Goal: Information Seeking & Learning: Learn about a topic

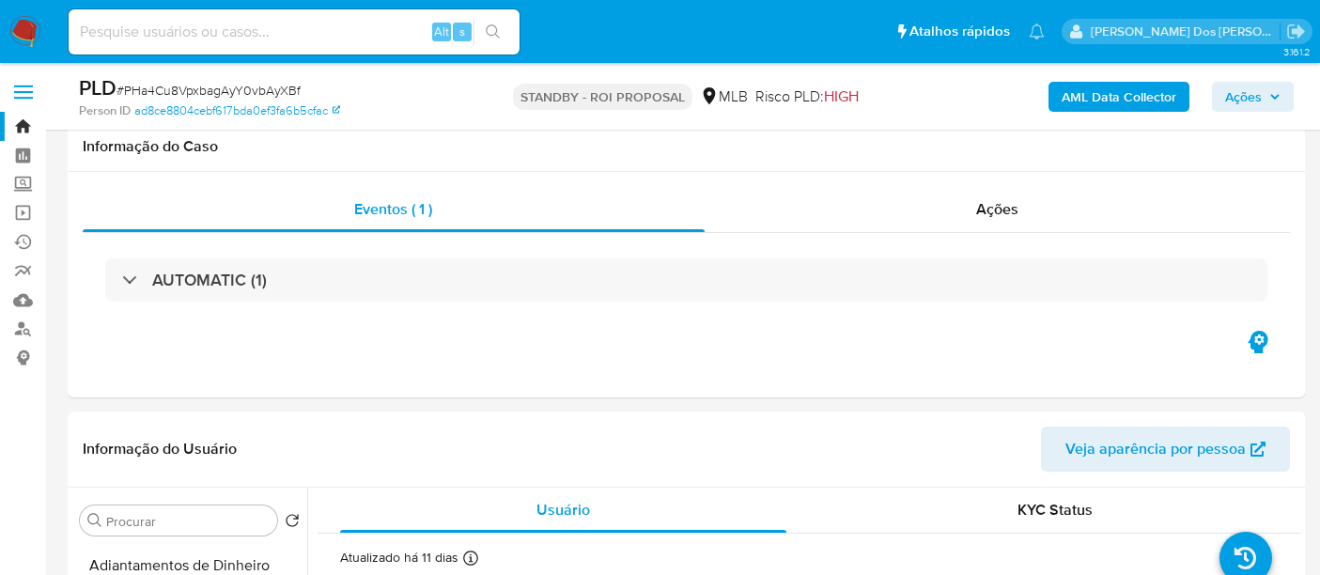
select select "10"
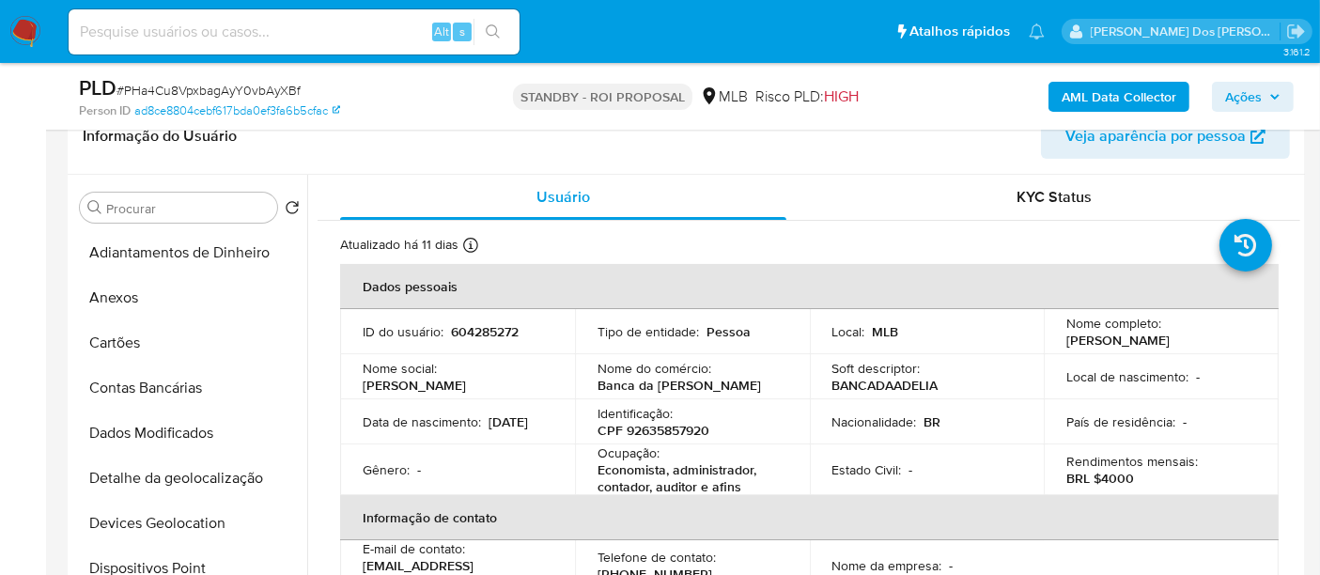
scroll to position [626, 0]
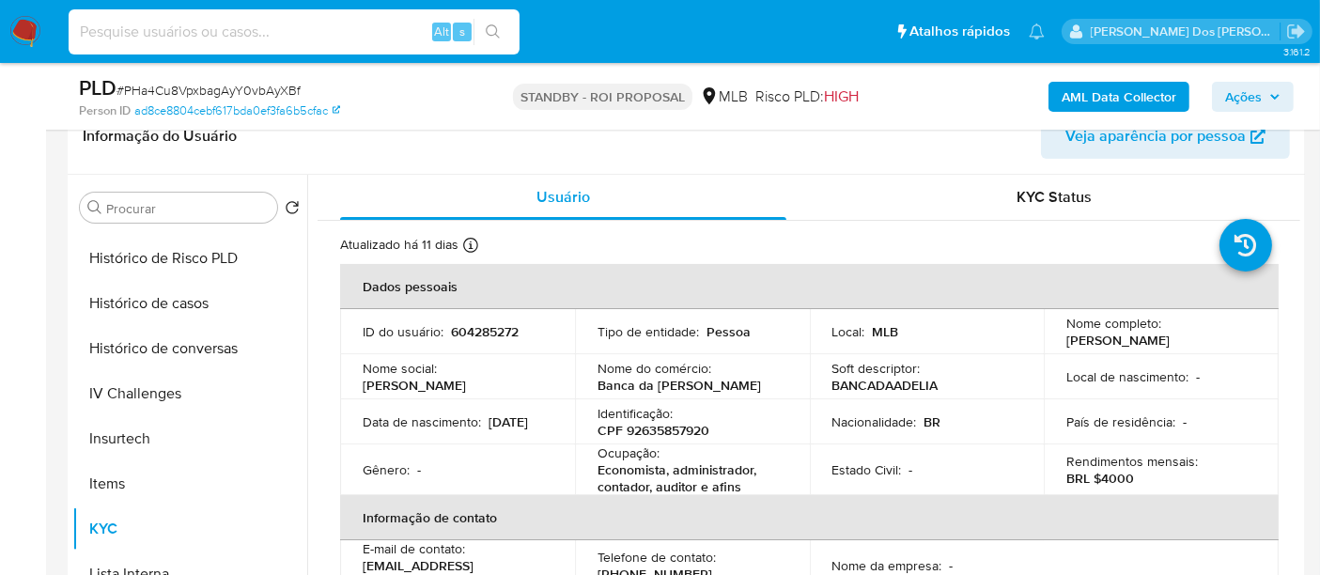
click at [355, 34] on input at bounding box center [294, 32] width 451 height 24
paste input "vsPENJldgB6jHIrMCQiUb4VB"
type input "vsPENJldgB6jHIrMCQiUb4VB"
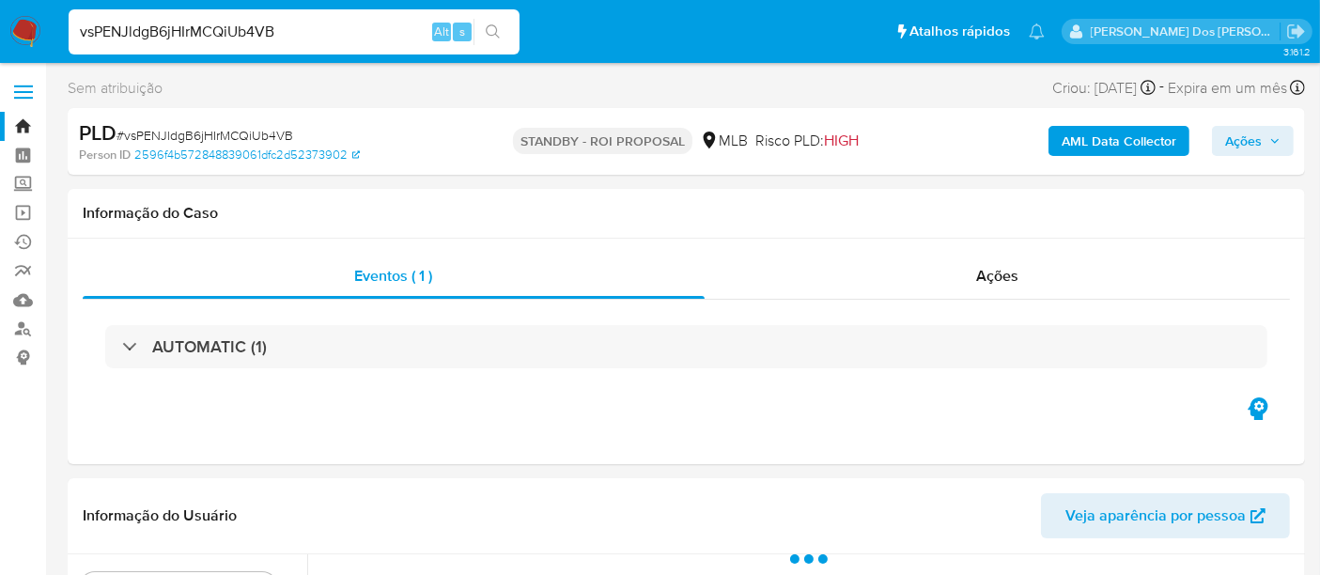
select select "10"
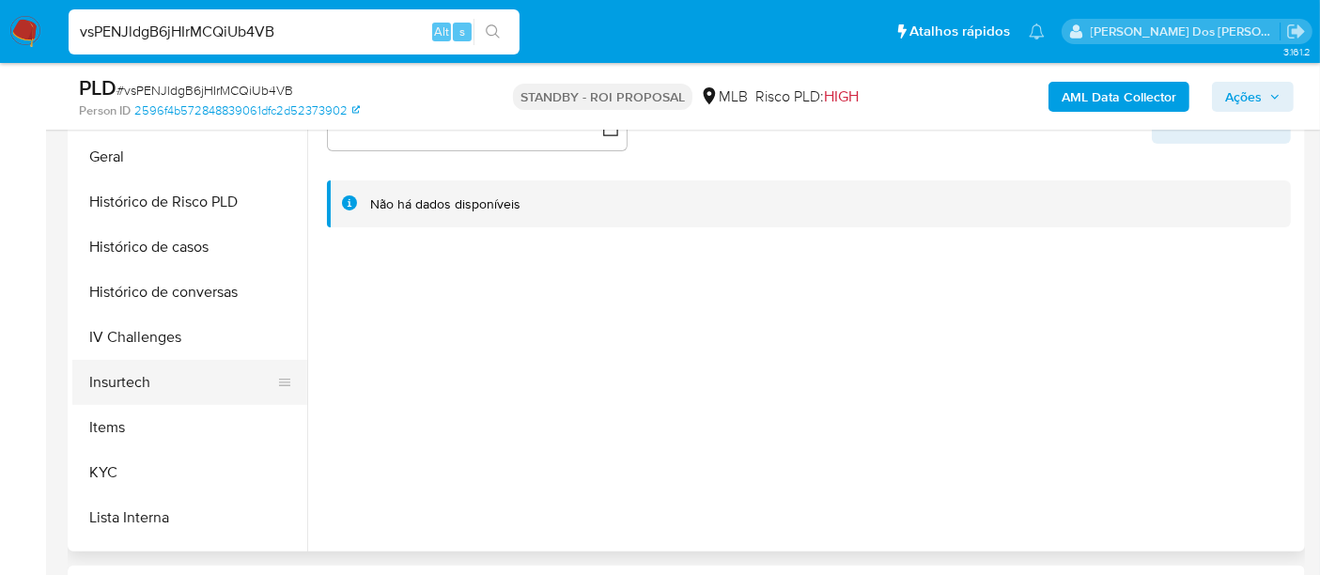
scroll to position [626, 0]
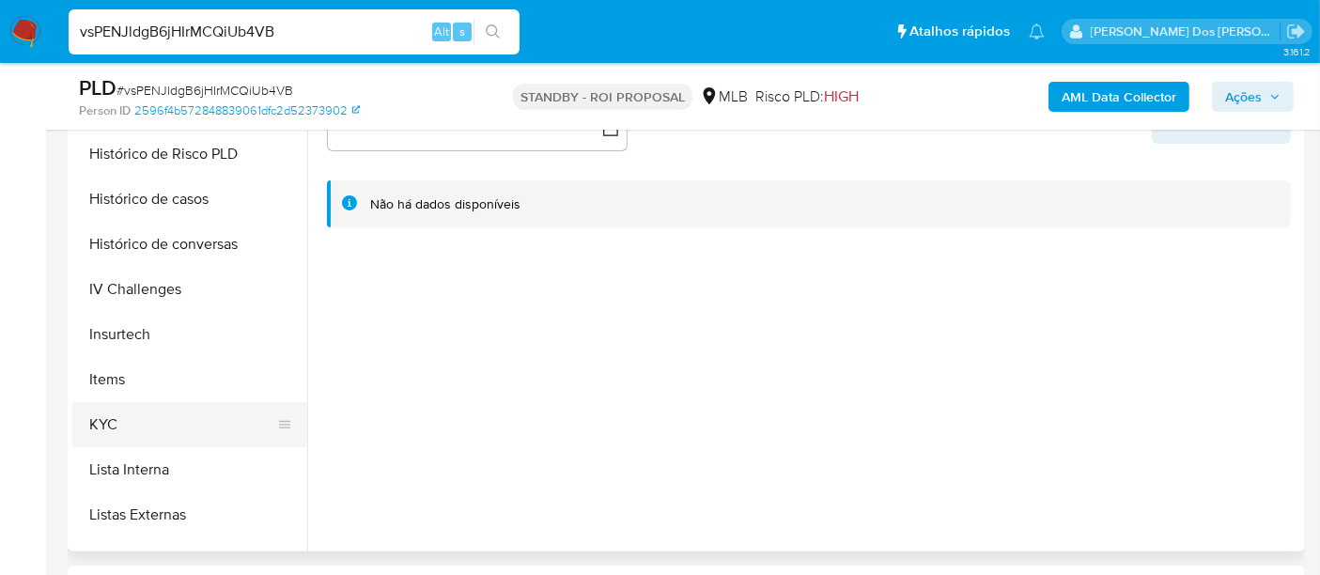
click at [112, 420] on button "KYC" at bounding box center [182, 424] width 220 height 45
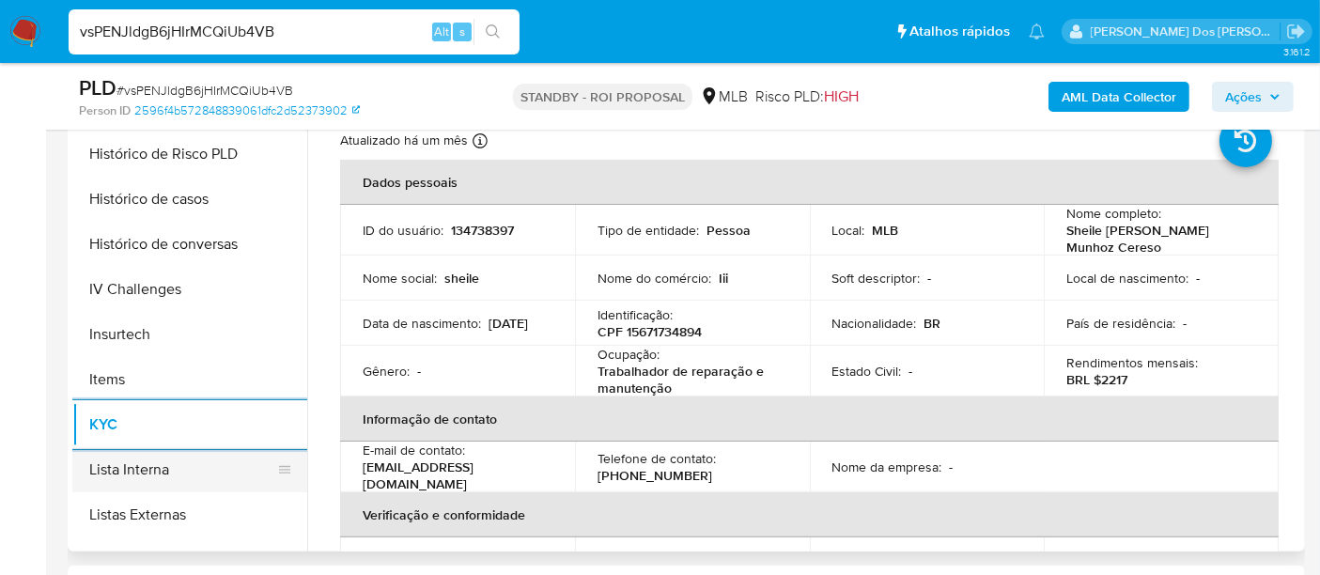
scroll to position [521, 0]
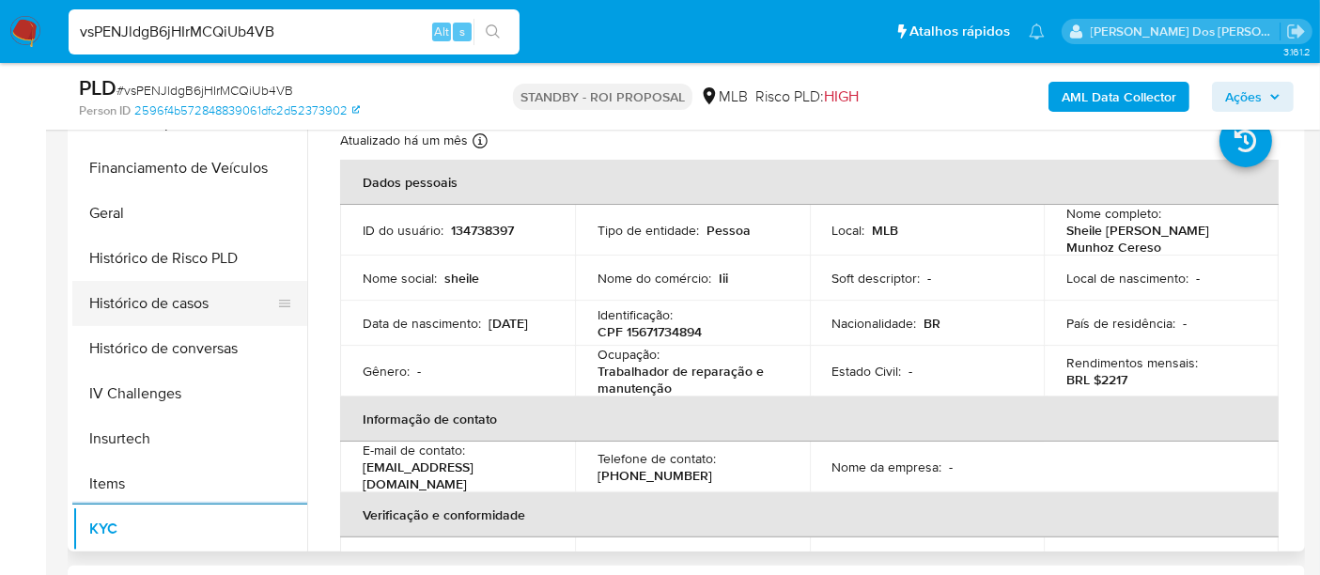
click at [178, 305] on button "Histórico de casos" at bounding box center [182, 303] width 220 height 45
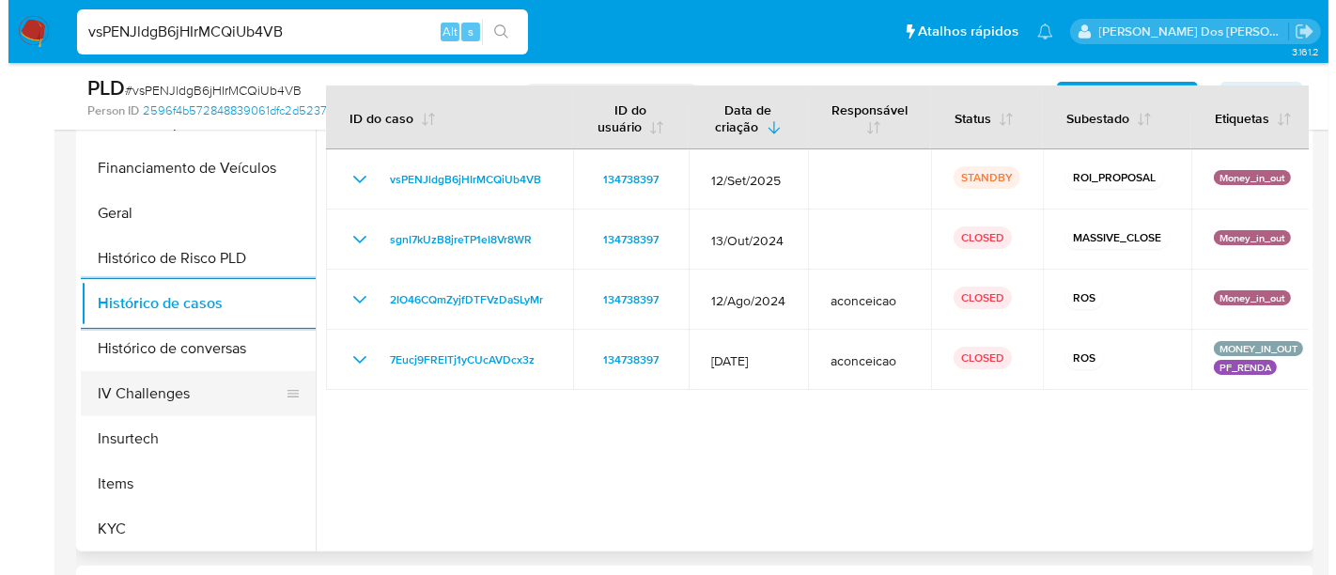
scroll to position [313, 0]
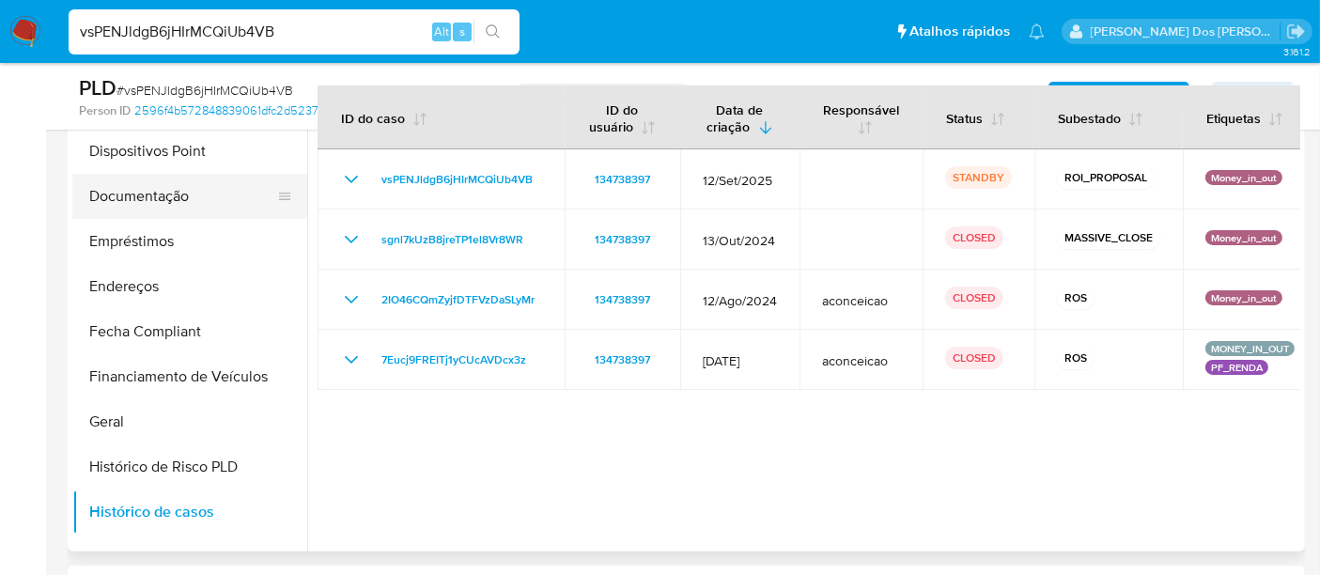
click at [153, 191] on button "Documentação" at bounding box center [182, 196] width 220 height 45
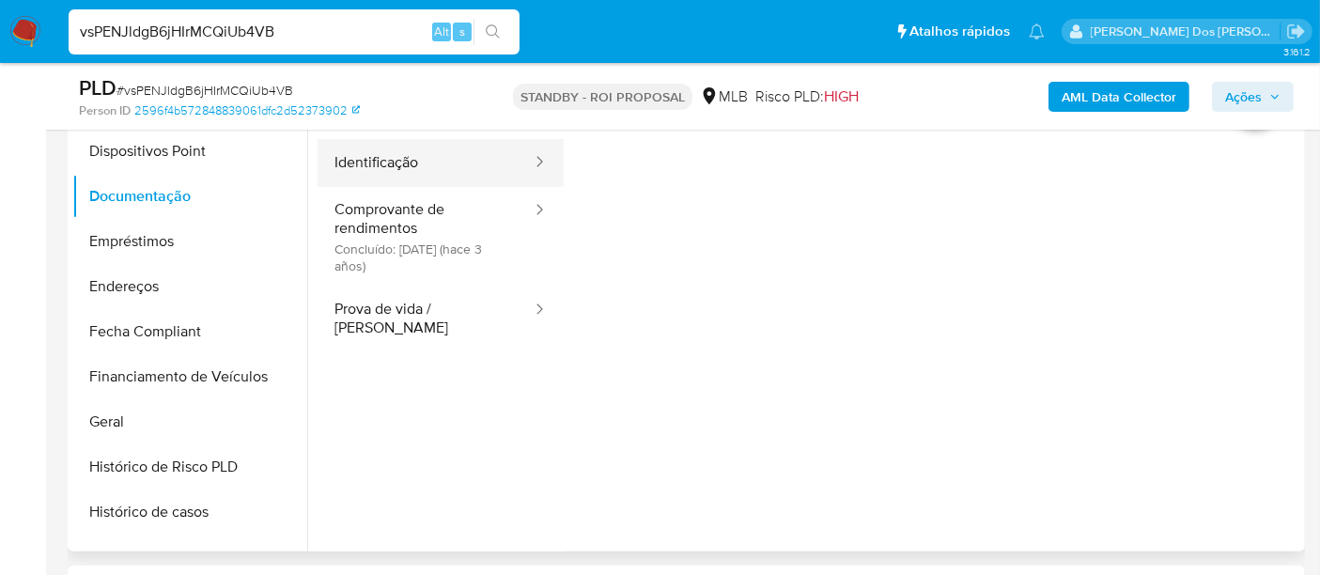
click at [397, 162] on button "Identificação" at bounding box center [425, 163] width 216 height 48
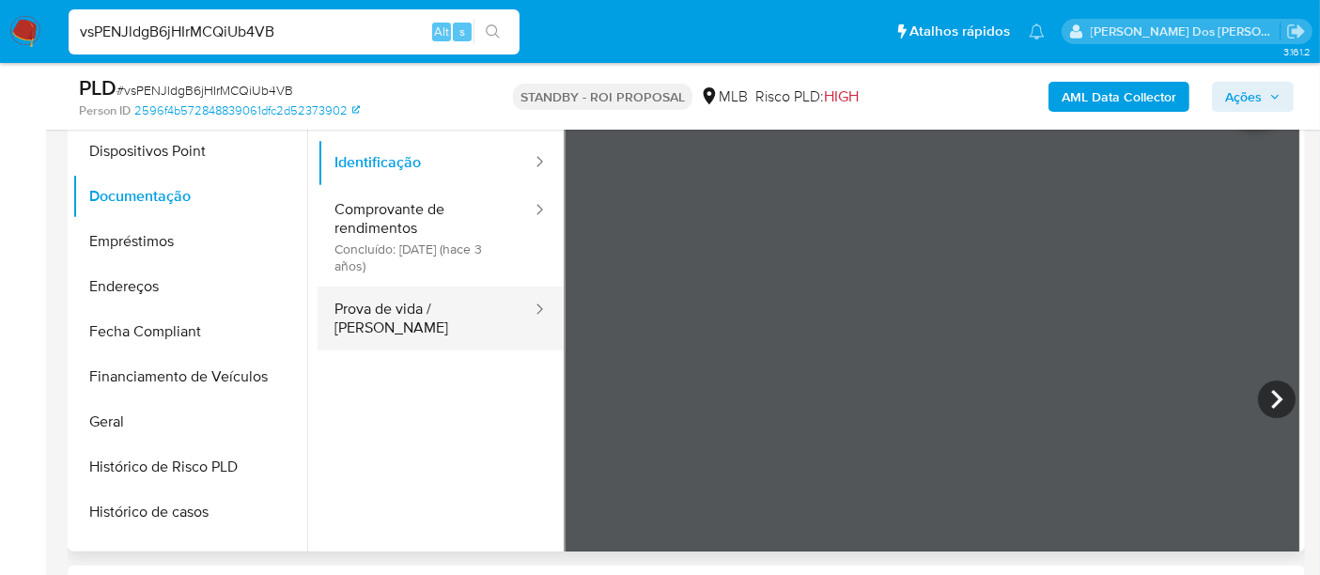
click at [373, 302] on button "Prova de vida / [PERSON_NAME]" at bounding box center [425, 318] width 216 height 64
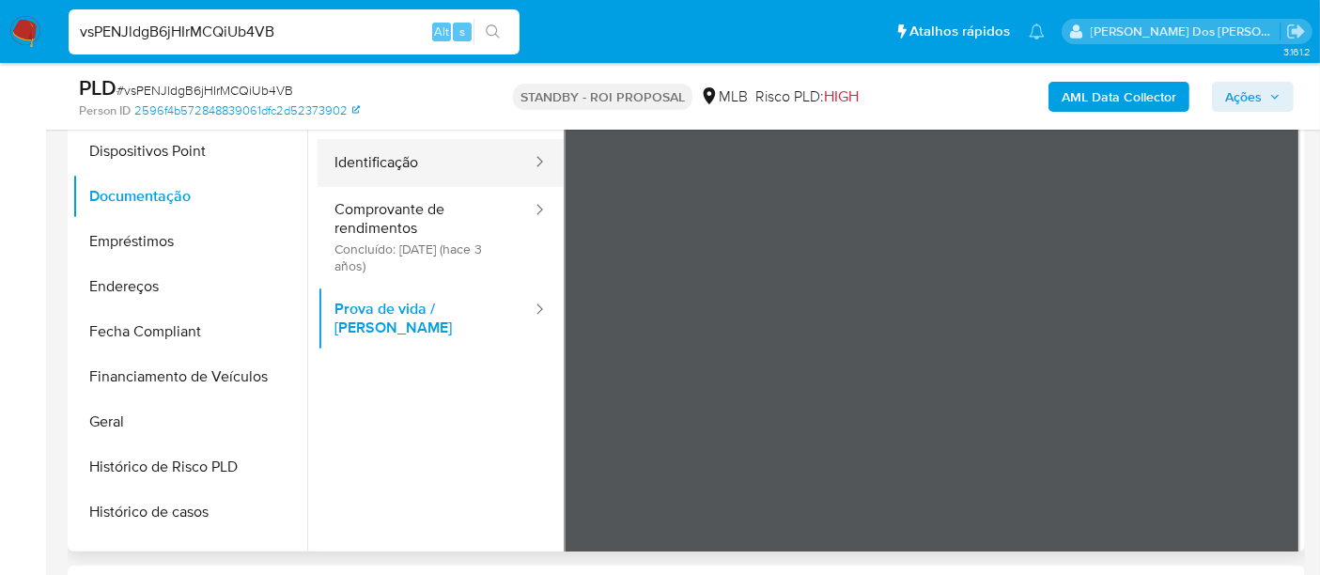
click at [397, 157] on button "Identificação" at bounding box center [425, 163] width 216 height 48
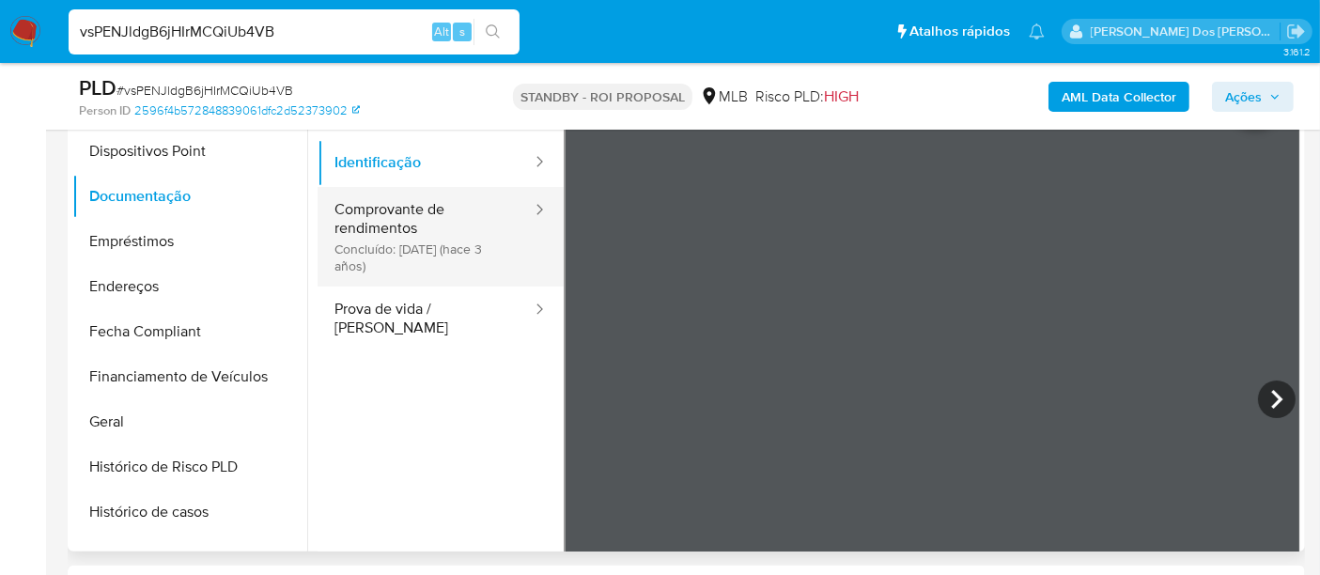
click at [364, 237] on button "Comprovante de rendimentos Concluído: 23/06/2022 (hace 3 años)" at bounding box center [425, 237] width 216 height 100
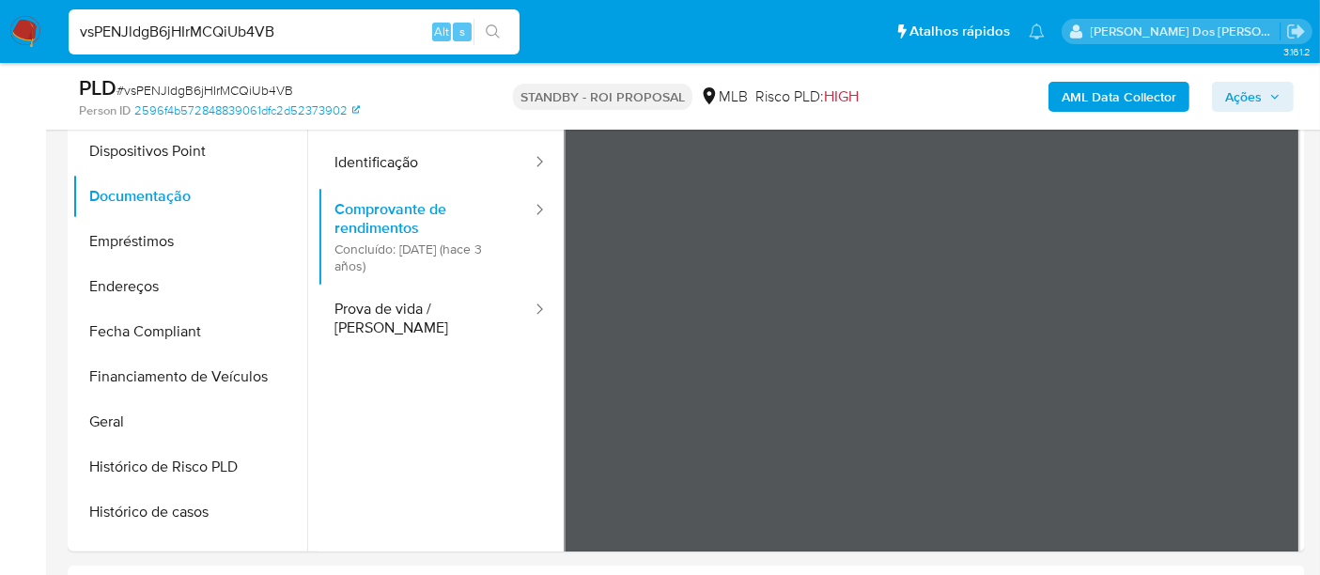
click at [1100, 98] on b "AML Data Collector" at bounding box center [1118, 97] width 115 height 30
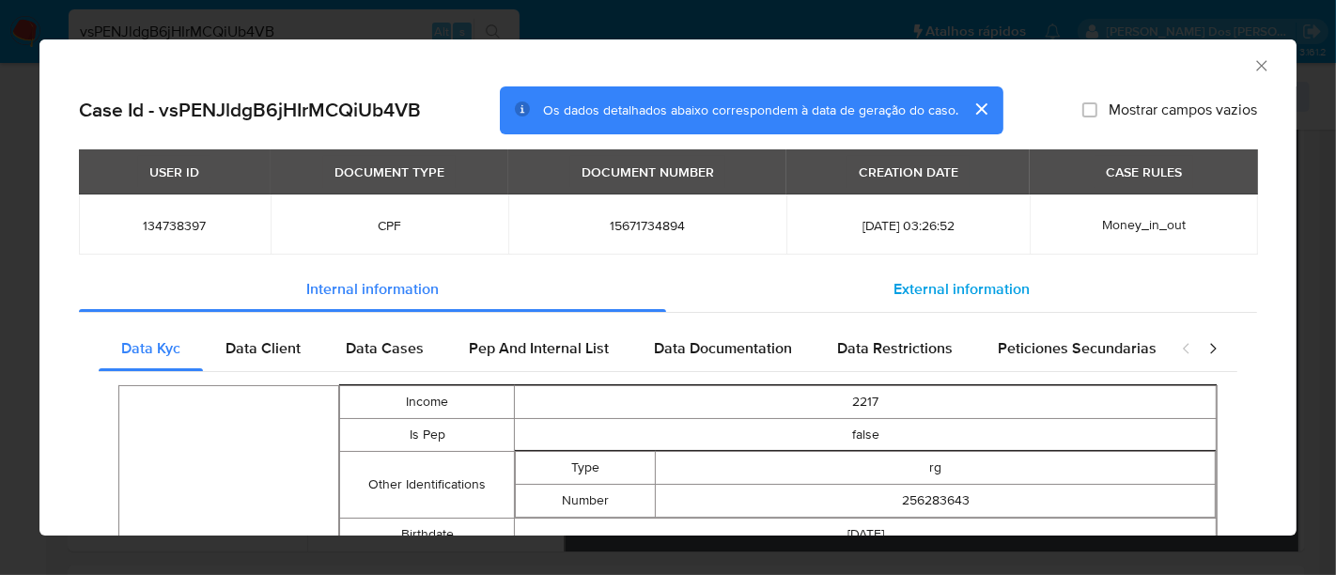
click at [955, 282] on span "External information" at bounding box center [961, 289] width 136 height 22
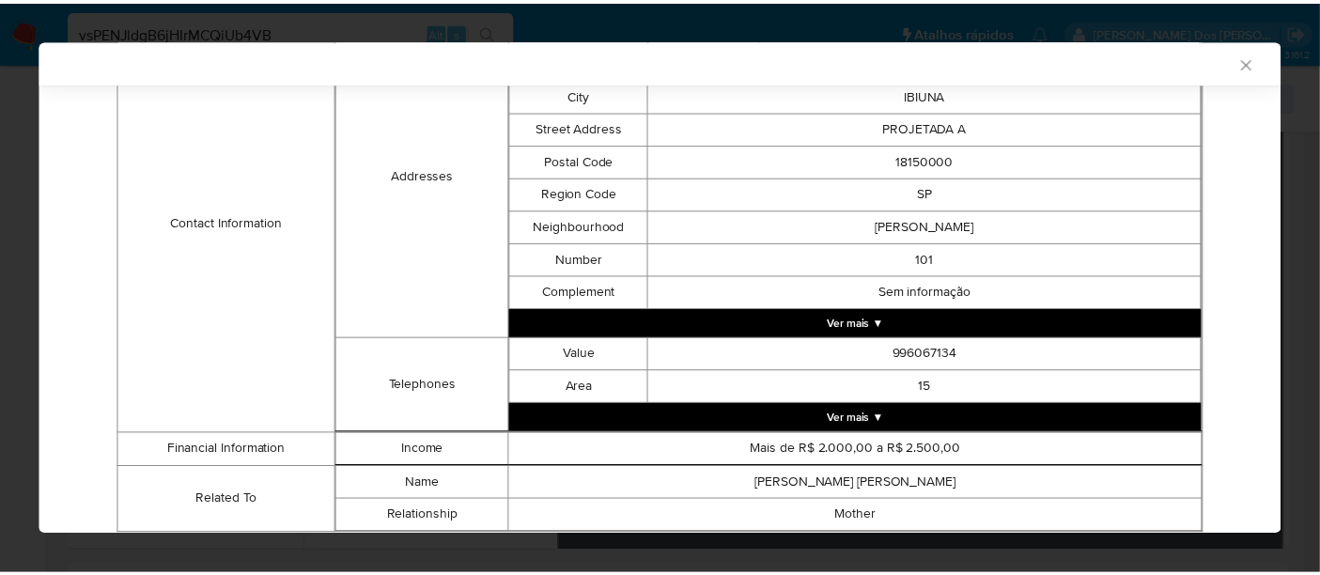
scroll to position [695, 0]
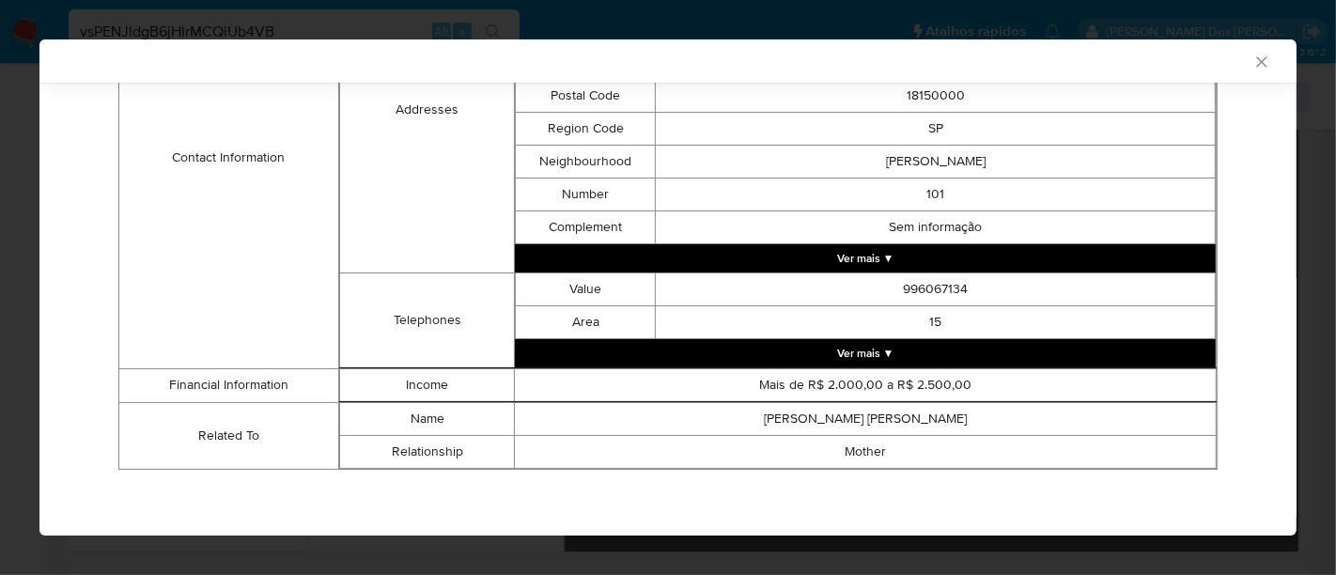
drag, startPoint x: 1242, startPoint y: 62, endPoint x: 907, endPoint y: 109, distance: 337.7
click at [1252, 61] on icon "Fechar a janela" at bounding box center [1261, 62] width 19 height 19
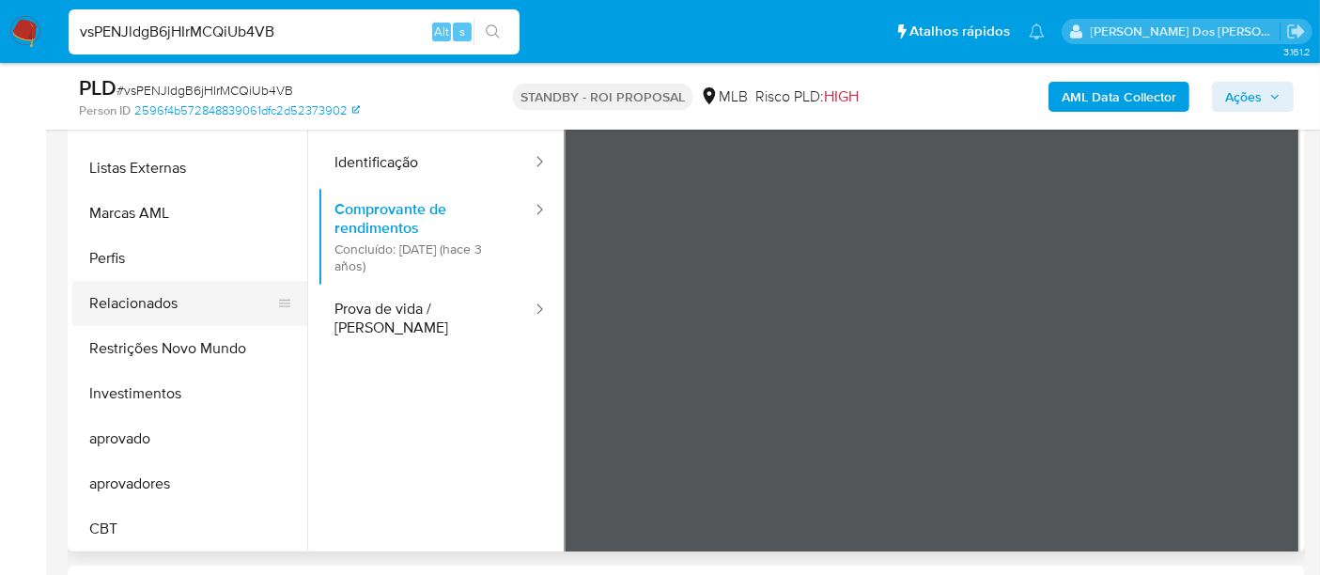
scroll to position [973, 0]
click at [196, 342] on button "Restrições Novo Mundo" at bounding box center [182, 347] width 220 height 45
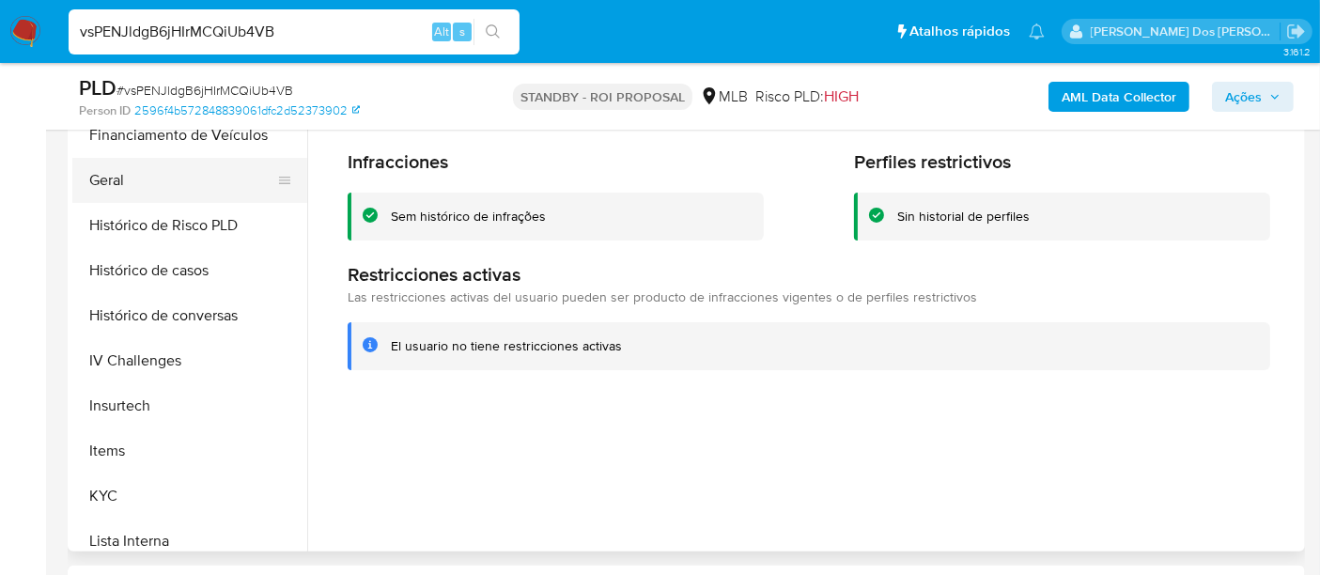
scroll to position [451, 0]
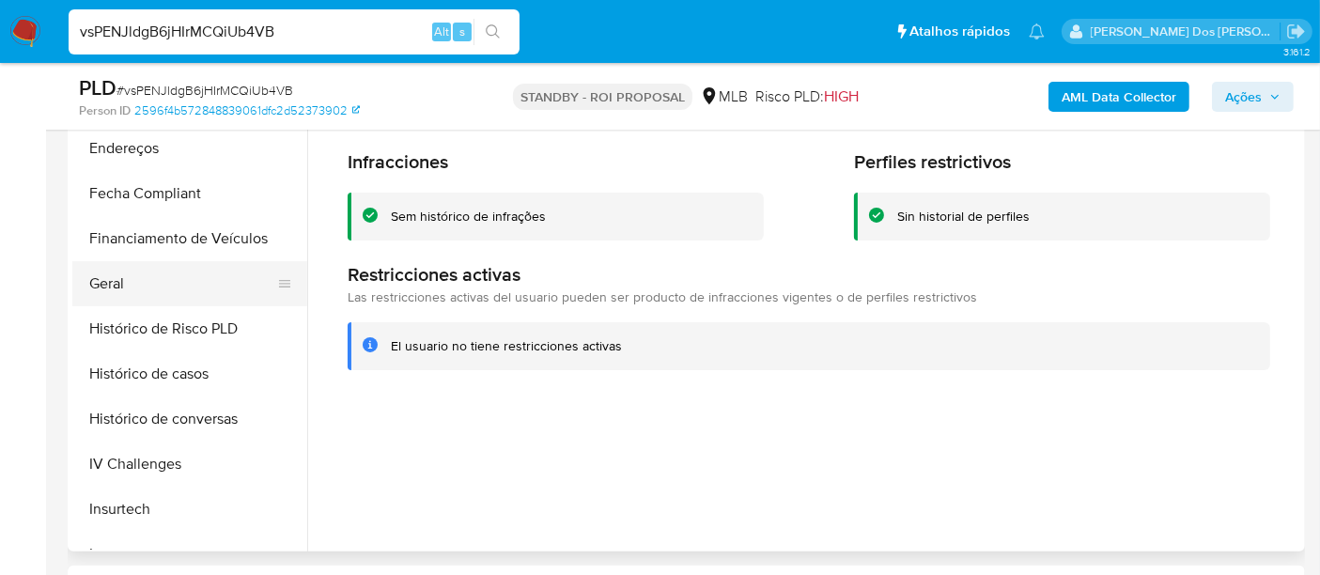
click at [118, 287] on button "Geral" at bounding box center [182, 283] width 220 height 45
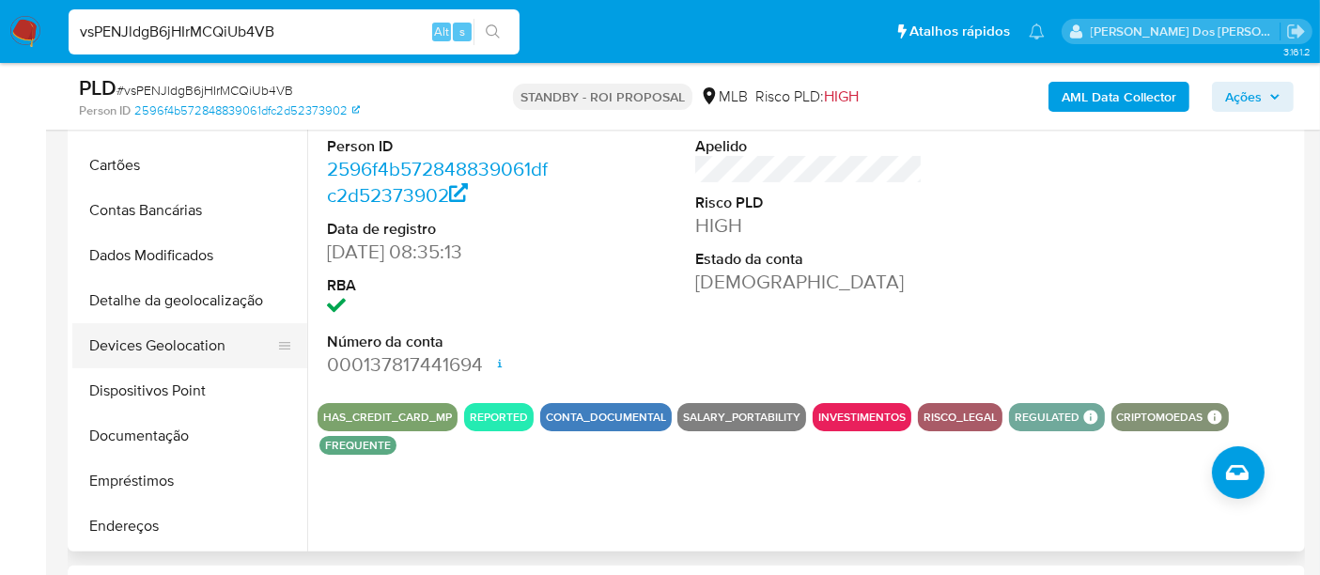
scroll to position [34, 0]
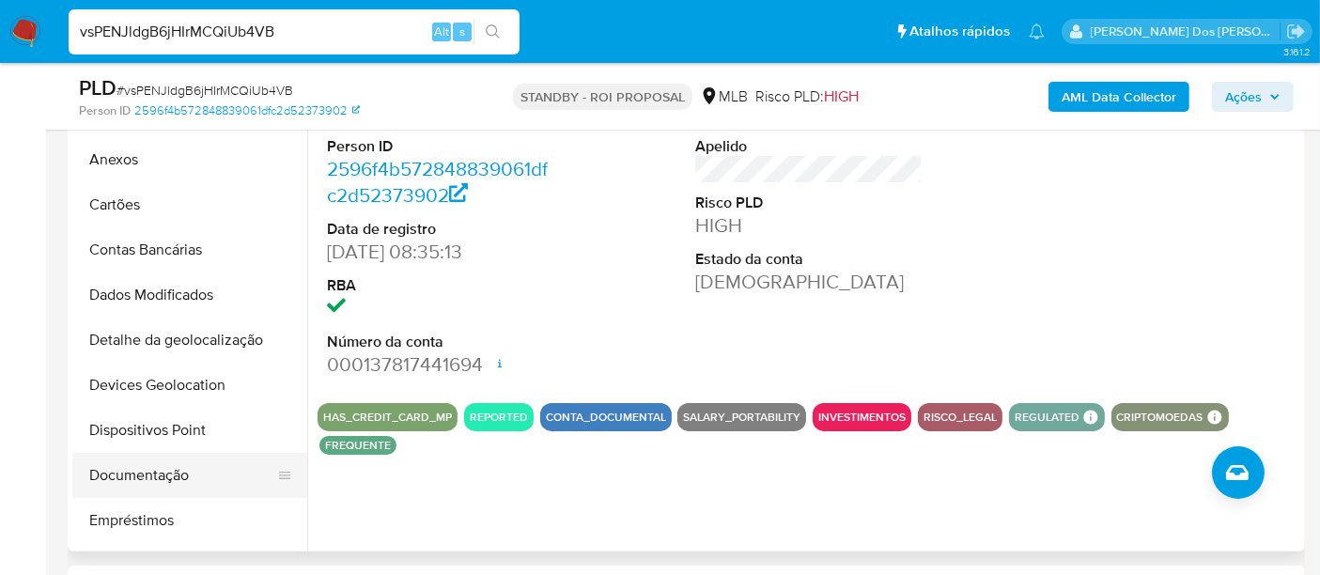
click at [151, 465] on button "Documentação" at bounding box center [182, 475] width 220 height 45
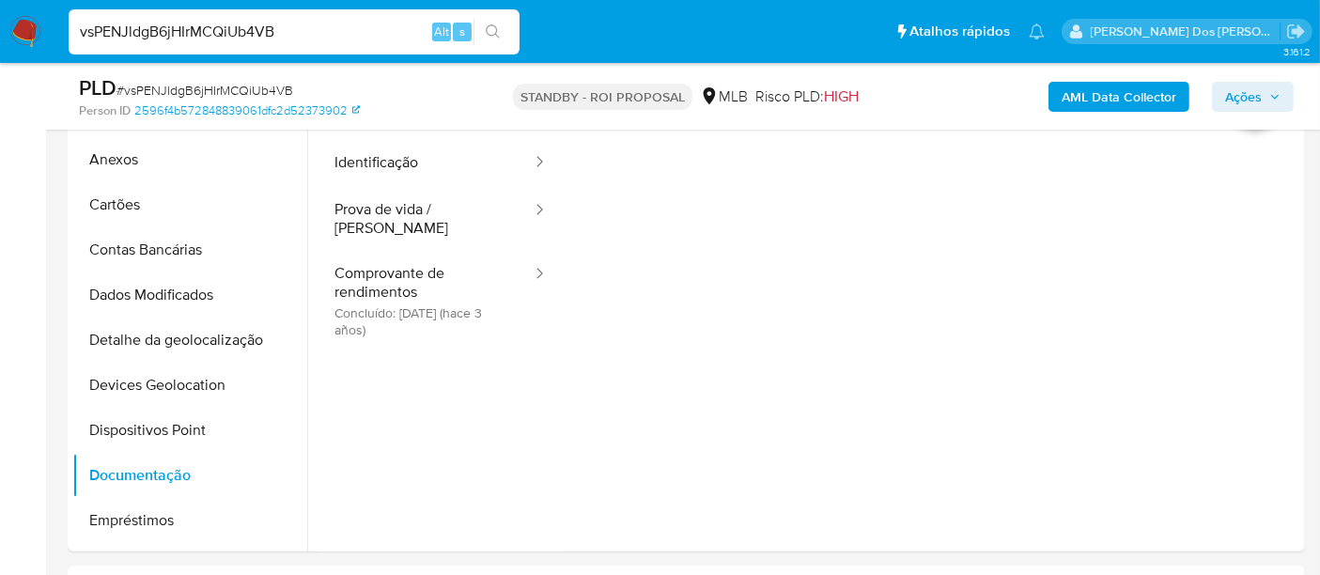
click at [235, 25] on input "vsPENJldgB6jHIrMCQiUb4VB" at bounding box center [294, 32] width 451 height 24
paste input "ppRz05lhCuhP0u1DBqpUSIb0"
type input "ppRz05lhCuhP0u1DBqpUSIb0"
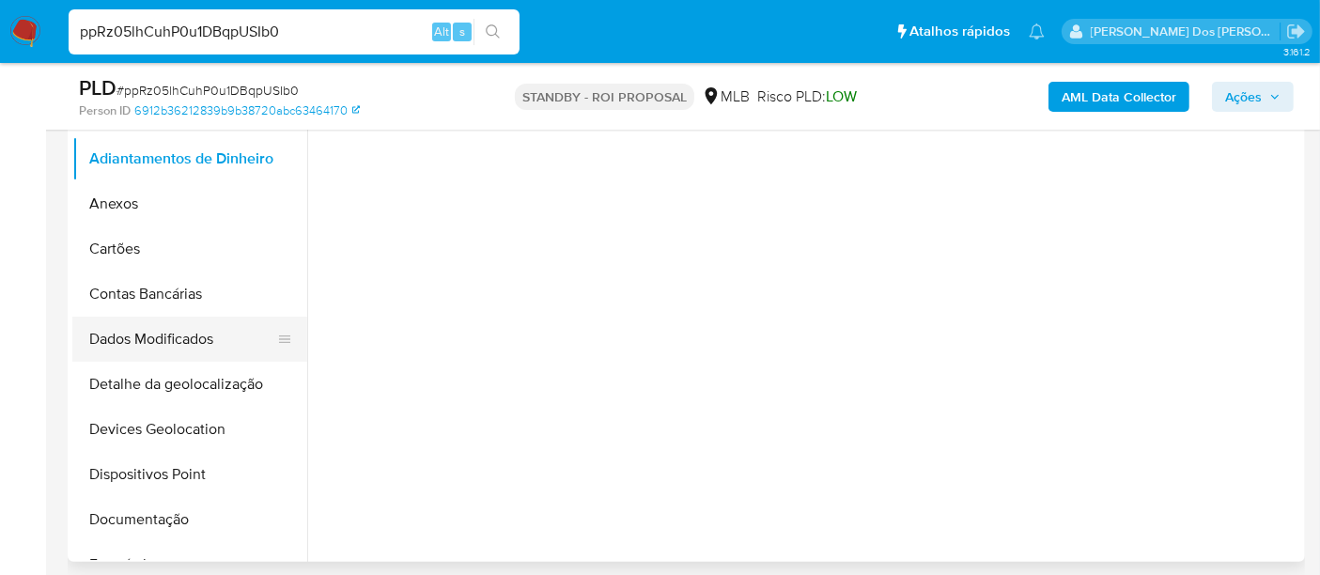
scroll to position [417, 0]
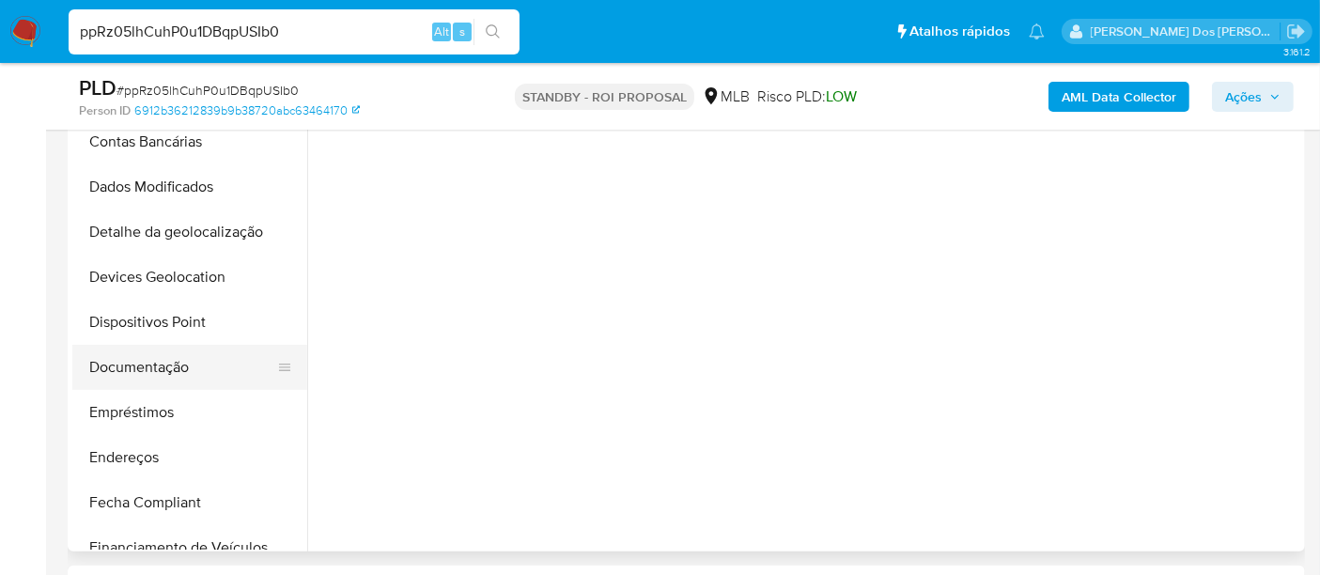
select select "10"
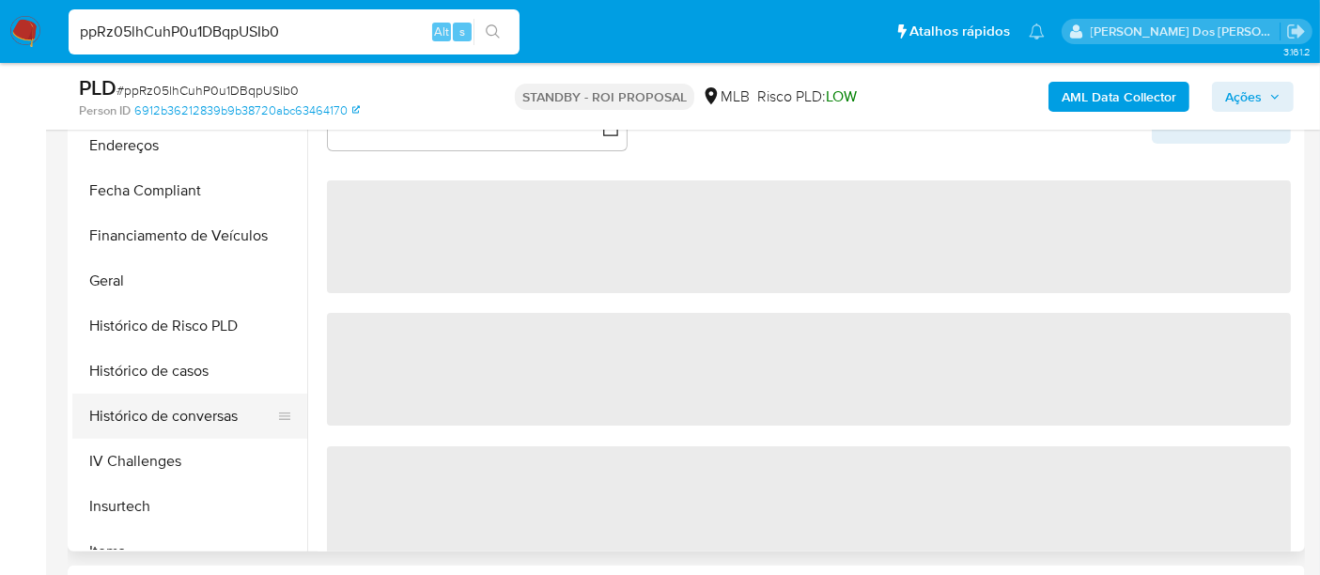
scroll to position [730, 0]
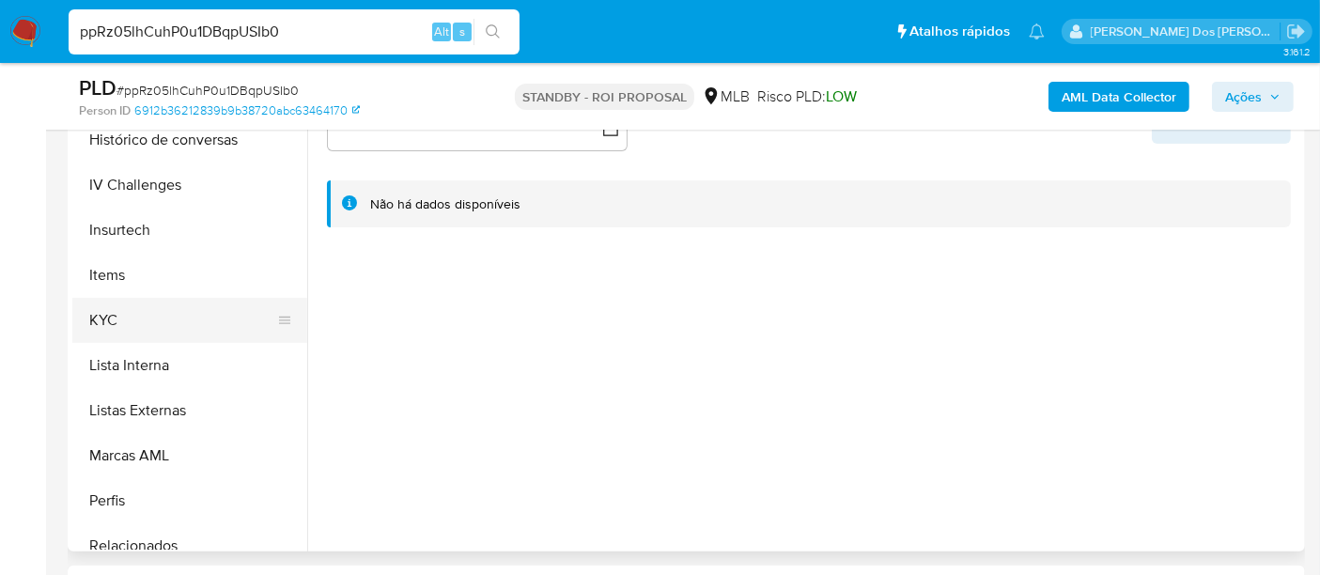
click at [101, 323] on button "KYC" at bounding box center [182, 320] width 220 height 45
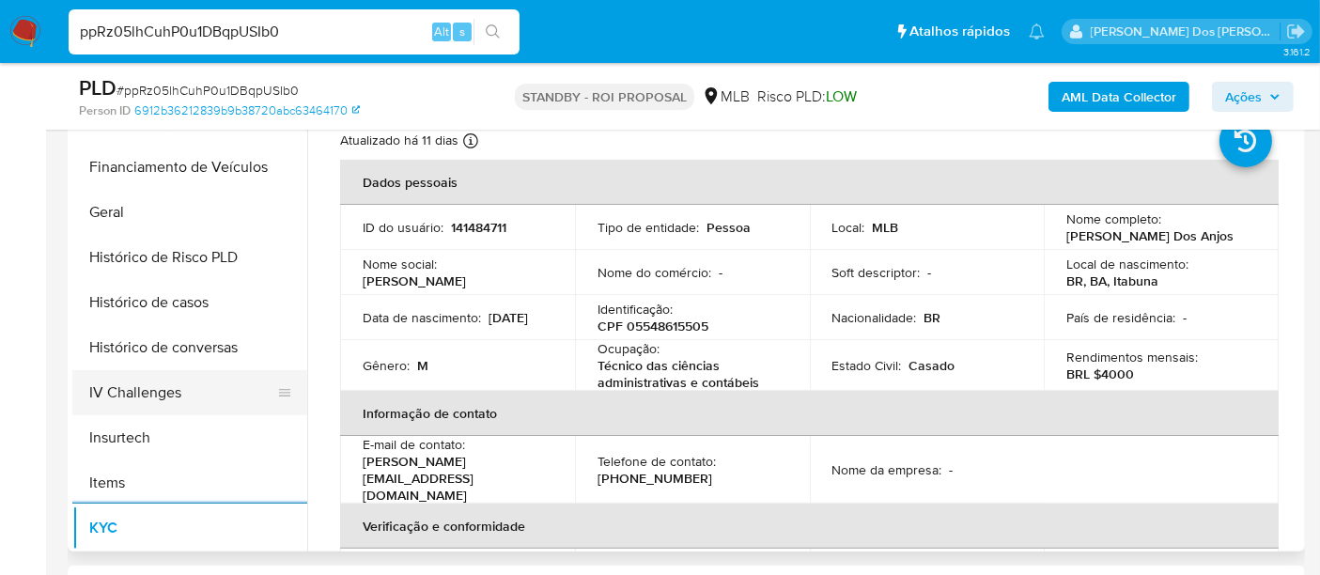
scroll to position [521, 0]
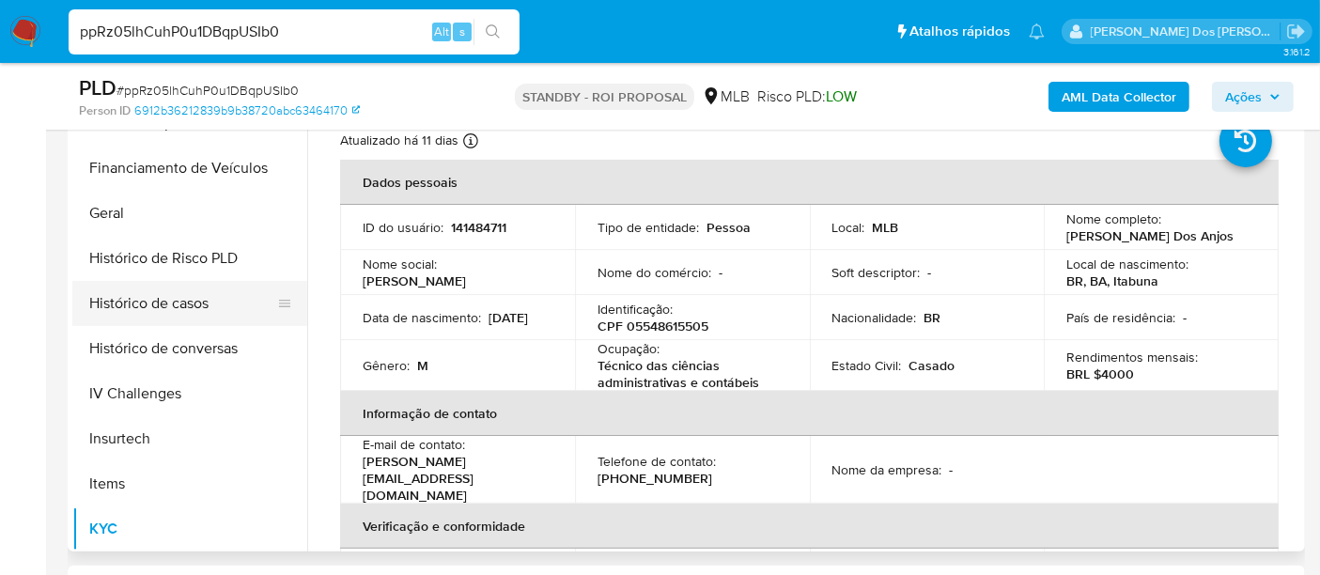
click at [178, 298] on button "Histórico de casos" at bounding box center [182, 303] width 220 height 45
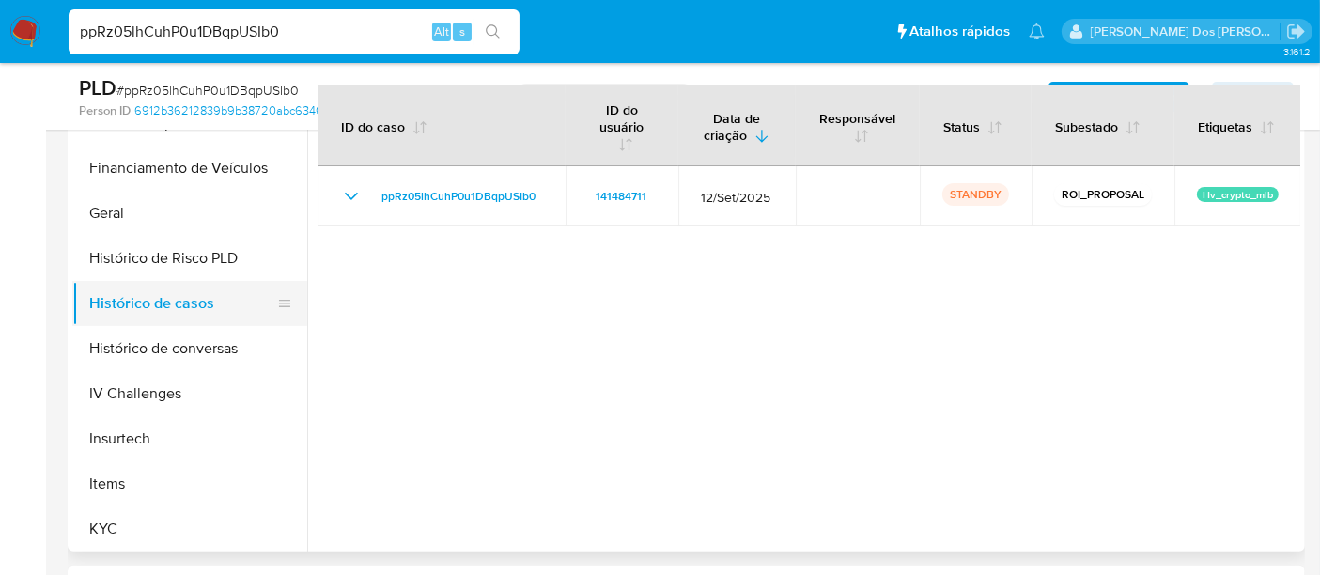
scroll to position [209, 0]
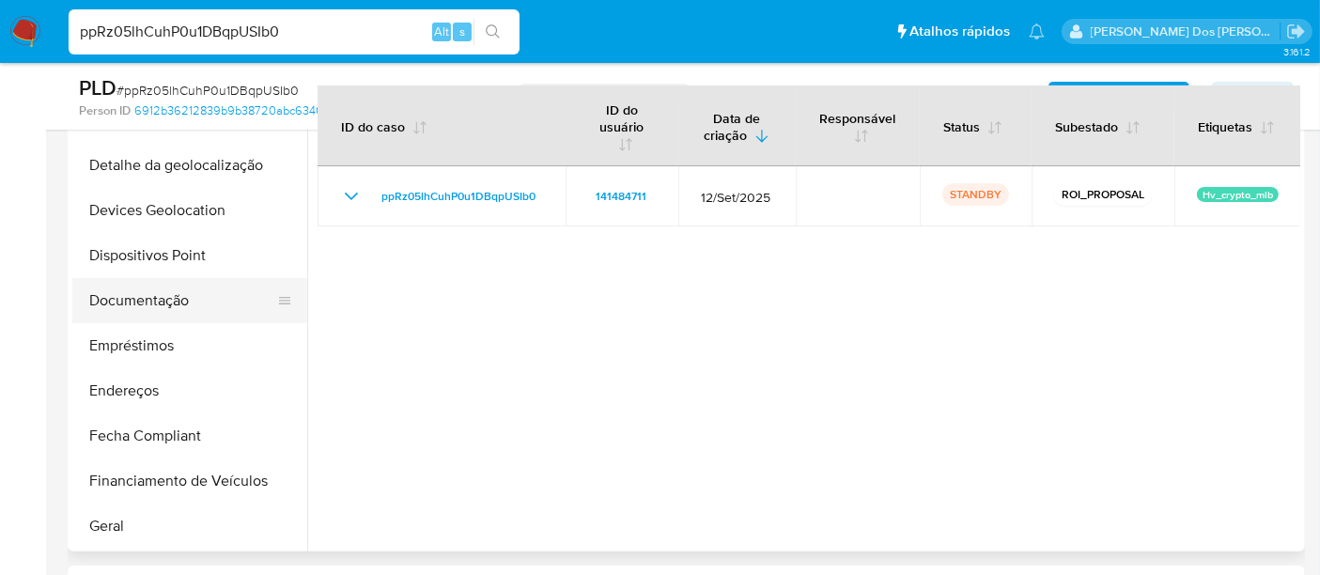
click at [169, 301] on button "Documentação" at bounding box center [182, 300] width 220 height 45
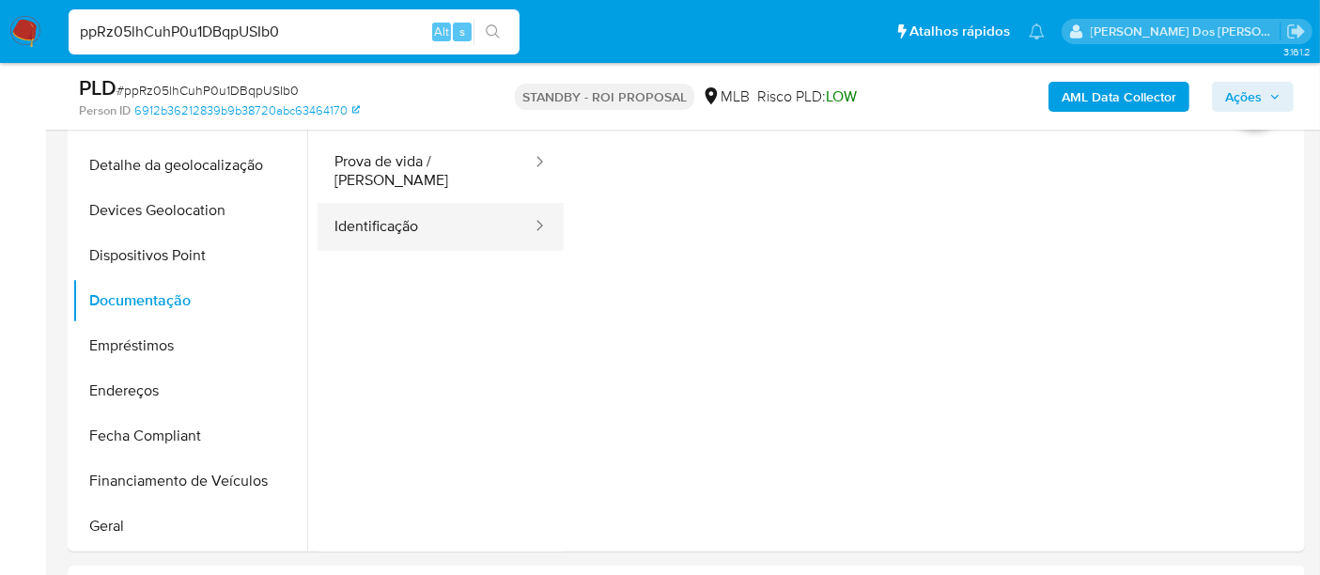
click at [395, 220] on button "Identificação" at bounding box center [425, 227] width 216 height 48
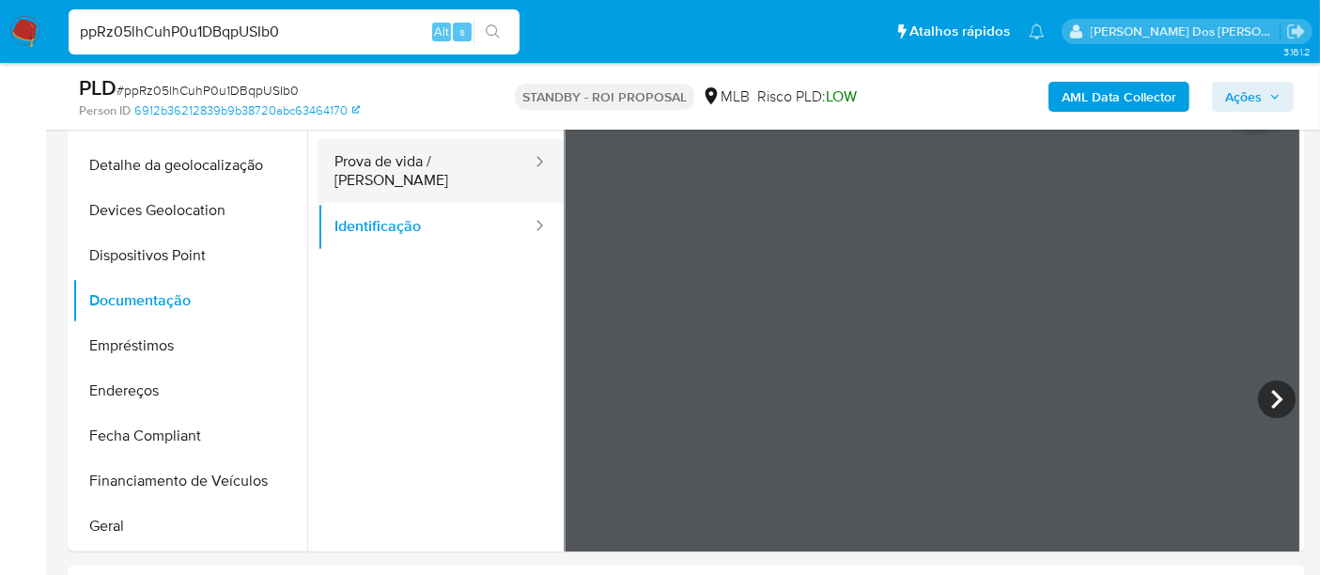
click at [395, 167] on button "Prova de vida / [PERSON_NAME]" at bounding box center [425, 171] width 216 height 64
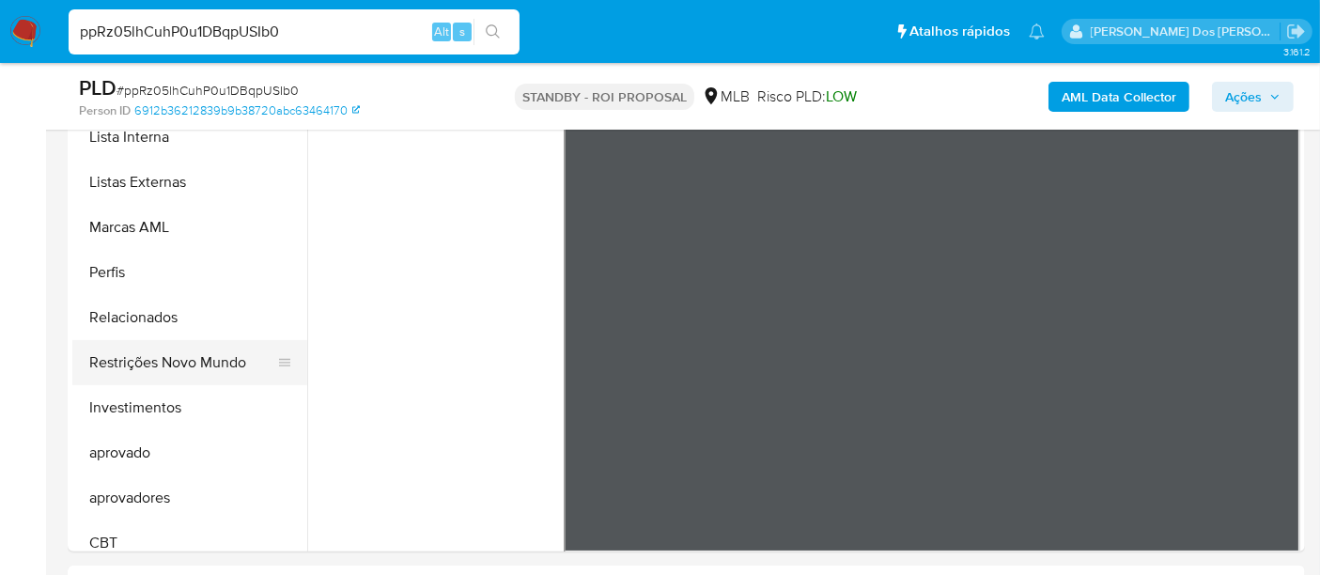
scroll to position [973, 0]
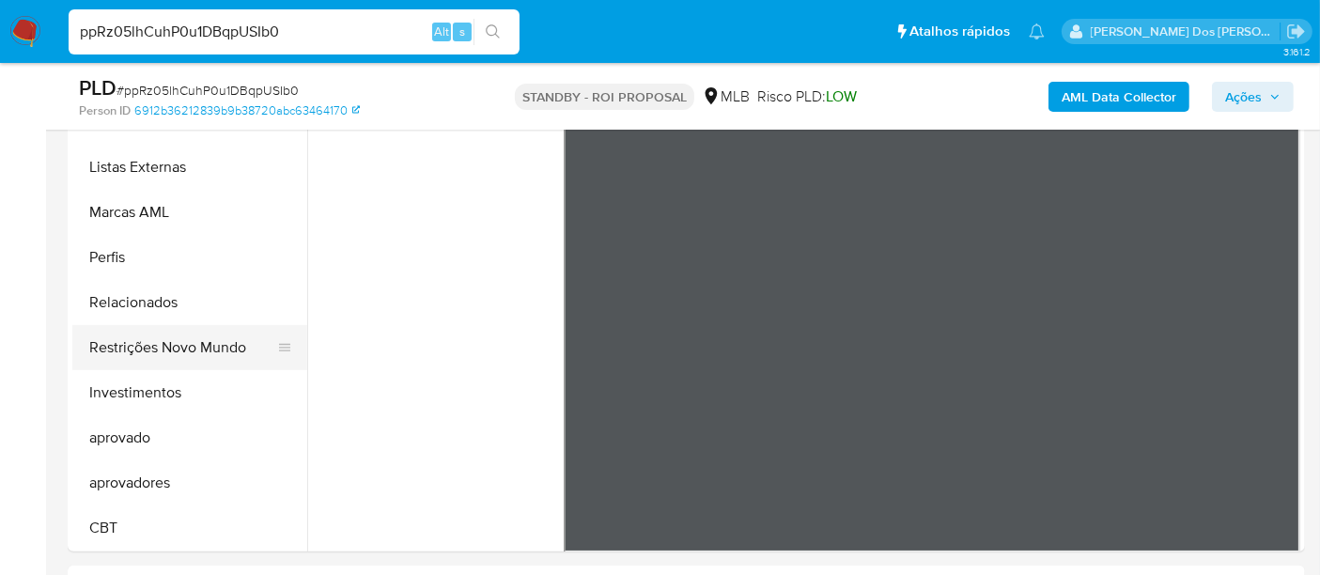
click at [211, 341] on button "Restrições Novo Mundo" at bounding box center [182, 347] width 220 height 45
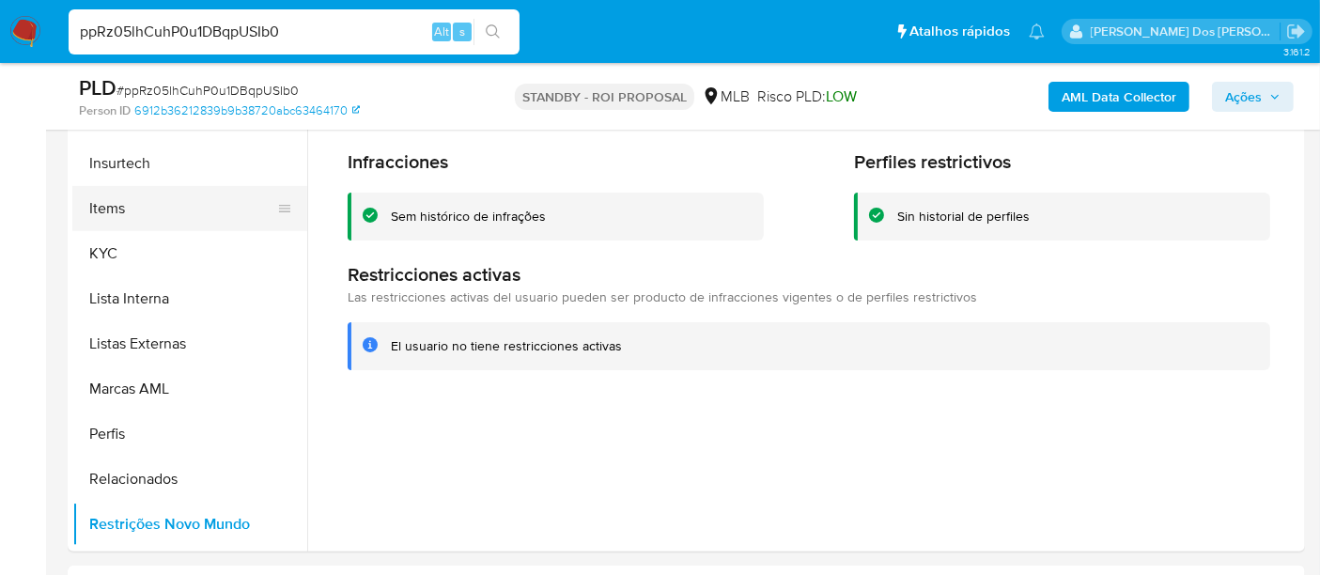
scroll to position [555, 0]
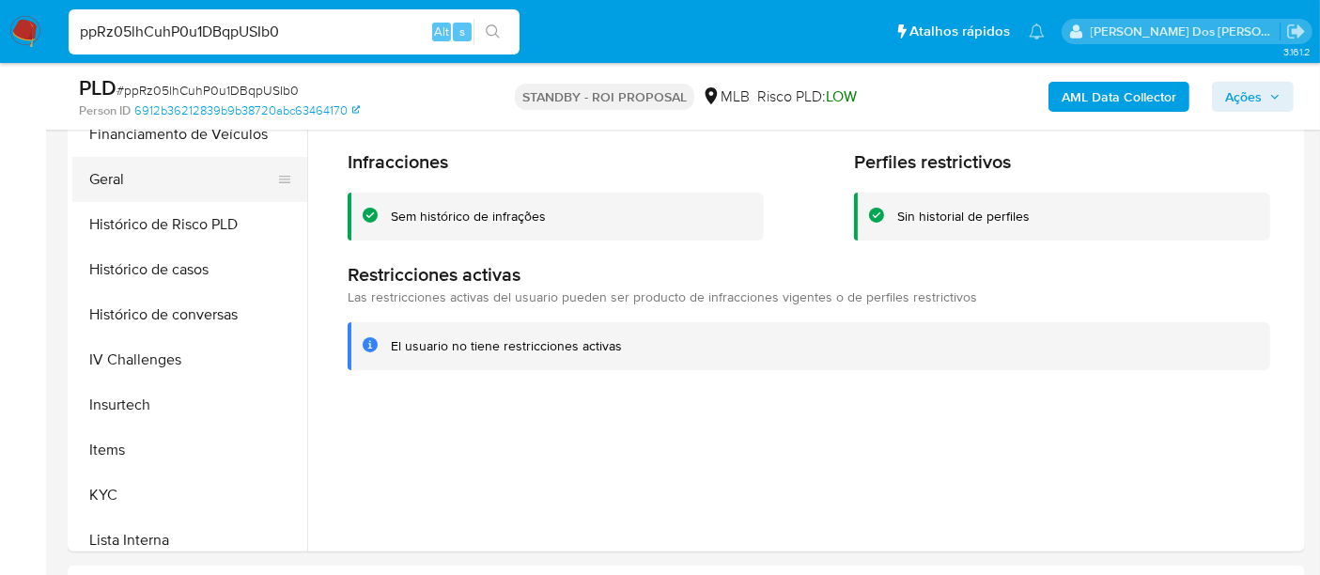
click at [106, 162] on button "Geral" at bounding box center [182, 179] width 220 height 45
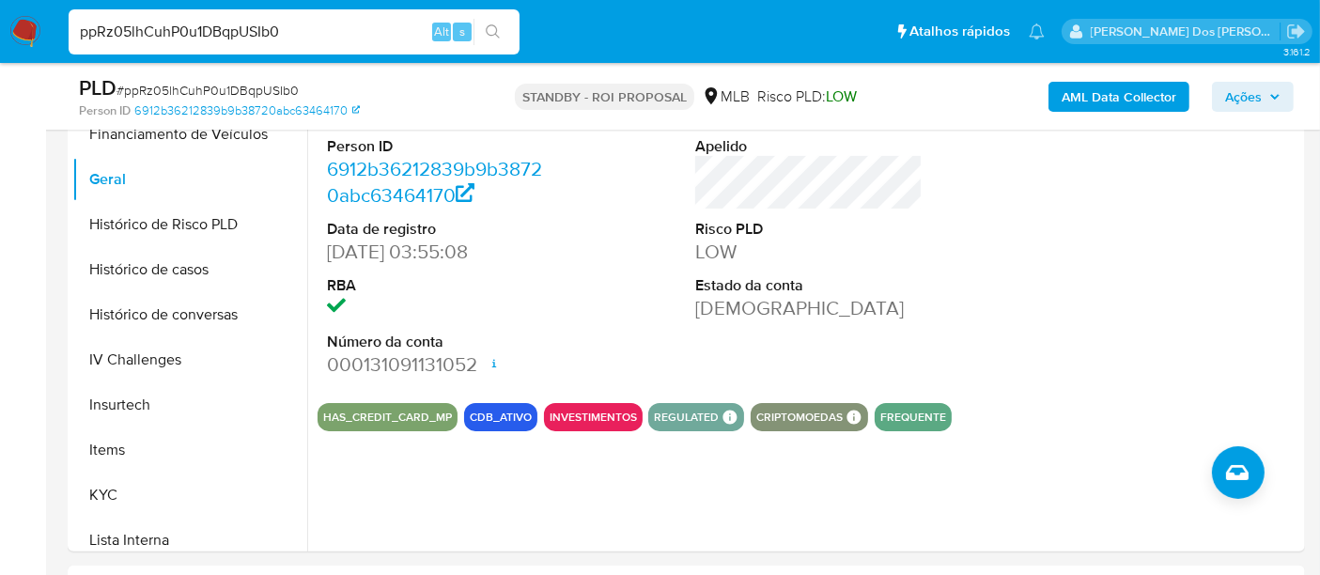
click at [305, 35] on input "ppRz05lhCuhP0u1DBqpUSIb0" at bounding box center [294, 32] width 451 height 24
paste input "QBGOTfR0IKKlGjs1HtlmeOty"
type input "QBGOTfR0IKKlGjs1HtlmeOty"
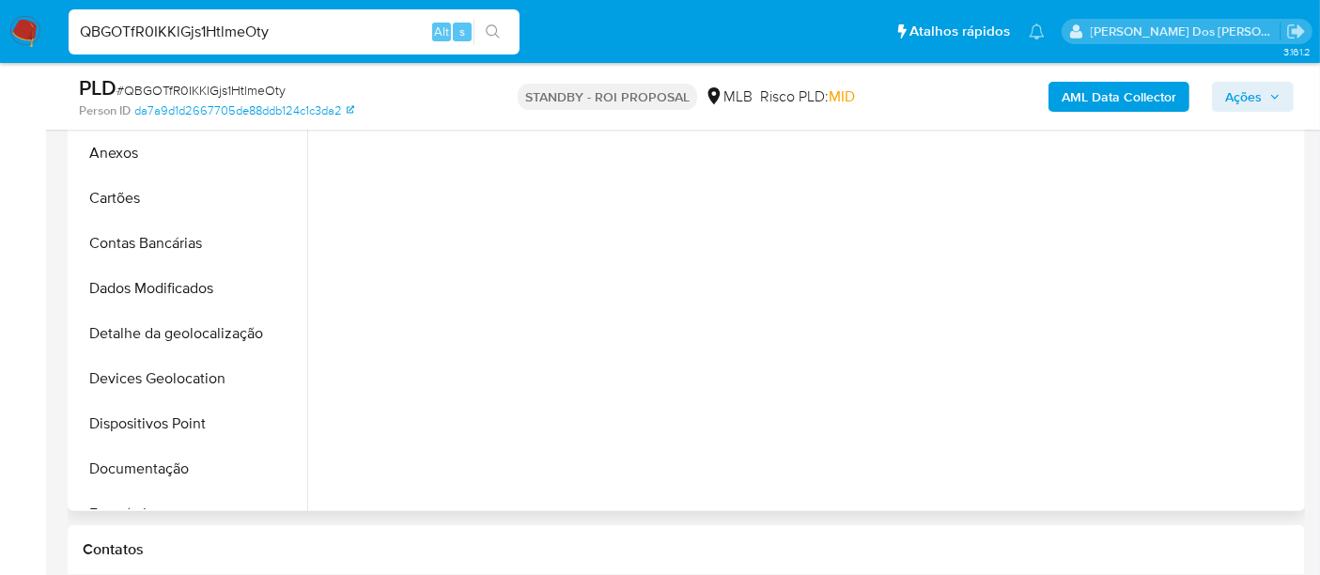
select select "10"
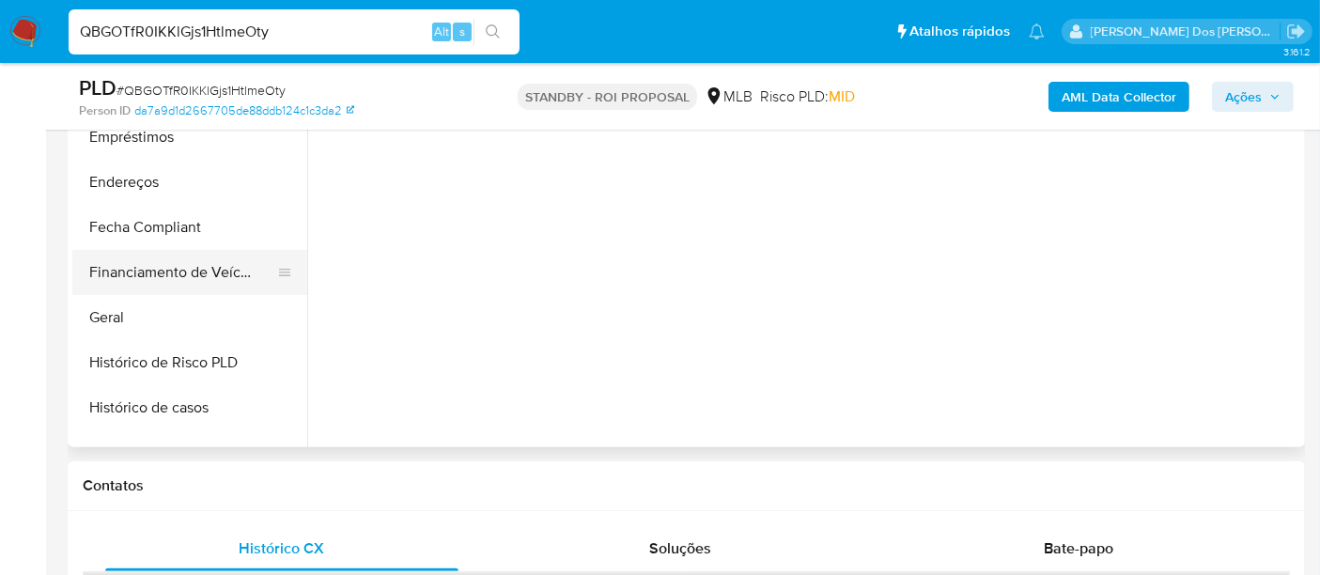
scroll to position [626, 0]
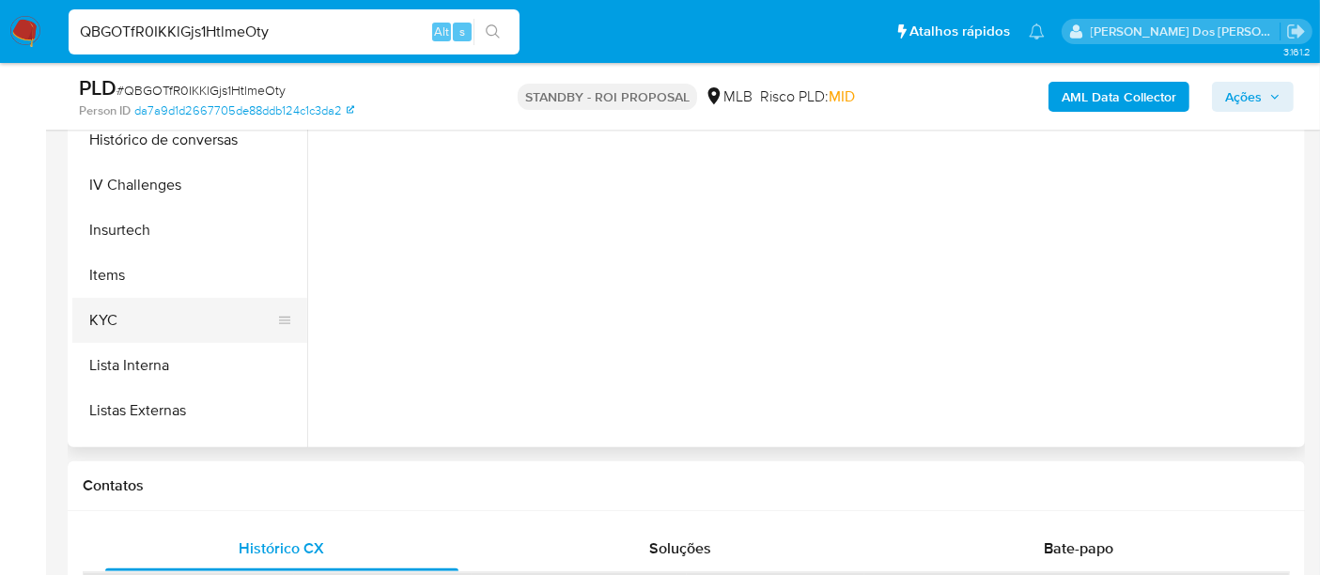
click at [109, 319] on button "KYC" at bounding box center [182, 320] width 220 height 45
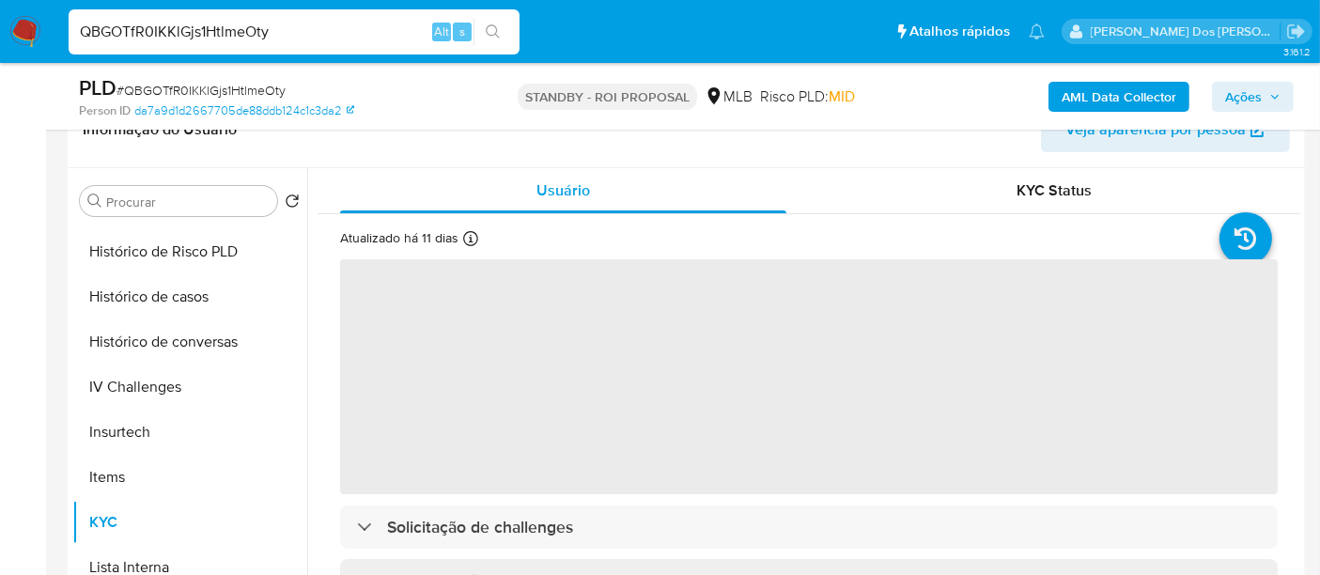
scroll to position [313, 0]
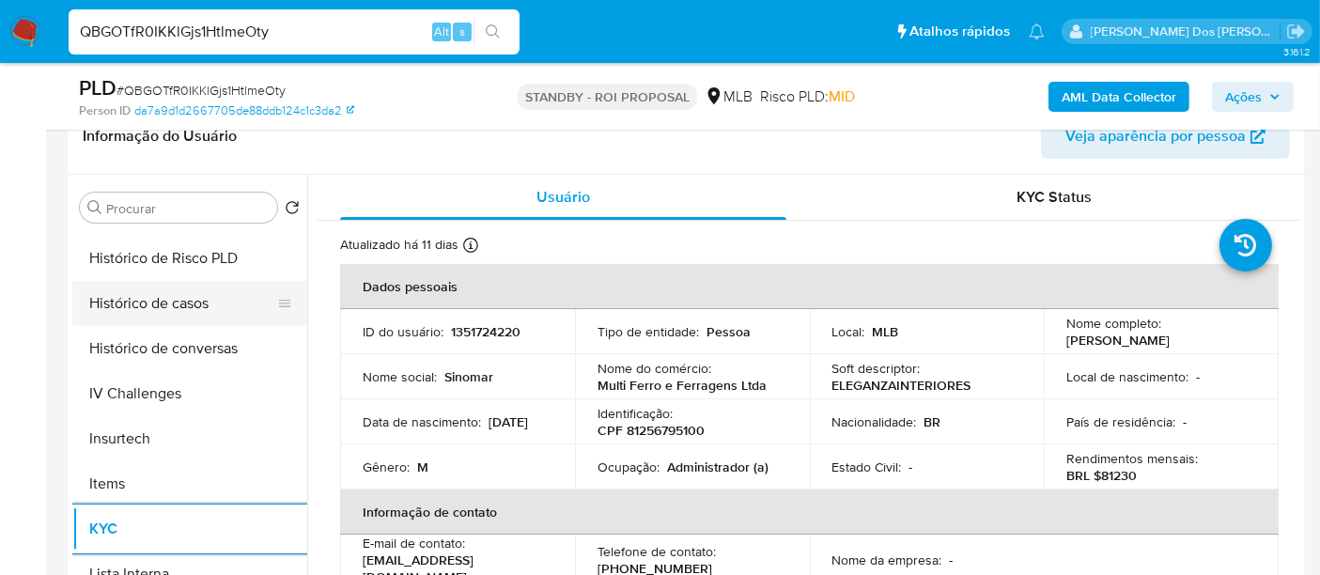
click at [150, 307] on button "Histórico de casos" at bounding box center [182, 303] width 220 height 45
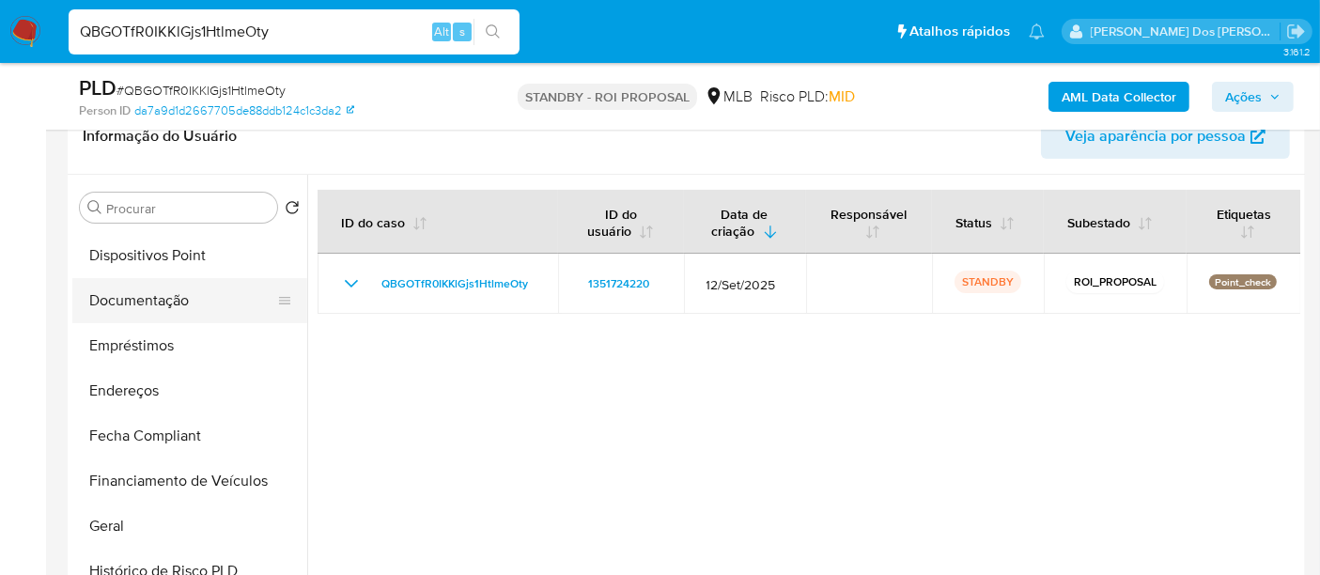
click at [171, 292] on button "Documentação" at bounding box center [182, 300] width 220 height 45
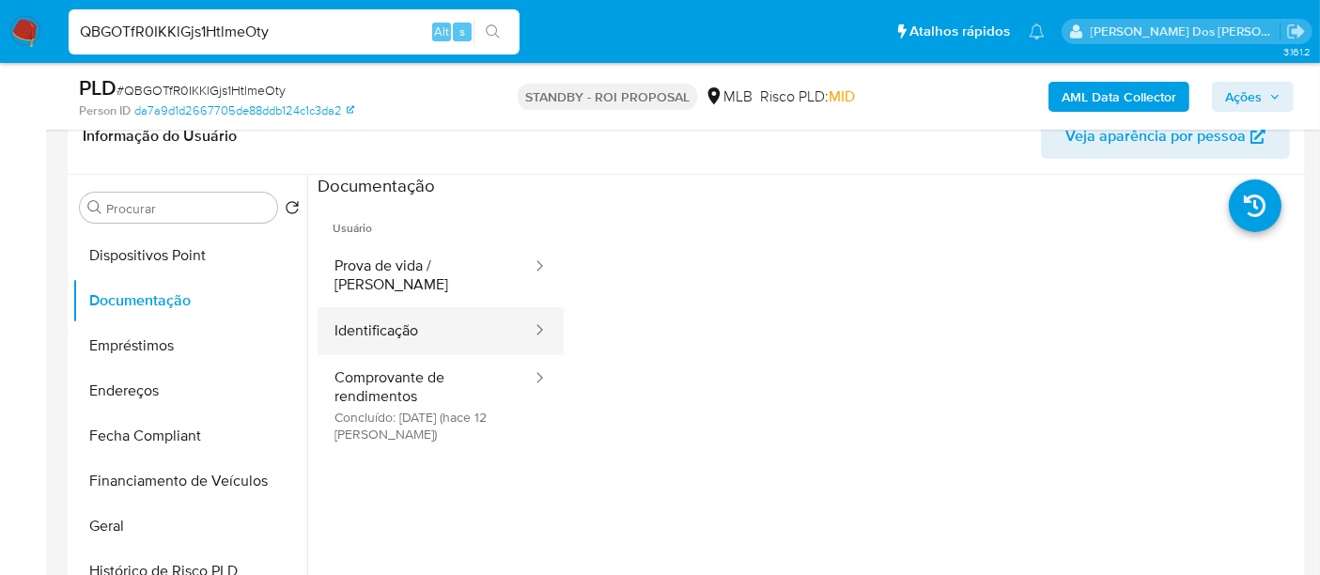
click at [374, 321] on button "Identificação" at bounding box center [425, 331] width 216 height 48
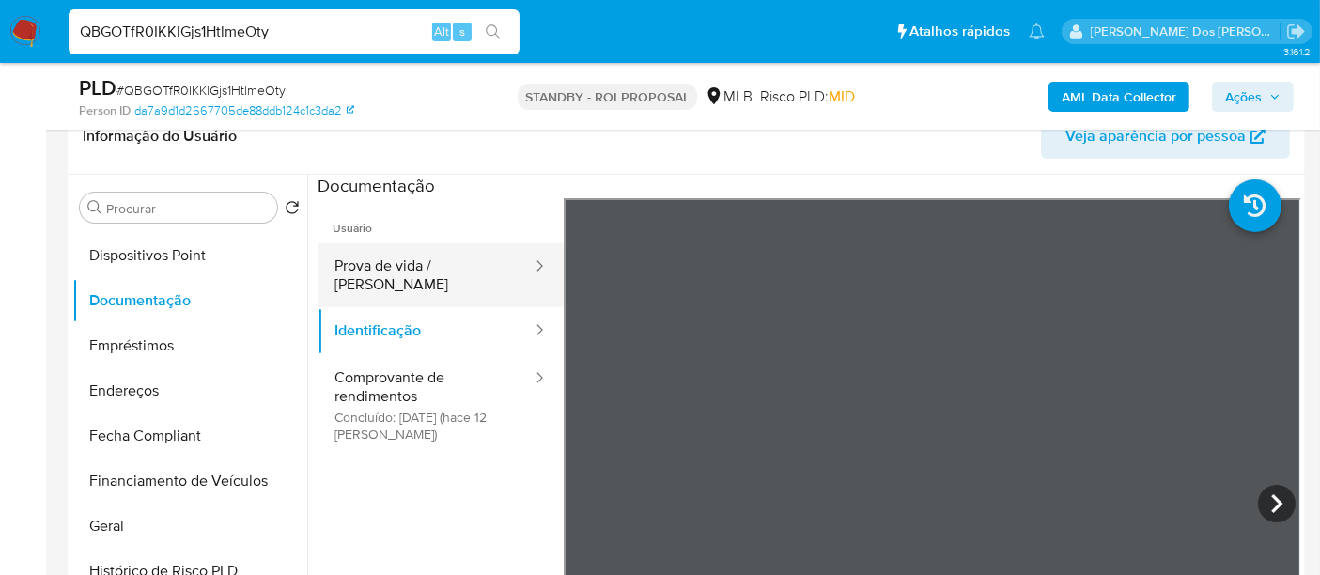
click at [384, 262] on button "Prova de vida / Selfie" at bounding box center [425, 275] width 216 height 64
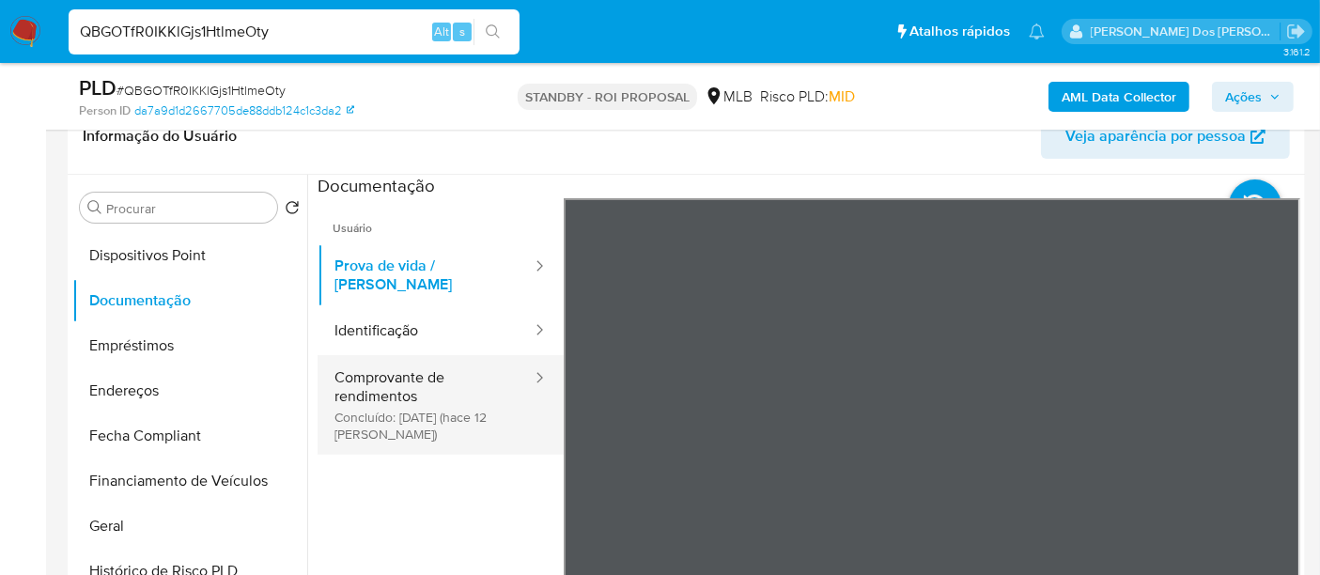
click at [350, 379] on button "Comprovante de rendimentos Concluído: 17/09/2025 (hace 12 días)" at bounding box center [425, 405] width 216 height 100
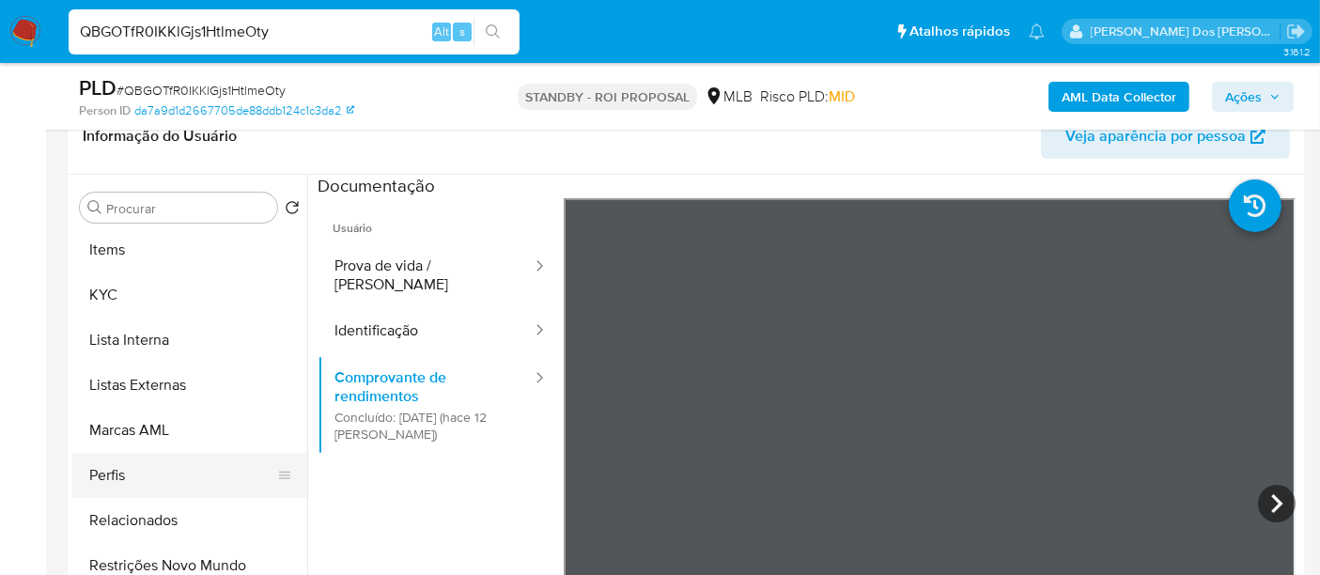
scroll to position [973, 0]
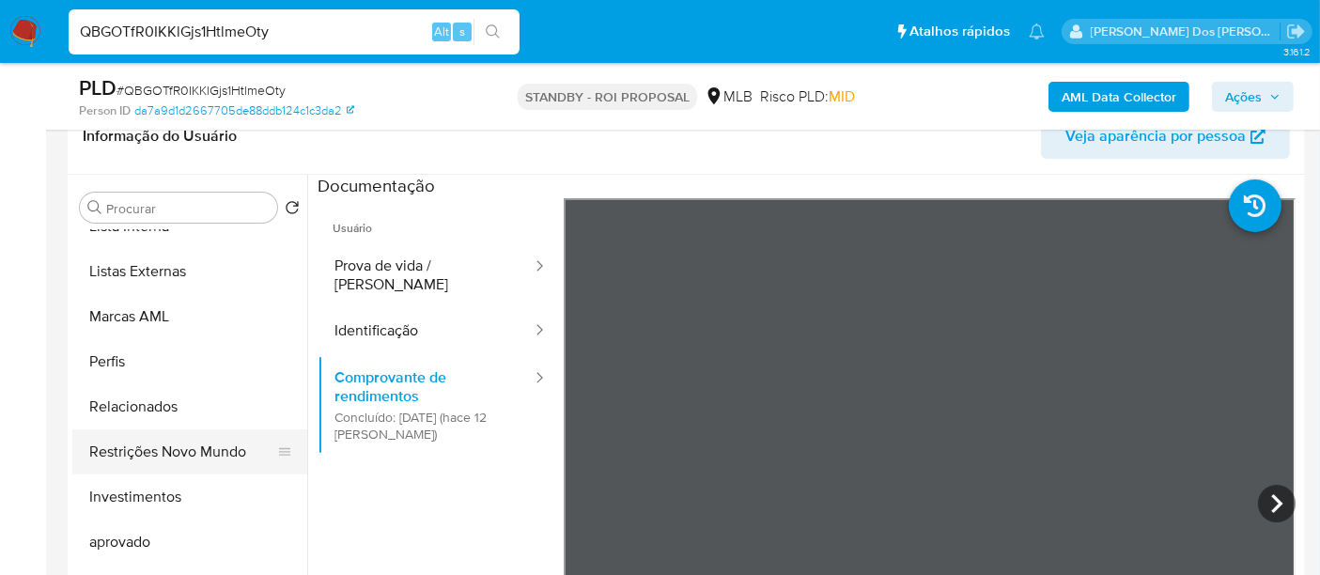
click at [201, 441] on button "Restrições Novo Mundo" at bounding box center [182, 451] width 220 height 45
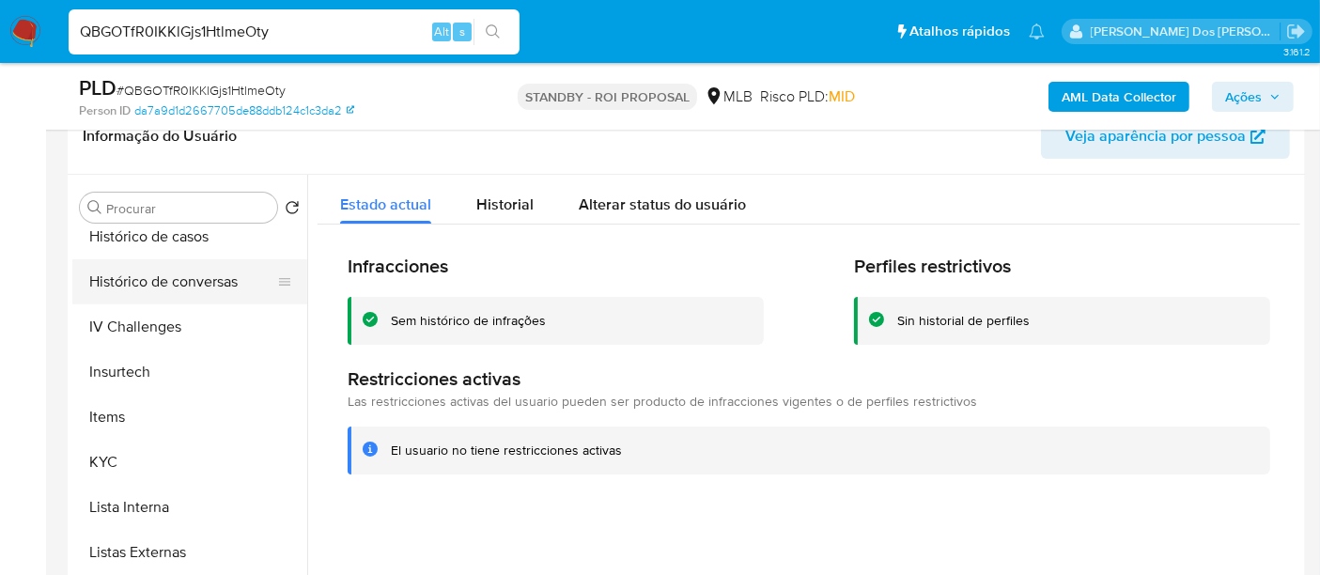
scroll to position [555, 0]
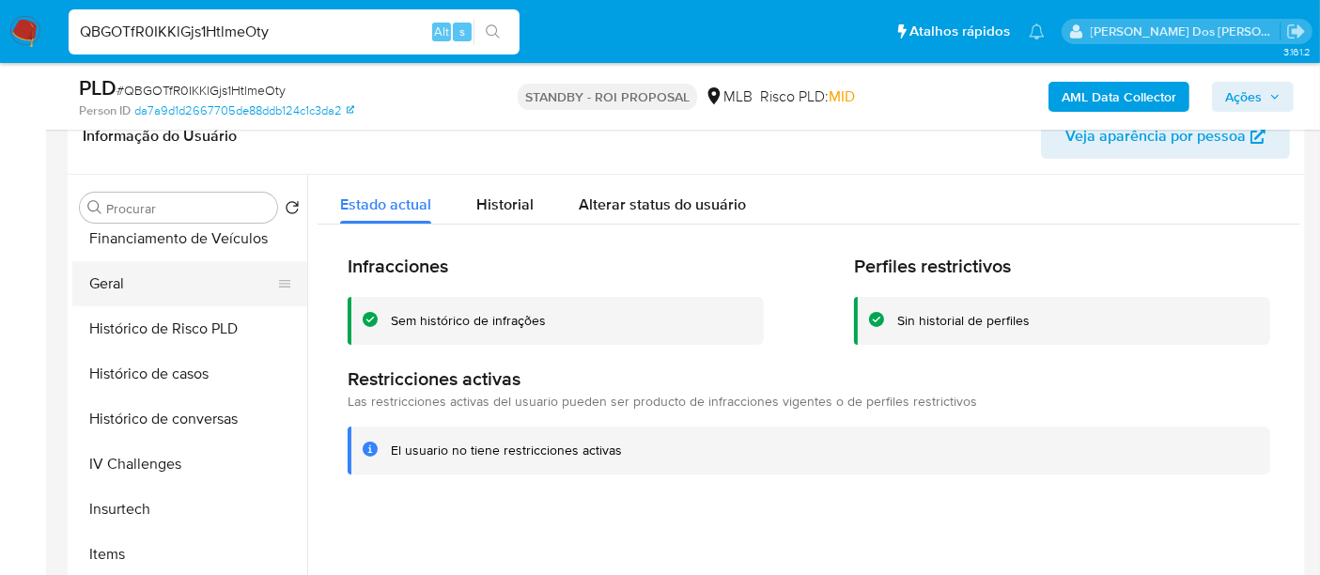
click at [103, 282] on button "Geral" at bounding box center [182, 283] width 220 height 45
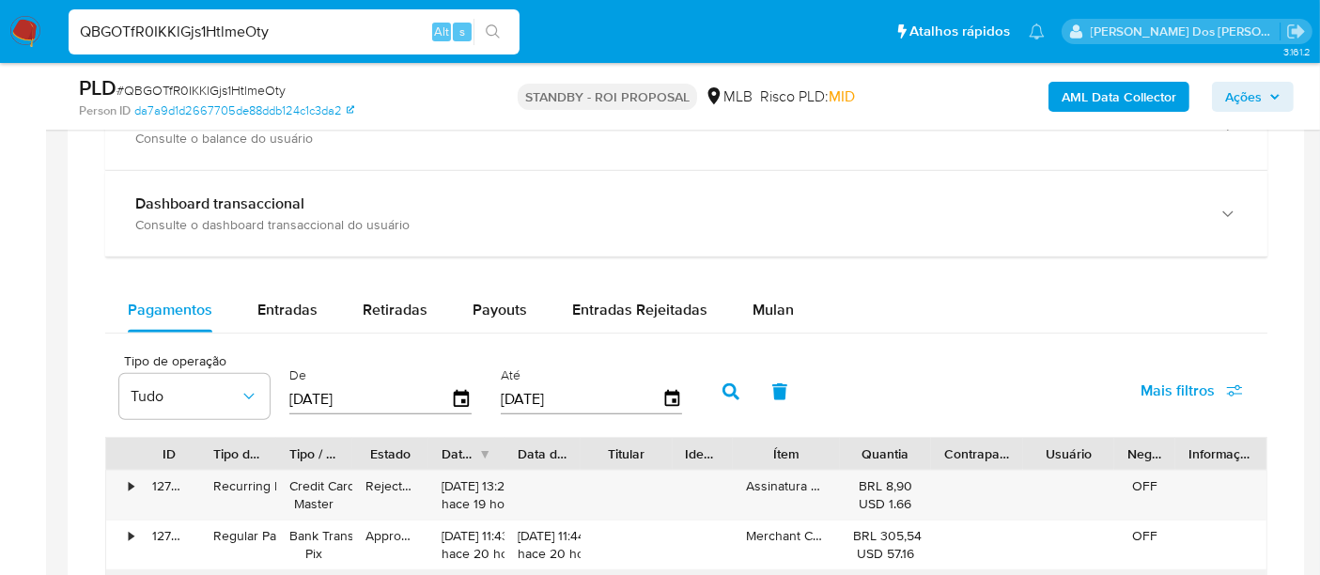
scroll to position [1252, 0]
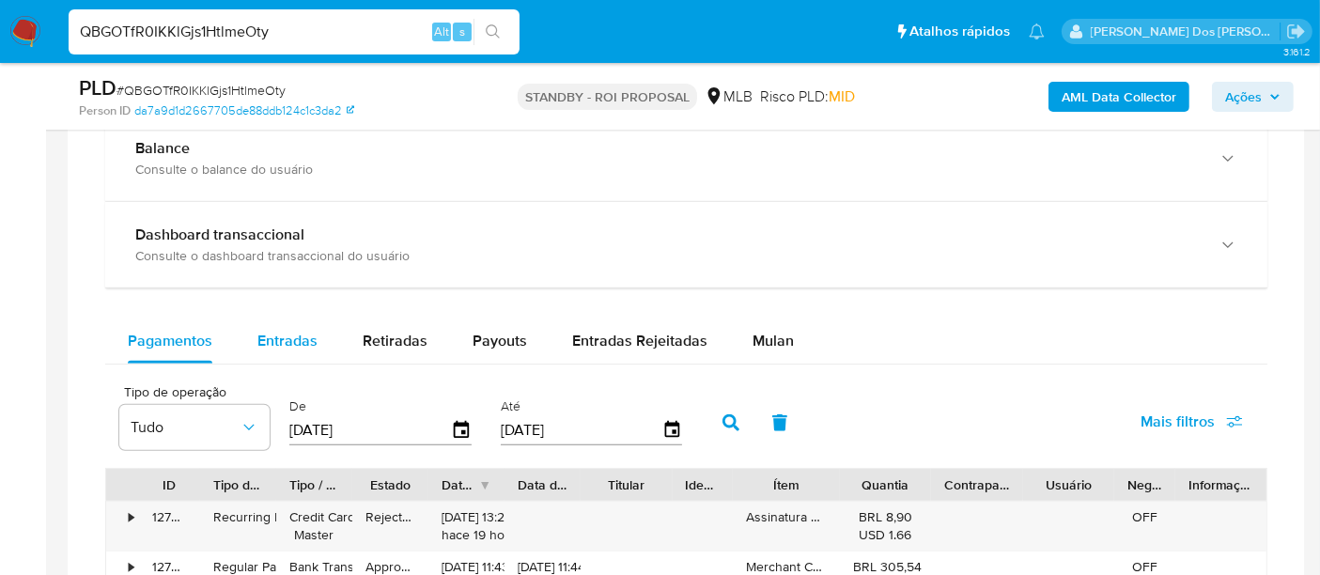
click at [301, 339] on span "Entradas" at bounding box center [287, 341] width 60 height 22
select select "10"
click at [456, 430] on icon "button" at bounding box center [461, 429] width 15 height 17
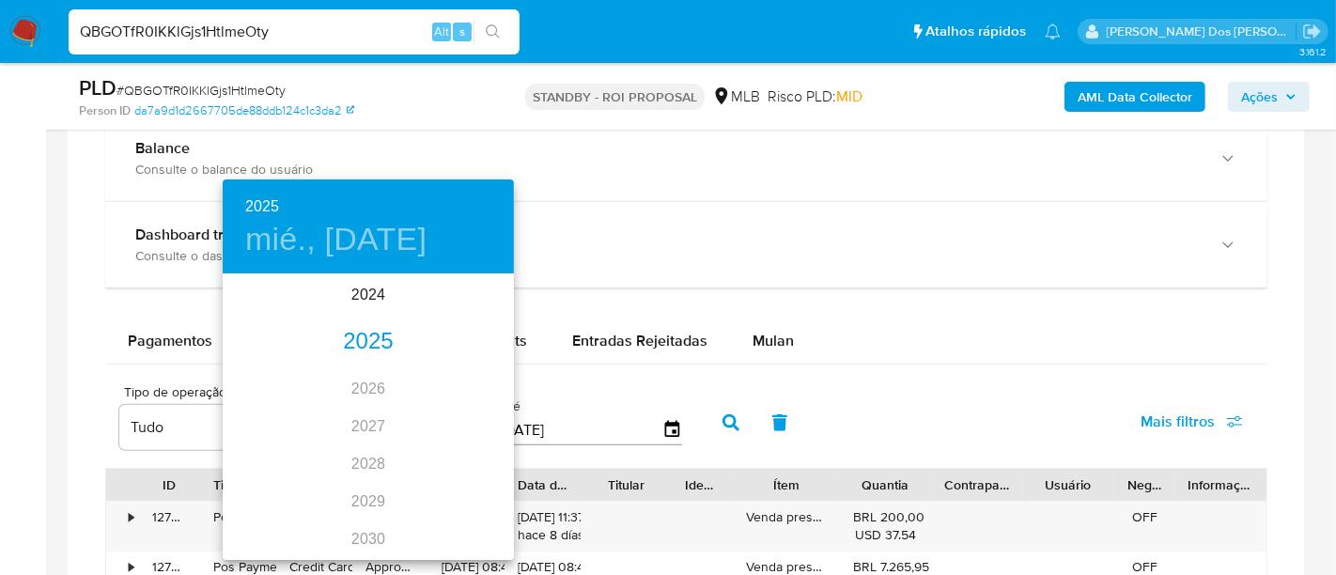
click at [355, 342] on div "2025" at bounding box center [368, 342] width 291 height 38
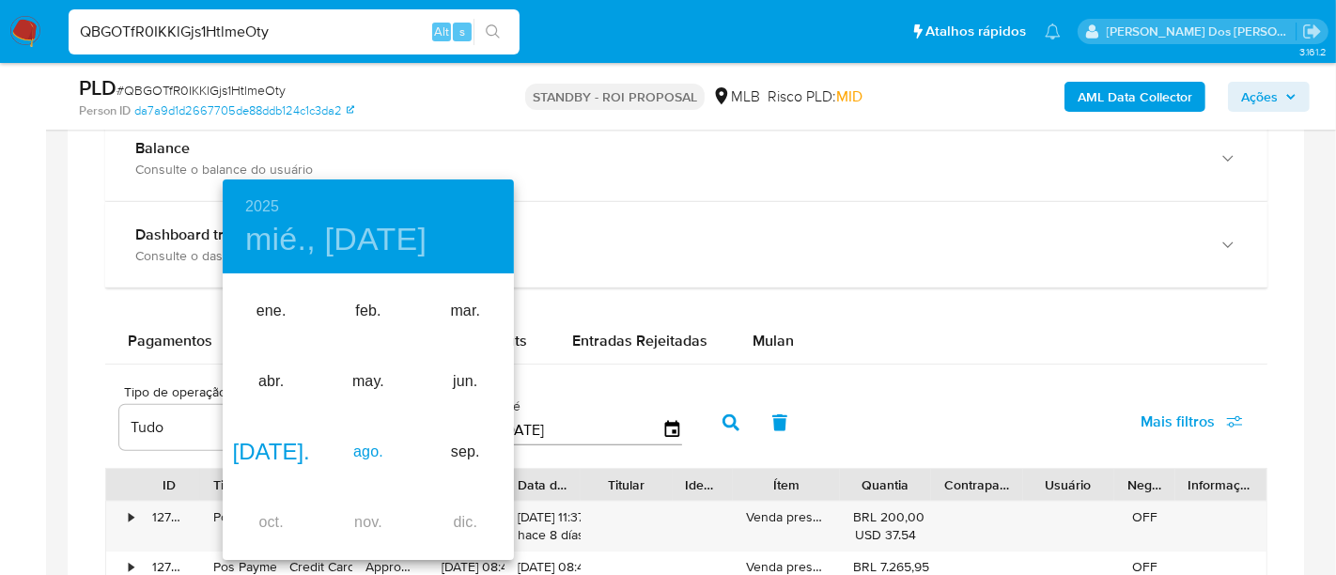
click at [368, 455] on div "ago." at bounding box center [367, 452] width 97 height 70
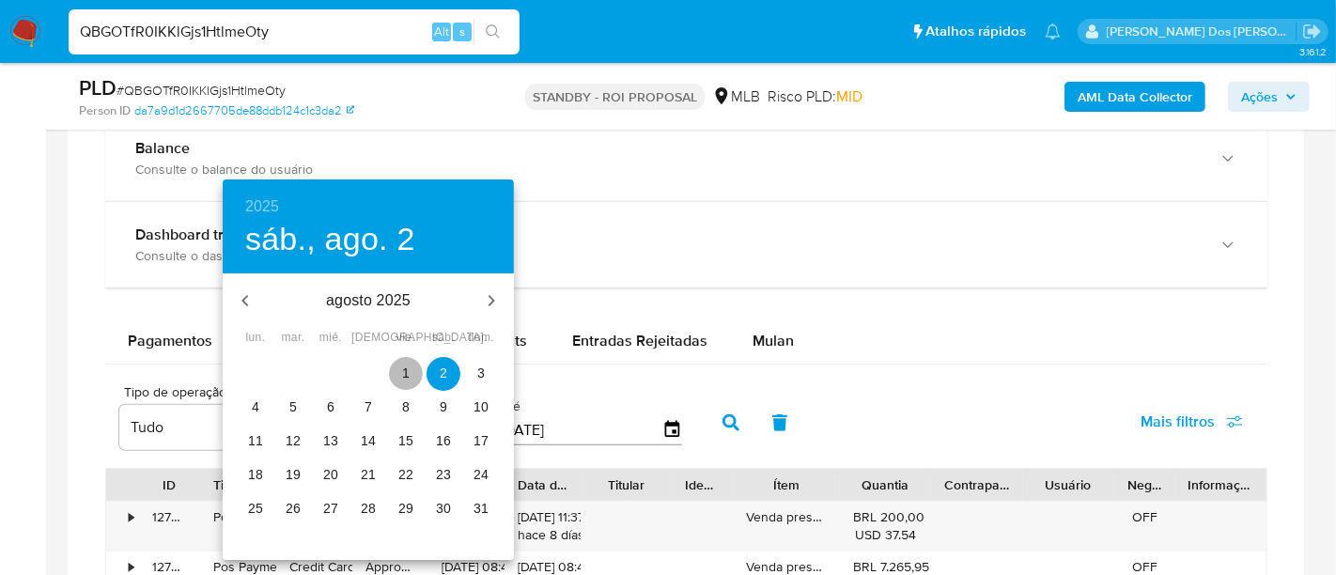
click at [408, 366] on p "1" at bounding box center [406, 373] width 8 height 19
type input "01/08/2025"
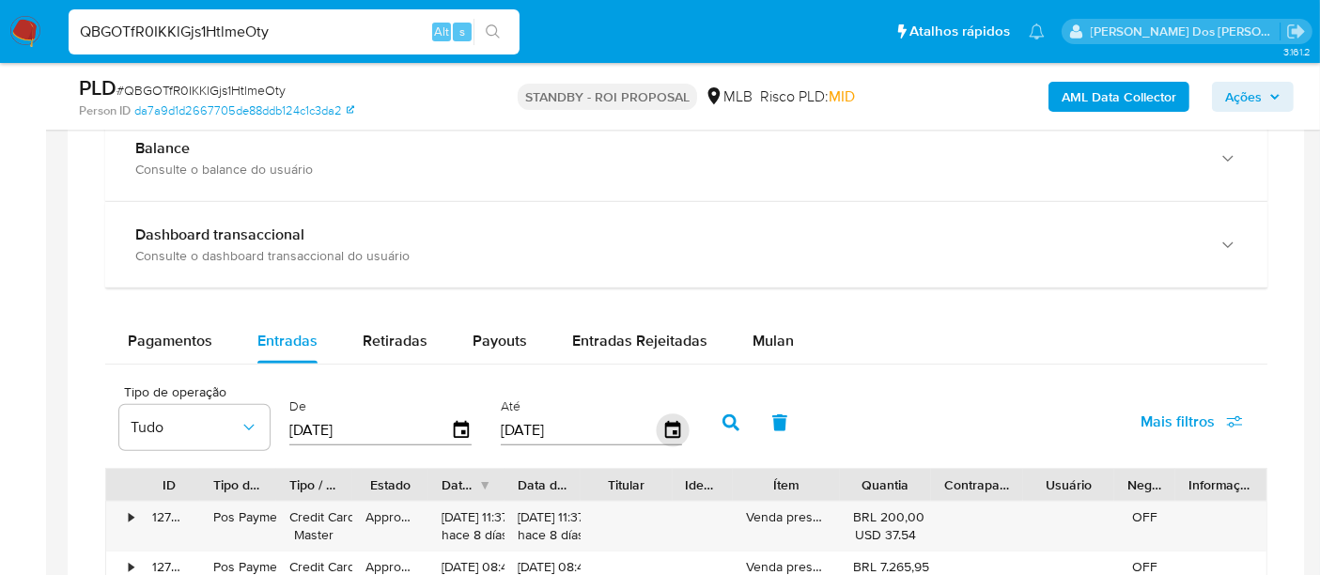
click at [659, 425] on icon "button" at bounding box center [672, 430] width 33 height 33
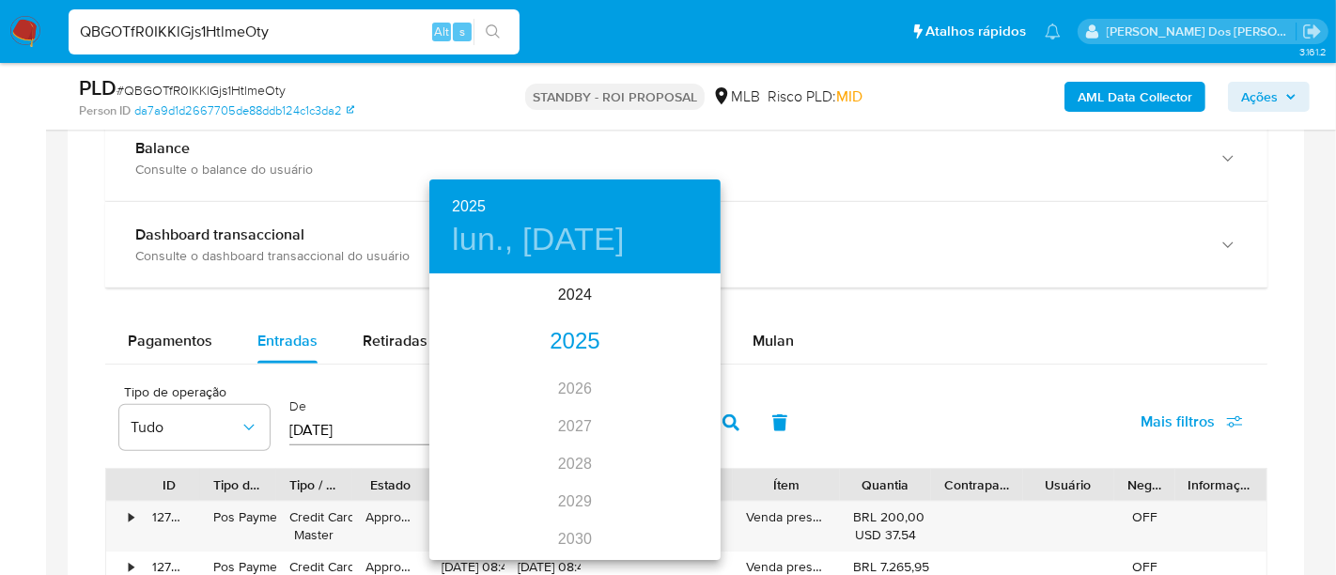
click at [584, 342] on div "2025" at bounding box center [574, 342] width 291 height 38
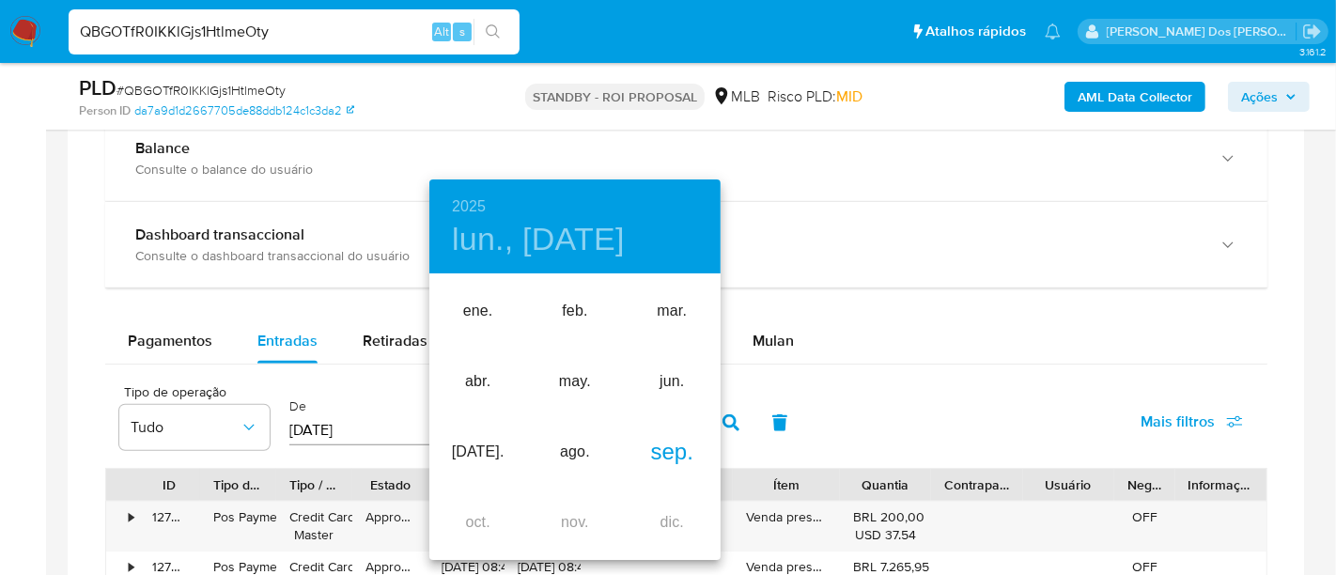
click at [670, 457] on div "sep." at bounding box center [672, 452] width 97 height 70
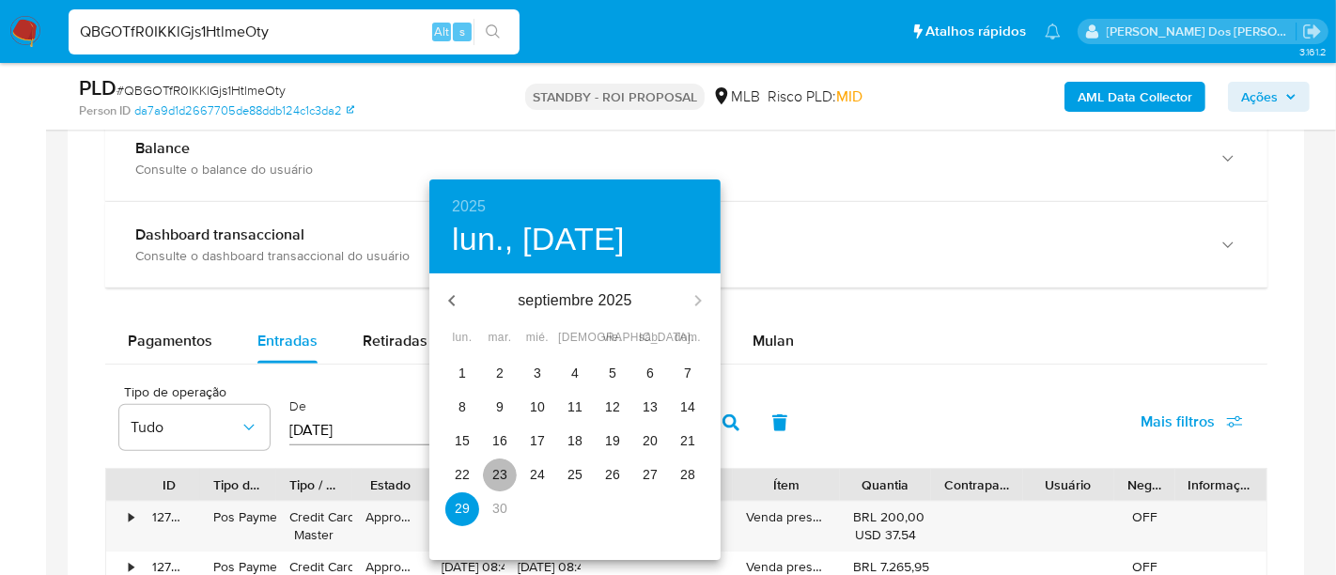
click at [510, 472] on span "23" at bounding box center [500, 474] width 34 height 19
type input "23/09/2025"
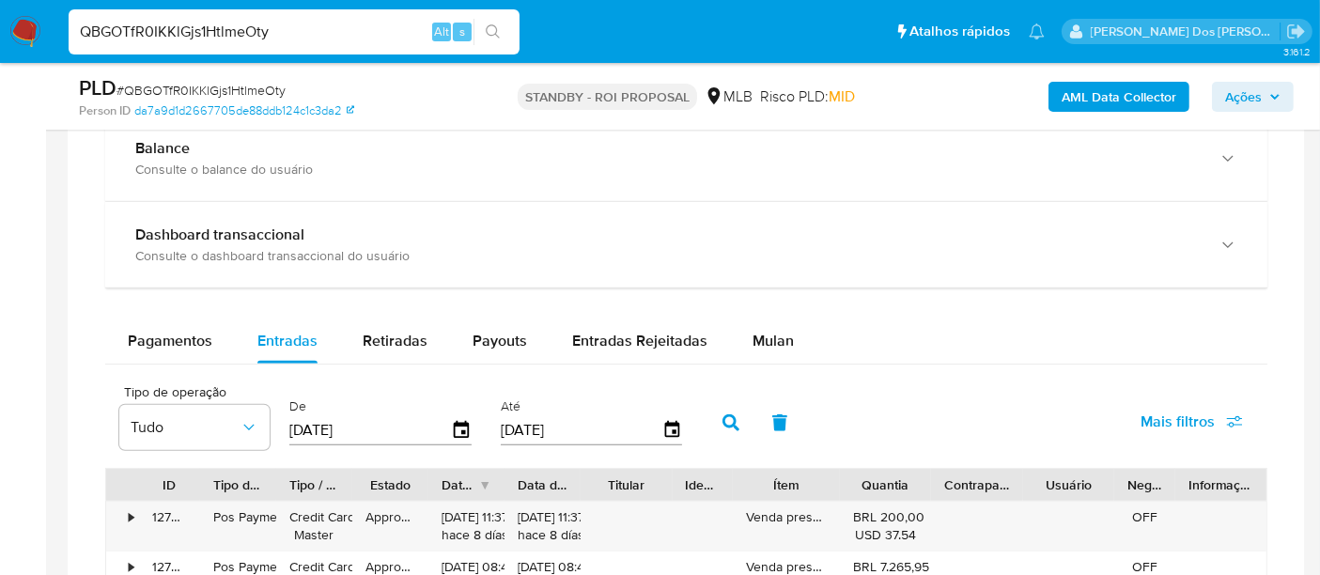
click at [1139, 409] on button "Mais filtros" at bounding box center [1191, 421] width 151 height 45
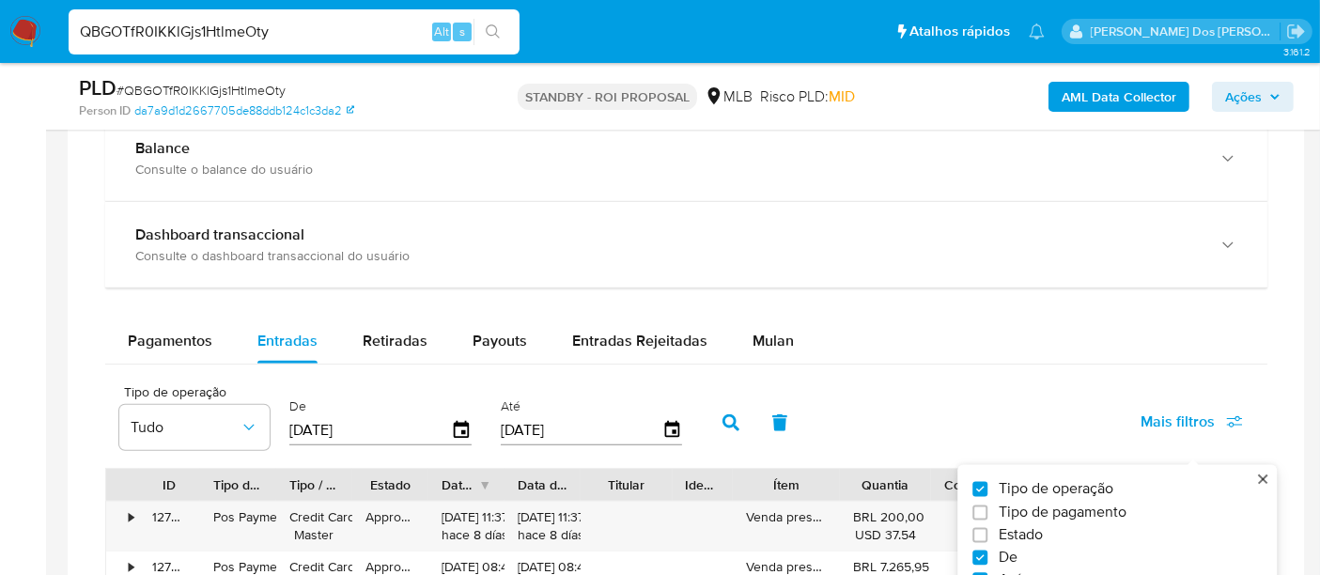
click at [1022, 532] on span "Estado" at bounding box center [1020, 534] width 44 height 19
click at [987, 532] on input "Estado" at bounding box center [979, 534] width 15 height 15
checkbox input "true"
type input "01/08/2025"
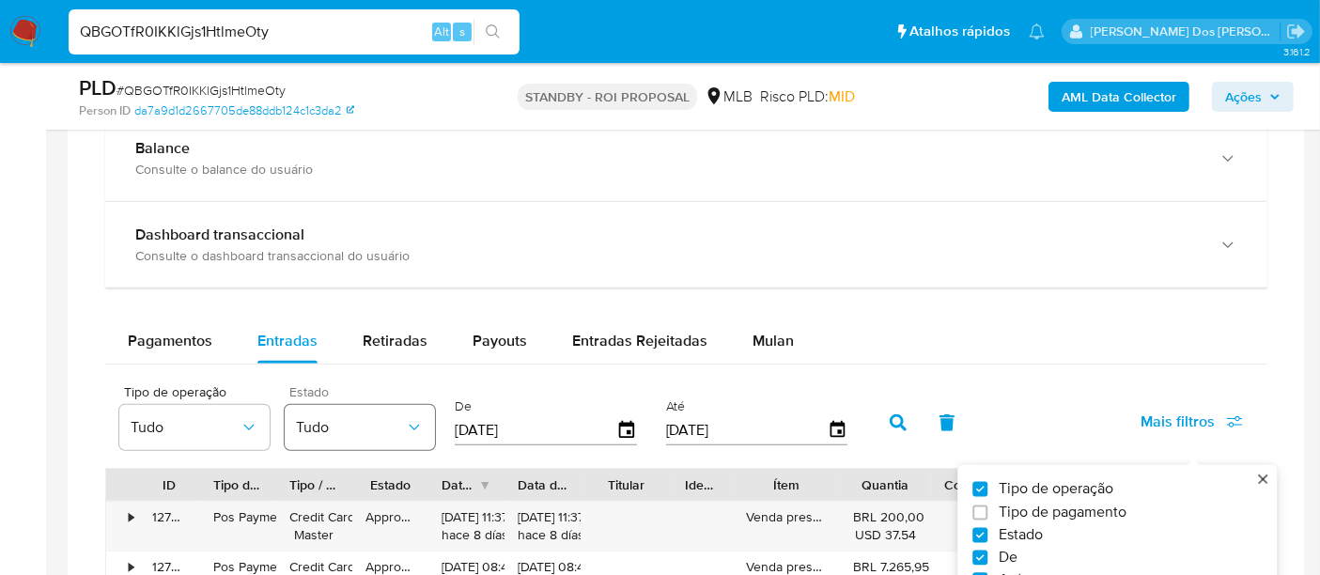
click at [402, 433] on span "Tudo" at bounding box center [350, 427] width 109 height 19
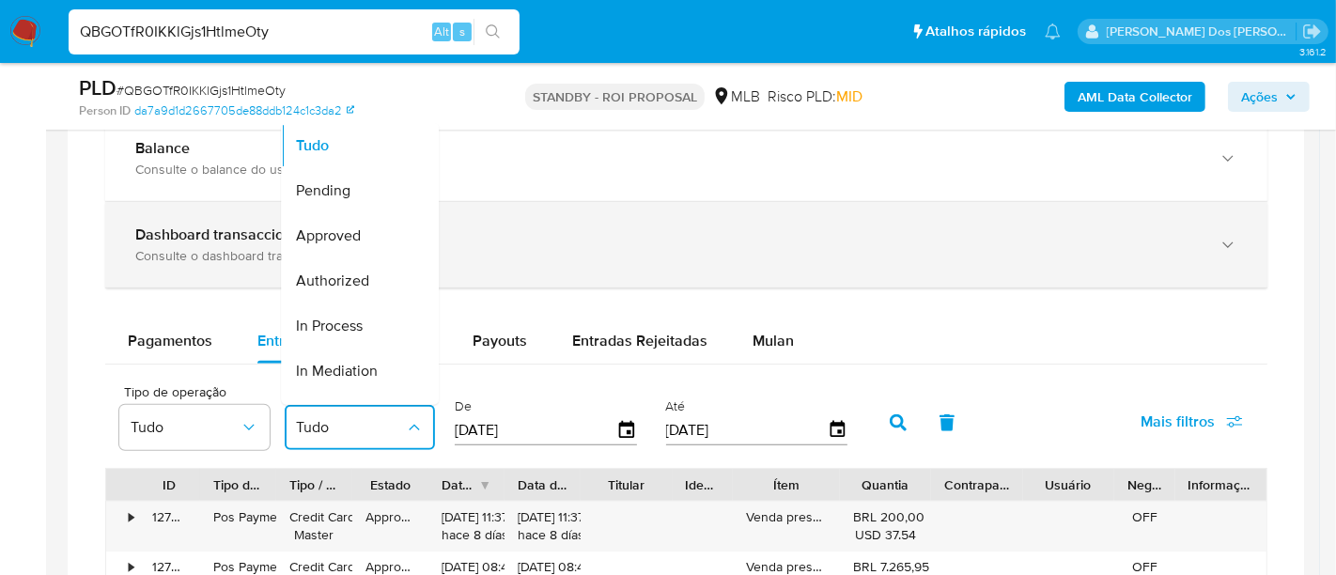
click at [338, 242] on div "Approved" at bounding box center [350, 235] width 109 height 45
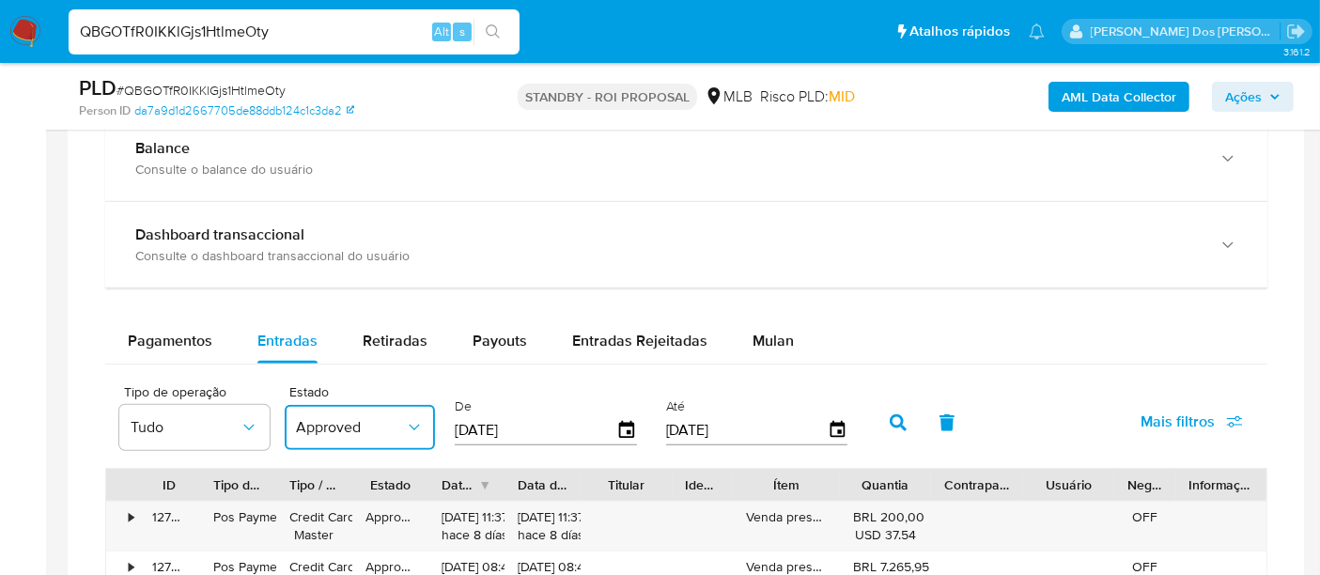
scroll to position [1461, 0]
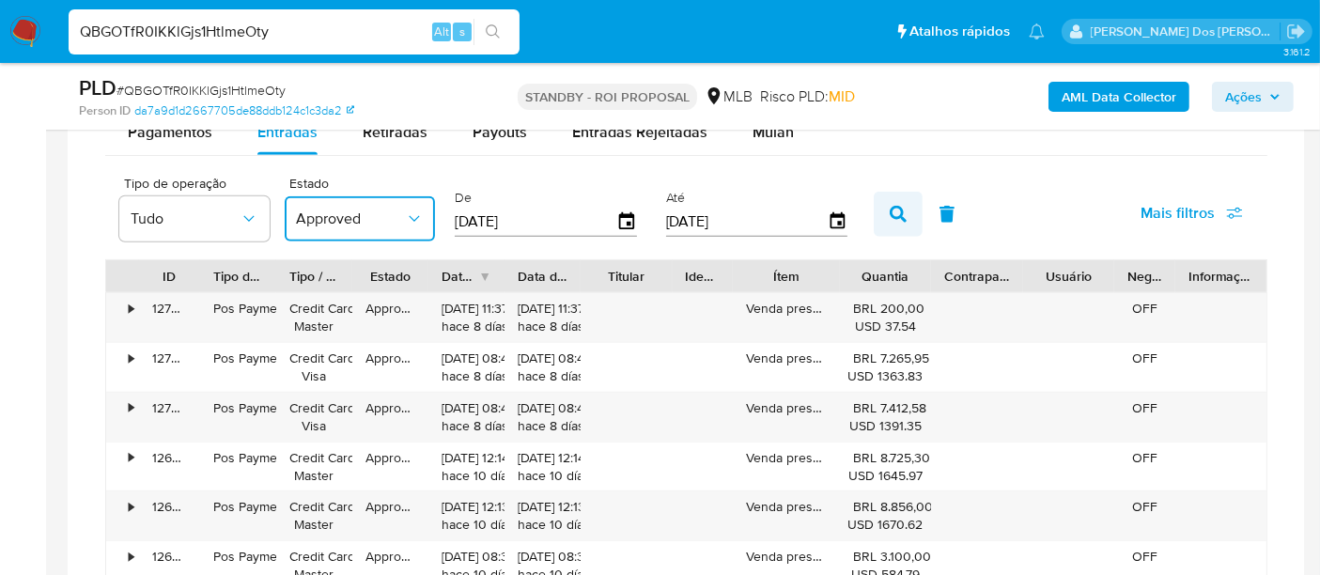
click at [894, 213] on icon "button" at bounding box center [898, 214] width 17 height 17
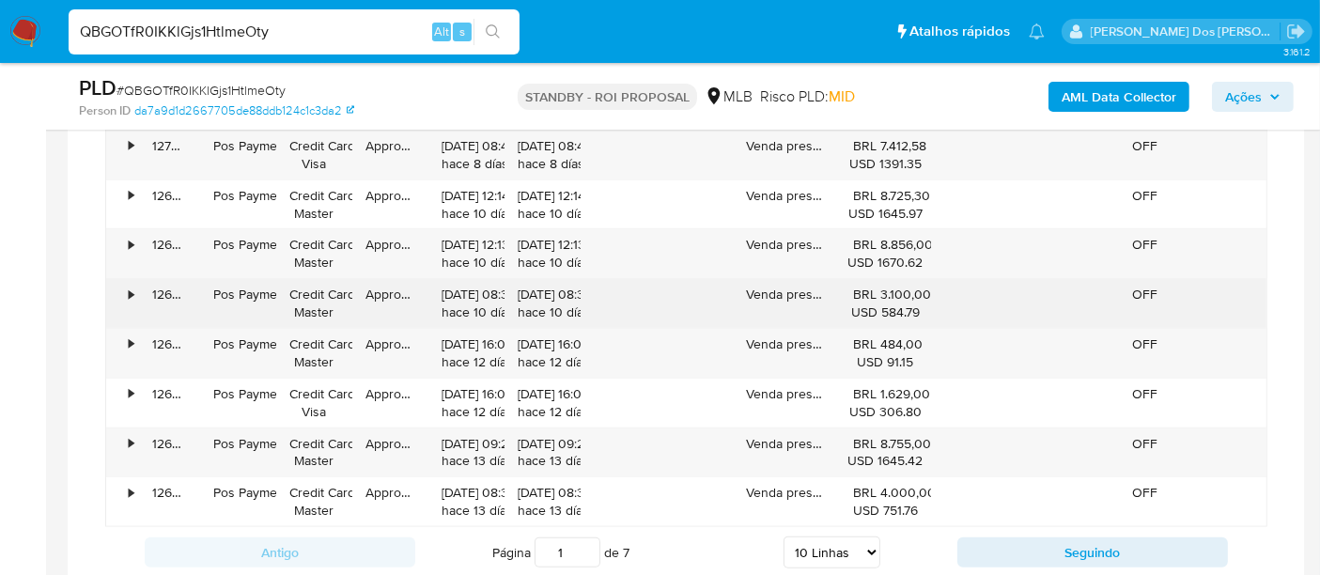
scroll to position [1773, 0]
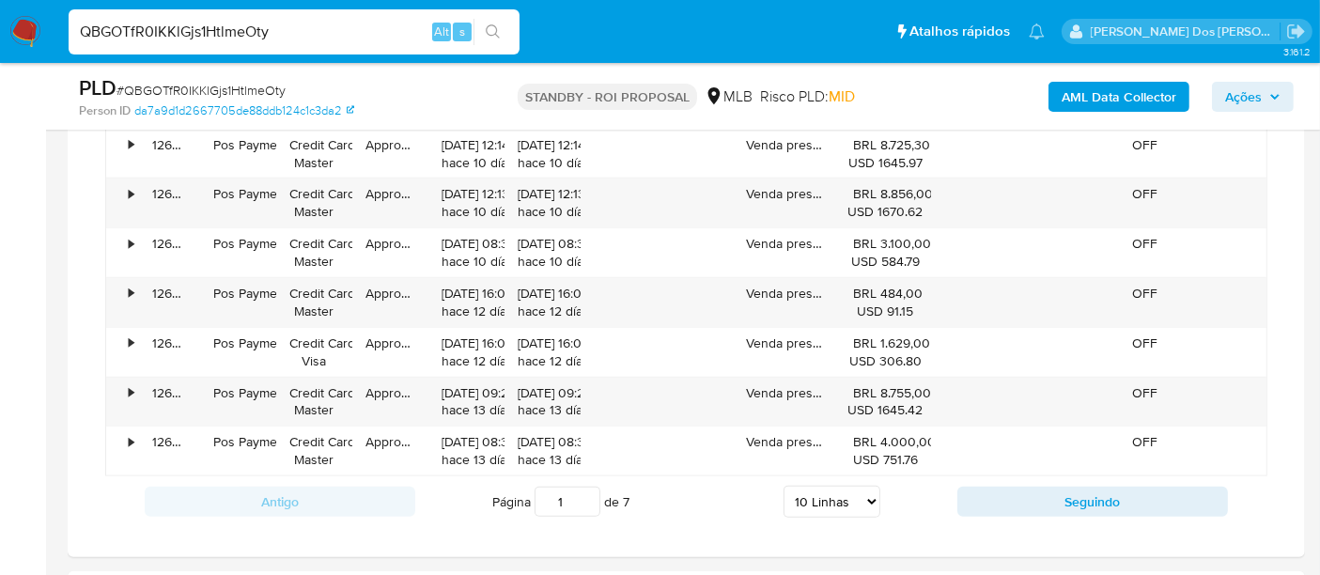
click at [831, 488] on select "5 Linhas 10 Linhas 20 Linhas 25 Linhas 50 Linhas 100 Linhas" at bounding box center [831, 502] width 97 height 32
select select "100"
click at [784, 486] on select "5 Linhas 10 Linhas 20 Linhas 25 Linhas 50 Linhas 100 Linhas" at bounding box center [831, 502] width 97 height 32
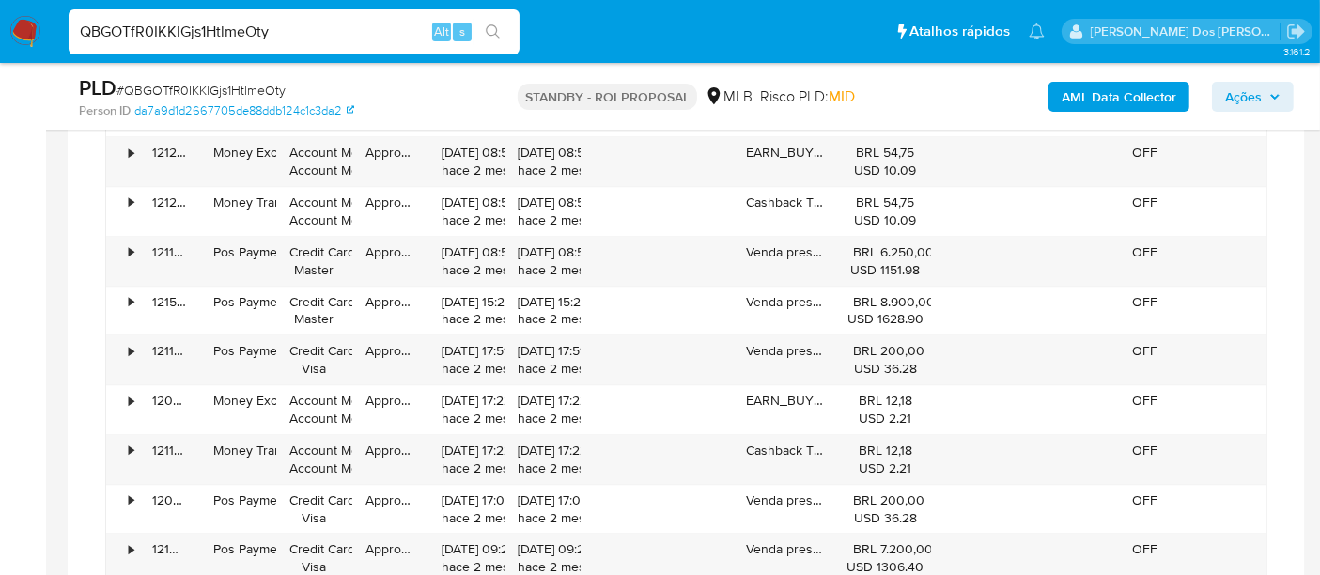
scroll to position [5009, 0]
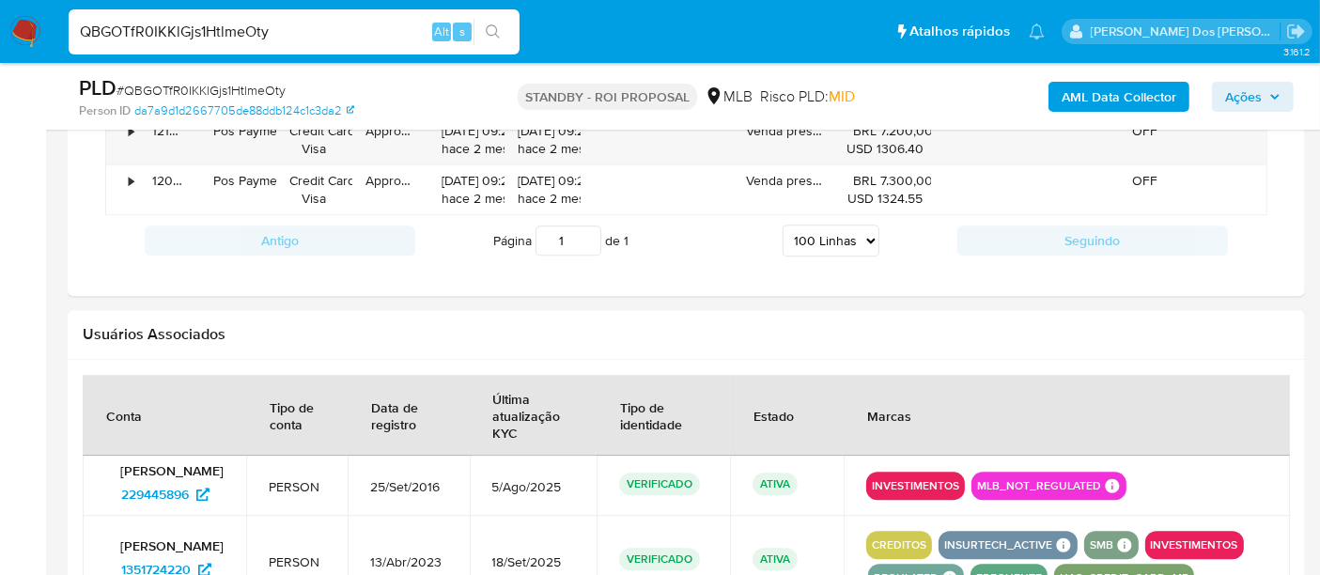
click at [364, 34] on input "QBGOTfR0IKKlGjs1HtlmeOty" at bounding box center [294, 32] width 451 height 24
paste input "SREO0H3JRvmUsv7VO9ijygdu"
type input "SREO0H3JRvmUsv7VO9ijygdu"
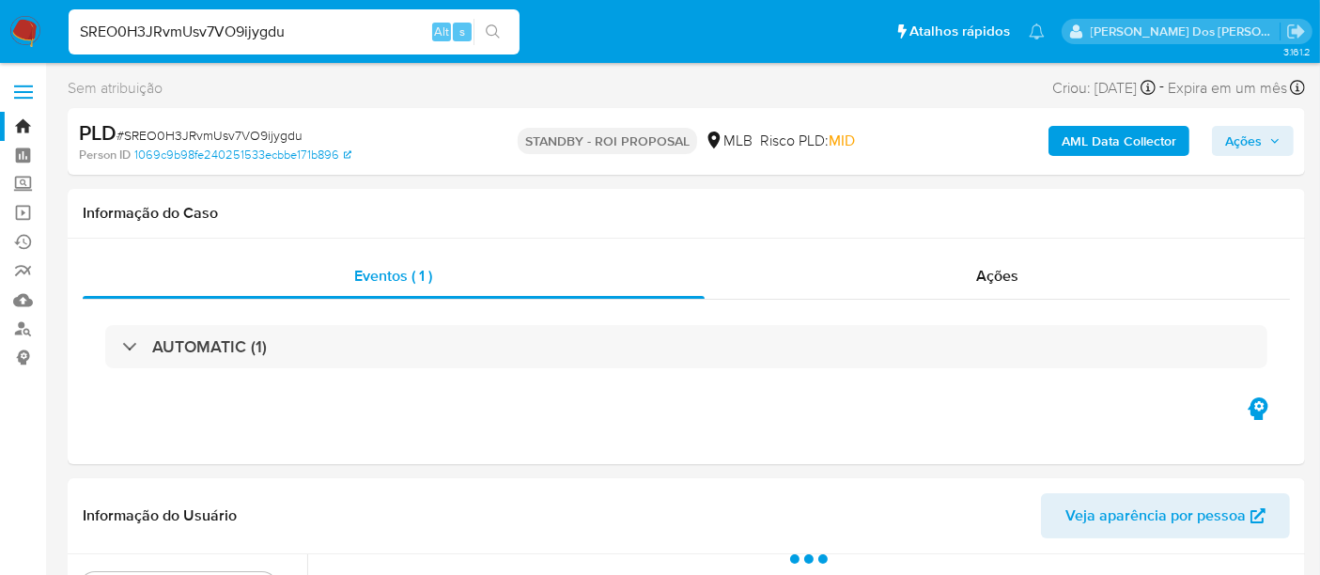
scroll to position [417, 0]
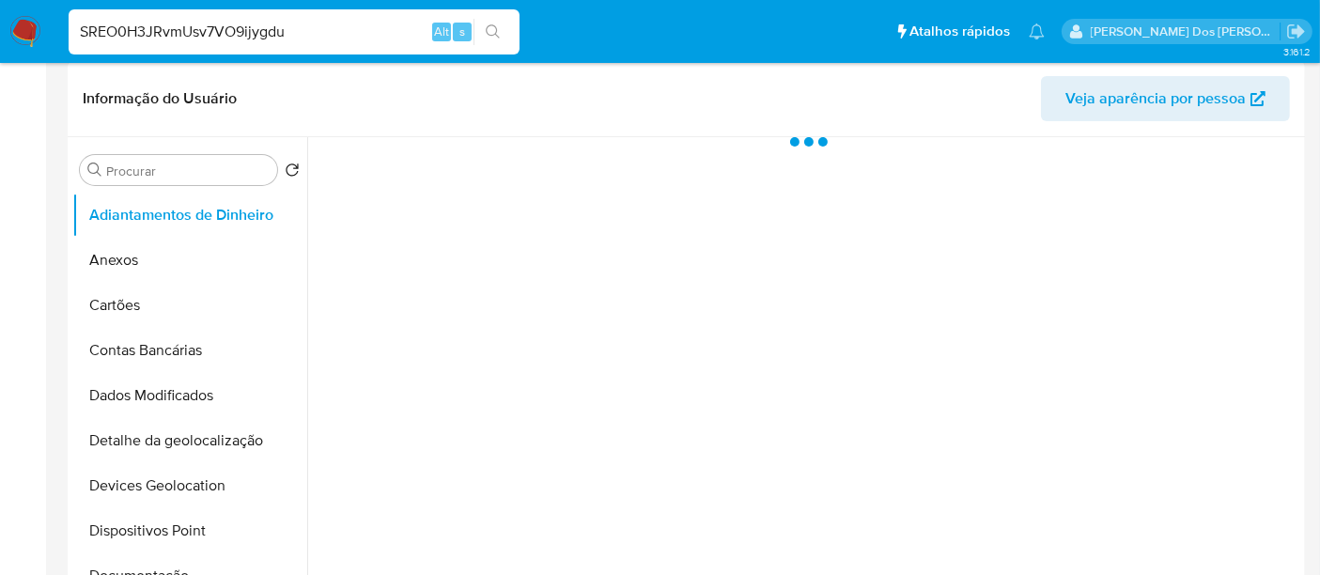
select select "10"
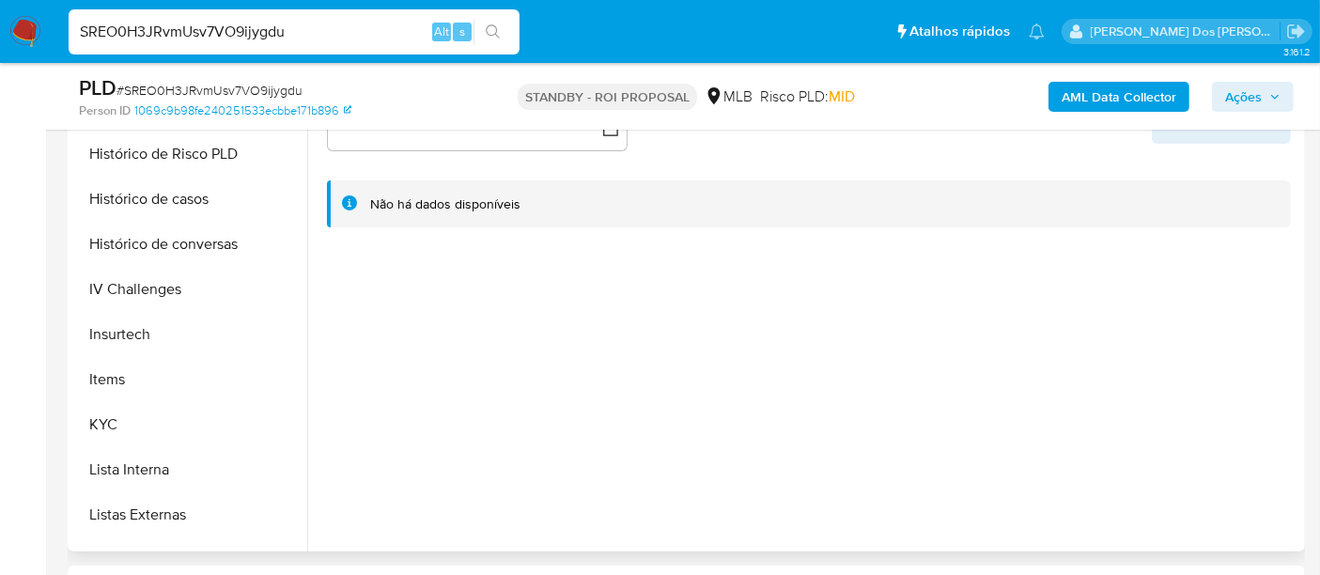
scroll to position [730, 0]
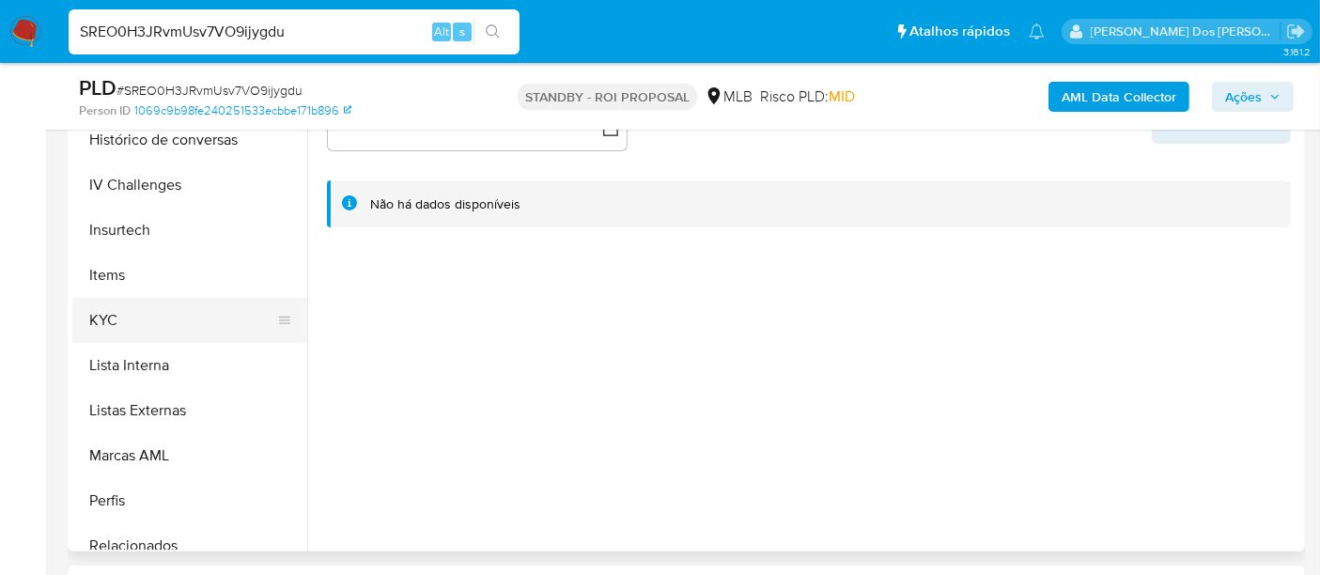
click at [113, 317] on button "KYC" at bounding box center [182, 320] width 220 height 45
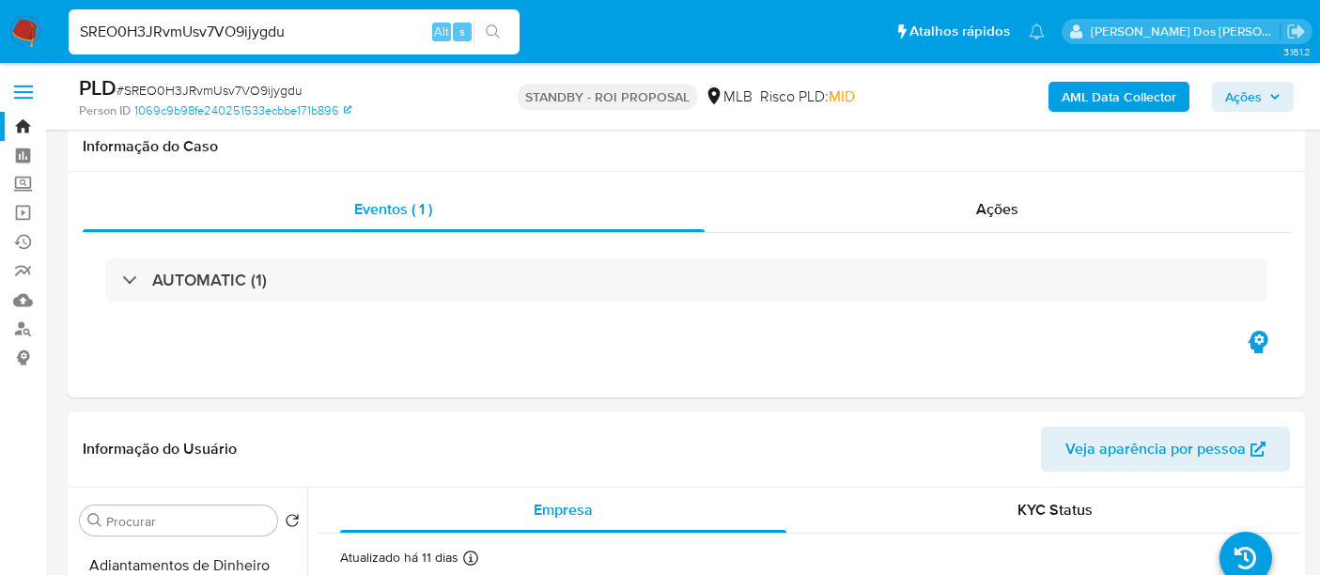
select select "10"
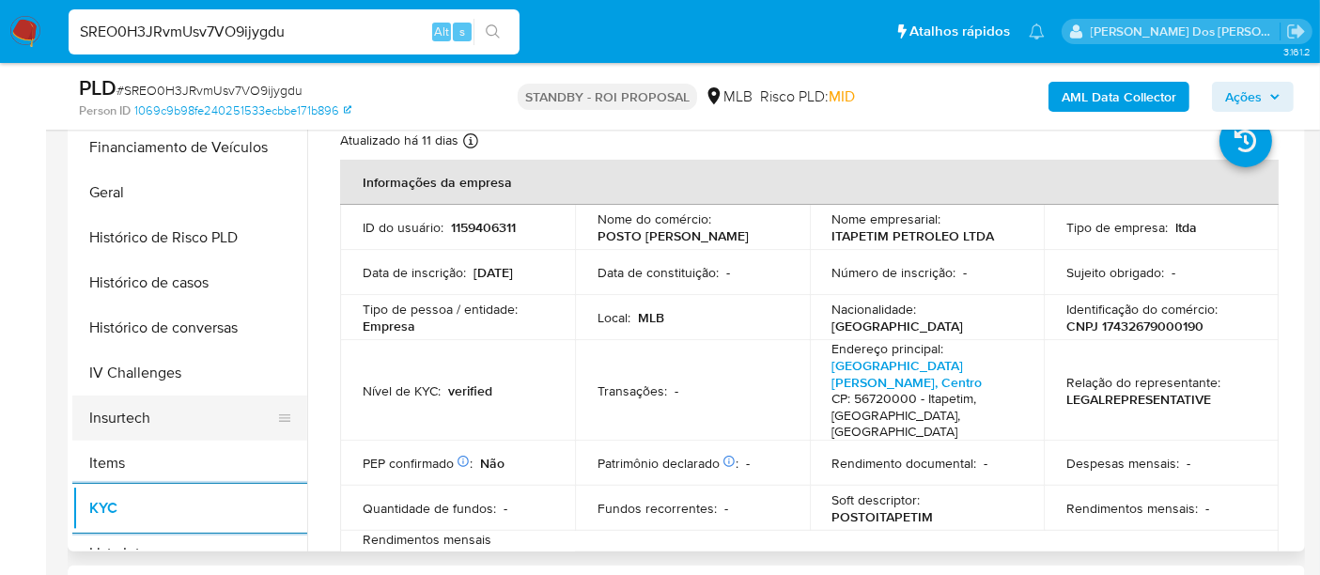
scroll to position [521, 0]
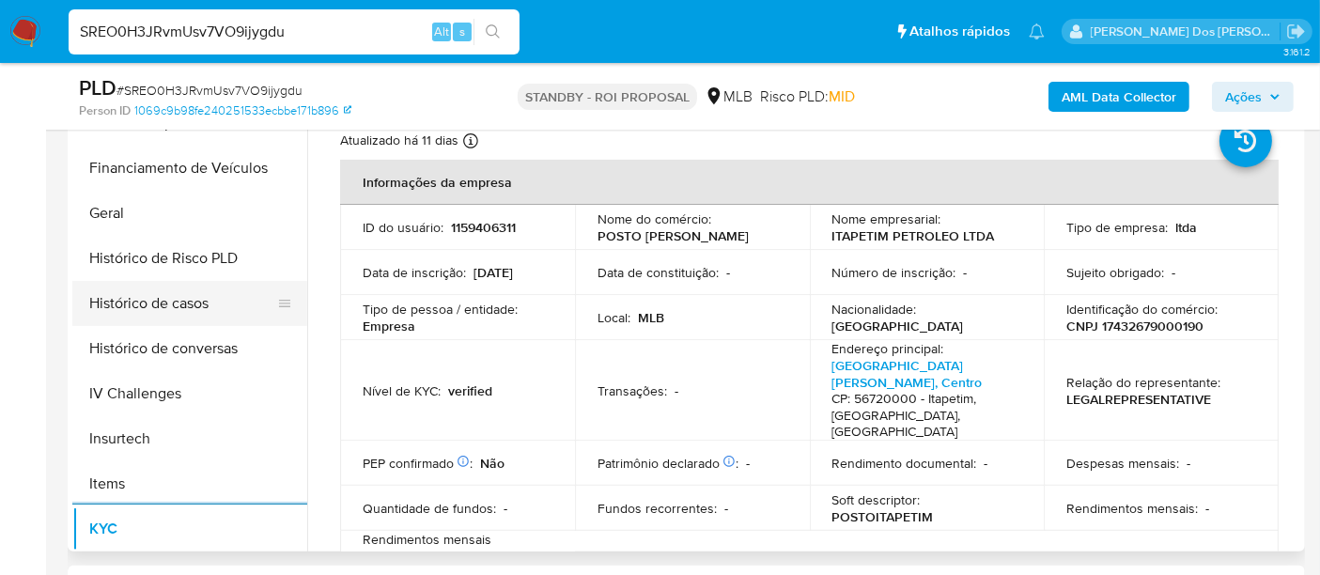
click at [150, 295] on button "Histórico de casos" at bounding box center [182, 303] width 220 height 45
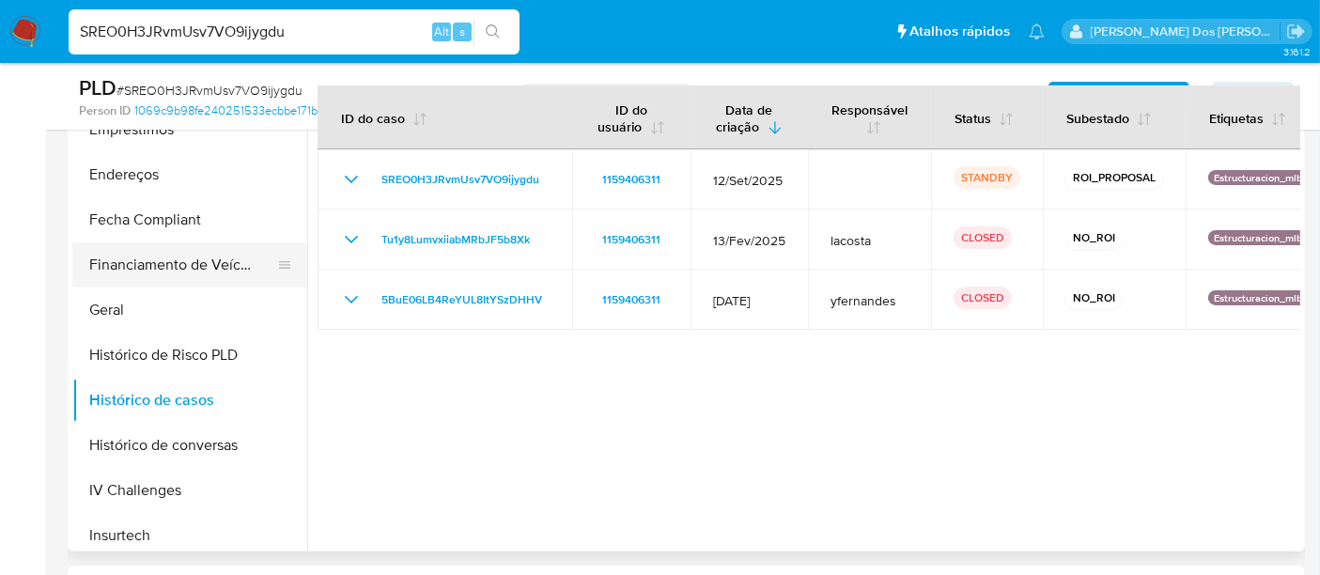
scroll to position [313, 0]
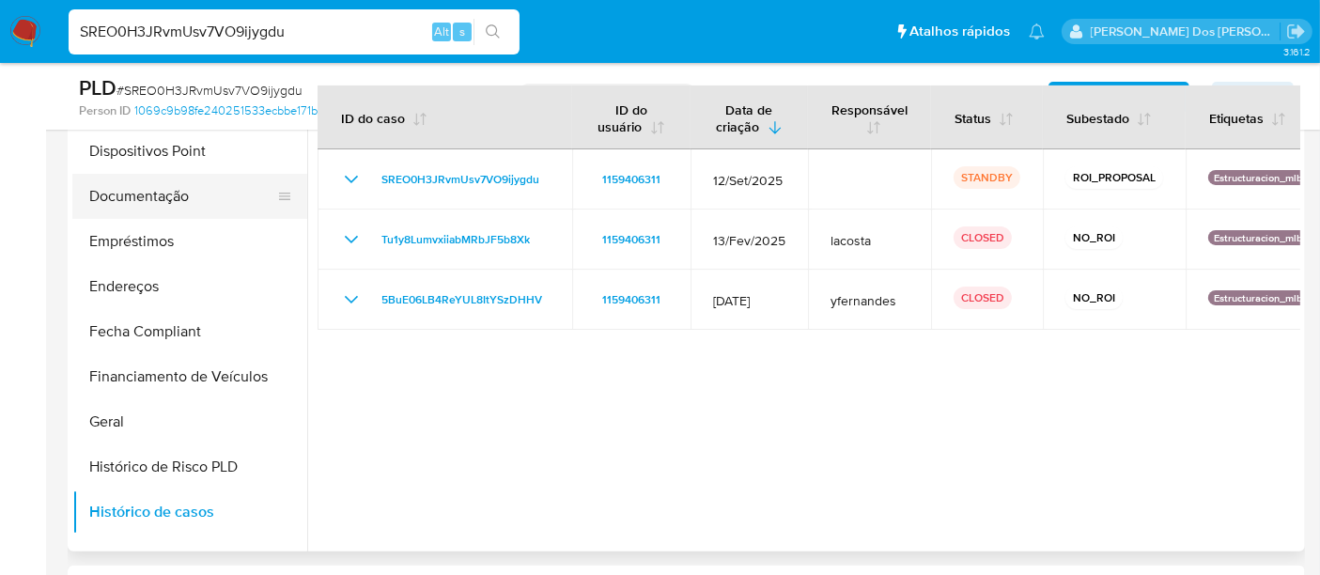
click at [152, 188] on button "Documentação" at bounding box center [182, 196] width 220 height 45
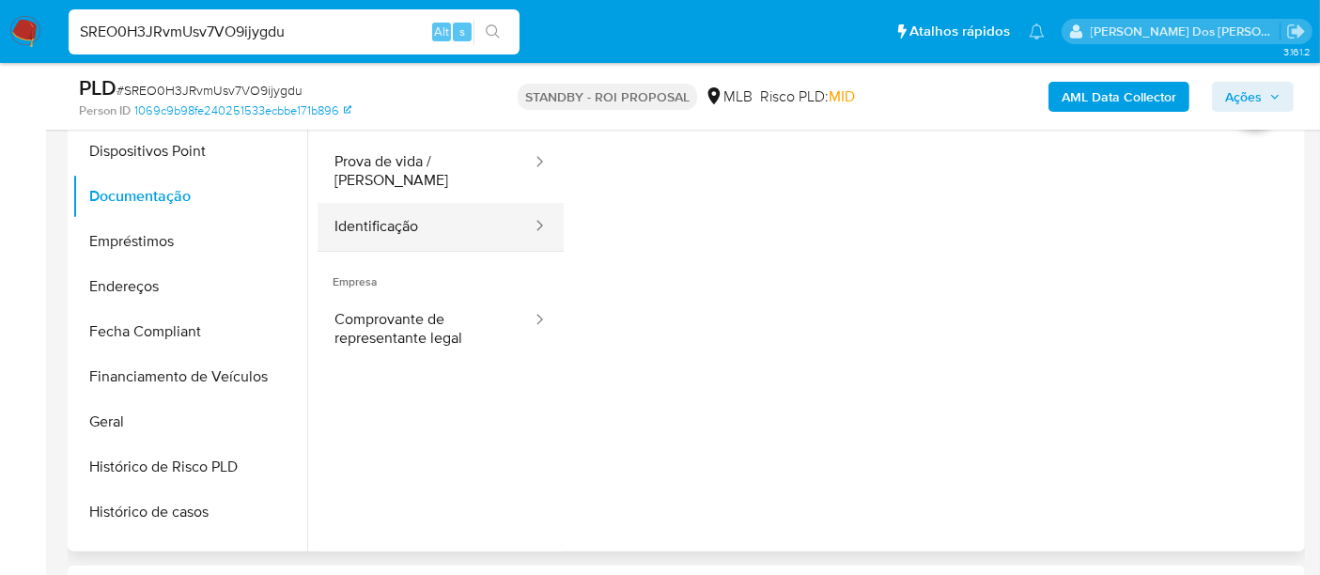
click at [364, 216] on button "Identificação" at bounding box center [425, 227] width 216 height 48
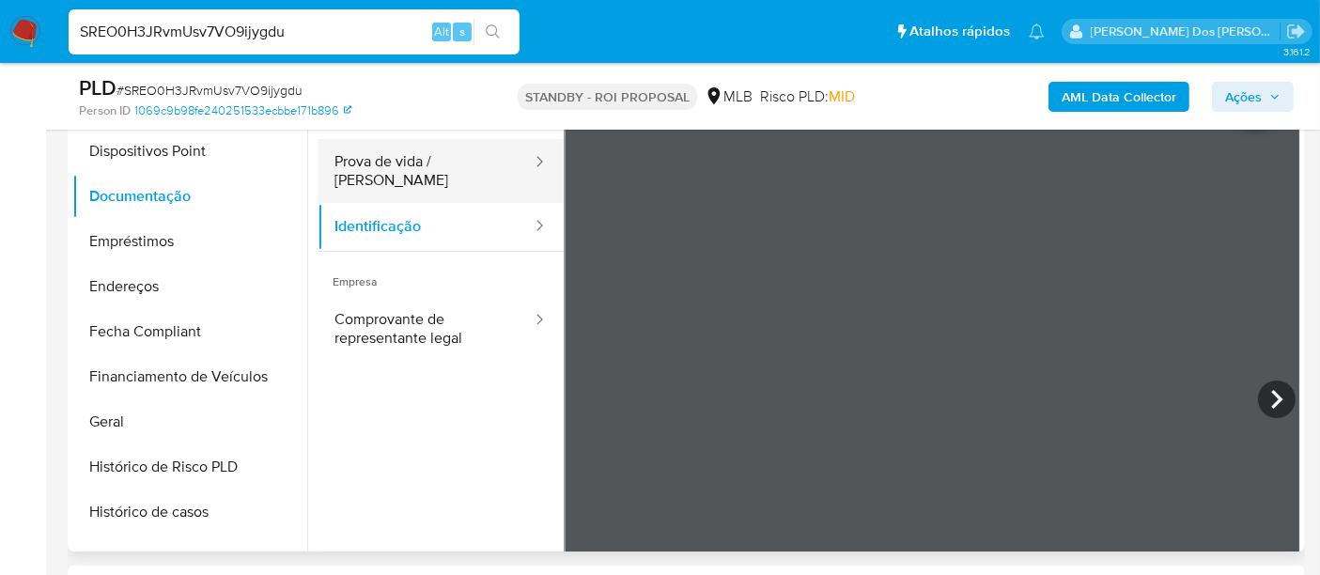
click at [348, 156] on button "Prova de vida / [PERSON_NAME]" at bounding box center [425, 171] width 216 height 64
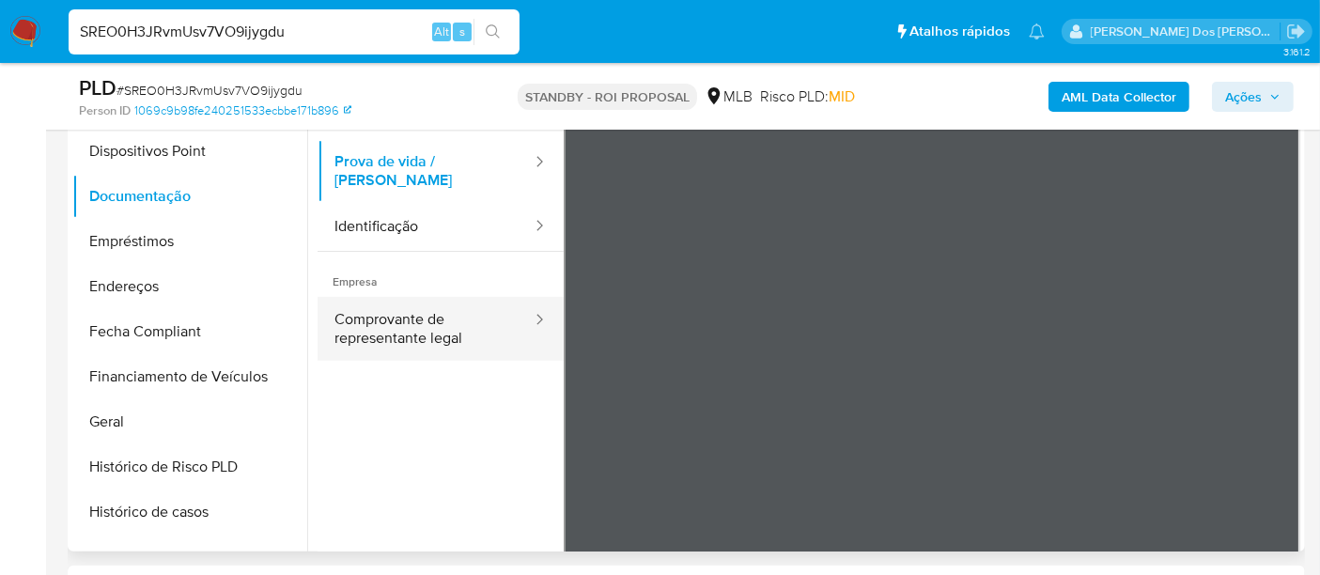
click at [413, 320] on button "Comprovante de representante legal" at bounding box center [425, 329] width 216 height 64
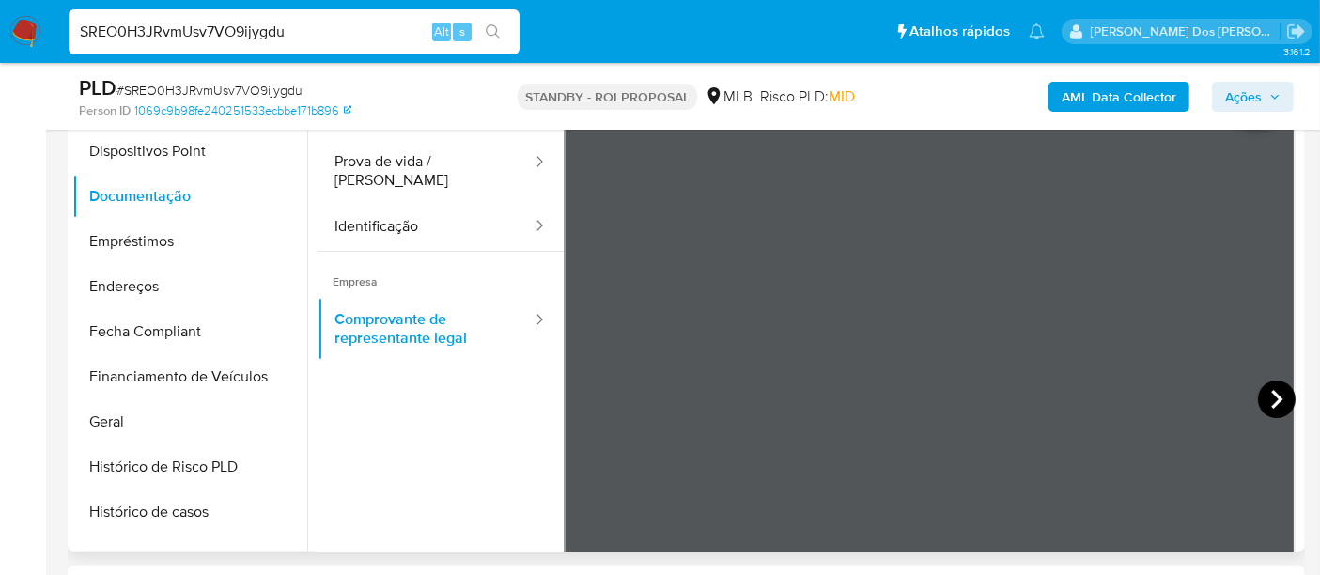
click at [1258, 395] on icon at bounding box center [1277, 399] width 38 height 38
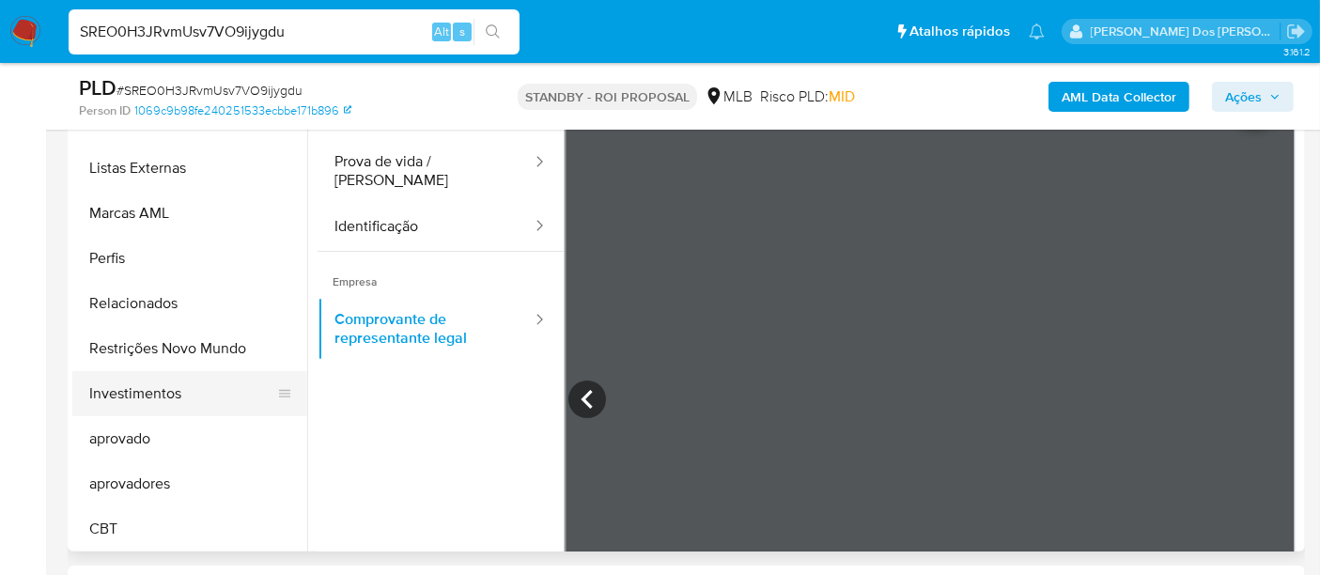
scroll to position [973, 0]
click at [202, 353] on button "Restrições Novo Mundo" at bounding box center [182, 347] width 220 height 45
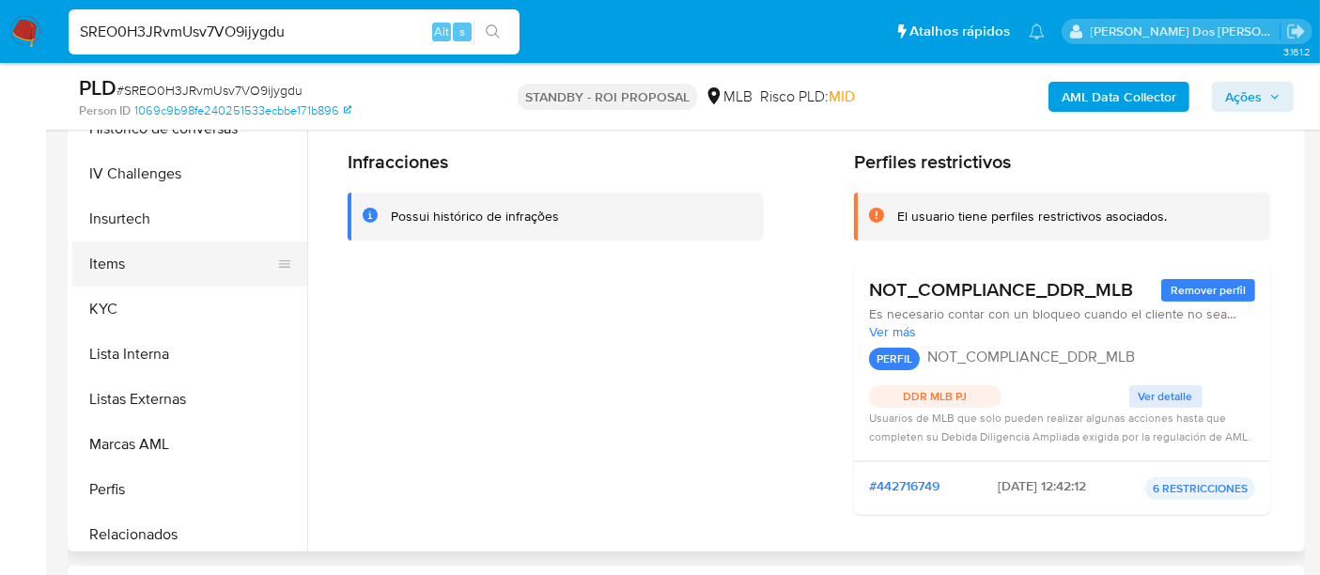
scroll to position [555, 0]
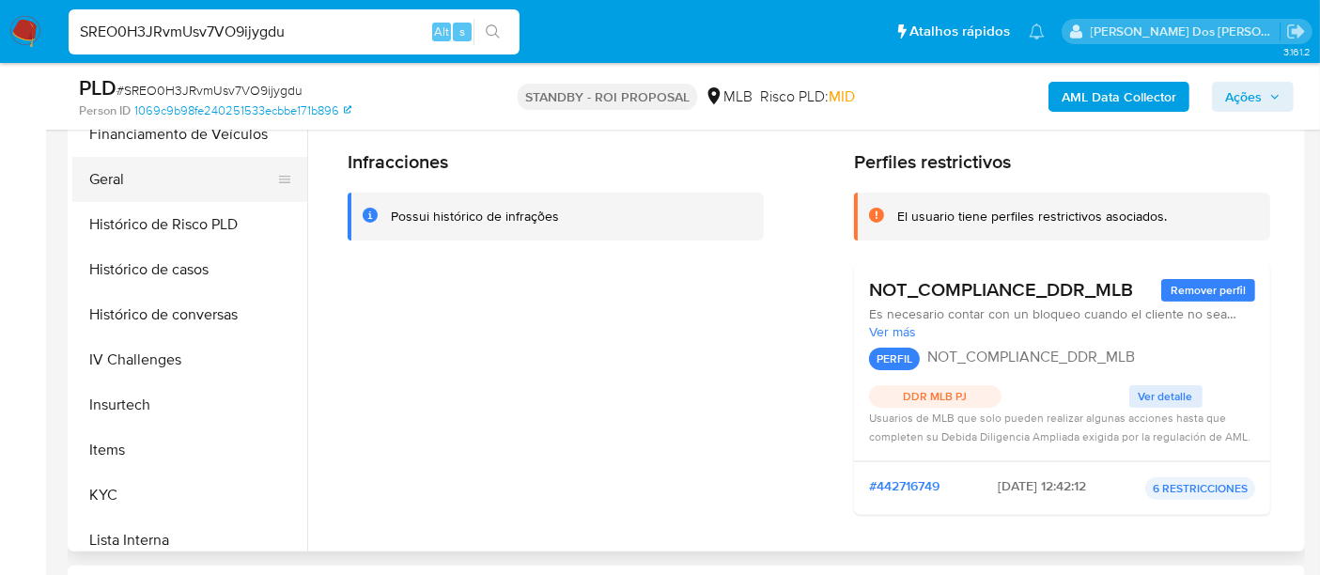
click at [99, 186] on button "Geral" at bounding box center [182, 179] width 220 height 45
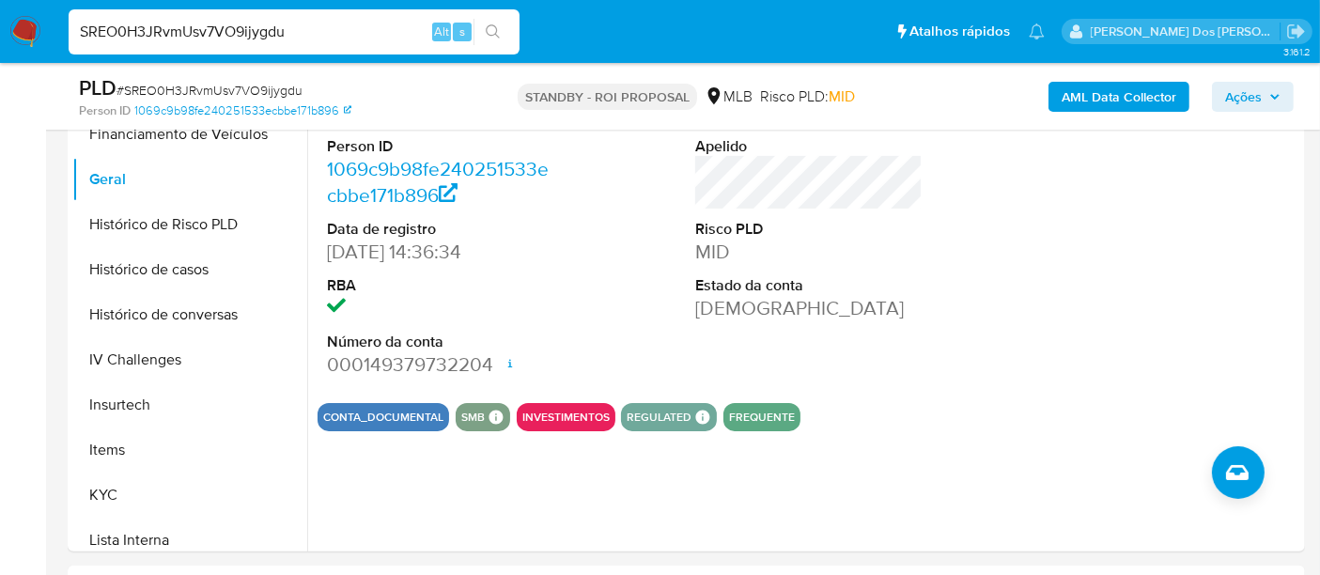
click at [337, 24] on input "SREO0H3JRvmUsv7VO9ijygdu" at bounding box center [294, 32] width 451 height 24
paste input "I6Zhy3rn9G4SEoDQ71bdvF4v"
type input "I6Zhy3rn9G4SEoDQ71bdvF4v"
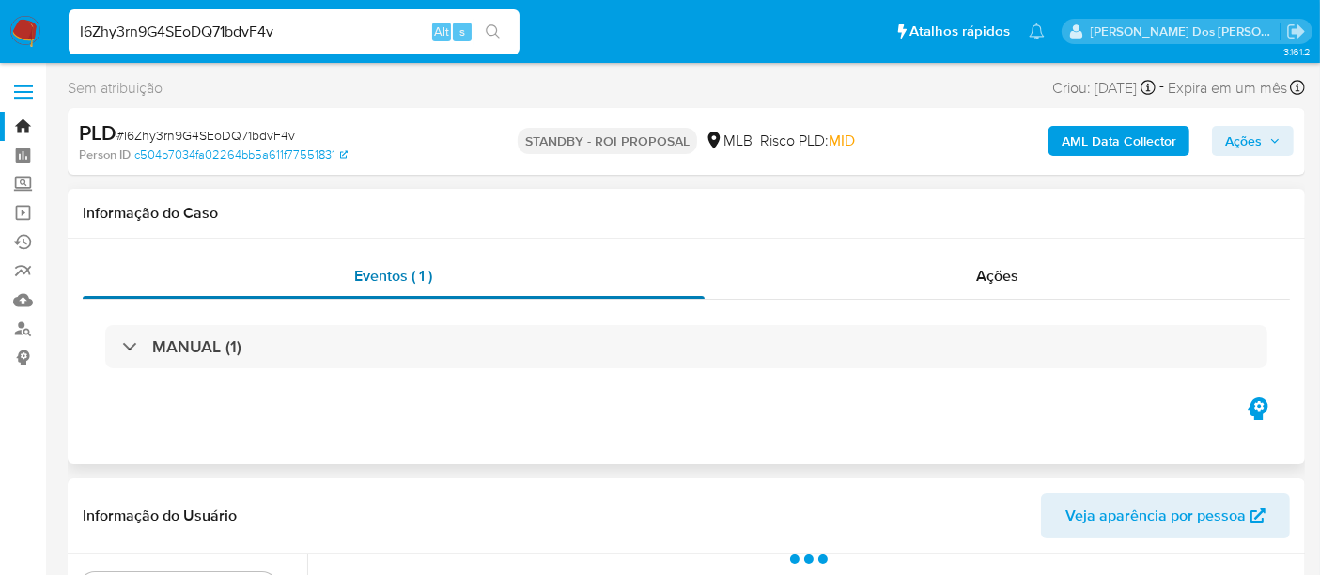
select select "10"
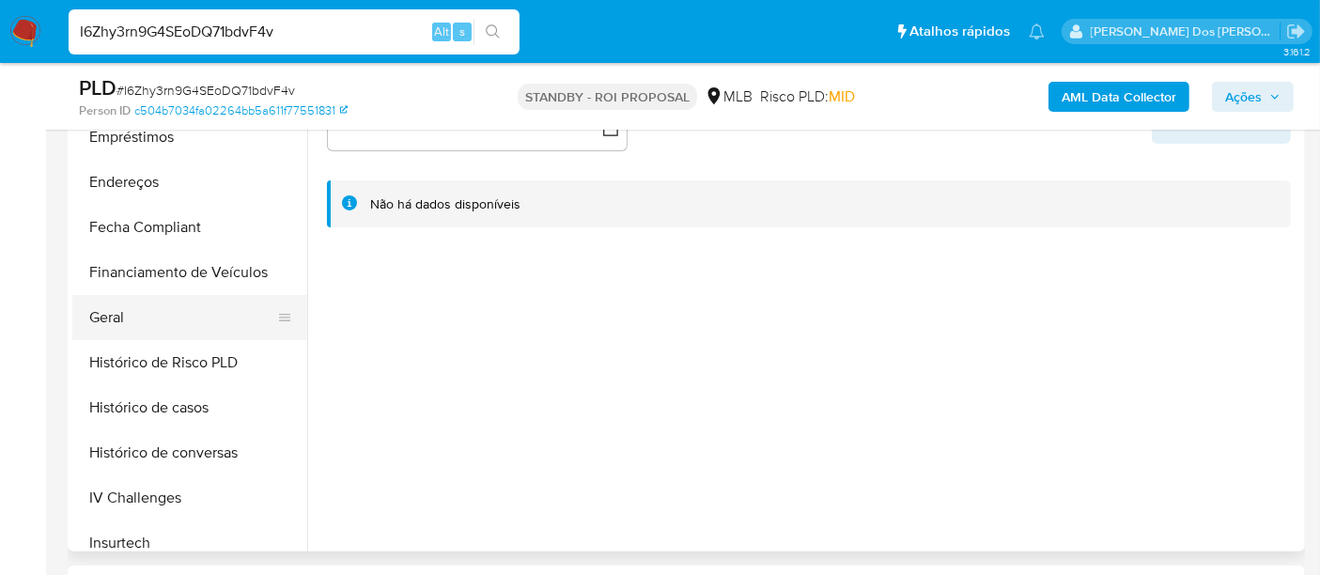
scroll to position [626, 0]
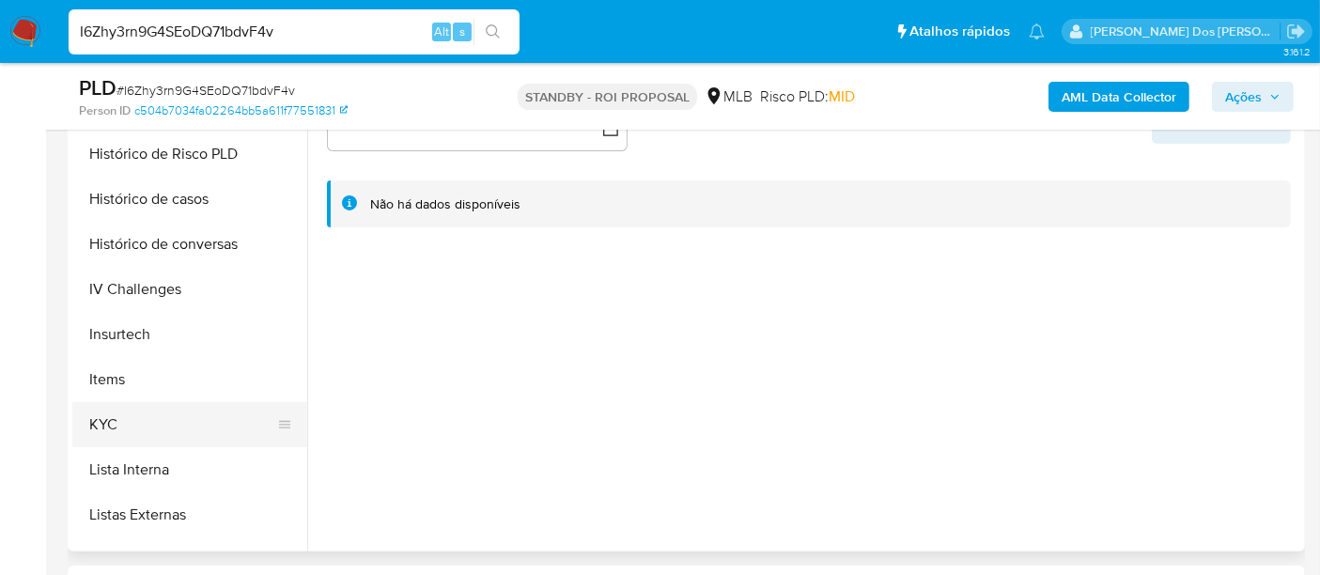
click at [104, 420] on button "KYC" at bounding box center [182, 424] width 220 height 45
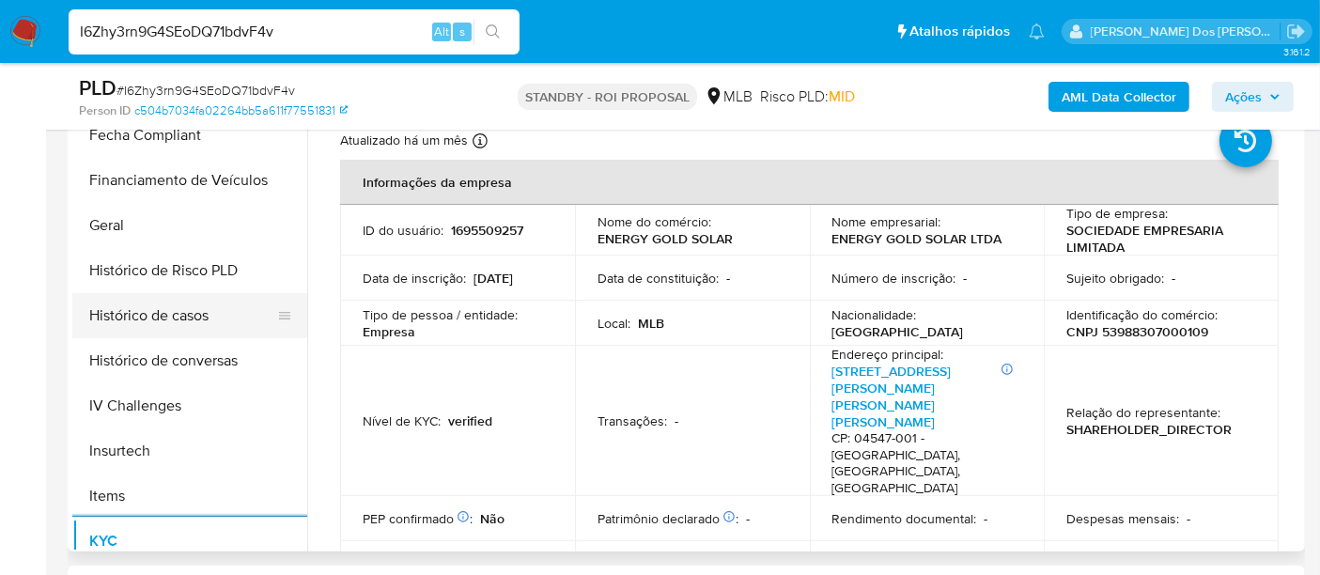
scroll to position [417, 0]
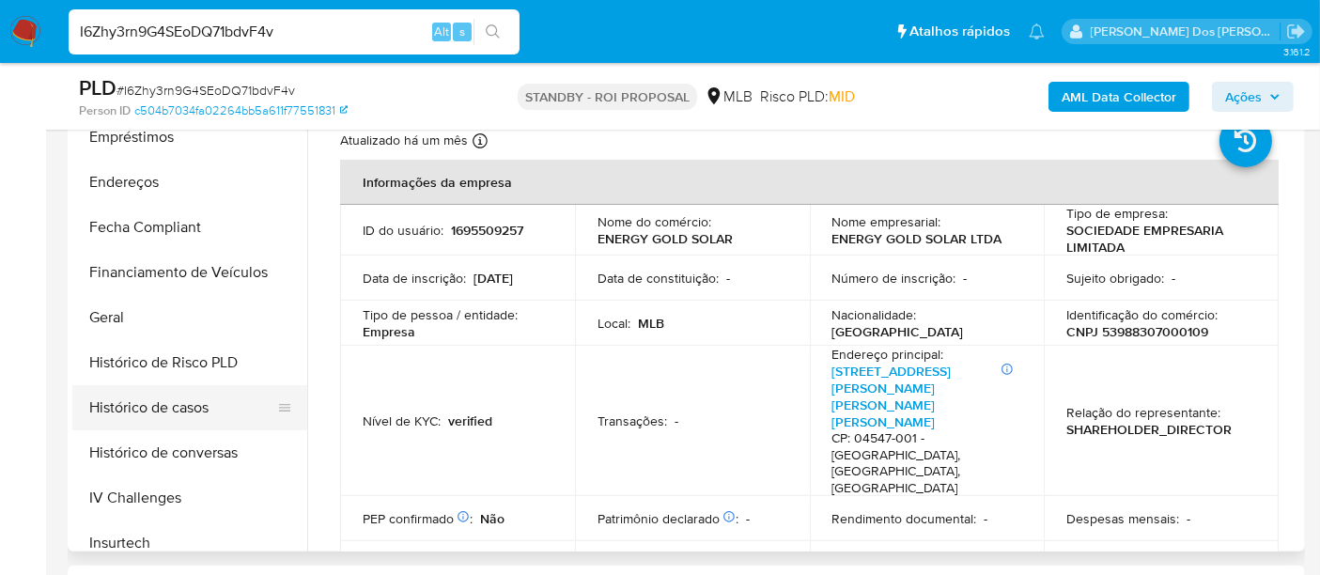
click at [174, 401] on button "Histórico de casos" at bounding box center [182, 407] width 220 height 45
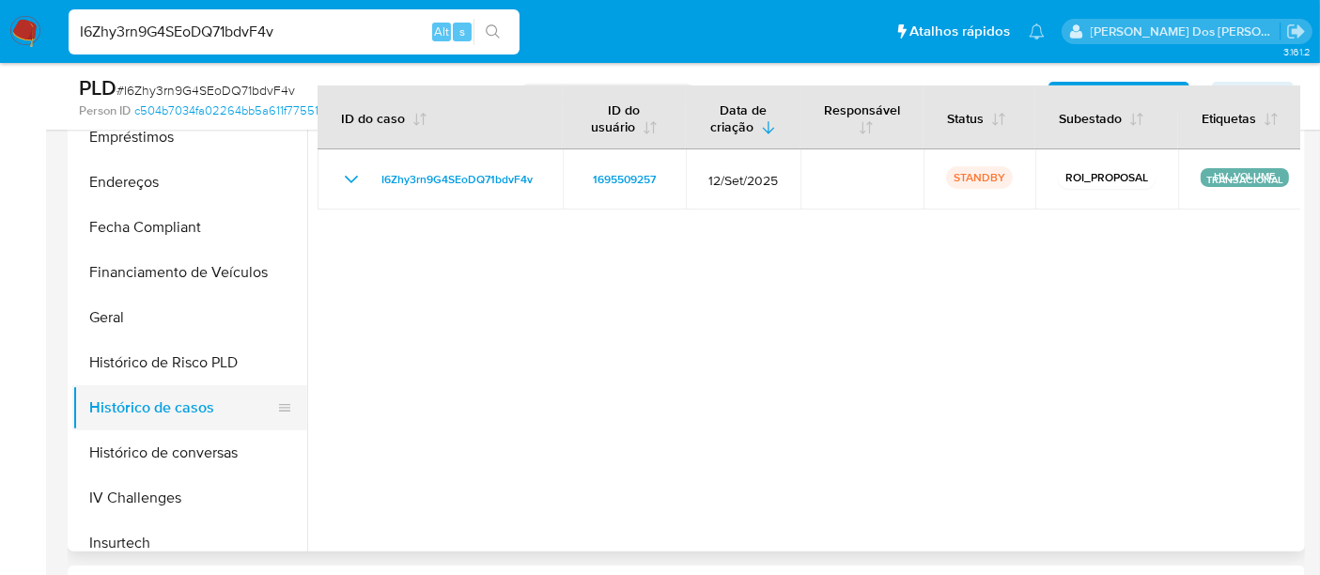
scroll to position [104, 0]
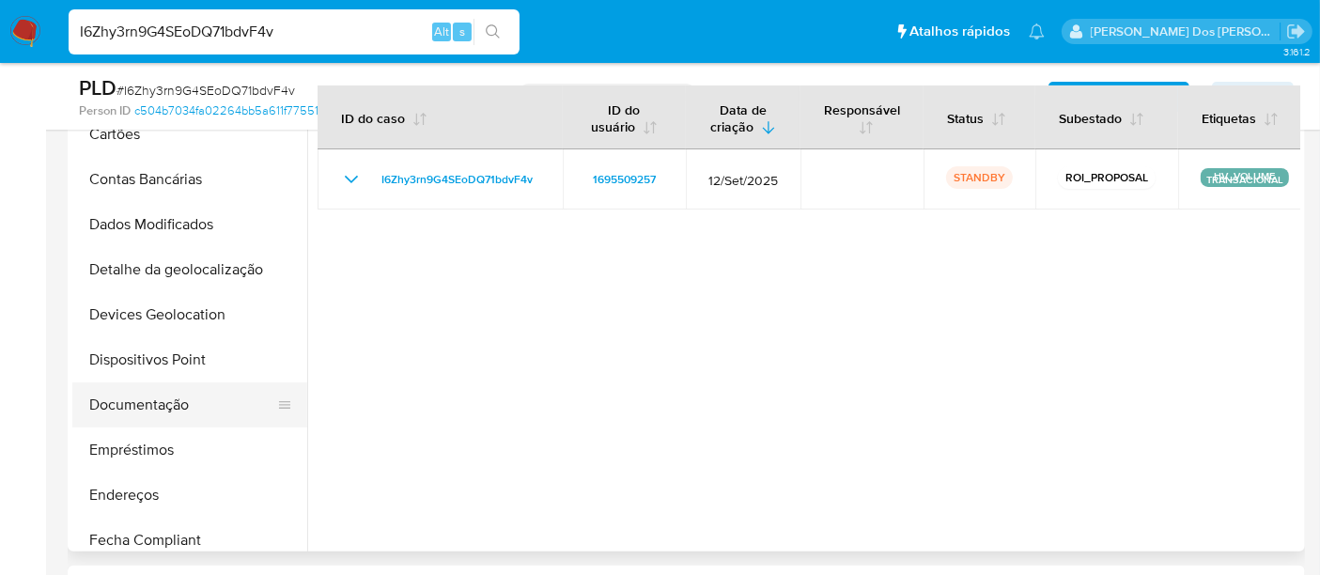
click at [145, 403] on button "Documentação" at bounding box center [182, 404] width 220 height 45
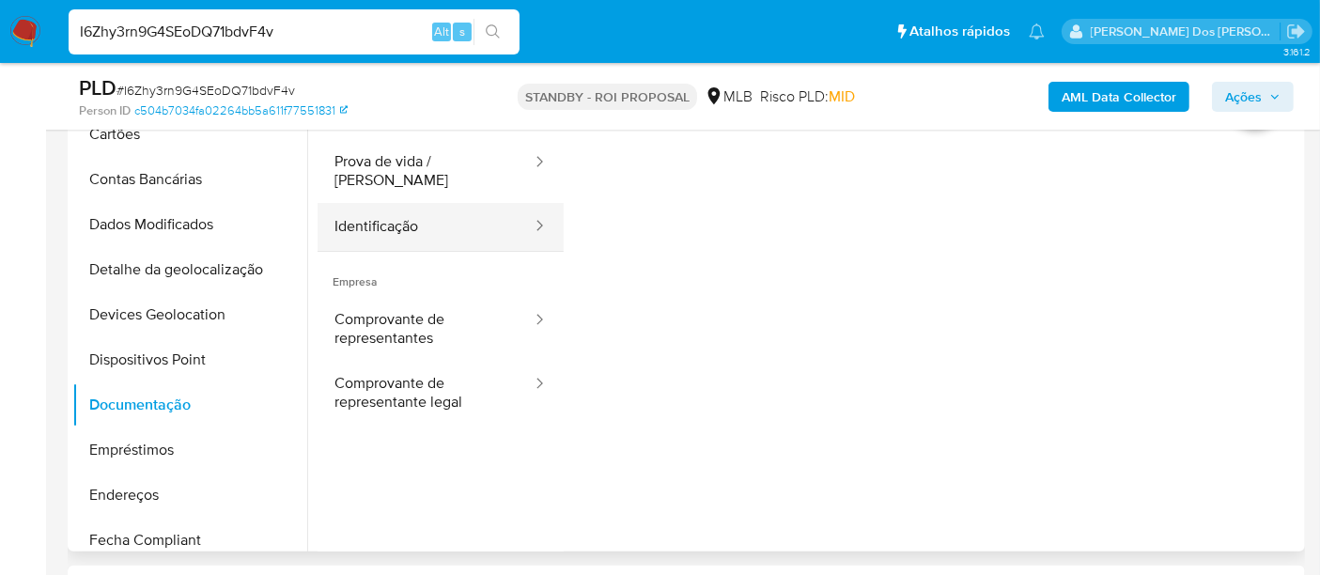
click at [362, 208] on button "Identificação" at bounding box center [425, 227] width 216 height 48
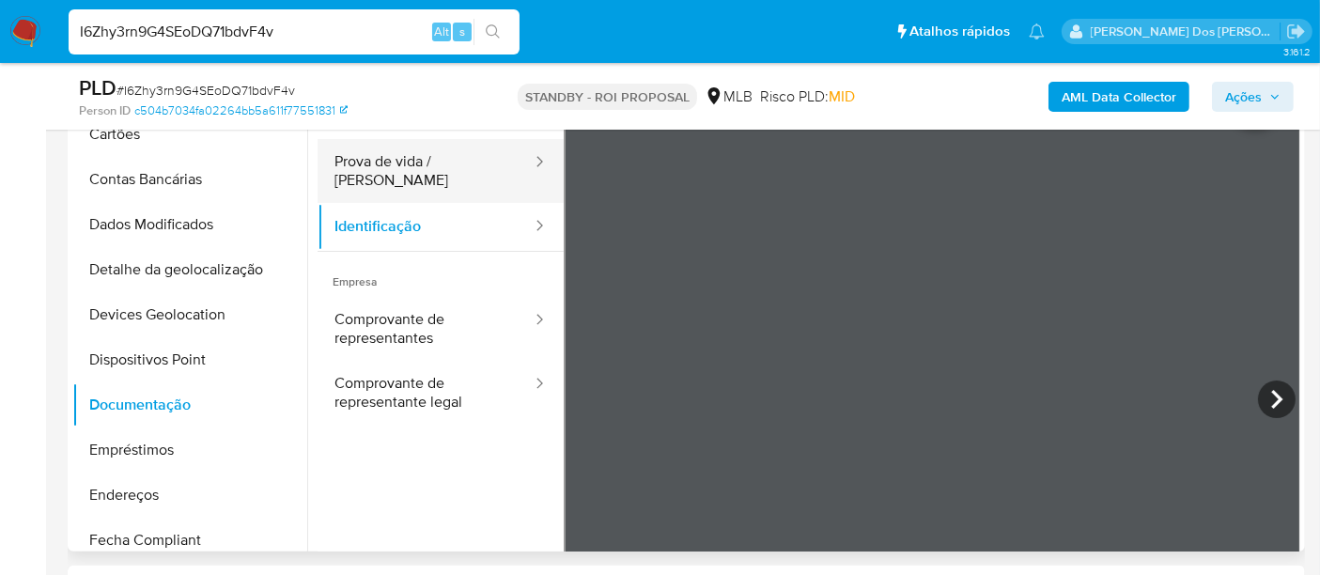
click at [453, 170] on button "Prova de vida / [PERSON_NAME]" at bounding box center [425, 171] width 216 height 64
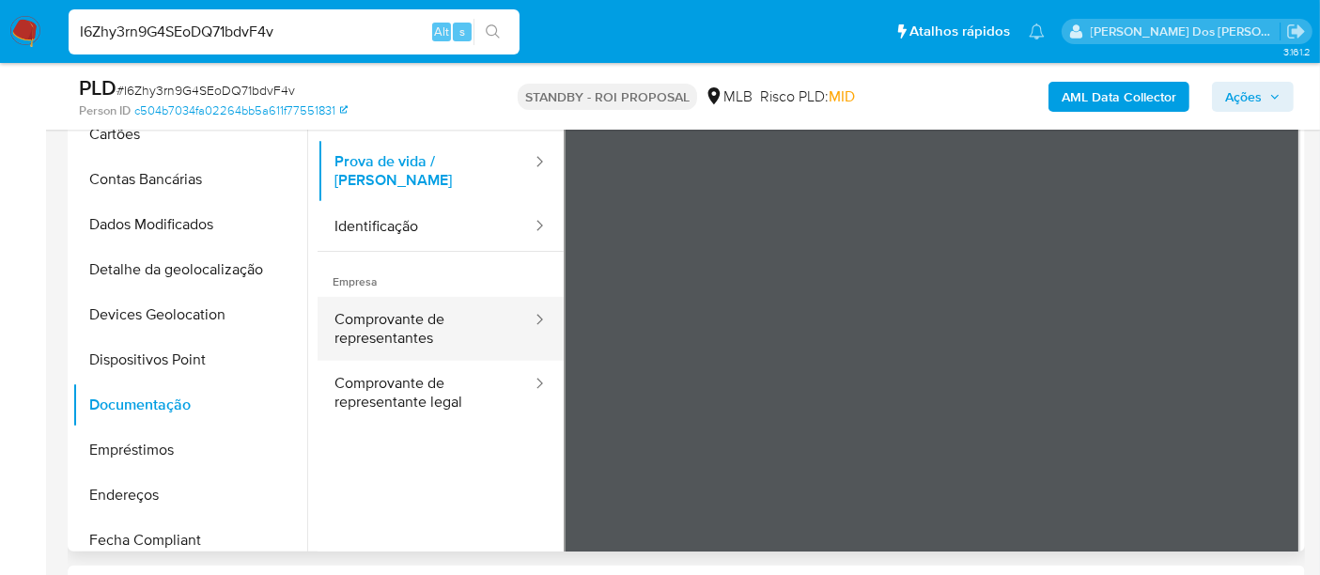
click at [386, 312] on button "Comprovante de representantes" at bounding box center [425, 329] width 216 height 64
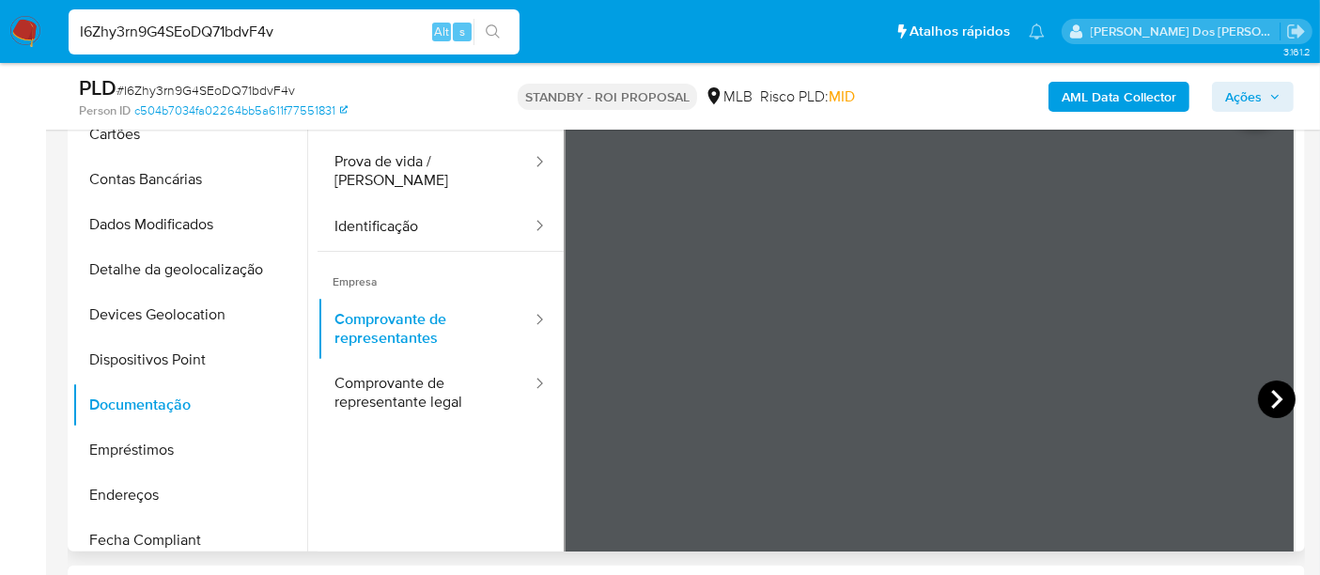
click at [1273, 404] on icon at bounding box center [1277, 399] width 38 height 38
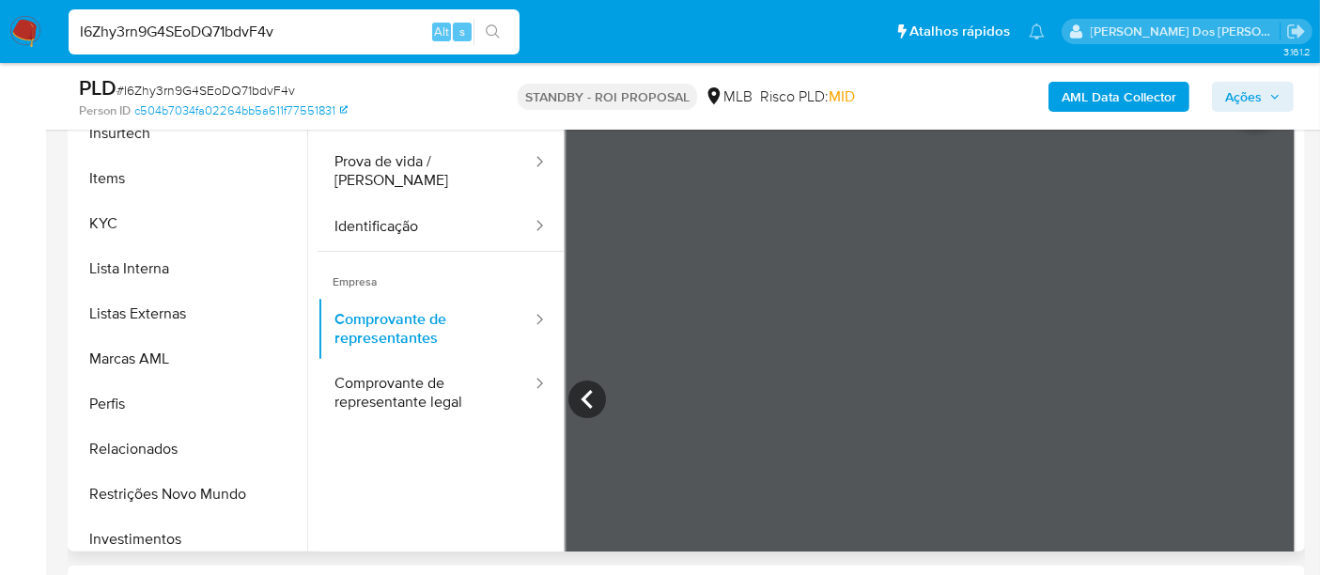
scroll to position [939, 0]
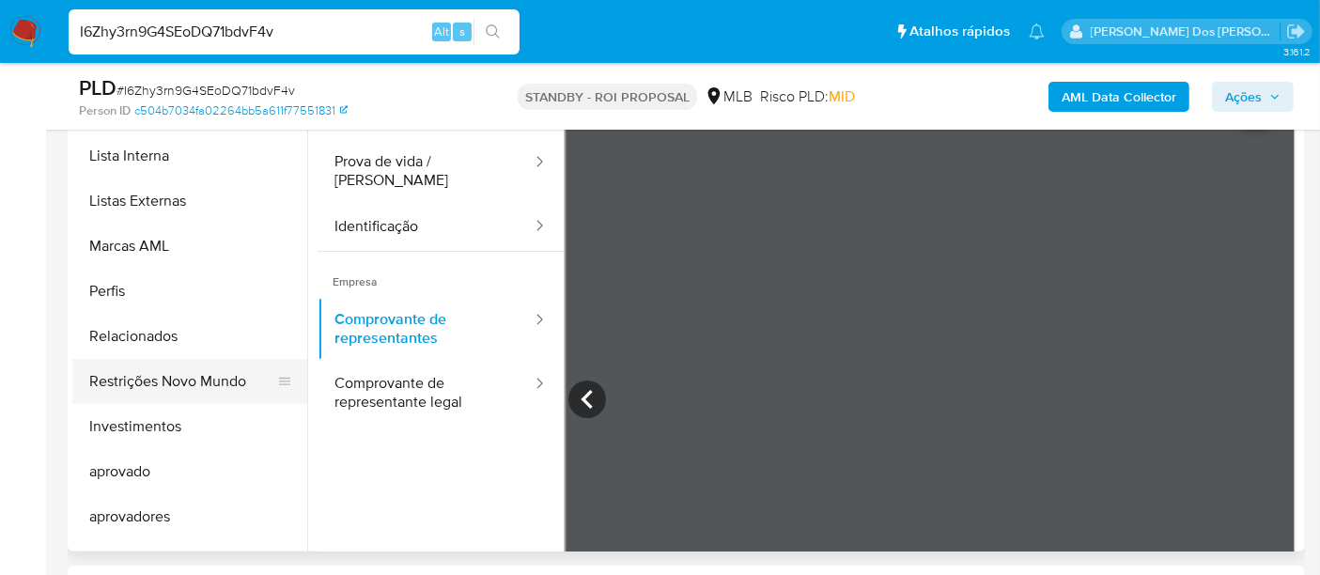
click at [145, 391] on button "Restrições Novo Mundo" at bounding box center [182, 381] width 220 height 45
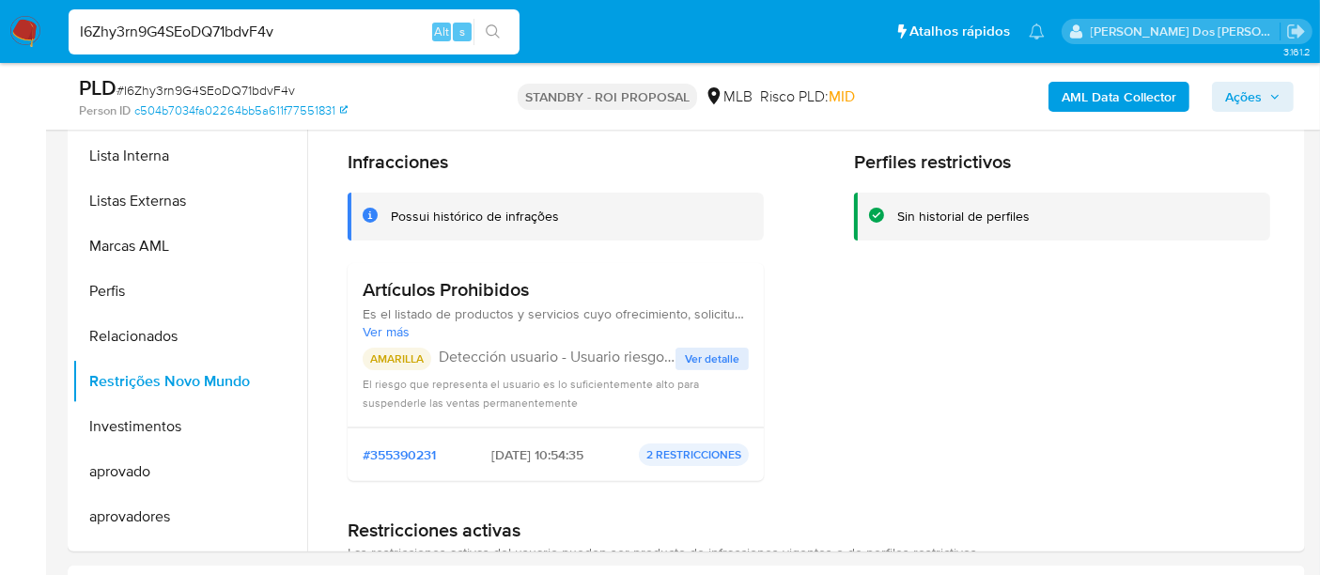
click at [695, 359] on span "Ver detalle" at bounding box center [712, 358] width 54 height 19
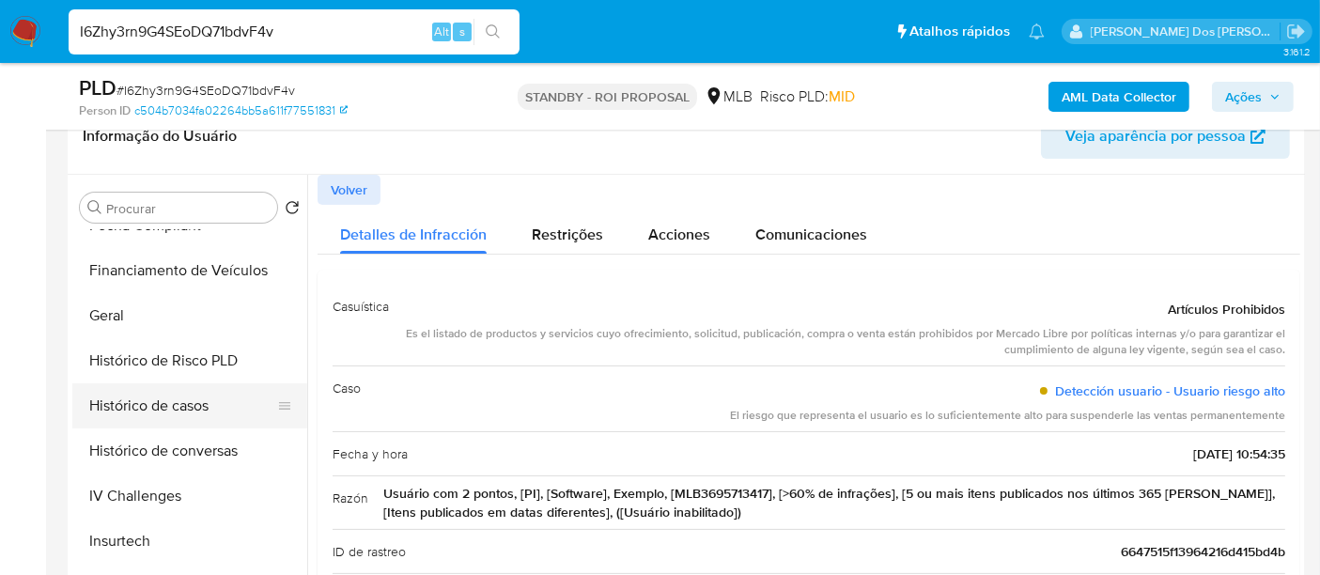
scroll to position [521, 0]
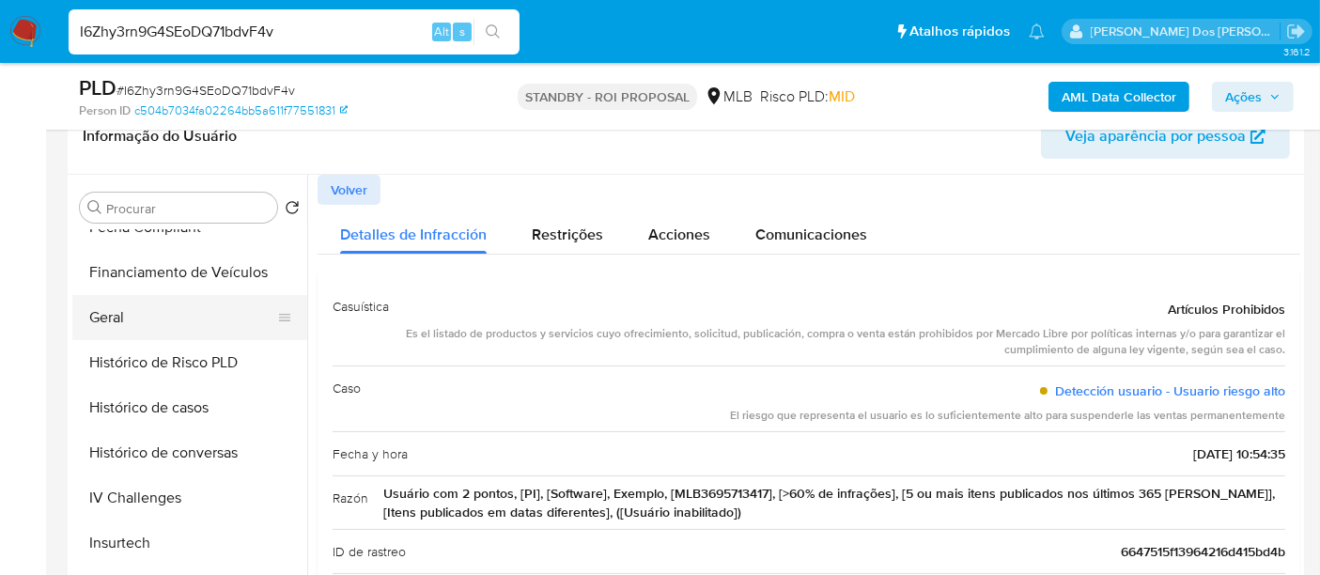
click at [117, 320] on button "Geral" at bounding box center [182, 317] width 220 height 45
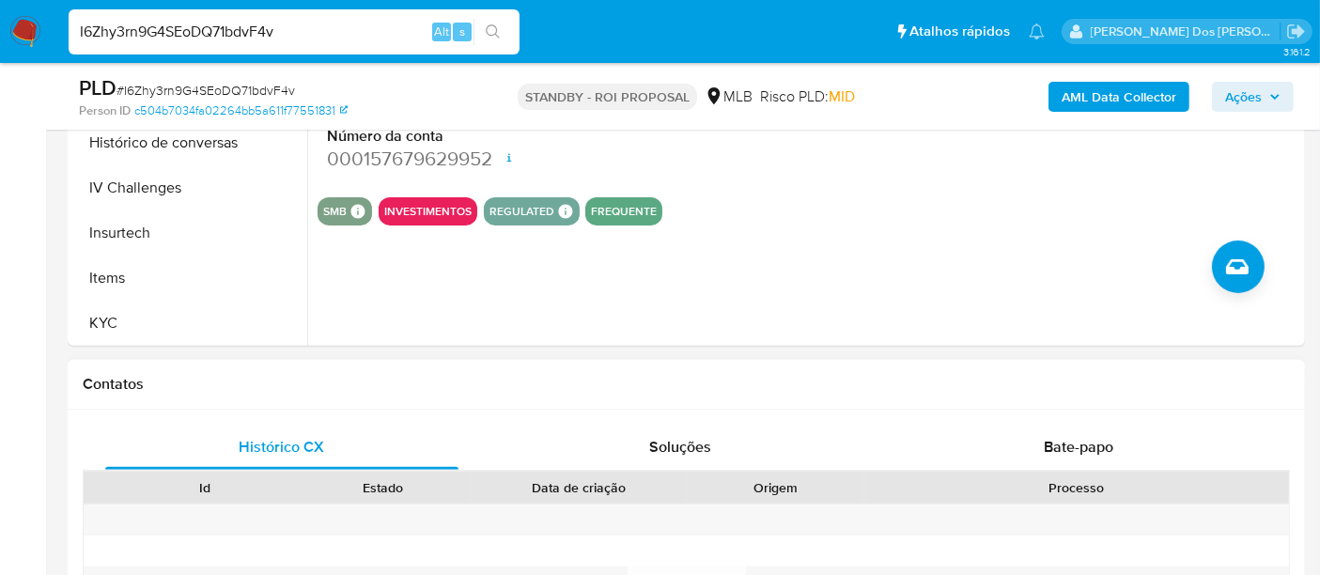
scroll to position [730, 0]
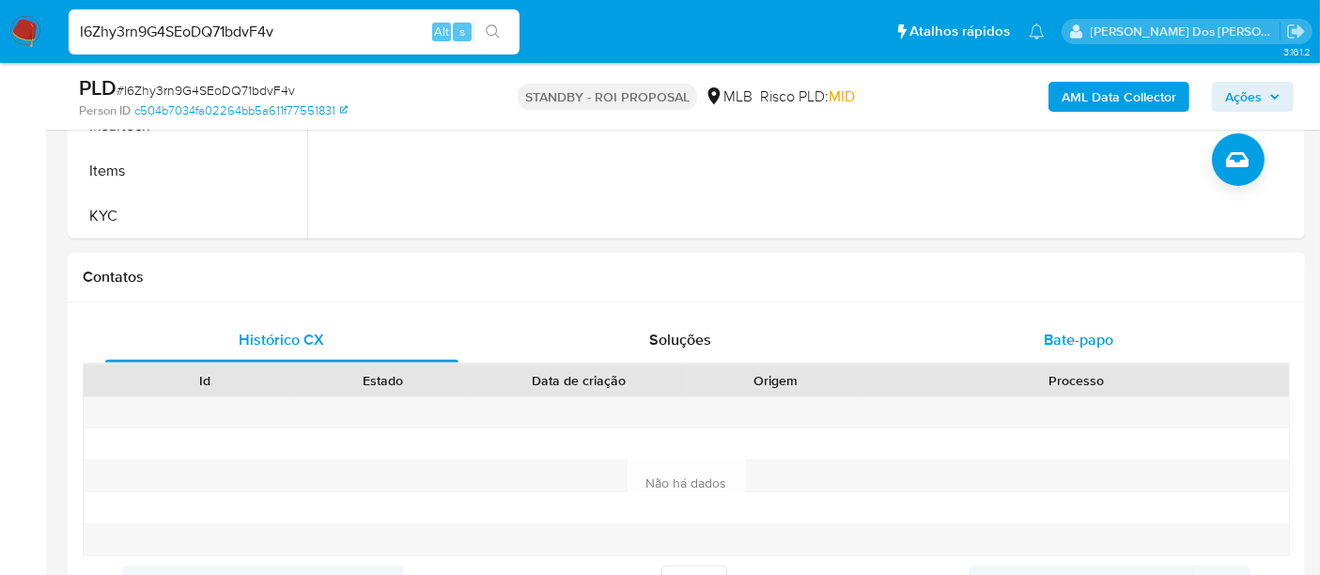
click at [1057, 335] on span "Bate-papo" at bounding box center [1079, 340] width 70 height 22
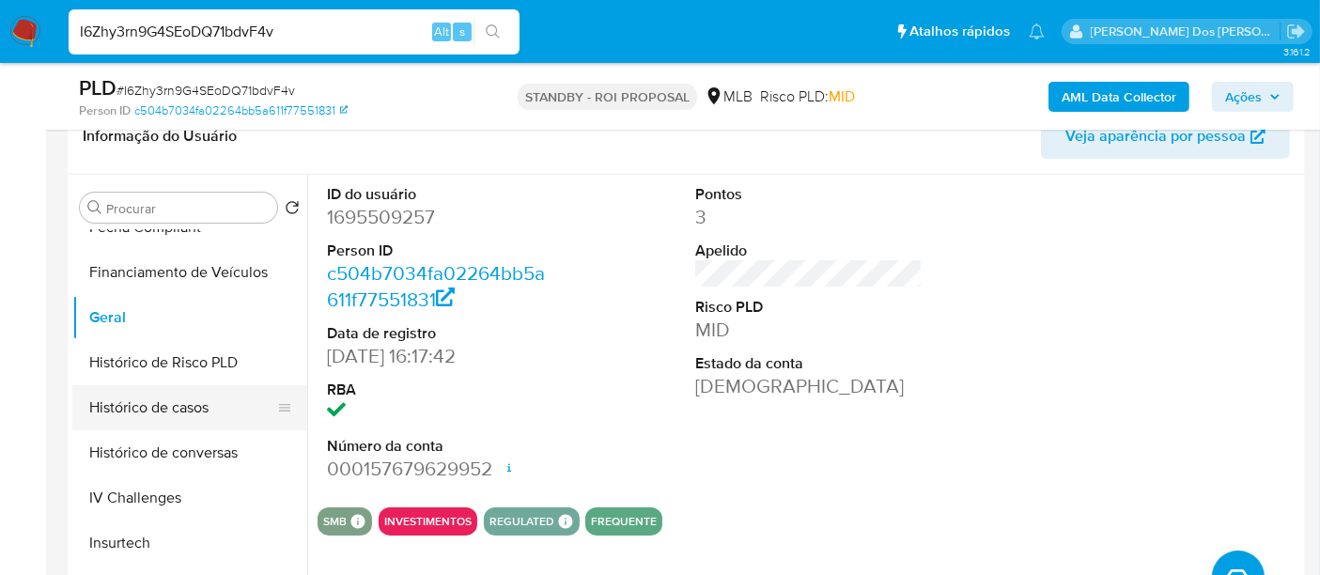
scroll to position [313, 0]
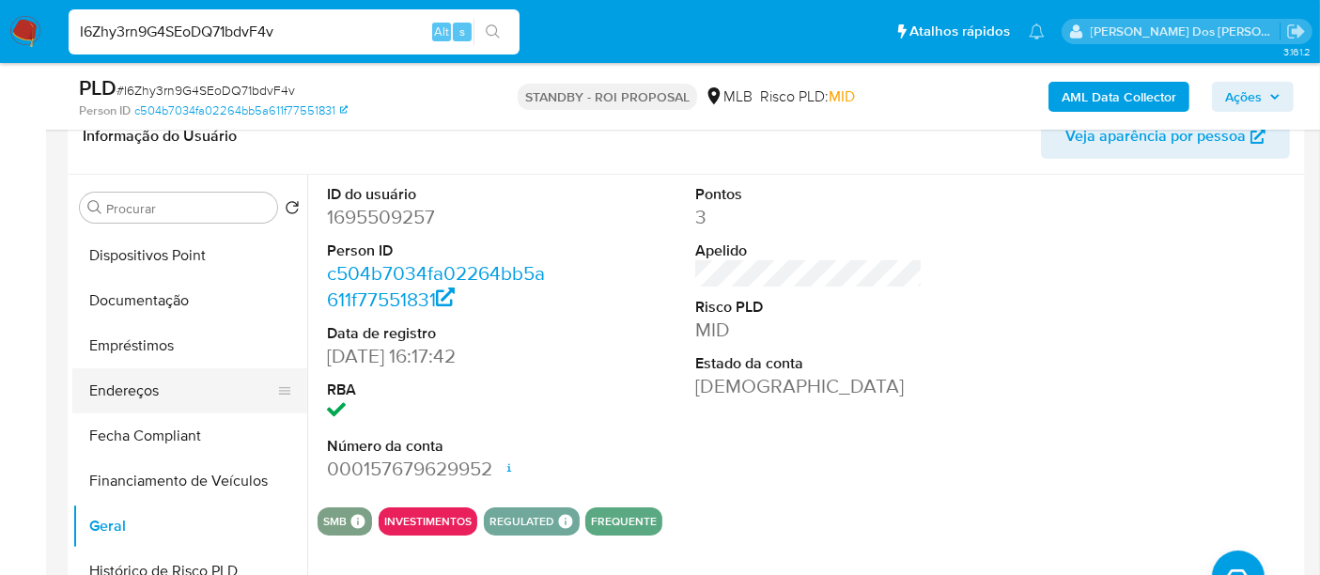
click at [147, 380] on button "Endereços" at bounding box center [182, 390] width 220 height 45
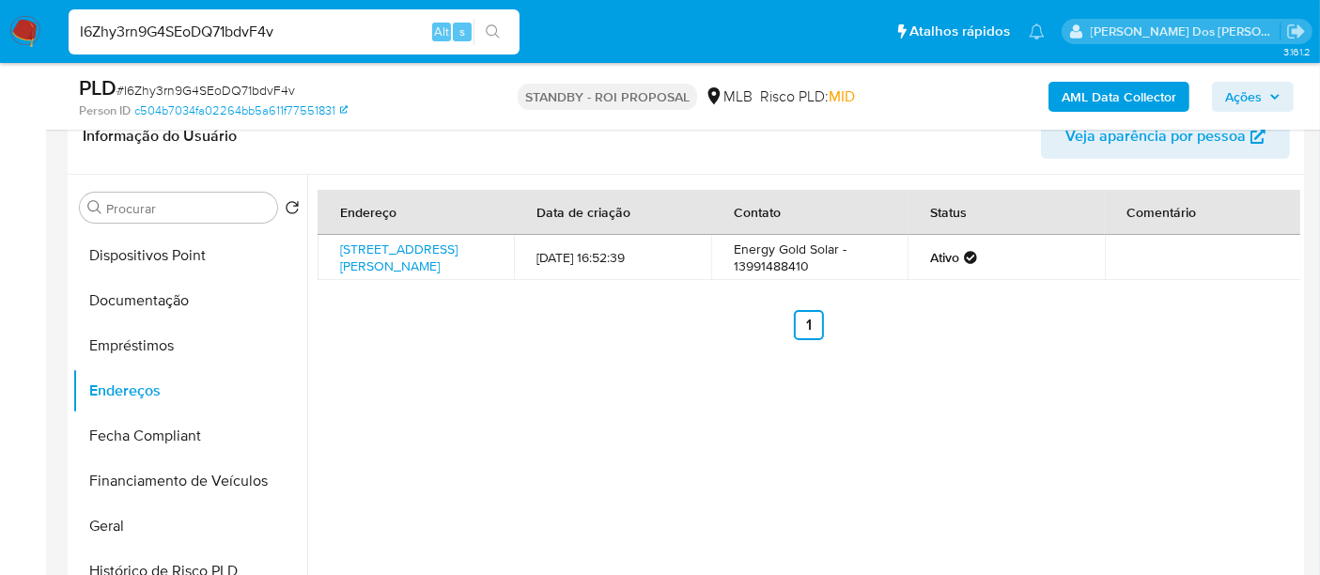
click at [294, 20] on input "I6Zhy3rn9G4SEoDQ71bdvF4v" at bounding box center [294, 32] width 451 height 24
paste input "xlI15bpdWAjNfPfFvz6PJBct"
type input "xlI15bpdWAjNfPfFvz6PJBct"
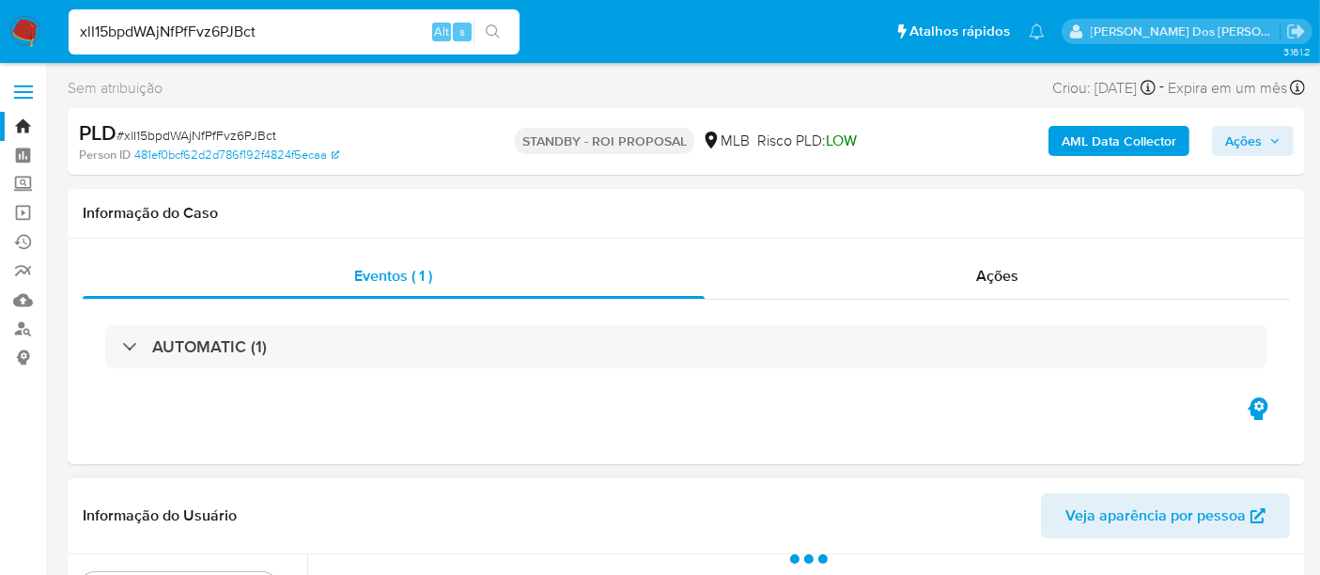
scroll to position [417, 0]
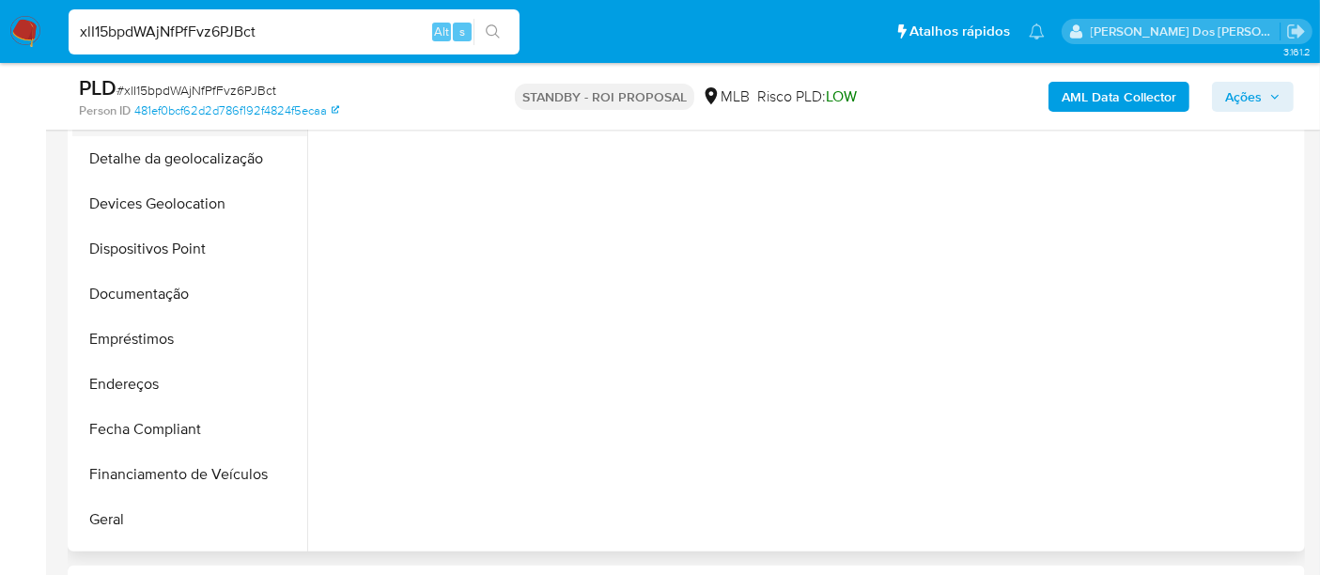
select select "10"
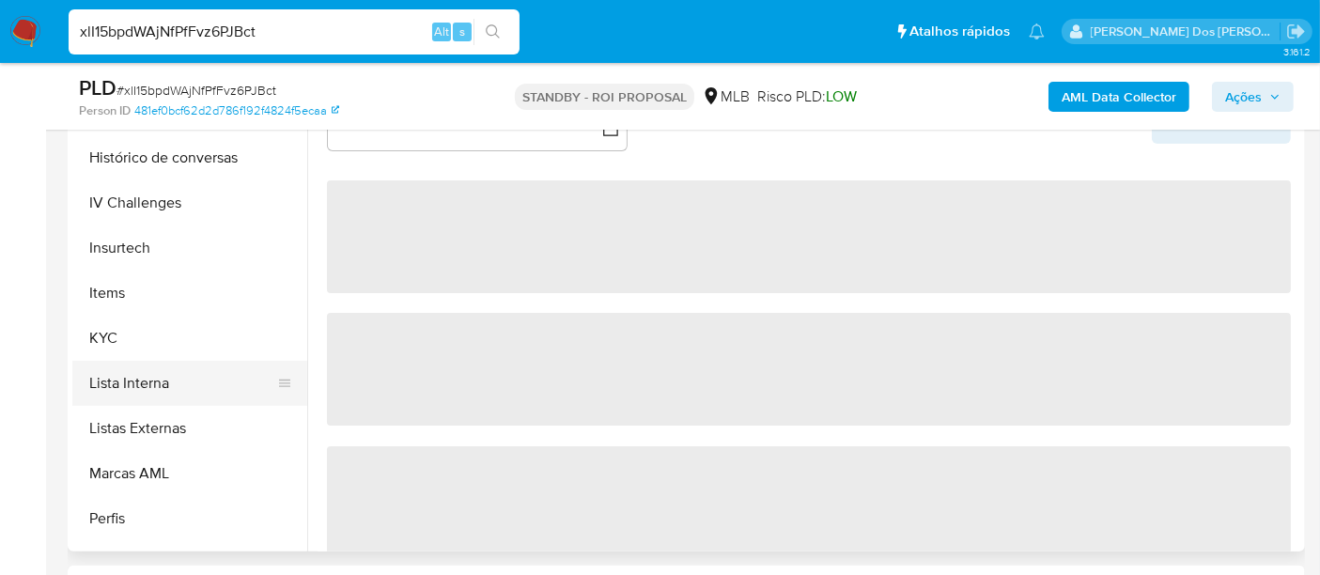
scroll to position [730, 0]
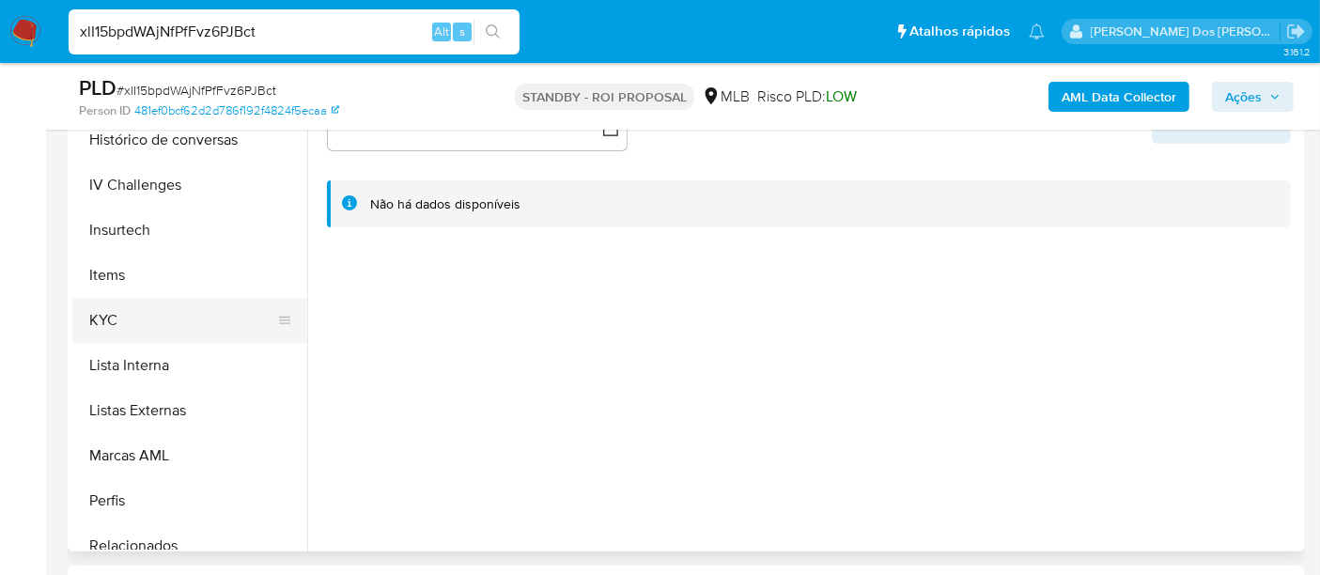
click at [113, 321] on button "KYC" at bounding box center [182, 320] width 220 height 45
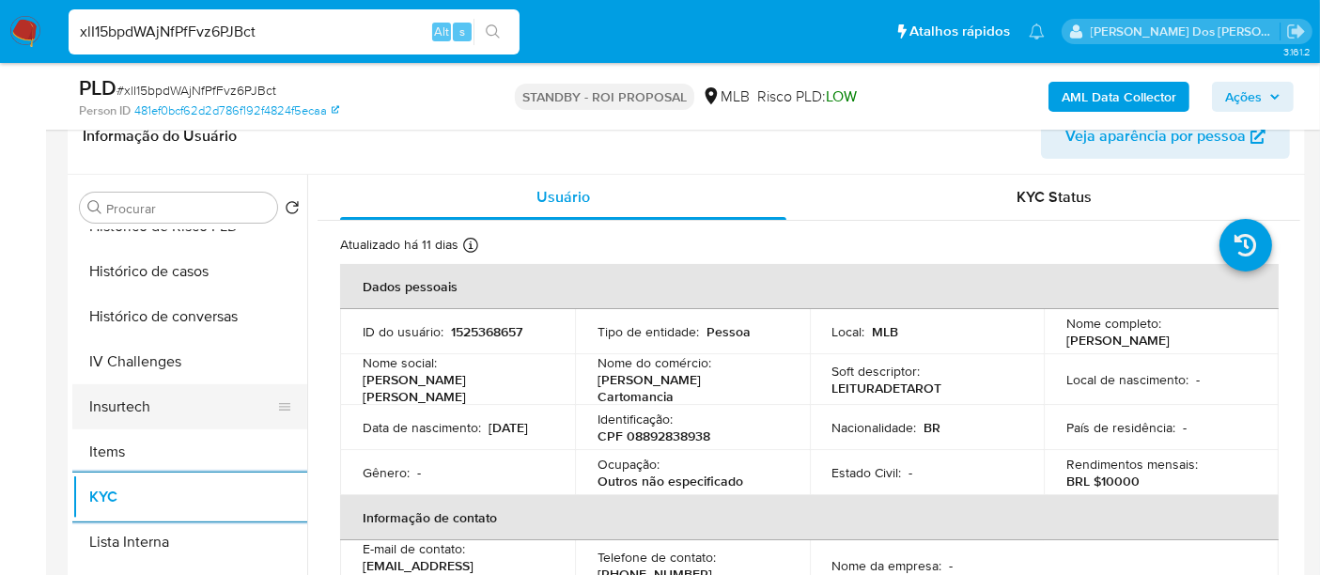
scroll to position [626, 0]
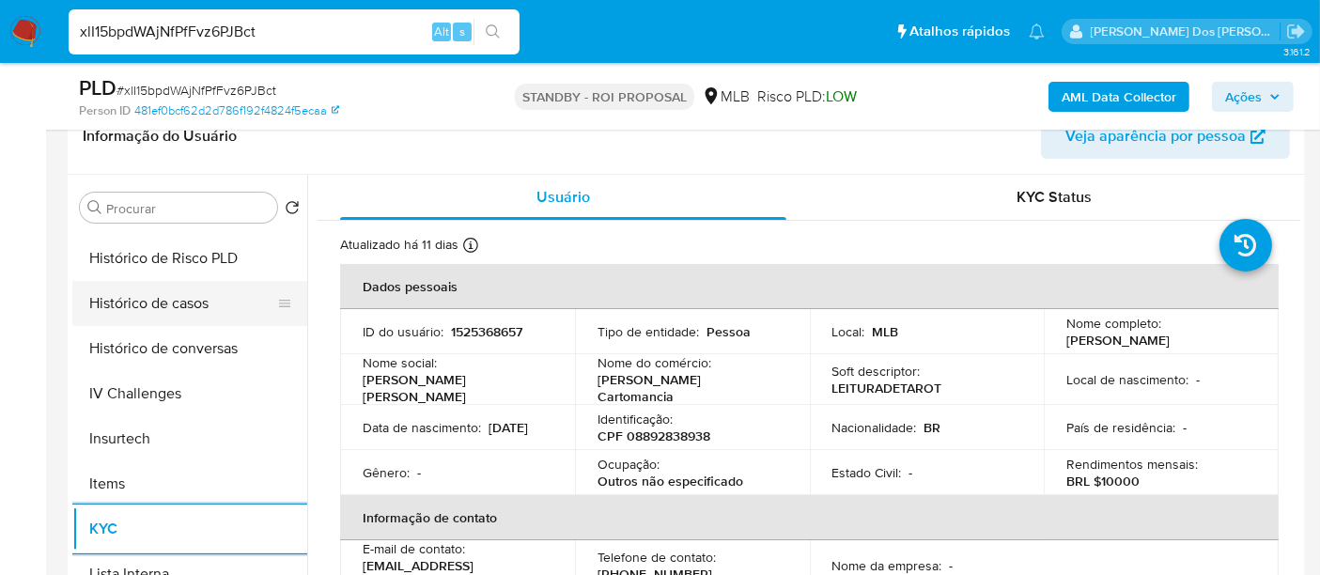
click at [157, 312] on button "Histórico de casos" at bounding box center [182, 303] width 220 height 45
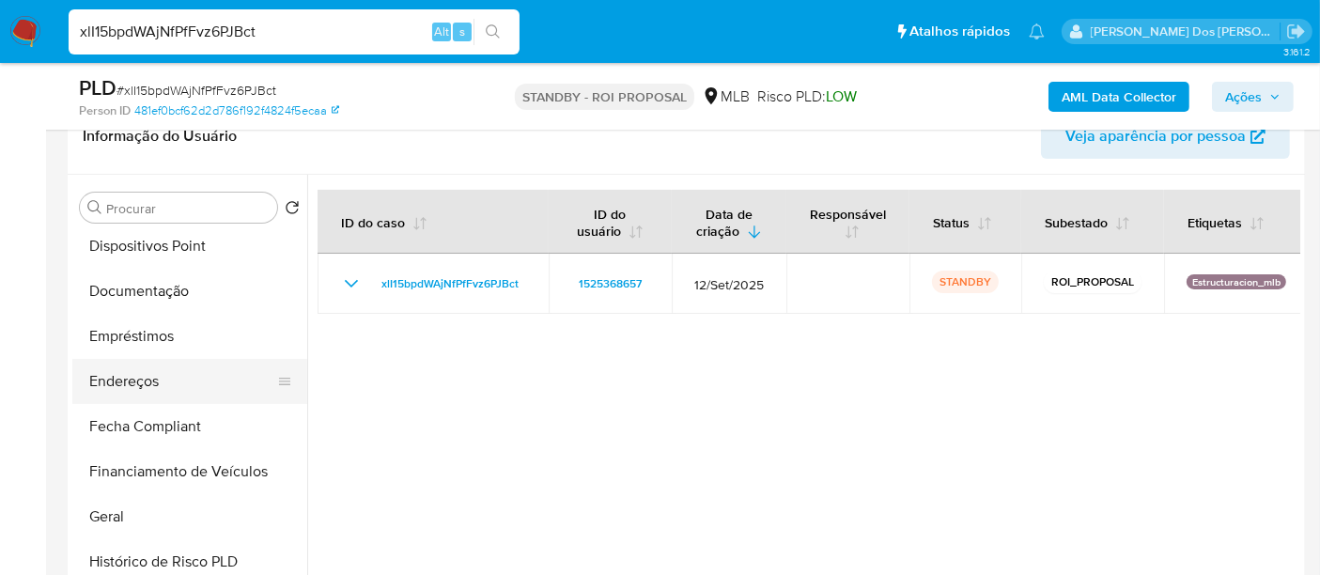
scroll to position [313, 0]
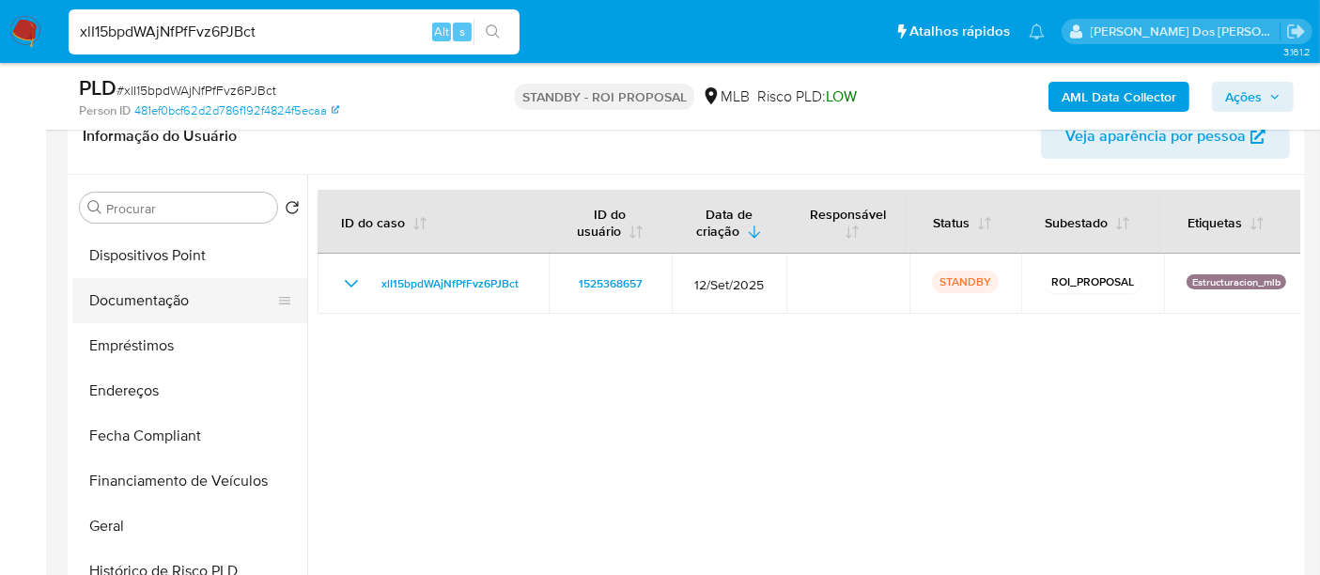
click at [152, 312] on button "Documentação" at bounding box center [182, 300] width 220 height 45
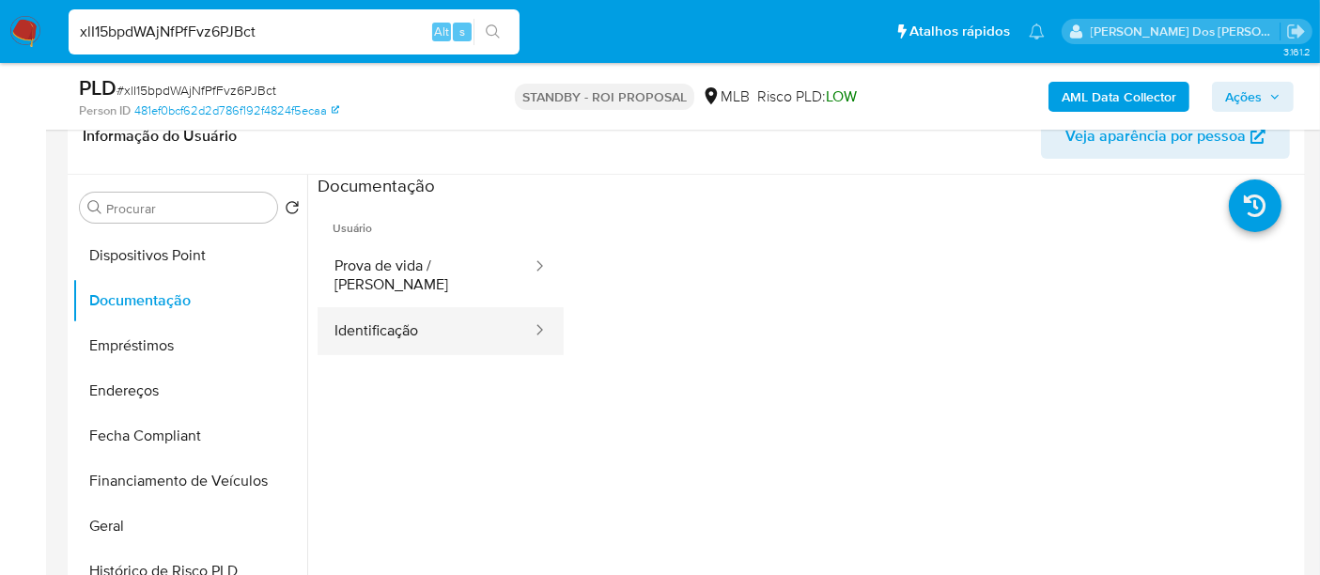
click at [373, 314] on button "Identificação" at bounding box center [425, 331] width 216 height 48
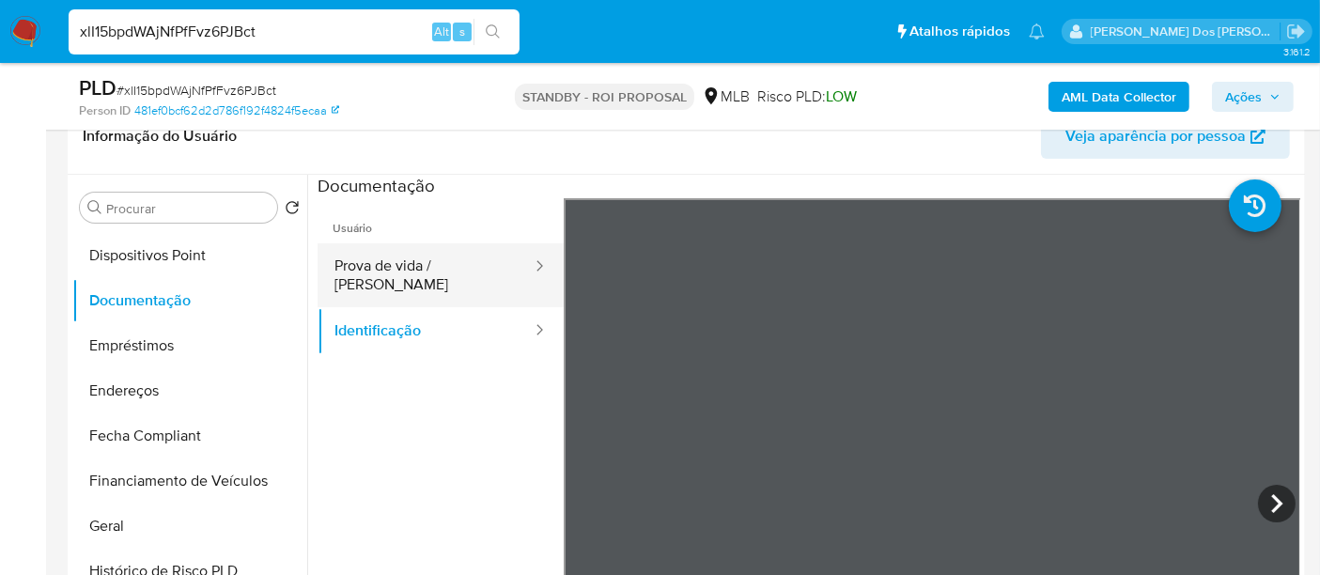
click at [458, 248] on button "Prova de vida / Selfie" at bounding box center [425, 275] width 216 height 64
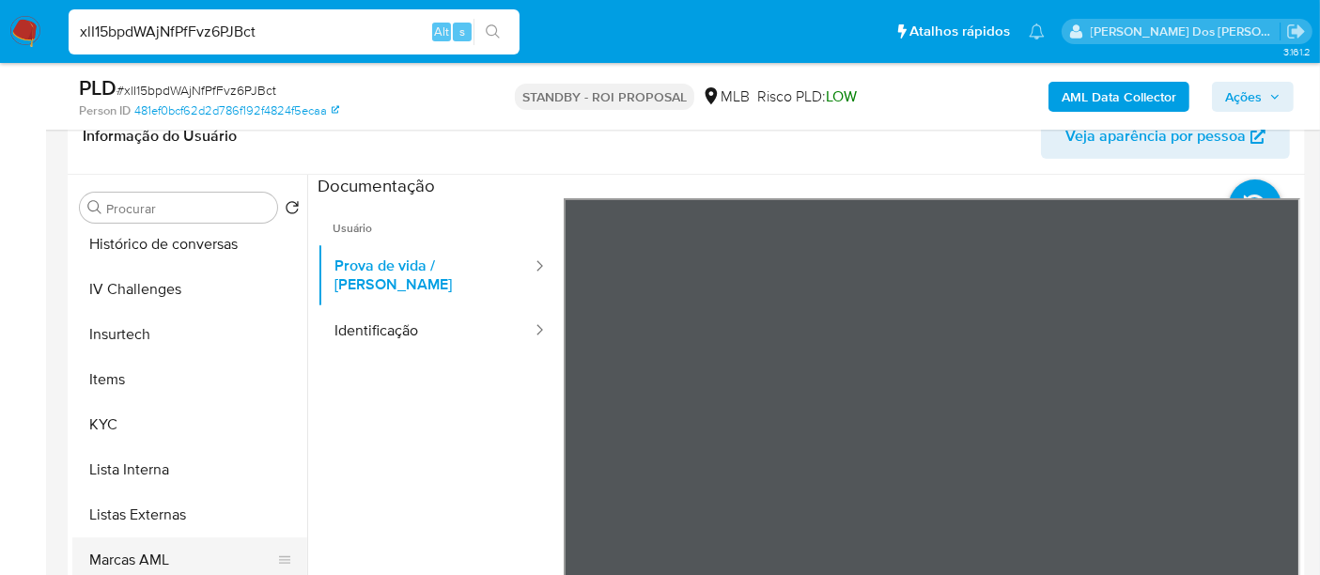
scroll to position [973, 0]
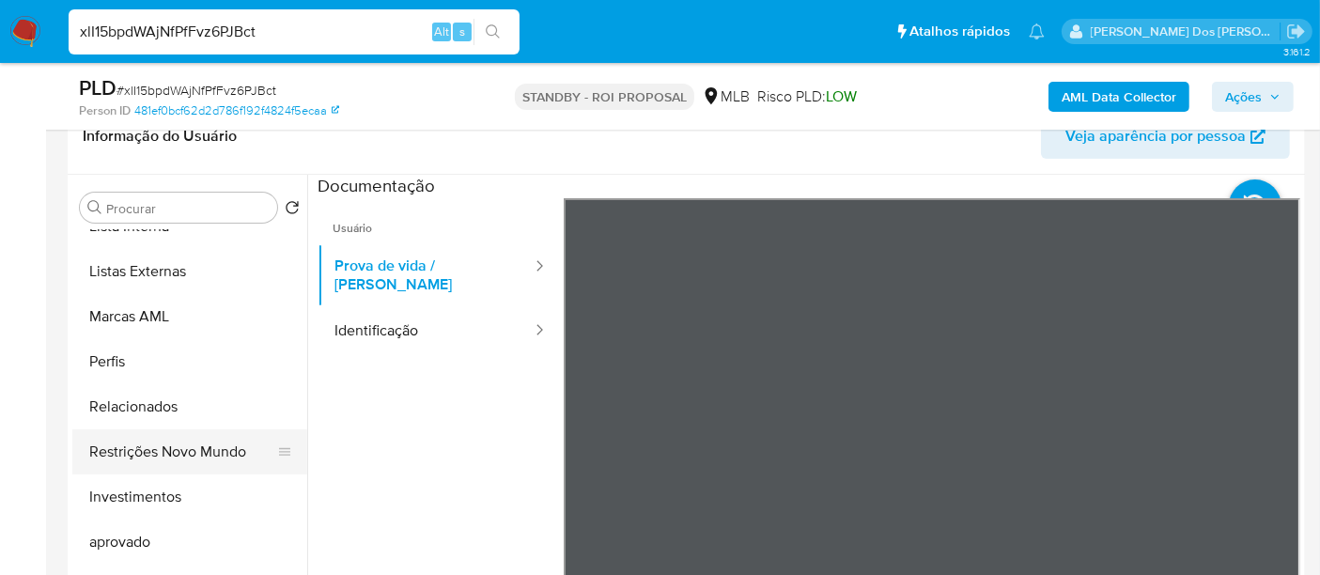
click at [198, 445] on button "Restrições Novo Mundo" at bounding box center [182, 451] width 220 height 45
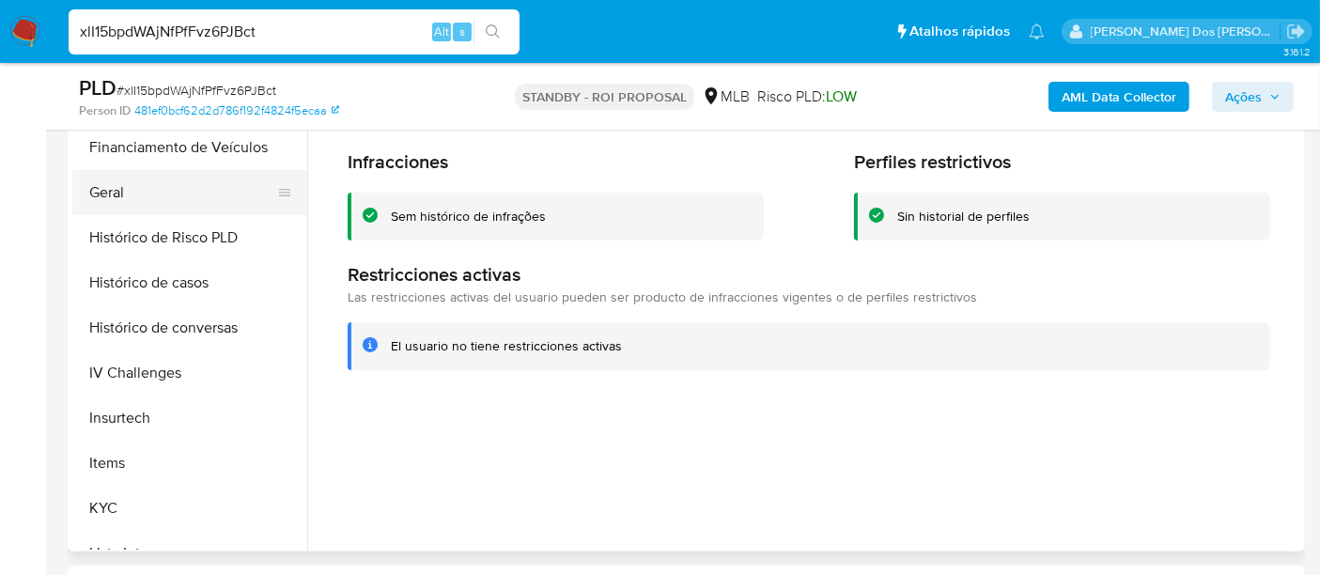
scroll to position [451, 0]
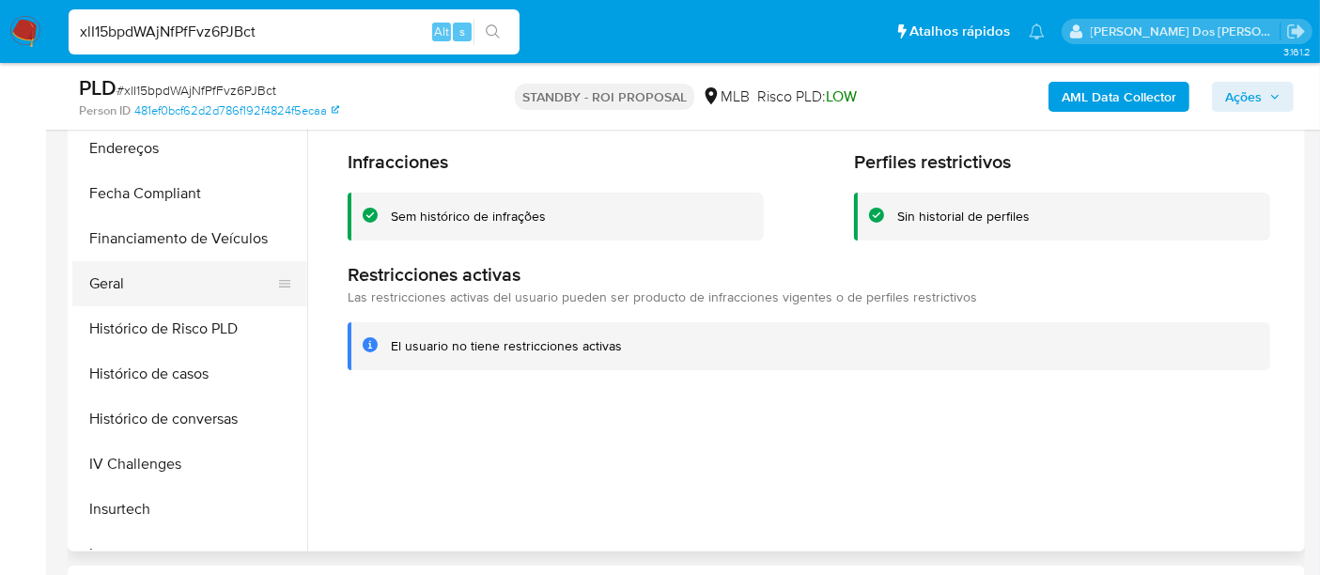
click at [116, 296] on button "Geral" at bounding box center [182, 283] width 220 height 45
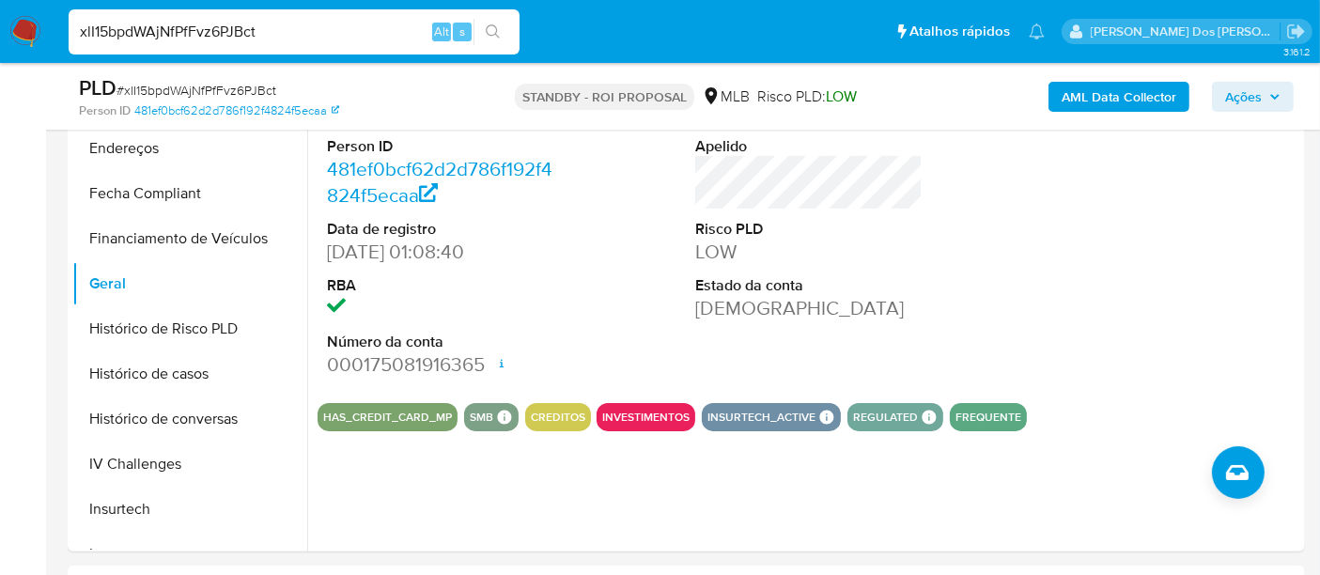
click at [281, 31] on input "xlI15bpdWAjNfPfFvz6PJBct" at bounding box center [294, 32] width 451 height 24
paste input "PFMh1jYHjUP4HaoaPwpmAg9y"
type input "PFMh1jYHjUP4HaoaPwpmAg9y"
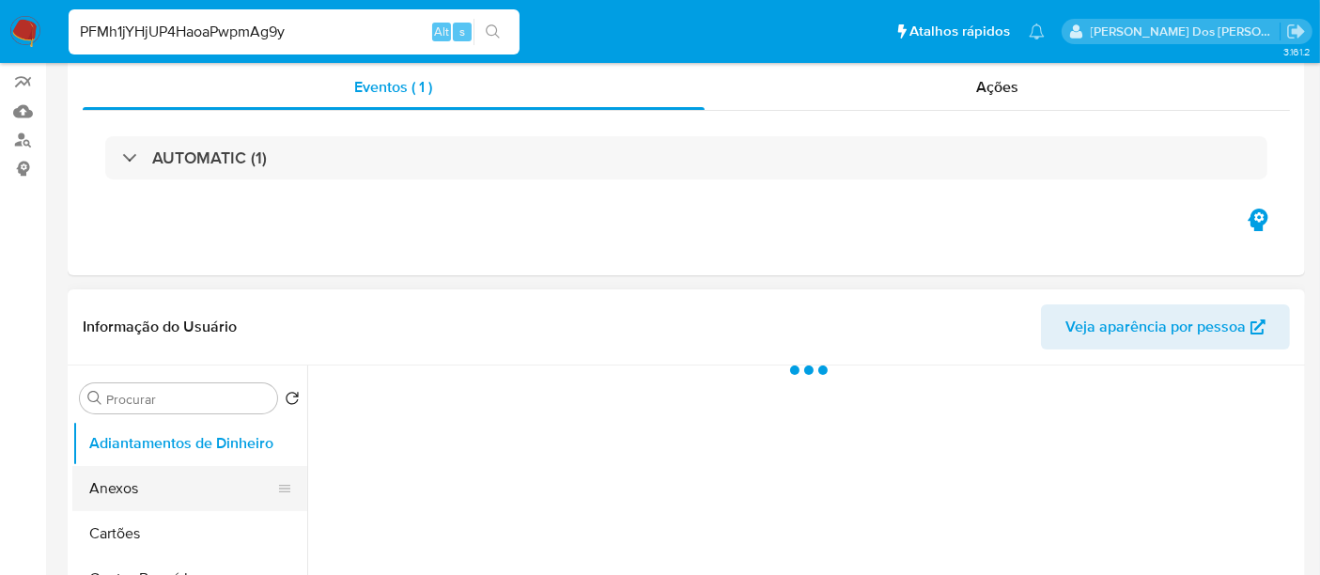
scroll to position [313, 0]
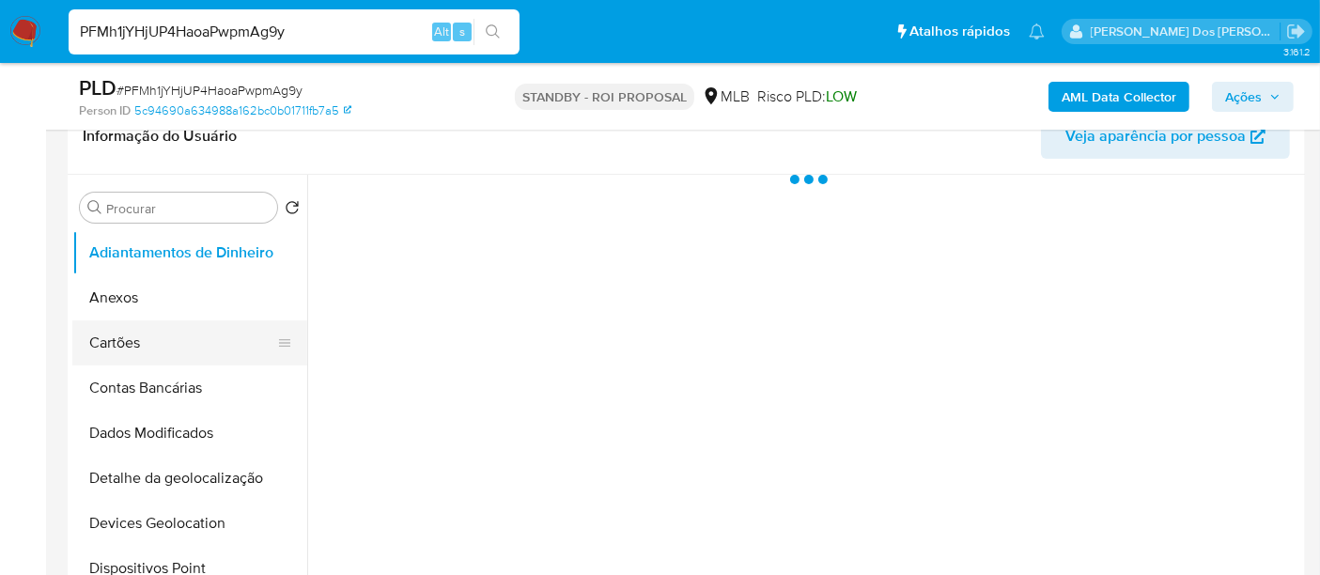
select select "10"
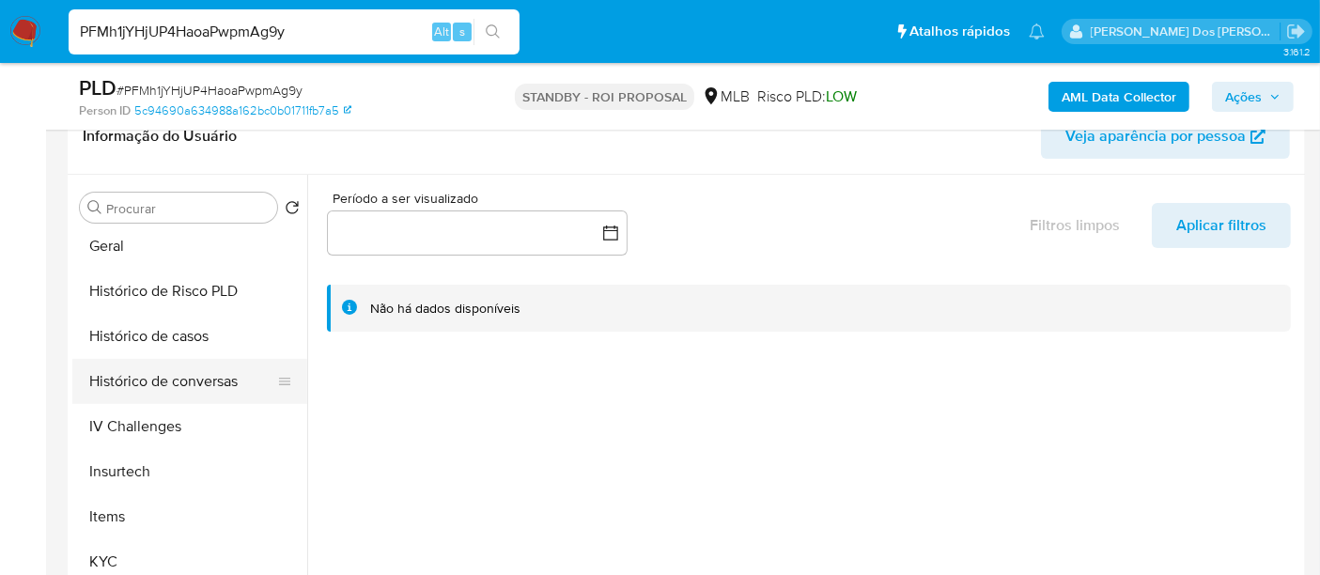
scroll to position [626, 0]
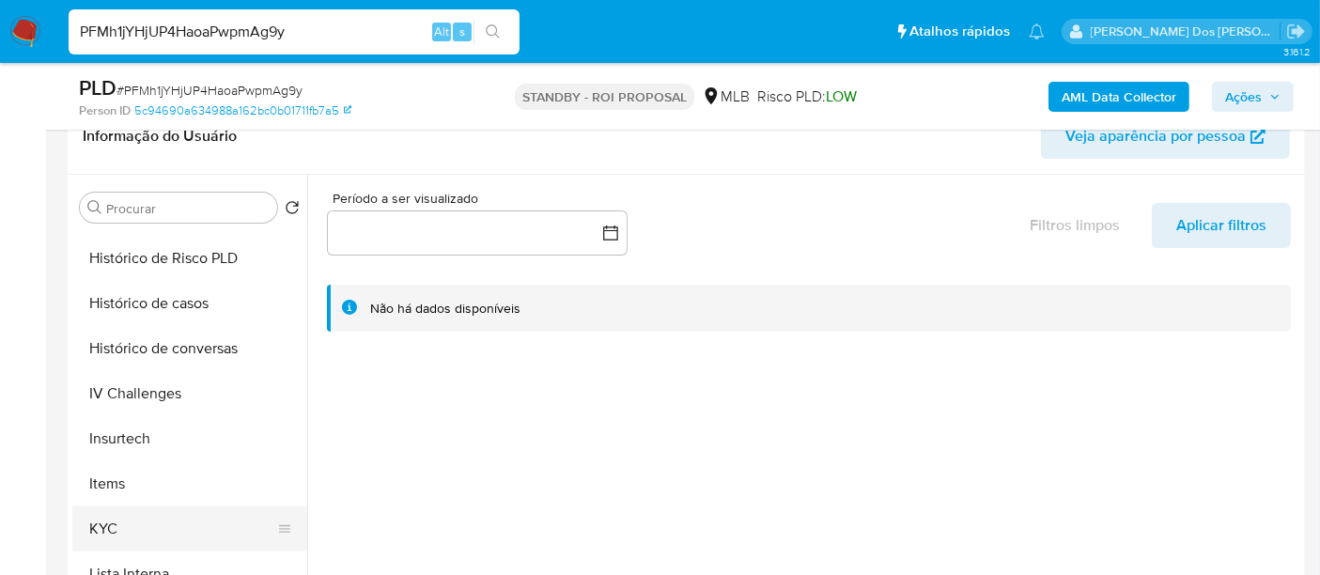
click at [116, 517] on button "KYC" at bounding box center [182, 528] width 220 height 45
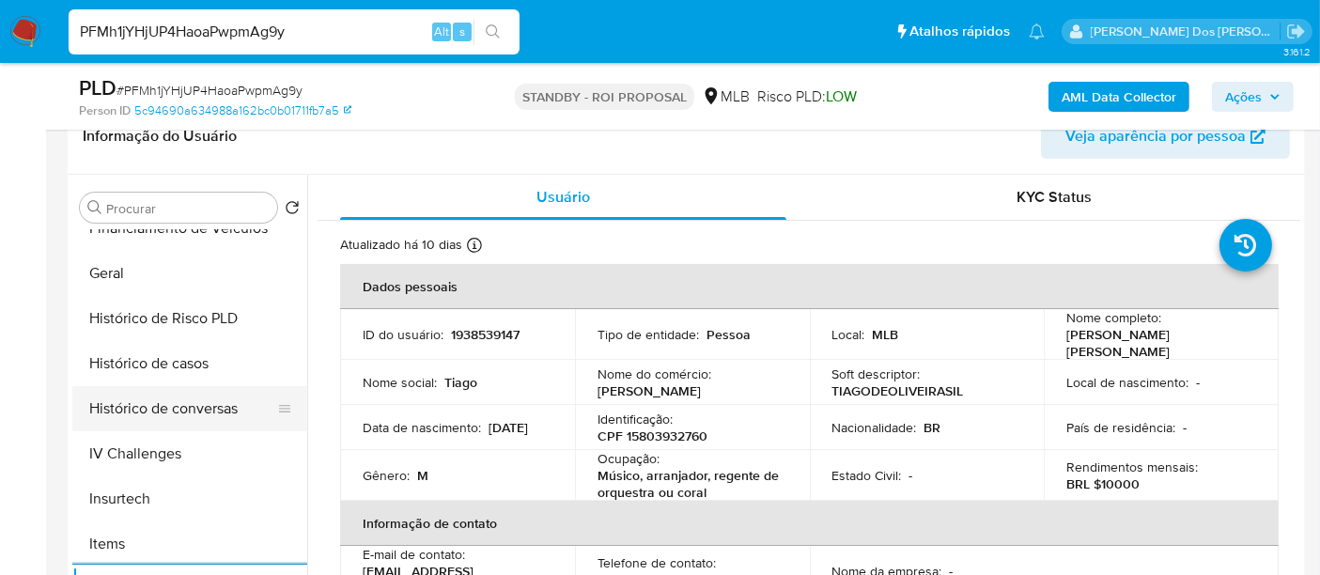
scroll to position [521, 0]
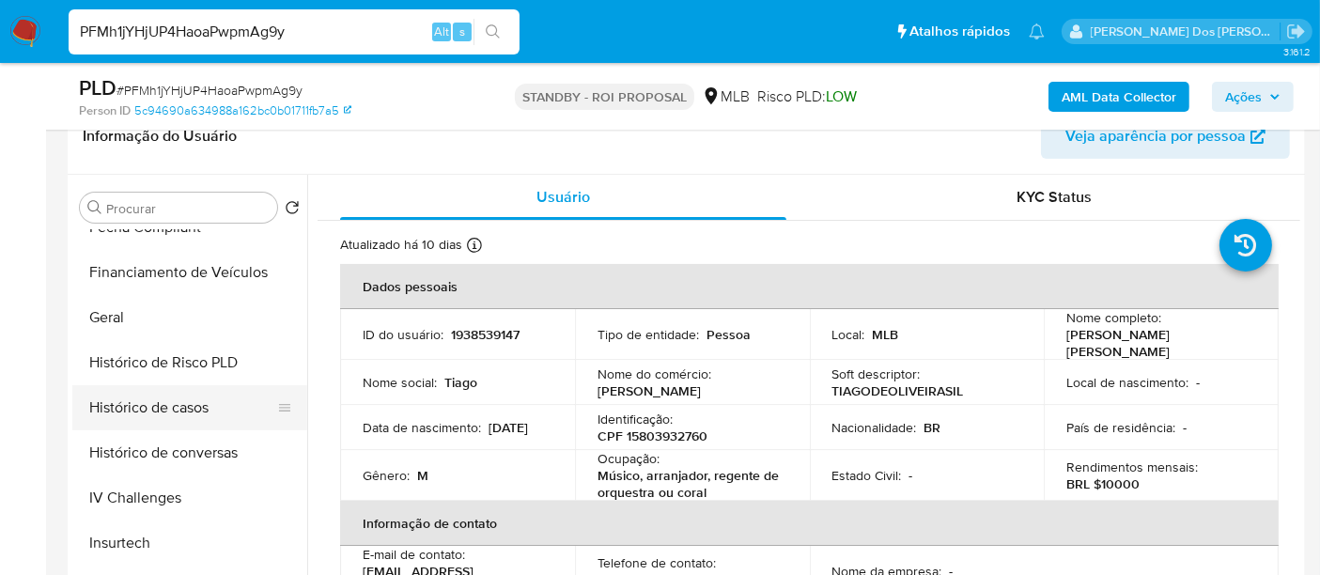
click at [171, 414] on button "Histórico de casos" at bounding box center [182, 407] width 220 height 45
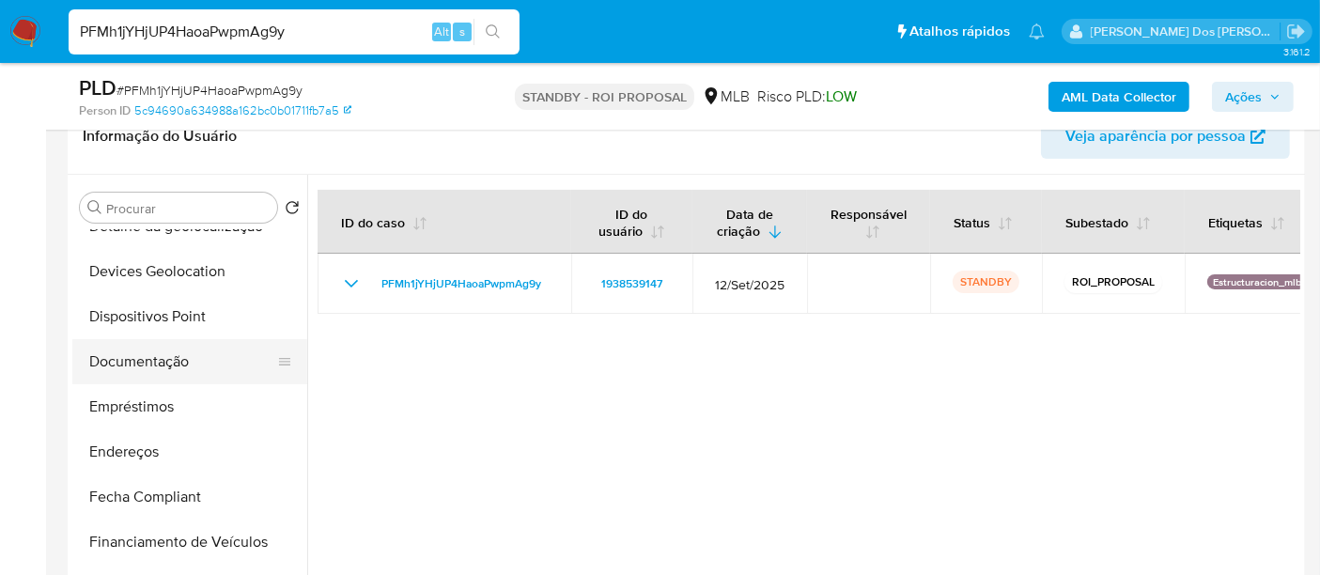
scroll to position [209, 0]
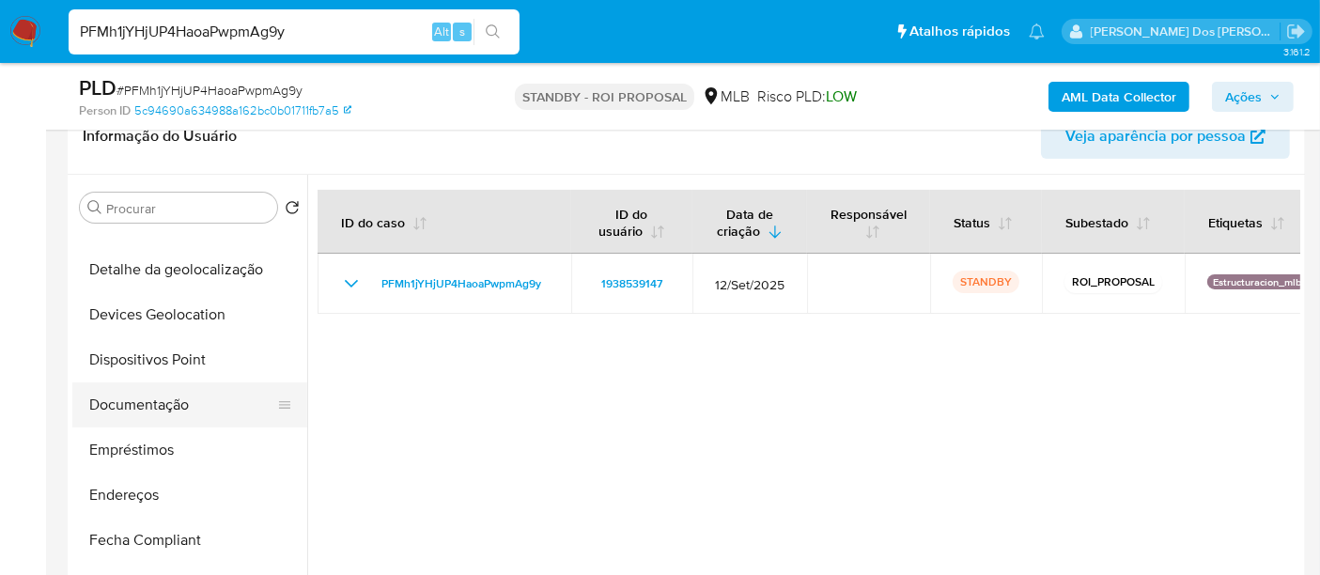
click at [158, 410] on button "Documentação" at bounding box center [182, 404] width 220 height 45
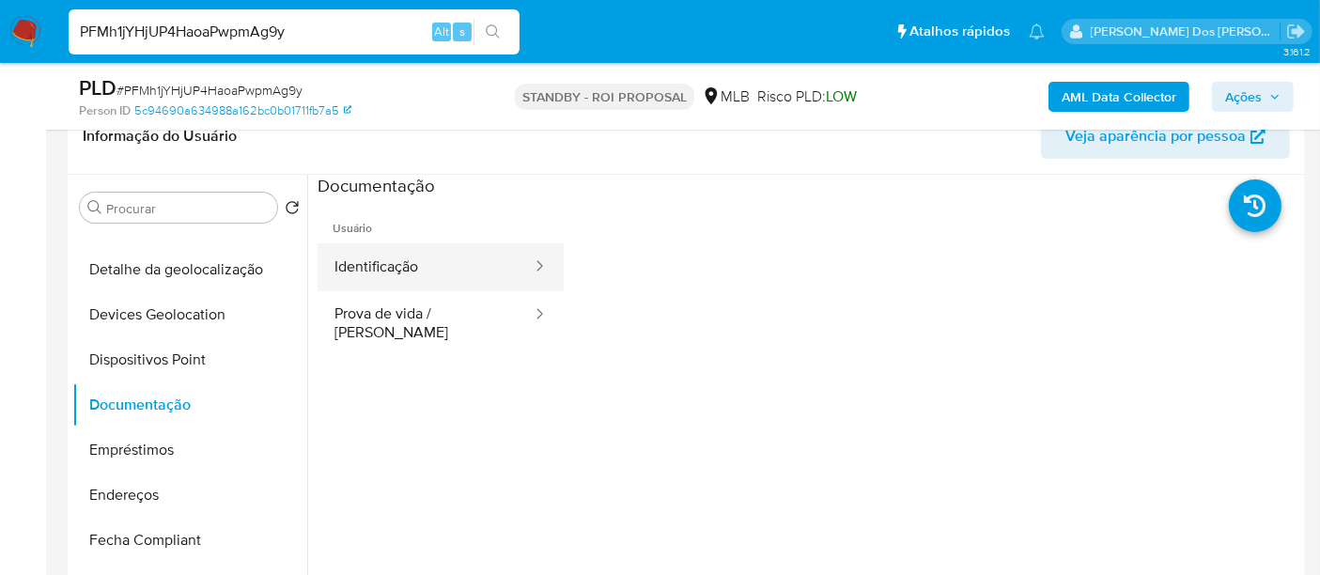
click at [405, 248] on button "Identificação" at bounding box center [425, 267] width 216 height 48
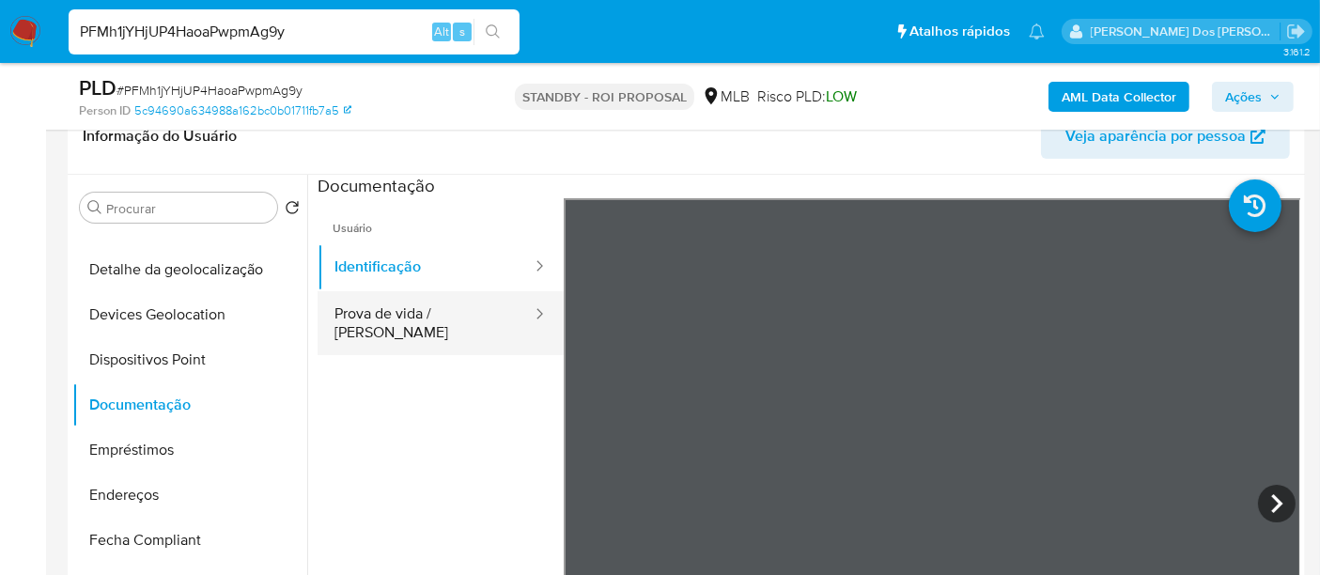
click at [389, 310] on button "Prova de vida / Selfie" at bounding box center [425, 323] width 216 height 64
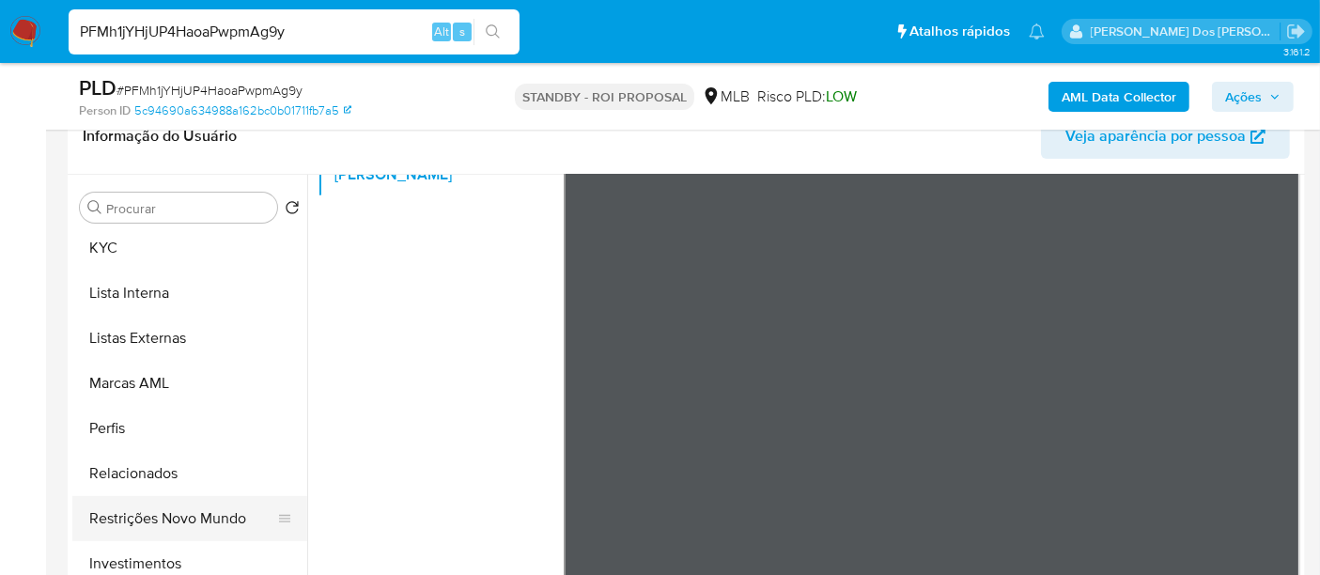
scroll to position [939, 0]
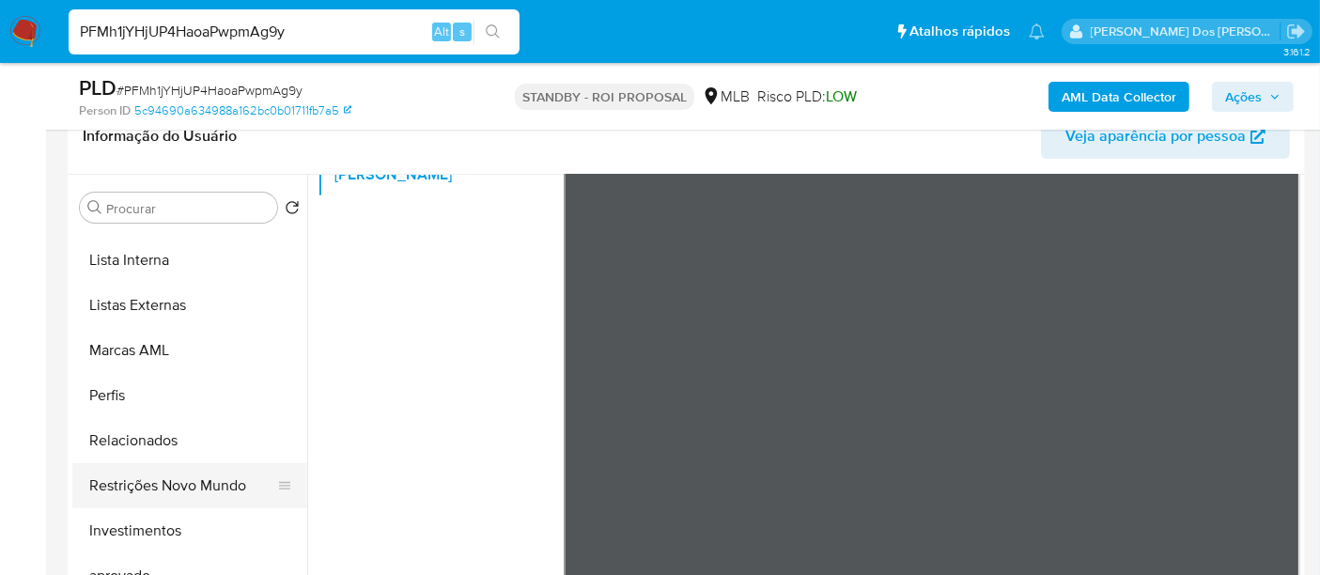
click at [181, 481] on button "Restrições Novo Mundo" at bounding box center [182, 485] width 220 height 45
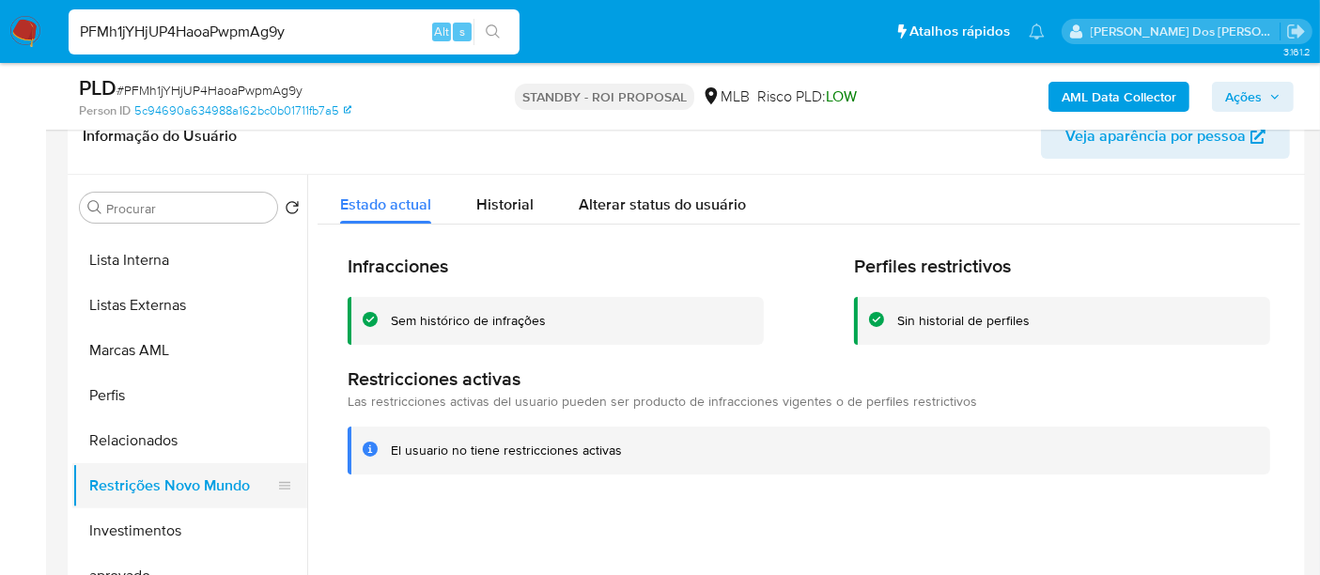
scroll to position [521, 0]
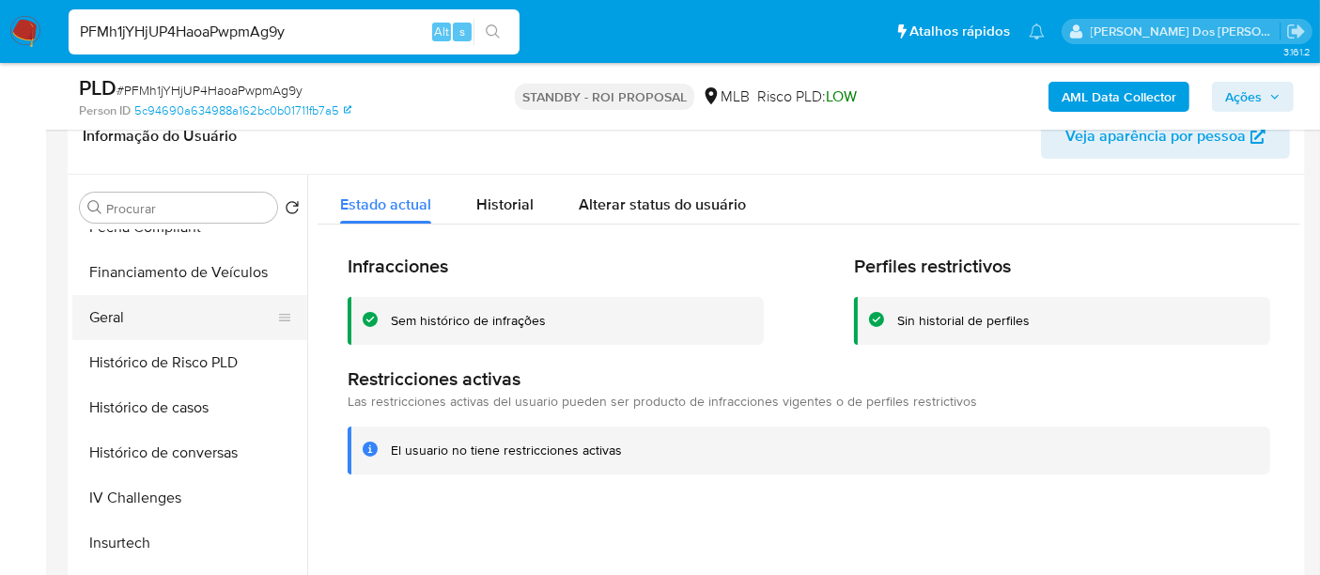
click at [113, 323] on button "Geral" at bounding box center [182, 317] width 220 height 45
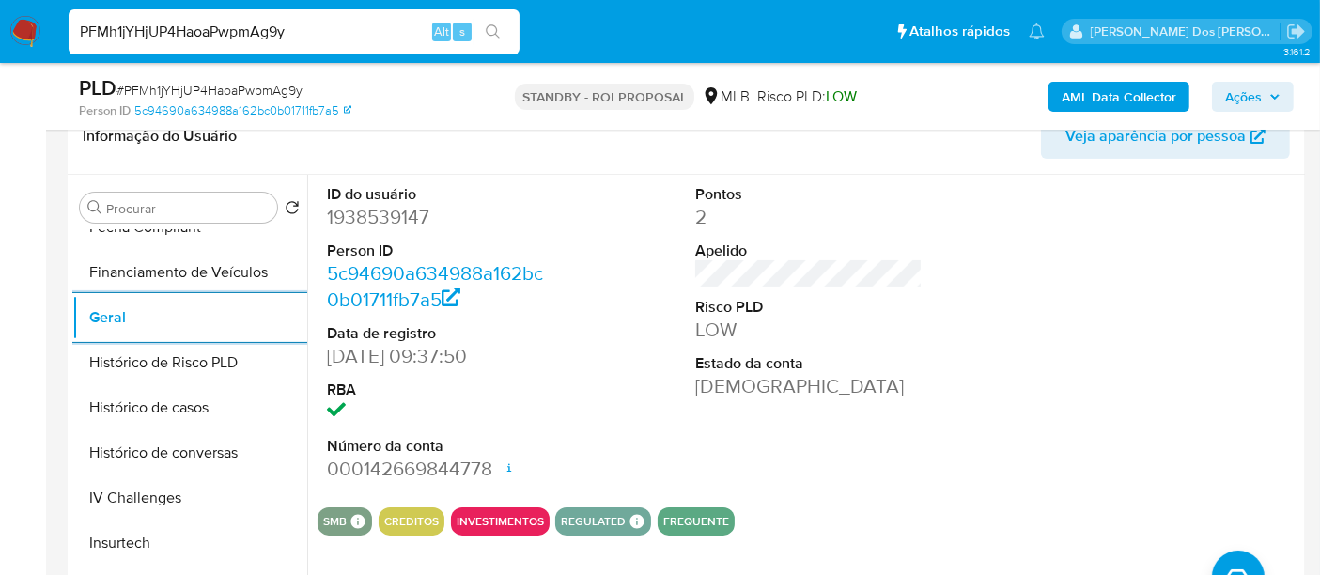
click at [311, 27] on input "PFMh1jYHjUP4HaoaPwpmAg9y" at bounding box center [294, 32] width 451 height 24
click at [308, 26] on input "PFMh1jYHjUP4HaoaPwpmAg9y" at bounding box center [294, 32] width 451 height 24
click at [307, 28] on input "PFMh1jYHjUP4HaoaPwpmAg9y" at bounding box center [294, 32] width 451 height 24
paste input "yolYUSkSK0eH3gQbMS4fGm6X"
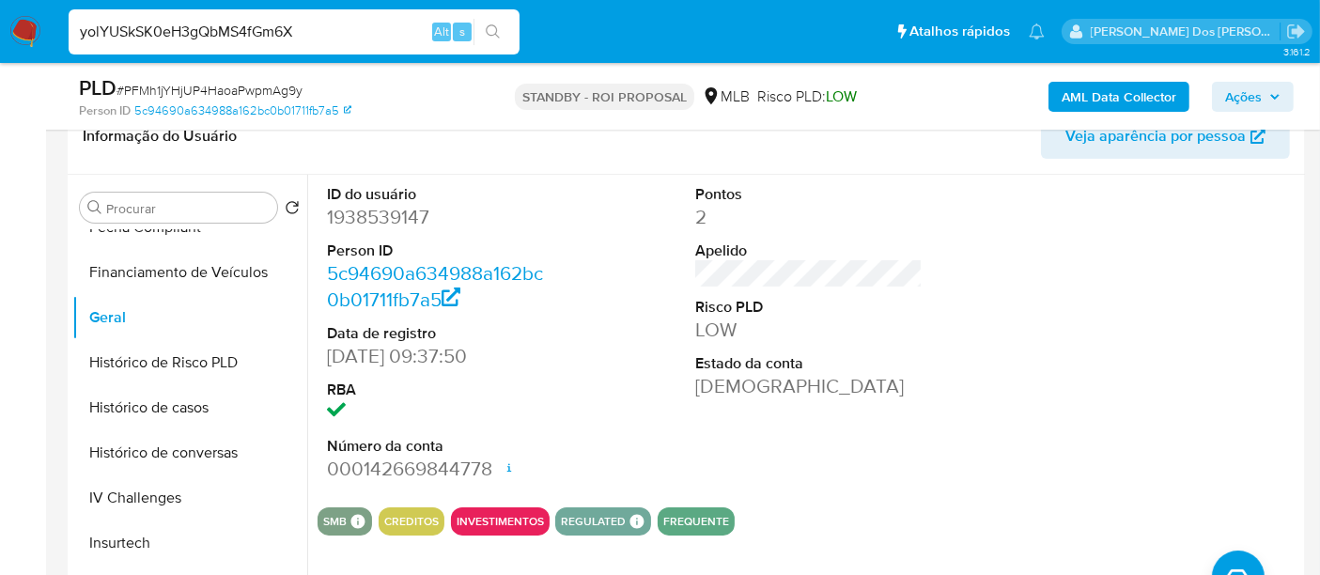
type input "yolYUSkSK0eH3gQbMS4fGm6X"
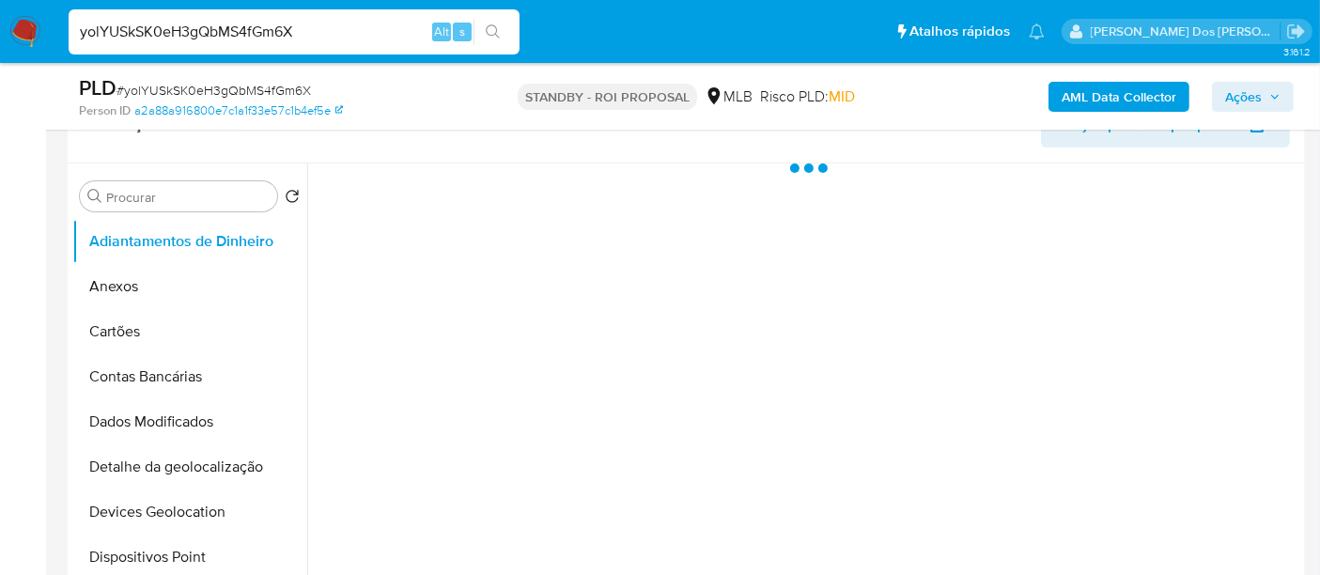
scroll to position [417, 0]
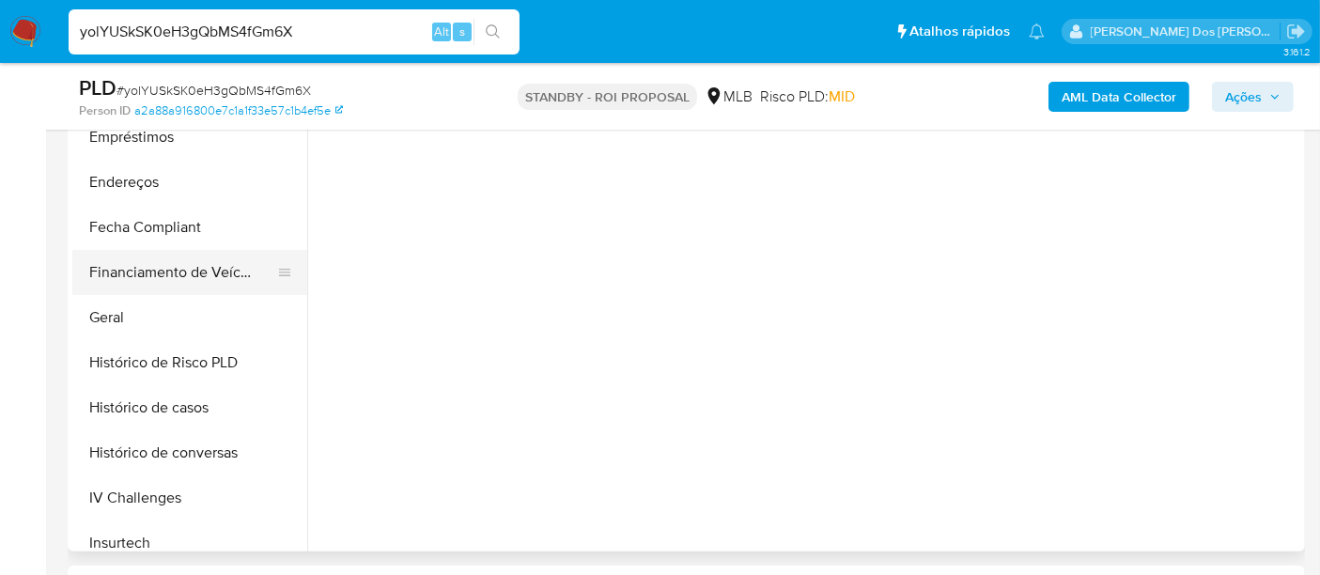
select select "10"
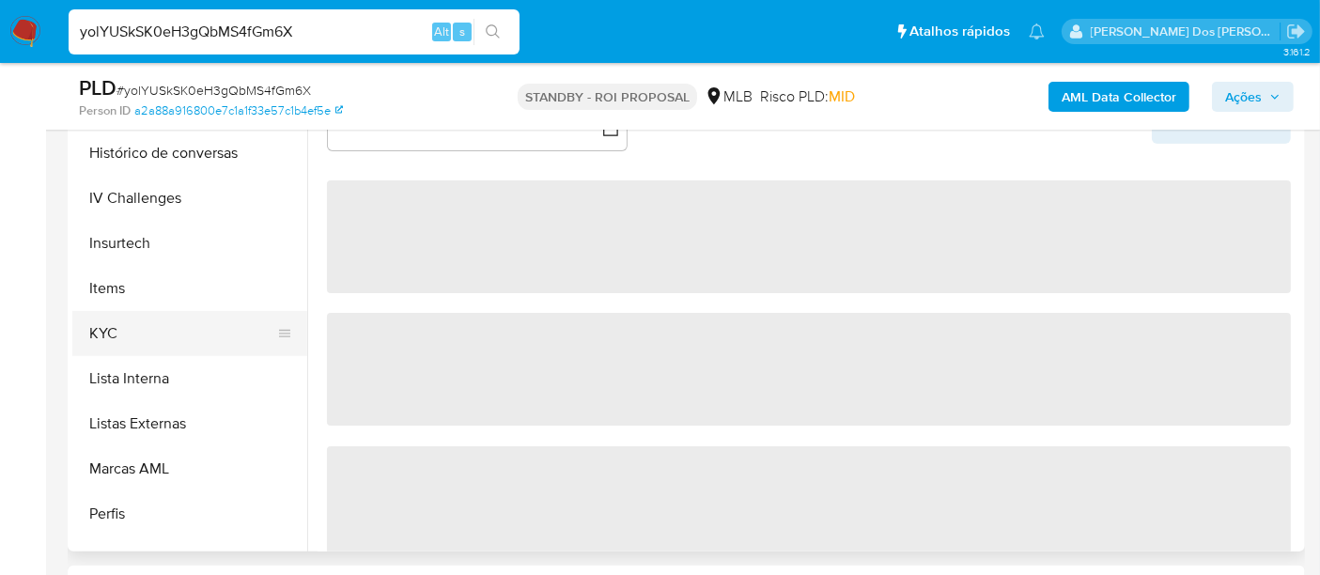
scroll to position [730, 0]
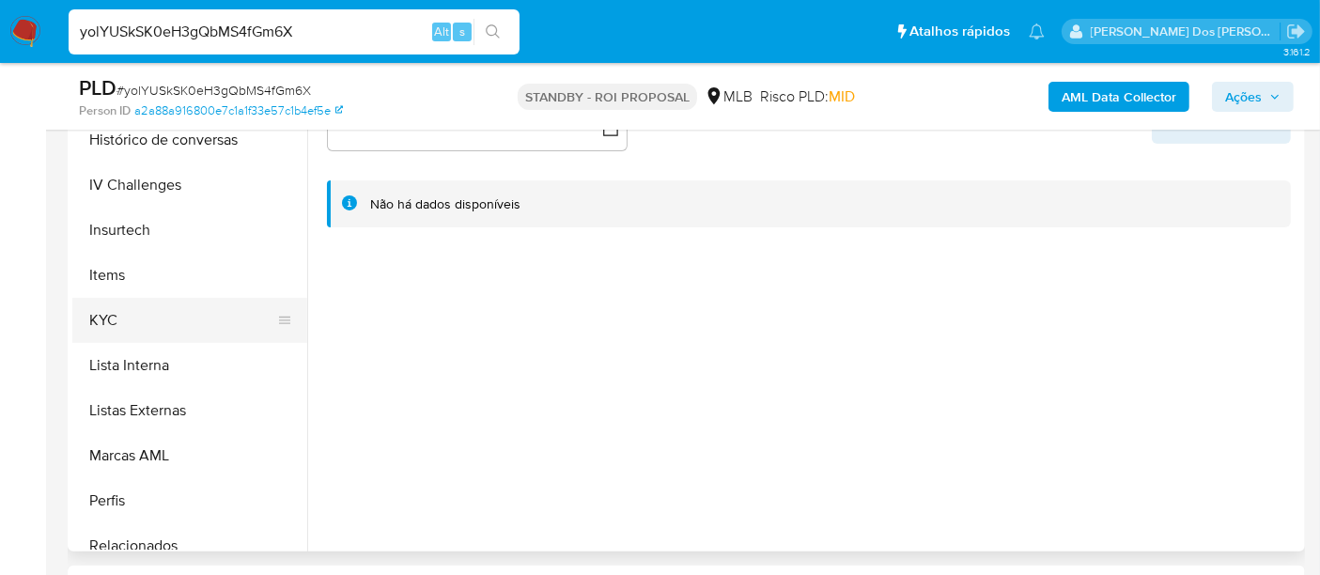
click at [90, 315] on button "KYC" at bounding box center [182, 320] width 220 height 45
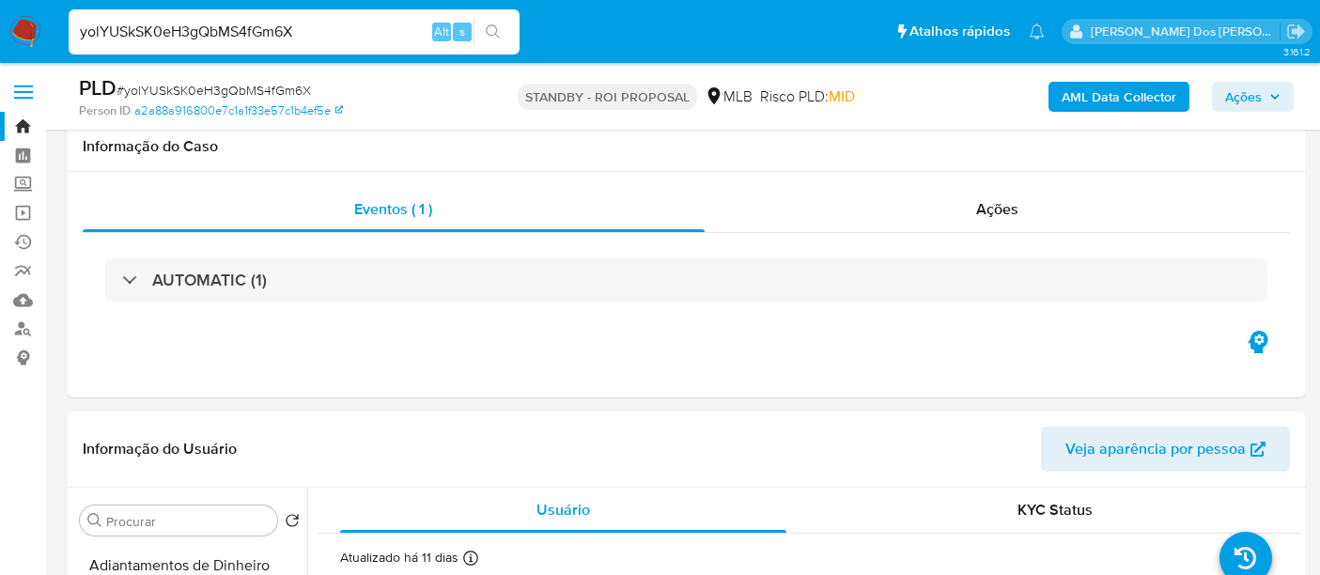
select select "10"
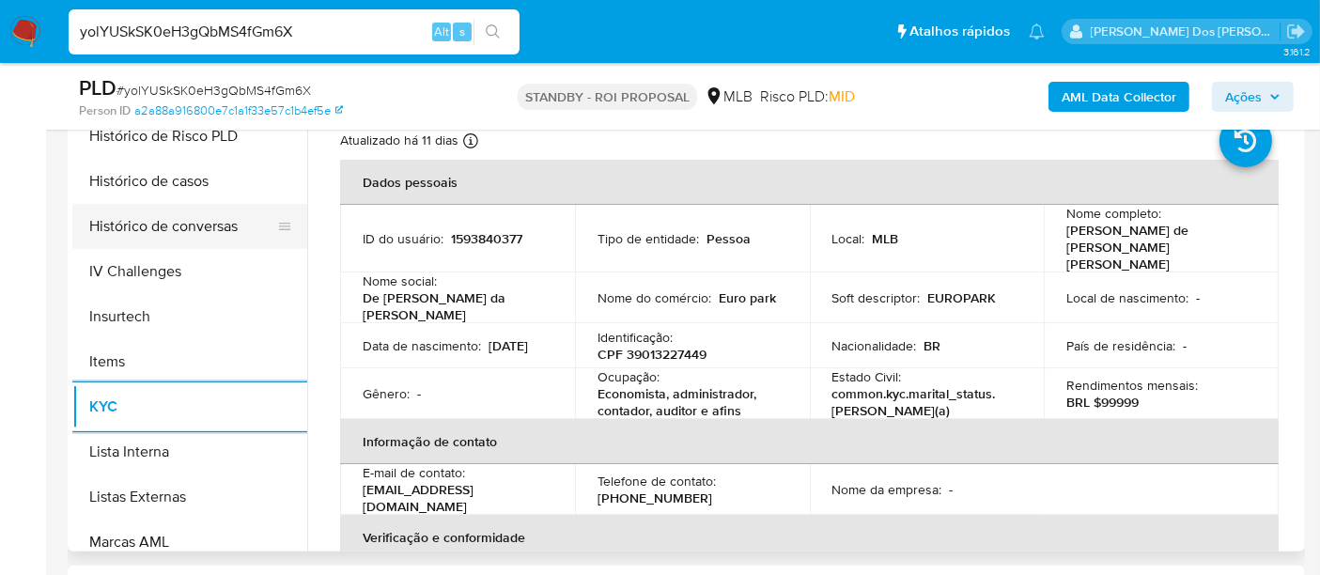
scroll to position [521, 0]
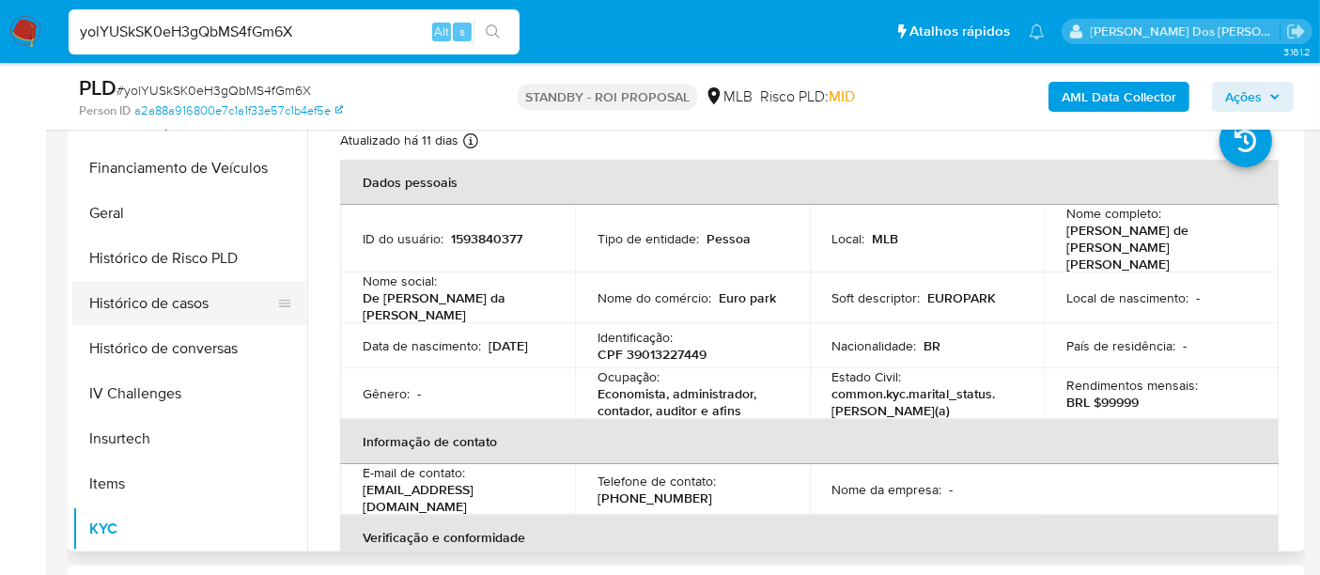
click at [156, 304] on button "Histórico de casos" at bounding box center [182, 303] width 220 height 45
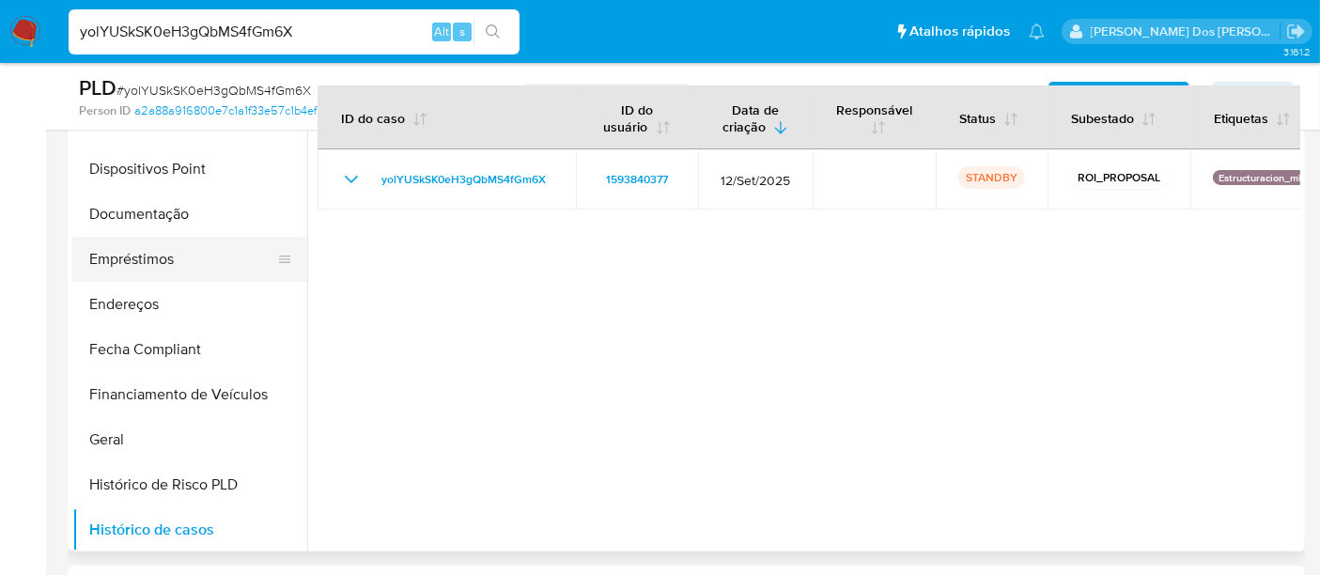
scroll to position [209, 0]
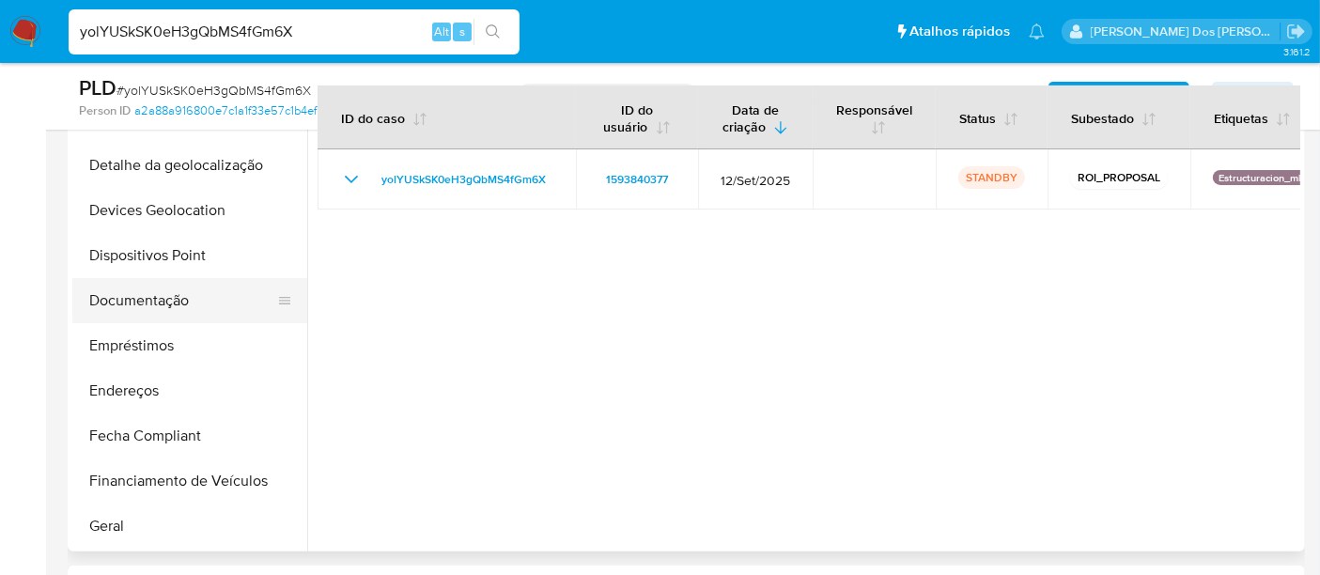
click at [177, 303] on button "Documentação" at bounding box center [182, 300] width 220 height 45
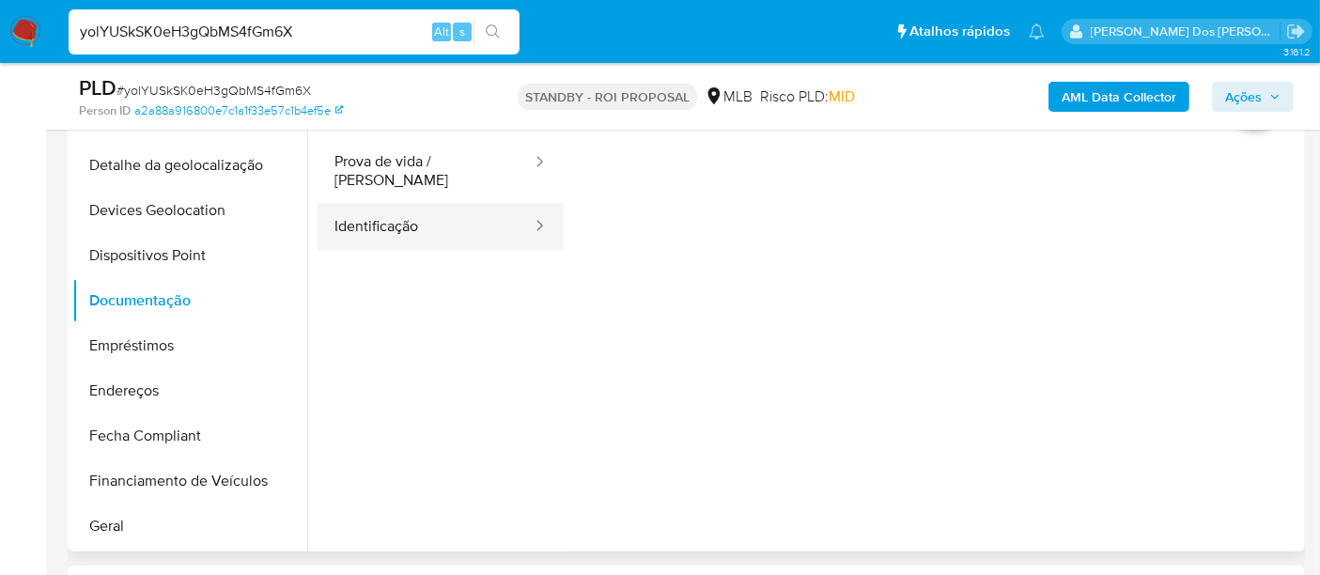
click at [414, 219] on button "Identificação" at bounding box center [425, 227] width 216 height 48
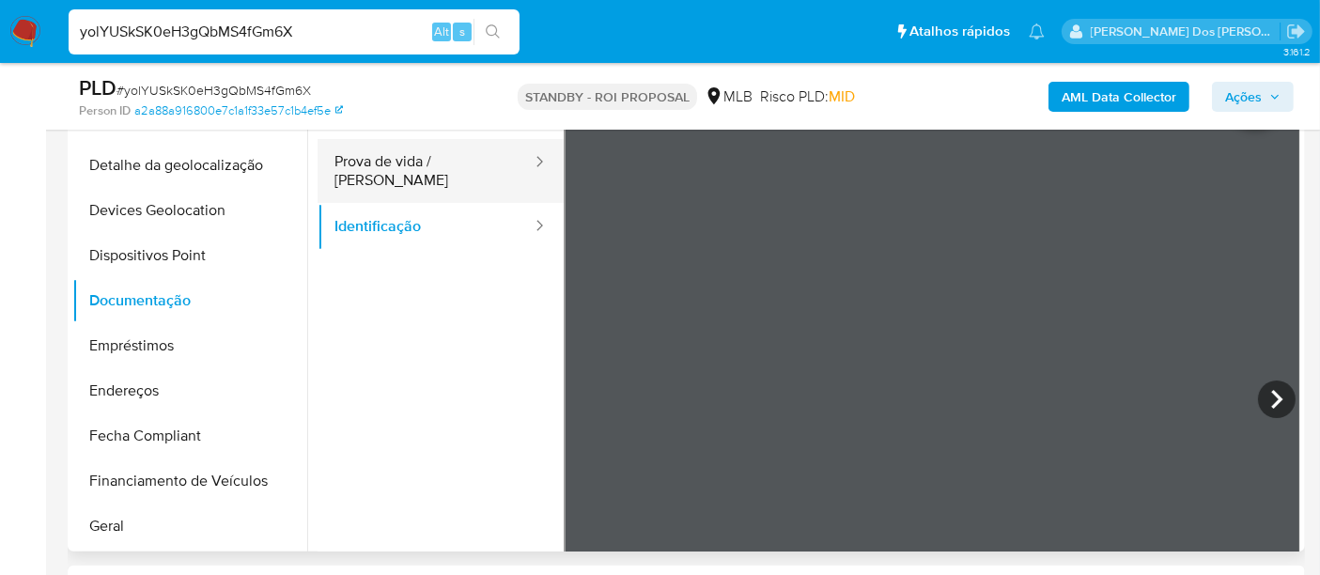
click at [418, 156] on button "Prova de vida / [PERSON_NAME]" at bounding box center [425, 171] width 216 height 64
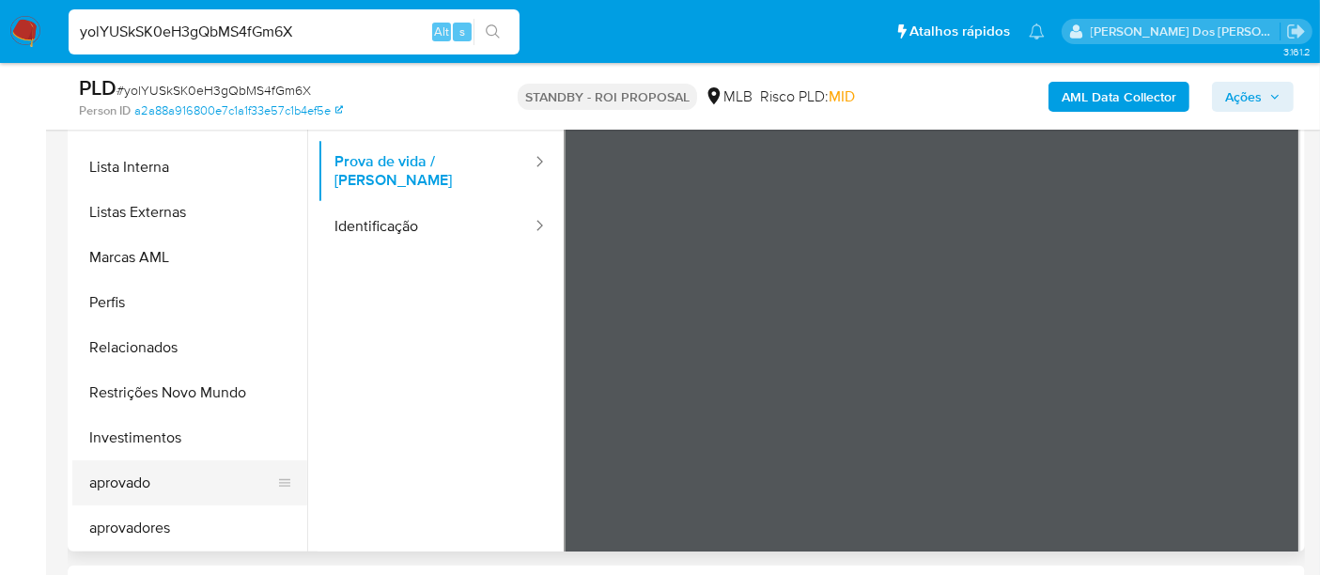
scroll to position [939, 0]
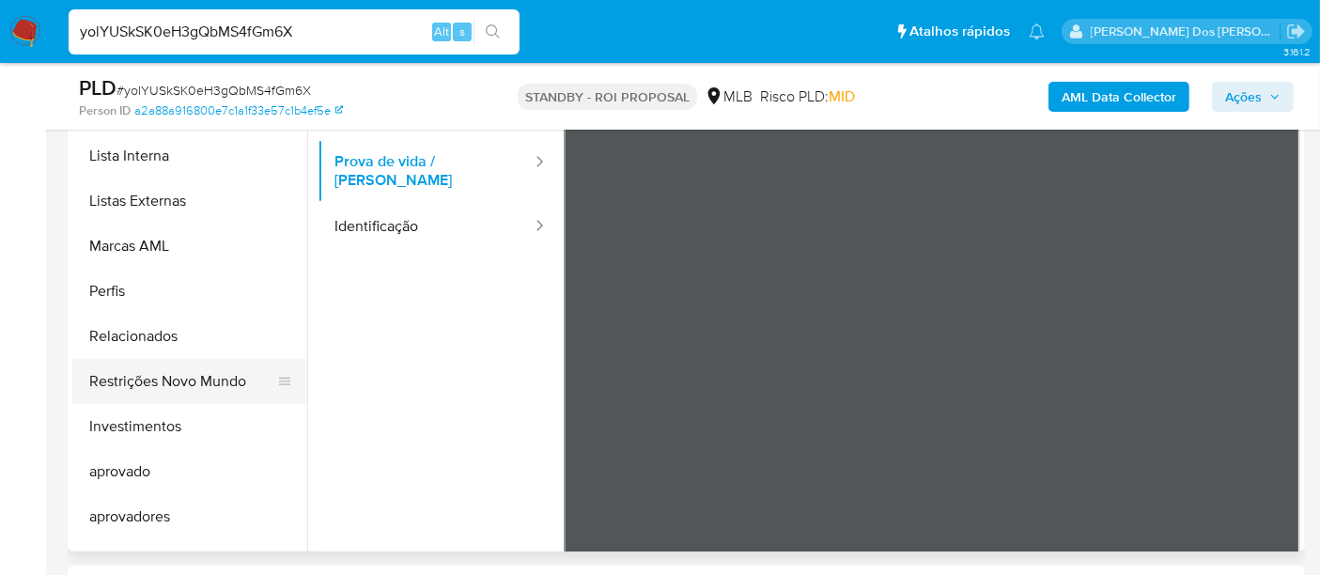
click at [178, 384] on button "Restrições Novo Mundo" at bounding box center [182, 381] width 220 height 45
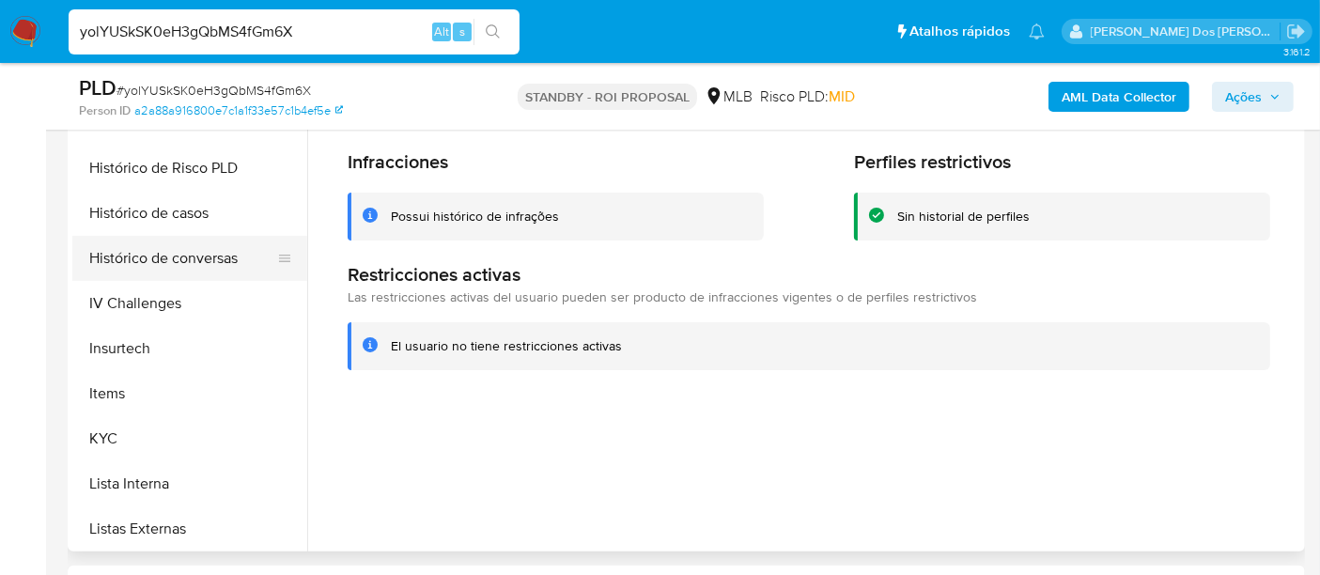
scroll to position [521, 0]
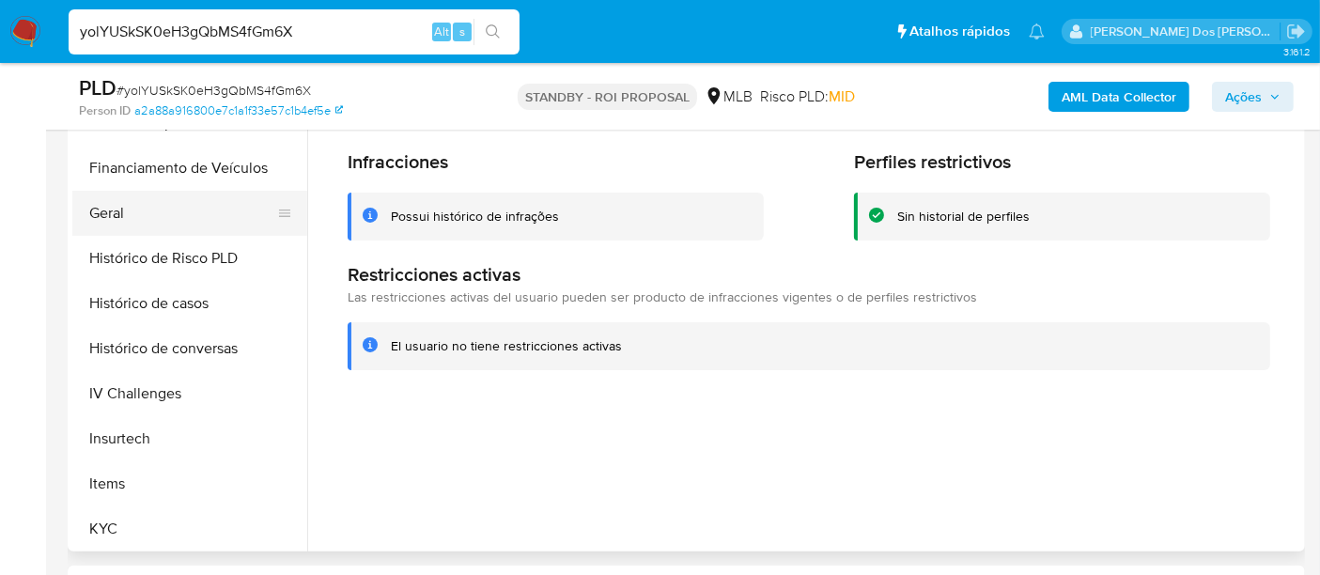
click at [116, 216] on button "Geral" at bounding box center [182, 213] width 220 height 45
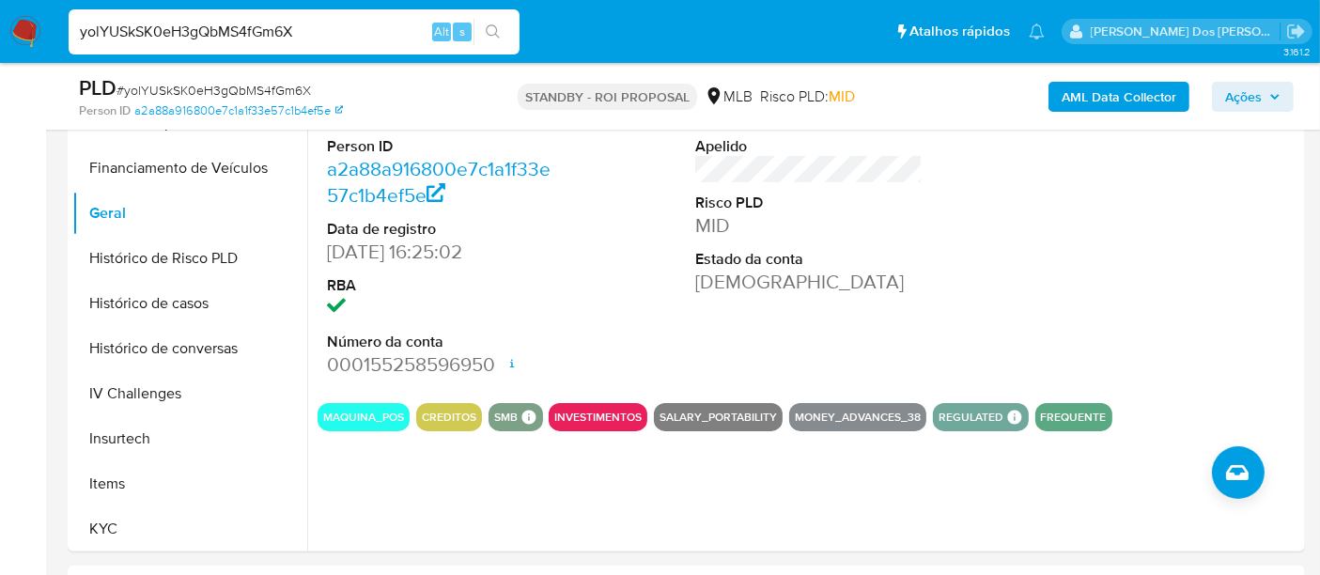
click at [291, 35] on input "yolYUSkSK0eH3gQbMS4fGm6X" at bounding box center [294, 32] width 451 height 24
paste input "7797D37EcCSt0Gfzef7MKz2c"
type input "7797D37EcCSt0Gfzef7MKz2c"
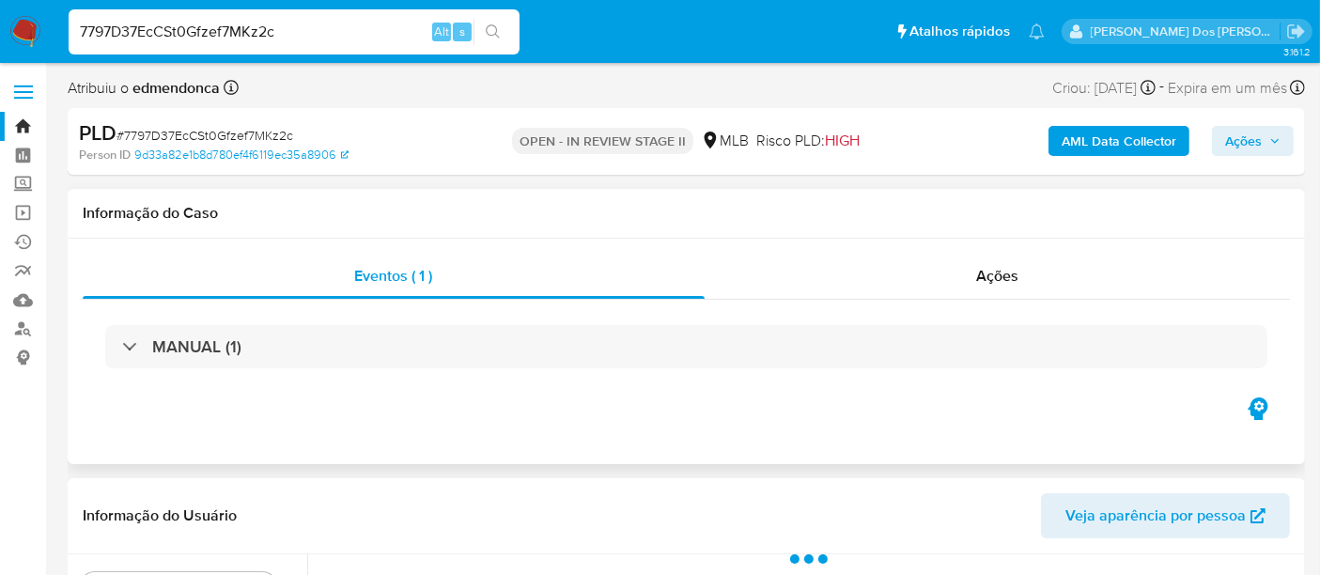
select select "10"
click at [246, 134] on span "# 7797D37EcCSt0Gfzef7MKz2c" at bounding box center [204, 135] width 177 height 19
copy span "7797D37EcCSt0Gfzef7MKz2c"
click at [327, 28] on input "7797D37EcCSt0Gfzef7MKz2c" at bounding box center [294, 32] width 451 height 24
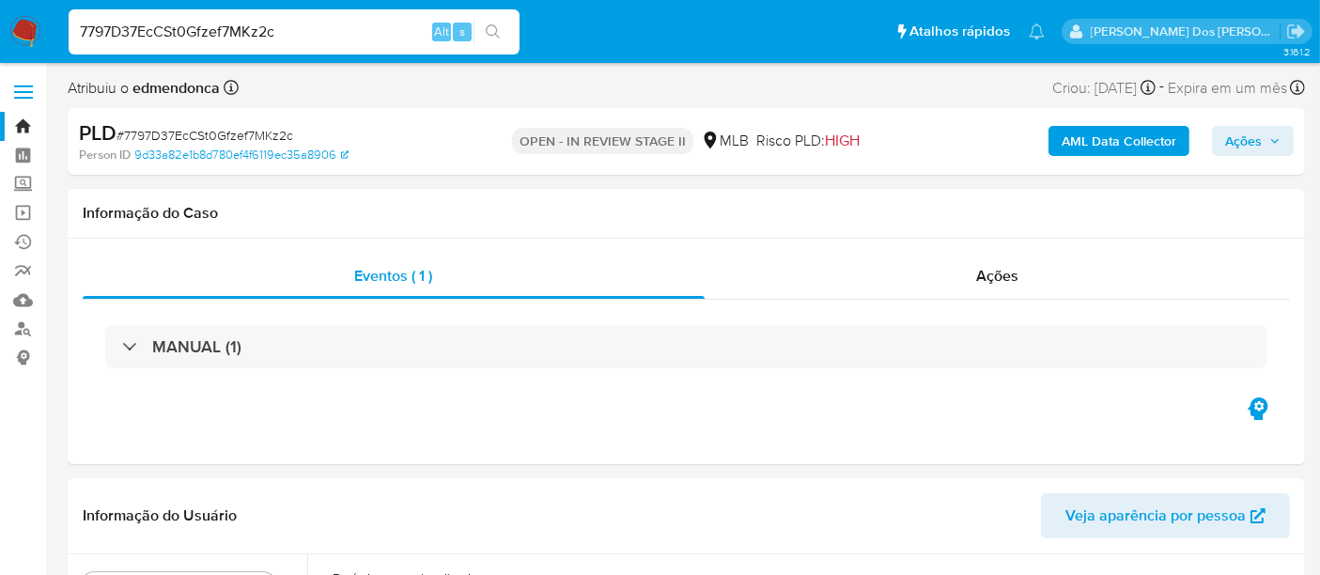
click at [327, 28] on input "7797D37EcCSt0Gfzef7MKz2c" at bounding box center [294, 32] width 451 height 24
paste input "57XYIBc6kTteZpuHgH4soRRk"
type input "57XYIBc6kTteZpuHgH4soRRk"
select select "10"
click at [30, 24] on img at bounding box center [25, 32] width 32 height 32
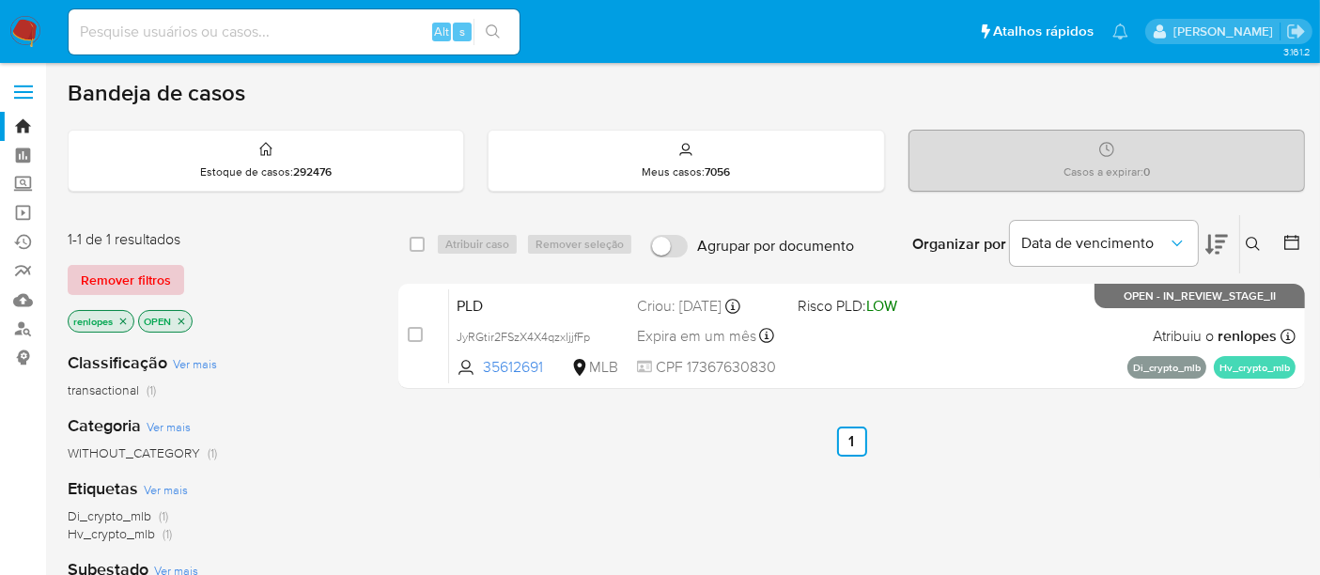
click at [124, 281] on span "Remover filtros" at bounding box center [126, 280] width 90 height 26
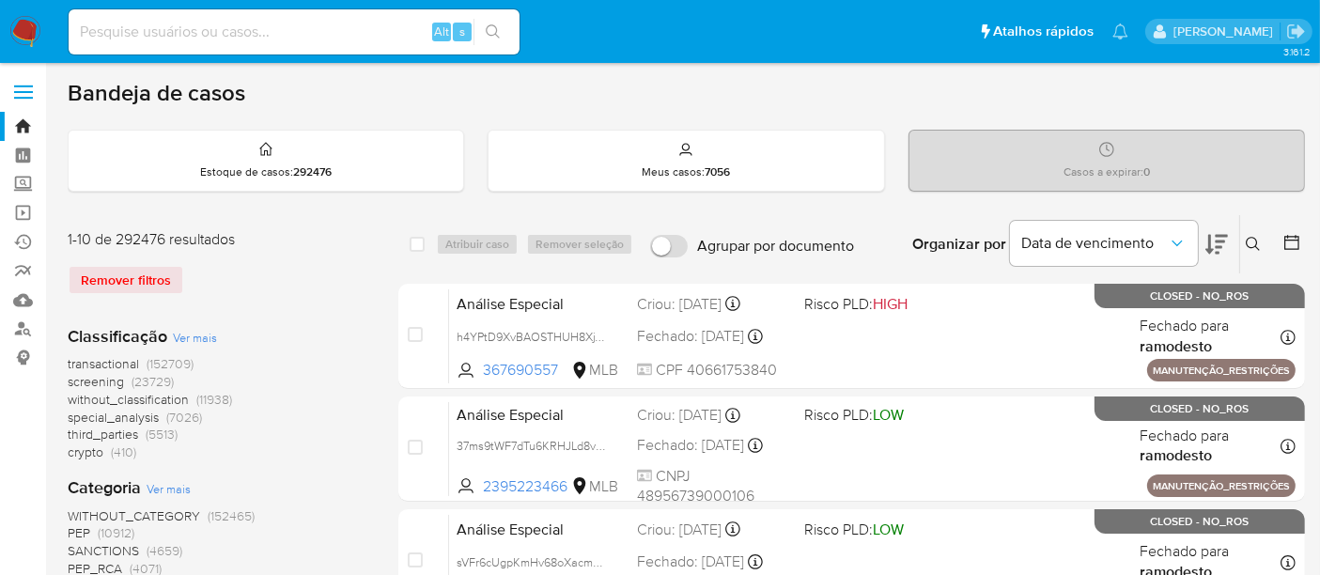
click at [1246, 240] on icon at bounding box center [1253, 244] width 15 height 15
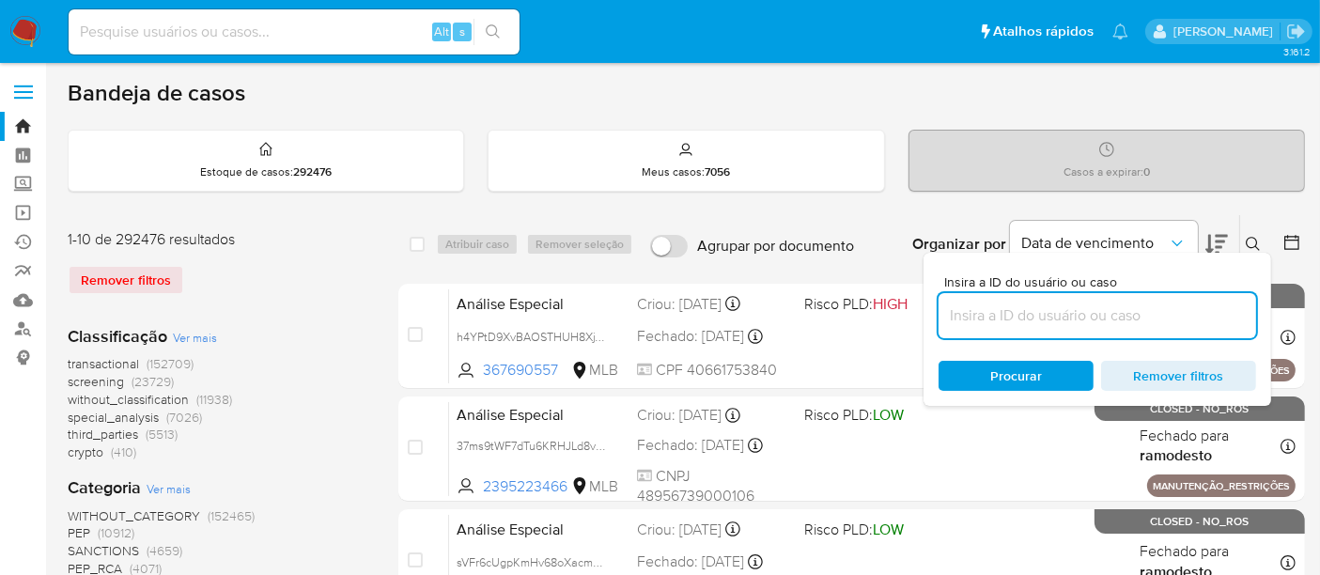
click at [1033, 307] on input at bounding box center [1096, 315] width 317 height 24
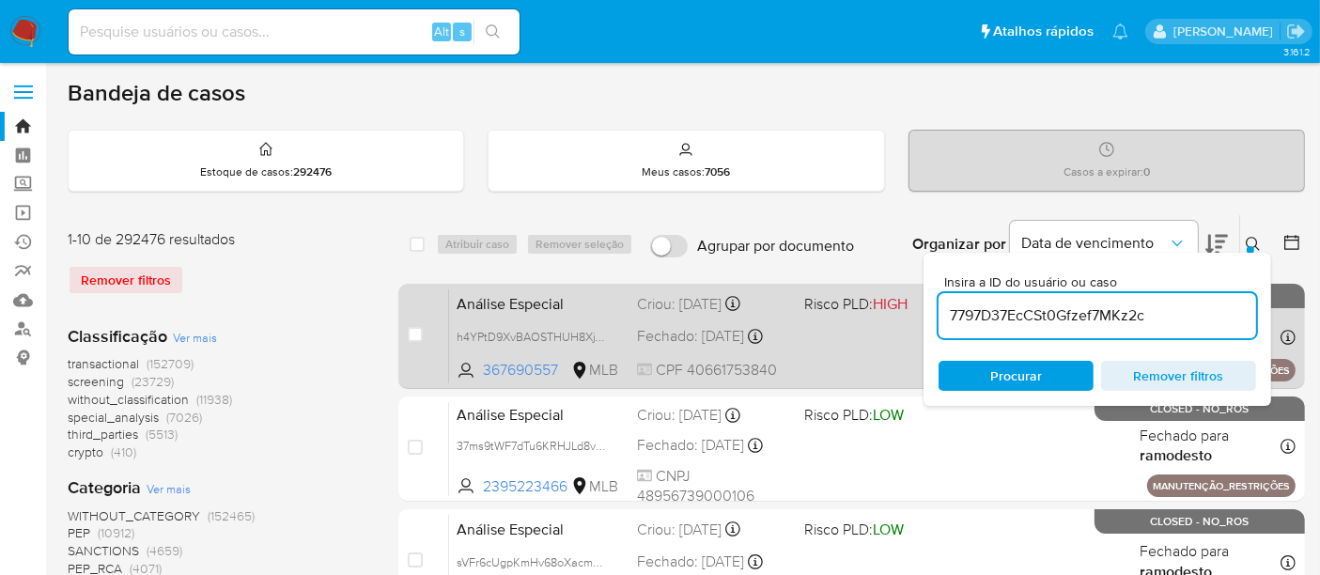
type input "7797D37EcCSt0Gfzef7MKz2c"
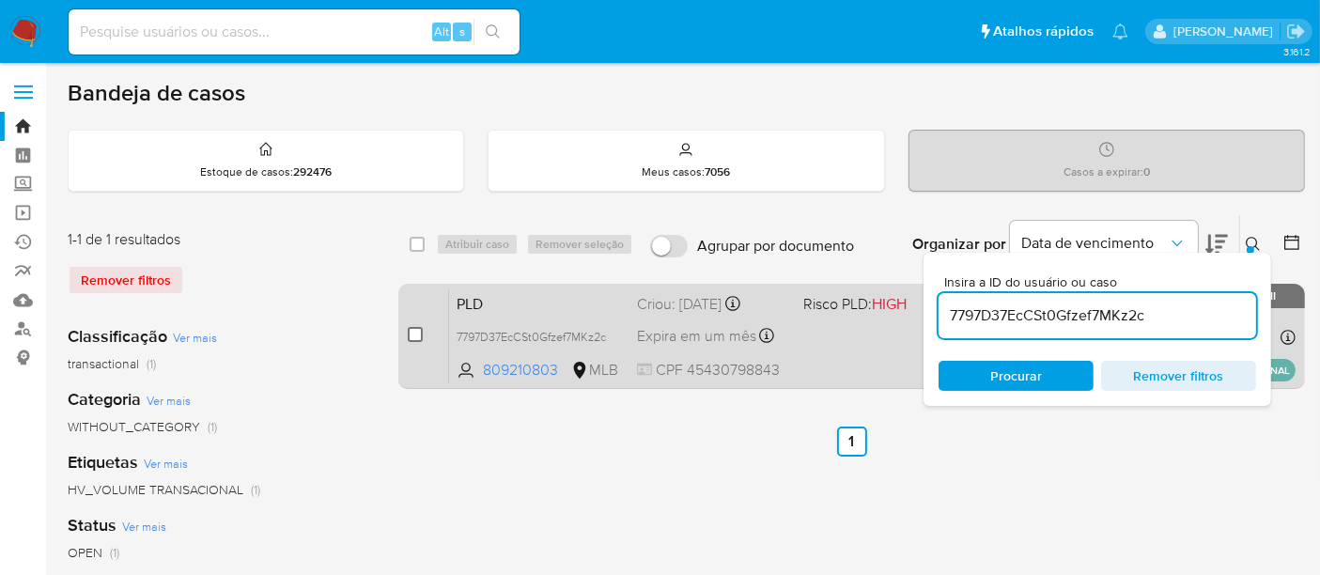
click at [410, 330] on input "checkbox" at bounding box center [415, 334] width 15 height 15
checkbox input "true"
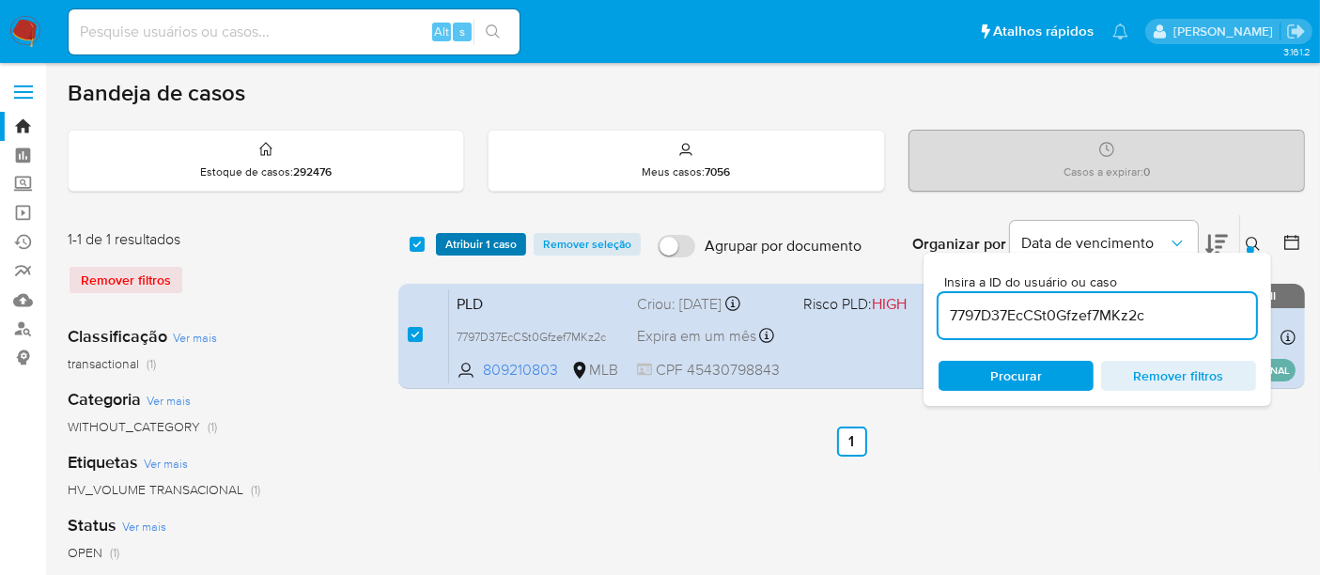
click at [464, 251] on span "Atribuir 1 caso" at bounding box center [480, 244] width 71 height 19
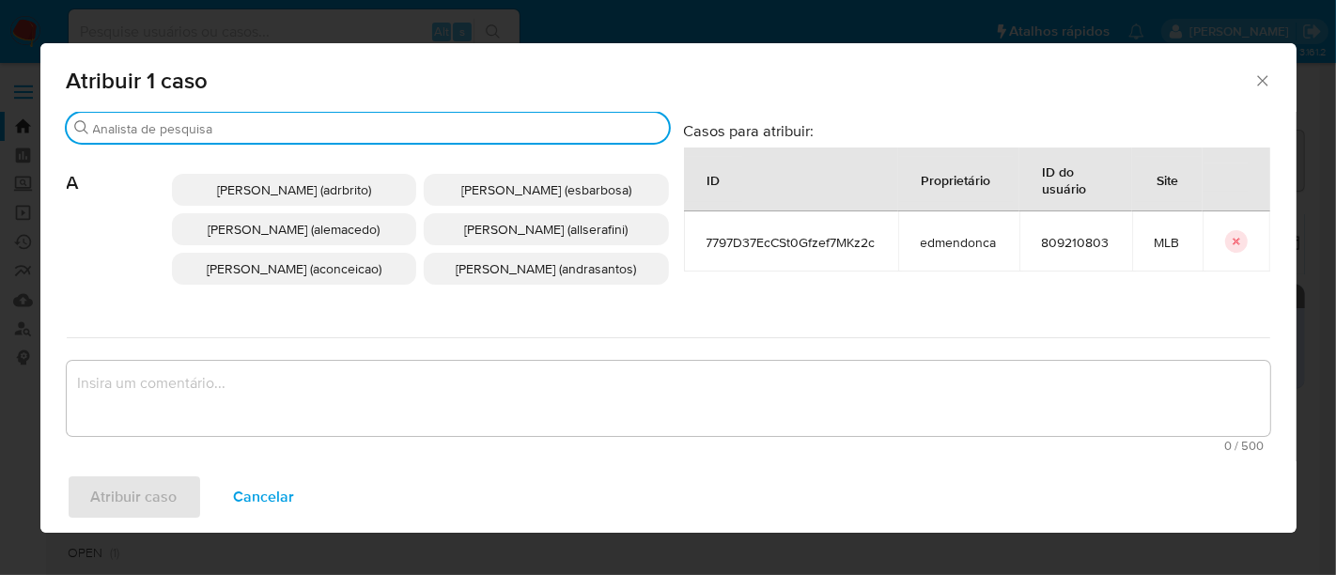
click at [472, 127] on input "Buscar" at bounding box center [377, 128] width 568 height 17
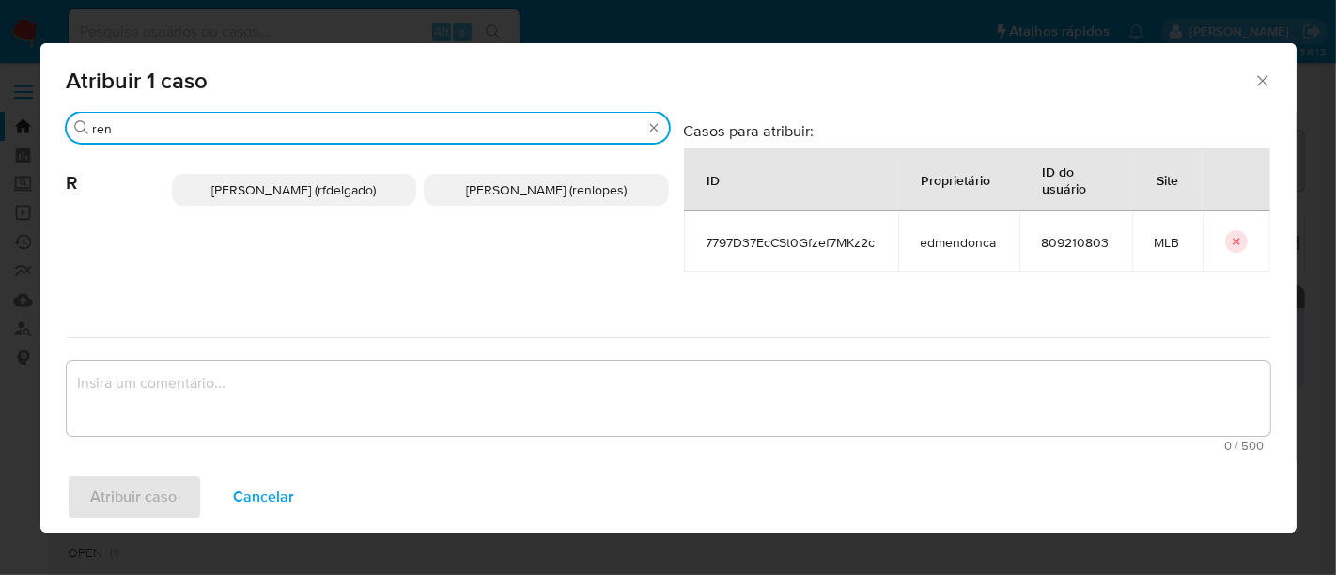
type input "ren"
click at [479, 185] on span "Renato Lopes Dos Santos (renlopes)" at bounding box center [546, 189] width 161 height 19
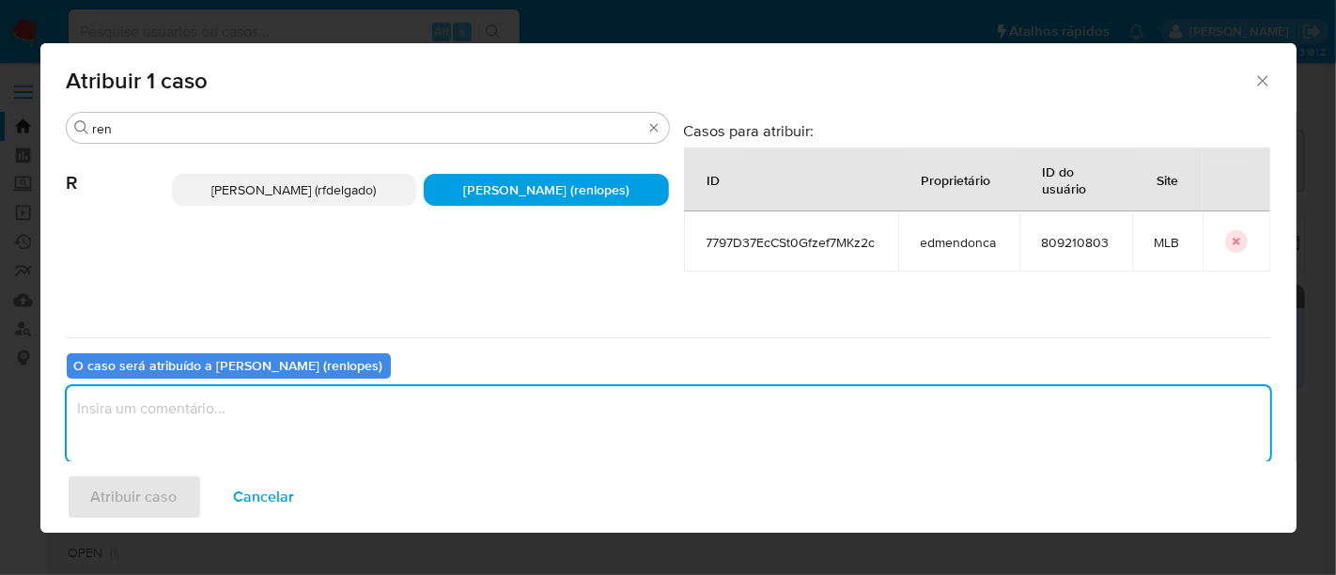
click at [480, 397] on textarea "assign-modal" at bounding box center [668, 423] width 1203 height 75
type textarea "."
click at [146, 489] on span "Atribuir caso" at bounding box center [134, 496] width 86 height 41
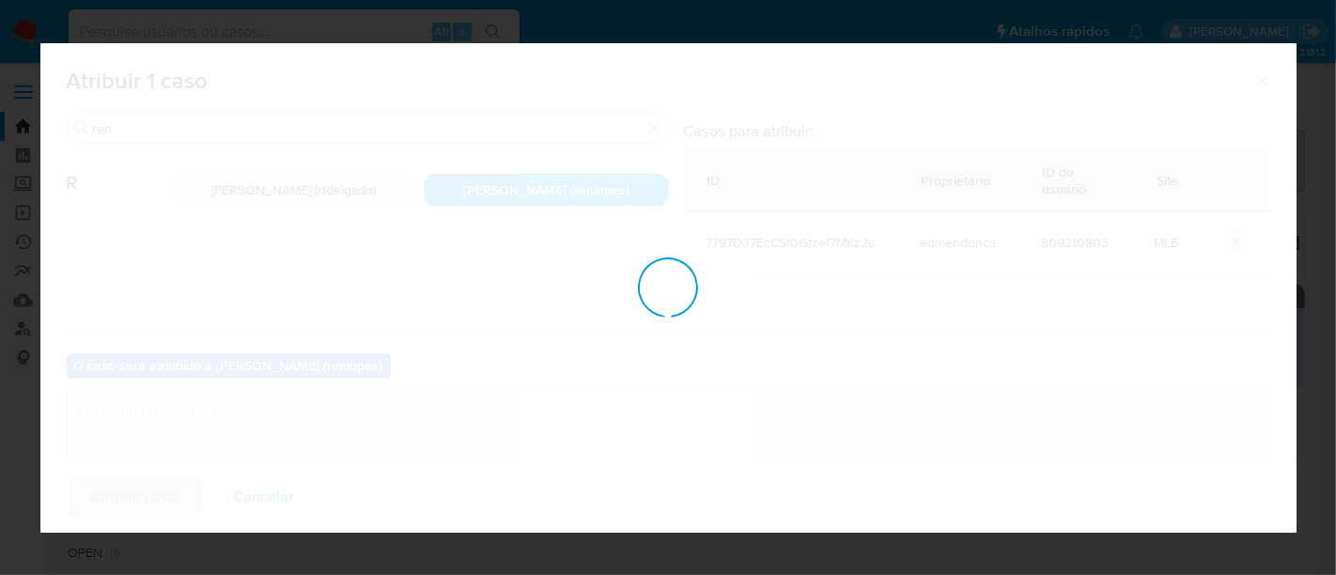
checkbox input "false"
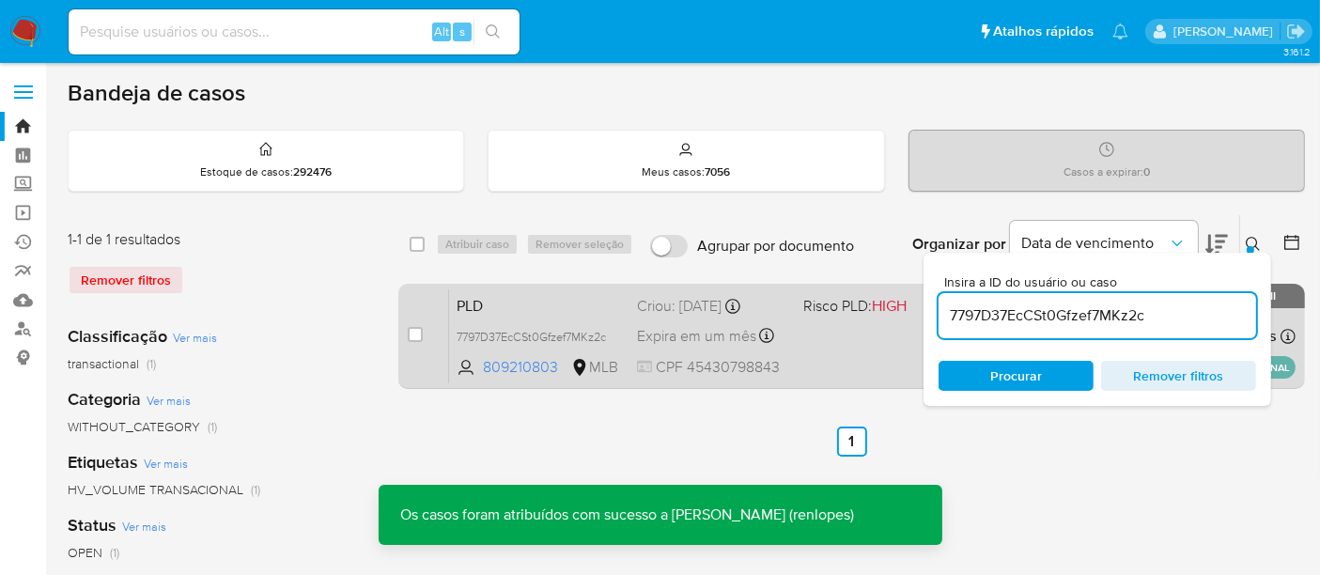
click at [681, 320] on div "PLD 7797D37EcCSt0Gfzef7MKz2c 809210803 MLB Risco PLD: HIGH Criou: 12/09/2025 Cr…" at bounding box center [872, 335] width 846 height 95
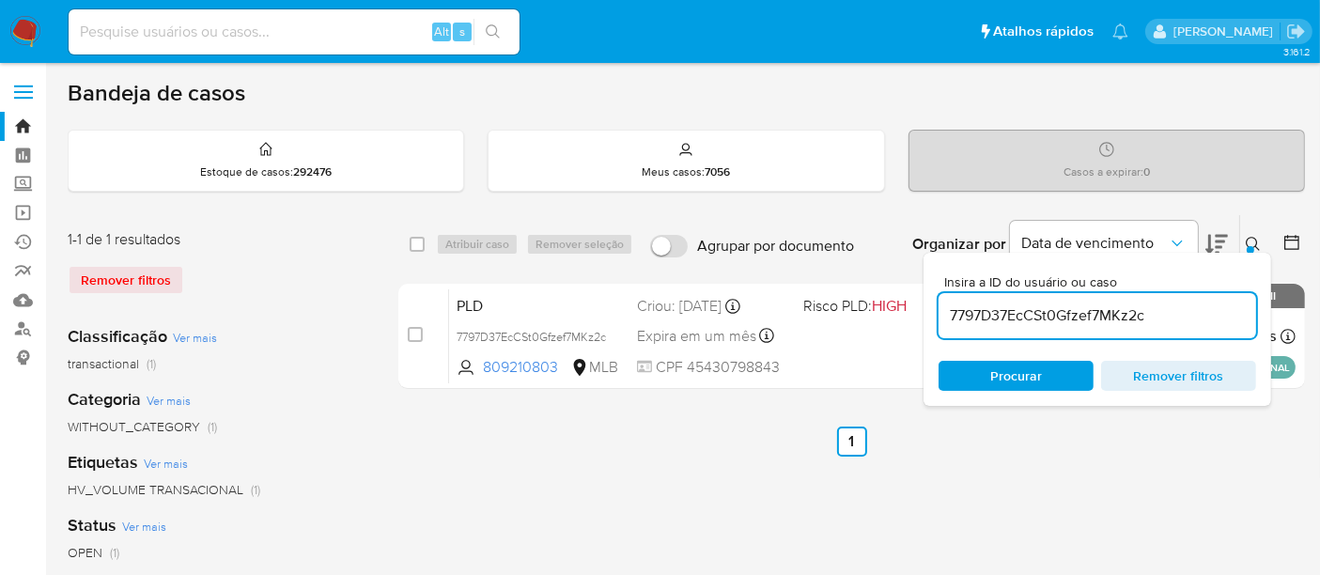
click at [1137, 303] on input "7797D37EcCSt0Gfzef7MKz2c" at bounding box center [1096, 315] width 317 height 24
paste input "57XYIBc6kTteZpuHgH4soRRk"
type input "57XYIBc6kTteZpuHgH4soRRk"
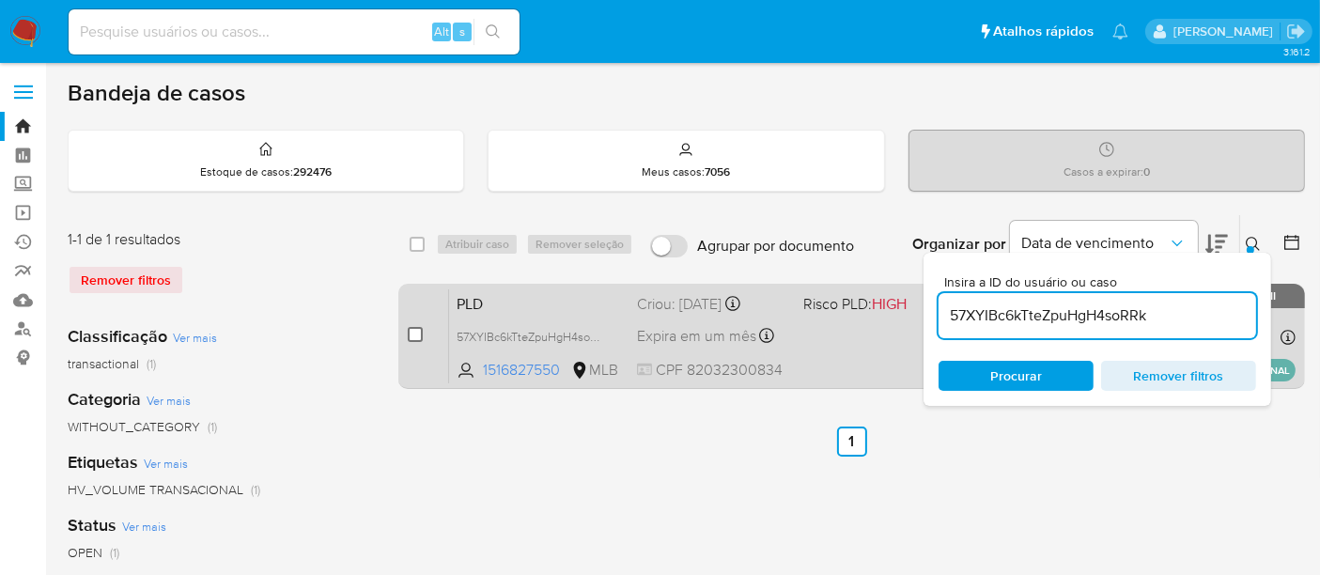
click at [414, 329] on input "checkbox" at bounding box center [415, 334] width 15 height 15
checkbox input "true"
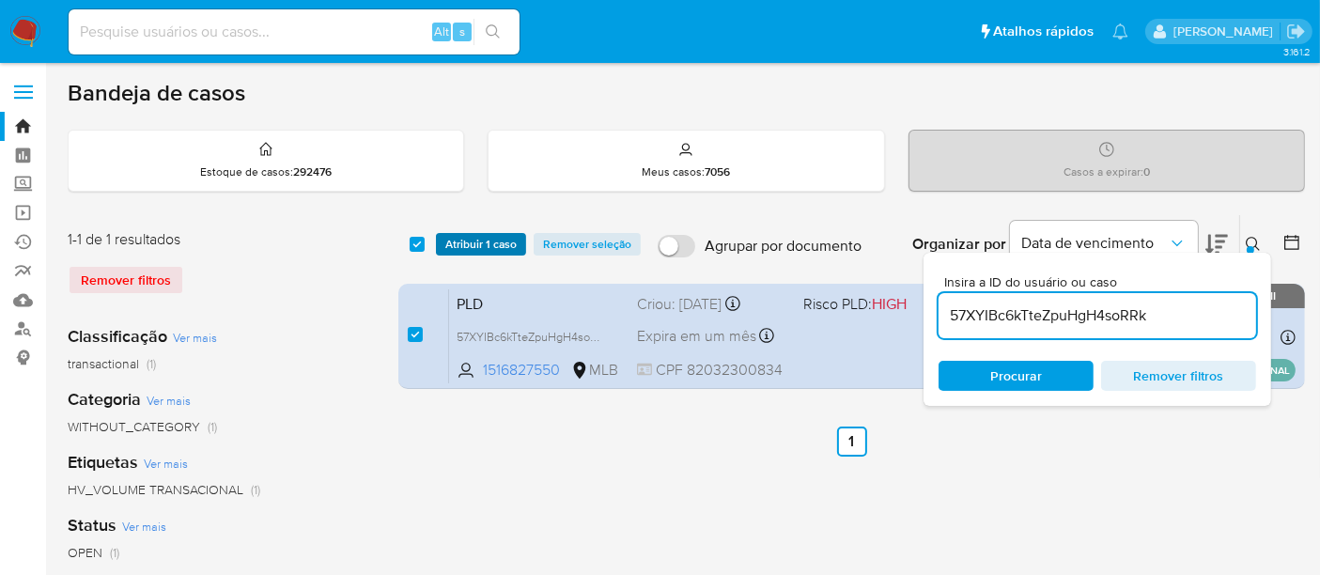
click at [460, 241] on span "Atribuir 1 caso" at bounding box center [480, 244] width 71 height 19
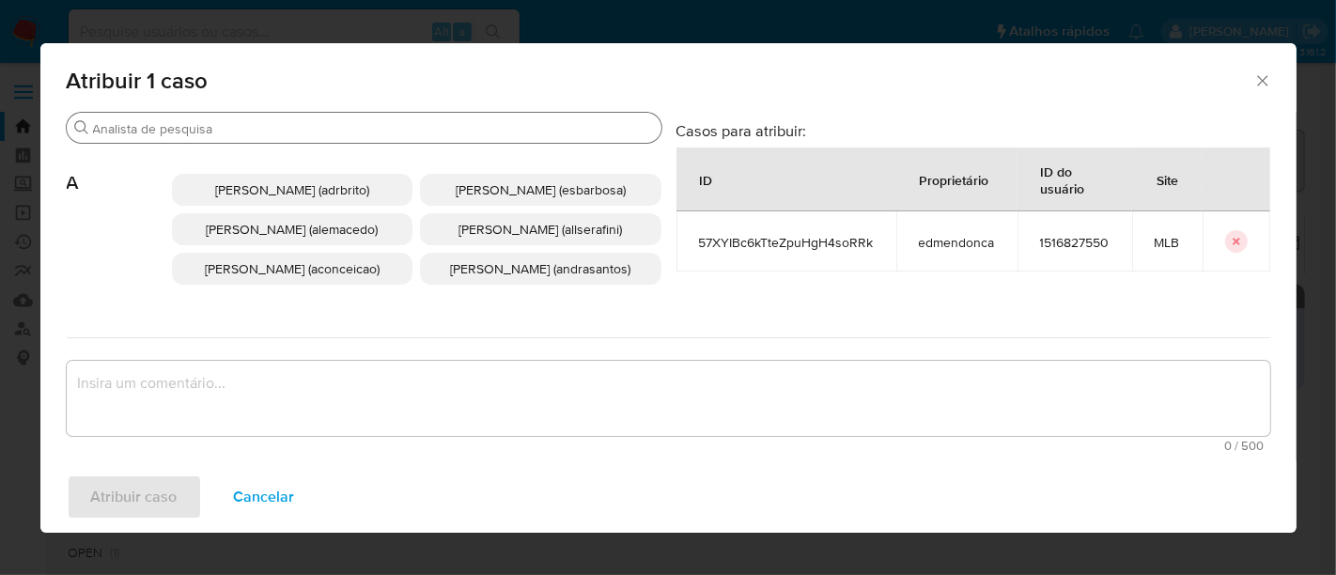
click at [473, 127] on input "Buscar" at bounding box center [373, 128] width 561 height 17
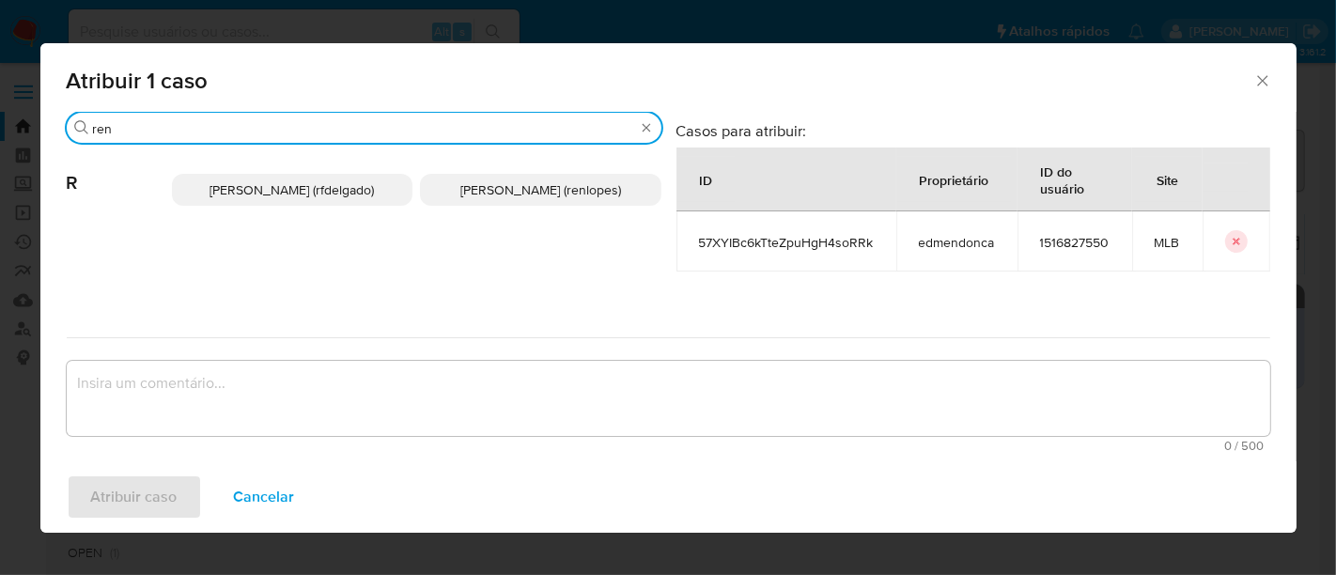
type input "ren"
click at [509, 195] on span "Renato Lopes Dos Santos (renlopes)" at bounding box center [540, 189] width 161 height 19
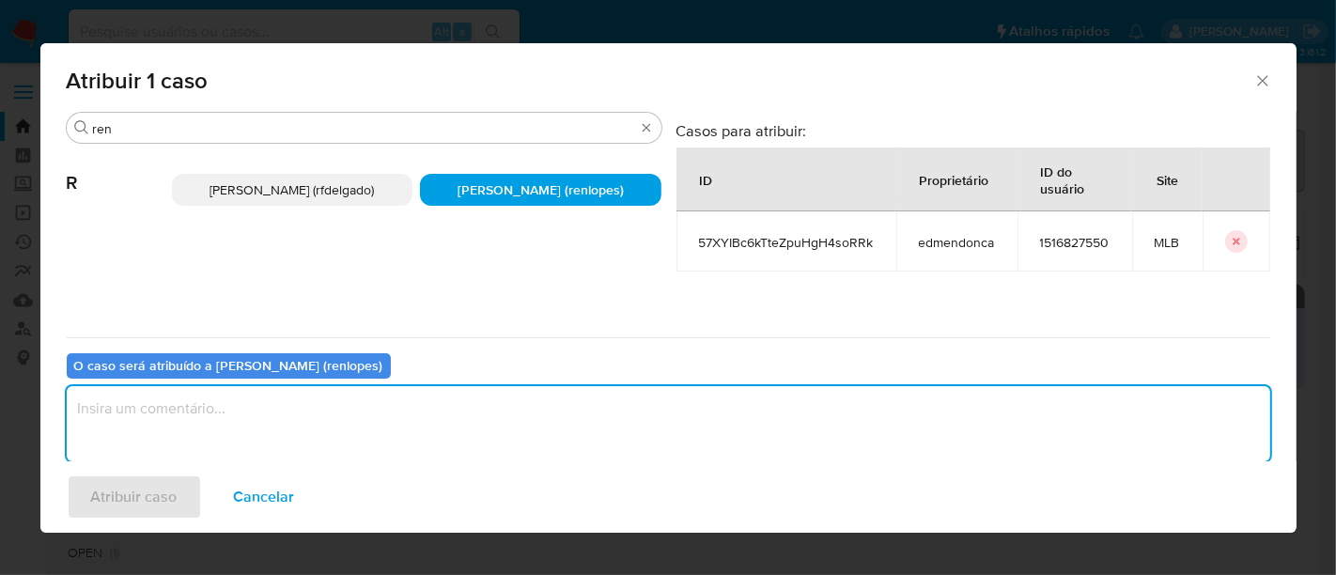
click at [507, 406] on textarea "assign-modal" at bounding box center [668, 423] width 1203 height 75
type textarea "."
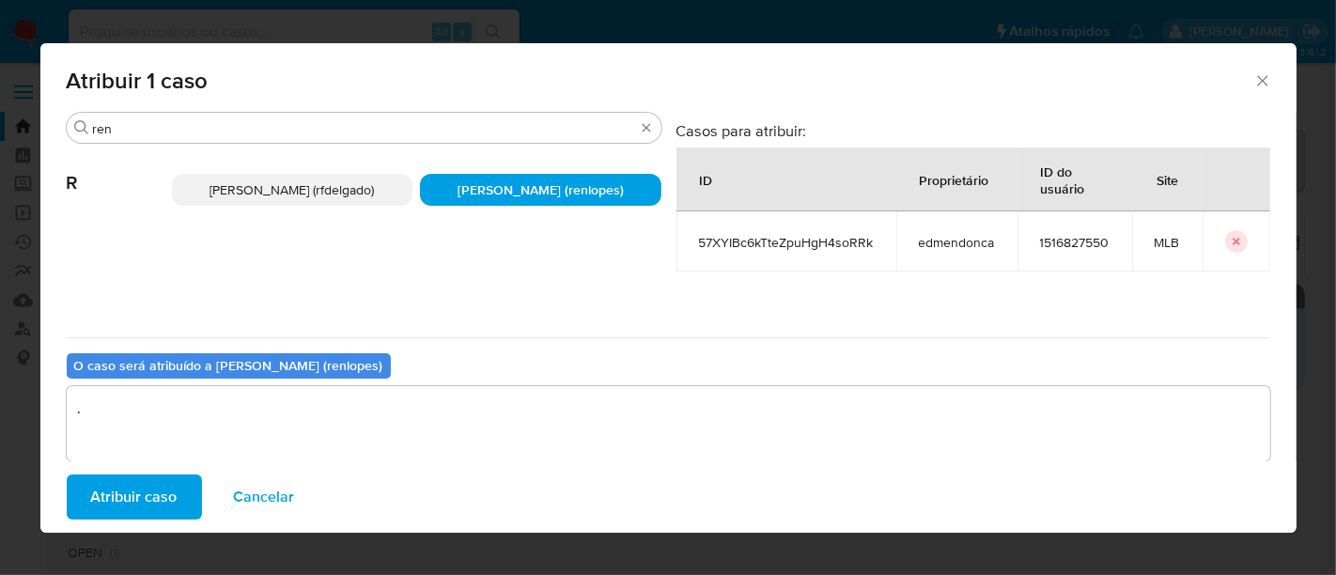
click at [171, 476] on span "Atribuir caso" at bounding box center [134, 496] width 86 height 41
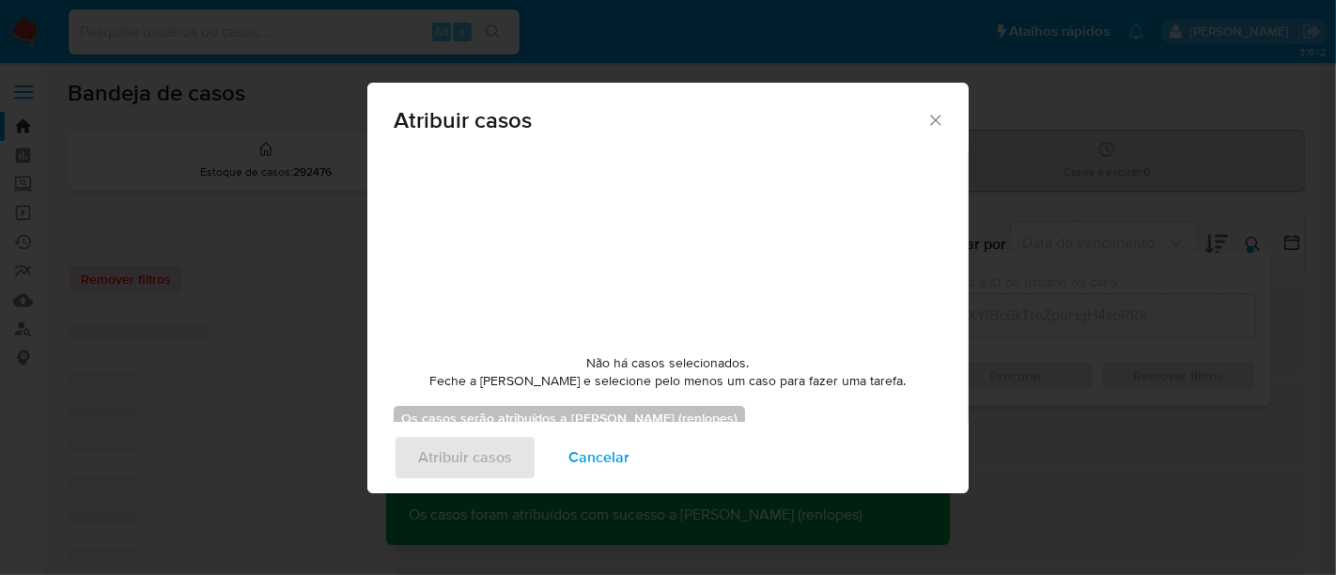
checkbox input "false"
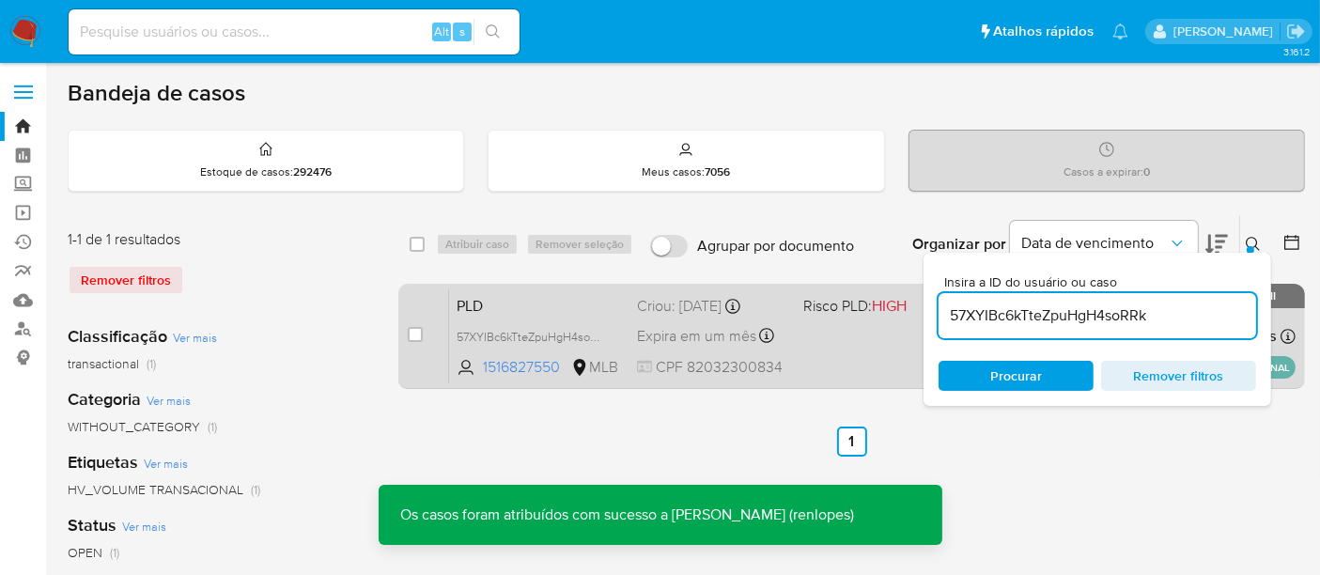
click at [693, 319] on div "PLD 57XYIBc6kTteZpuHgH4soRRk 1516827550 MLB Risco PLD: HIGH Criou: 12/09/2025 C…" at bounding box center [872, 335] width 846 height 95
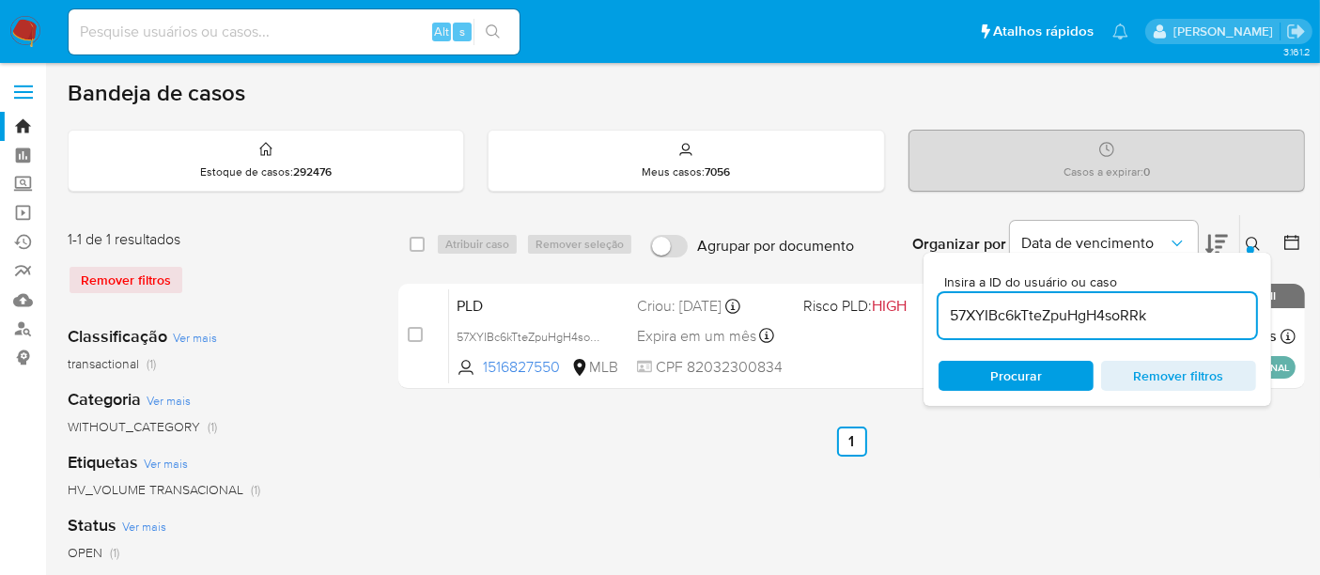
click at [339, 41] on input at bounding box center [294, 32] width 451 height 24
click at [179, 30] on input at bounding box center [294, 32] width 451 height 24
paste input "gHqMMKfWAoLoncwe5lTuUdOX"
type input "gHqMMKfWAoLoncwe5lTuUdOX"
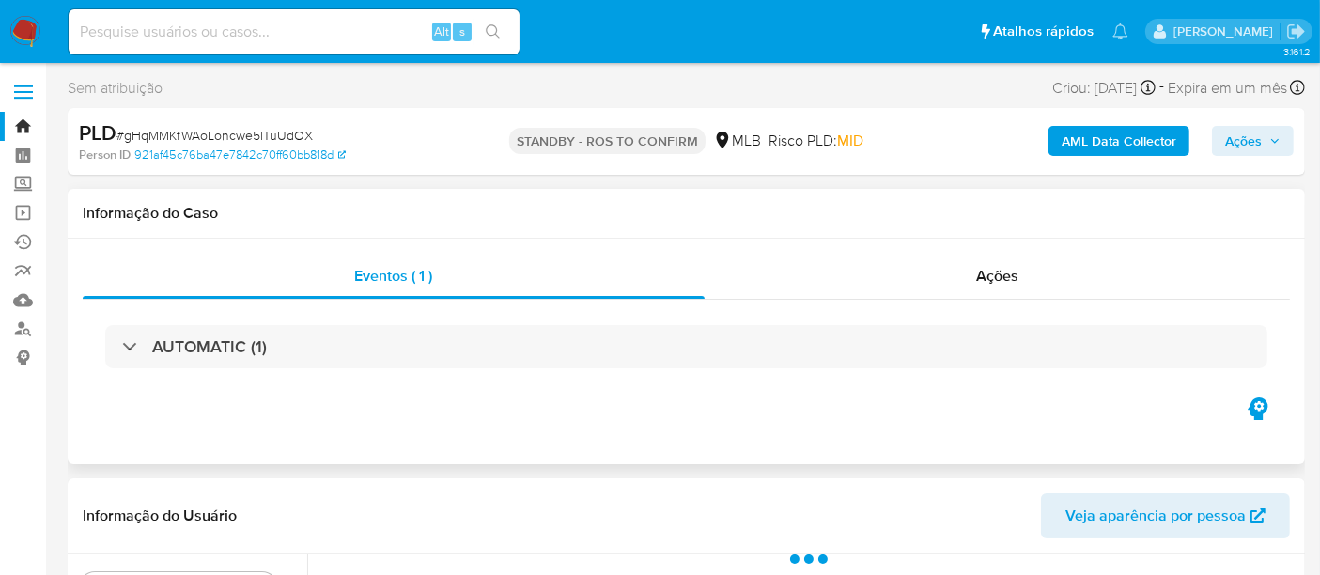
select select "10"
click at [1091, 132] on b "AML Data Collector" at bounding box center [1118, 141] width 115 height 30
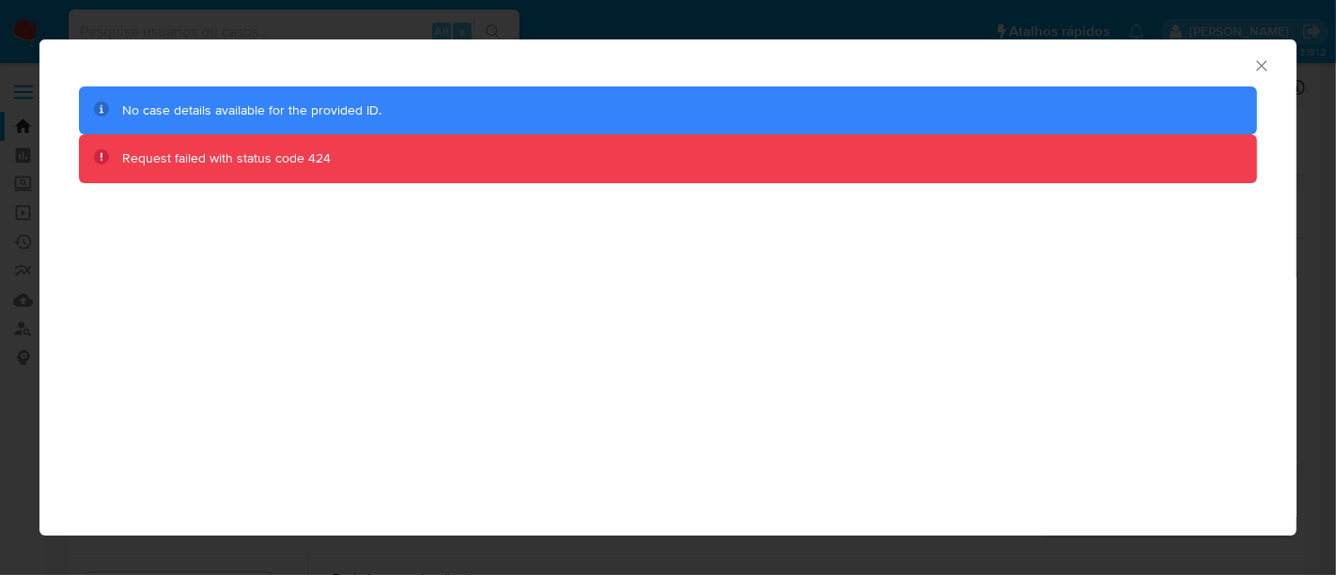
click at [1266, 65] on icon "Fechar a janela" at bounding box center [1261, 65] width 19 height 19
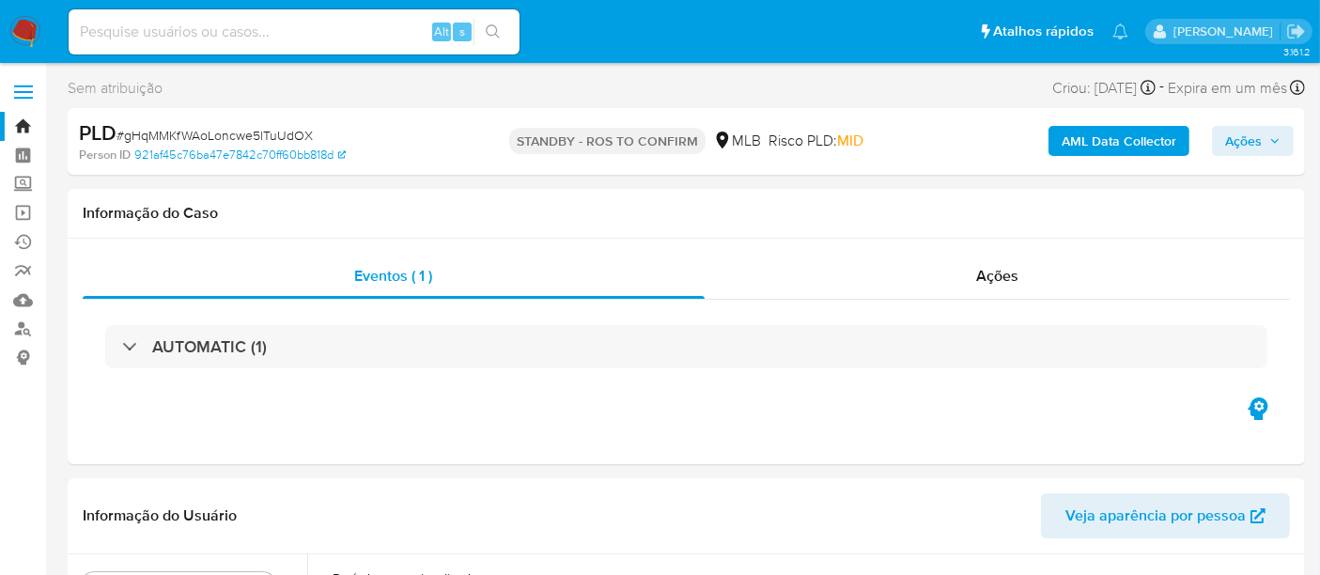
click at [1140, 144] on b "AML Data Collector" at bounding box center [1118, 141] width 115 height 30
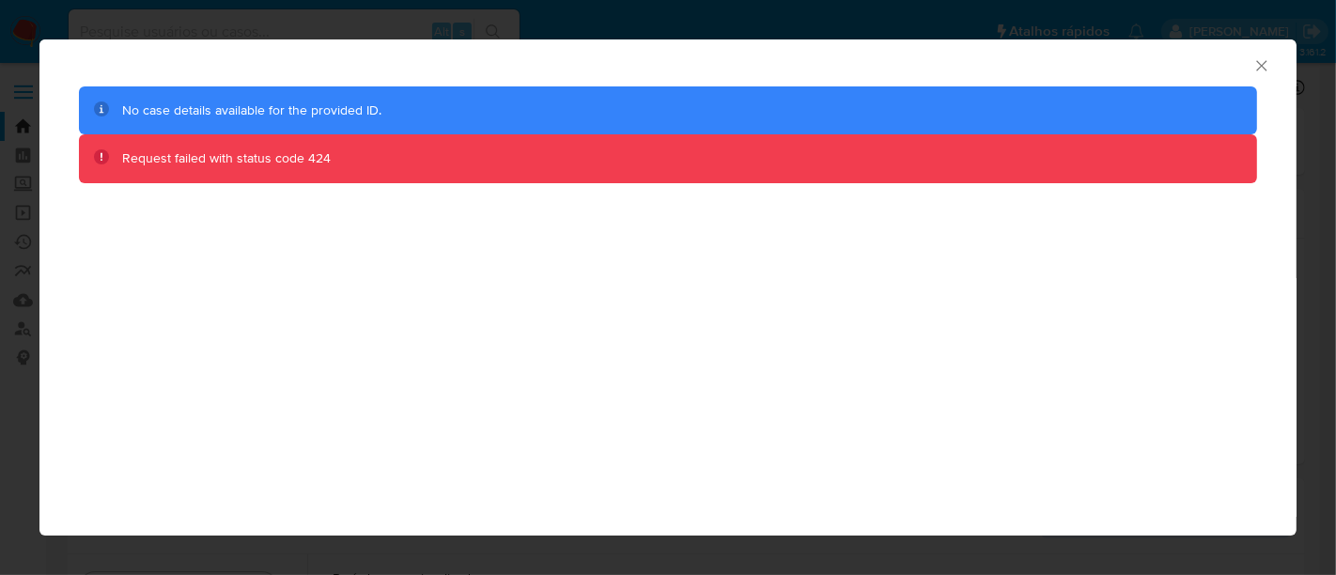
click at [1259, 68] on icon "Fechar a janela" at bounding box center [1261, 65] width 10 height 10
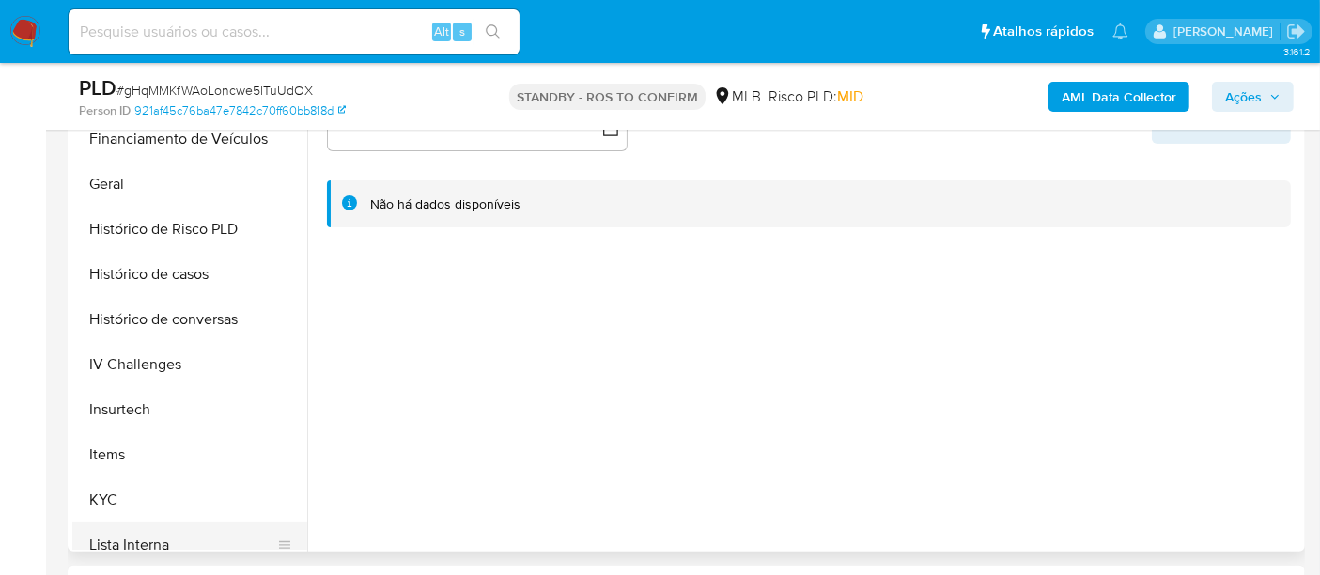
scroll to position [626, 0]
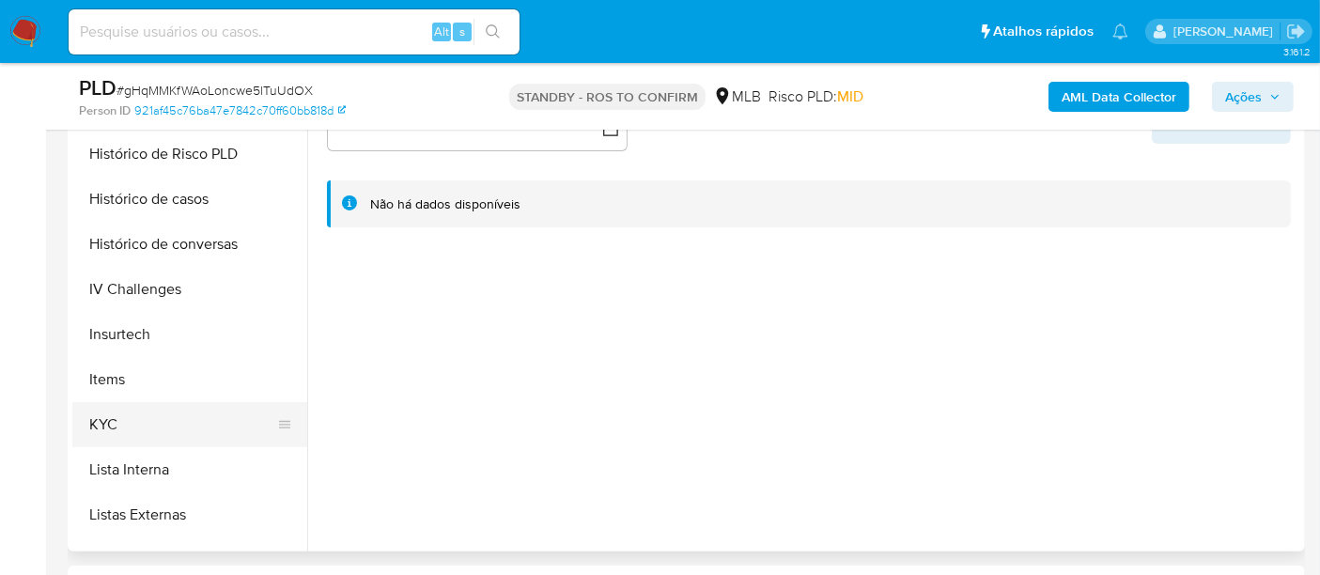
drag, startPoint x: 107, startPoint y: 429, endPoint x: 161, endPoint y: 428, distance: 53.5
click at [107, 429] on button "KYC" at bounding box center [182, 424] width 220 height 45
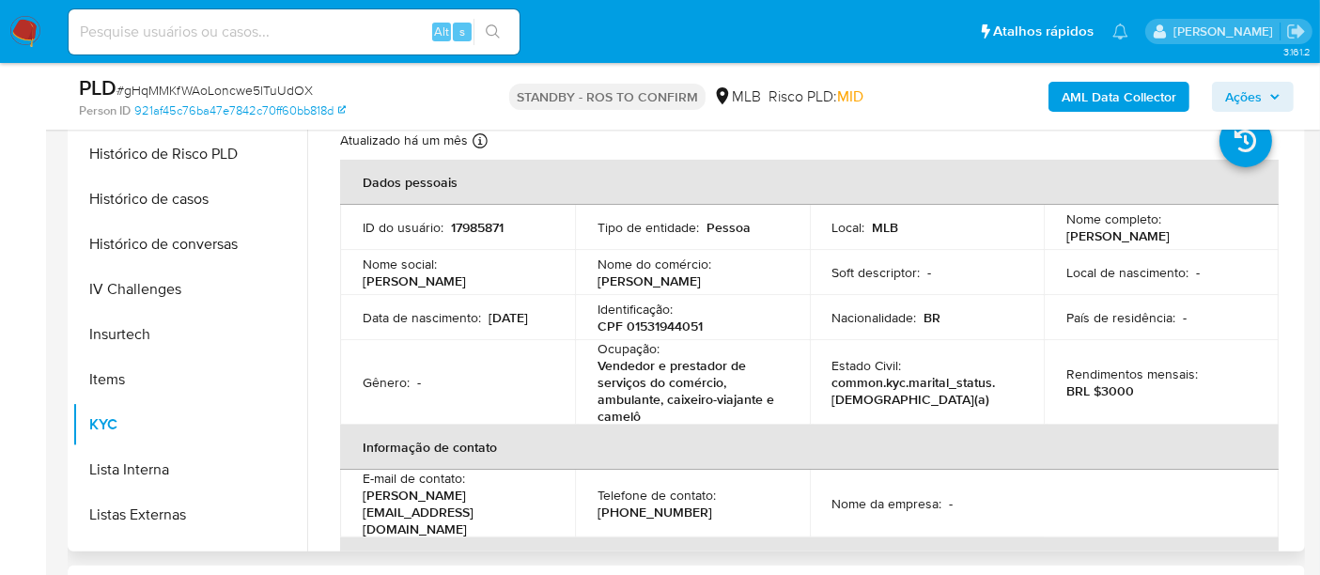
scroll to position [104, 0]
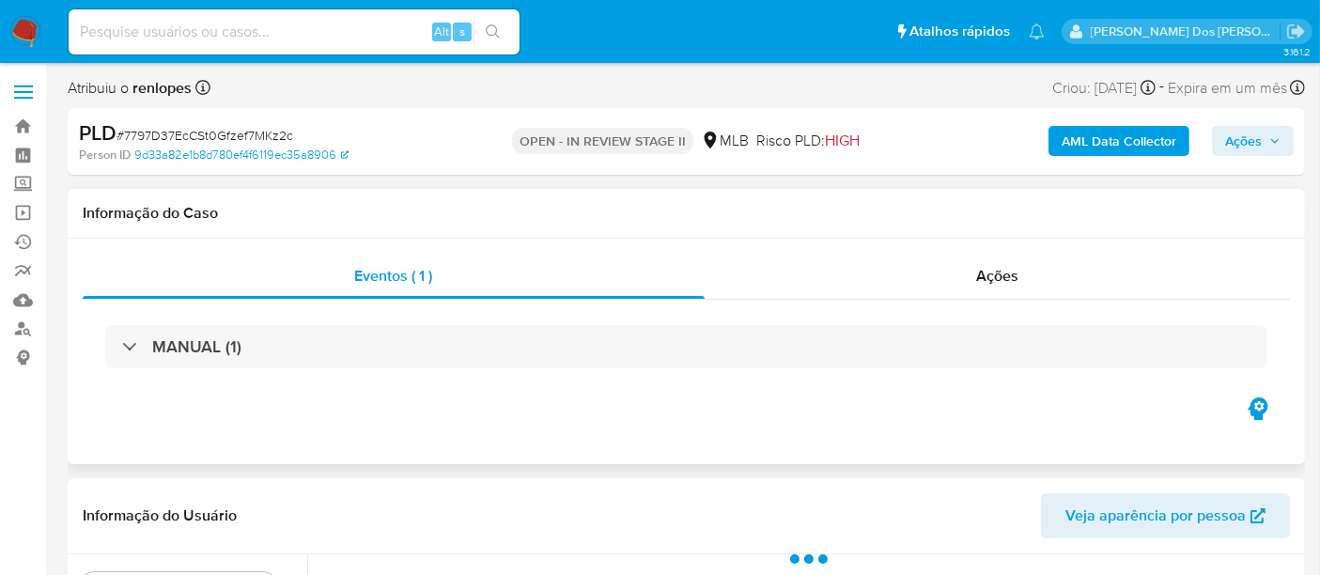
select select "10"
click at [974, 280] on div "Ações" at bounding box center [997, 276] width 586 height 45
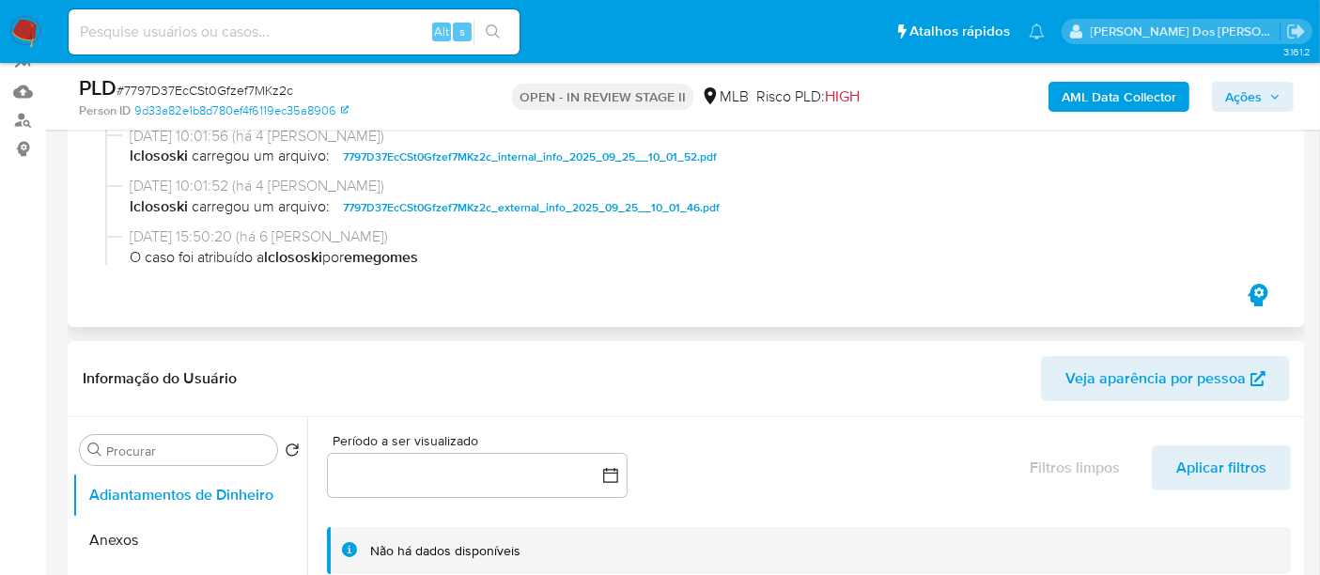
scroll to position [521, 0]
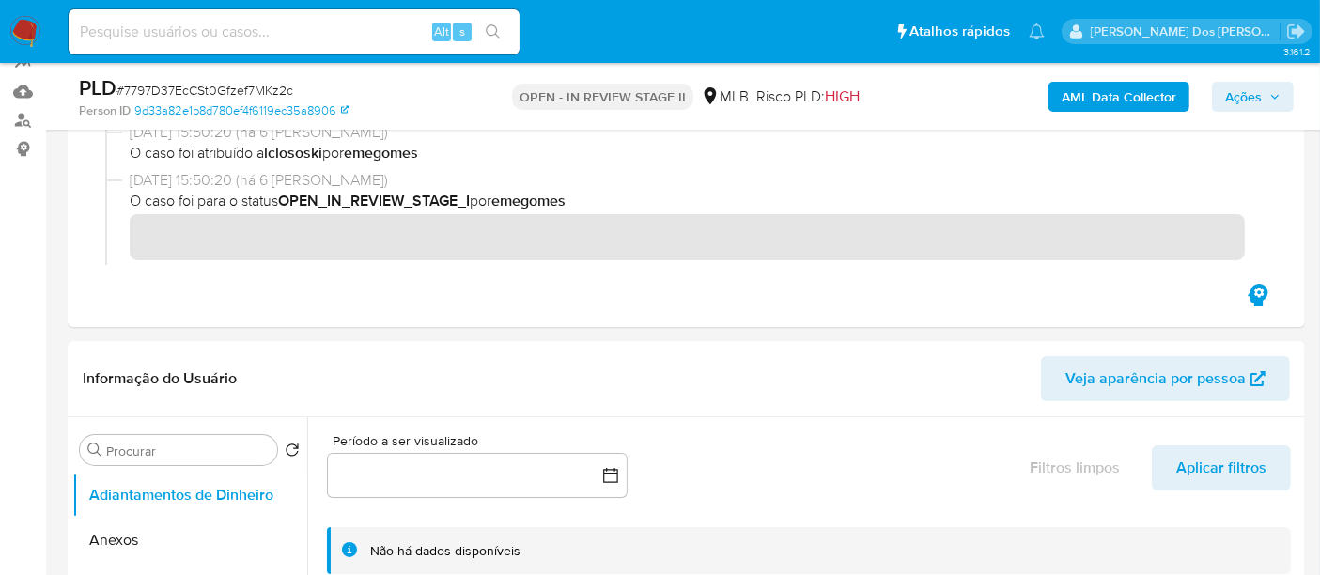
click at [1245, 104] on span "Ações" at bounding box center [1243, 97] width 37 height 30
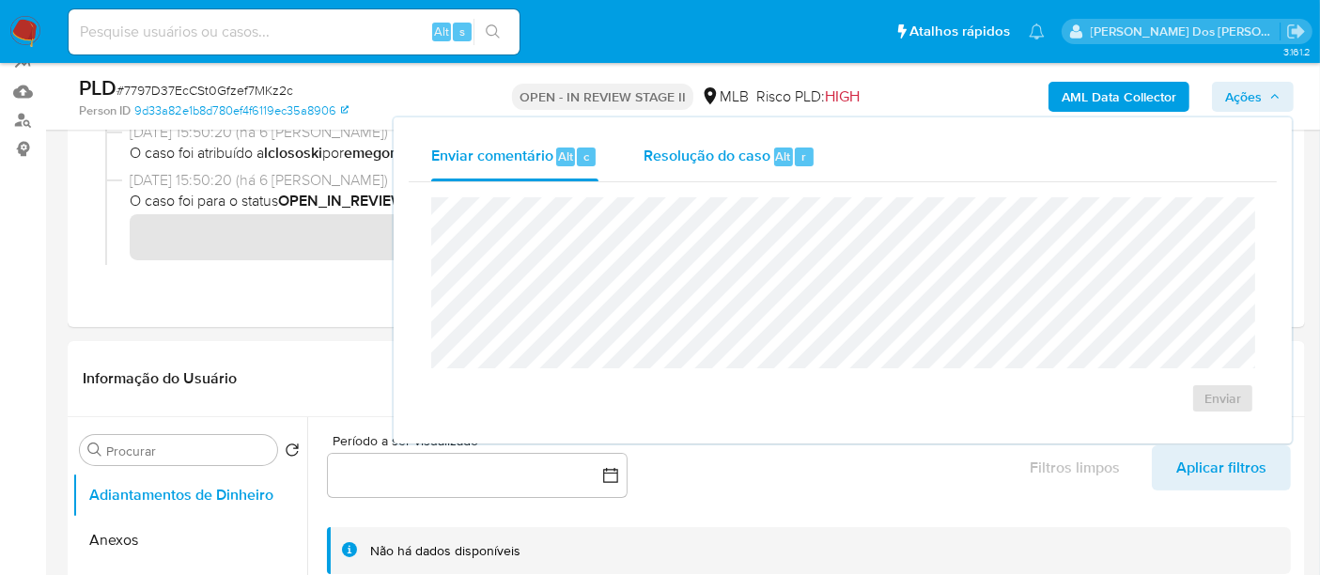
click at [733, 157] on span "Resolução do caso" at bounding box center [706, 156] width 127 height 22
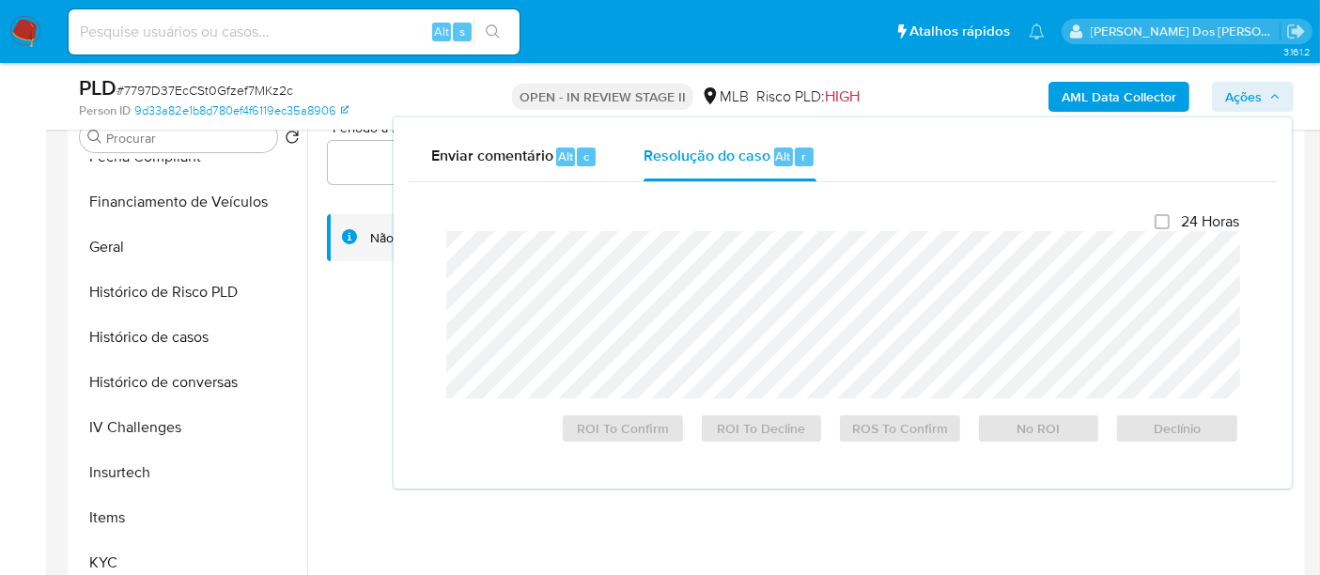
scroll to position [730, 0]
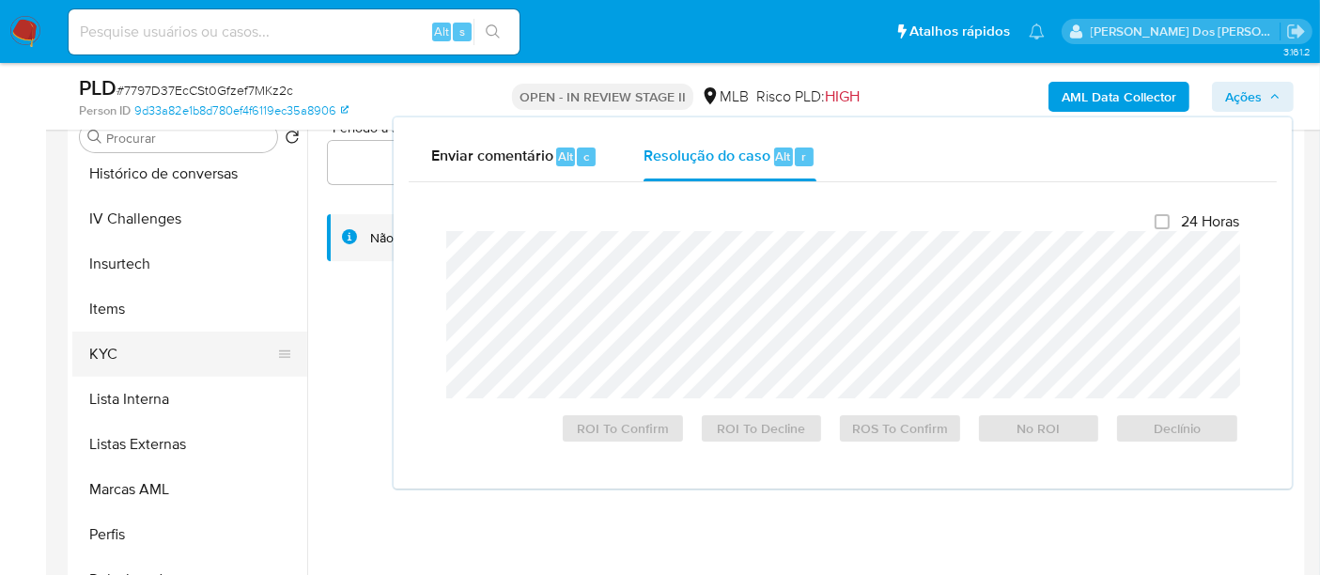
click at [90, 354] on button "KYC" at bounding box center [182, 354] width 220 height 45
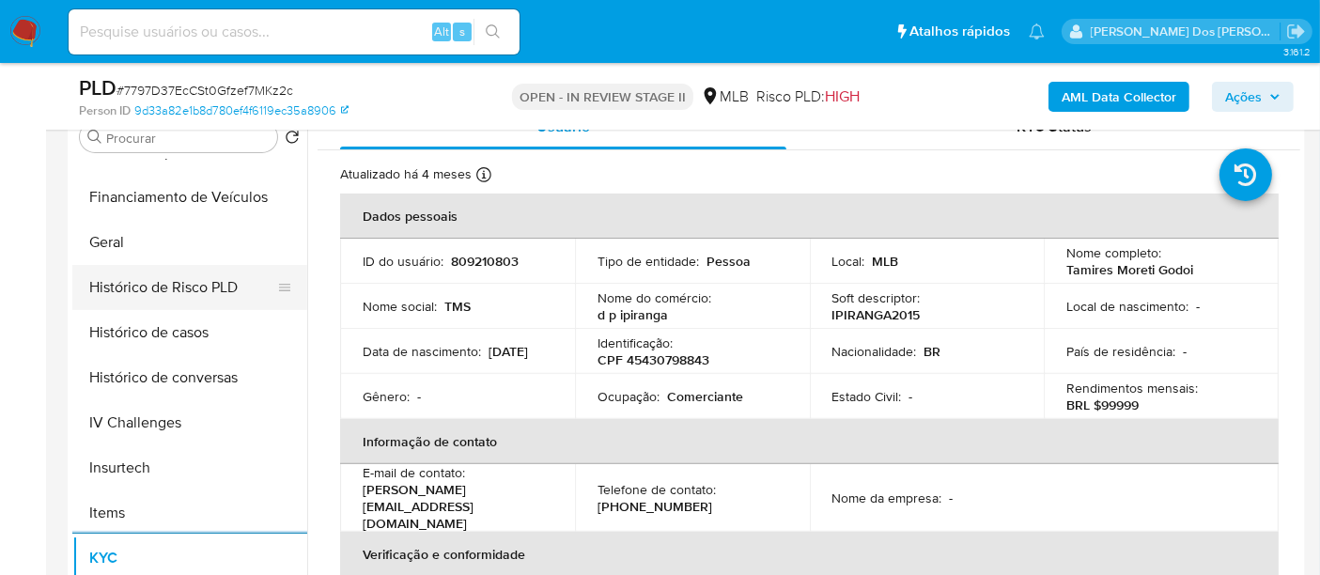
scroll to position [521, 0]
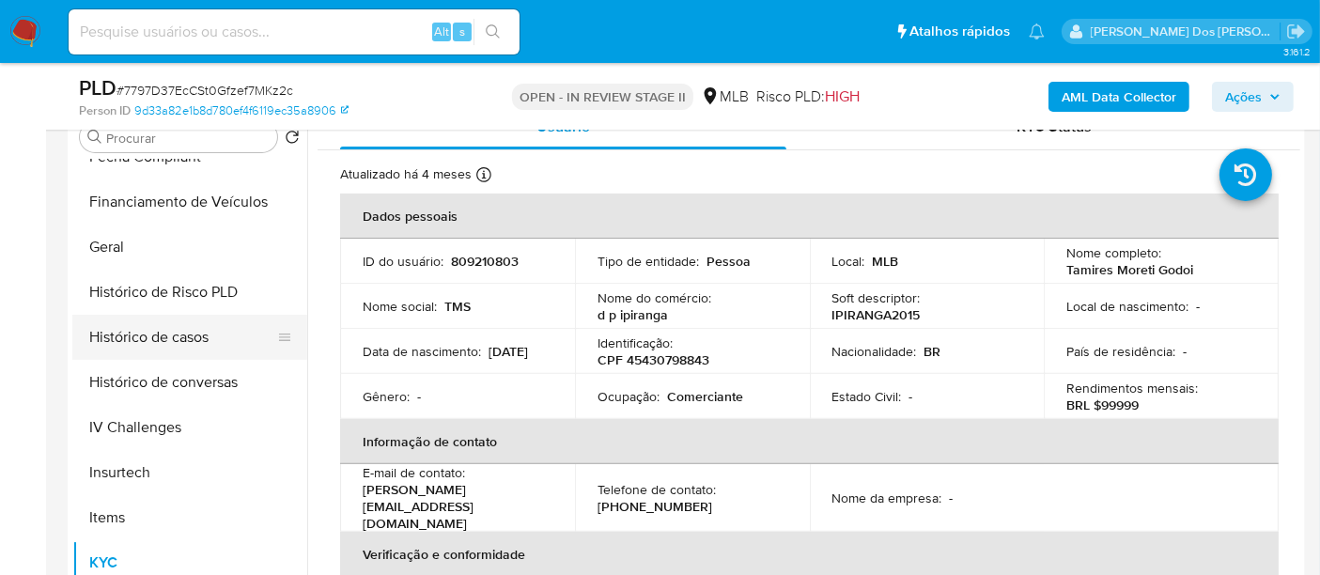
click at [175, 342] on button "Histórico de casos" at bounding box center [182, 337] width 220 height 45
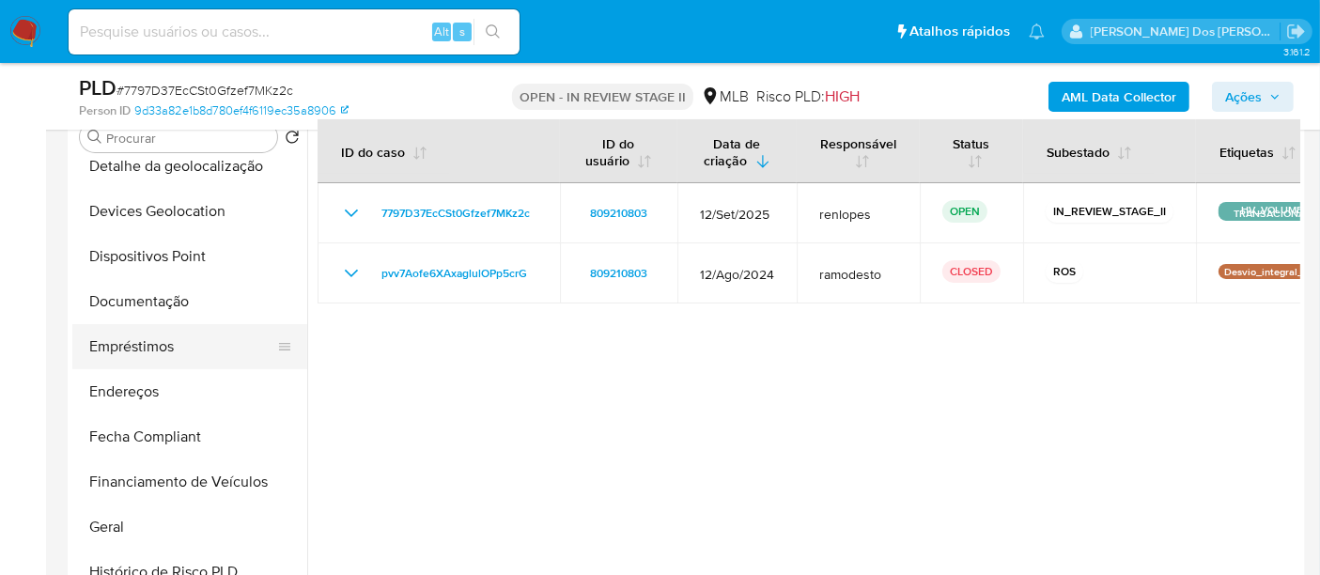
scroll to position [209, 0]
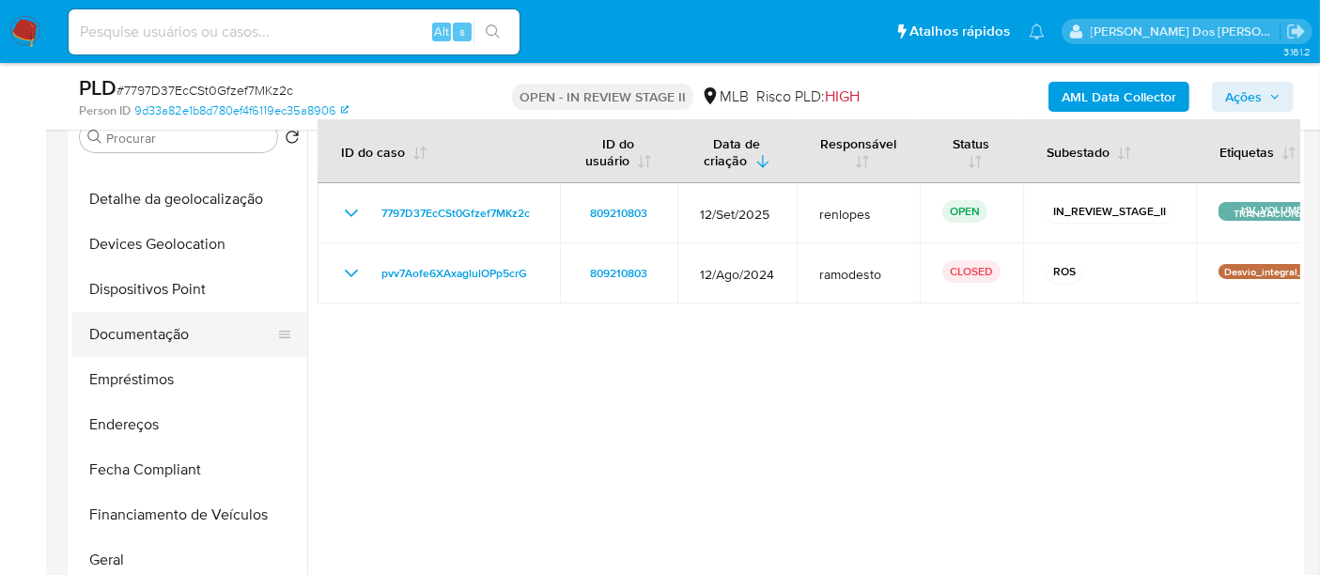
click at [176, 336] on button "Documentação" at bounding box center [182, 334] width 220 height 45
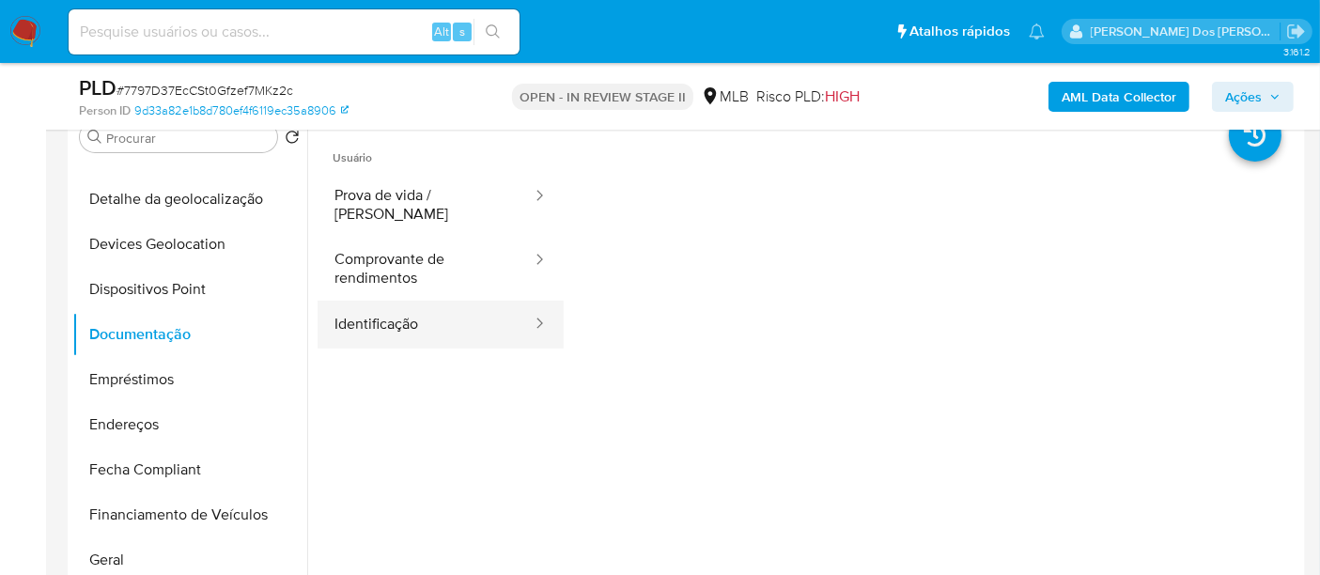
click at [395, 307] on button "Identificação" at bounding box center [425, 325] width 216 height 48
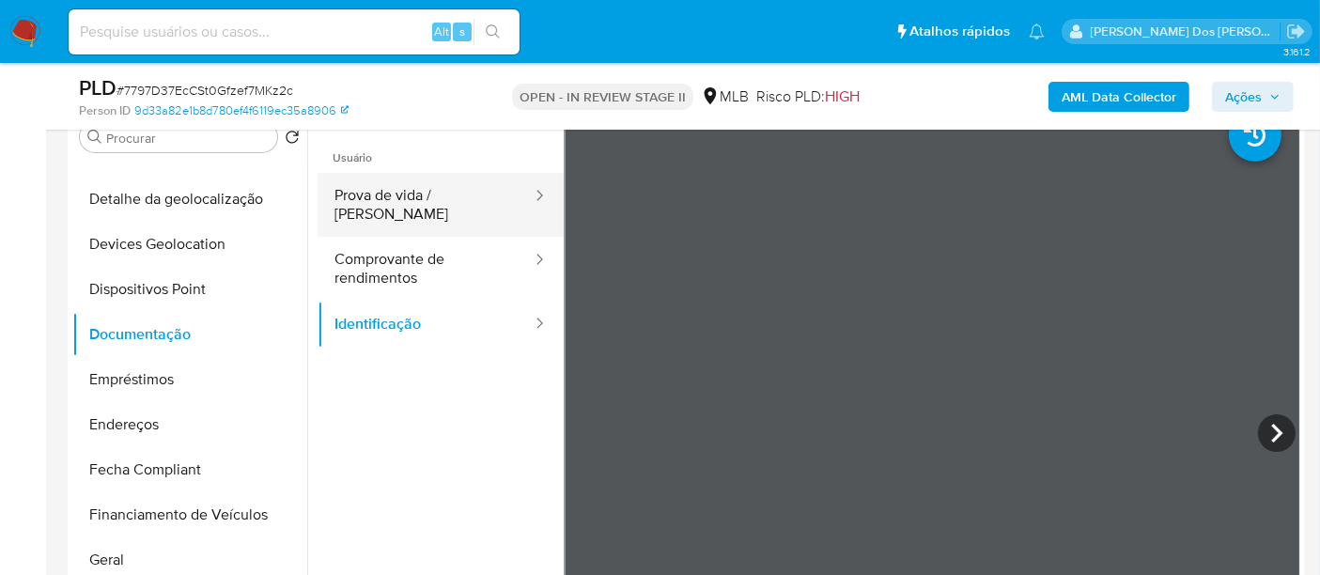
click at [432, 199] on button "Prova de vida / [PERSON_NAME]" at bounding box center [425, 205] width 216 height 64
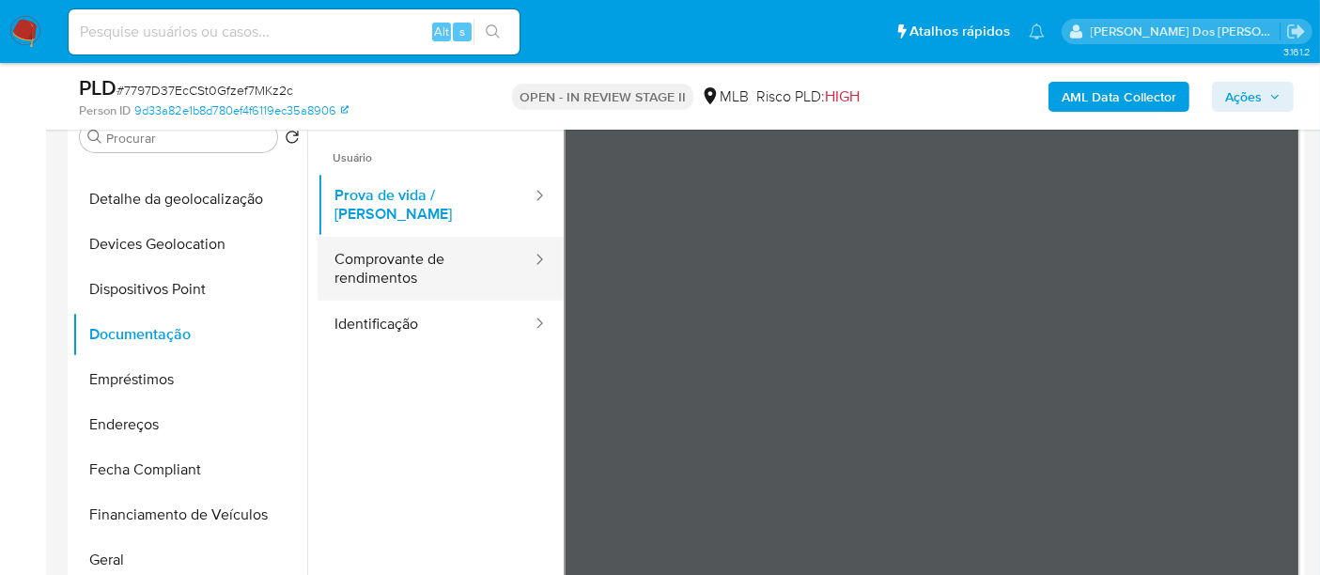
click at [366, 255] on button "Comprovante de rendimentos" at bounding box center [425, 269] width 216 height 64
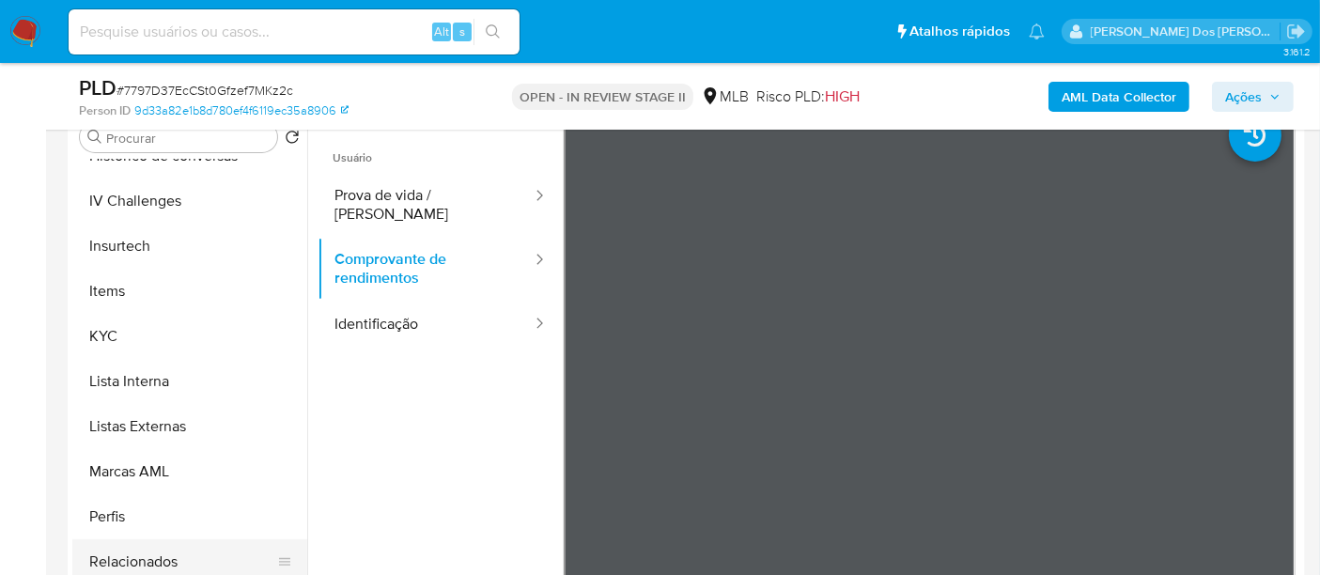
scroll to position [834, 0]
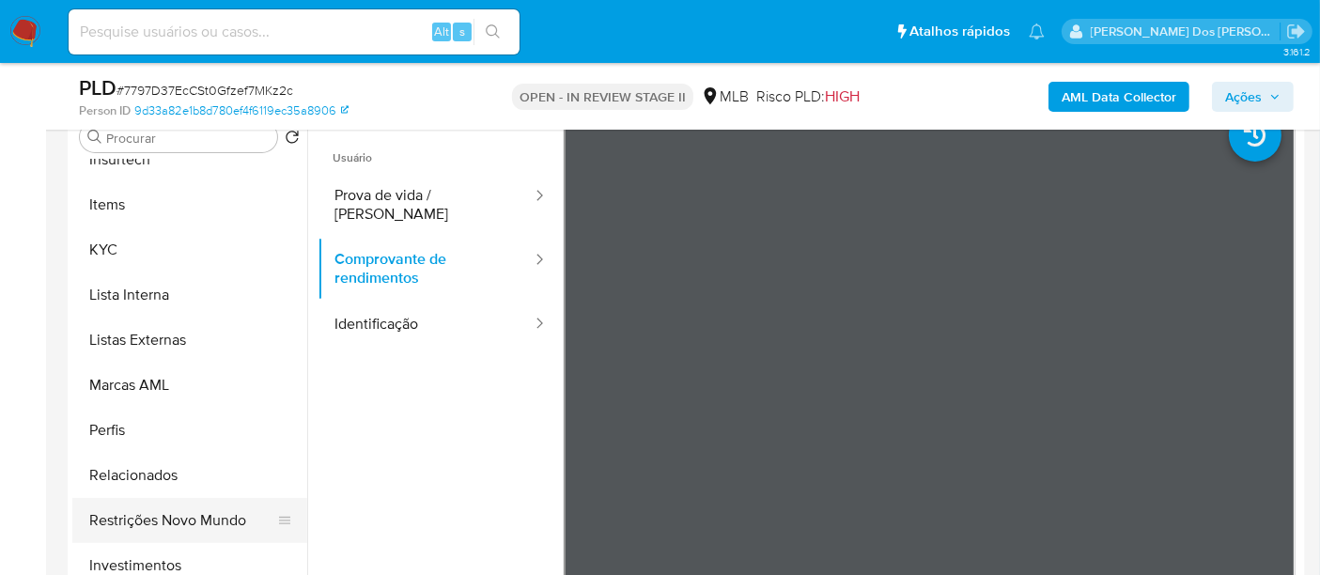
click at [210, 518] on button "Restrições Novo Mundo" at bounding box center [182, 520] width 220 height 45
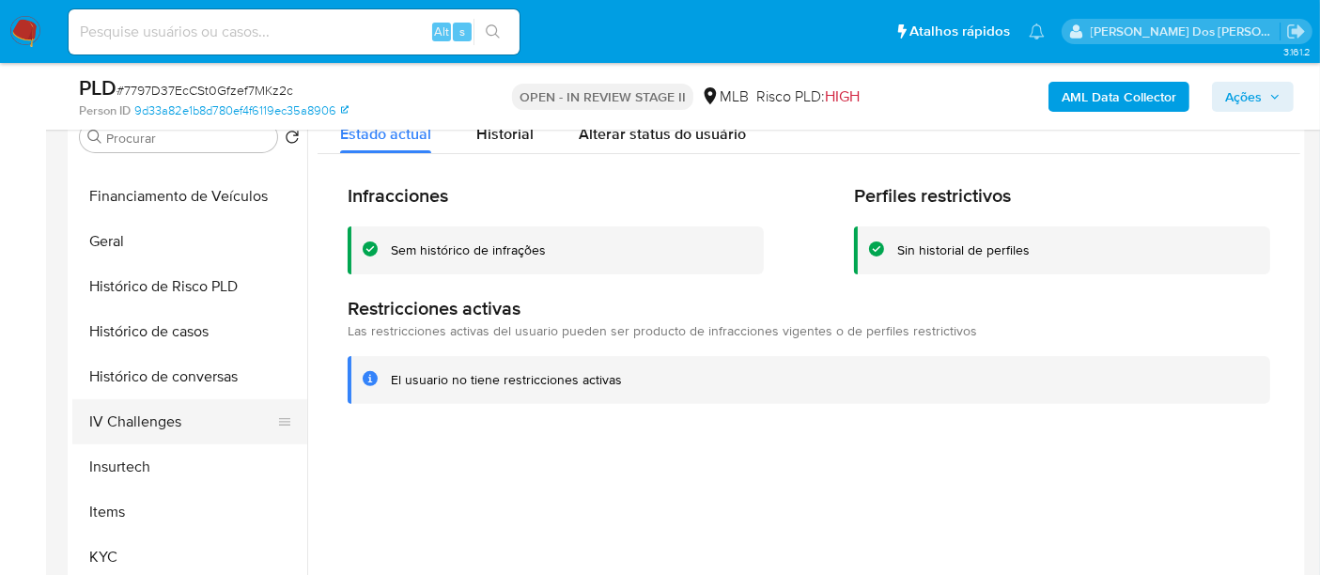
scroll to position [417, 0]
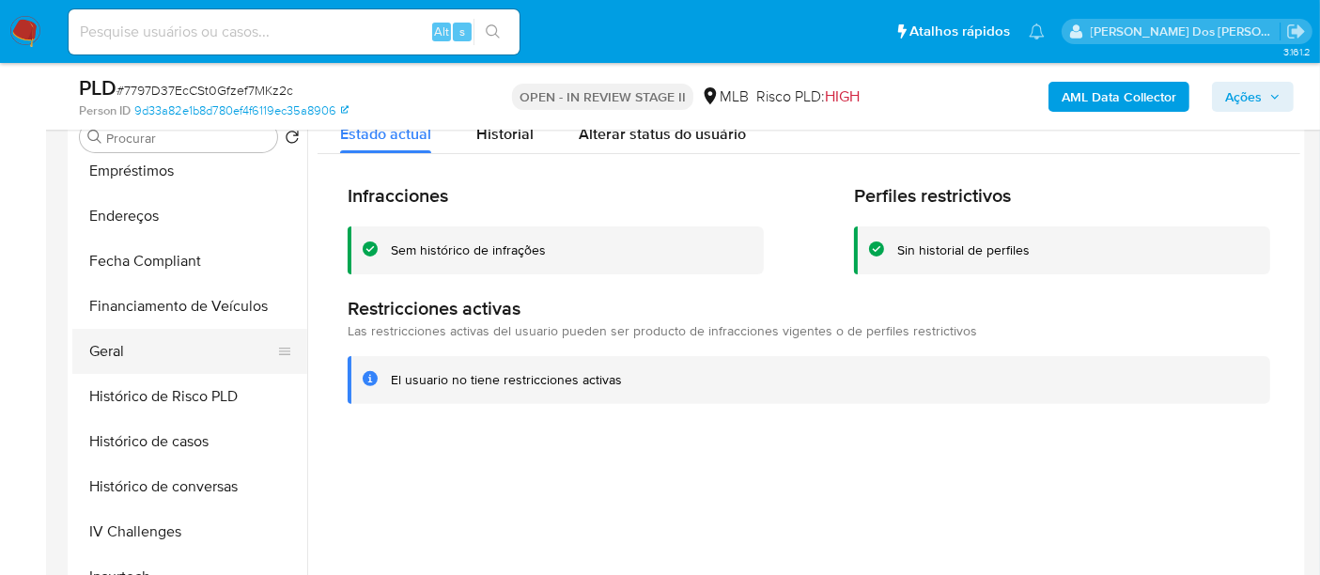
click at [111, 348] on button "Geral" at bounding box center [182, 351] width 220 height 45
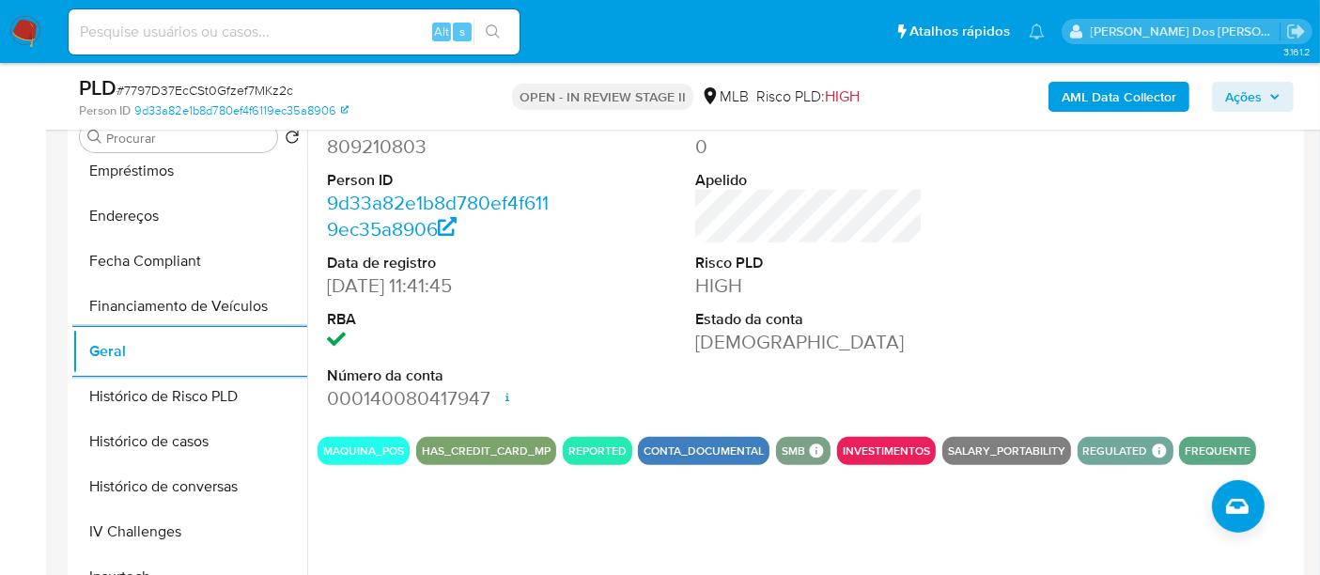
click at [248, 26] on input at bounding box center [294, 32] width 451 height 24
paste input "57XYIBc6kTteZpuHgH4soRRk"
type input "57XYIBc6kTteZpuHgH4soRRk"
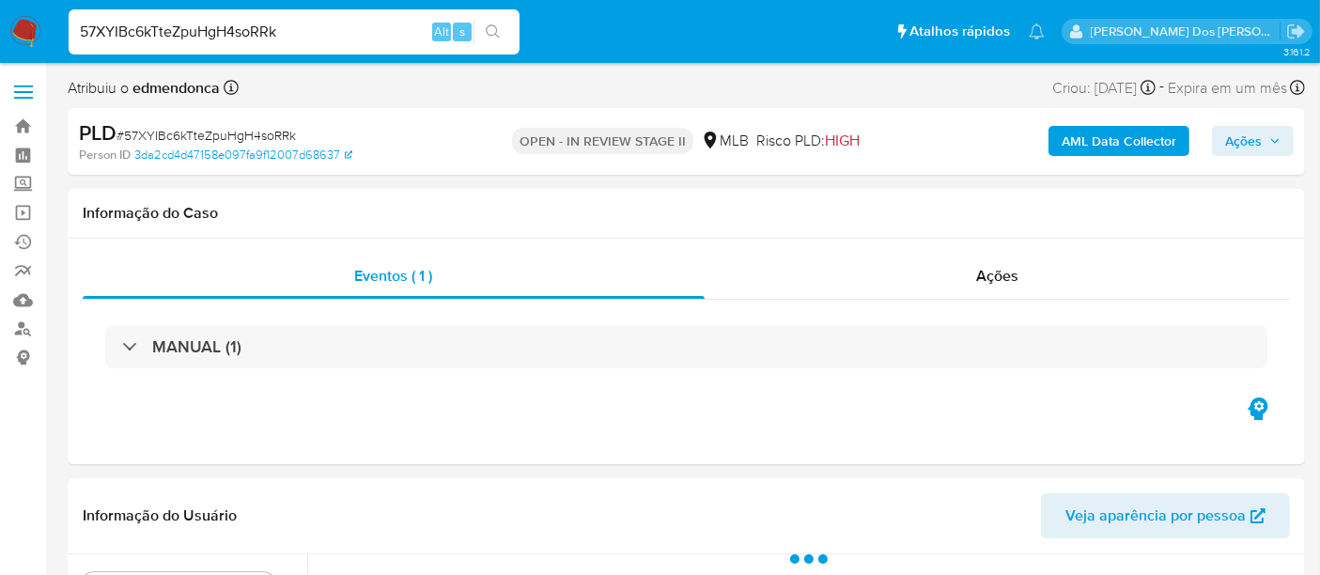
select select "10"
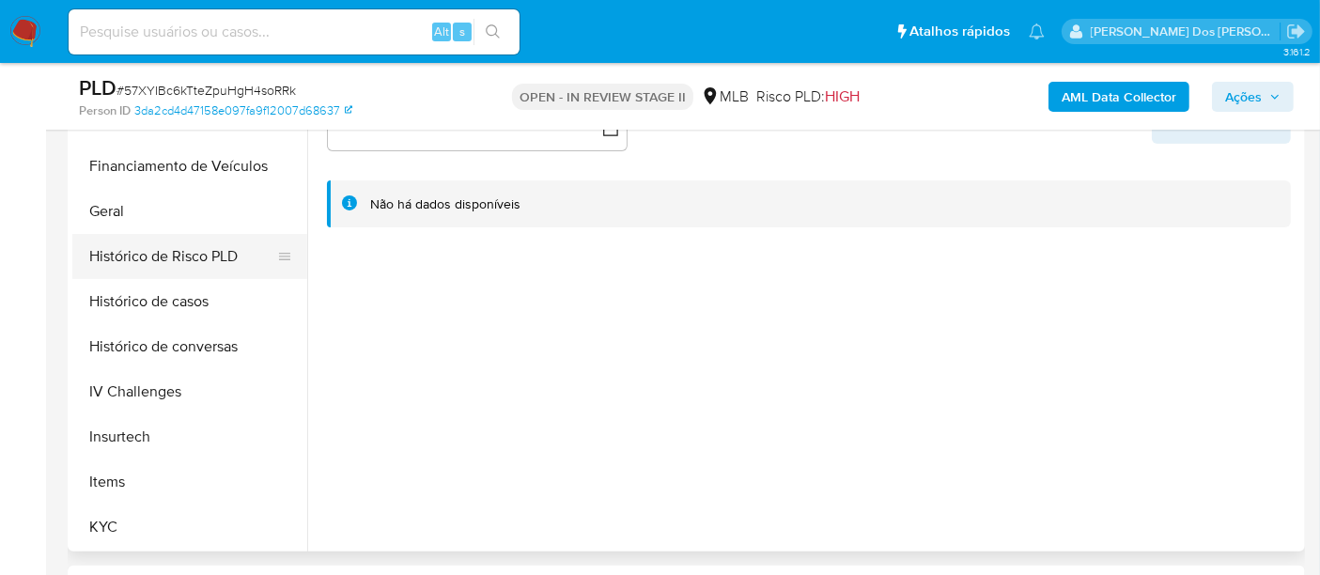
scroll to position [626, 0]
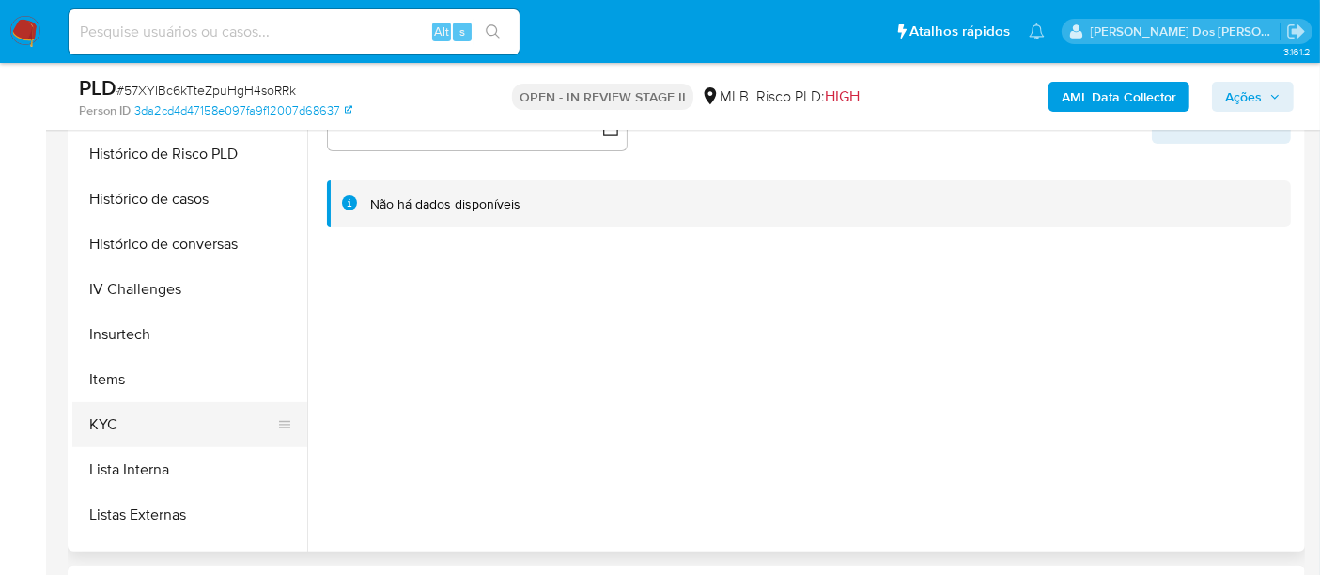
click at [115, 411] on button "KYC" at bounding box center [182, 424] width 220 height 45
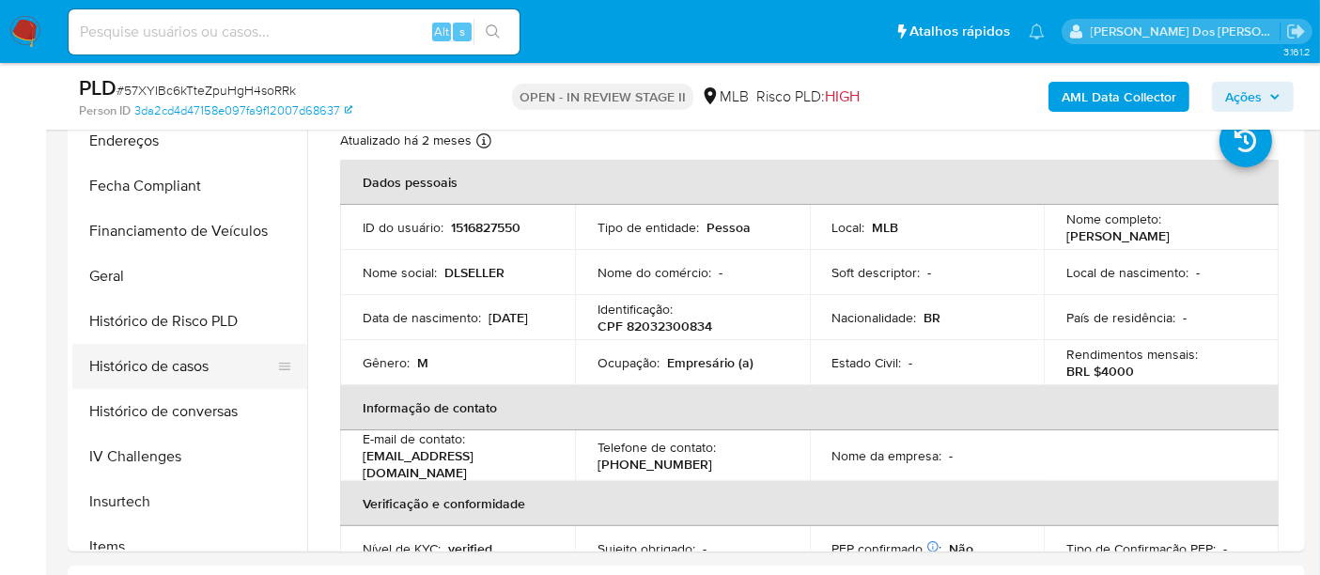
scroll to position [417, 0]
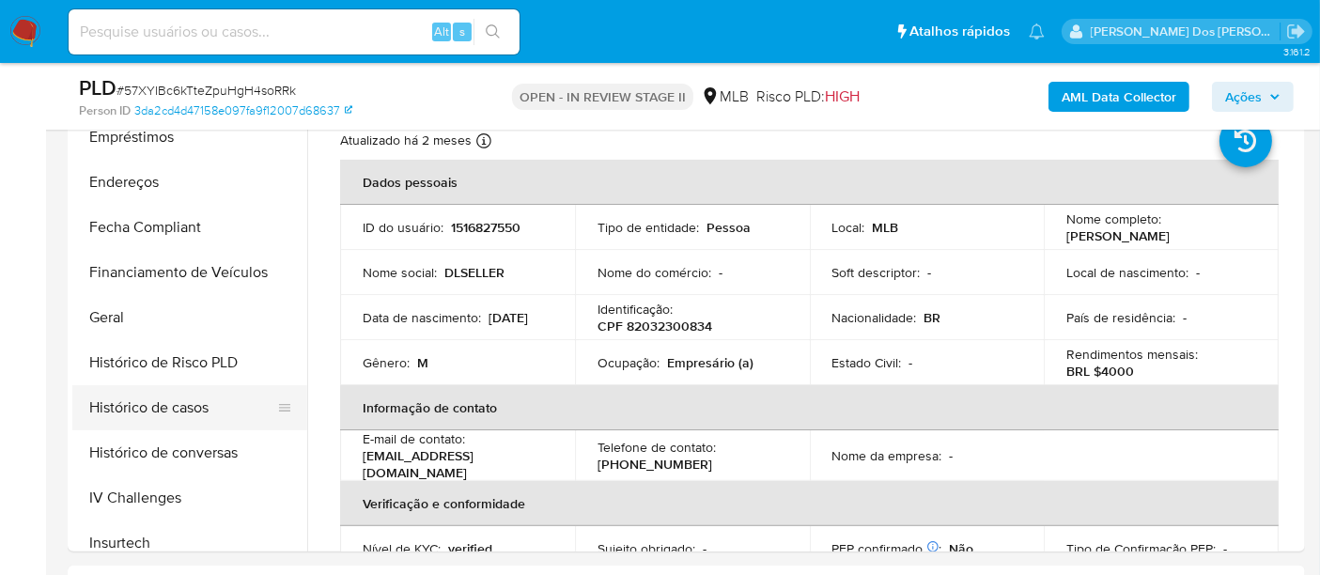
click at [180, 401] on button "Histórico de casos" at bounding box center [182, 407] width 220 height 45
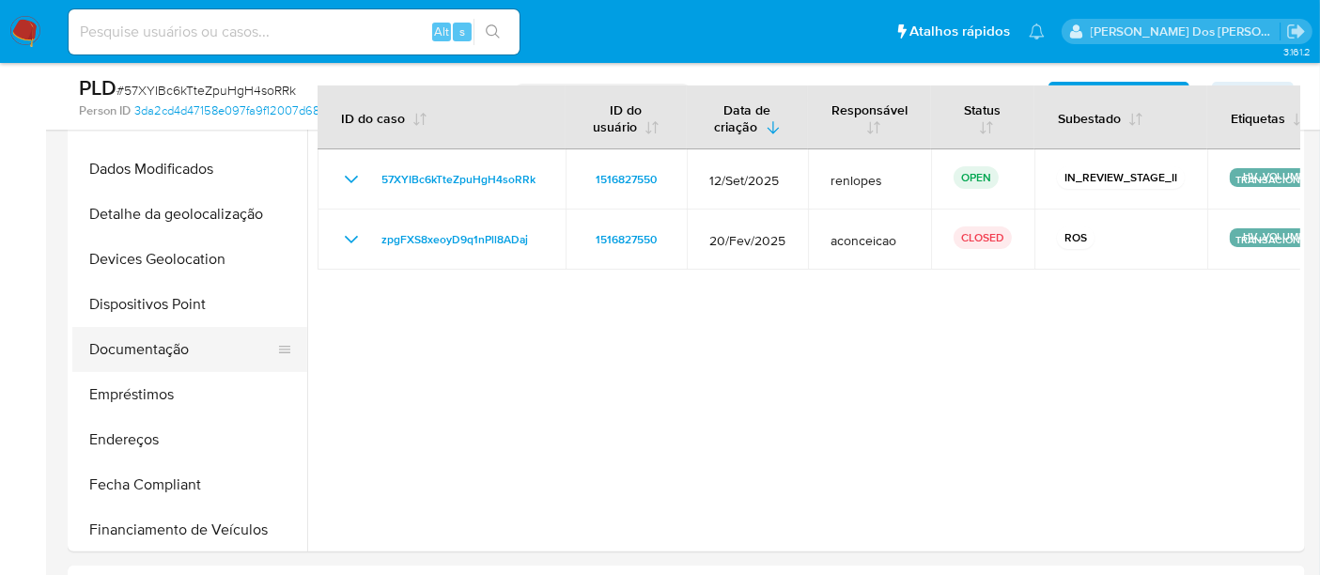
scroll to position [104, 0]
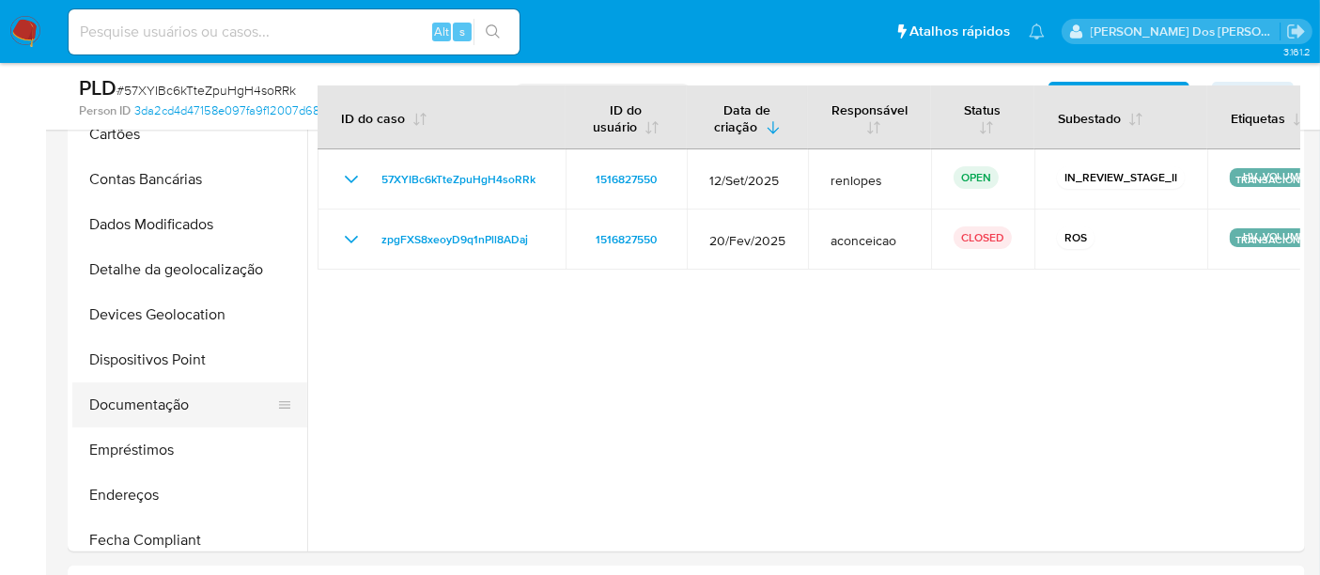
click at [158, 404] on button "Documentação" at bounding box center [182, 404] width 220 height 45
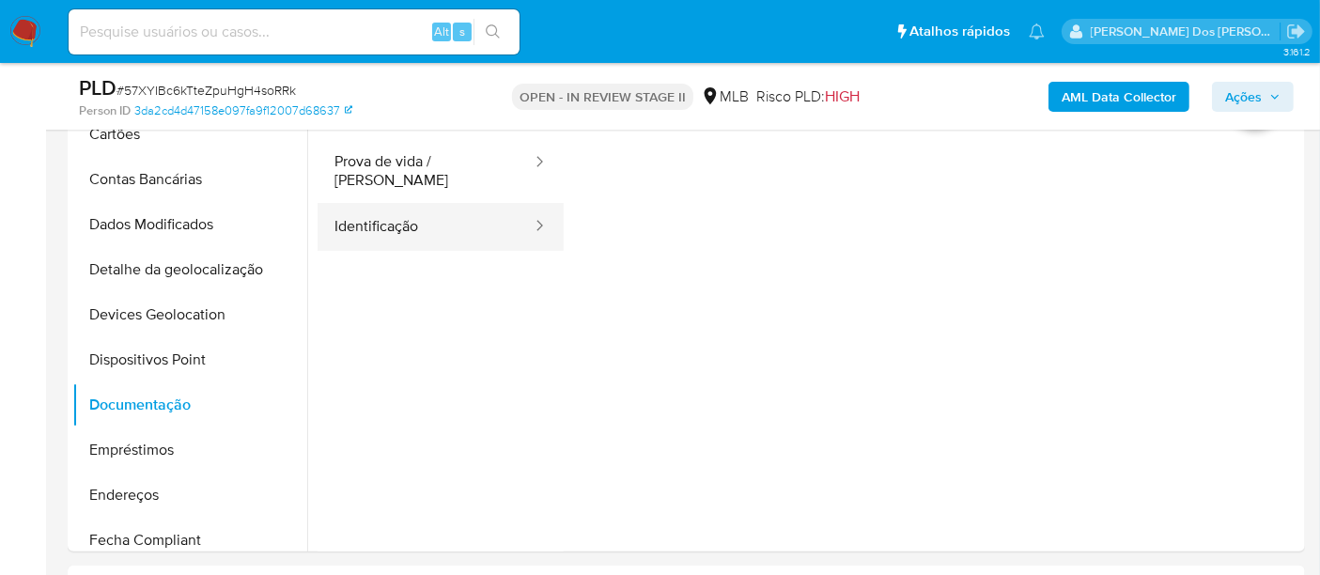
drag, startPoint x: 376, startPoint y: 211, endPoint x: 428, endPoint y: 216, distance: 52.8
click at [376, 210] on button "Identificação" at bounding box center [425, 227] width 216 height 48
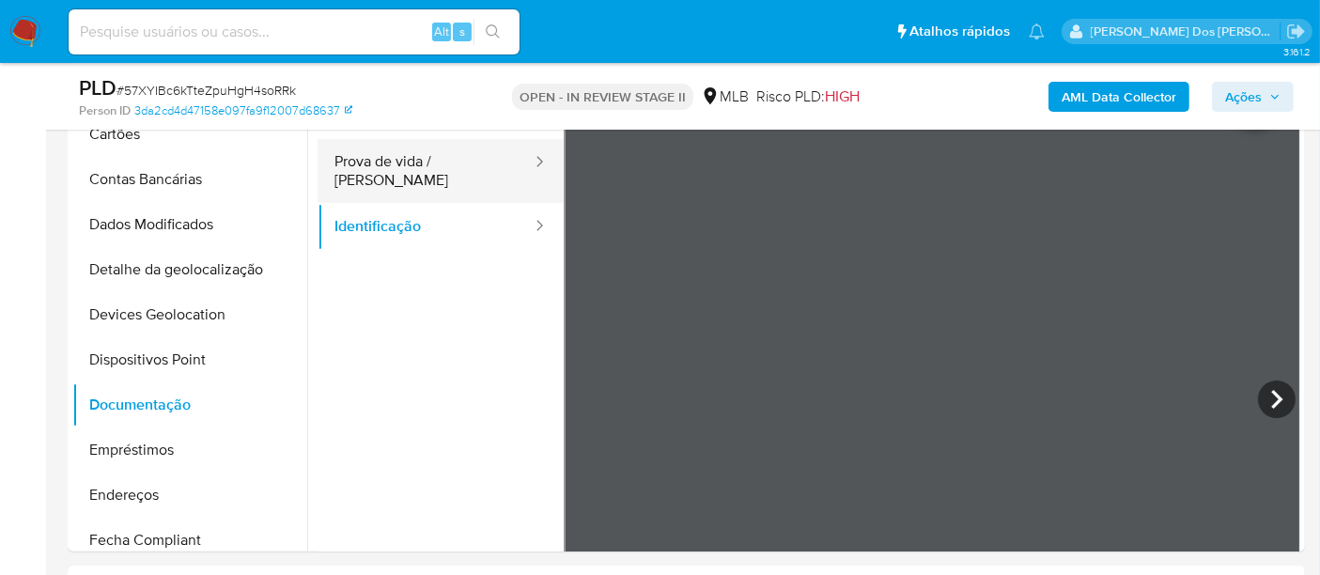
click at [464, 162] on button "Prova de vida / [PERSON_NAME]" at bounding box center [425, 171] width 216 height 64
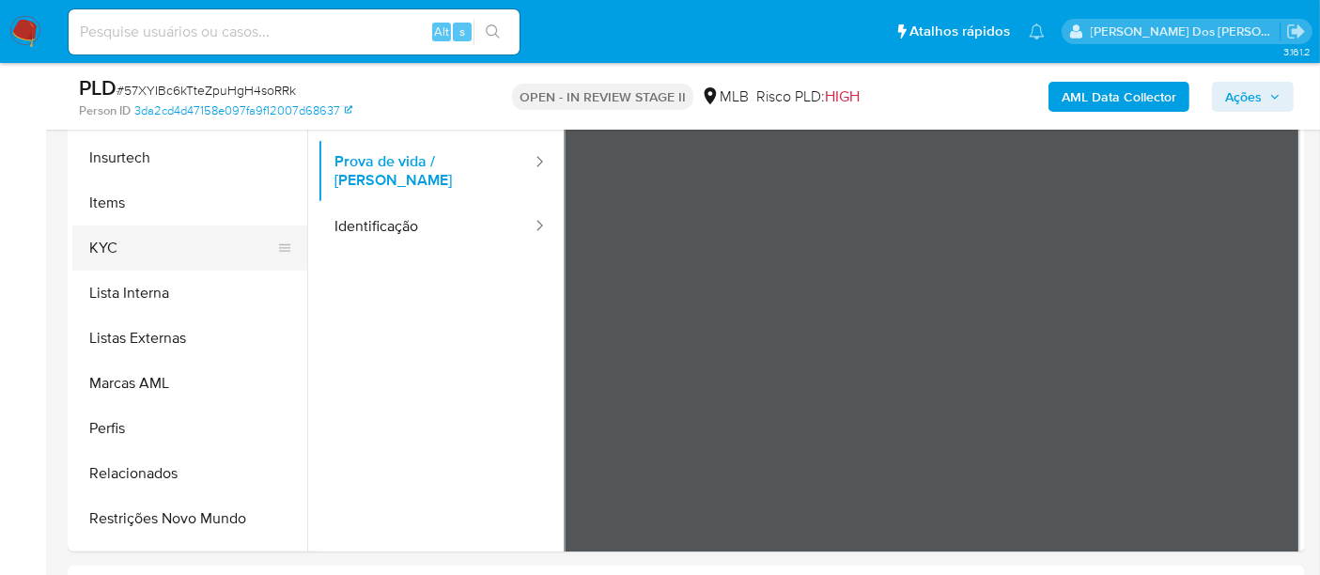
scroll to position [834, 0]
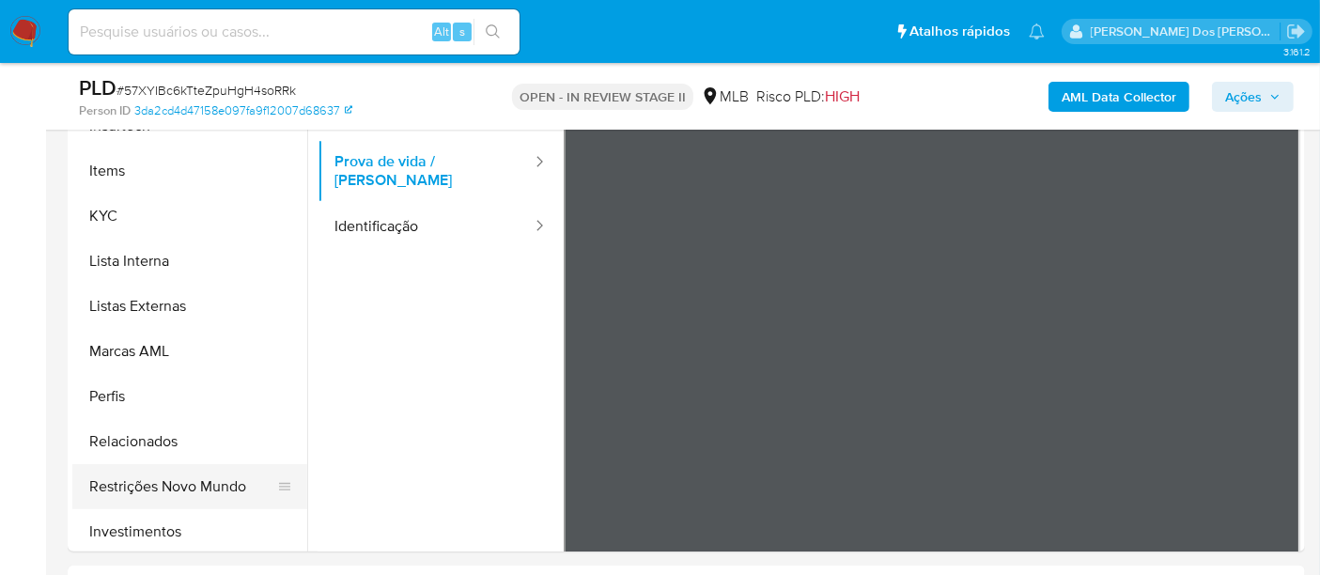
click at [189, 478] on button "Restrições Novo Mundo" at bounding box center [182, 486] width 220 height 45
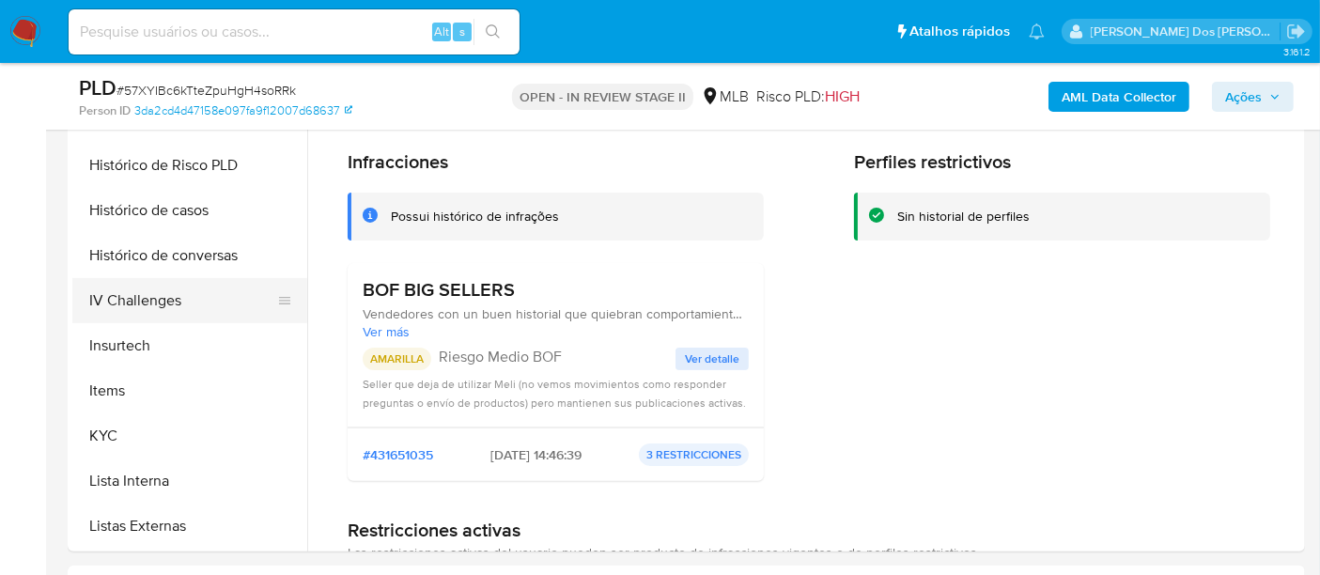
scroll to position [521, 0]
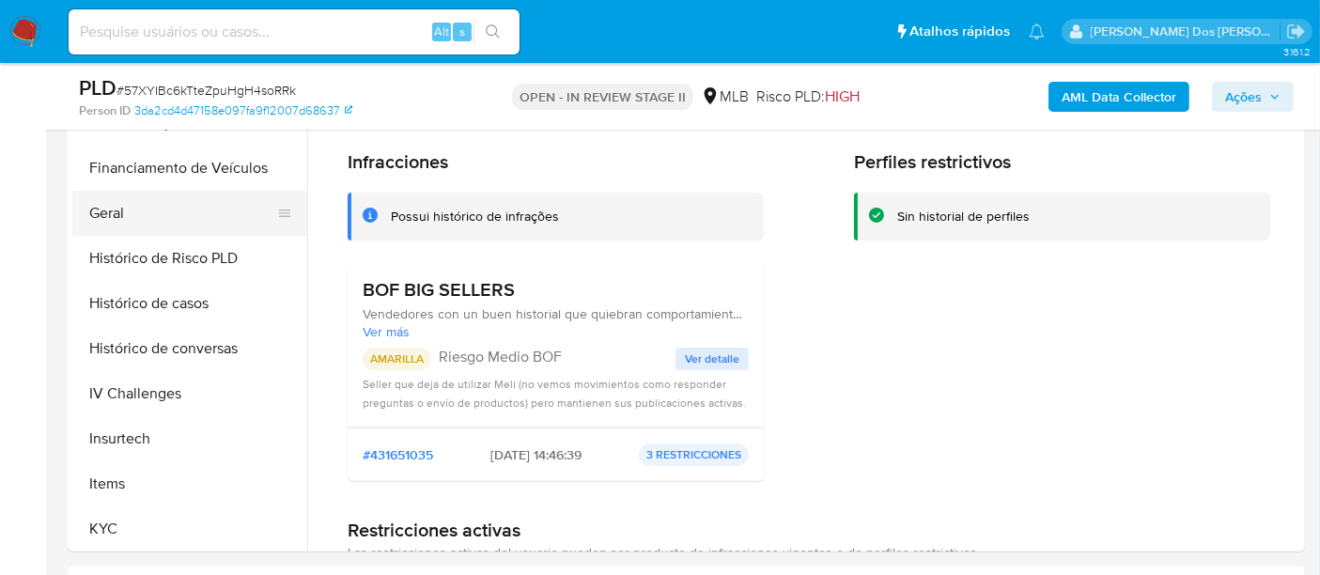
click at [112, 206] on button "Geral" at bounding box center [182, 213] width 220 height 45
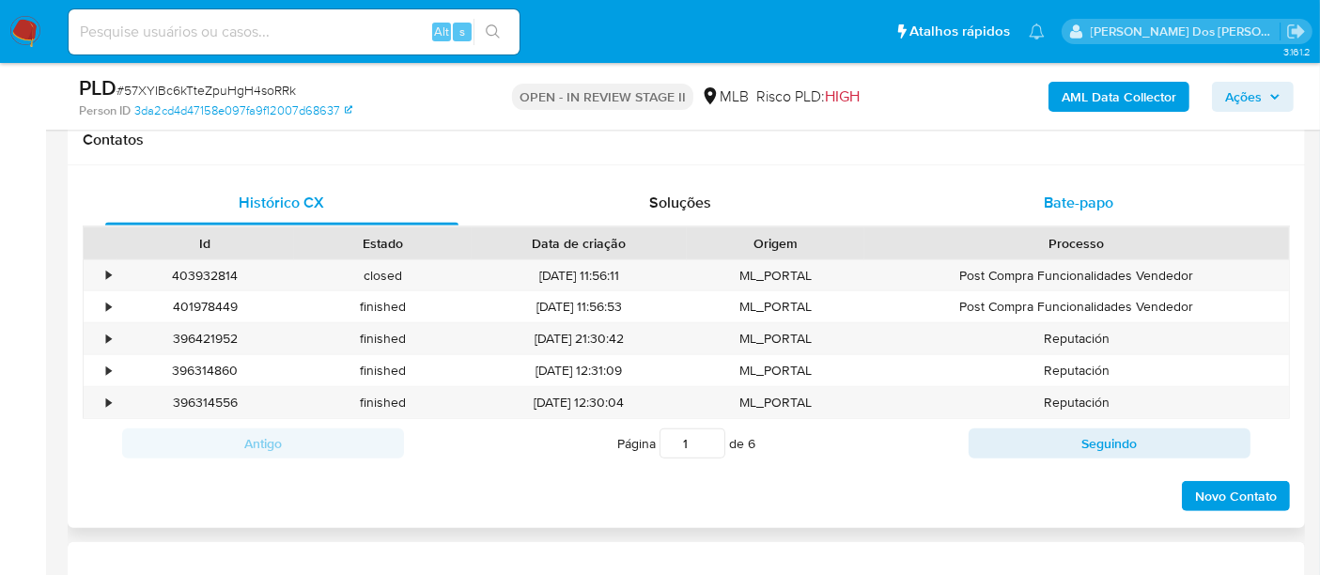
scroll to position [834, 0]
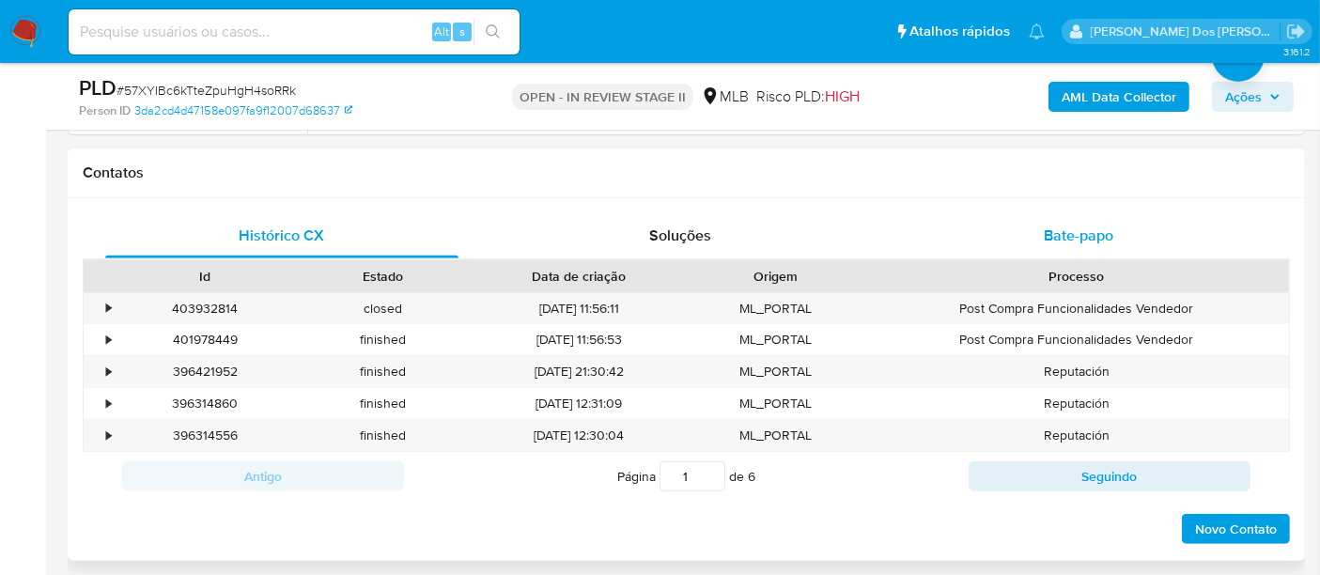
click at [1058, 234] on span "Bate-papo" at bounding box center [1079, 235] width 70 height 22
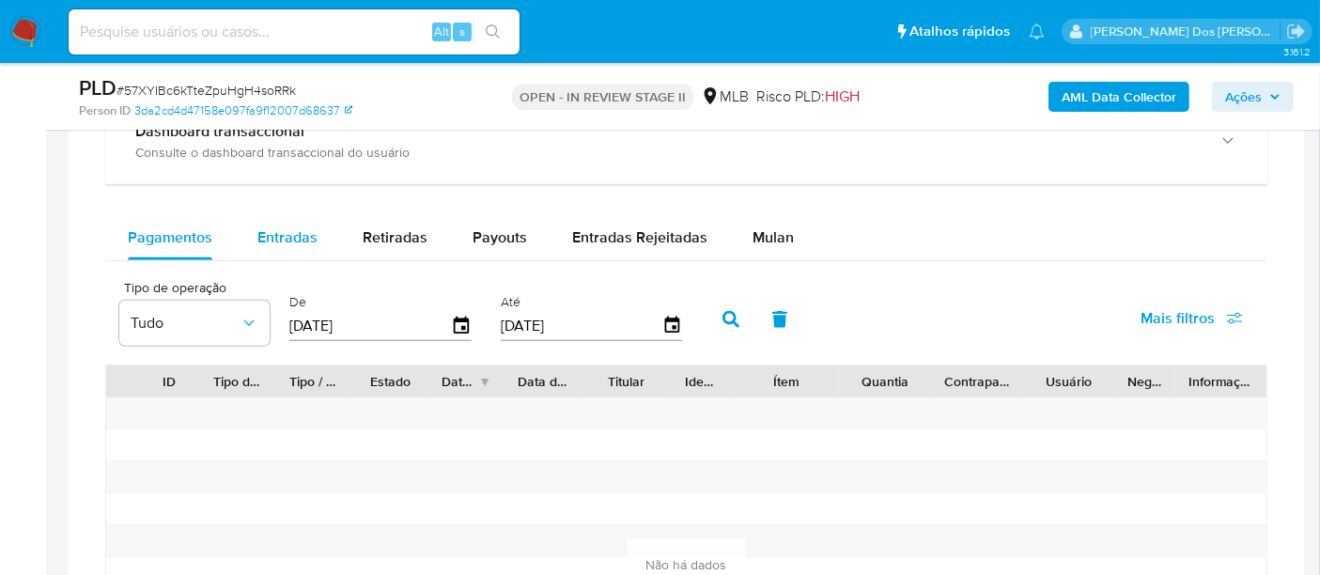
scroll to position [1565, 0]
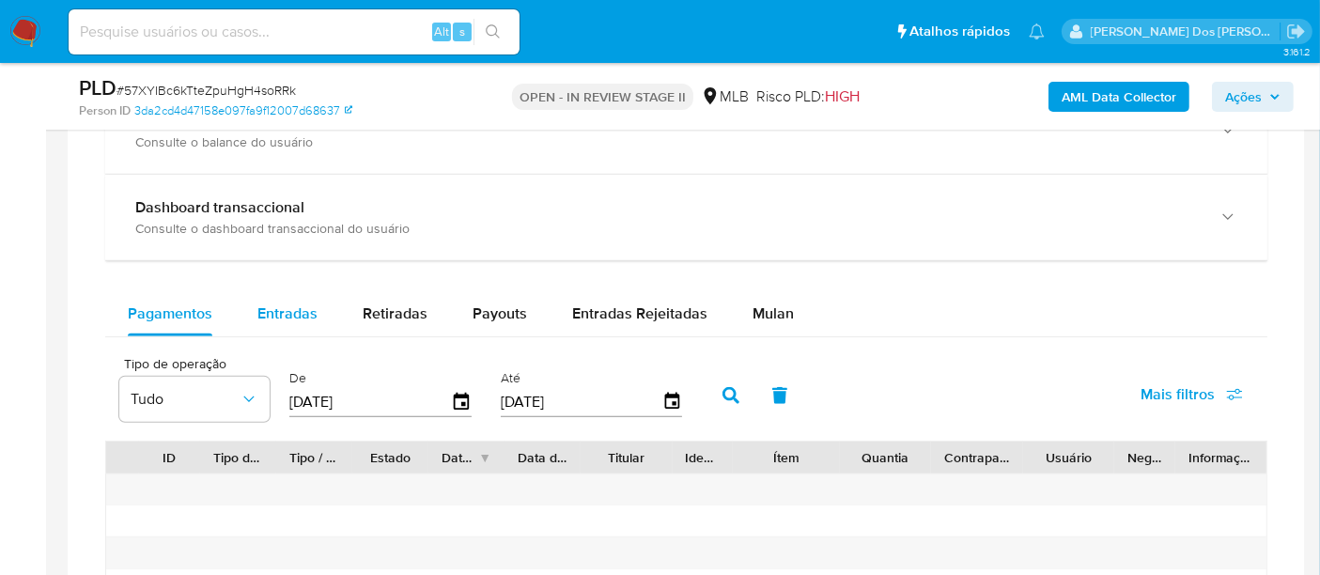
click at [297, 311] on span "Entradas" at bounding box center [287, 313] width 60 height 22
select select "10"
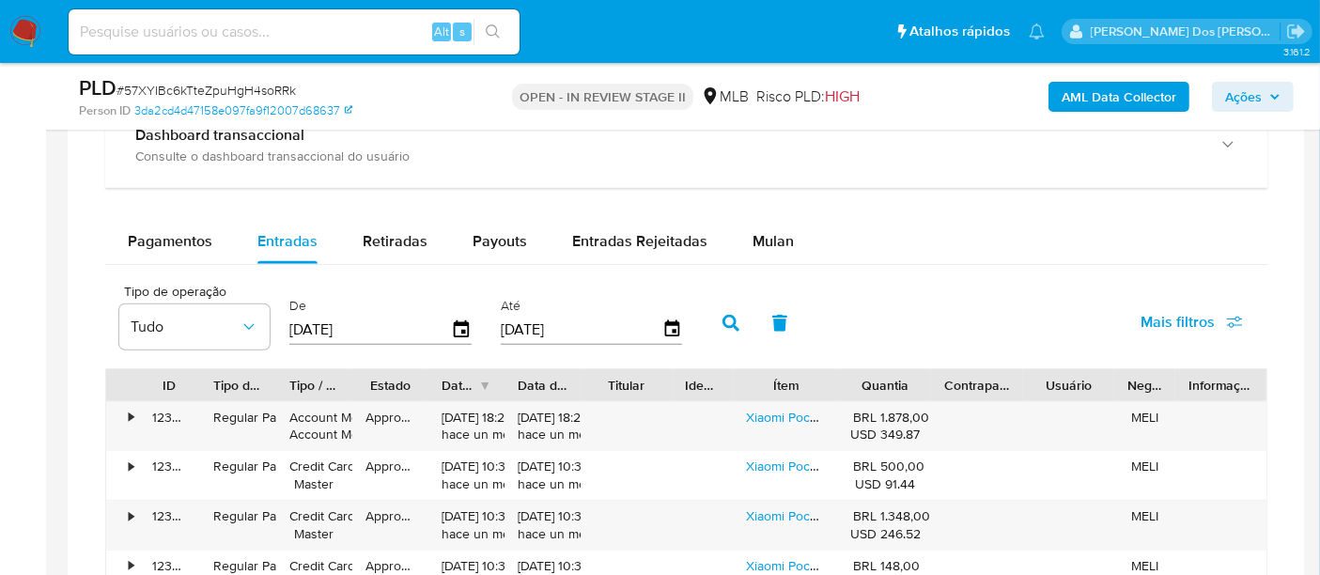
scroll to position [1669, 0]
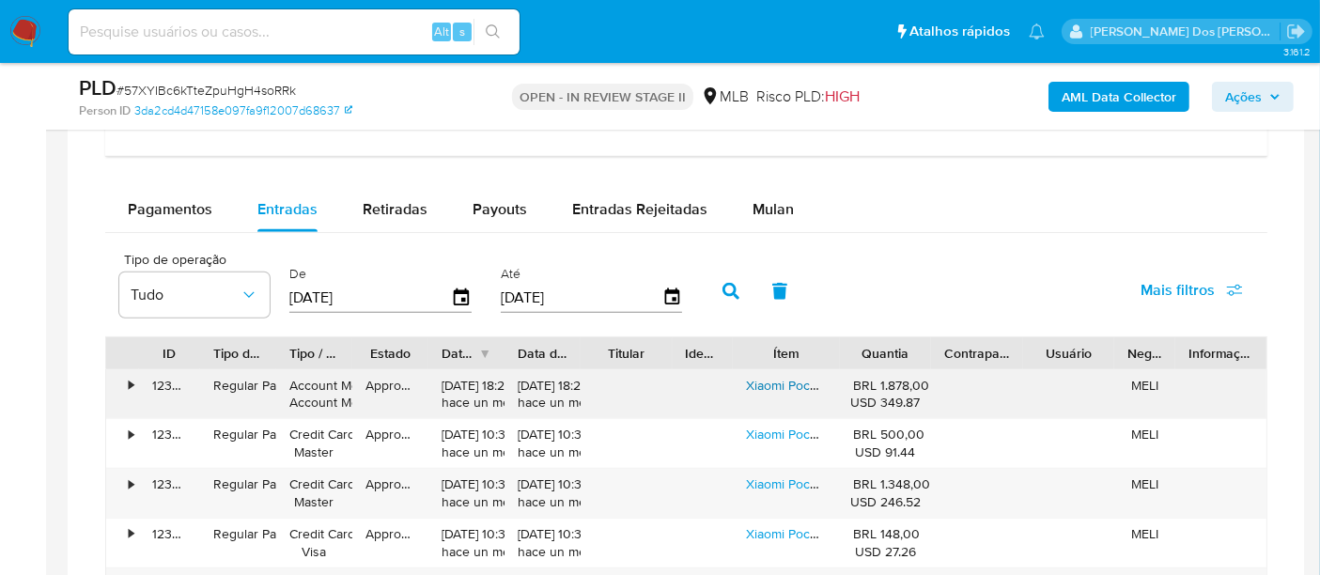
click at [762, 379] on link "Xiaomi Pocophone X7 Dual Sim 512 Gb Verde 12 Gb Ram" at bounding box center [911, 385] width 331 height 19
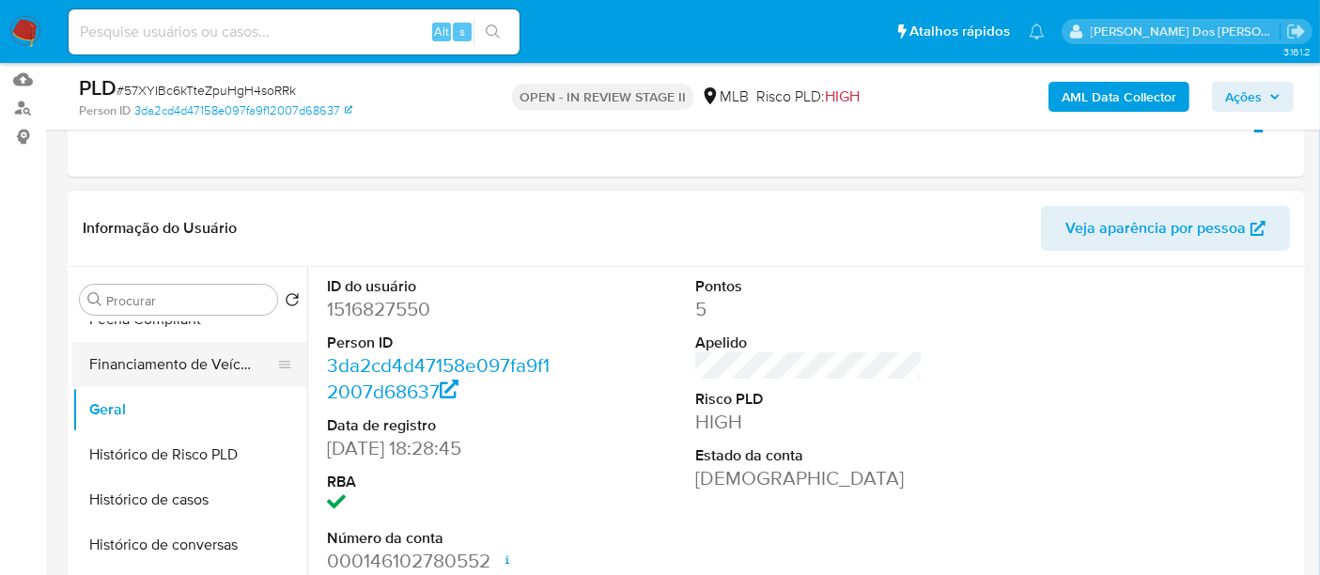
scroll to position [209, 0]
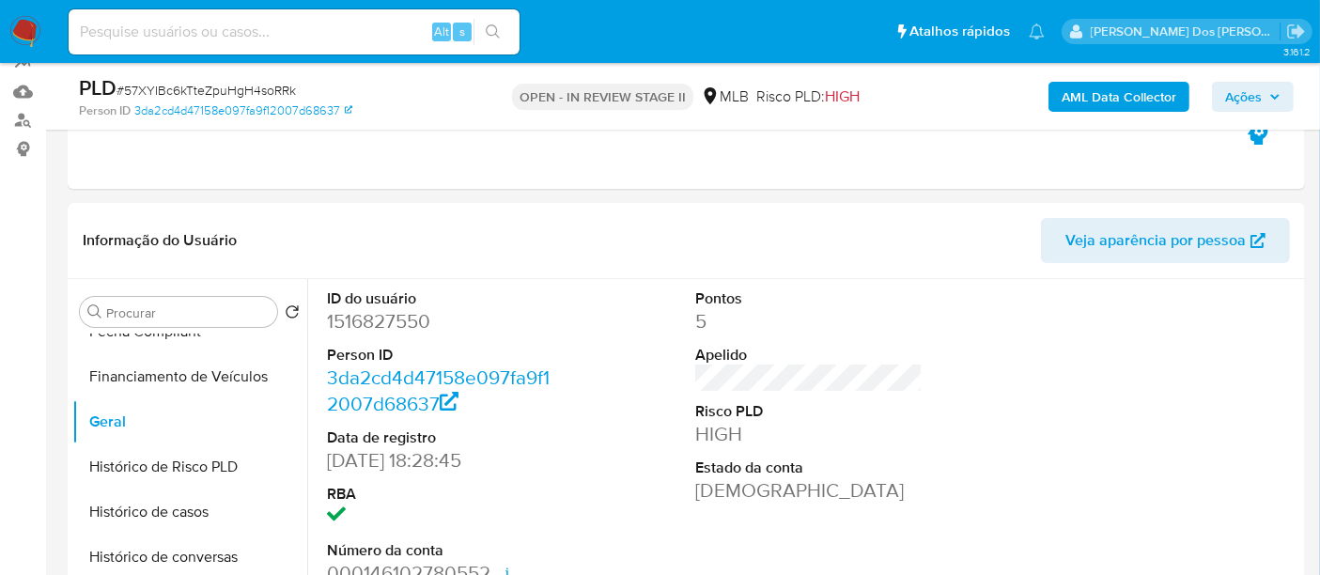
click at [259, 20] on input at bounding box center [294, 32] width 451 height 24
paste input "gHqMMKfWAoLoncwe5lTuUdOX"
type input "gHqMMKfWAoLoncwe5lTuUdOX"
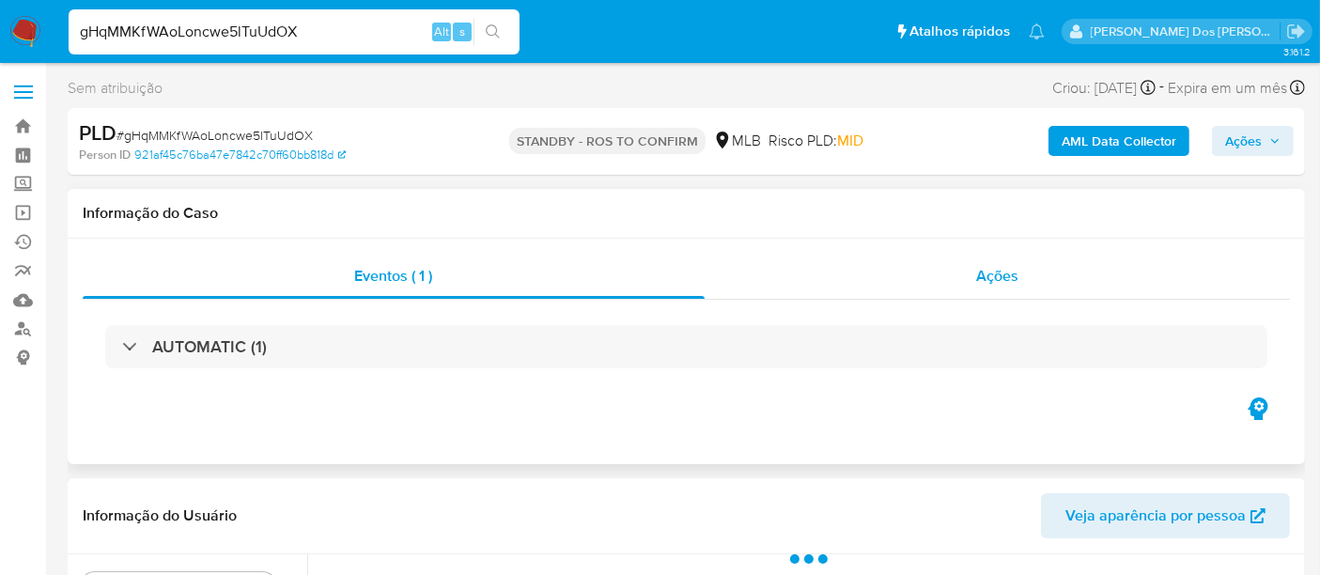
select select "10"
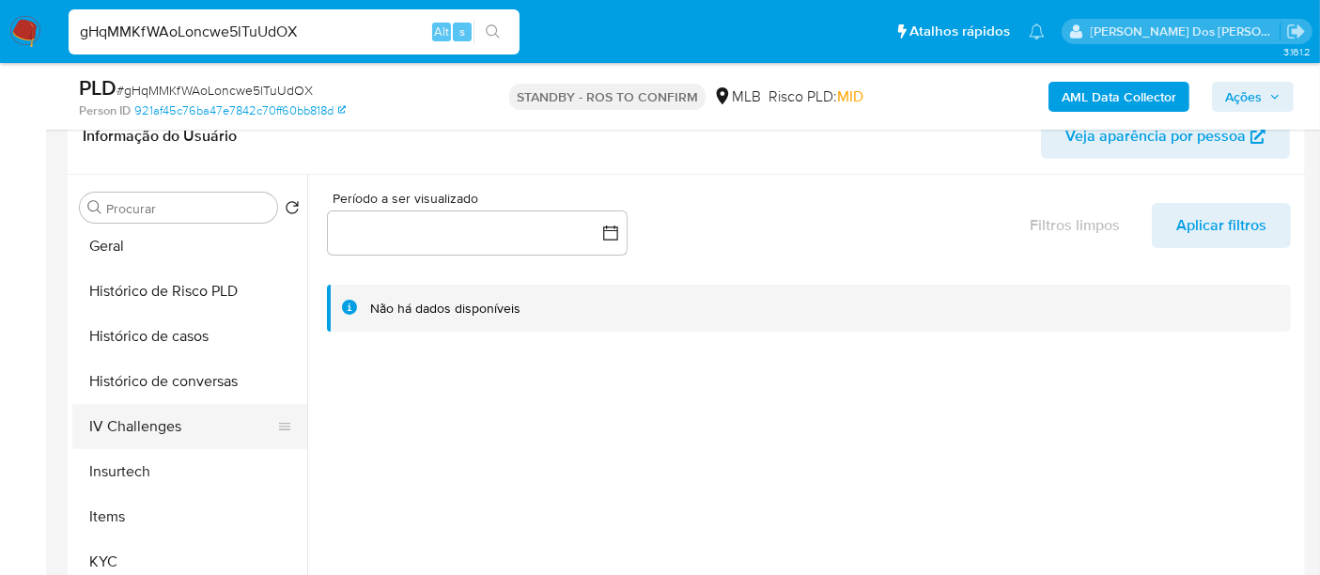
scroll to position [626, 0]
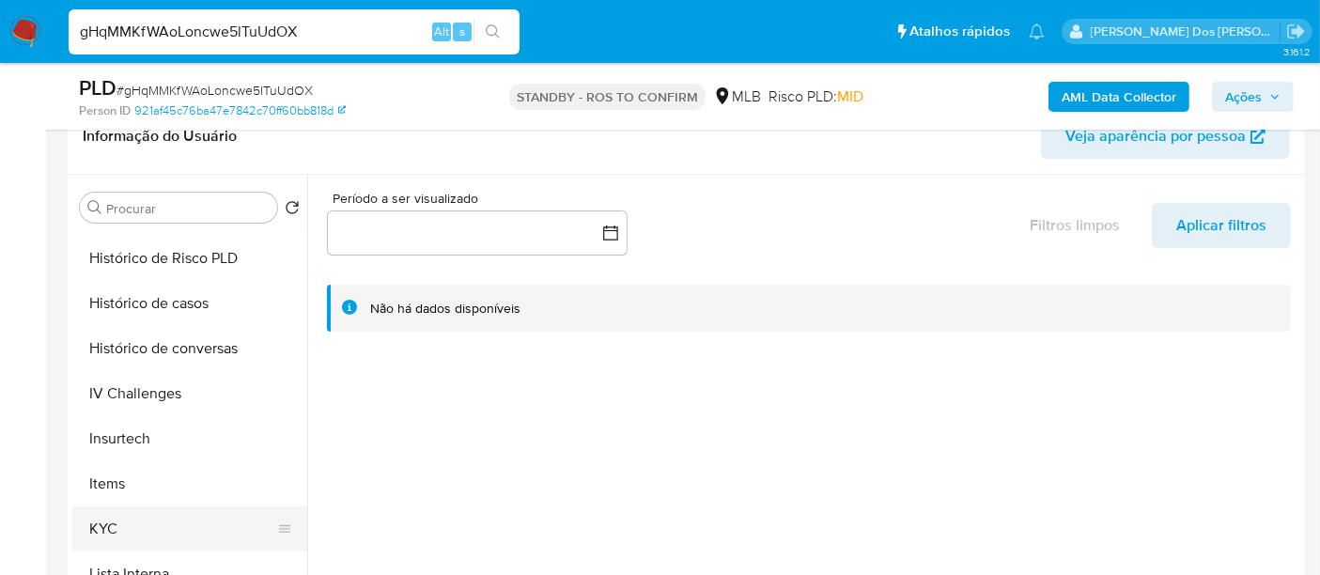
click at [100, 524] on button "KYC" at bounding box center [182, 528] width 220 height 45
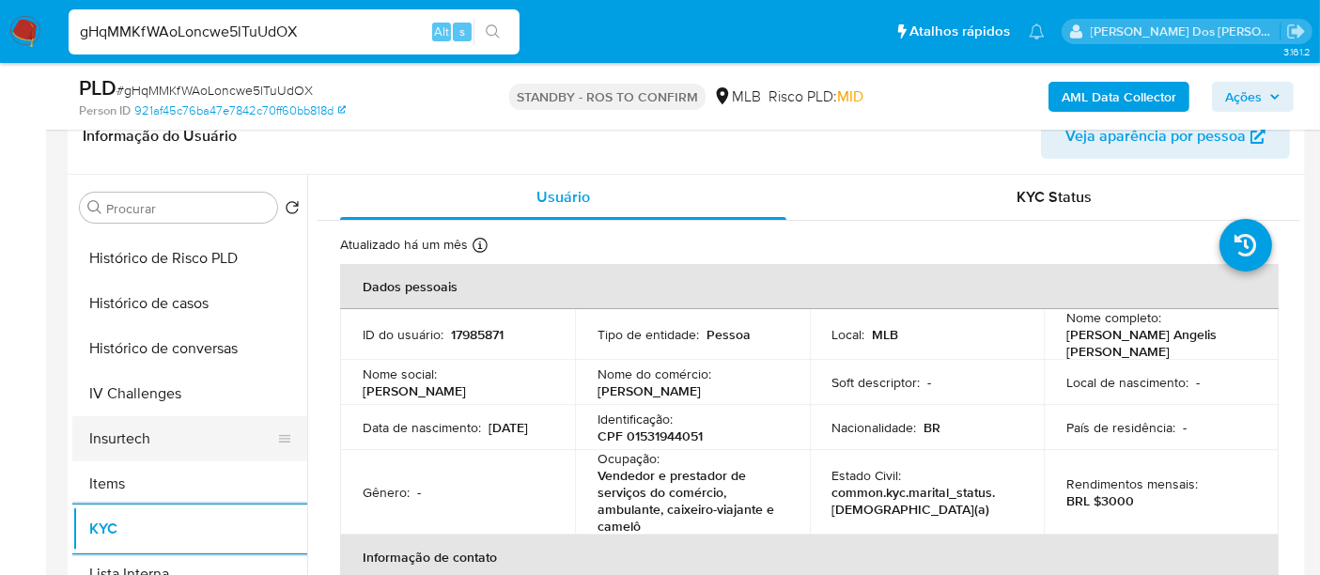
scroll to position [521, 0]
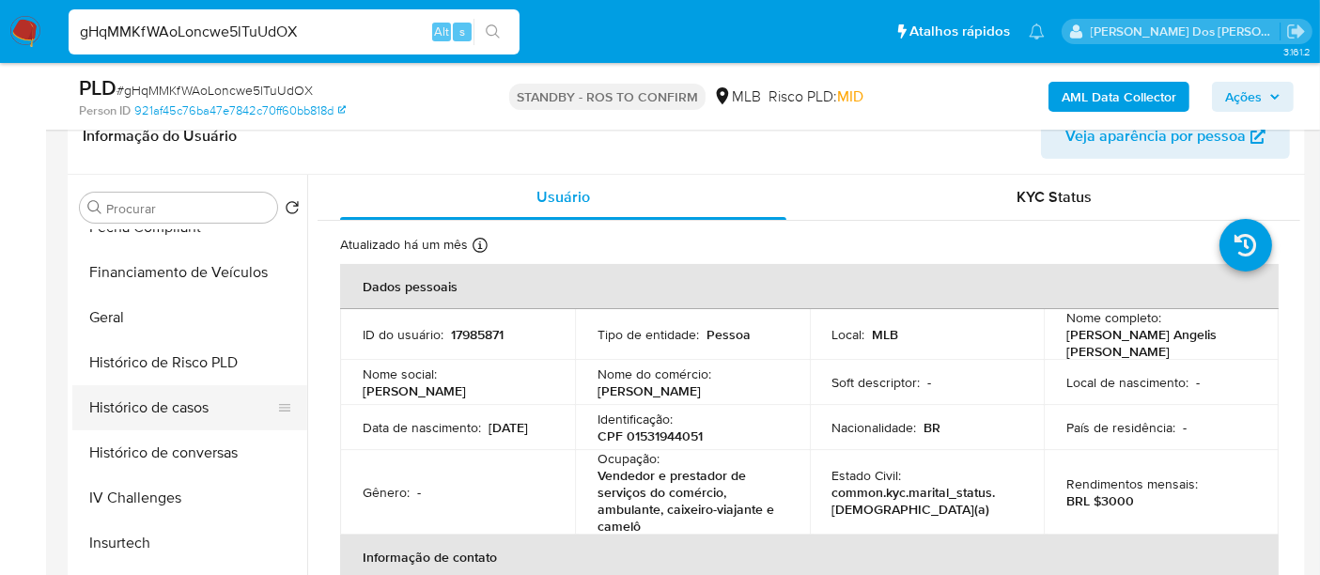
click at [193, 412] on button "Histórico de casos" at bounding box center [182, 407] width 220 height 45
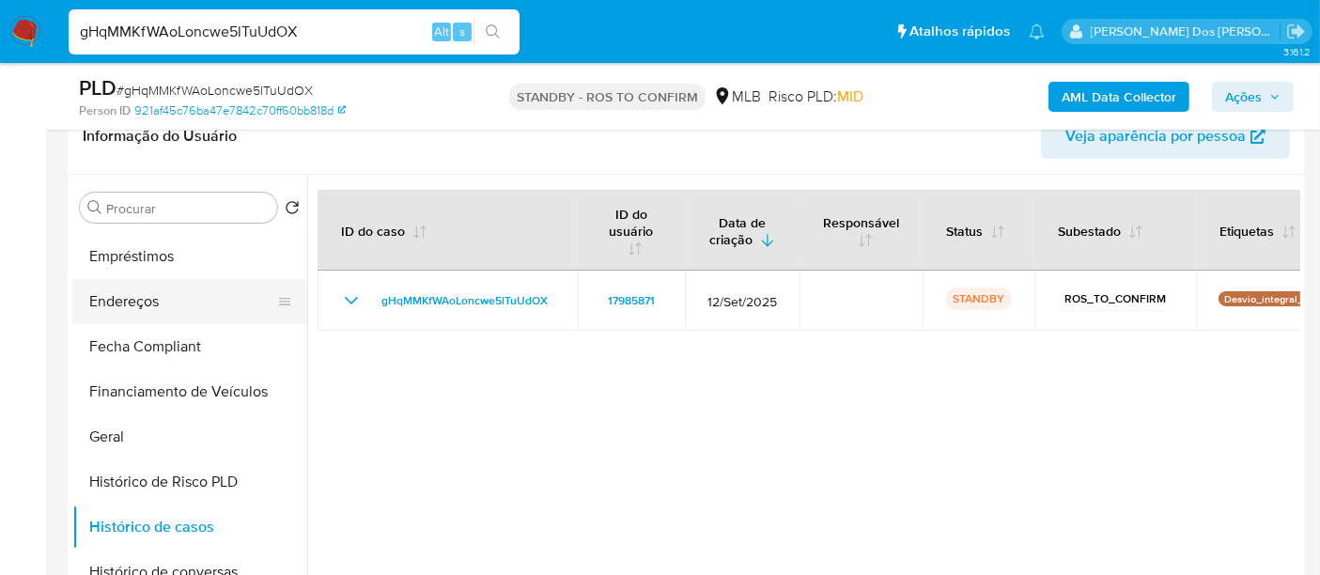
scroll to position [313, 0]
click at [153, 305] on button "Documentação" at bounding box center [182, 300] width 220 height 45
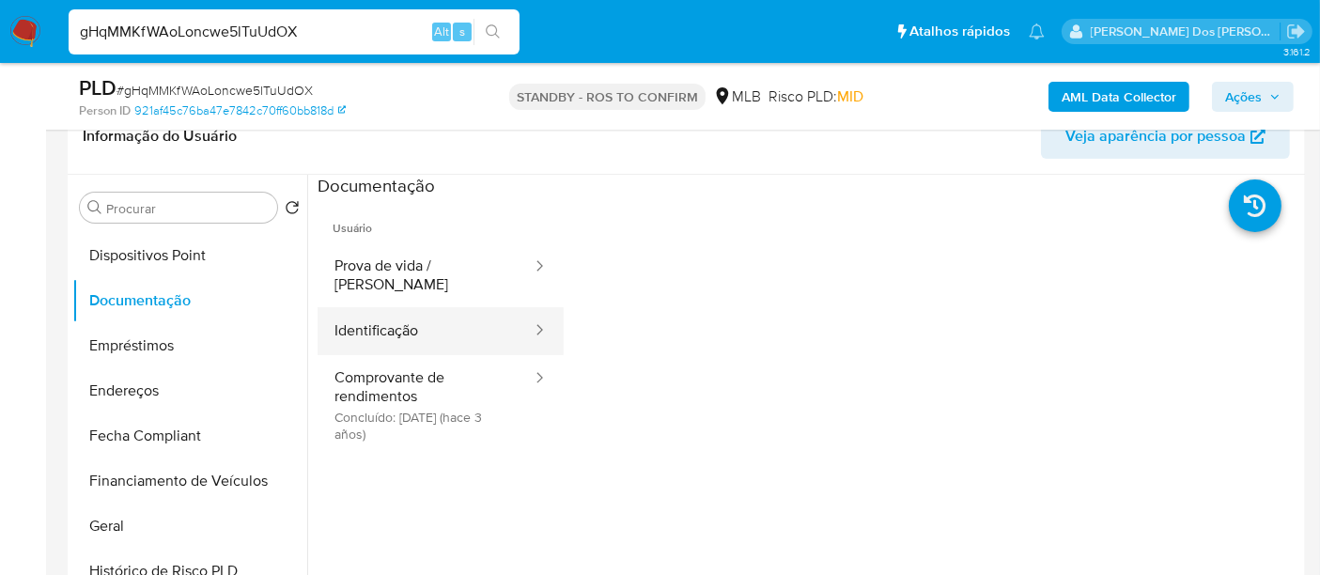
click at [394, 310] on button "Identificação" at bounding box center [425, 331] width 216 height 48
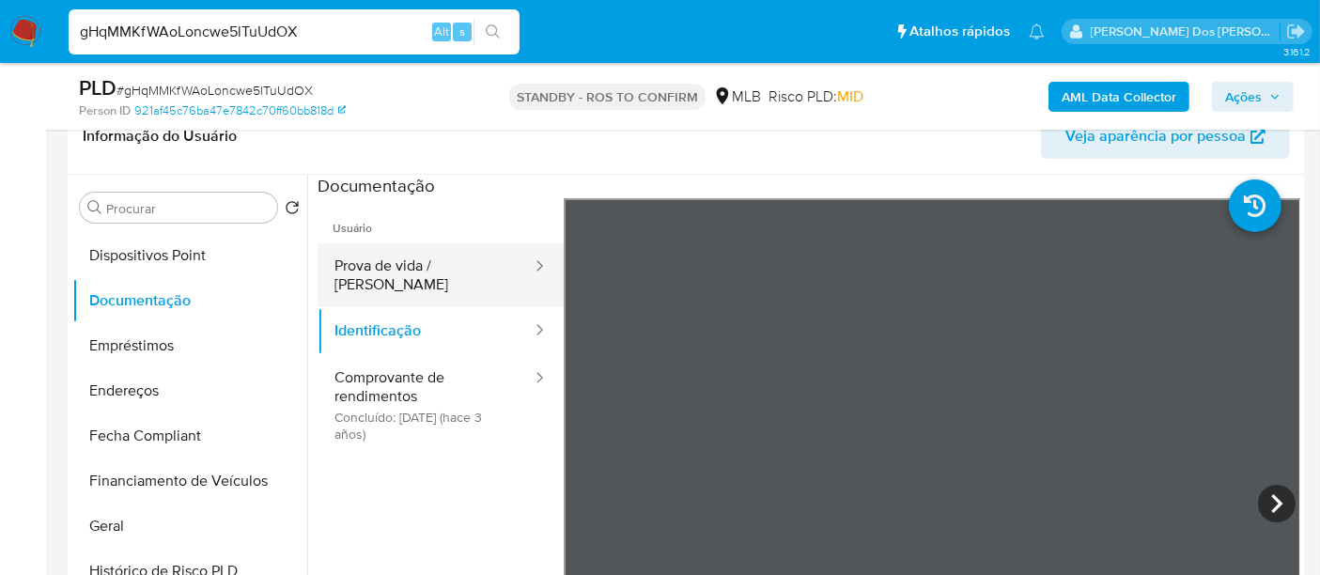
click at [472, 258] on button "Prova de vida / [PERSON_NAME]" at bounding box center [425, 275] width 216 height 64
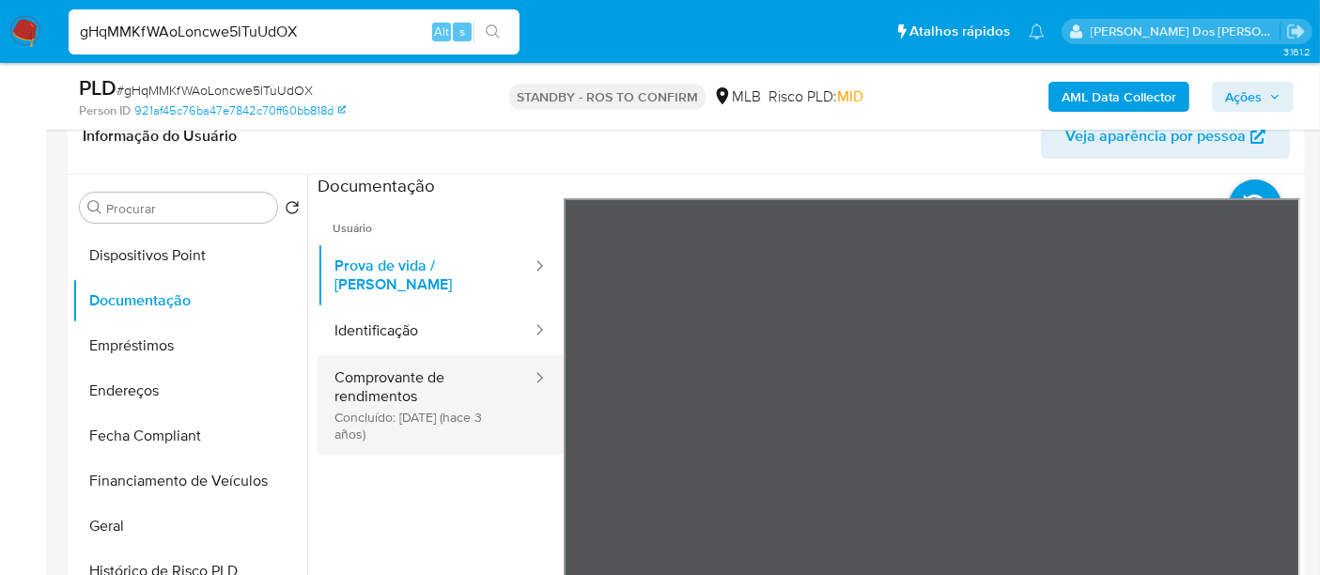
click at [402, 400] on button "Comprovante de rendimentos Concluído: 20/04/2022 (hace 3 años)" at bounding box center [425, 405] width 216 height 100
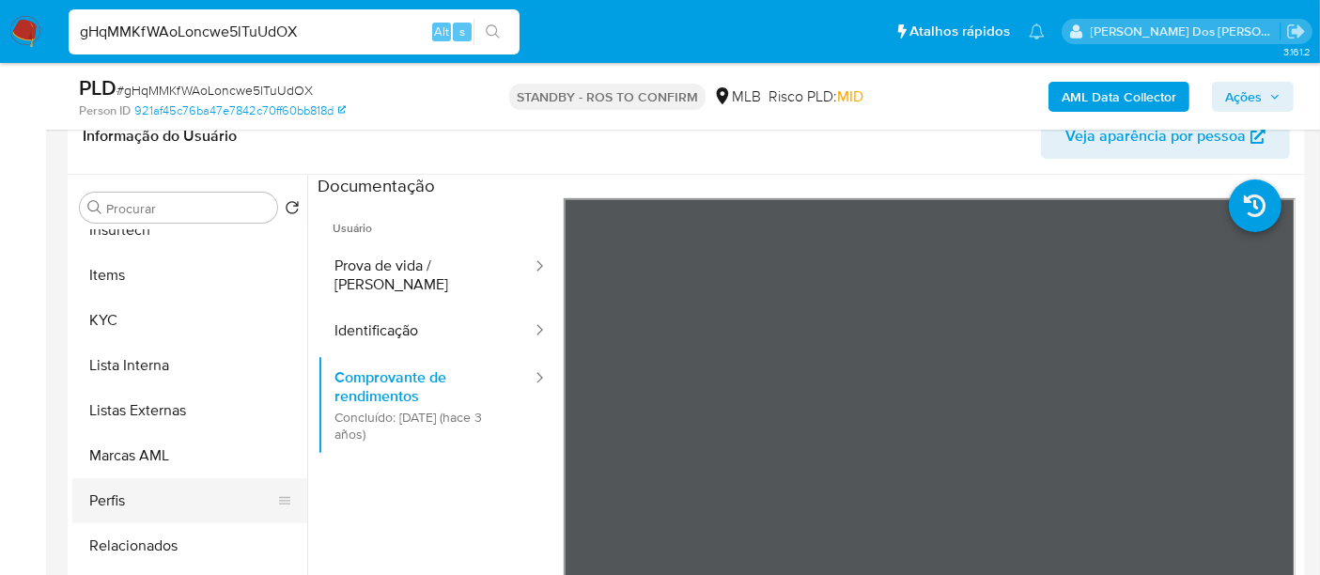
scroll to position [939, 0]
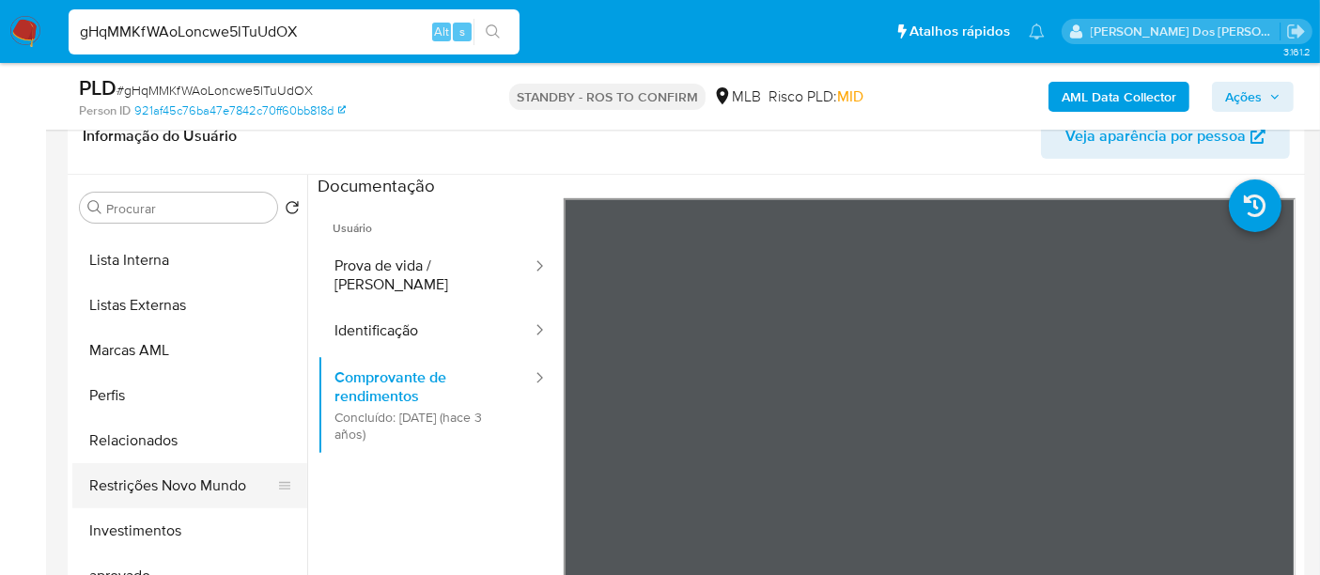
click at [196, 476] on button "Restrições Novo Mundo" at bounding box center [182, 485] width 220 height 45
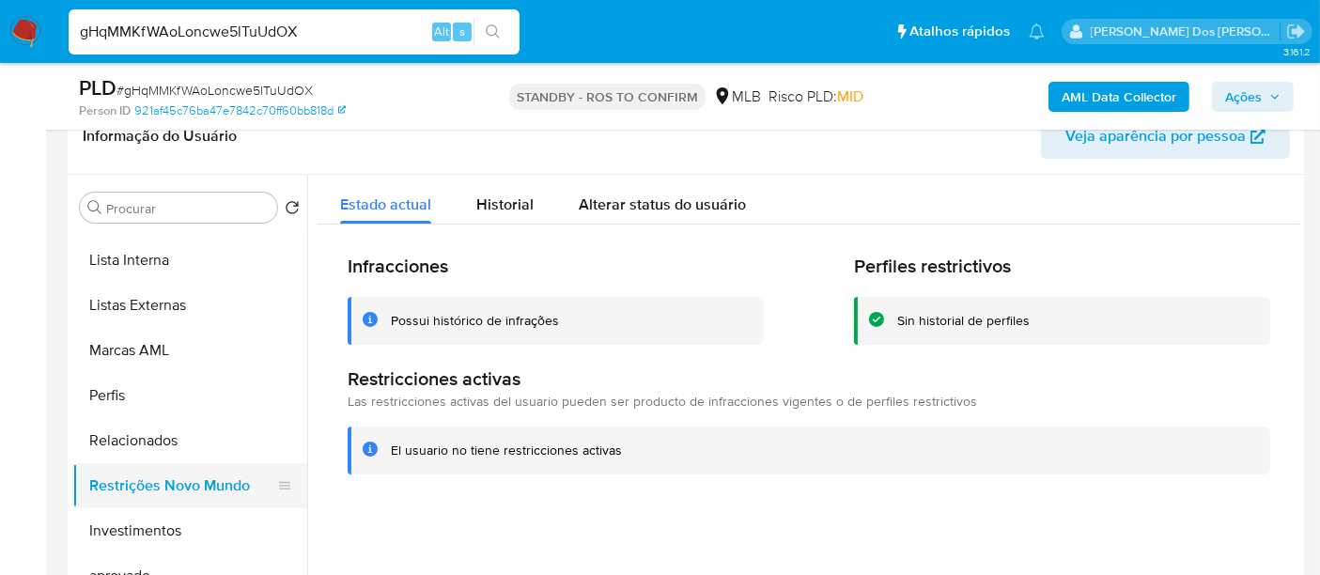
scroll to position [417, 0]
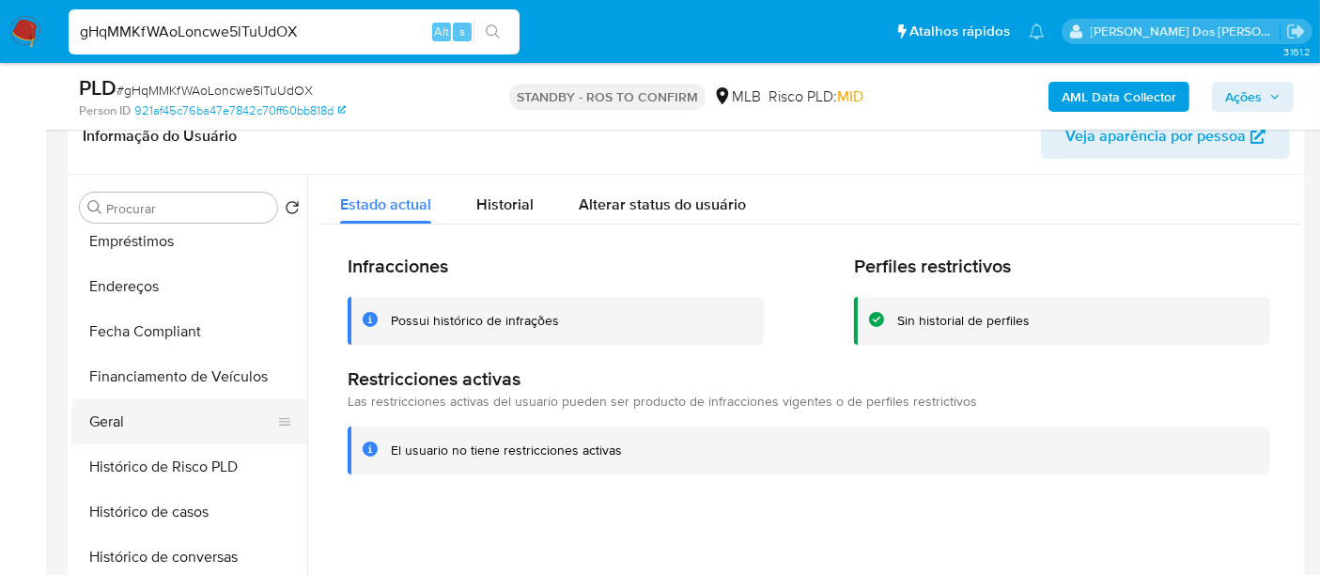
click at [107, 412] on button "Geral" at bounding box center [182, 421] width 220 height 45
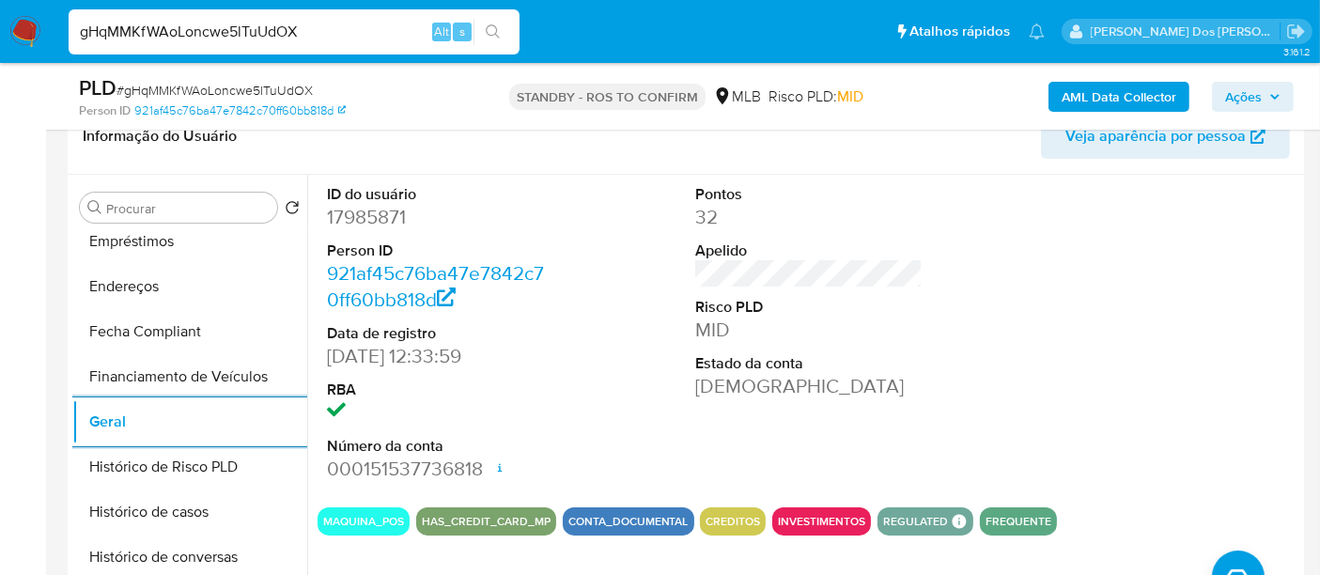
click at [214, 24] on input "gHqMMKfWAoLoncwe5lTuUdOX" at bounding box center [294, 32] width 451 height 24
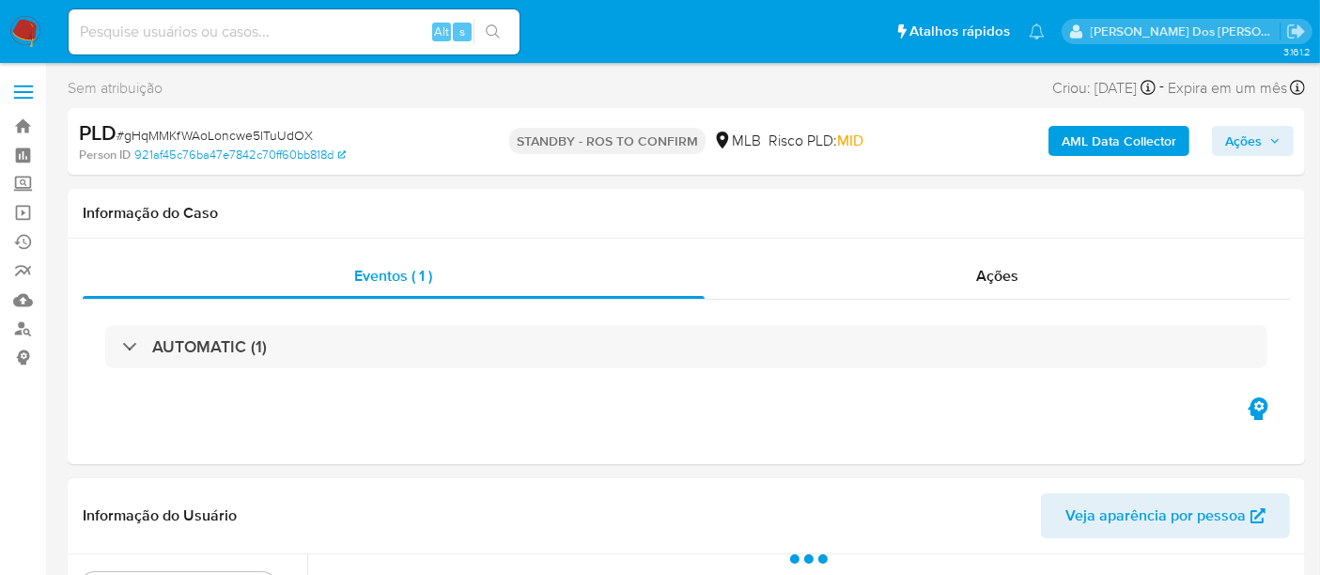
select select "10"
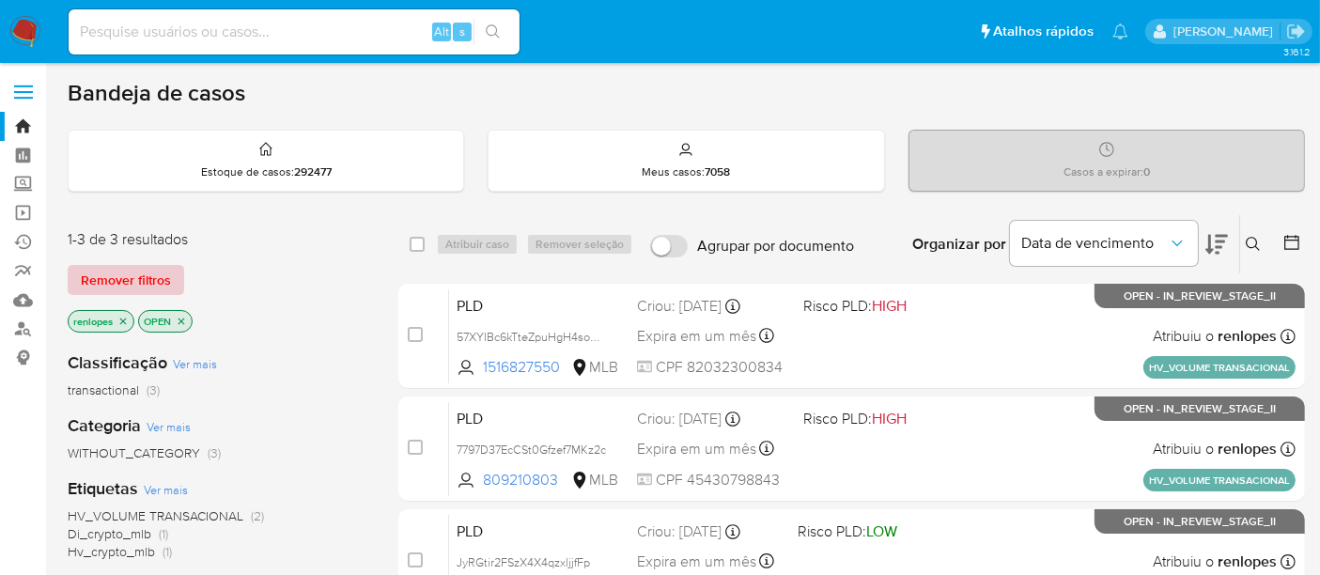
click at [120, 277] on span "Remover filtros" at bounding box center [126, 280] width 90 height 26
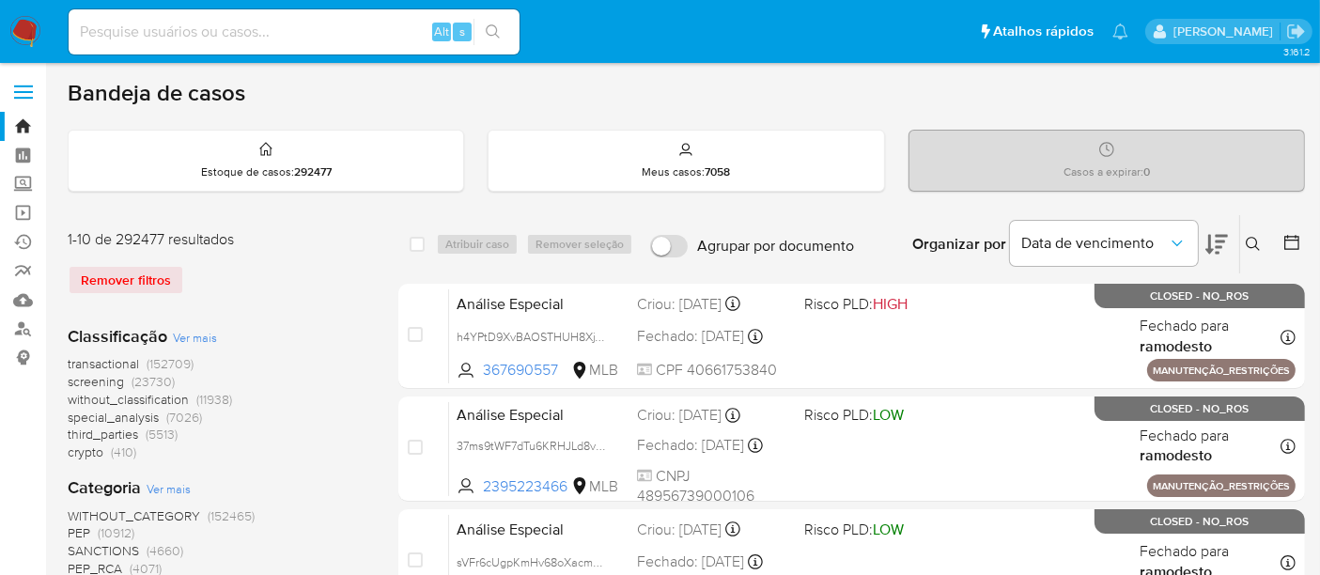
click at [1252, 241] on icon at bounding box center [1253, 244] width 15 height 15
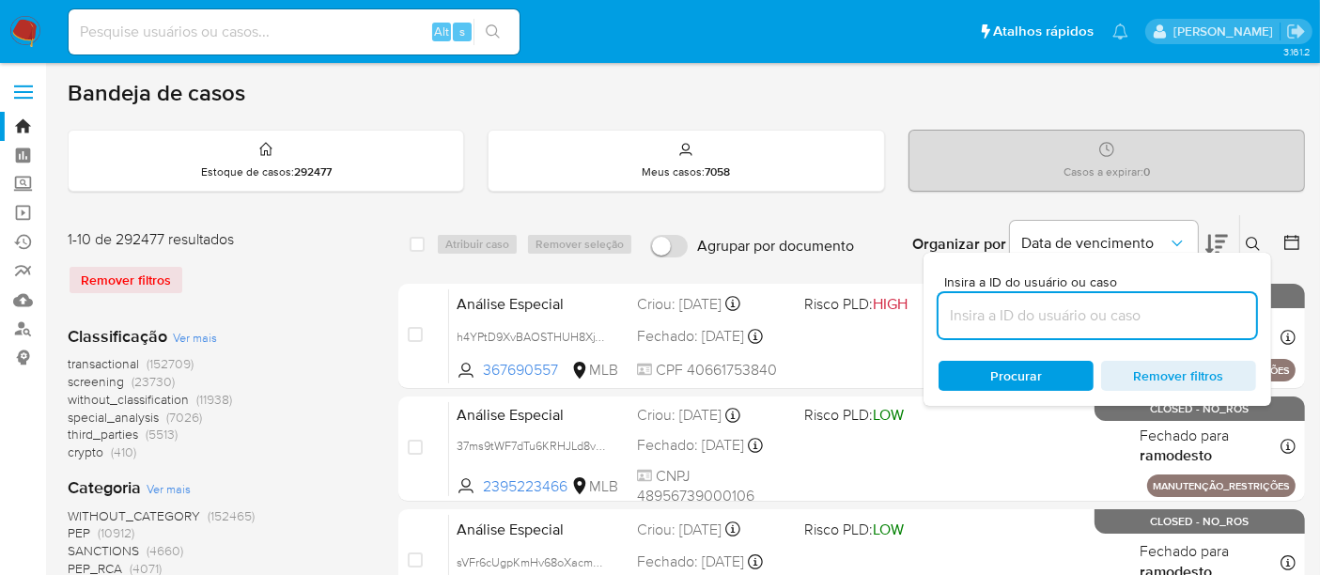
click at [1021, 314] on input at bounding box center [1096, 315] width 317 height 24
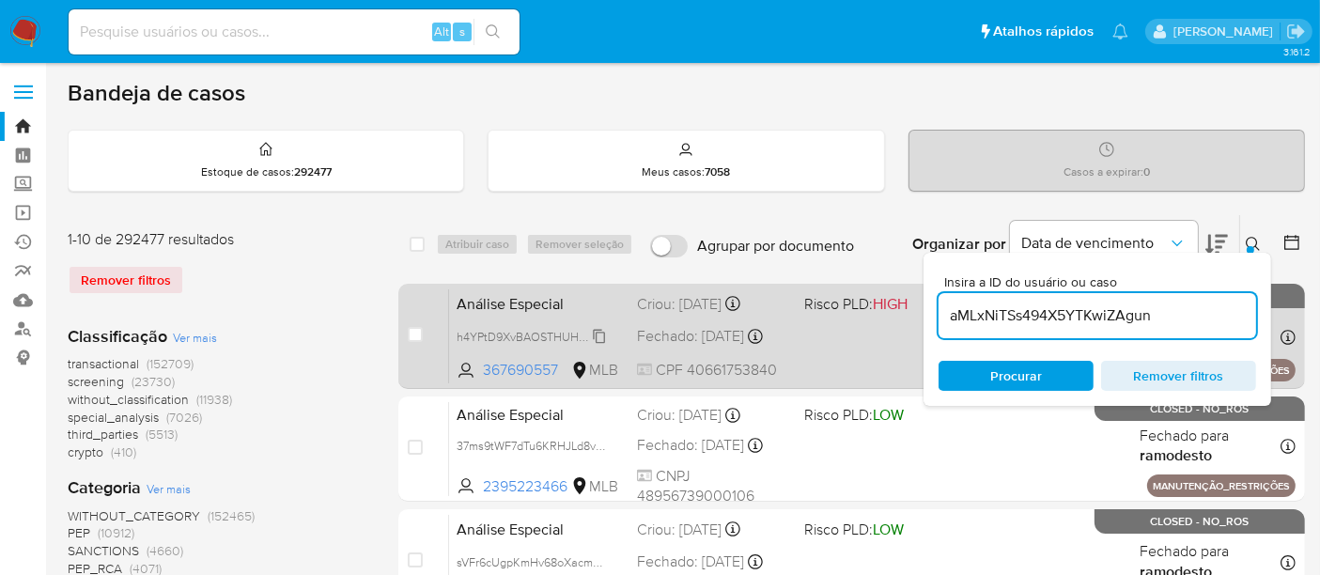
type input "aMLxNiTSs494X5YTKwiZAgun"
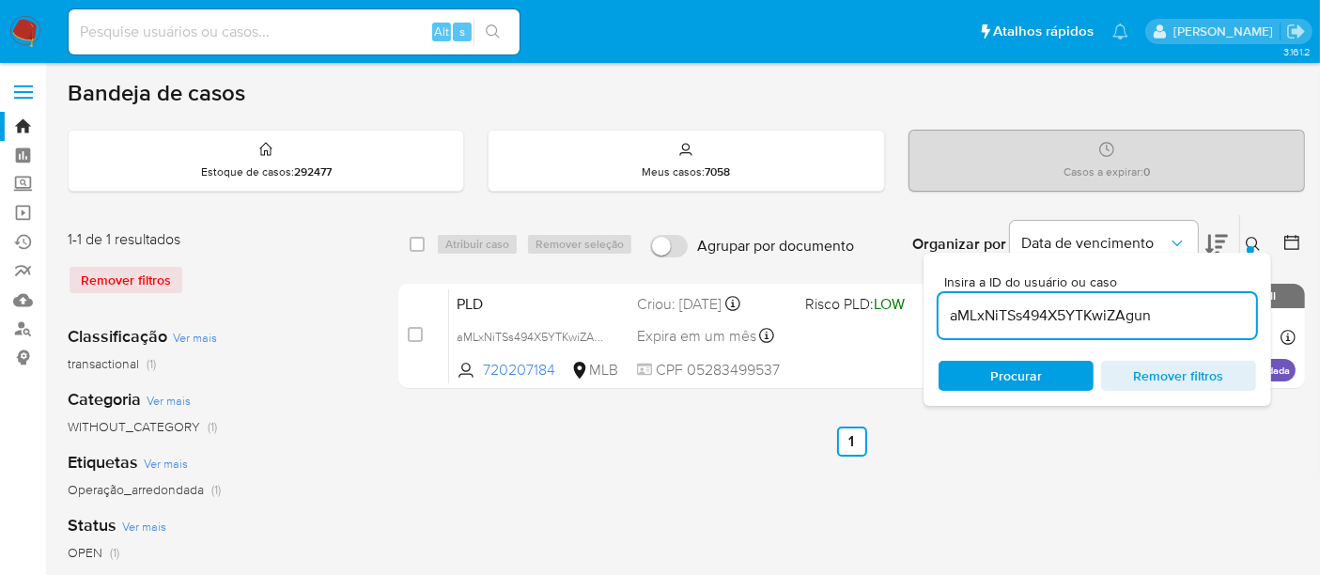
drag, startPoint x: 419, startPoint y: 331, endPoint x: 450, endPoint y: 272, distance: 66.0
click at [418, 331] on input "checkbox" at bounding box center [415, 334] width 15 height 15
checkbox input "true"
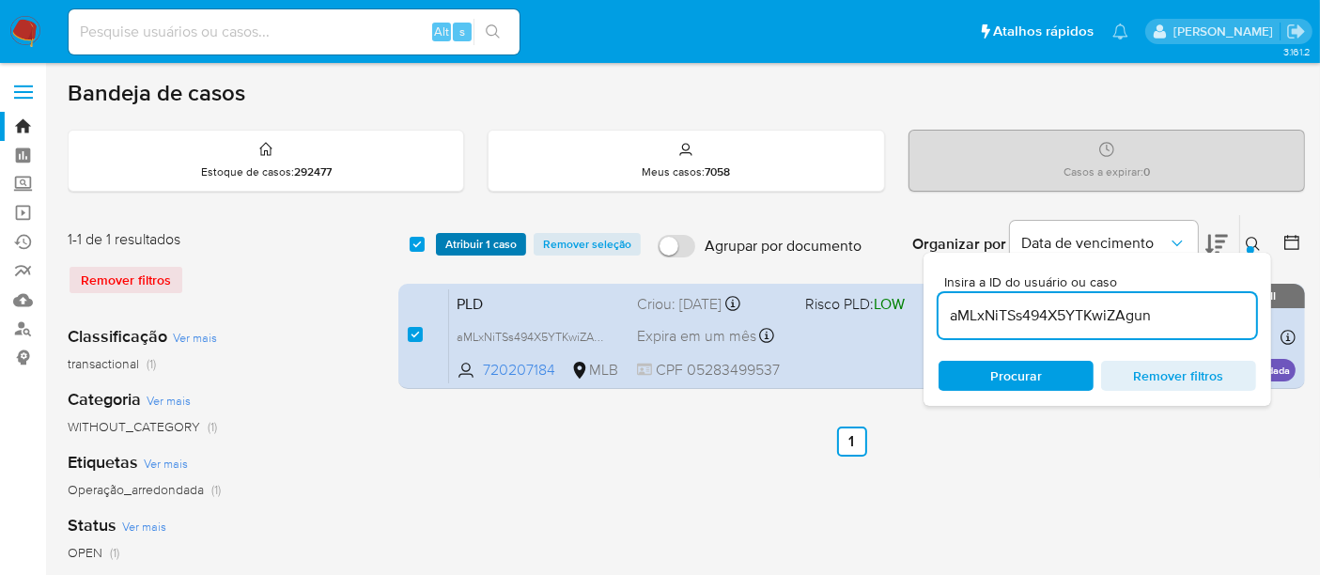
click at [456, 249] on span "Atribuir 1 caso" at bounding box center [480, 244] width 71 height 19
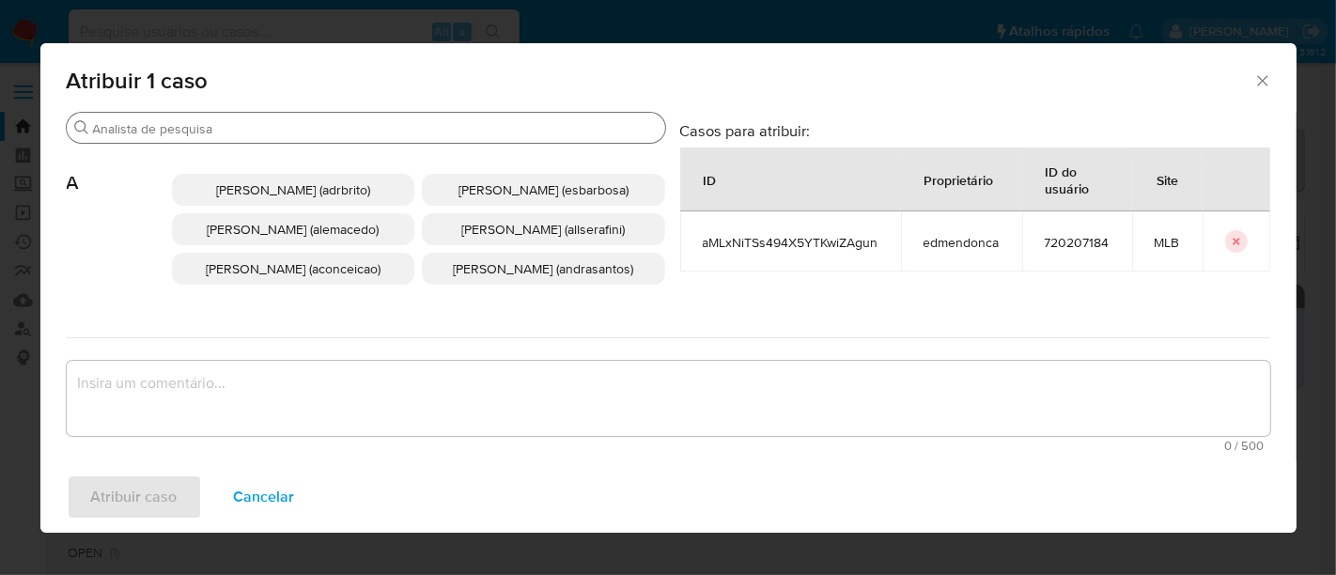
click at [435, 127] on input "Buscar" at bounding box center [375, 128] width 565 height 17
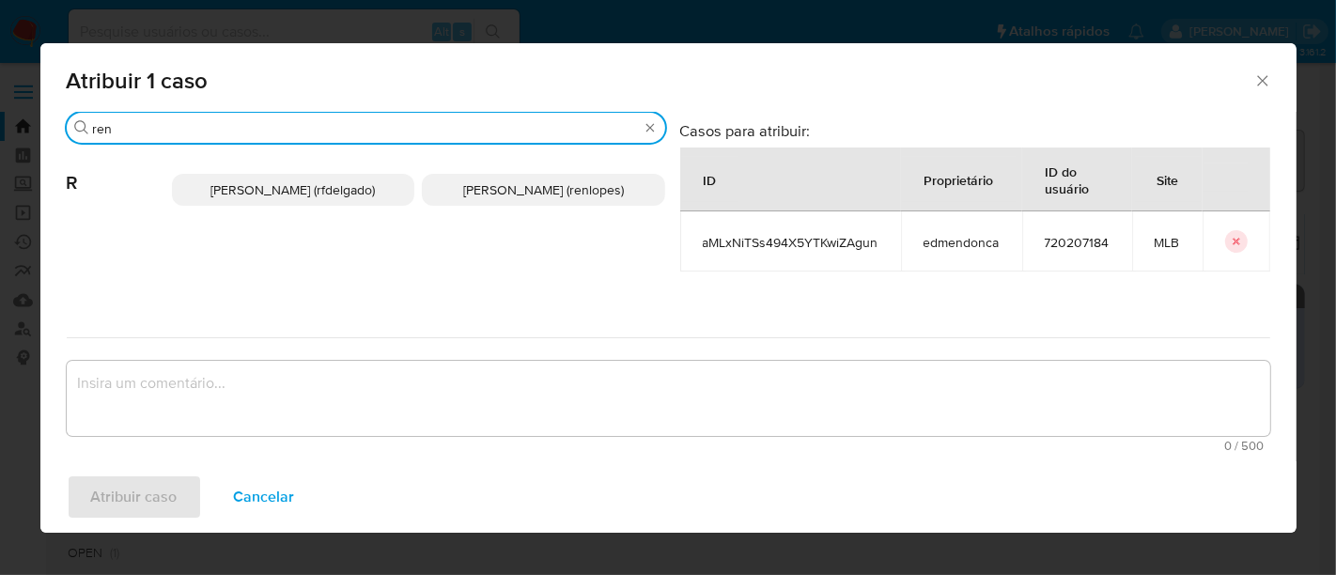
type input "ren"
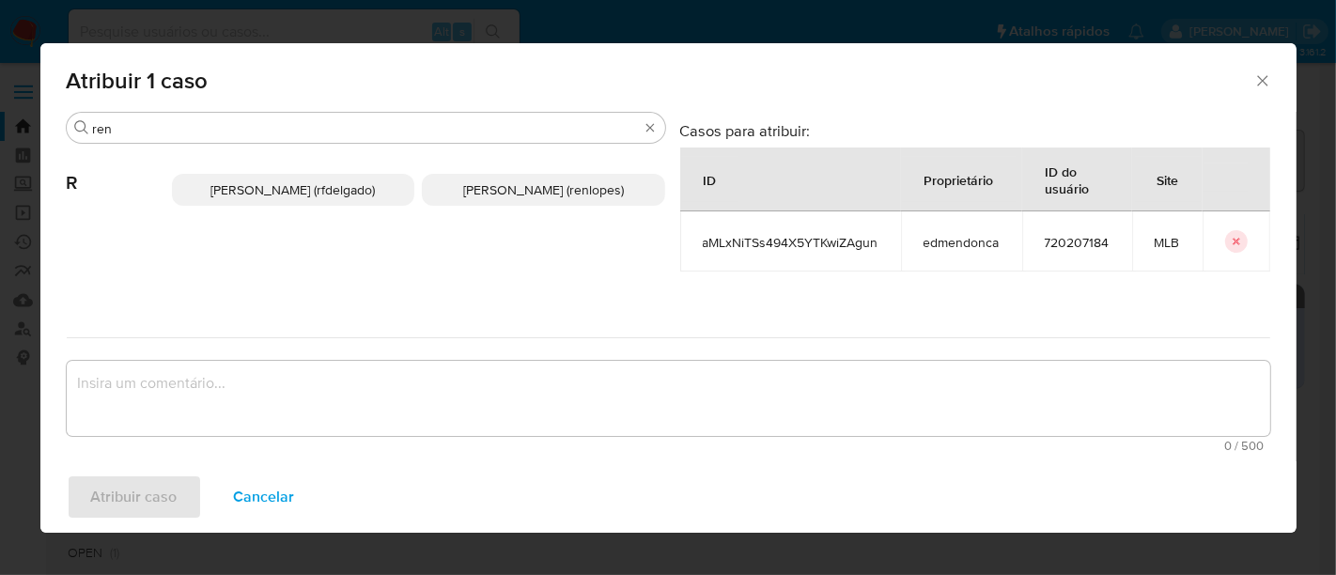
click at [484, 197] on span "[PERSON_NAME] (renlopes)" at bounding box center [543, 189] width 161 height 19
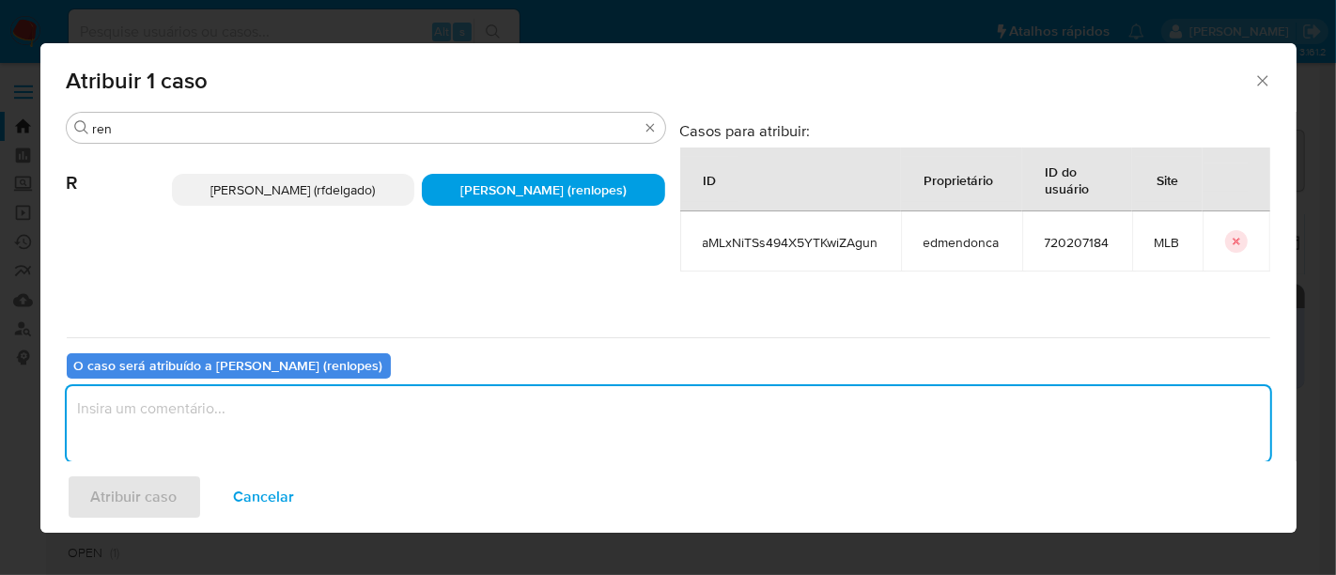
click at [555, 433] on textarea "assign-modal" at bounding box center [668, 423] width 1203 height 75
type textarea "."
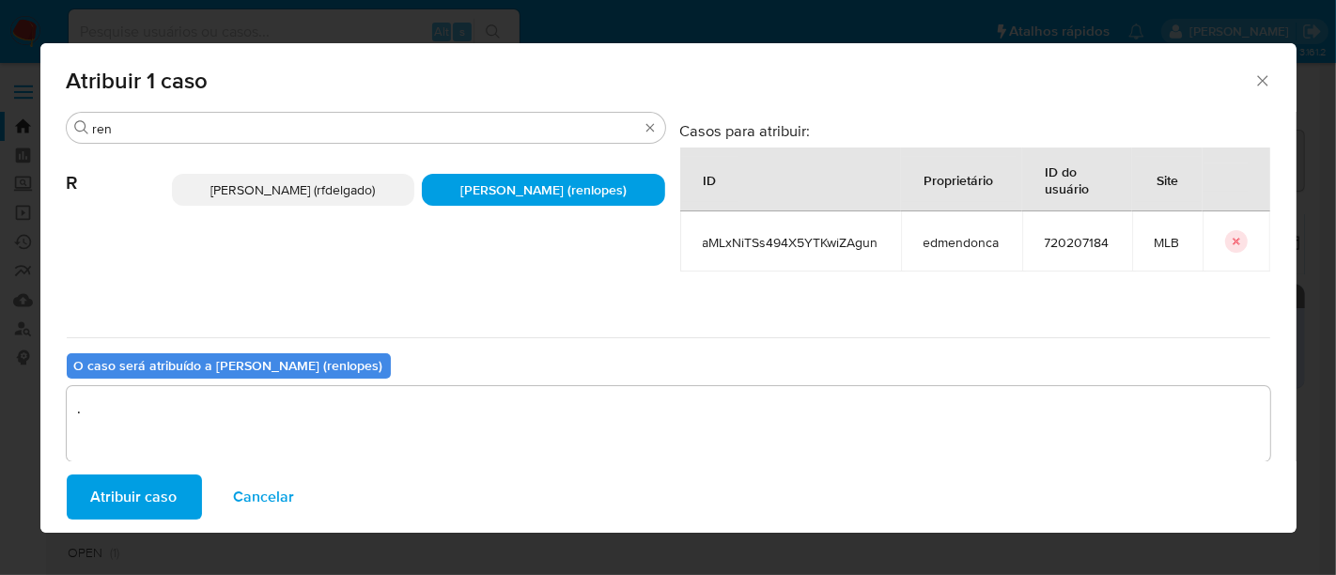
click at [173, 487] on span "Atribuir caso" at bounding box center [134, 496] width 86 height 41
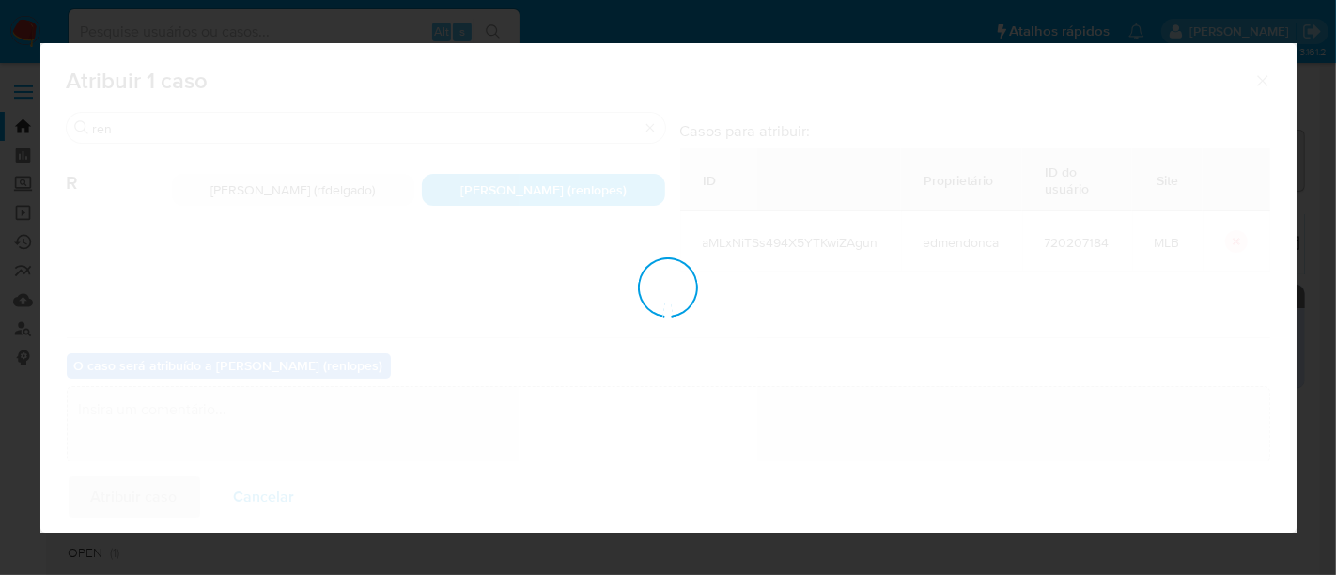
checkbox input "false"
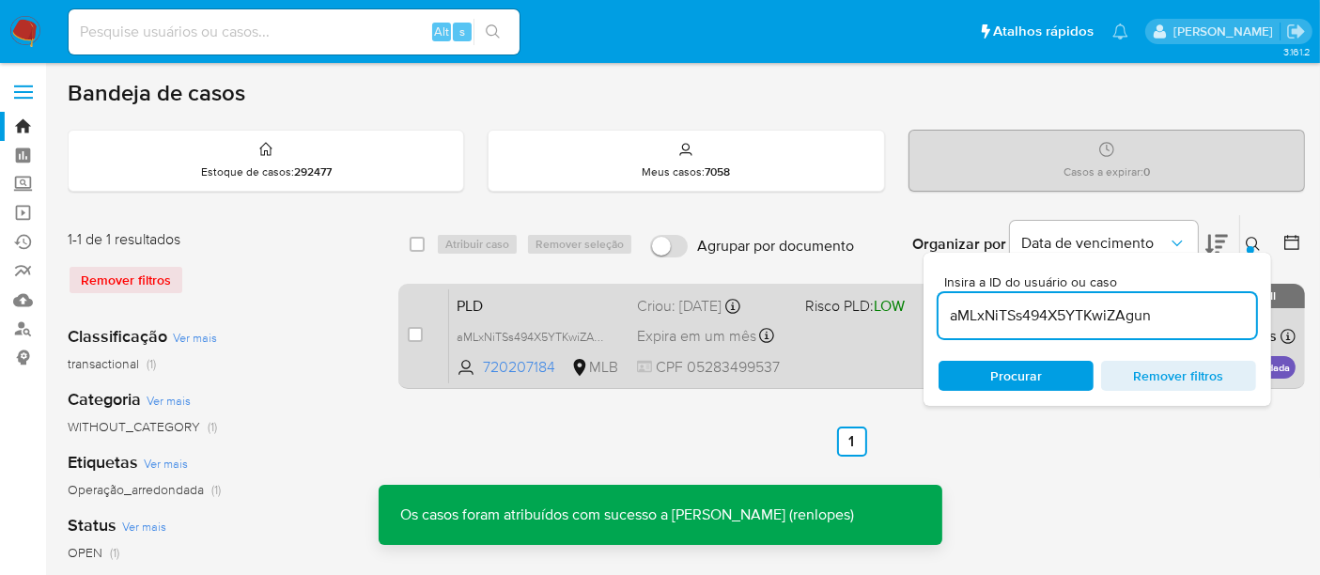
click at [659, 333] on span "Expira em um mês" at bounding box center [696, 336] width 119 height 21
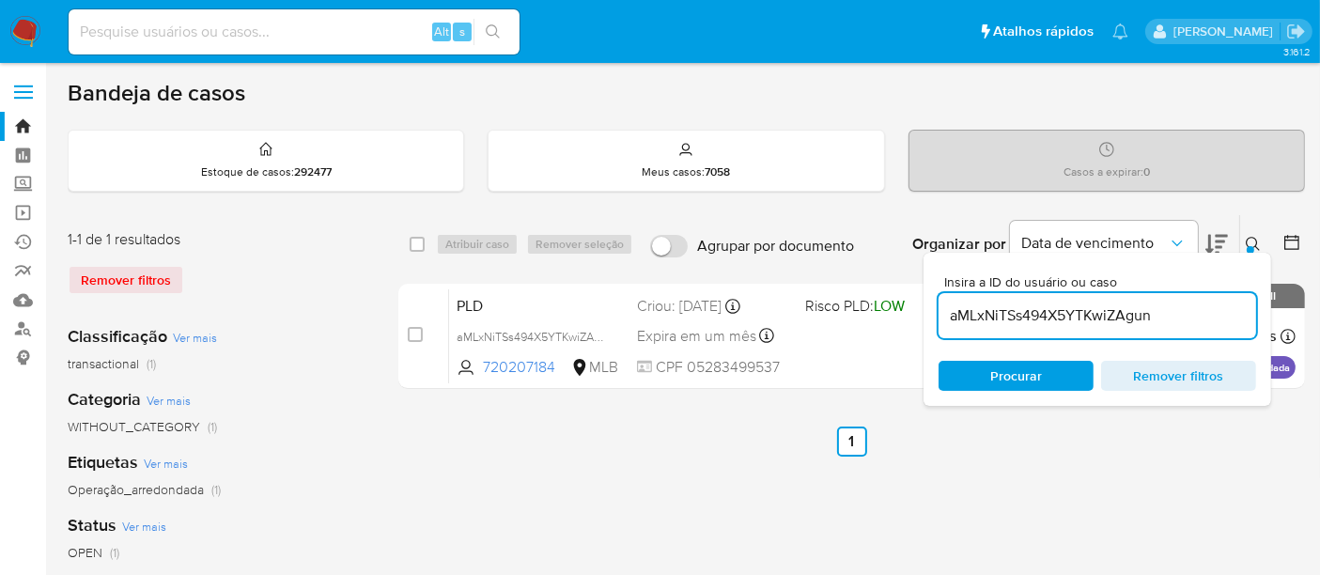
click at [206, 25] on input at bounding box center [294, 32] width 451 height 24
paste input "2eudrlIhArzJUlBHKmBaqYc4"
type input "2eudrlIhArzJUlBHKmBaqYc4"
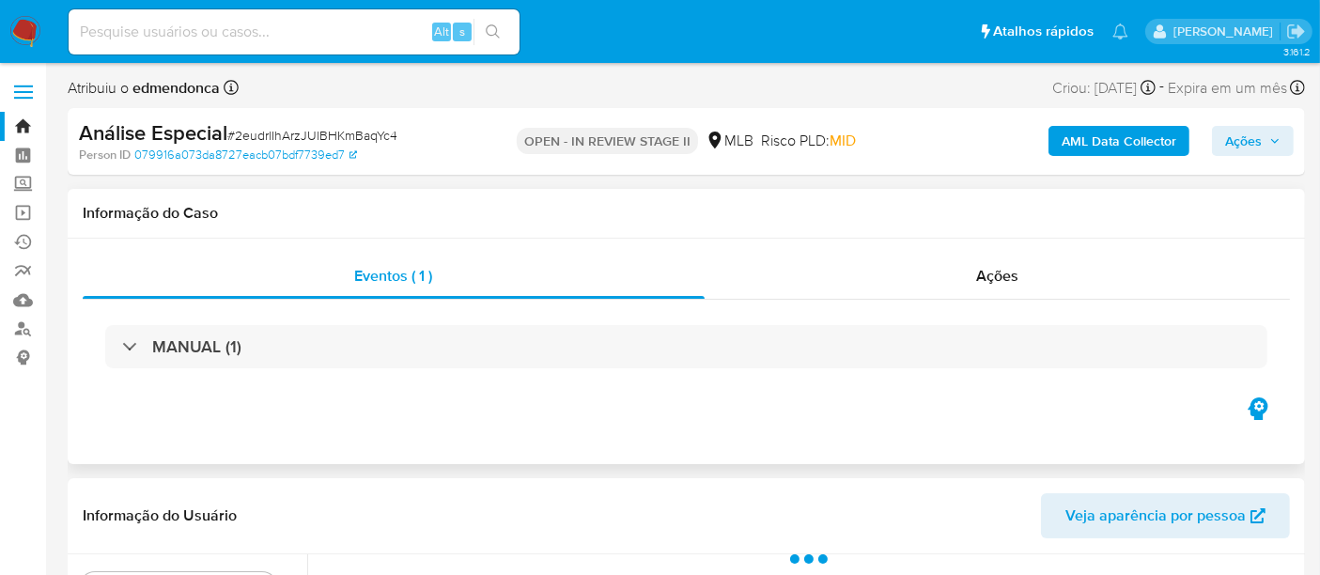
select select "10"
click at [22, 23] on img at bounding box center [25, 32] width 32 height 32
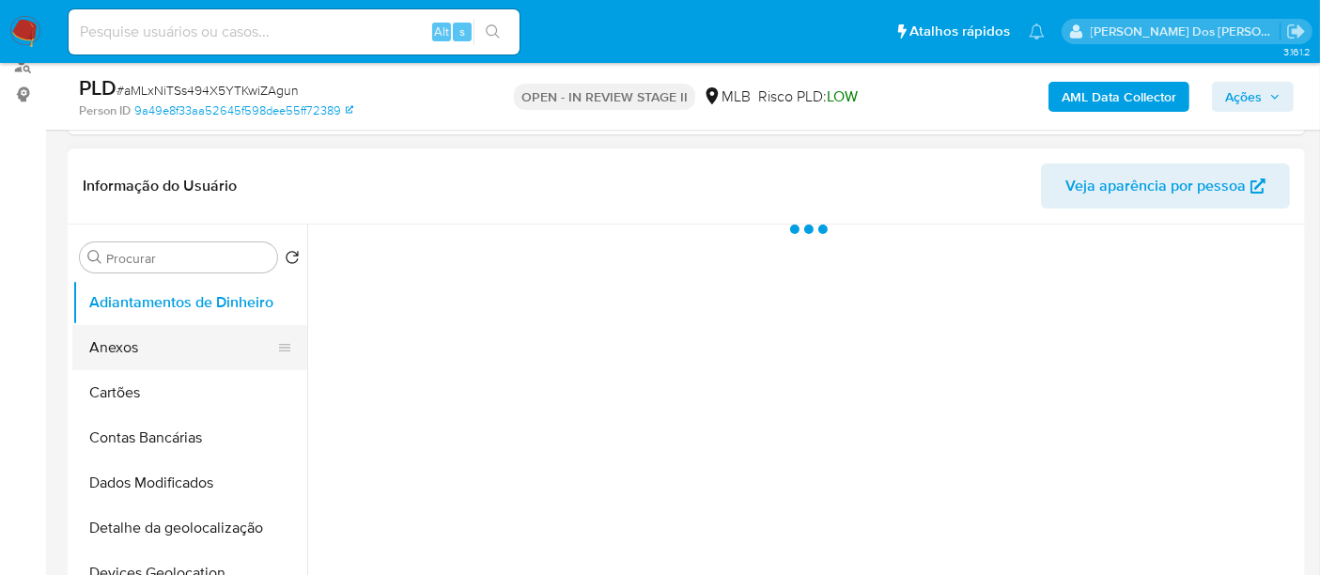
scroll to position [313, 0]
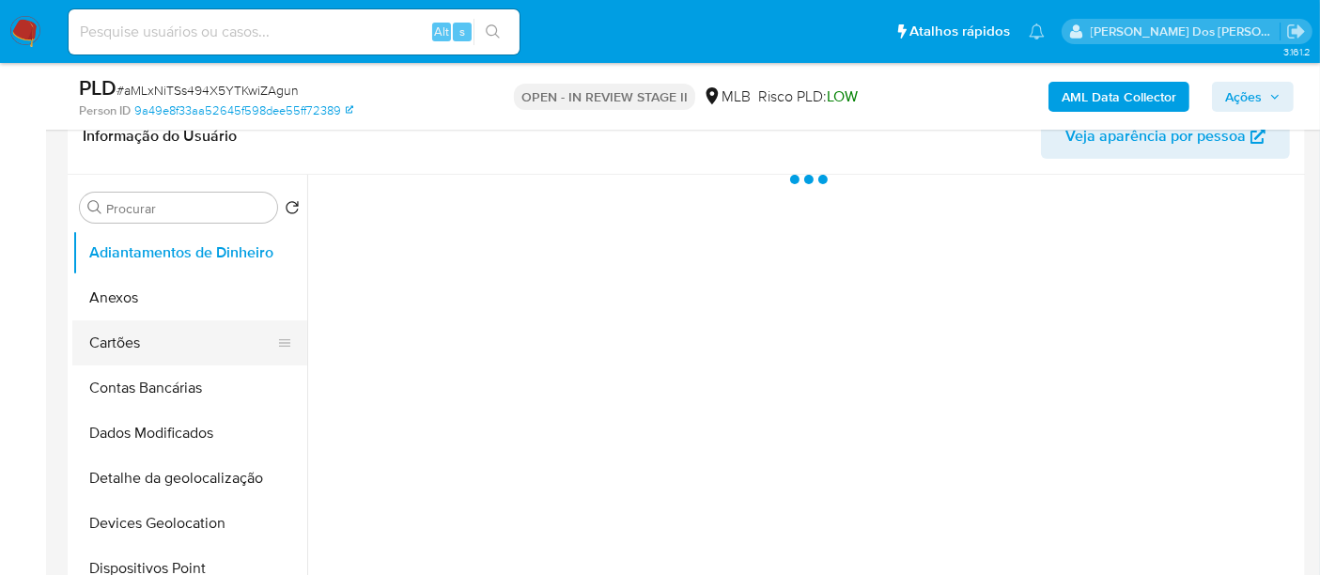
select select "10"
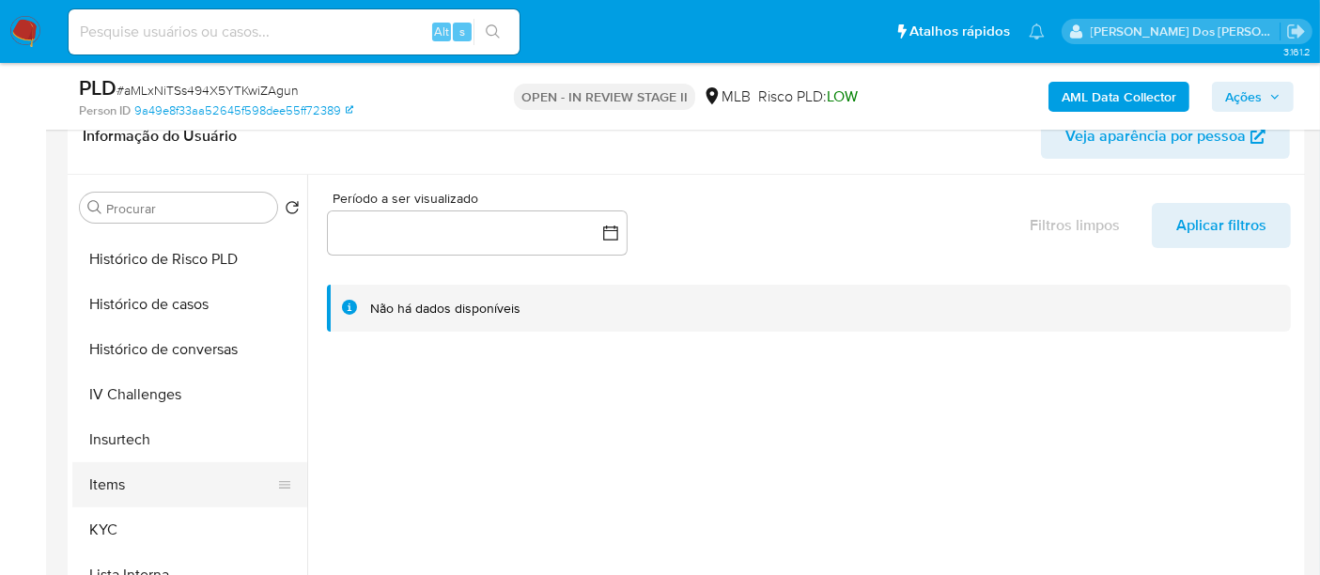
scroll to position [730, 0]
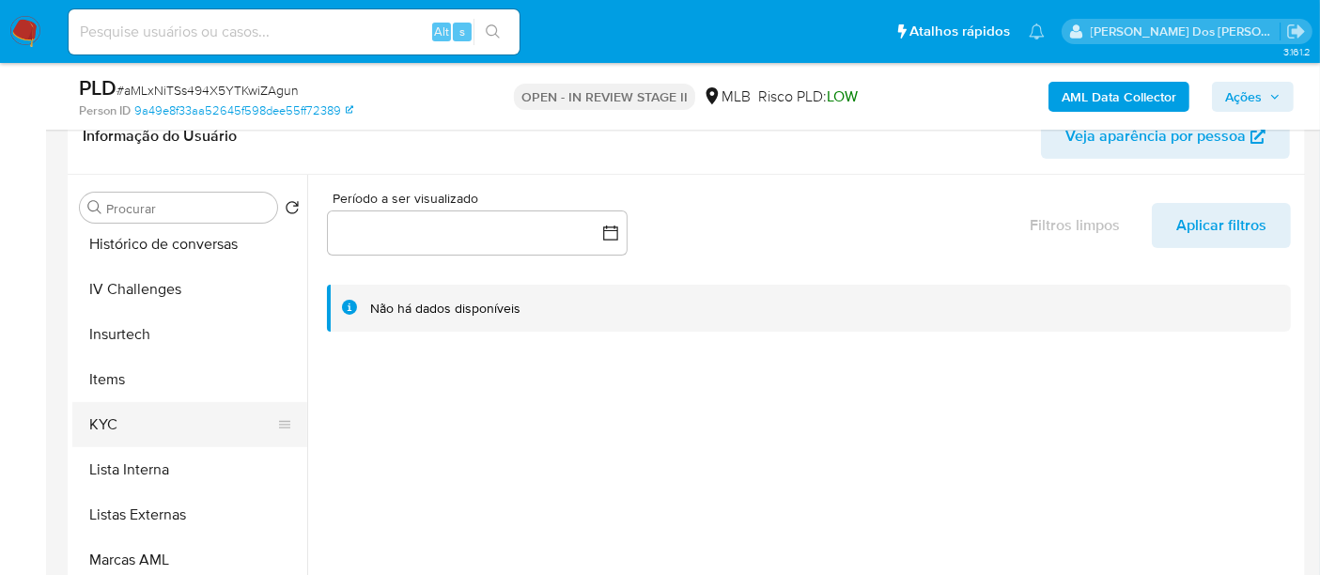
click at [120, 419] on button "KYC" at bounding box center [182, 424] width 220 height 45
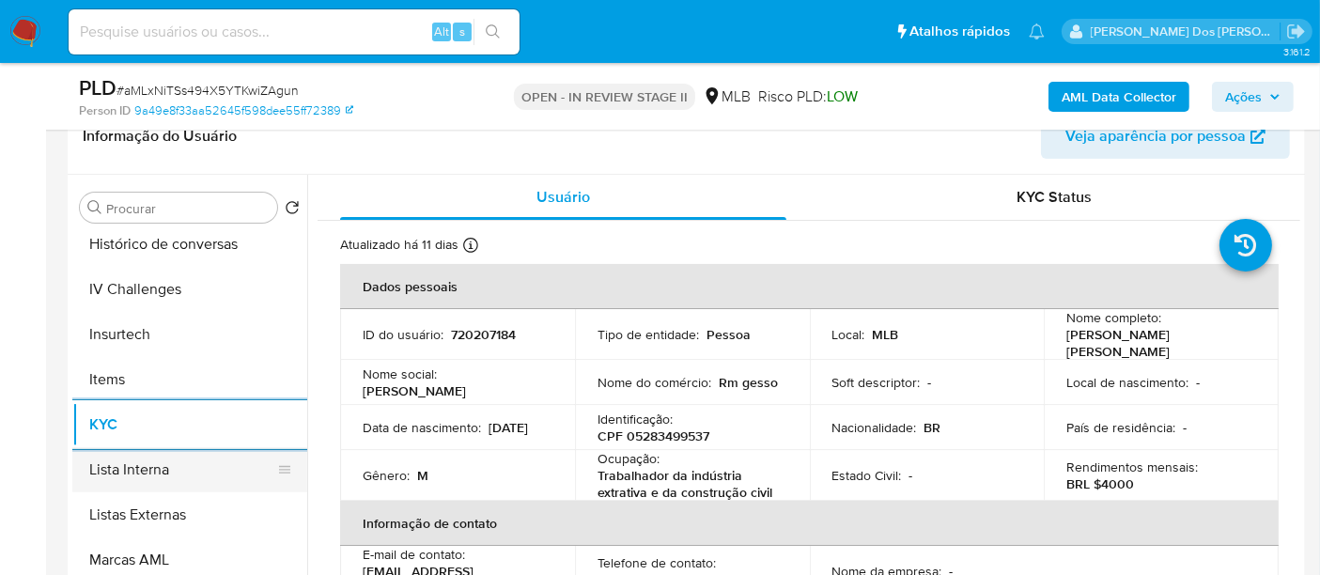
scroll to position [625, 0]
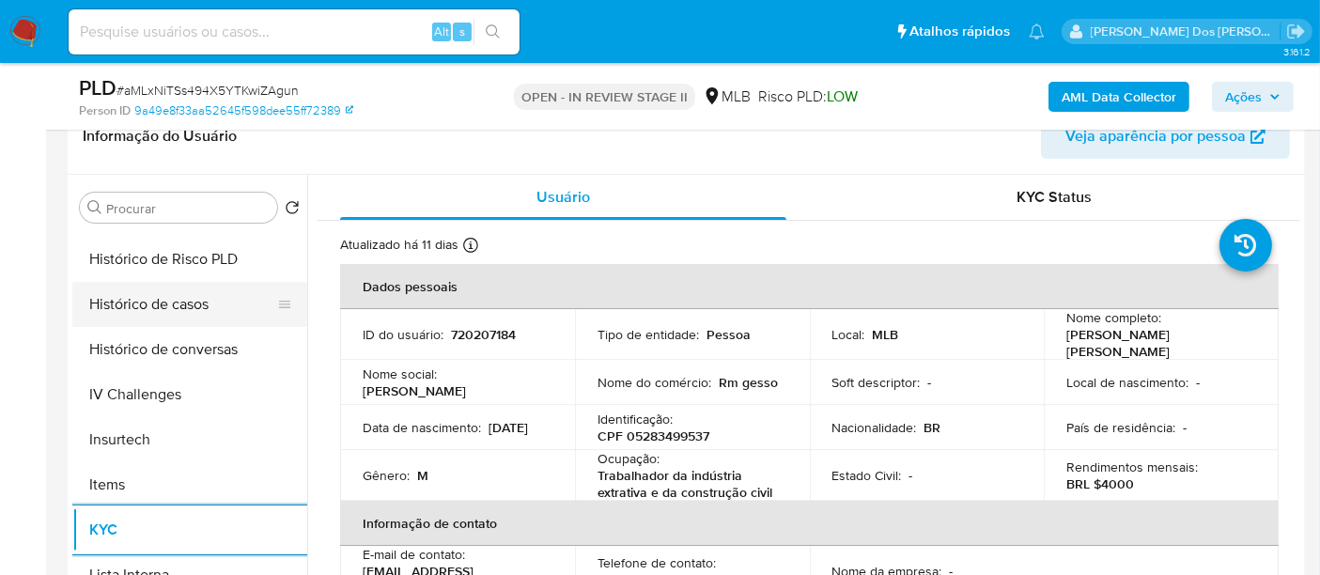
click at [167, 306] on button "Histórico de casos" at bounding box center [182, 304] width 220 height 45
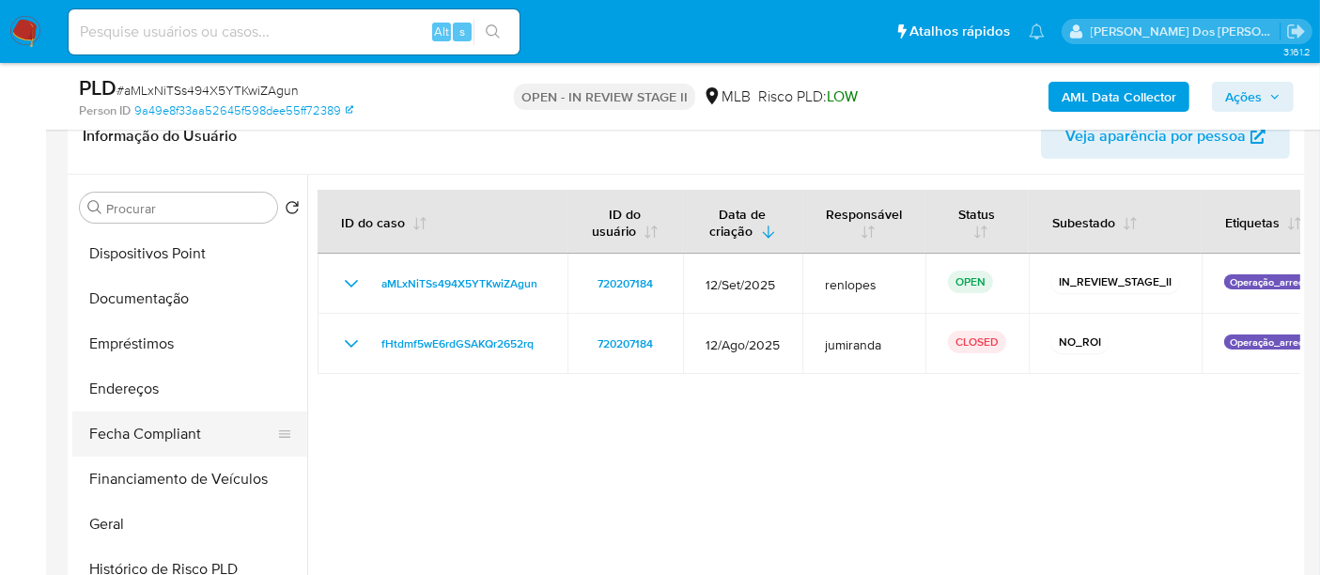
scroll to position [312, 0]
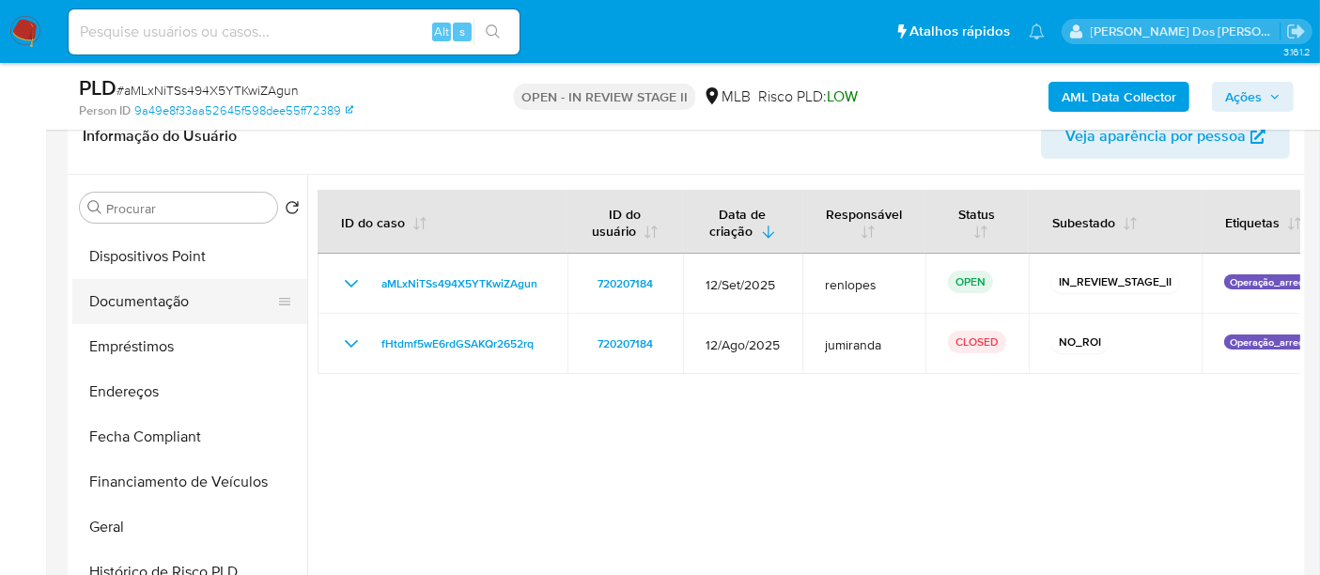
click at [142, 313] on button "Documentação" at bounding box center [182, 301] width 220 height 45
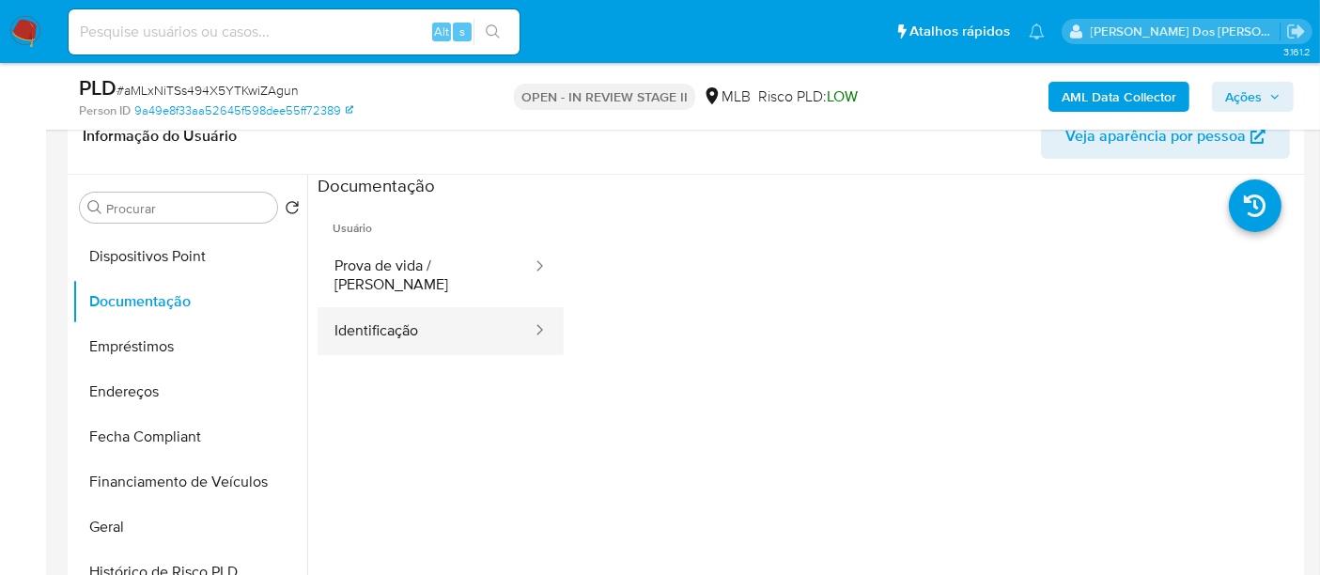
drag, startPoint x: 367, startPoint y: 301, endPoint x: 379, endPoint y: 305, distance: 12.2
click at [367, 307] on button "Identificação" at bounding box center [425, 331] width 216 height 48
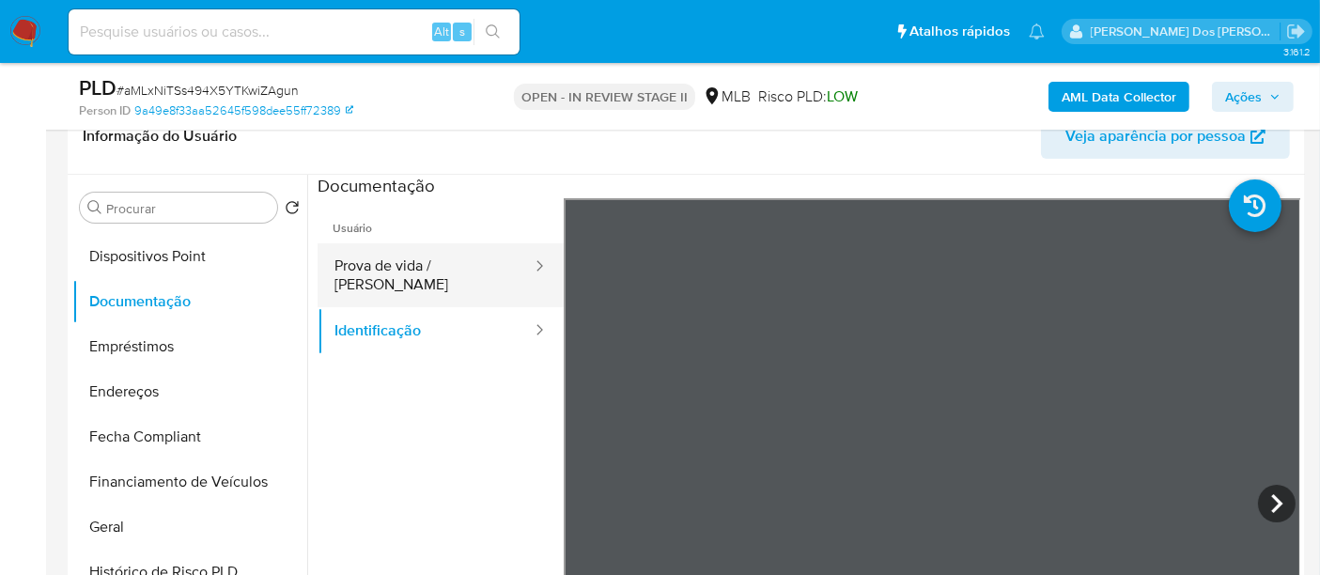
click at [395, 243] on button "Prova de vida / [PERSON_NAME]" at bounding box center [425, 275] width 216 height 64
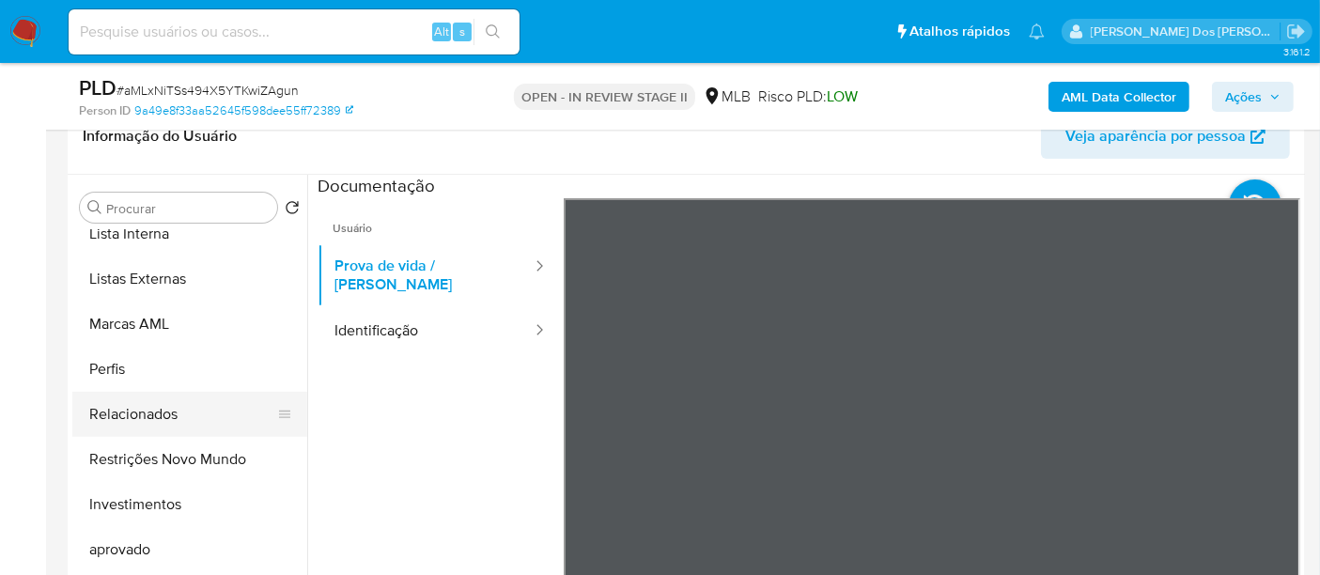
scroll to position [973, 0]
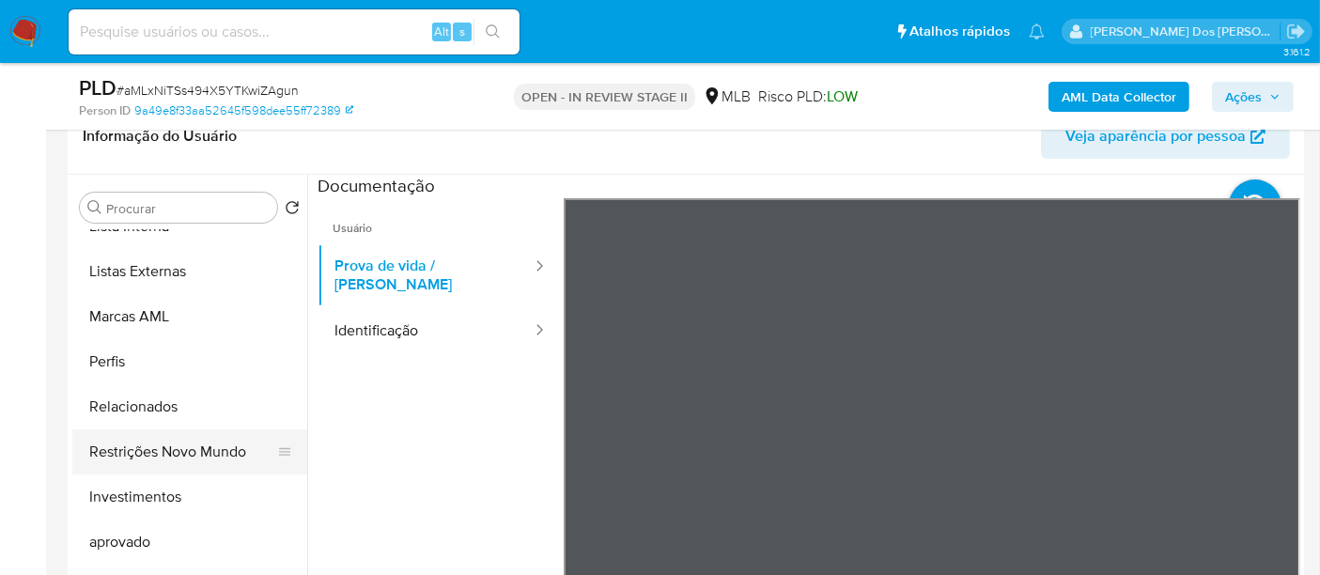
click at [195, 452] on button "Restrições Novo Mundo" at bounding box center [182, 451] width 220 height 45
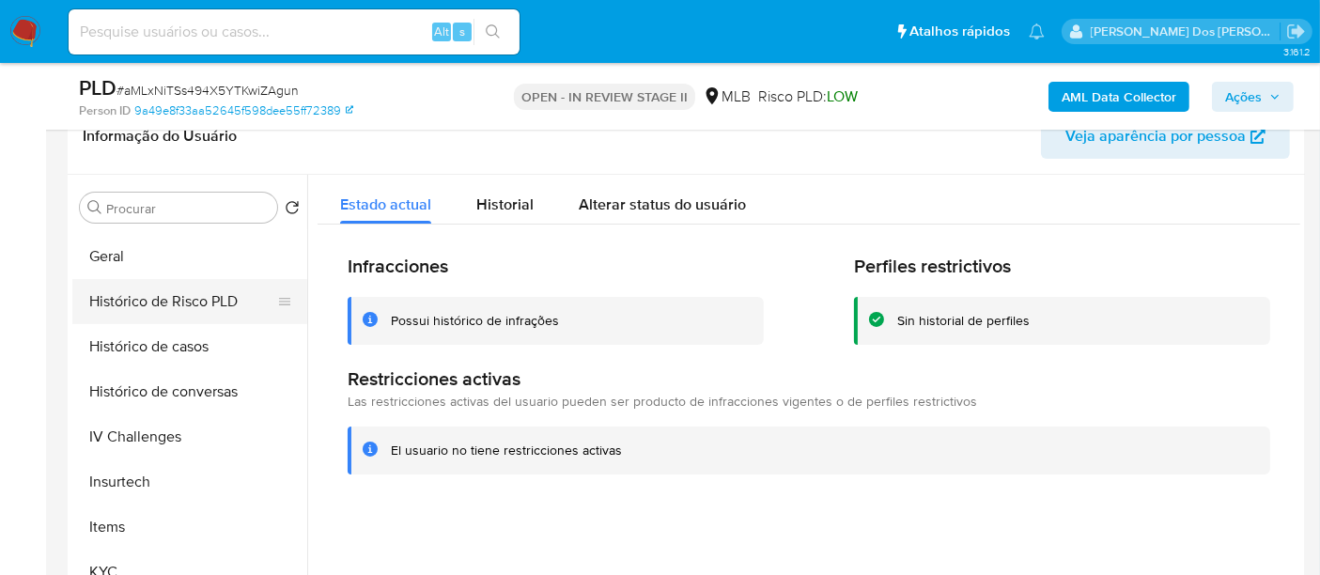
scroll to position [555, 0]
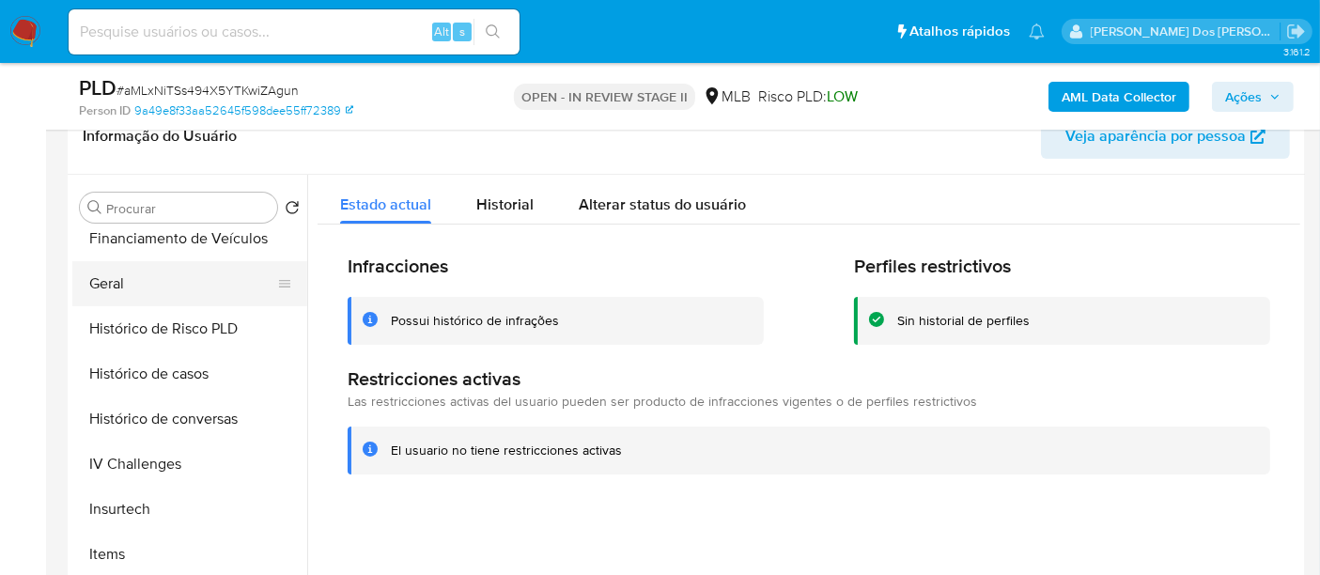
click at [110, 283] on button "Geral" at bounding box center [182, 283] width 220 height 45
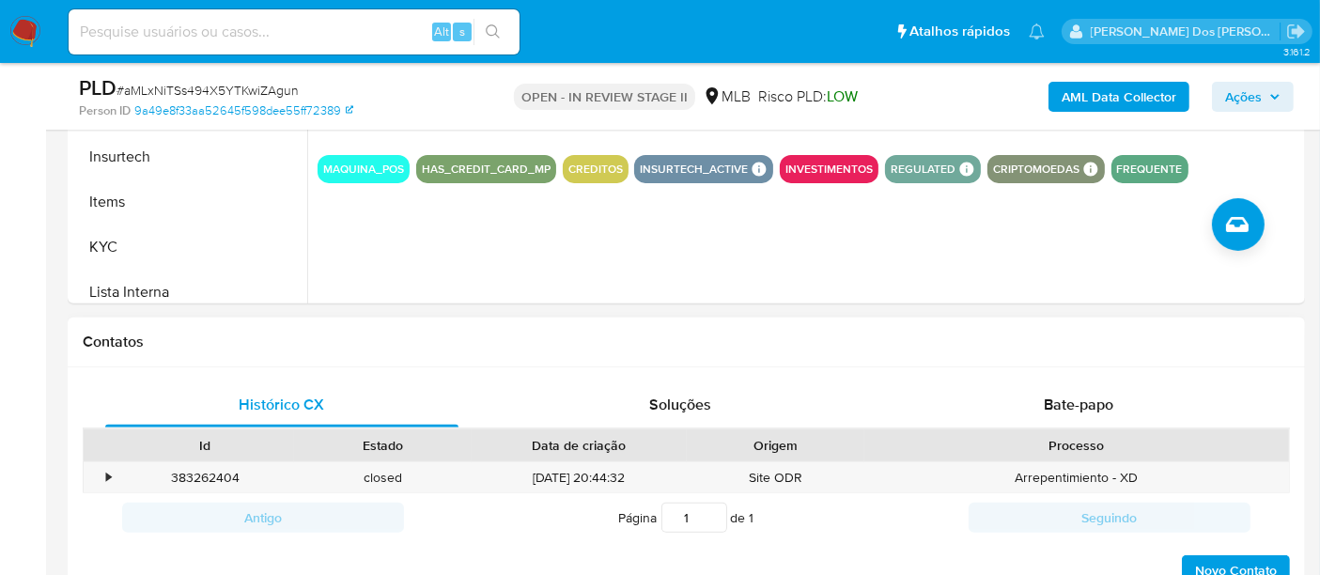
scroll to position [834, 0]
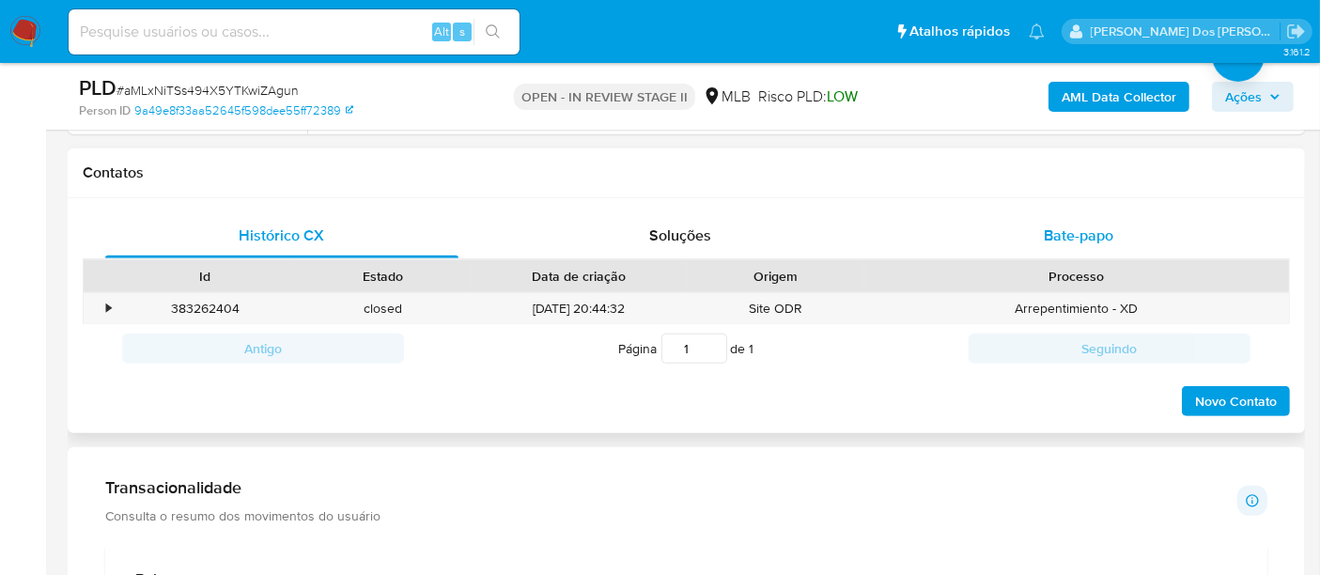
click at [1061, 230] on span "Bate-papo" at bounding box center [1079, 235] width 70 height 22
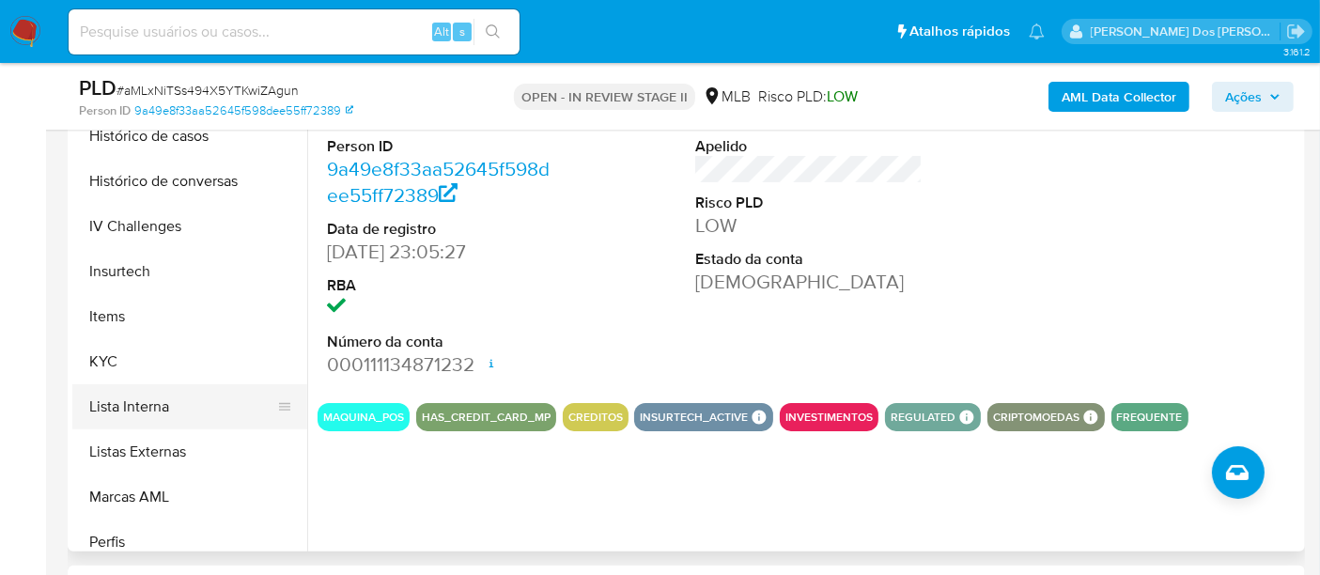
scroll to position [765, 0]
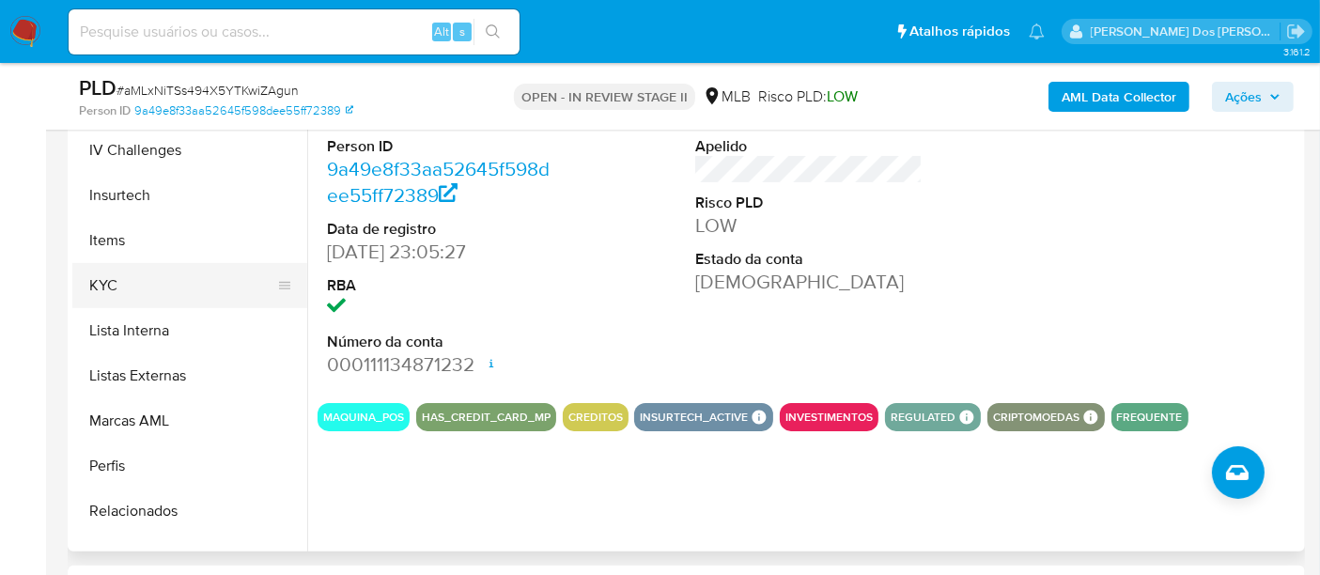
click at [90, 283] on button "KYC" at bounding box center [182, 285] width 220 height 45
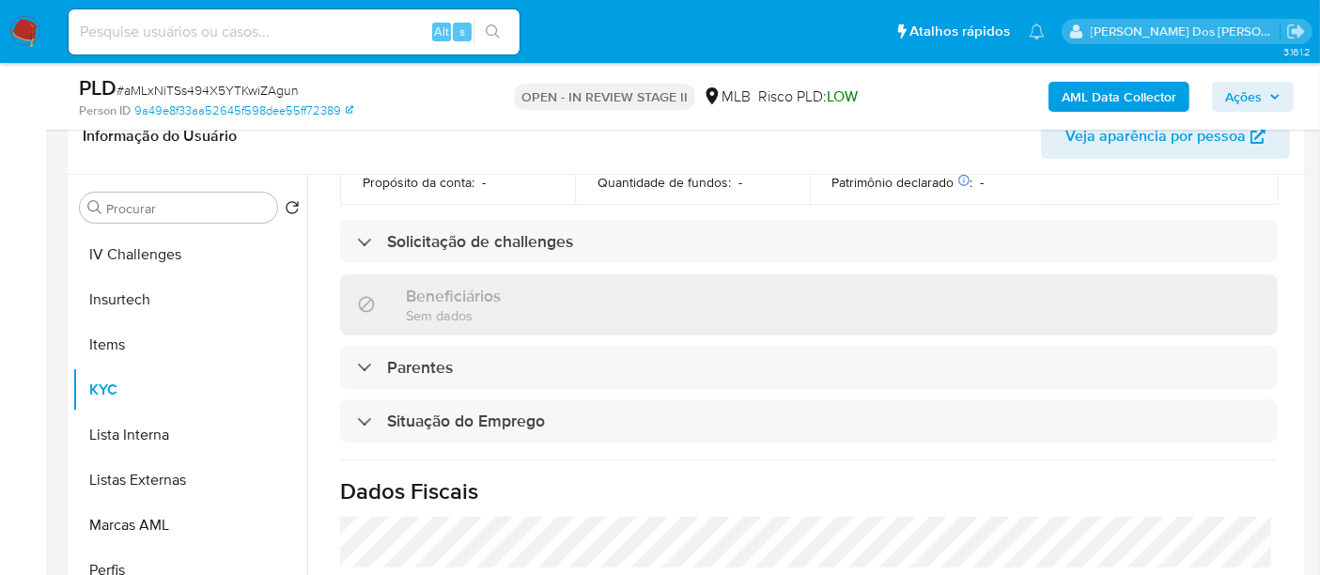
scroll to position [546, 0]
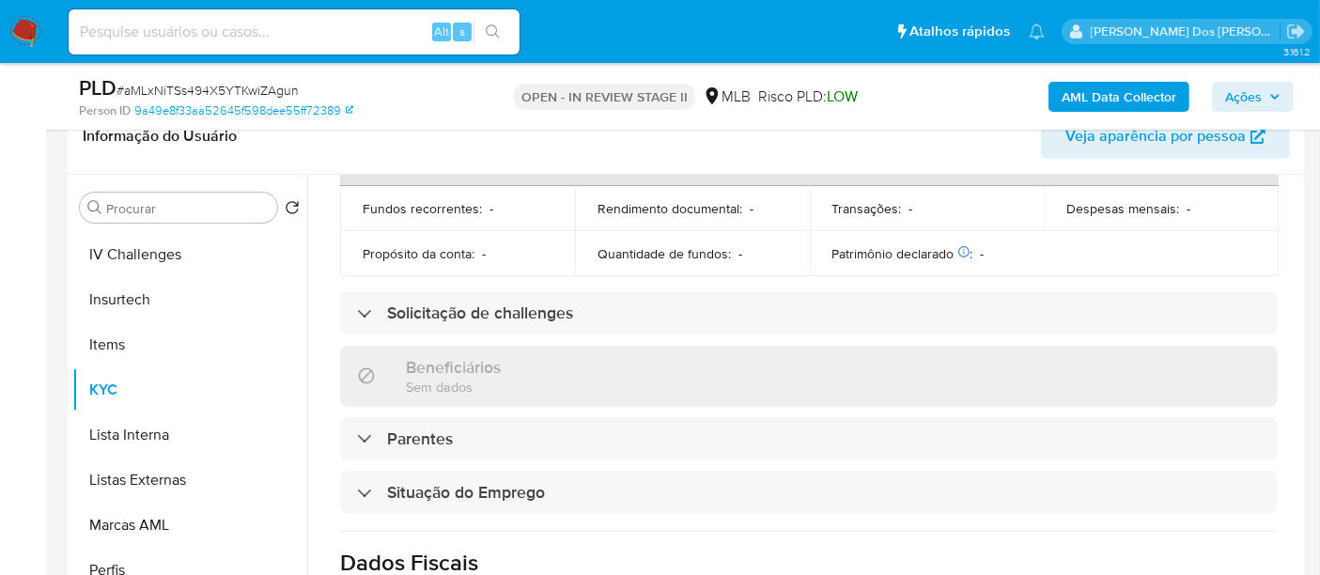
click at [410, 322] on div "Atualizado há 11 dias Criado: 25/02/2021 00:05:34 Atualizado: 18/09/2025 04:35:…" at bounding box center [808, 328] width 983 height 1306
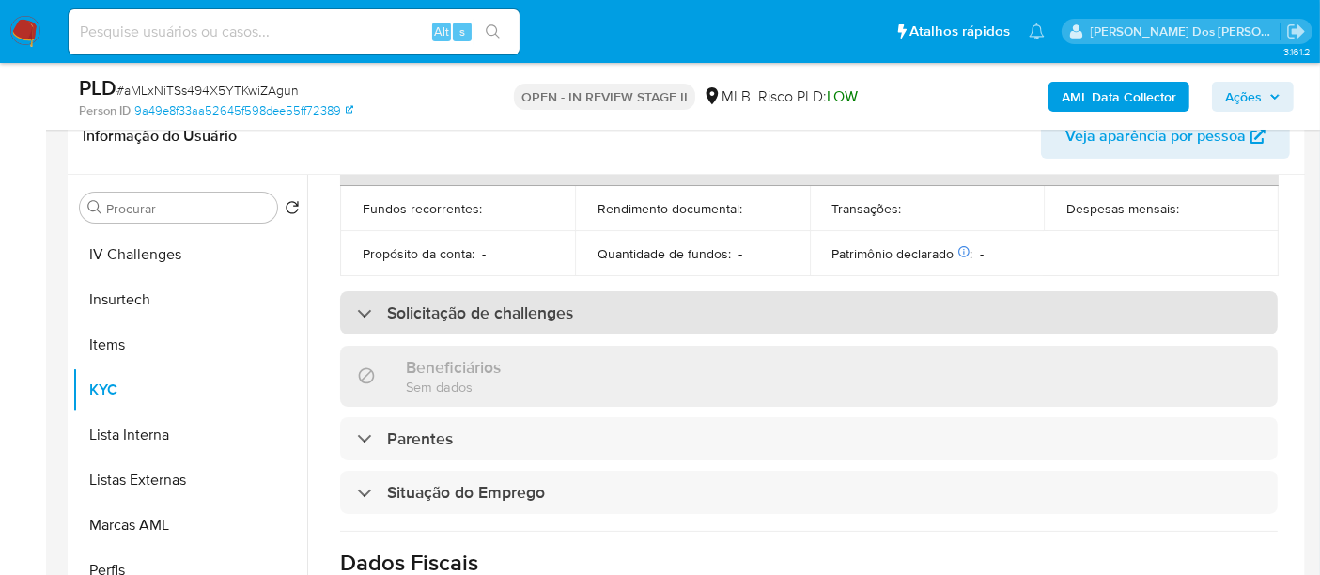
click at [410, 312] on div "Solicitação de challenges" at bounding box center [808, 312] width 937 height 43
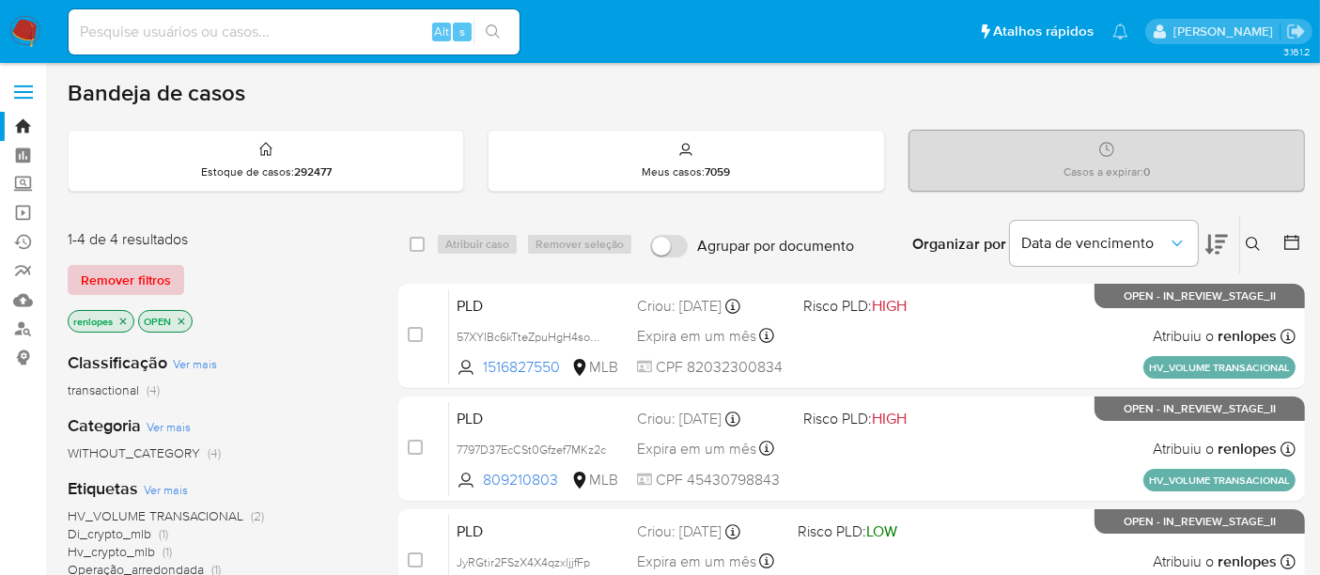
click at [145, 280] on span "Remover filtros" at bounding box center [126, 280] width 90 height 26
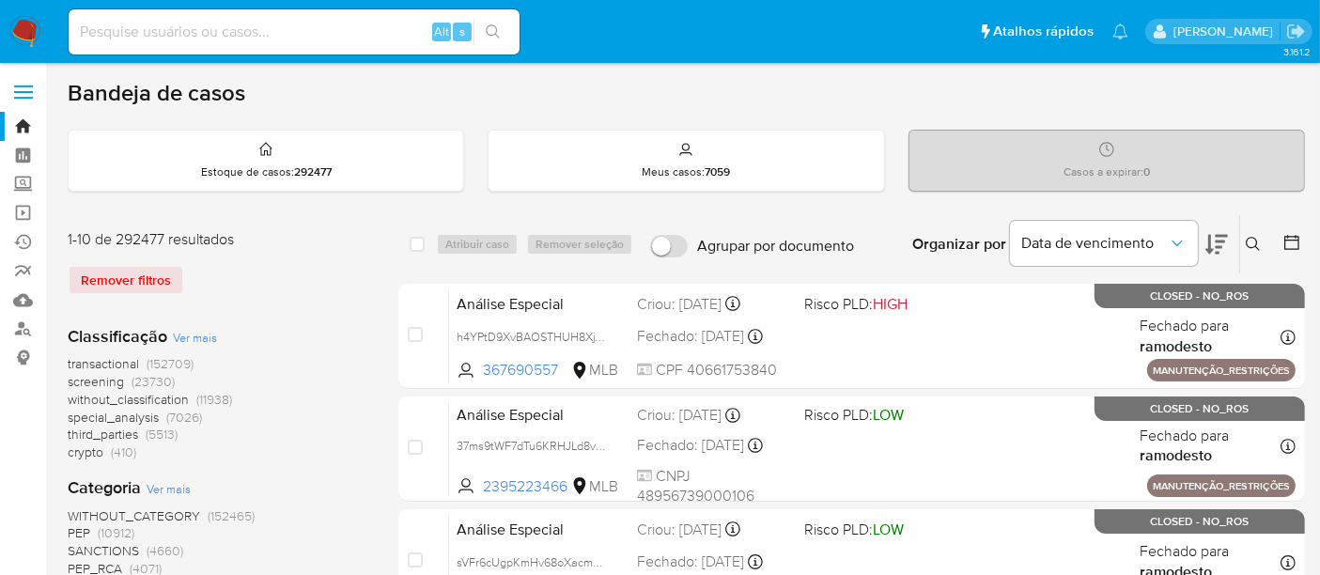
click at [1256, 242] on icon at bounding box center [1253, 244] width 14 height 14
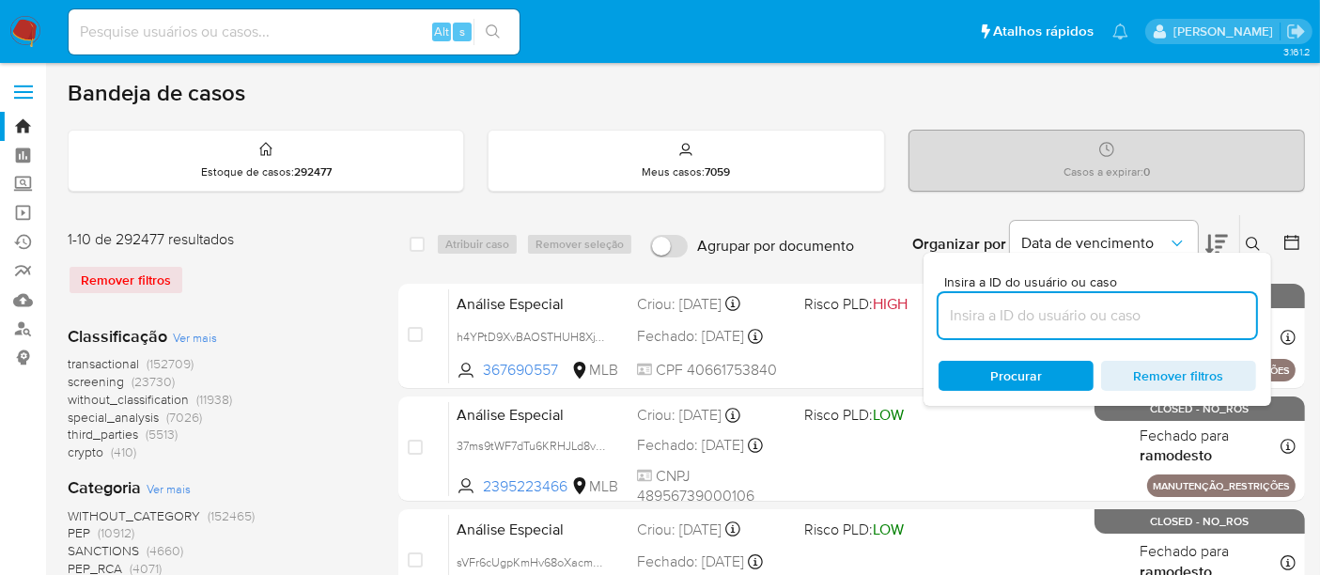
click at [1042, 315] on input at bounding box center [1096, 315] width 317 height 24
type input "2eudrlIhArzJUlBHKmBaqYc4"
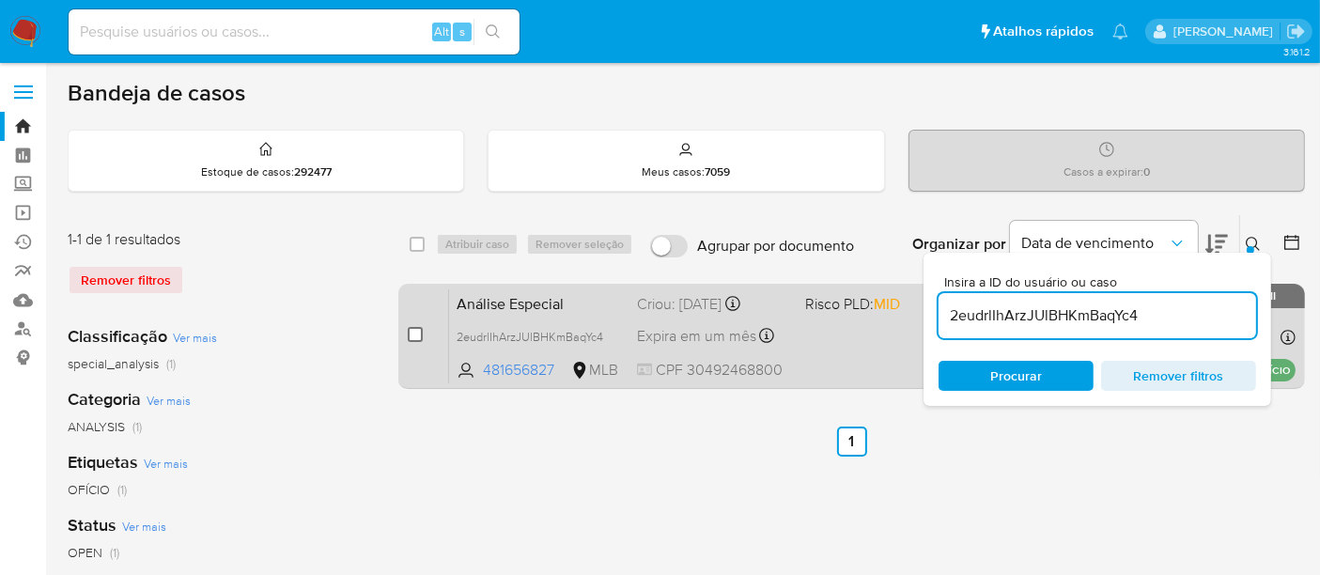
click at [415, 333] on input "checkbox" at bounding box center [415, 334] width 15 height 15
checkbox input "true"
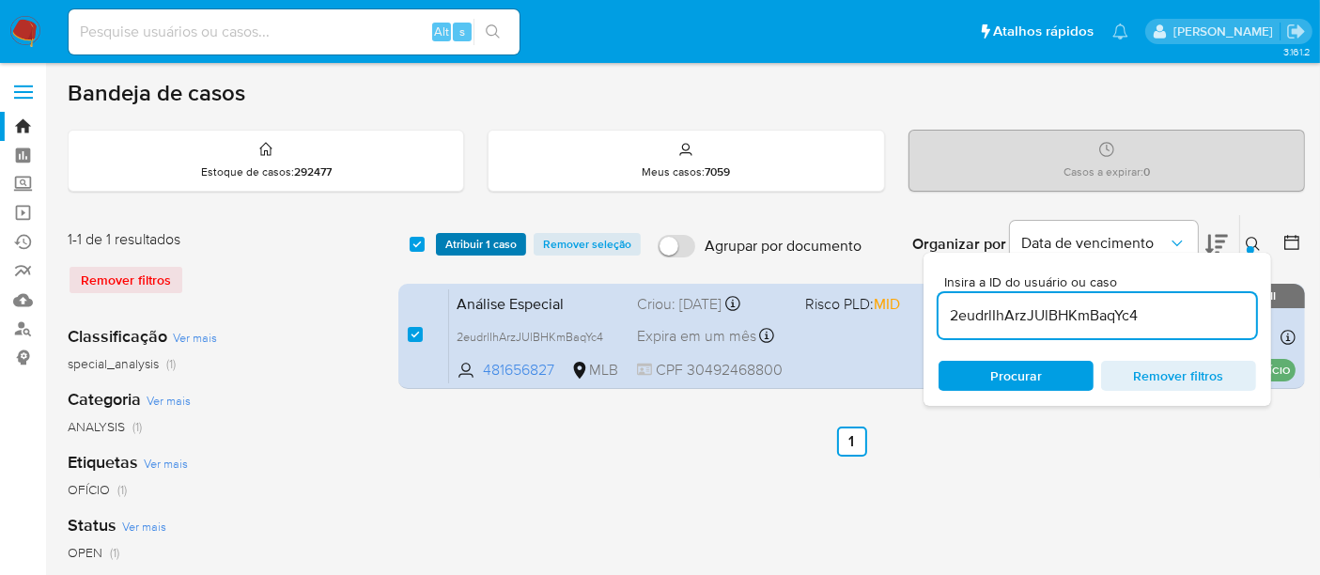
click at [502, 242] on span "Atribuir 1 caso" at bounding box center [480, 244] width 71 height 19
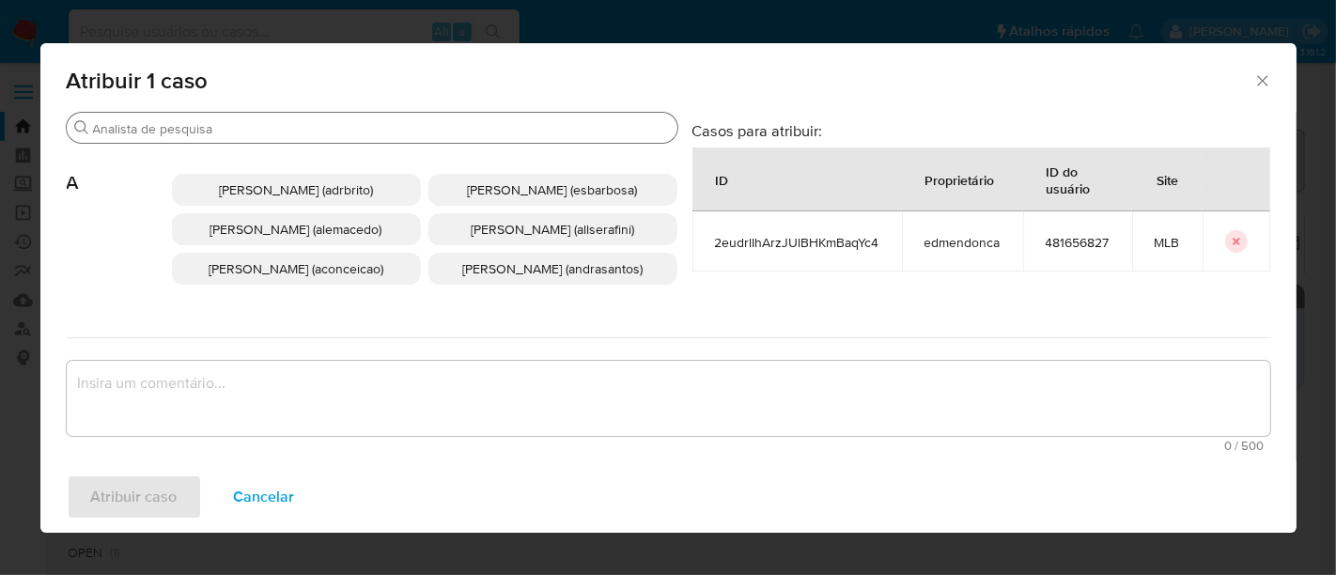
click at [482, 132] on input "Buscar" at bounding box center [381, 128] width 577 height 17
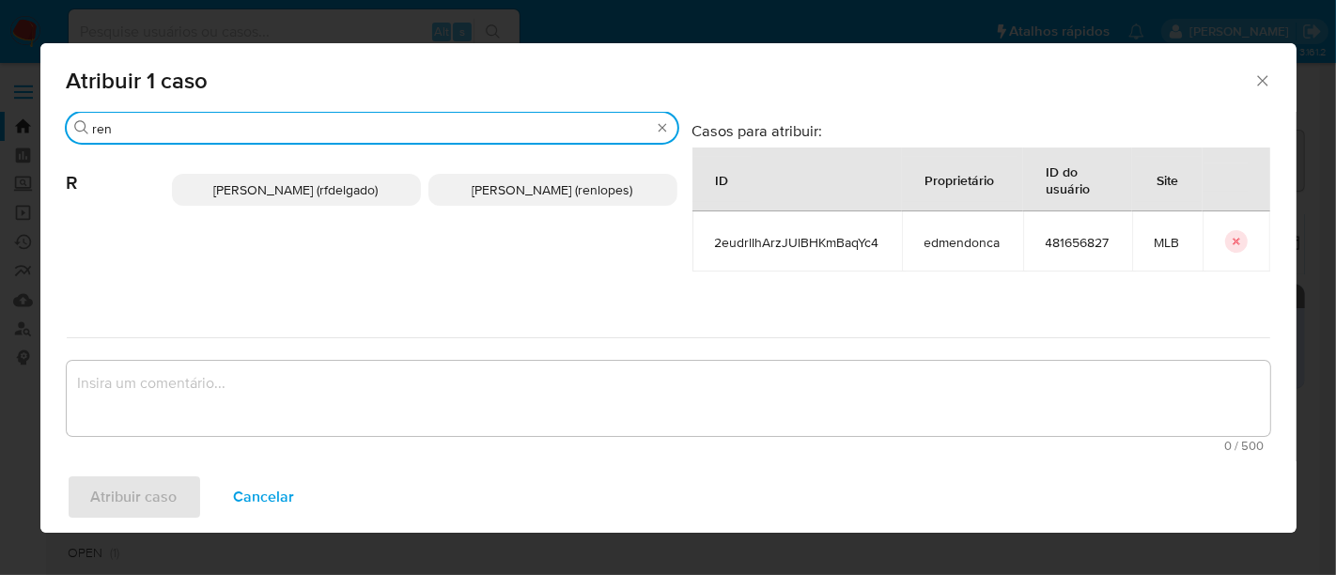
type input "ren"
click at [491, 193] on span "Renato Lopes Dos Santos (renlopes)" at bounding box center [552, 189] width 161 height 19
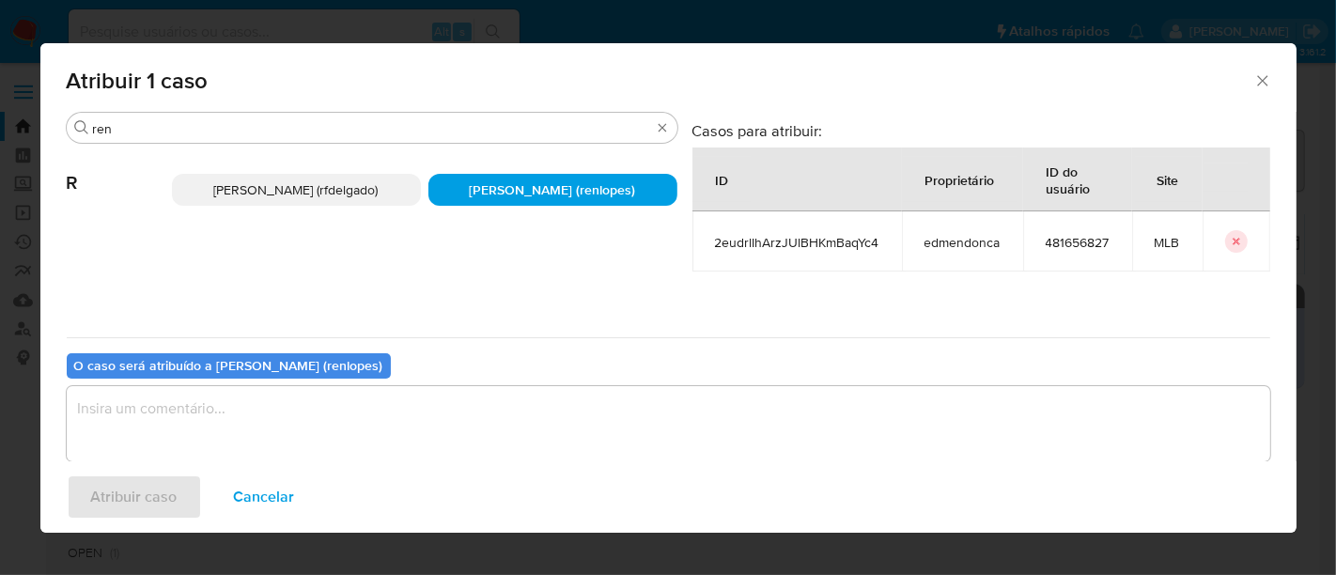
click at [540, 427] on textarea "assign-modal" at bounding box center [668, 423] width 1203 height 75
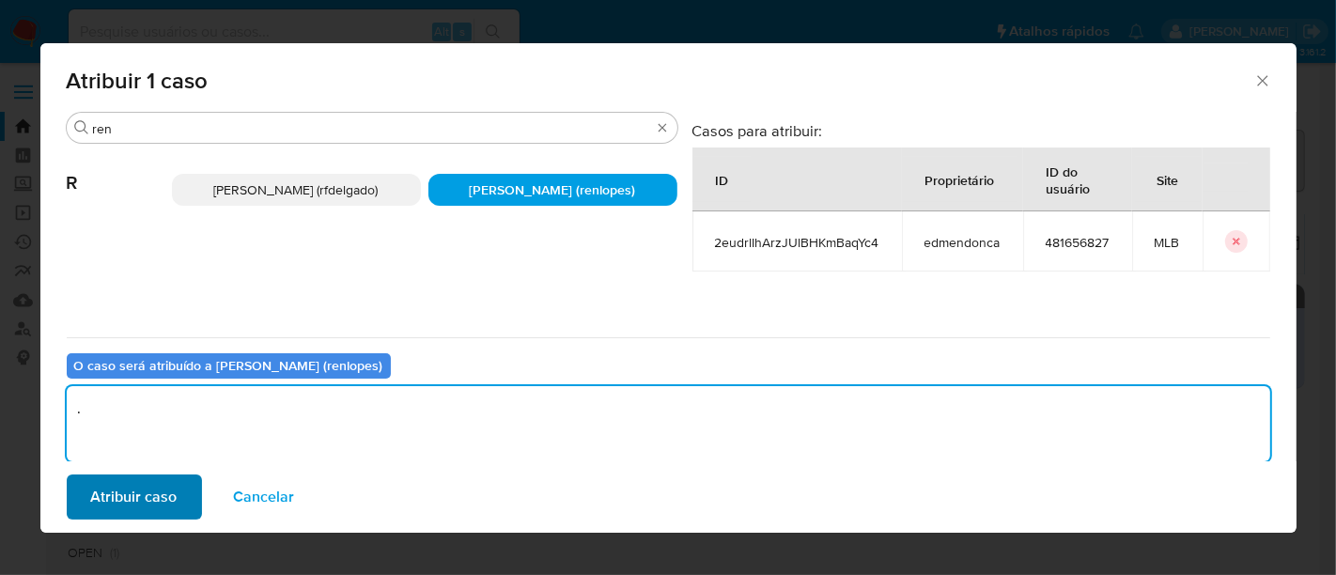
type textarea "."
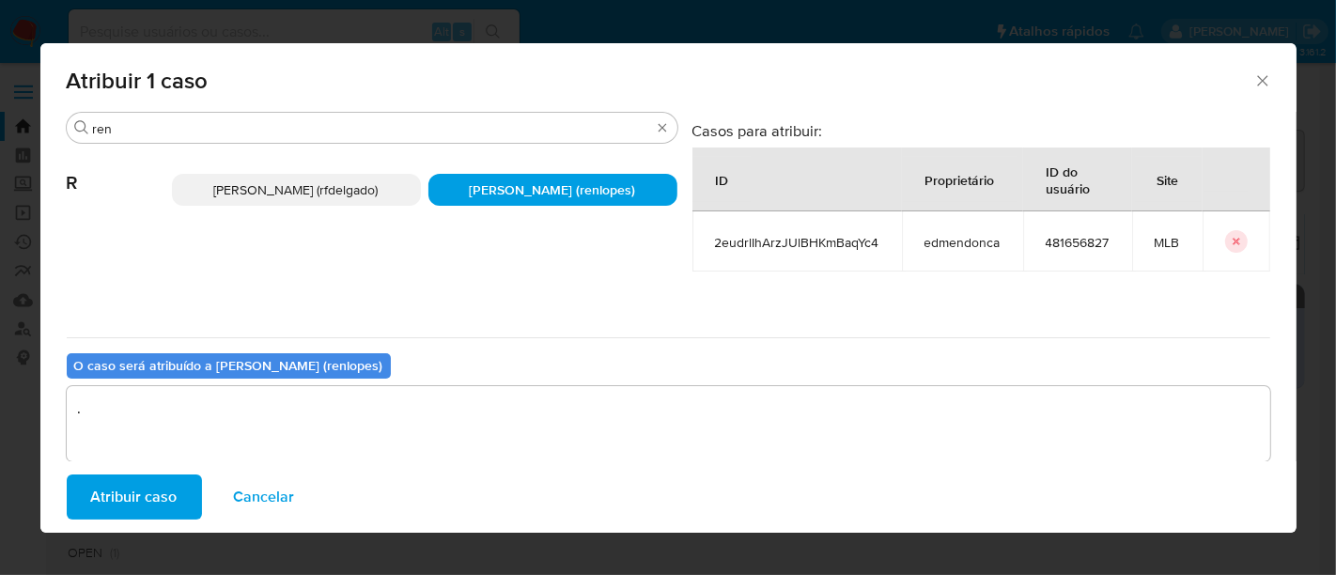
click at [164, 483] on span "Atribuir caso" at bounding box center [134, 496] width 86 height 41
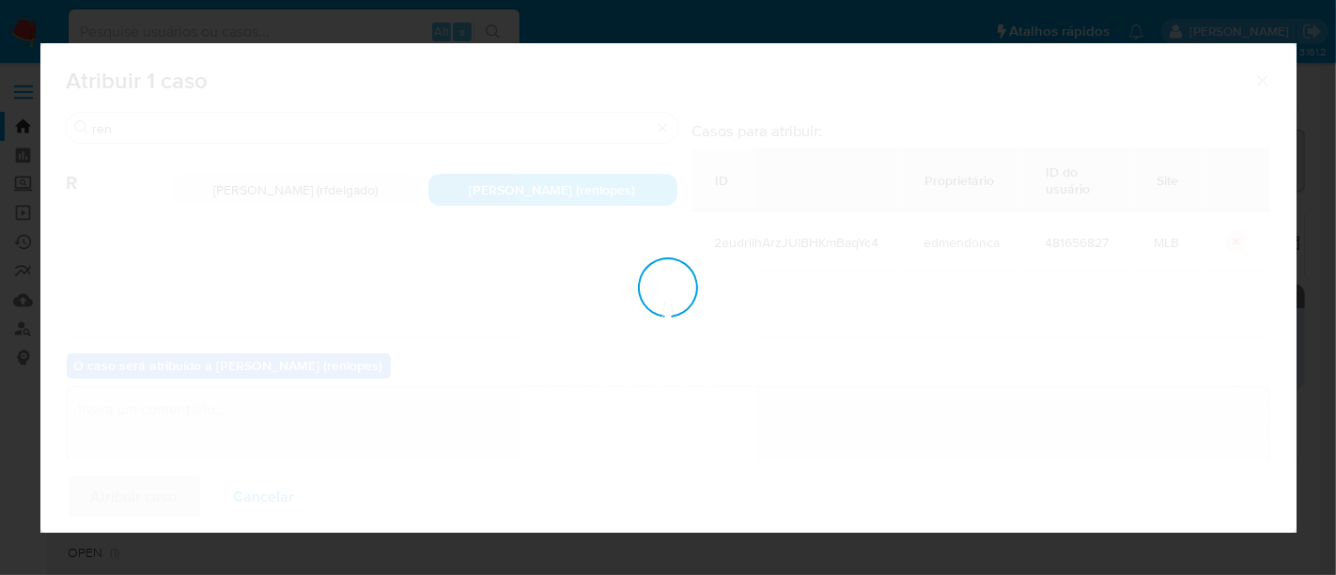
checkbox input "false"
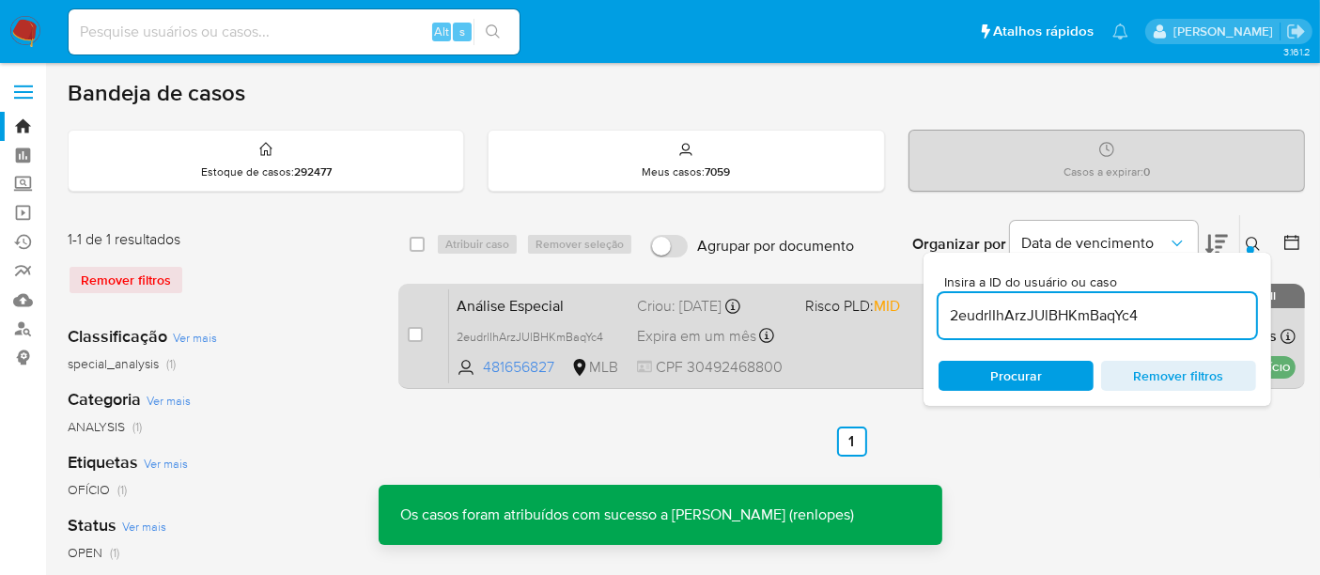
click at [703, 319] on div "Análise Especial 2eudrlIhArzJUlBHKmBaqYc4 481656827 MLB Risco PLD: MID Criou: 1…" at bounding box center [872, 335] width 846 height 95
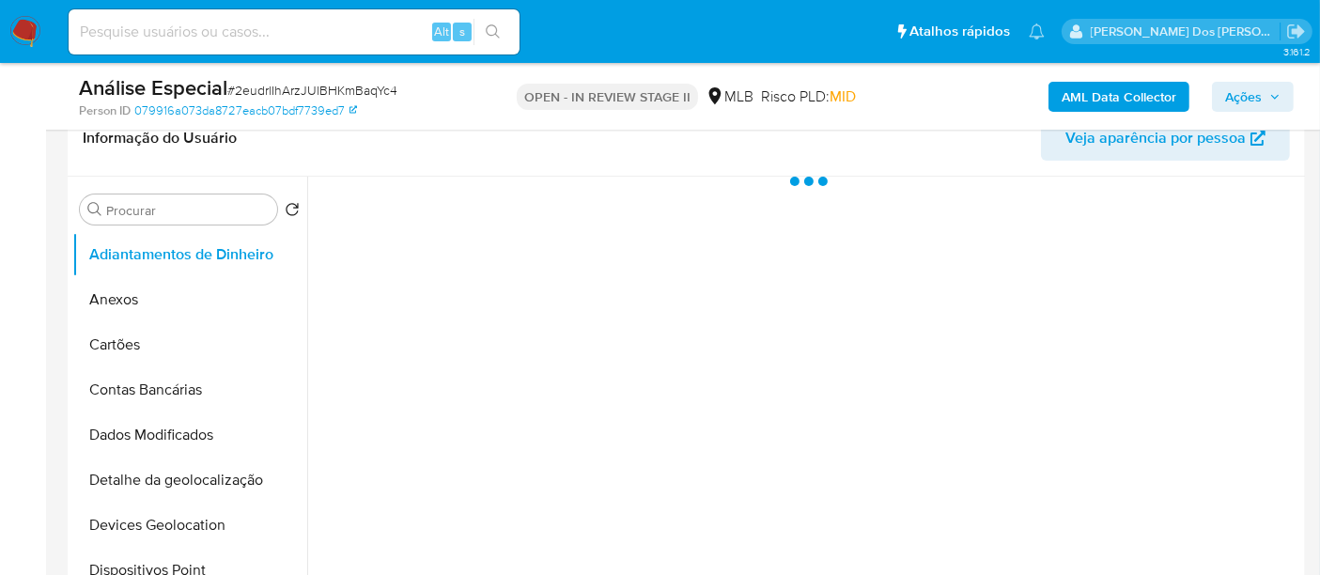
scroll to position [313, 0]
select select "10"
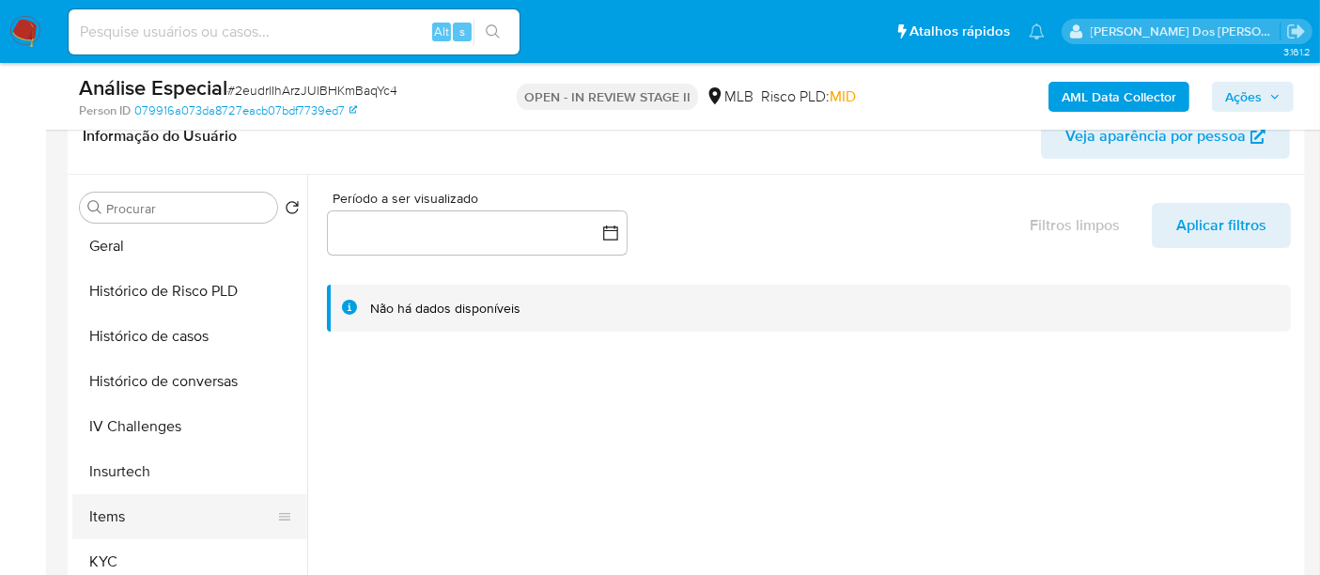
scroll to position [626, 0]
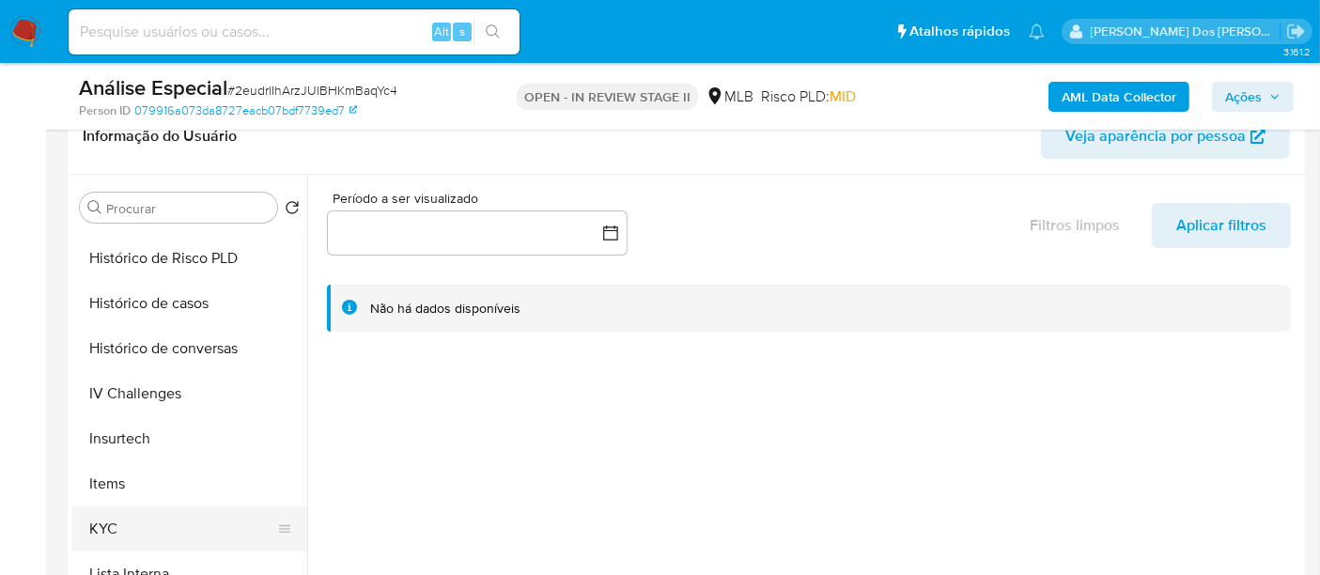
click at [108, 518] on button "KYC" at bounding box center [182, 528] width 220 height 45
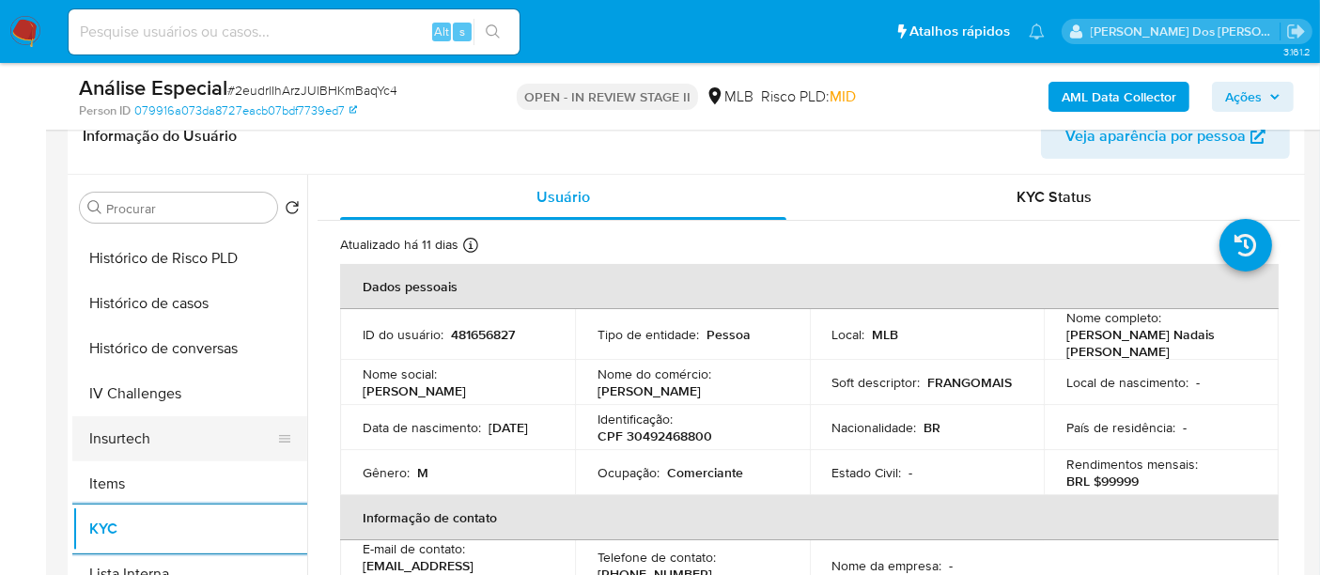
scroll to position [521, 0]
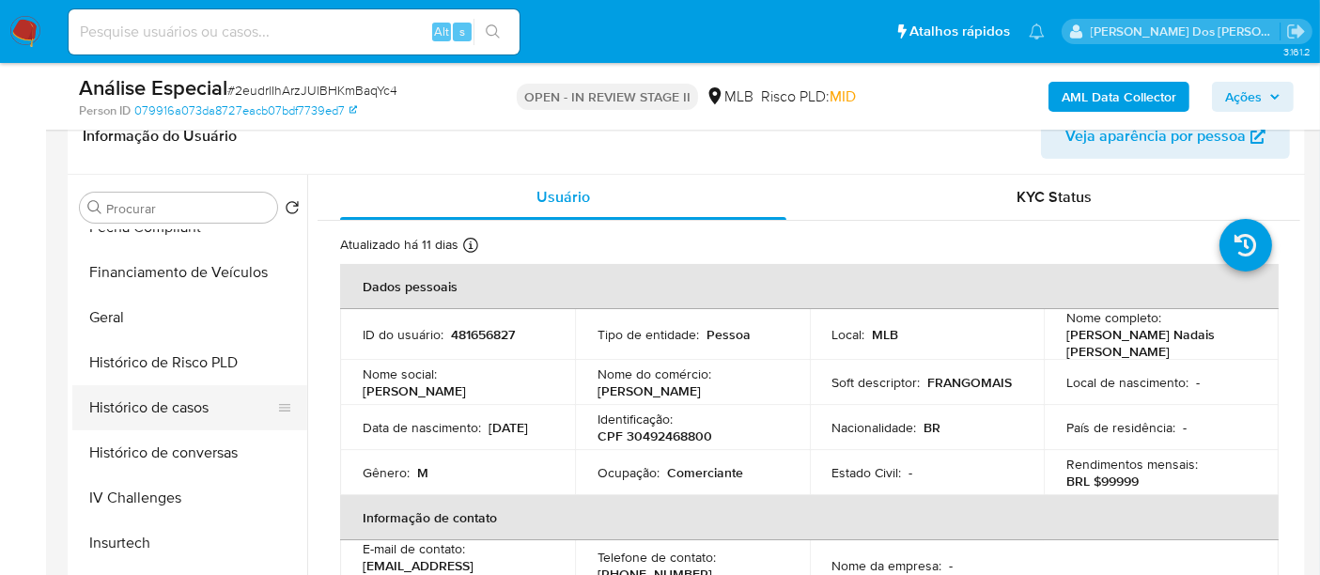
click at [195, 419] on button "Histórico de casos" at bounding box center [182, 407] width 220 height 45
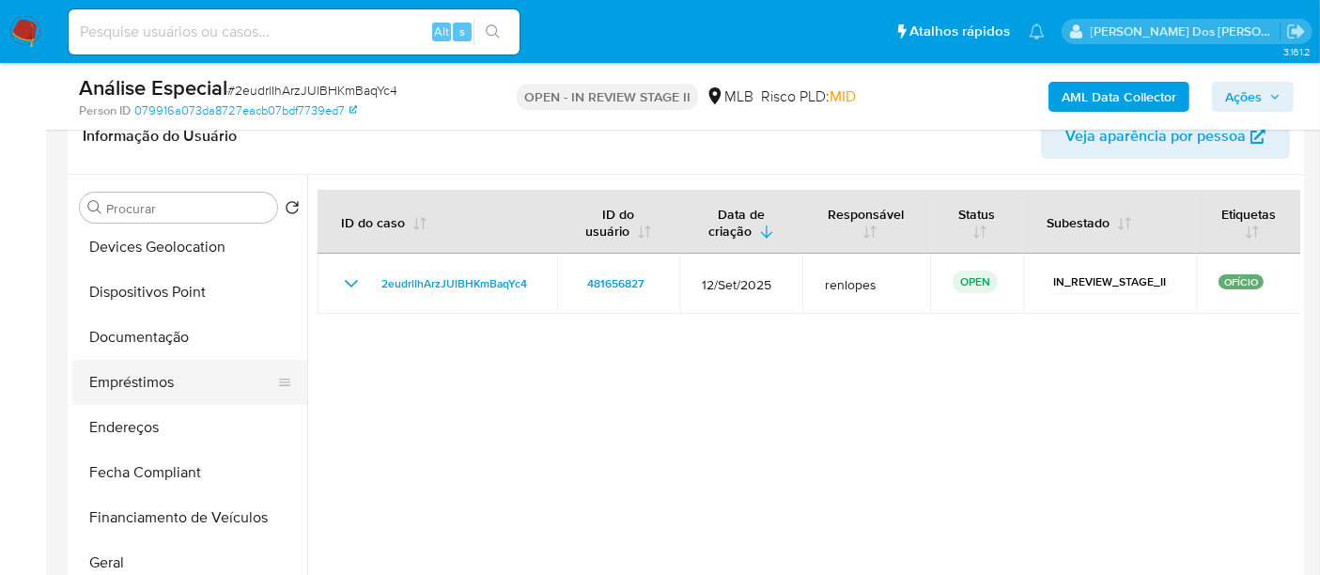
scroll to position [209, 0]
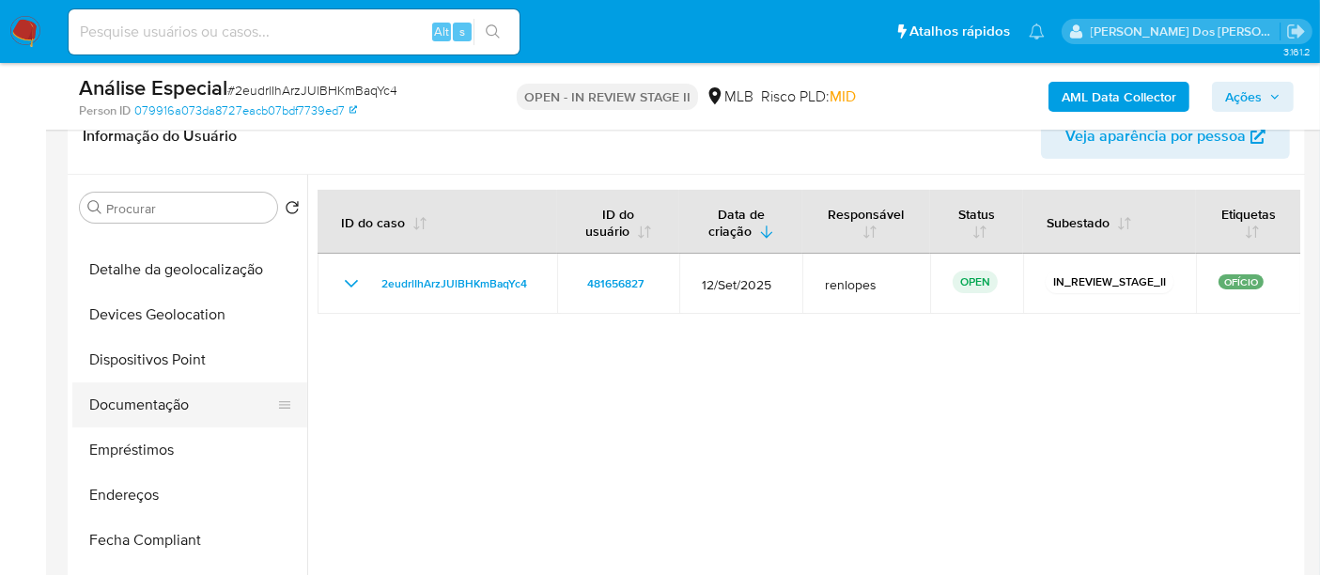
click at [151, 404] on button "Documentação" at bounding box center [182, 404] width 220 height 45
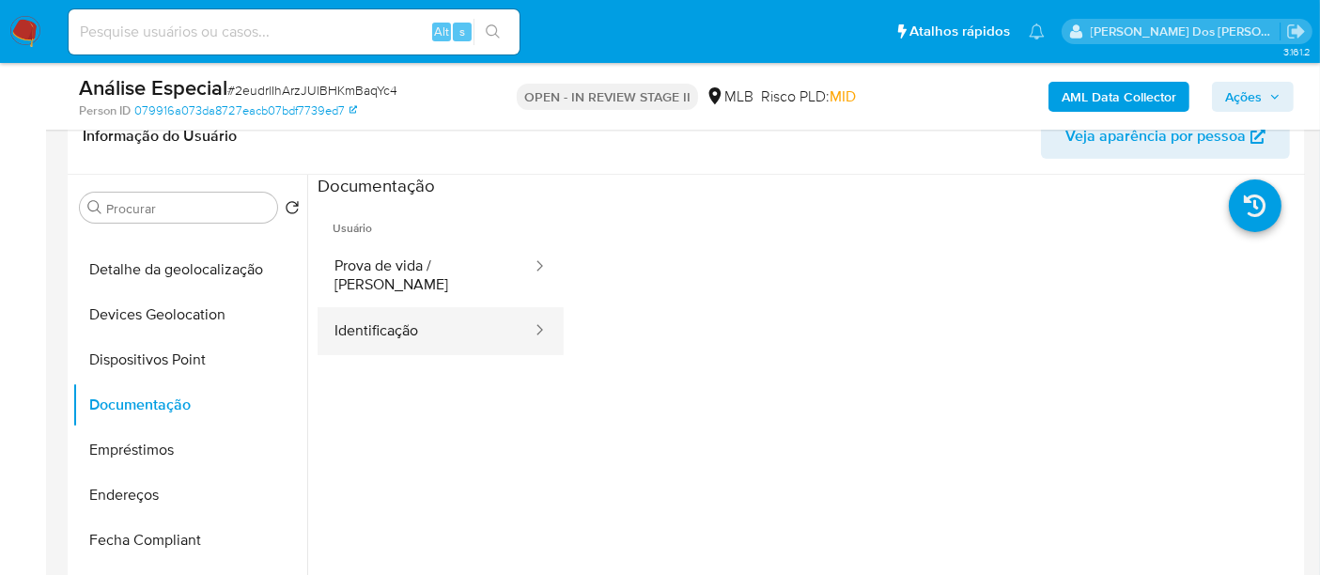
click at [402, 320] on button "Identificação" at bounding box center [425, 331] width 216 height 48
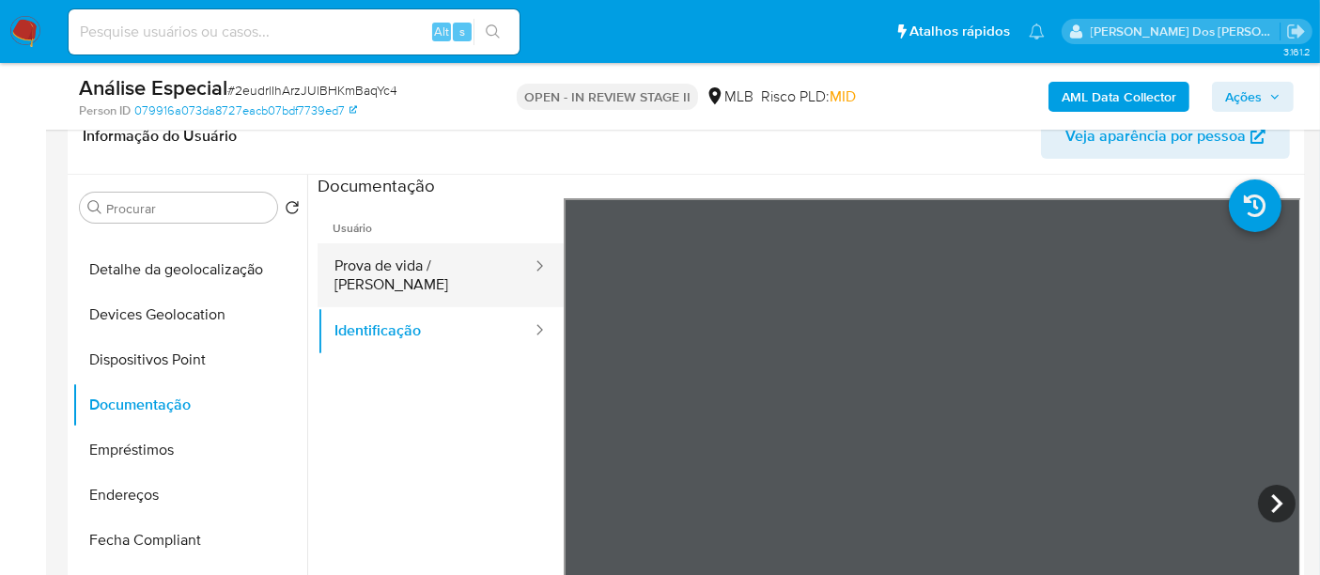
click at [470, 267] on button "Prova de vida / [PERSON_NAME]" at bounding box center [425, 275] width 216 height 64
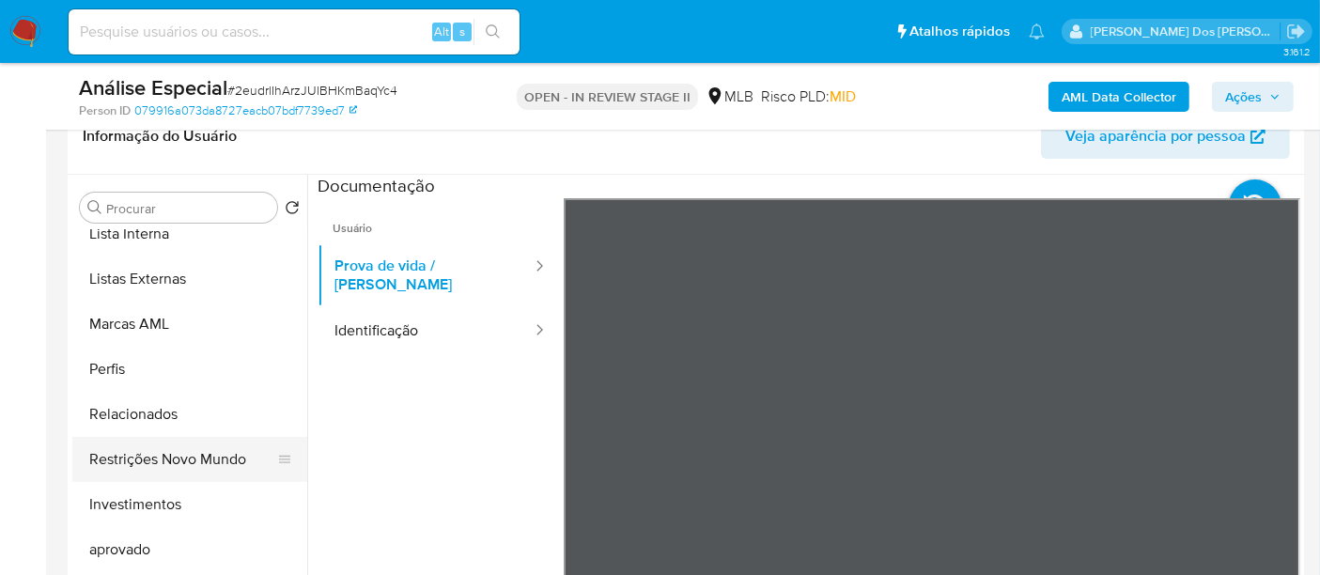
scroll to position [973, 0]
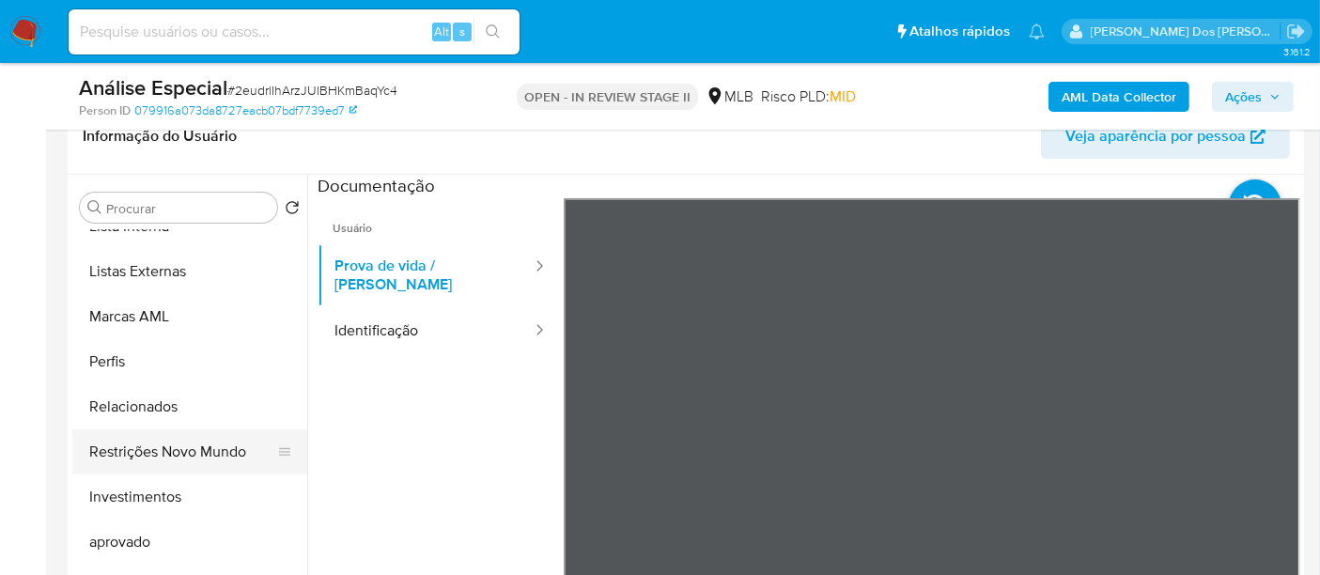
click at [185, 441] on button "Restrições Novo Mundo" at bounding box center [182, 451] width 220 height 45
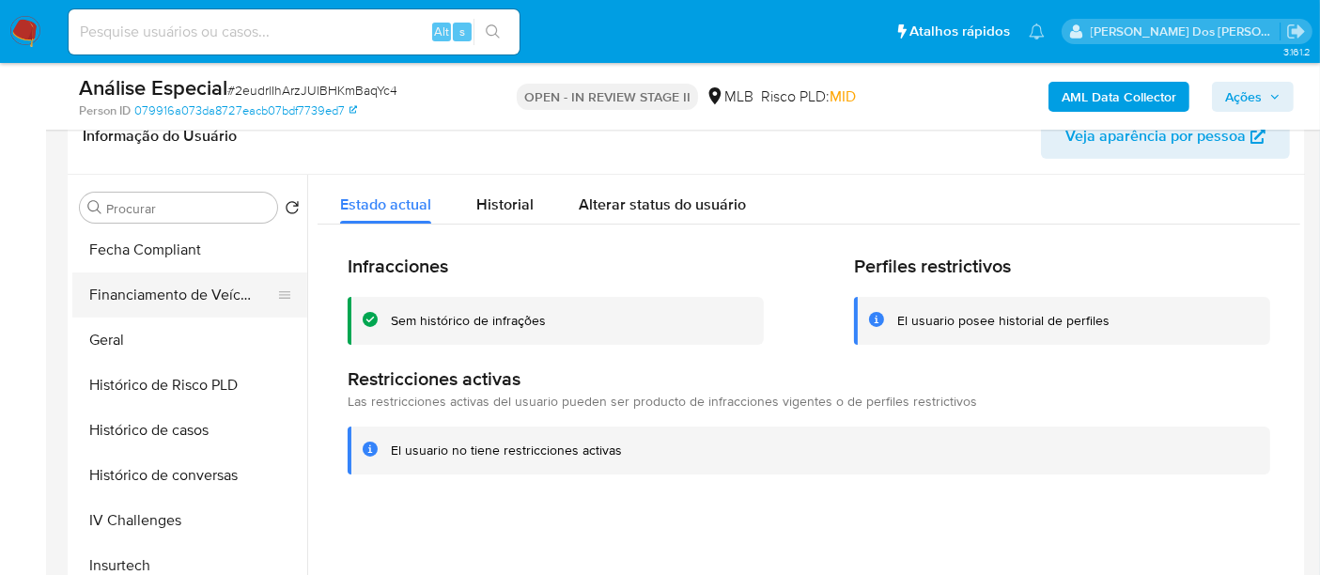
scroll to position [451, 0]
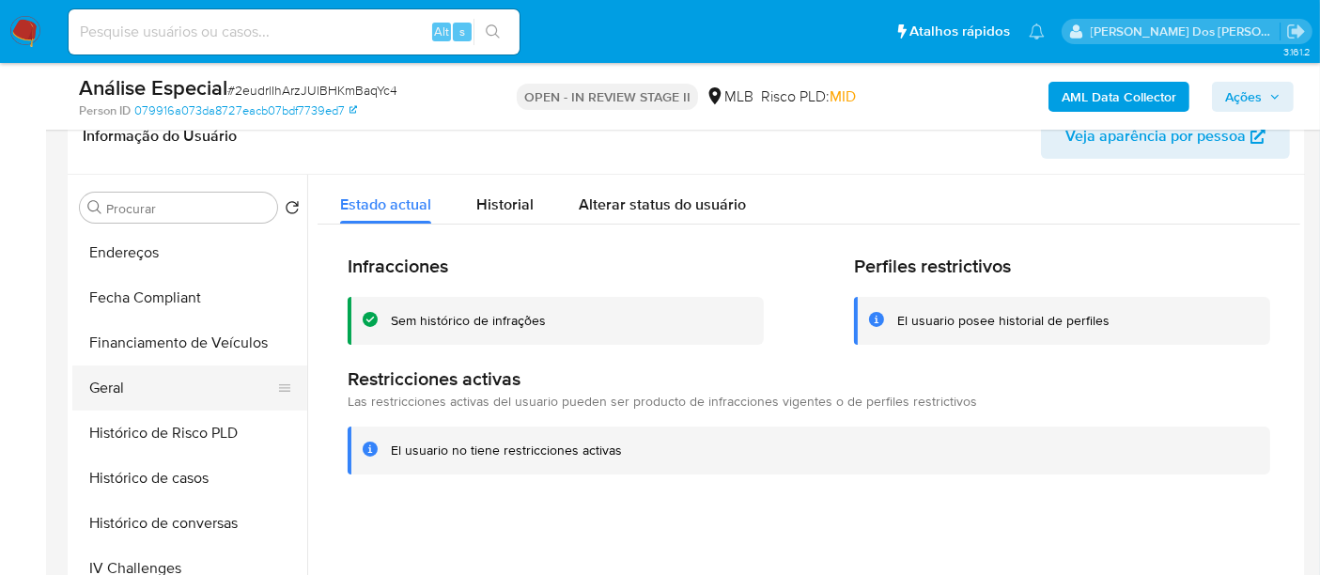
click at [103, 374] on button "Geral" at bounding box center [182, 387] width 220 height 45
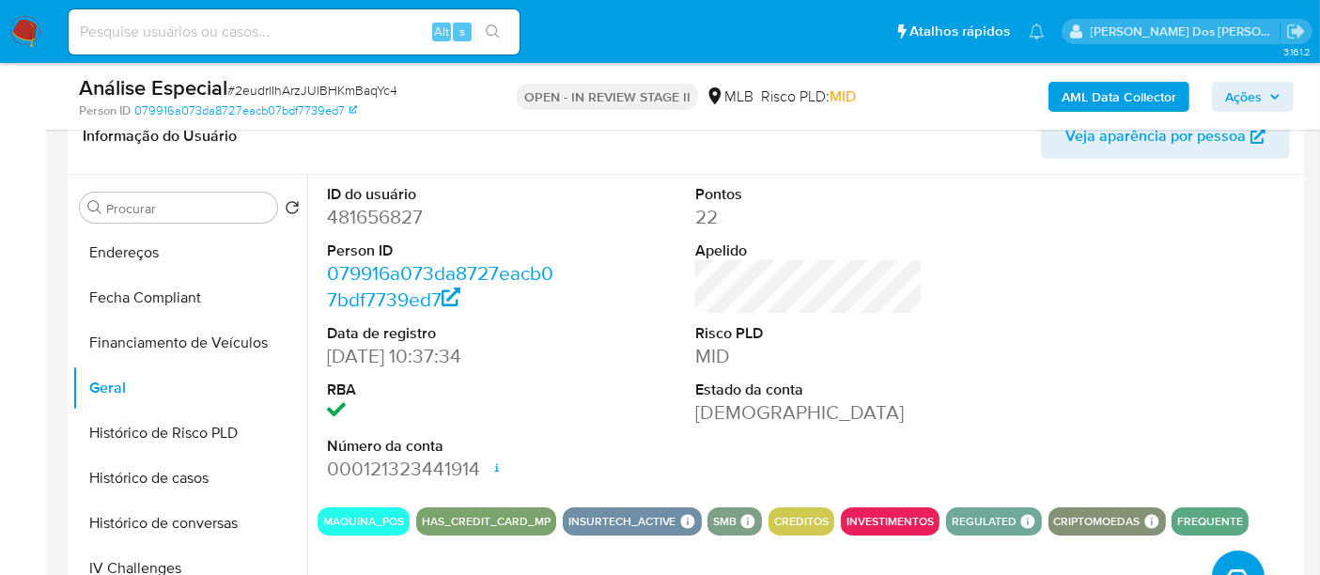
click at [184, 37] on input at bounding box center [294, 32] width 451 height 24
paste input "YAfSU8GVHugMGMwqiy2uIgap"
type input "YAfSU8GVHugMGMwqiy2uIgap"
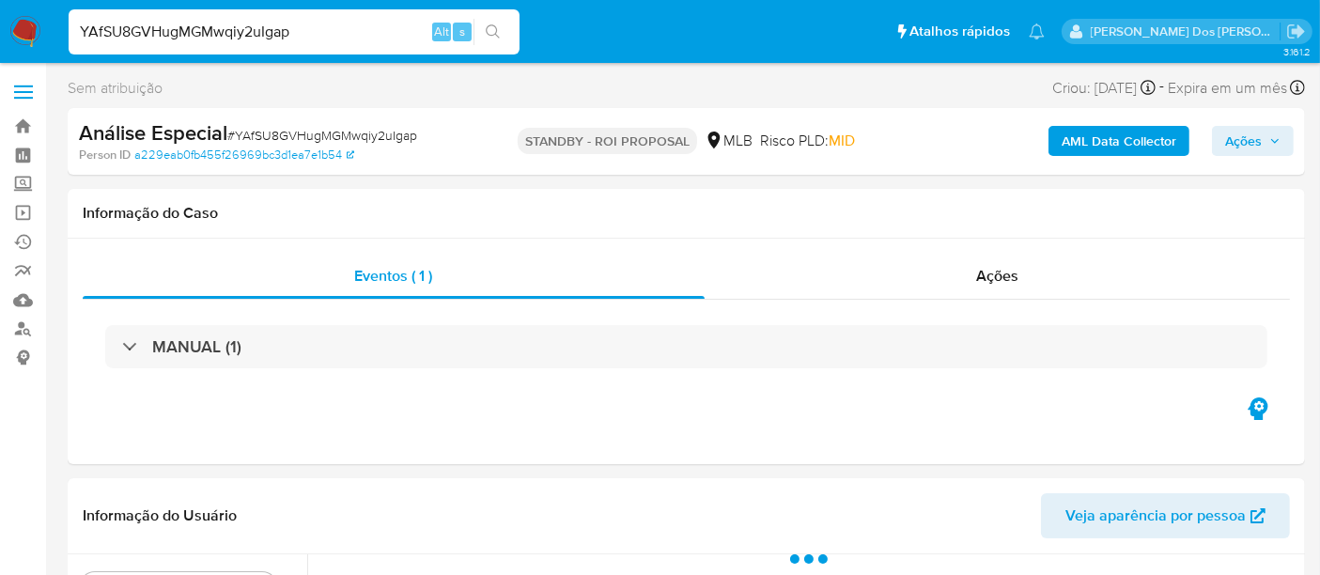
select select "10"
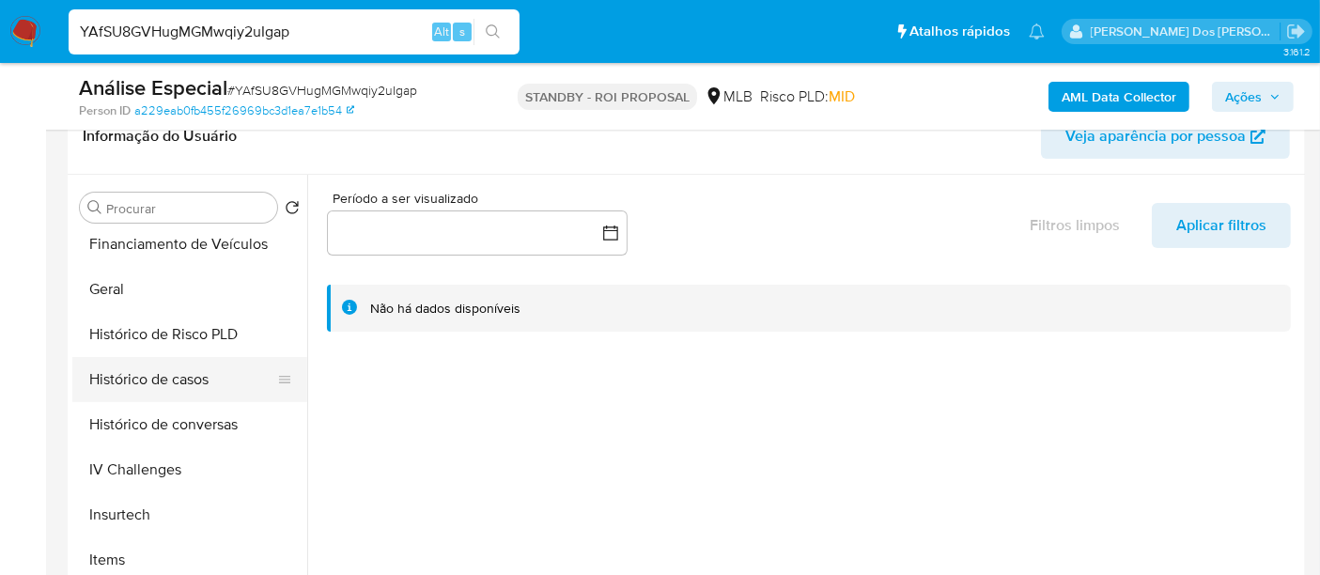
scroll to position [626, 0]
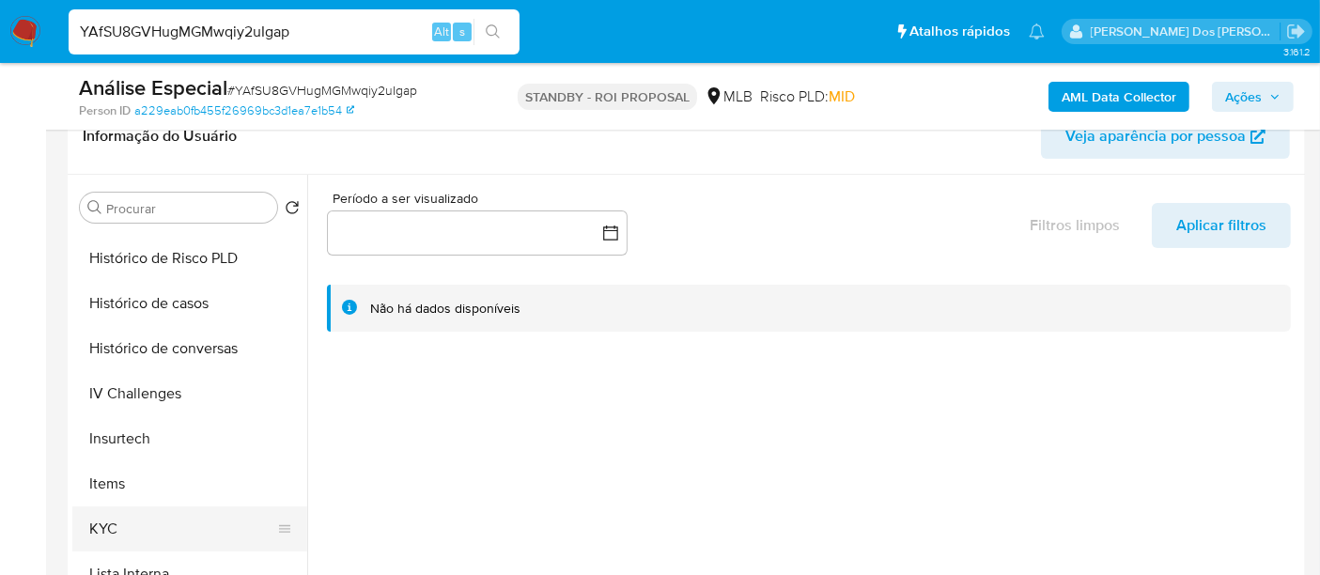
click at [110, 520] on button "KYC" at bounding box center [182, 528] width 220 height 45
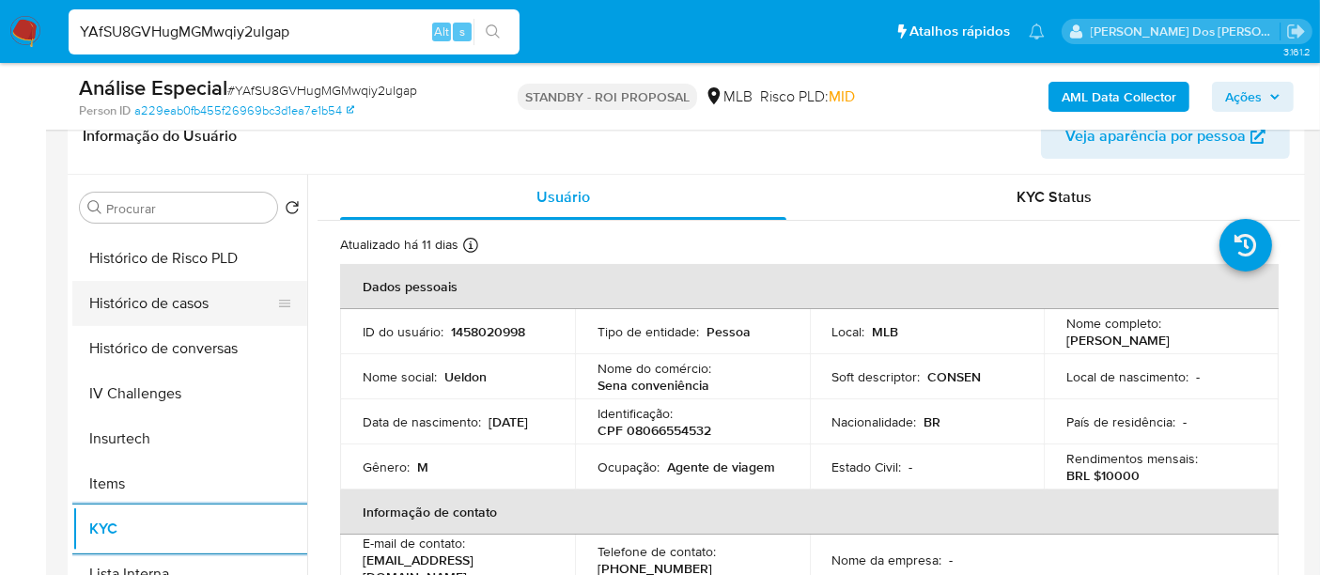
click at [171, 301] on button "Histórico de casos" at bounding box center [182, 303] width 220 height 45
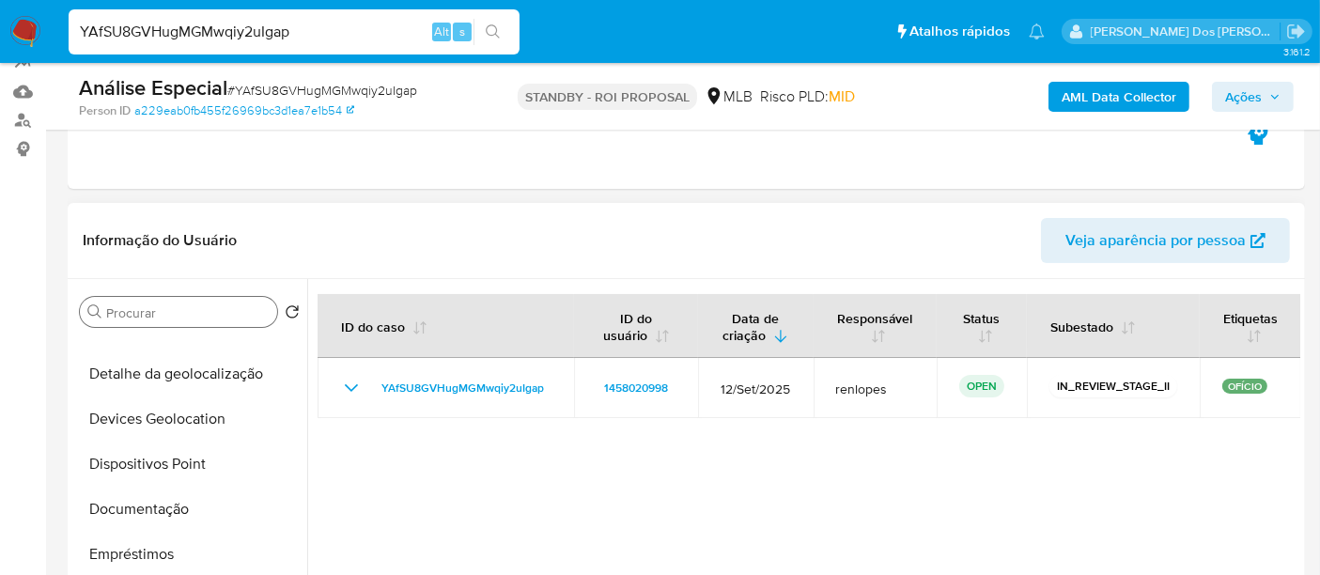
scroll to position [417, 0]
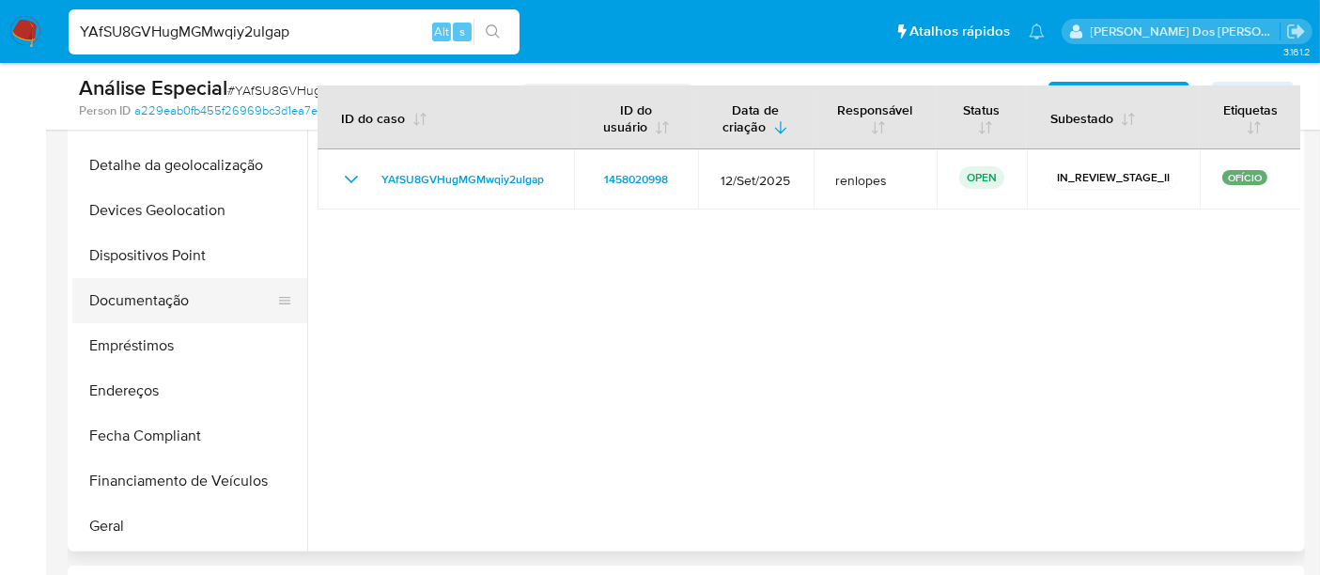
click at [177, 302] on button "Documentação" at bounding box center [182, 300] width 220 height 45
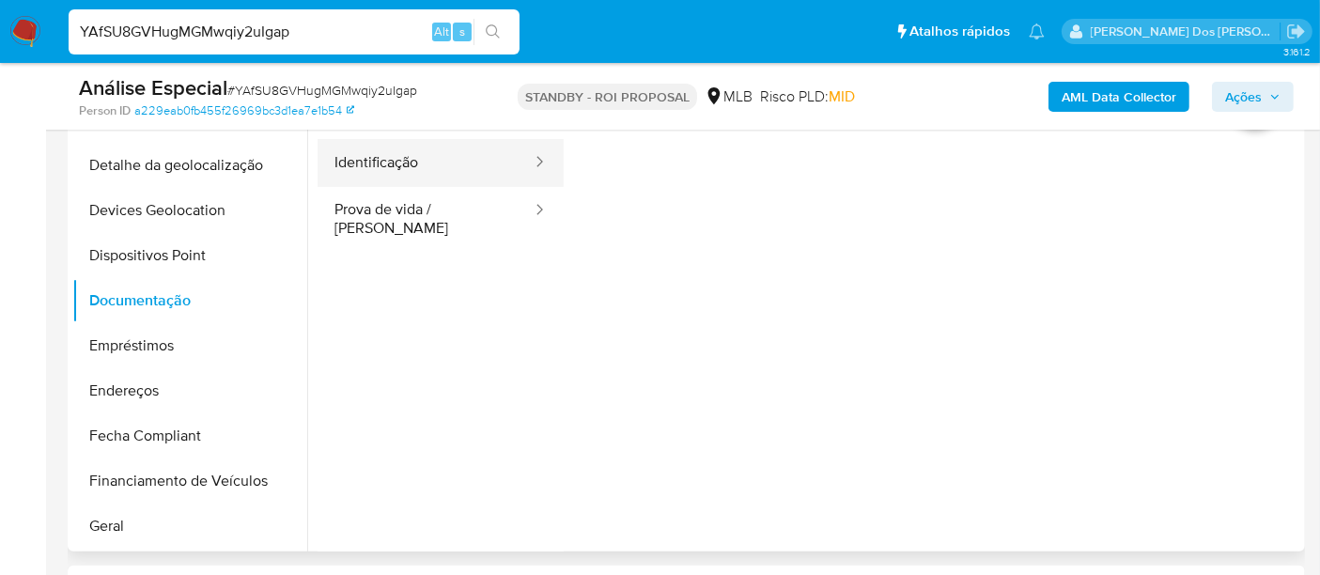
click at [378, 177] on button "Identificação" at bounding box center [425, 163] width 216 height 48
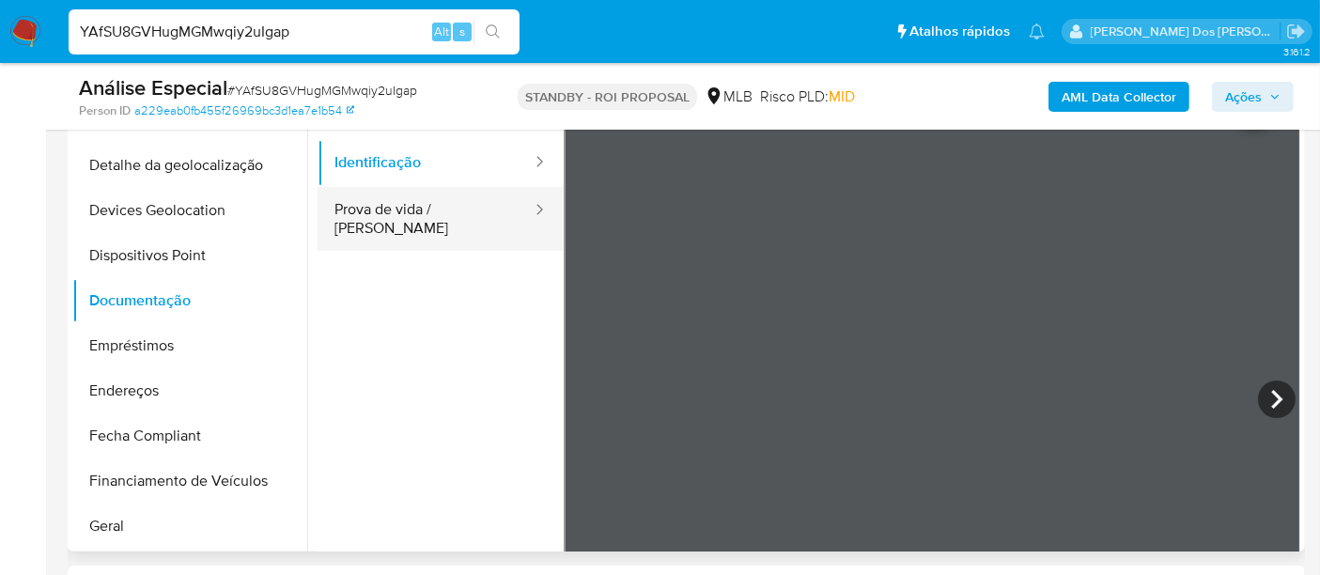
click at [441, 210] on button "Prova de vida / [PERSON_NAME]" at bounding box center [425, 219] width 216 height 64
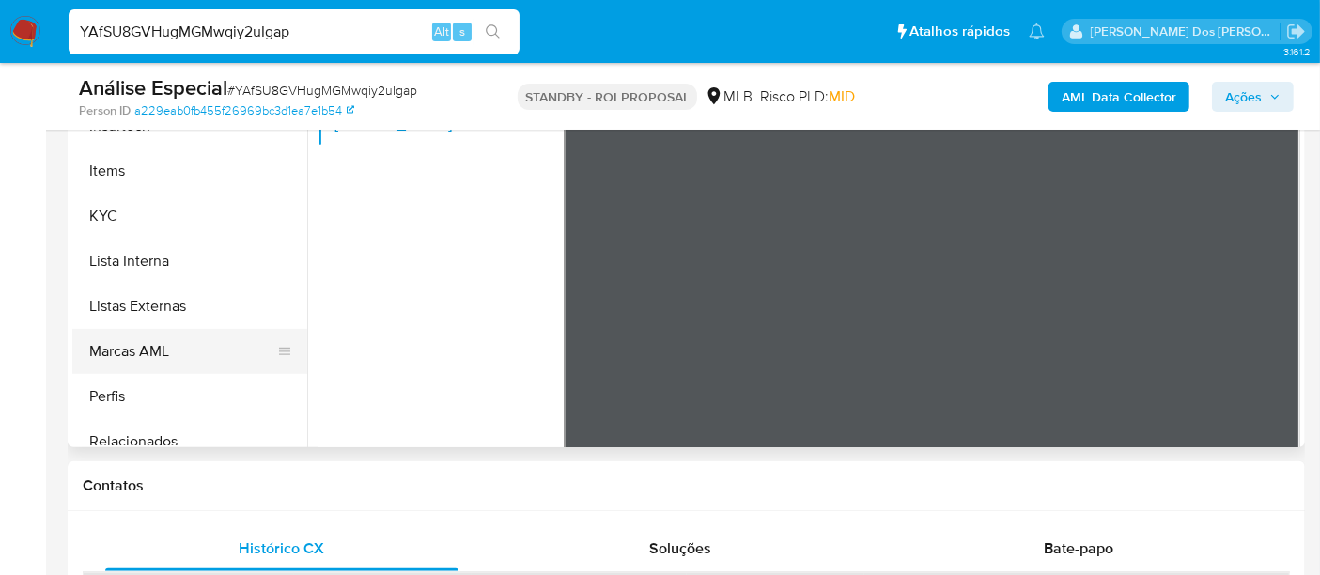
scroll to position [834, 0]
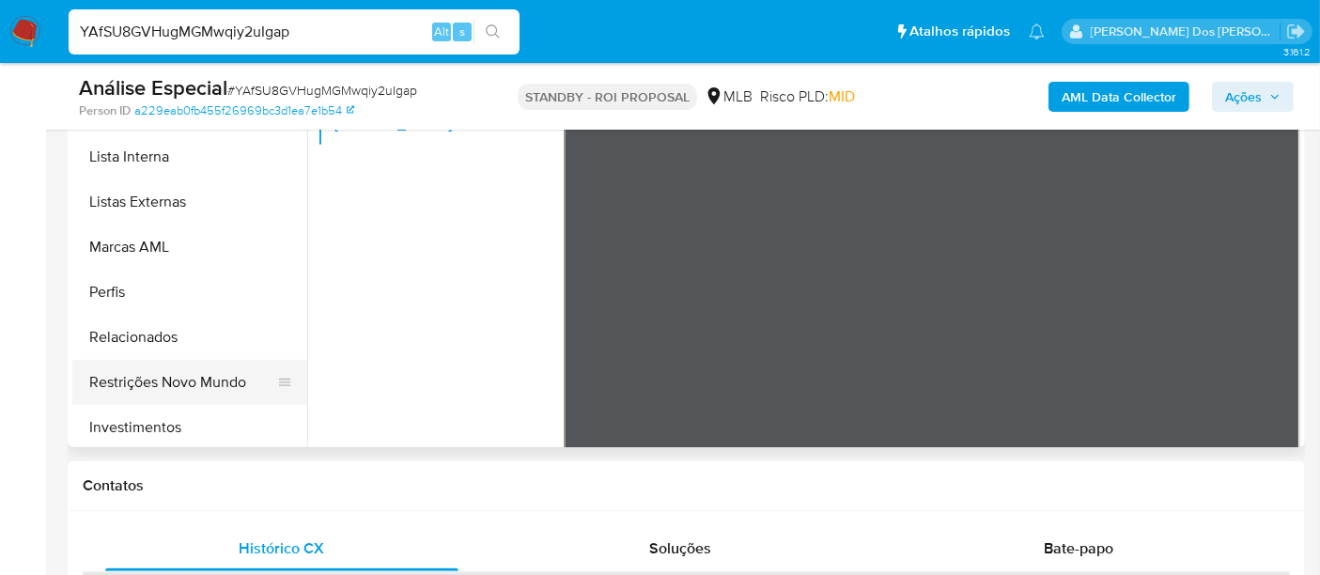
click at [190, 387] on button "Restrições Novo Mundo" at bounding box center [182, 382] width 220 height 45
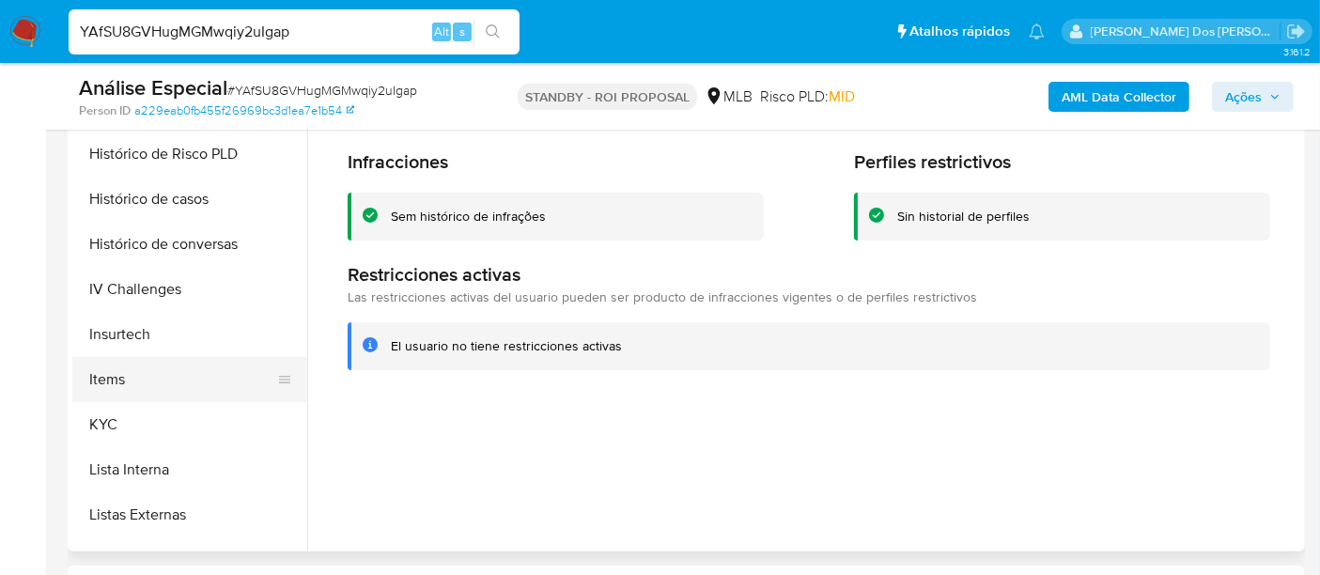
scroll to position [417, 0]
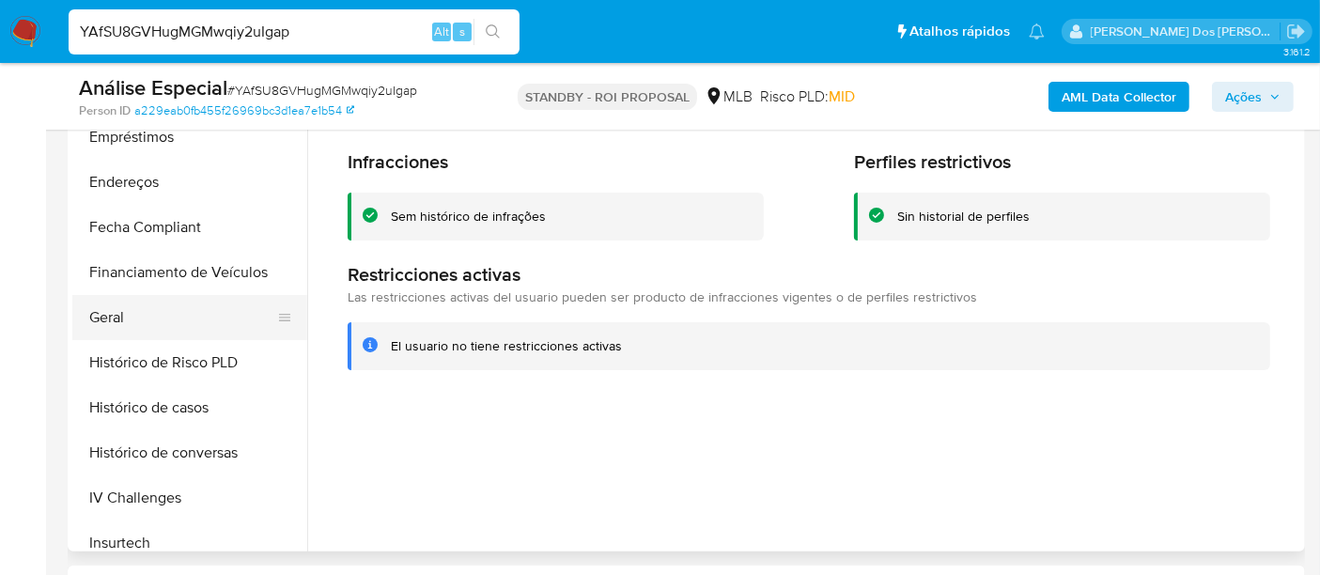
click at [128, 315] on button "Geral" at bounding box center [182, 317] width 220 height 45
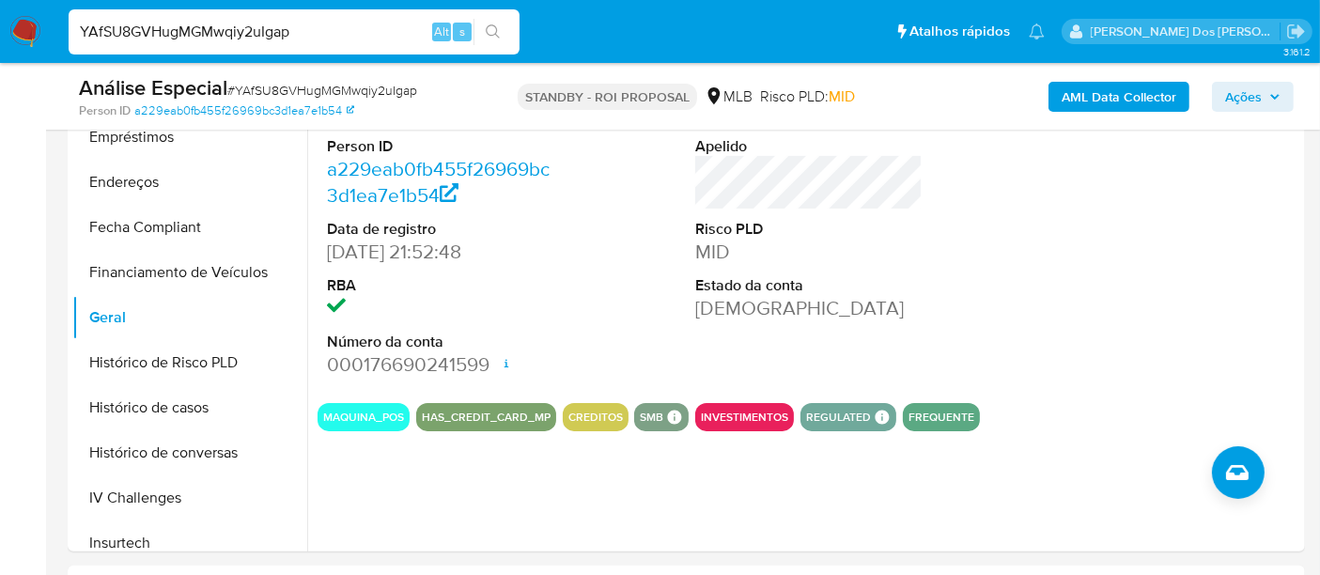
click at [286, 38] on input "YAfSU8GVHugMGMwqiy2uIgap" at bounding box center [294, 32] width 451 height 24
paste input "3nkyJnivqlvbEuezCzVnu1se"
type input "3nkyJnivqlvbEuezCzVnu1se"
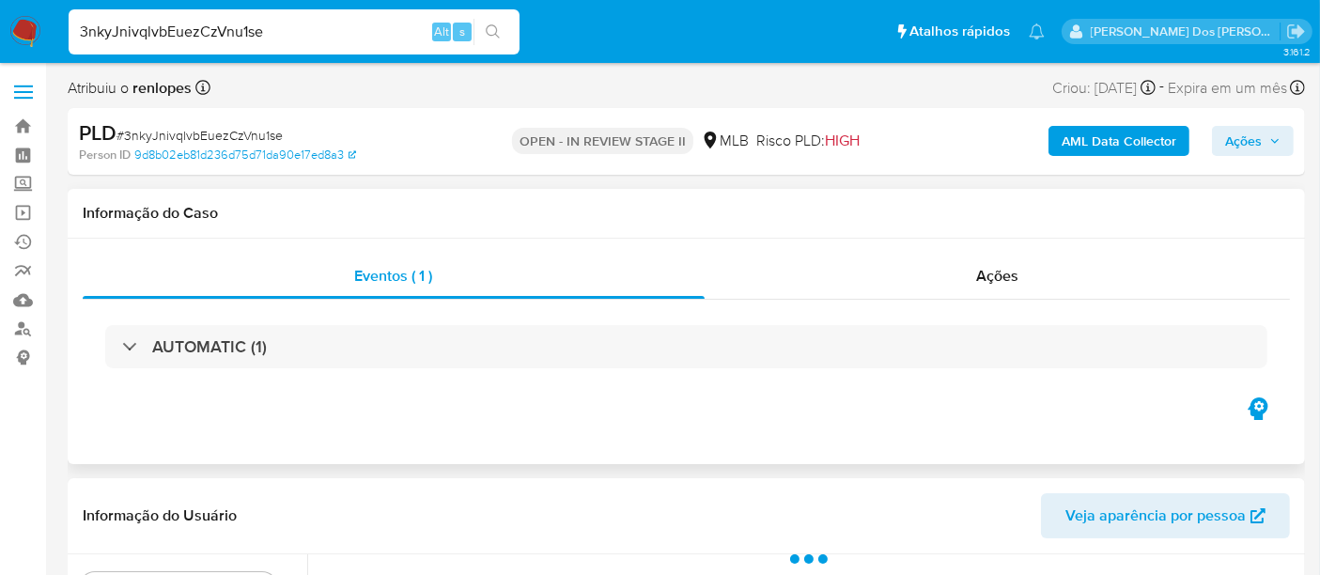
select select "10"
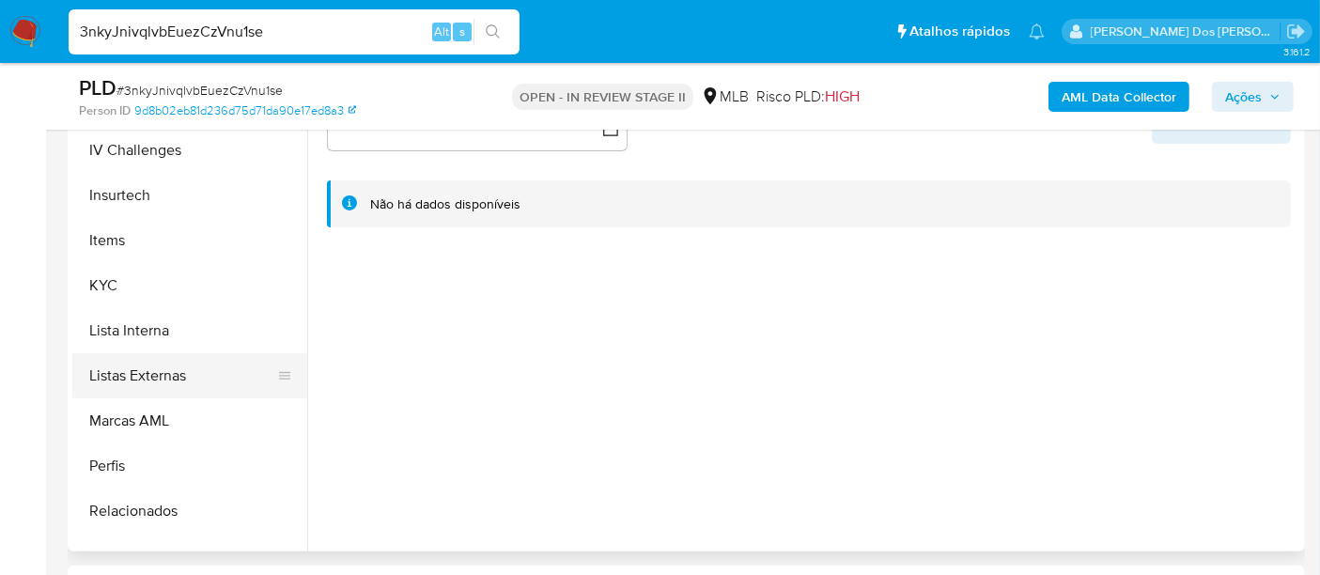
scroll to position [834, 0]
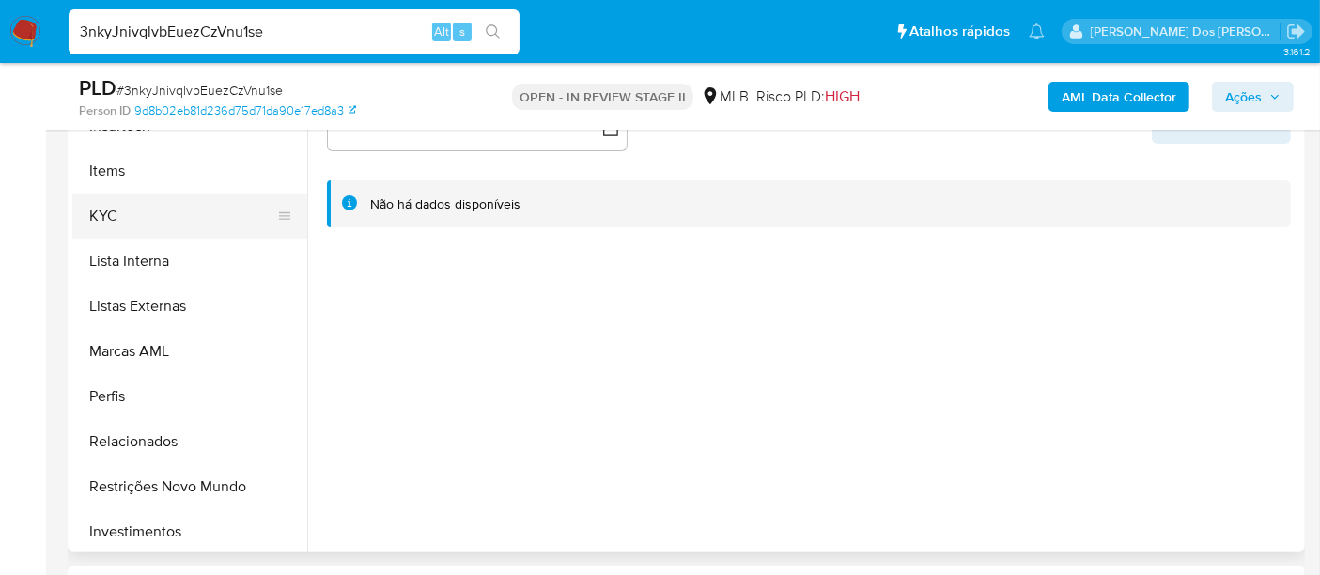
click at [101, 210] on button "KYC" at bounding box center [182, 215] width 220 height 45
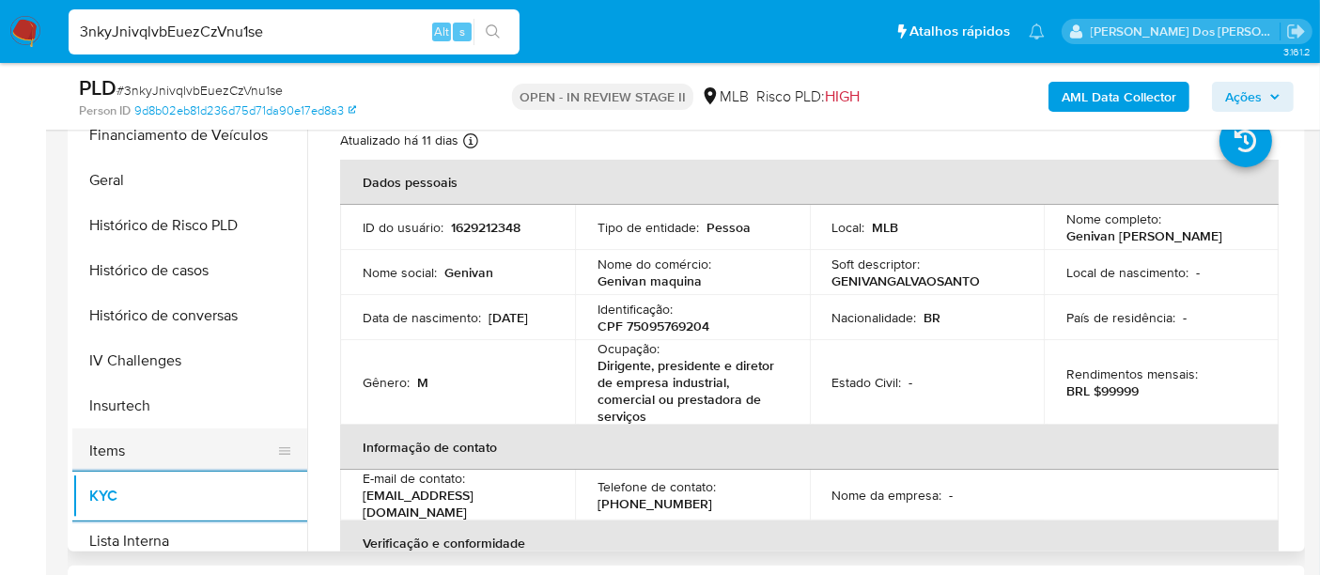
scroll to position [521, 0]
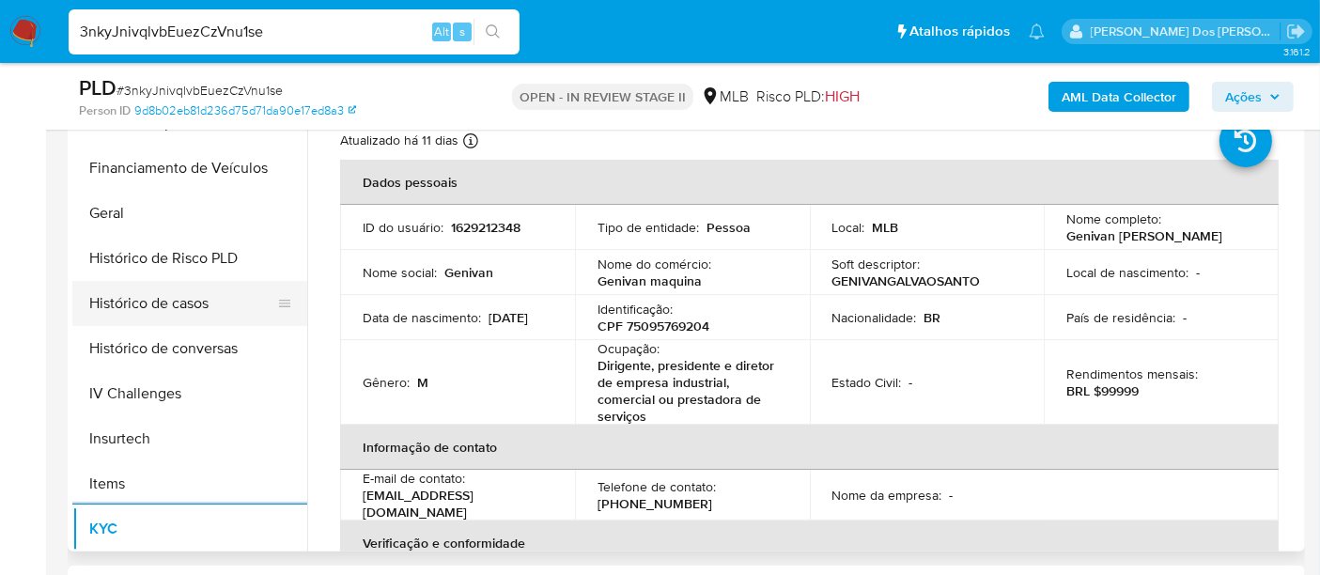
click at [176, 310] on button "Histórico de casos" at bounding box center [182, 303] width 220 height 45
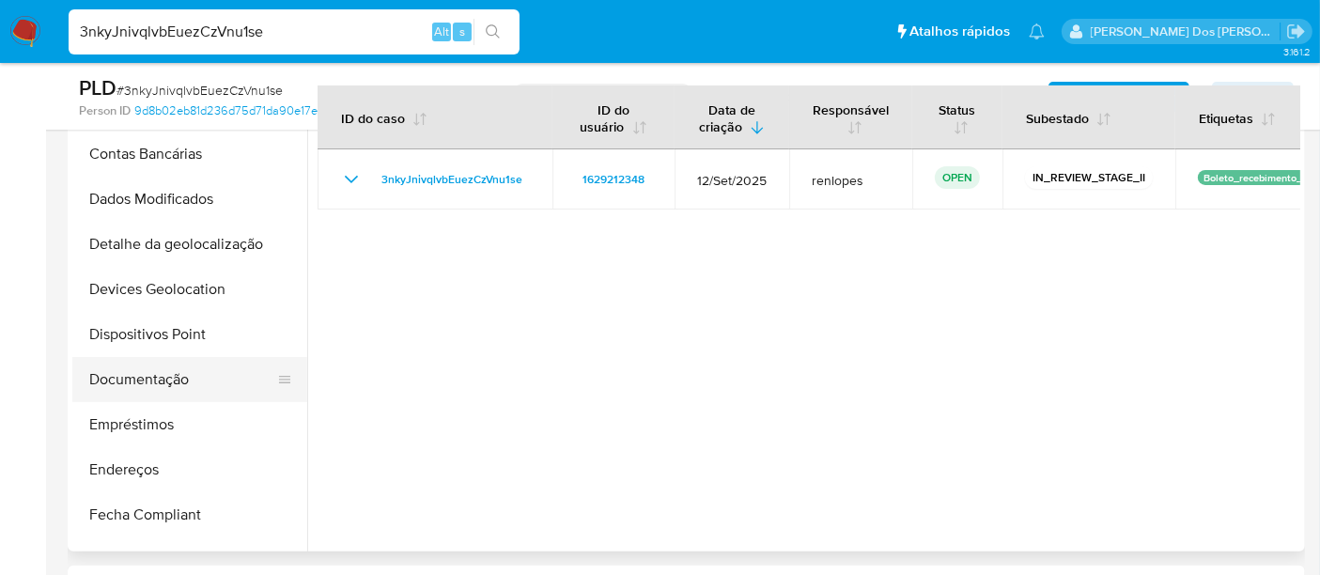
scroll to position [104, 0]
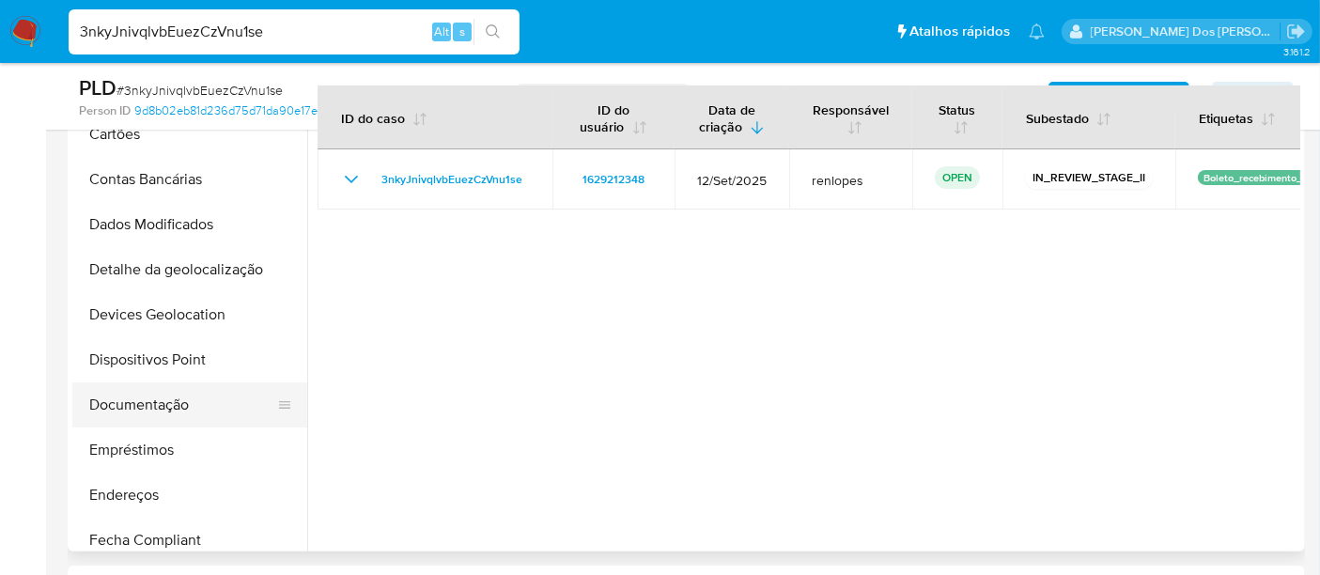
click at [158, 395] on button "Documentação" at bounding box center [182, 404] width 220 height 45
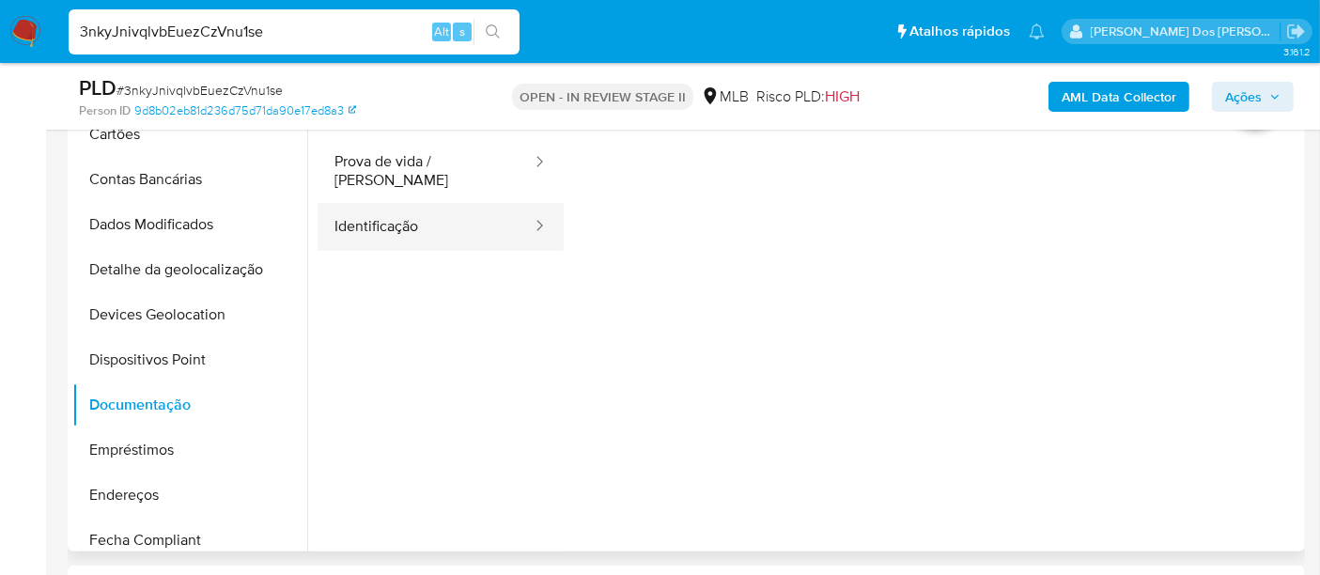
click at [393, 221] on button "Identificação" at bounding box center [425, 227] width 216 height 48
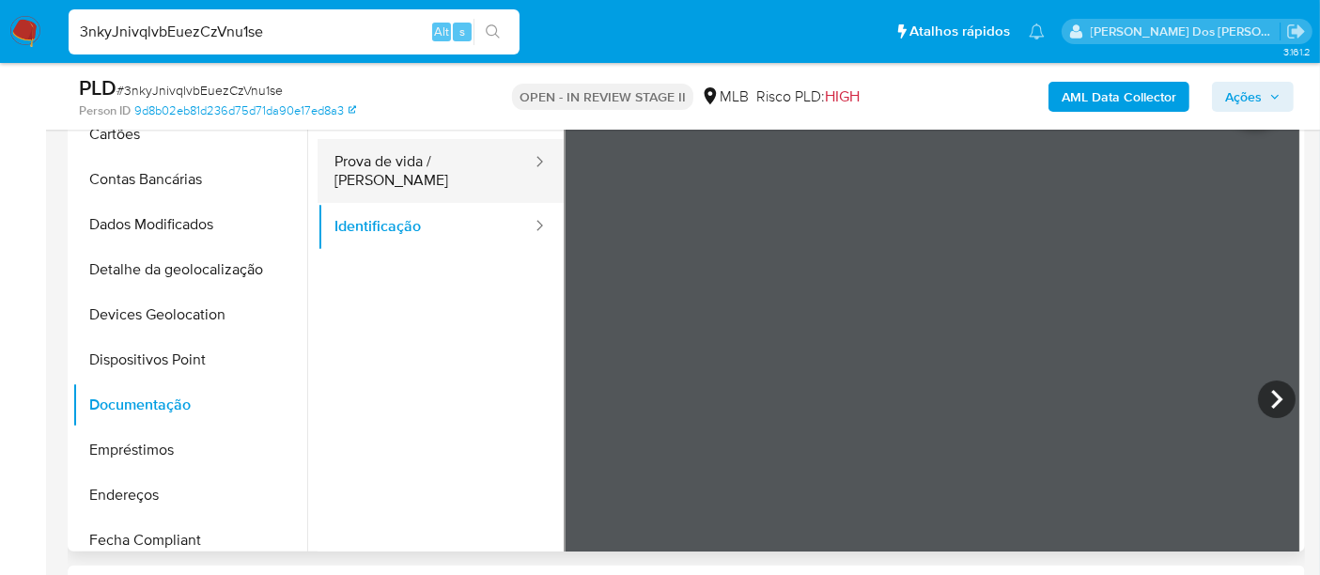
click at [408, 160] on button "Prova de vida / [PERSON_NAME]" at bounding box center [425, 171] width 216 height 64
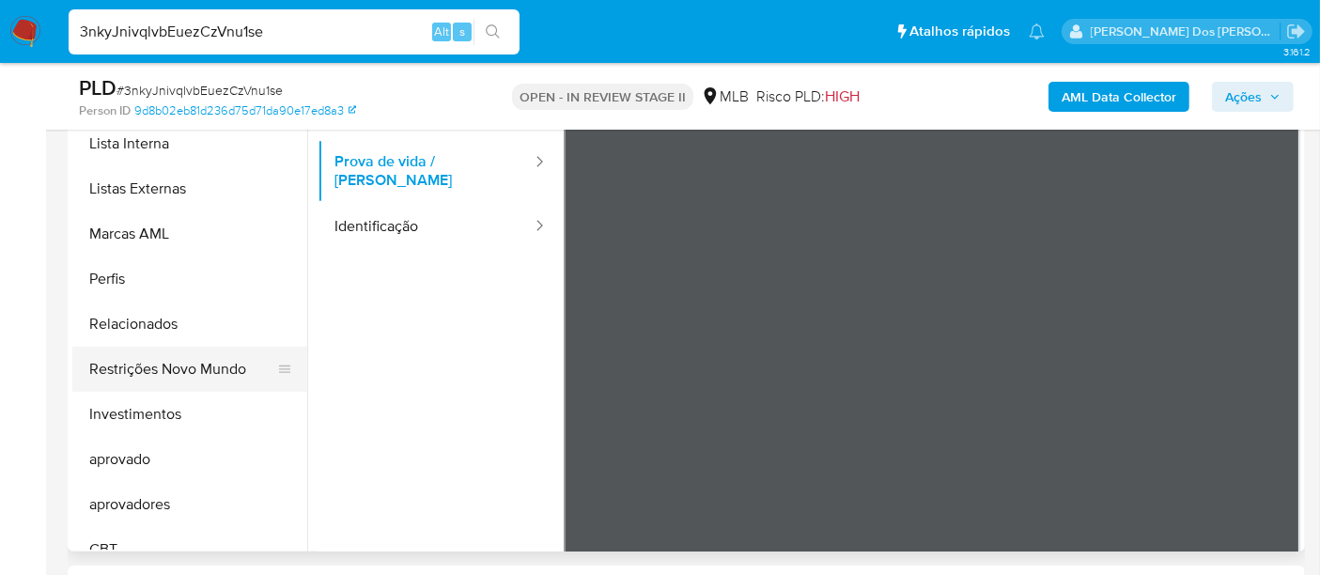
scroll to position [973, 0]
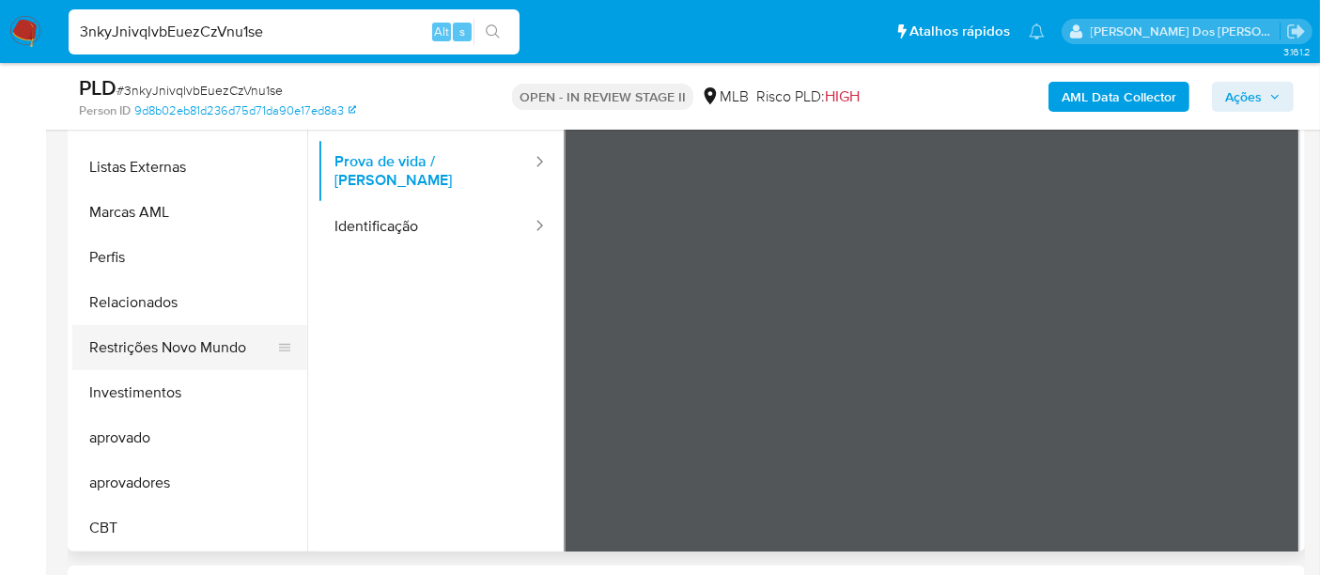
click at [193, 352] on button "Restrições Novo Mundo" at bounding box center [182, 347] width 220 height 45
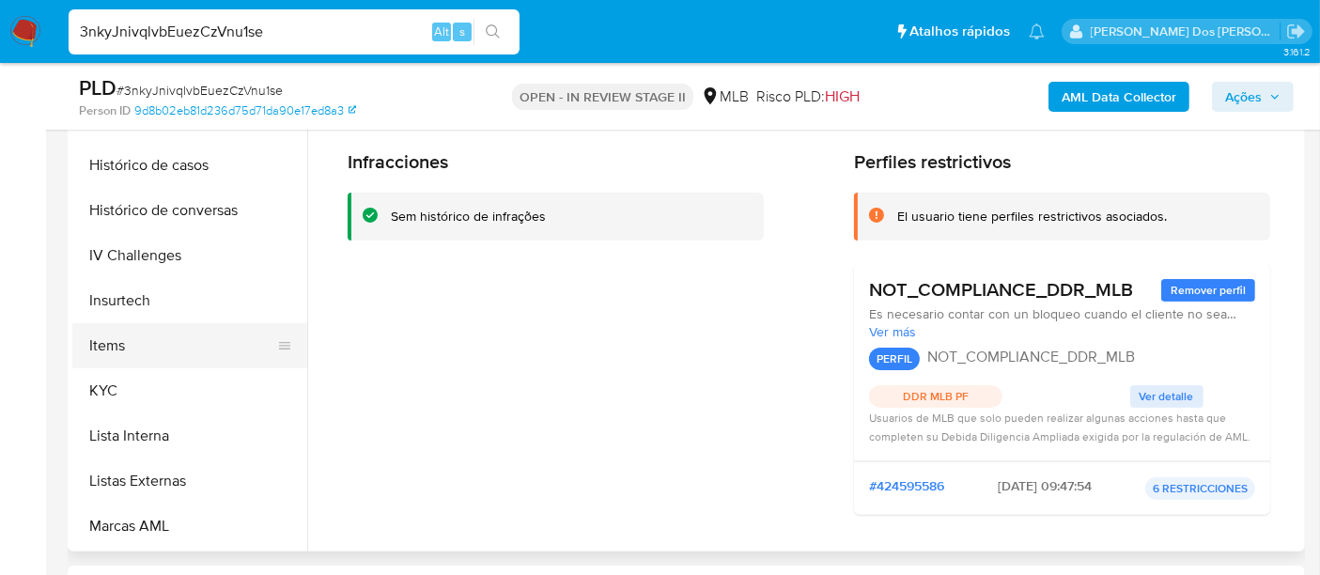
scroll to position [451, 0]
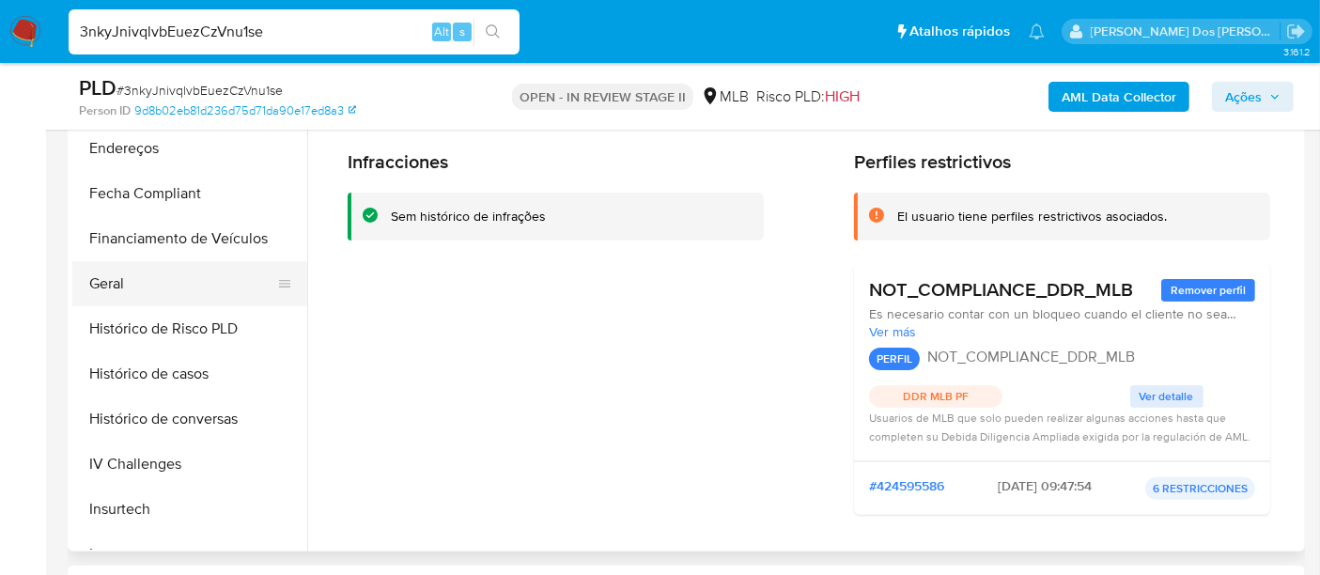
click at [119, 296] on button "Geral" at bounding box center [182, 283] width 220 height 45
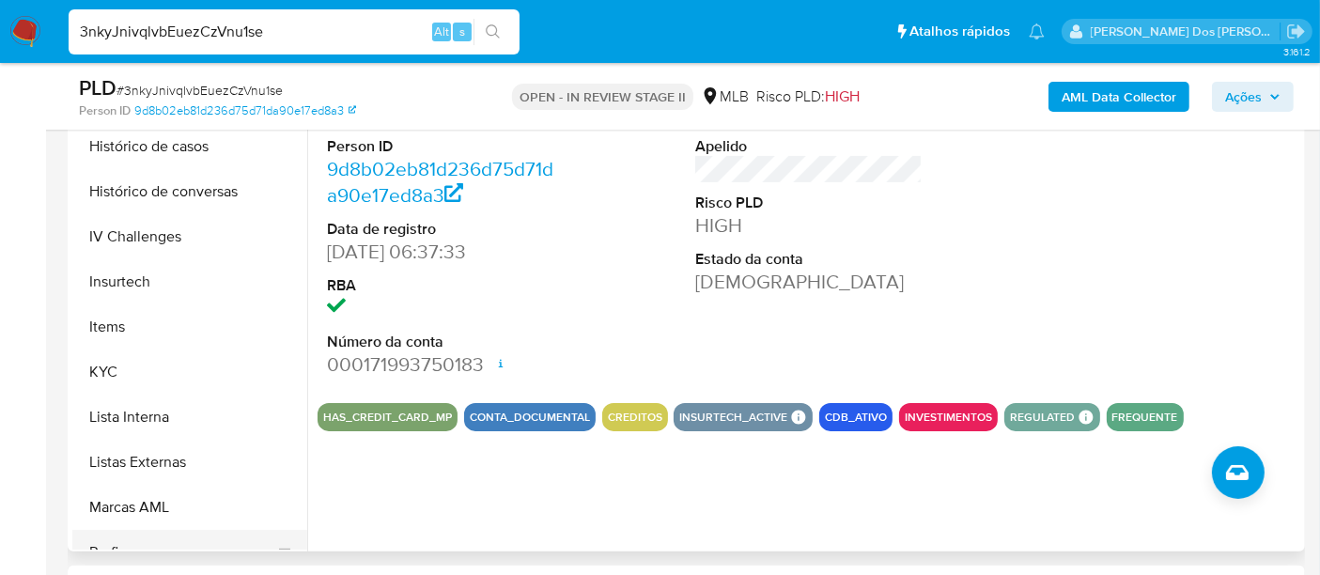
scroll to position [869, 0]
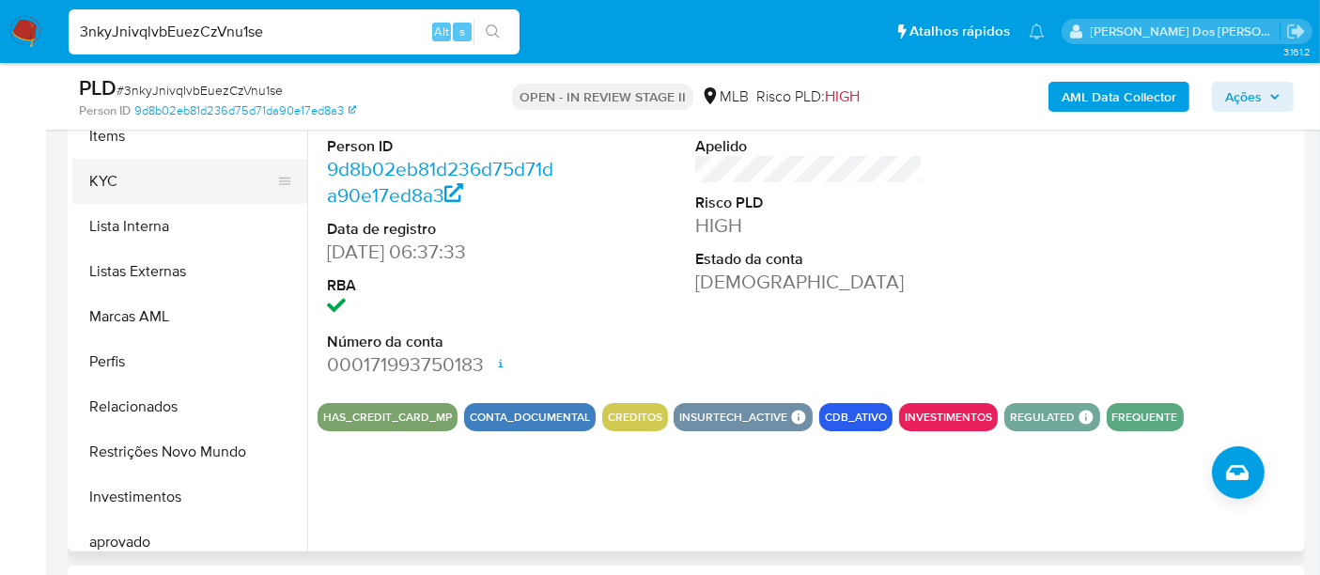
click at [101, 189] on button "KYC" at bounding box center [182, 181] width 220 height 45
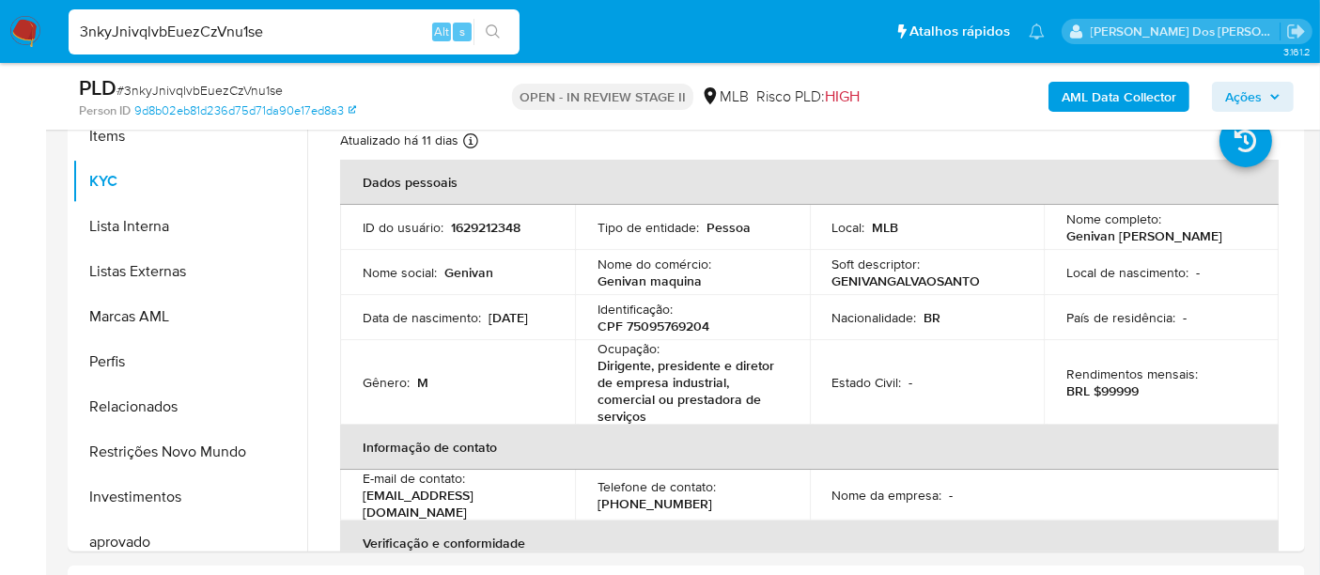
click at [289, 23] on input "3nkyJnivqlvbEuezCzVnu1se" at bounding box center [294, 32] width 451 height 24
paste input "YAfSU8GVHugMGMwqiy2uIgap"
type input "YAfSU8GVHugMGMwqiy2uIgap"
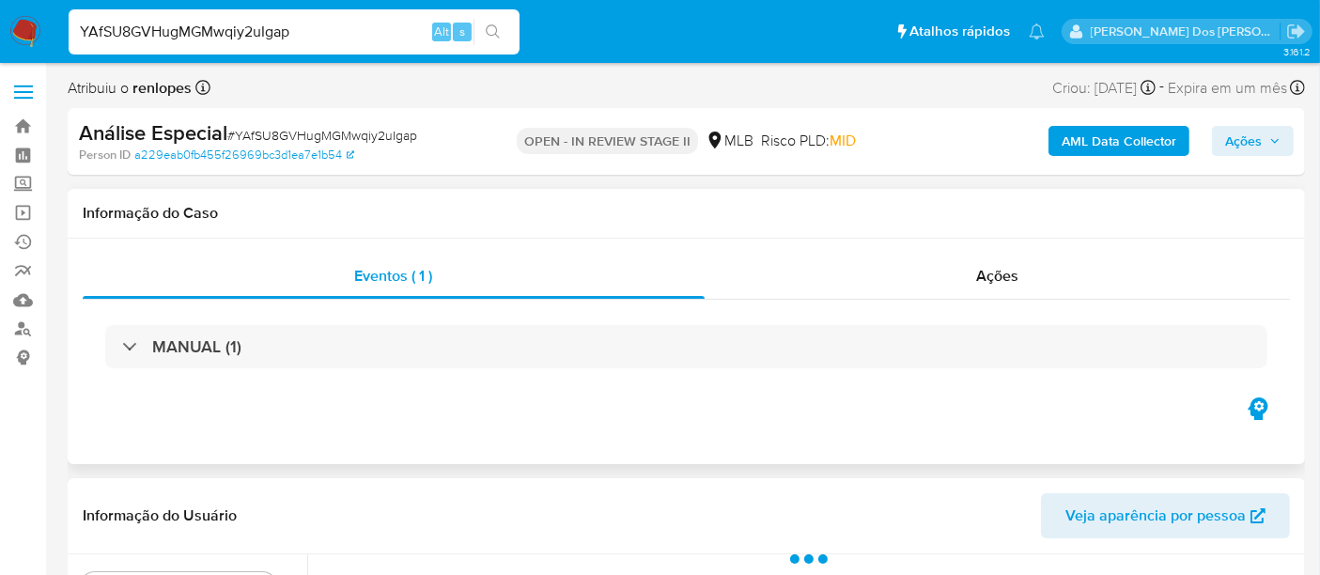
select select "10"
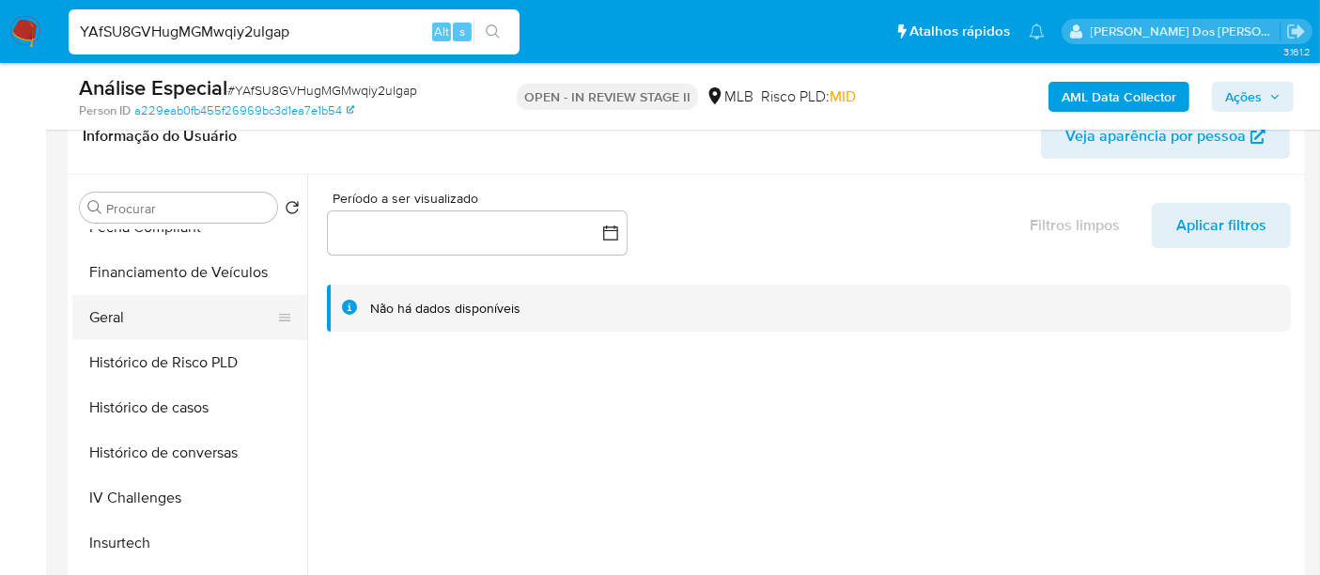
scroll to position [730, 0]
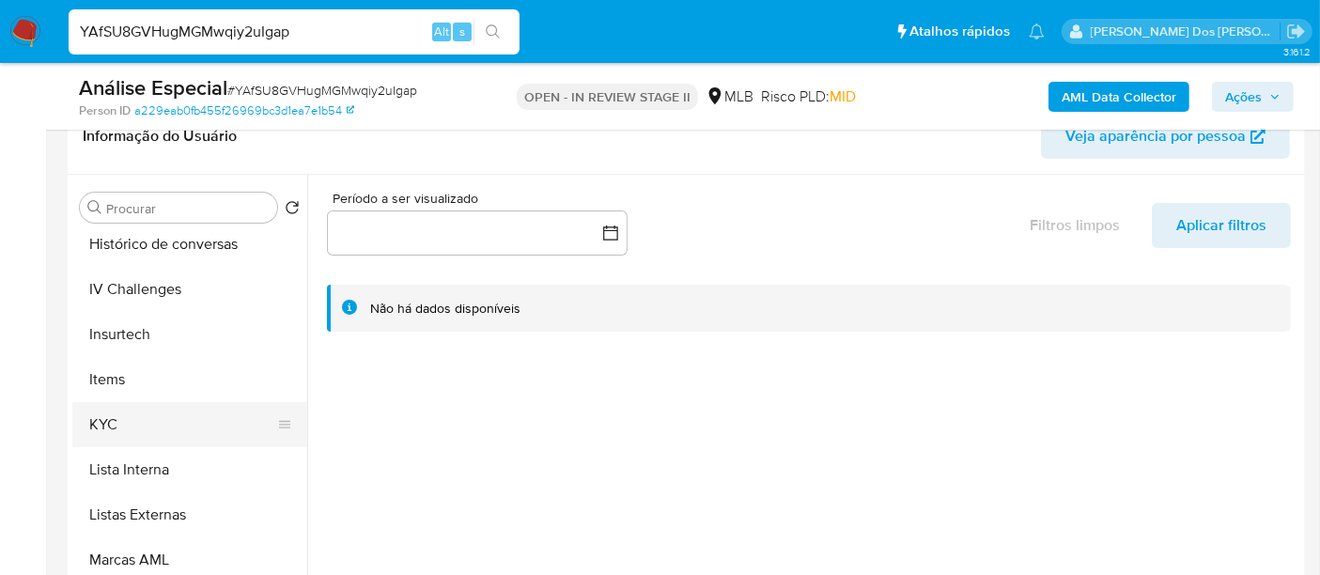
click at [95, 432] on button "KYC" at bounding box center [182, 424] width 220 height 45
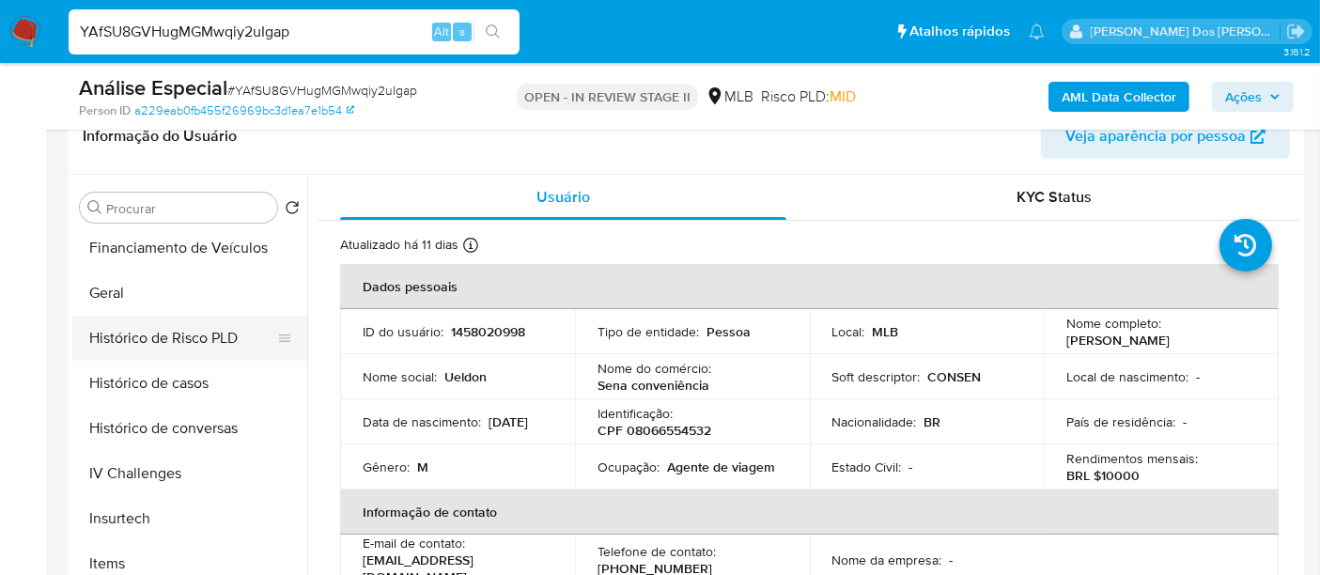
scroll to position [521, 0]
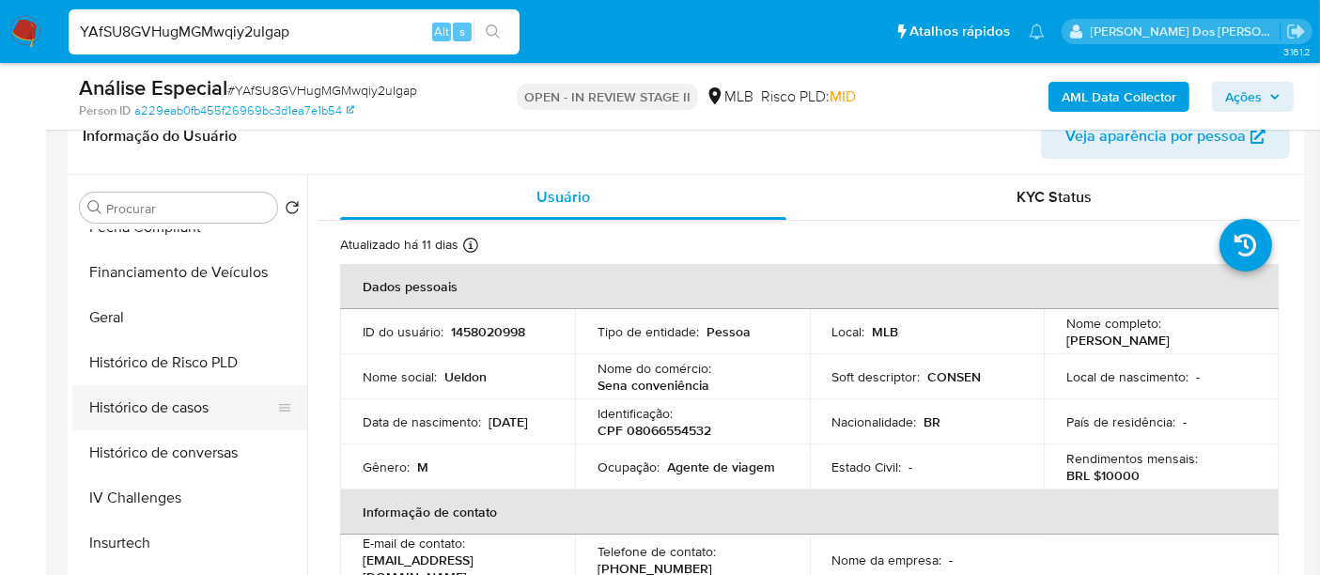
click at [176, 402] on button "Histórico de casos" at bounding box center [182, 407] width 220 height 45
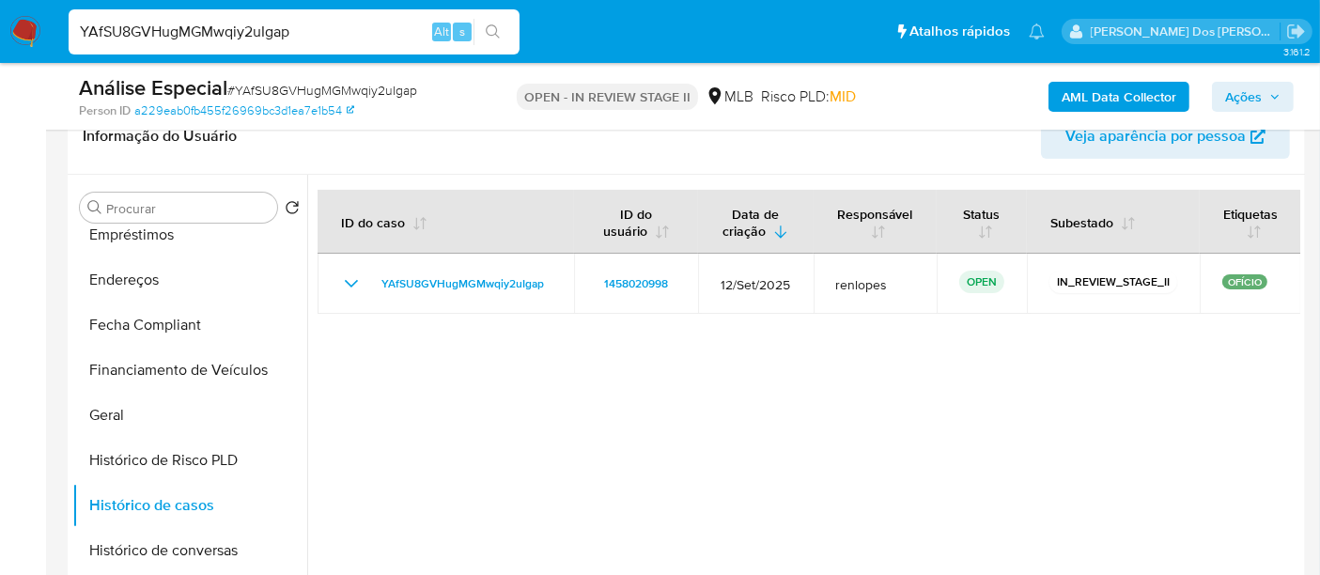
scroll to position [209, 0]
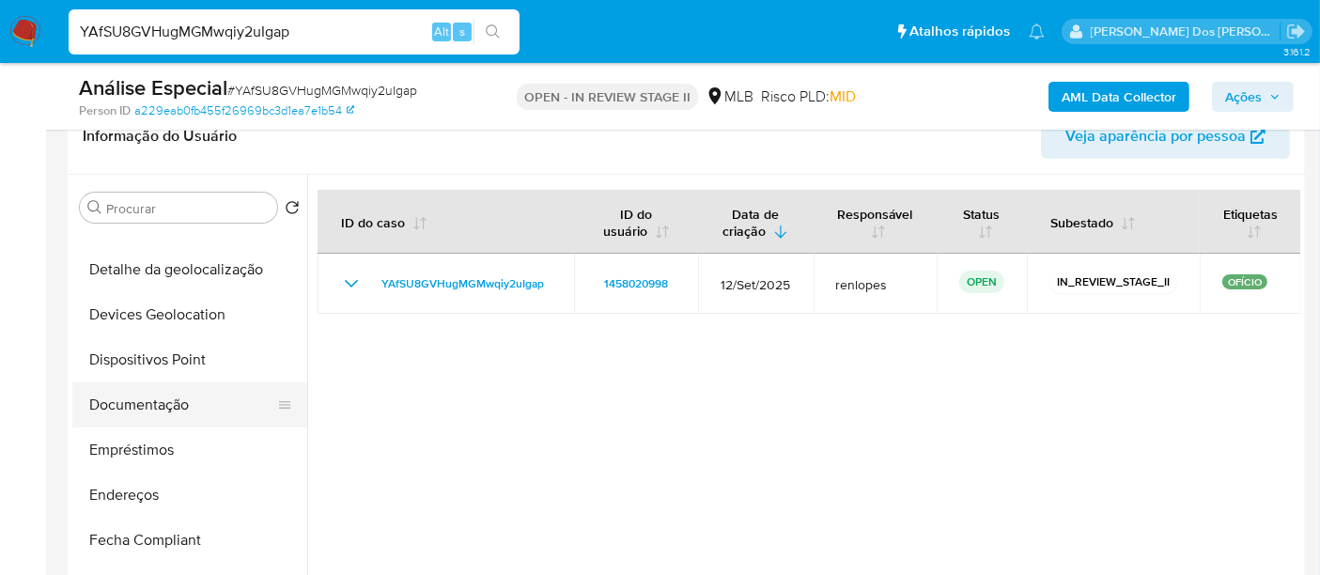
click at [150, 399] on button "Documentação" at bounding box center [182, 404] width 220 height 45
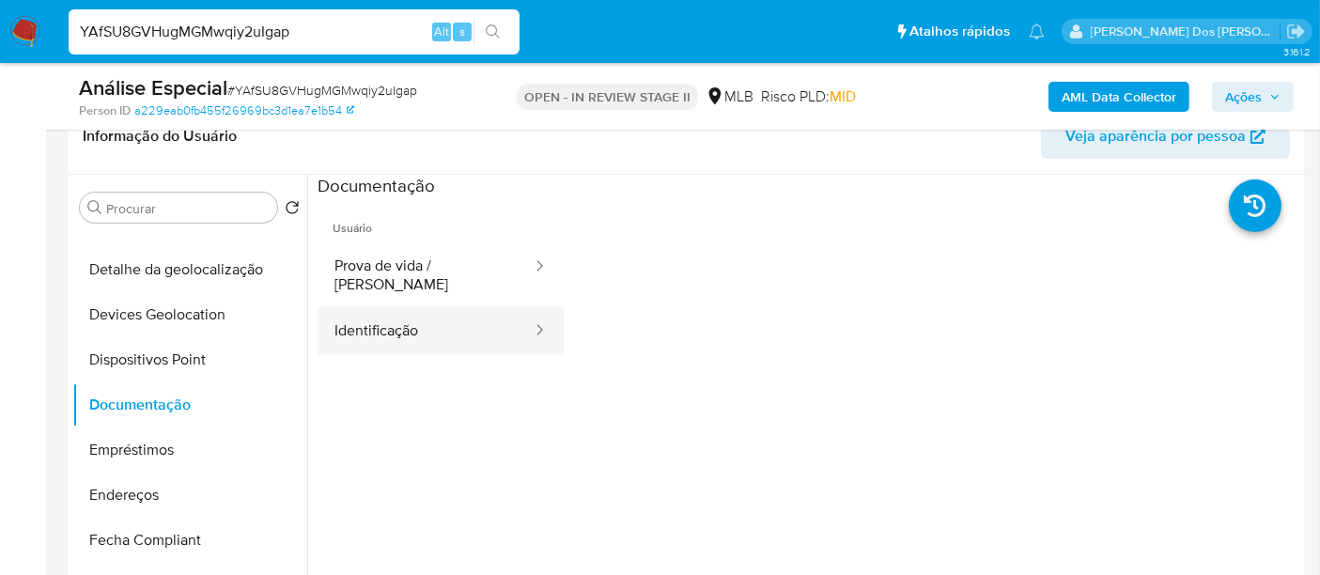
click at [408, 317] on button "Identificação" at bounding box center [425, 331] width 216 height 48
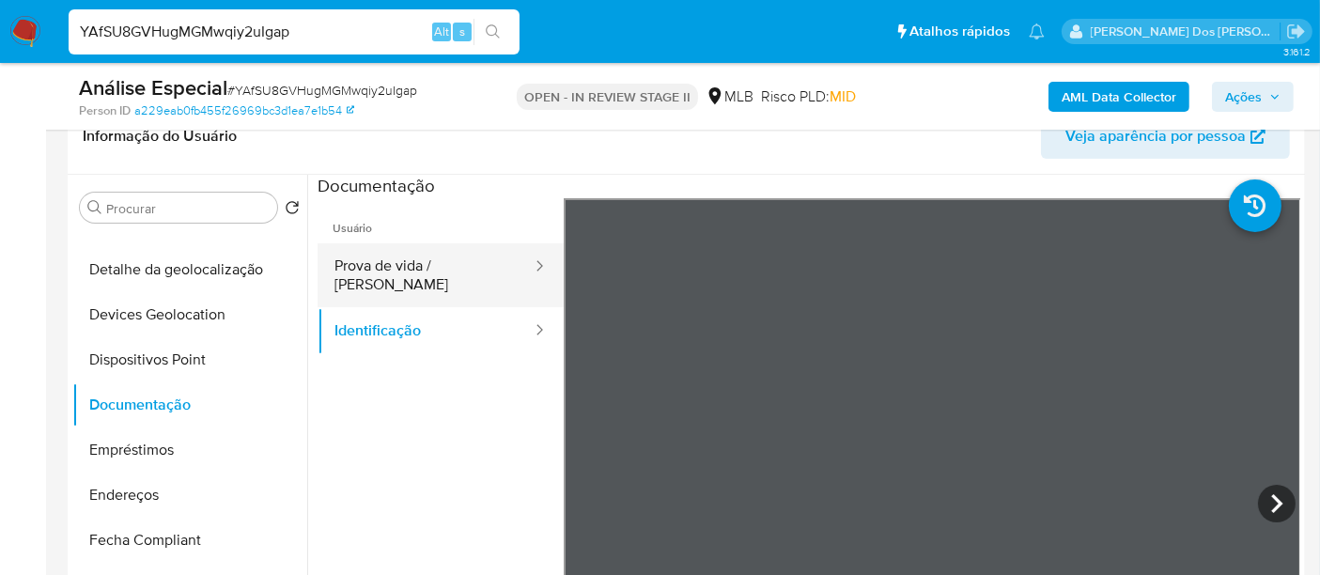
click at [465, 271] on button "Prova de vida / [PERSON_NAME]" at bounding box center [425, 275] width 216 height 64
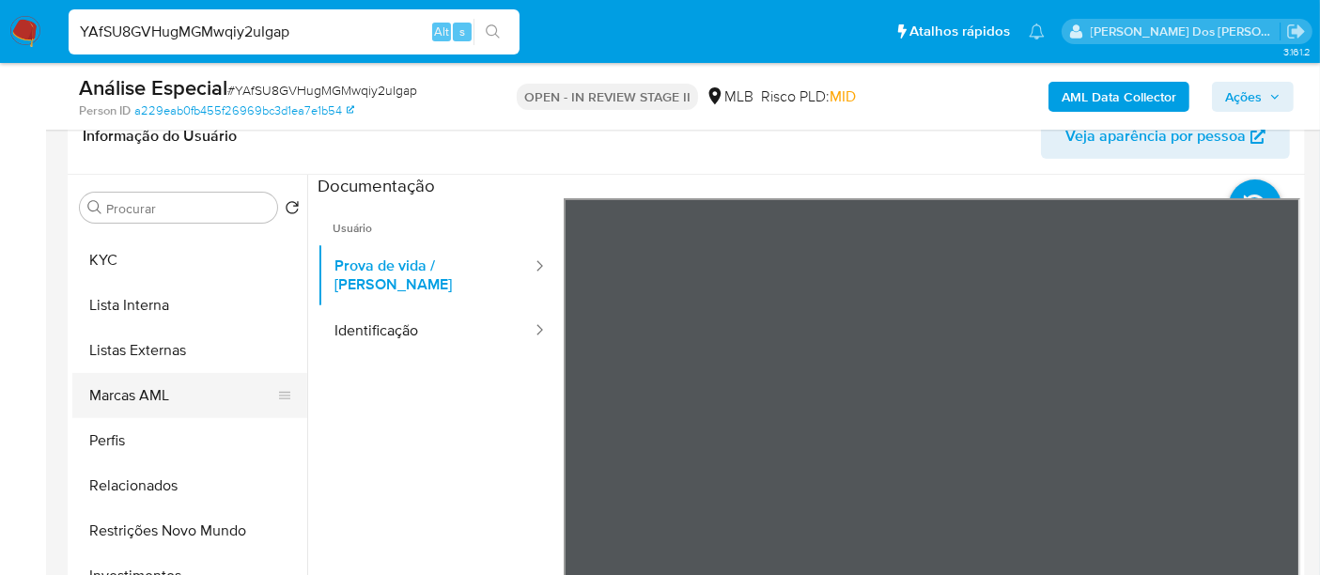
scroll to position [973, 0]
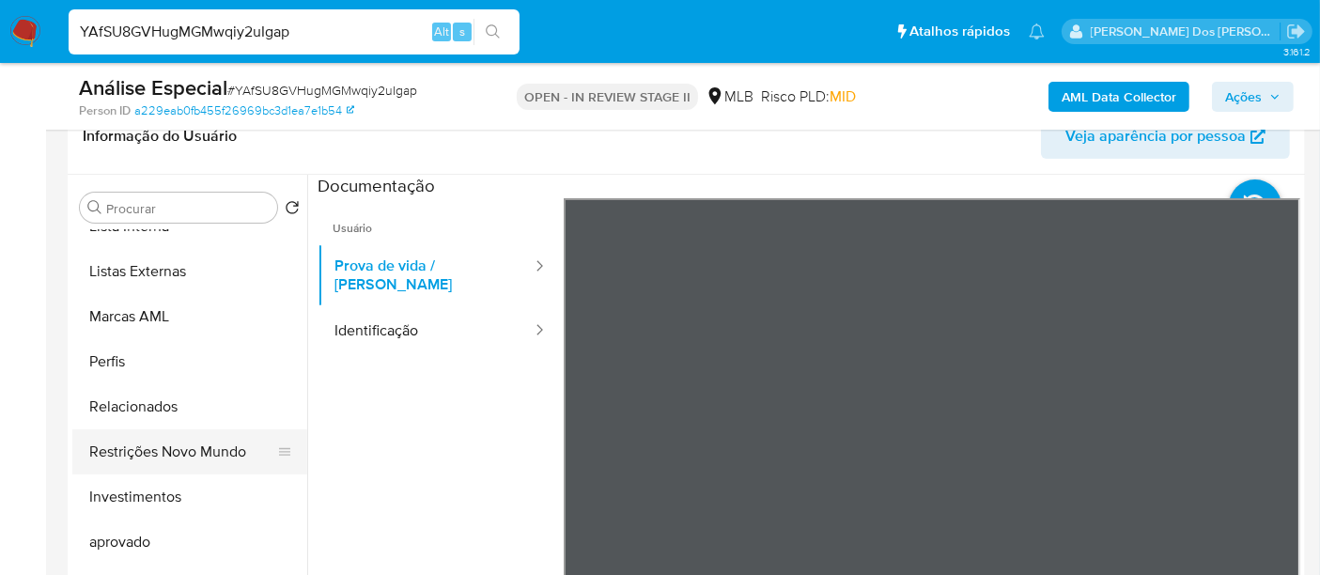
click at [178, 452] on button "Restrições Novo Mundo" at bounding box center [182, 451] width 220 height 45
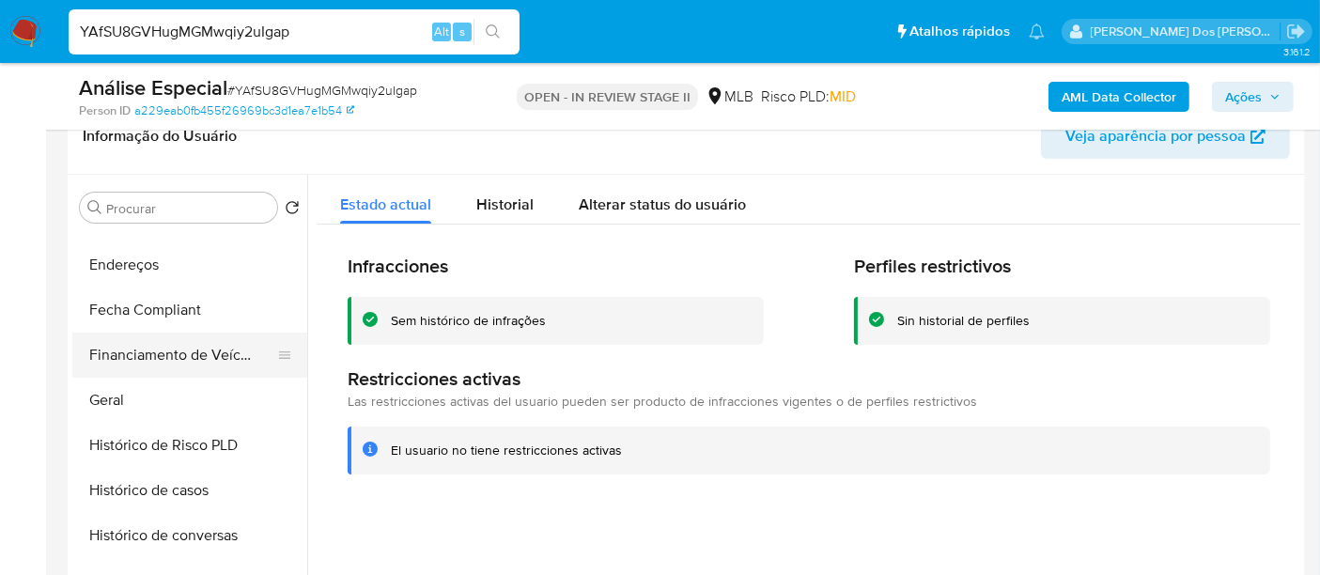
scroll to position [347, 0]
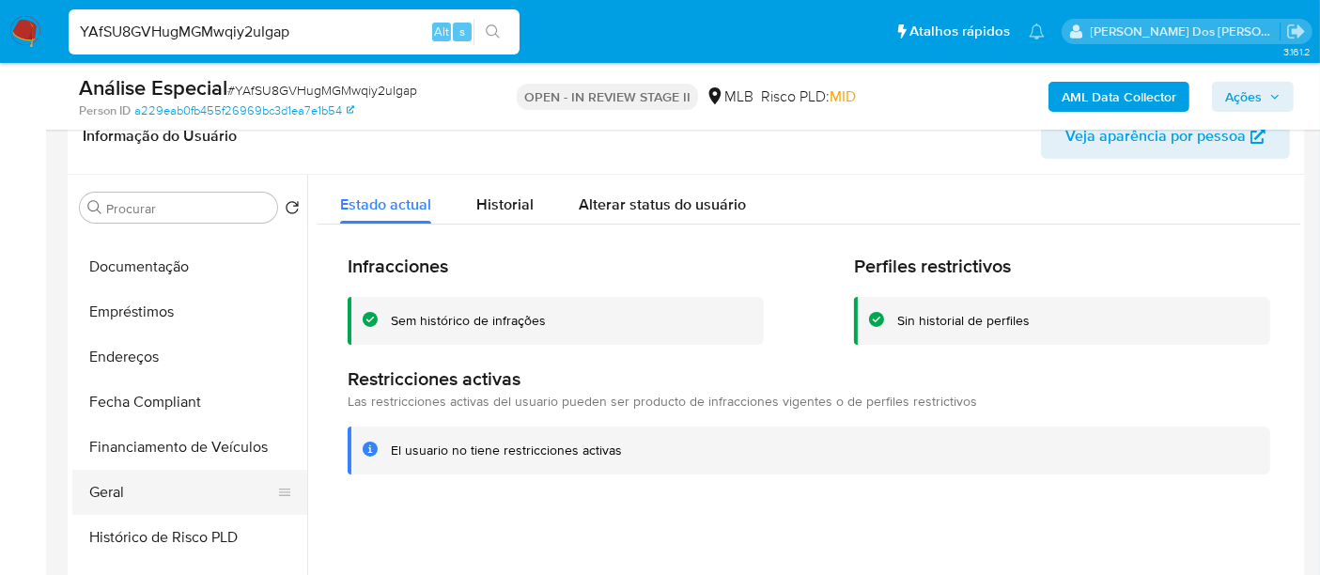
click at [107, 487] on button "Geral" at bounding box center [182, 492] width 220 height 45
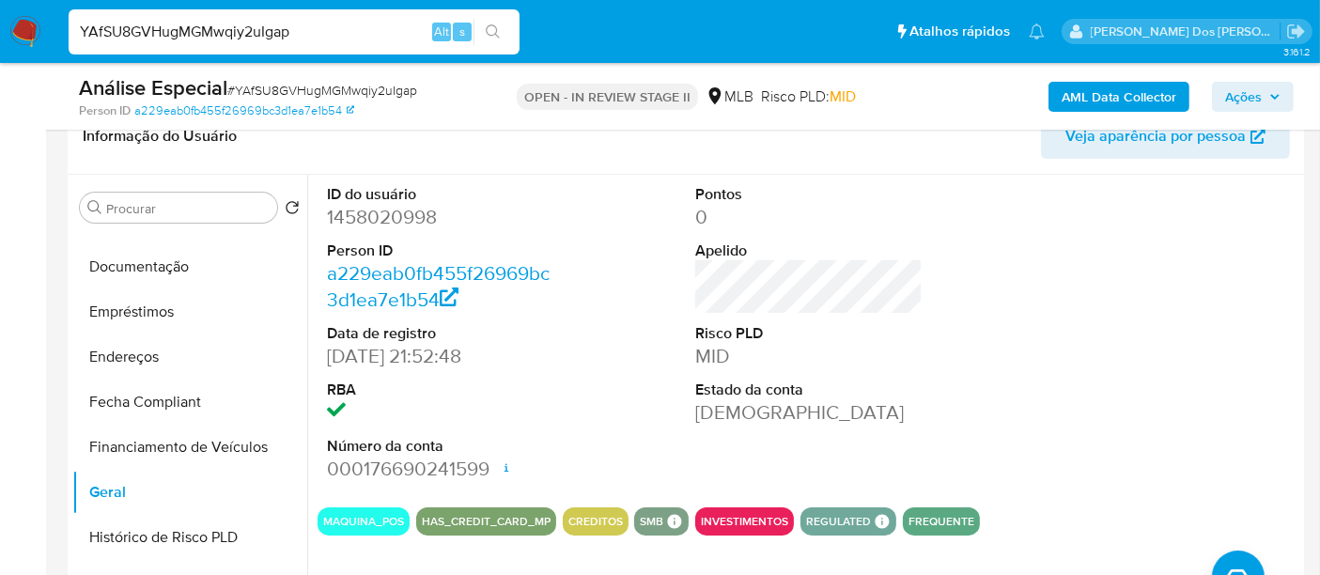
click at [376, 38] on input "YAfSU8GVHugMGMwqiy2uIgap" at bounding box center [294, 32] width 451 height 24
paste input "AsdMJPEmqwlgfQ1BcLtt0OsZ"
type input "AsdMJPEmqwlgfQ1BcLtt0OsZ"
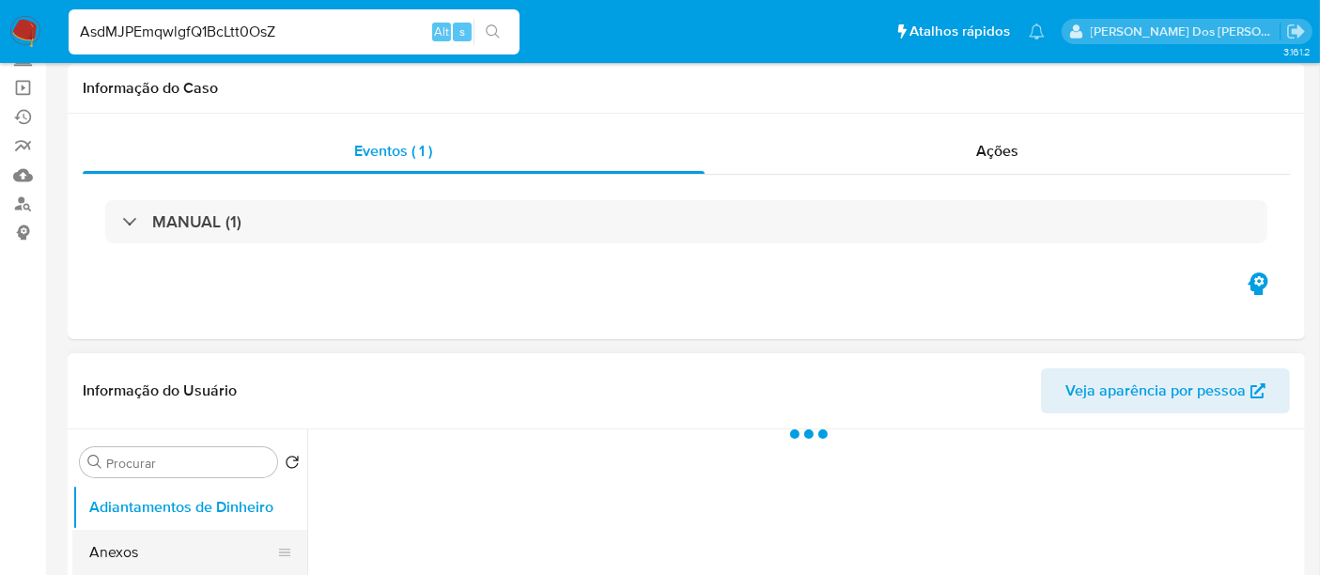
select select "10"
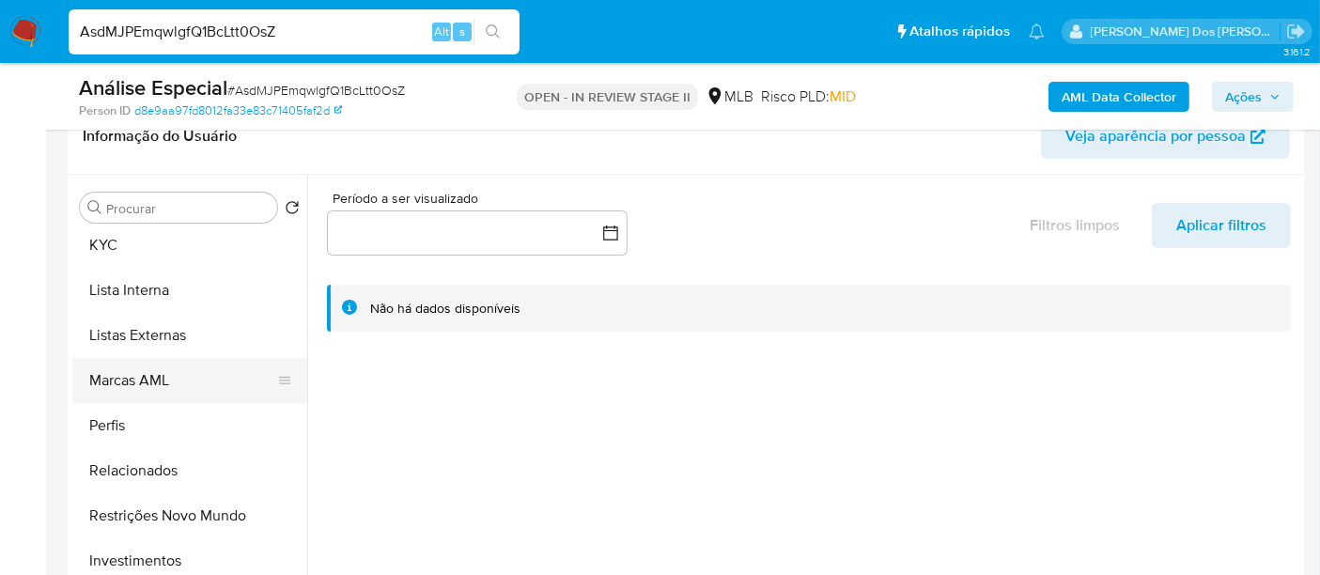
scroll to position [834, 0]
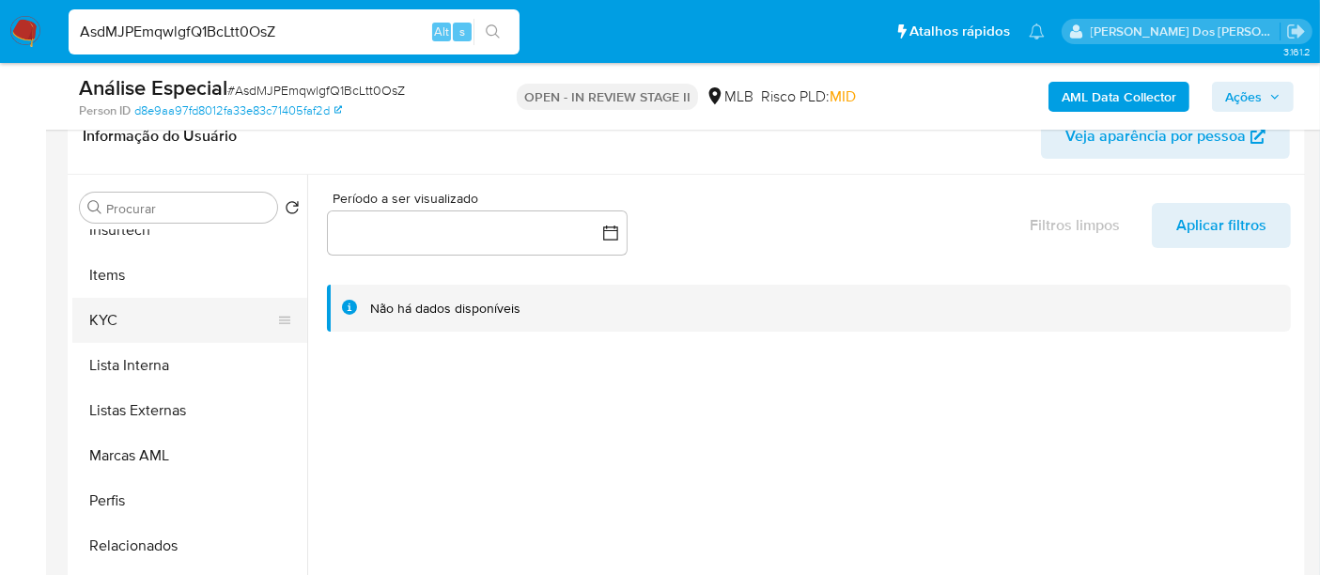
click at [104, 323] on button "KYC" at bounding box center [182, 320] width 220 height 45
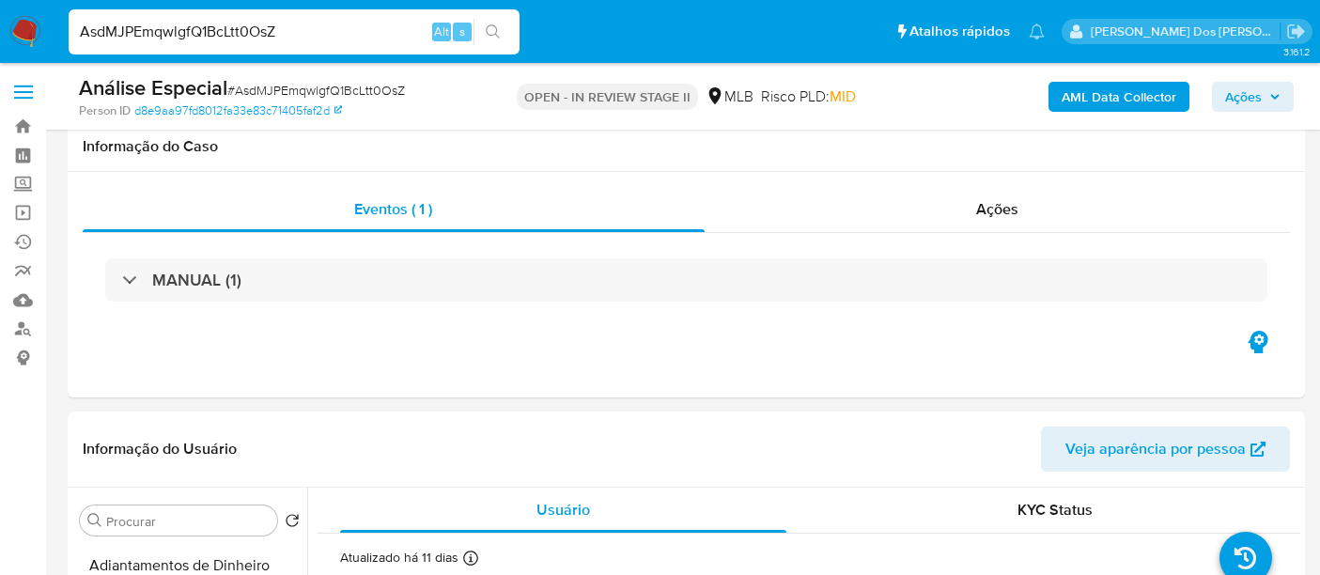
select select "10"
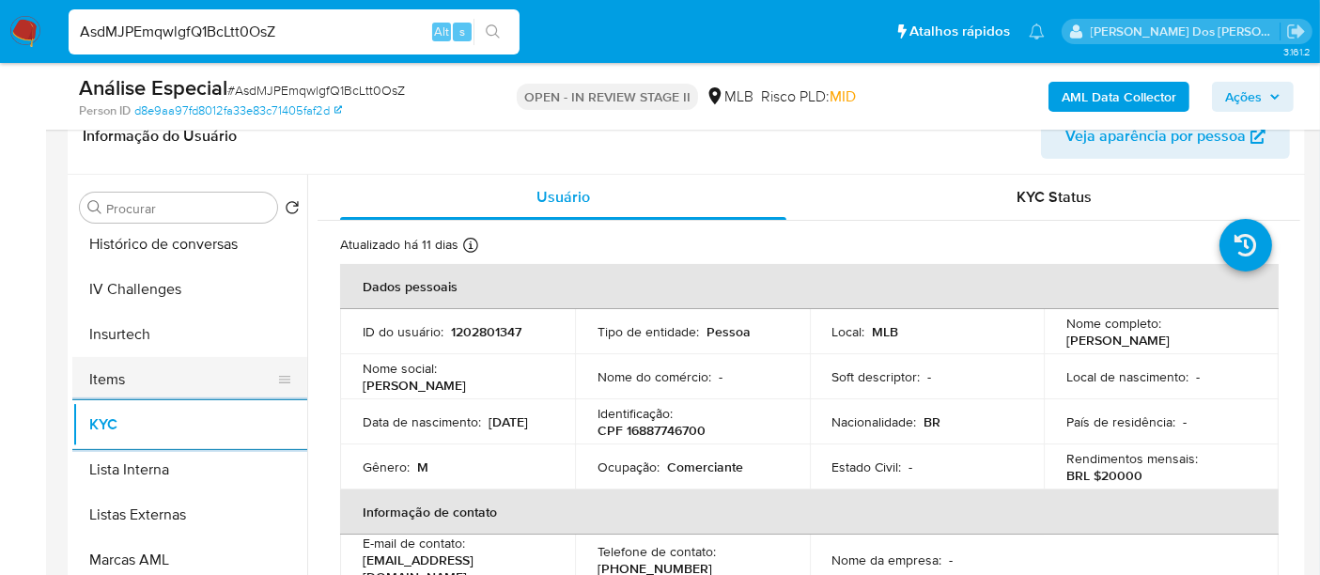
scroll to position [626, 0]
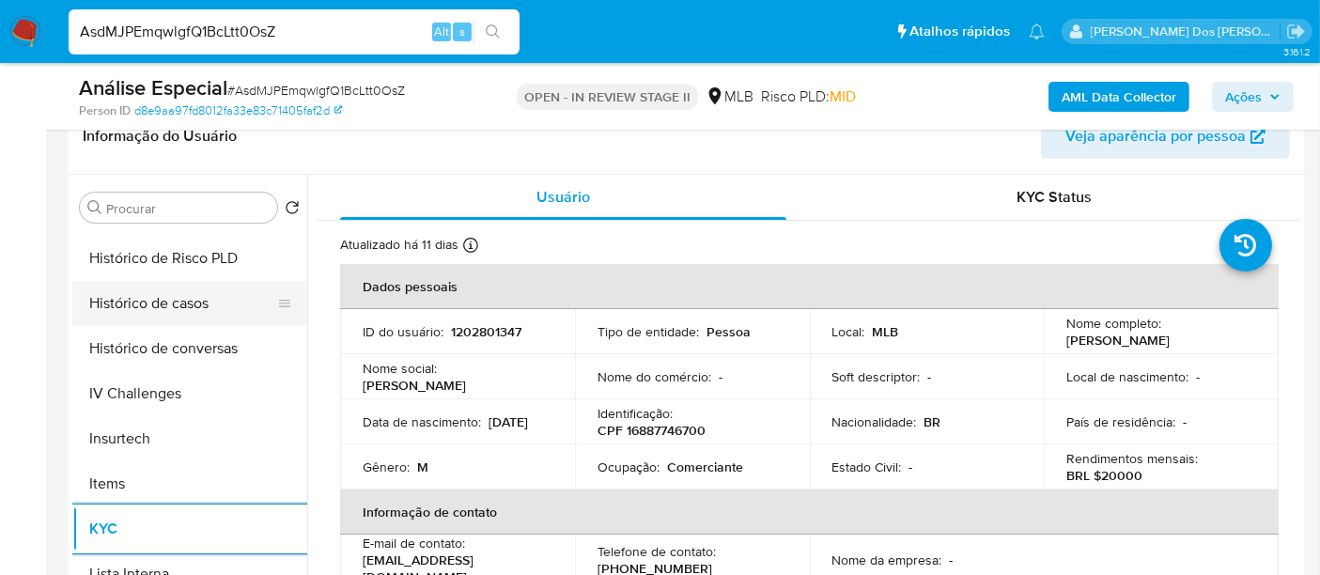
click at [149, 312] on button "Histórico de casos" at bounding box center [182, 303] width 220 height 45
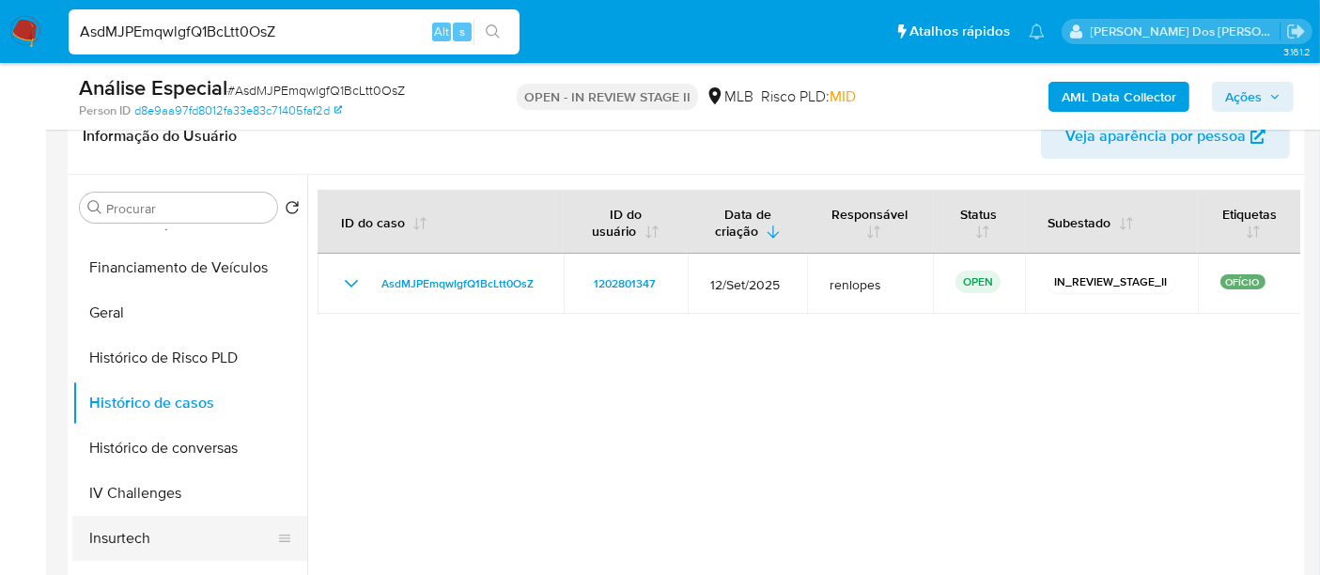
scroll to position [313, 0]
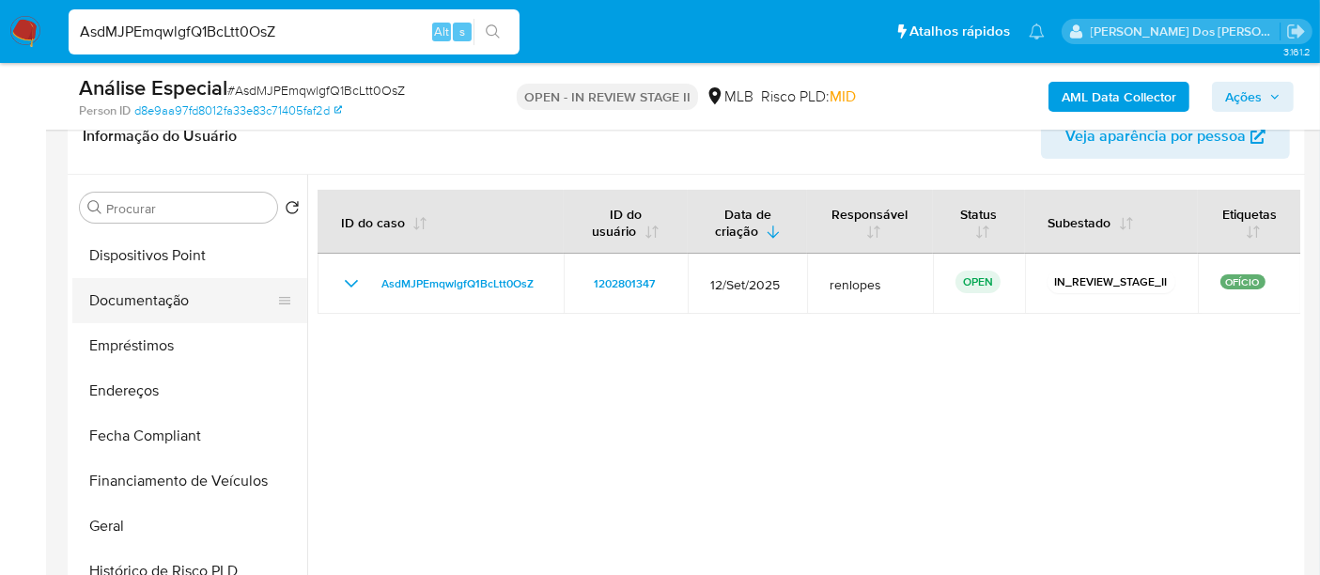
click at [156, 299] on button "Documentação" at bounding box center [182, 300] width 220 height 45
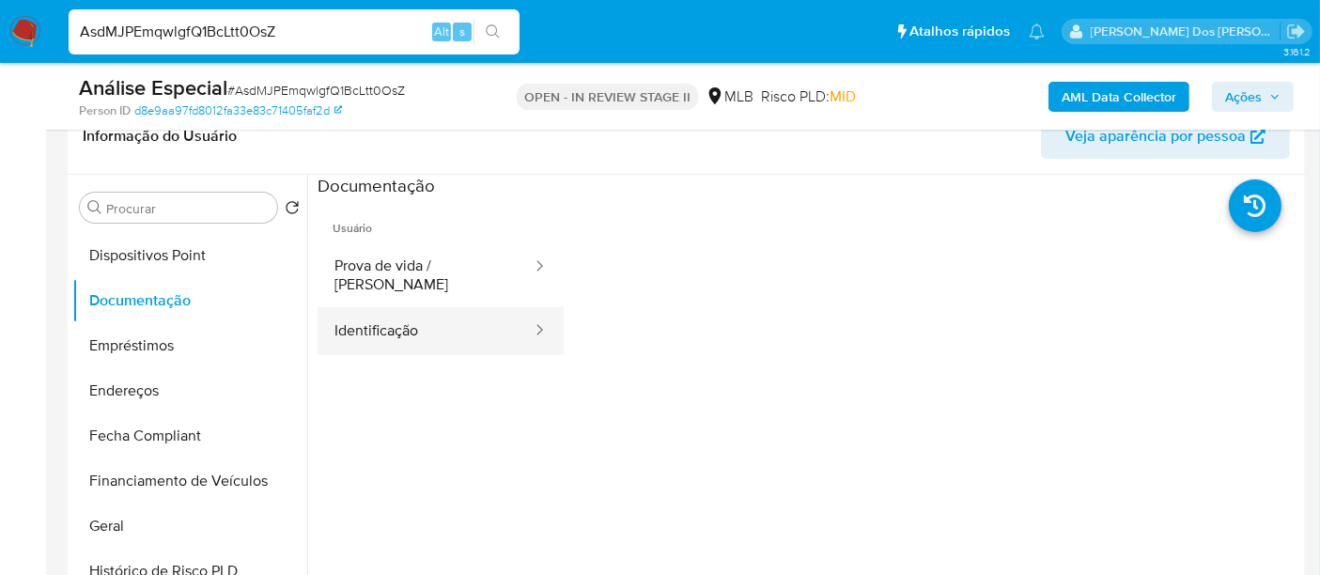
click at [392, 317] on button "Identificação" at bounding box center [425, 331] width 216 height 48
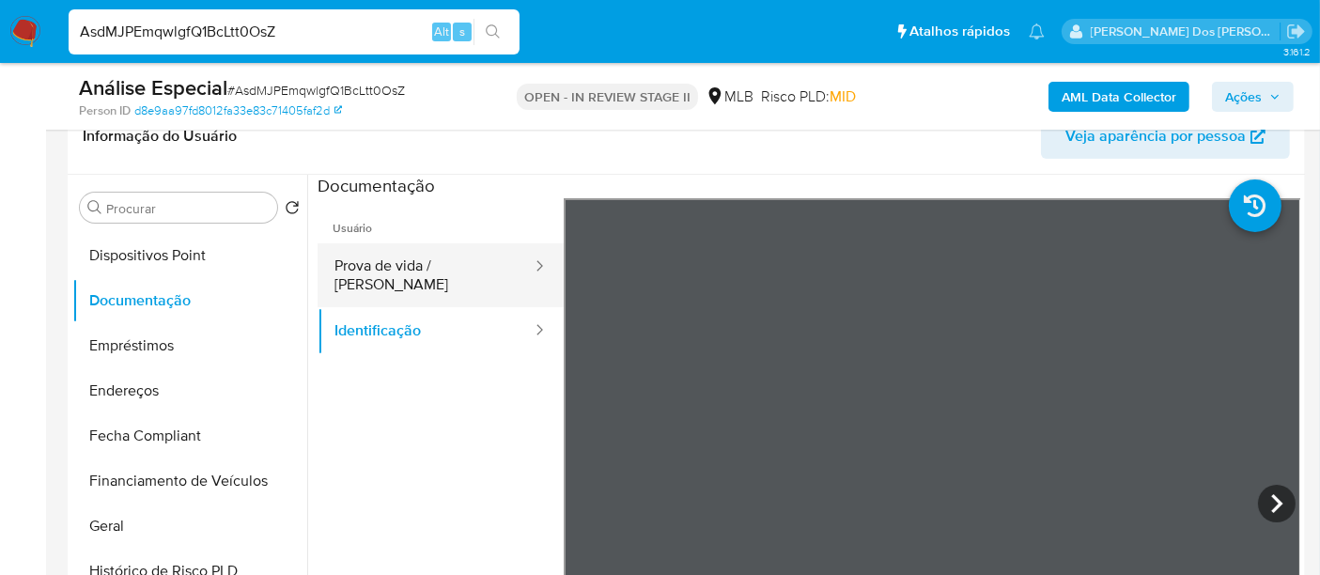
click at [479, 266] on button "Prova de vida / [PERSON_NAME]" at bounding box center [425, 275] width 216 height 64
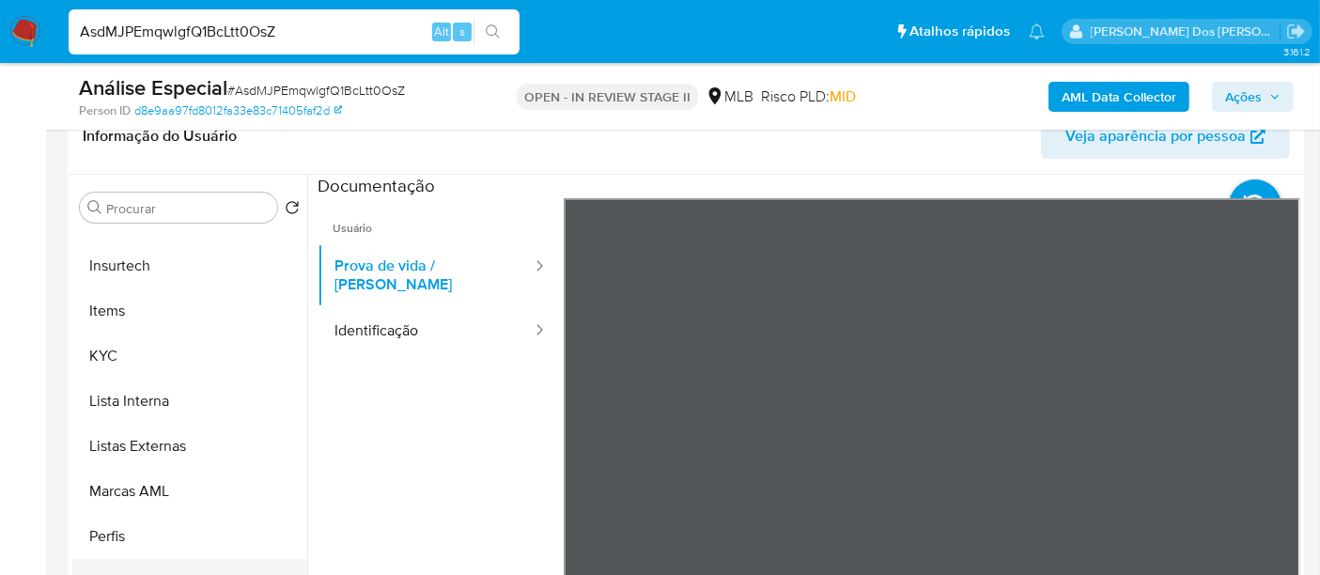
scroll to position [973, 0]
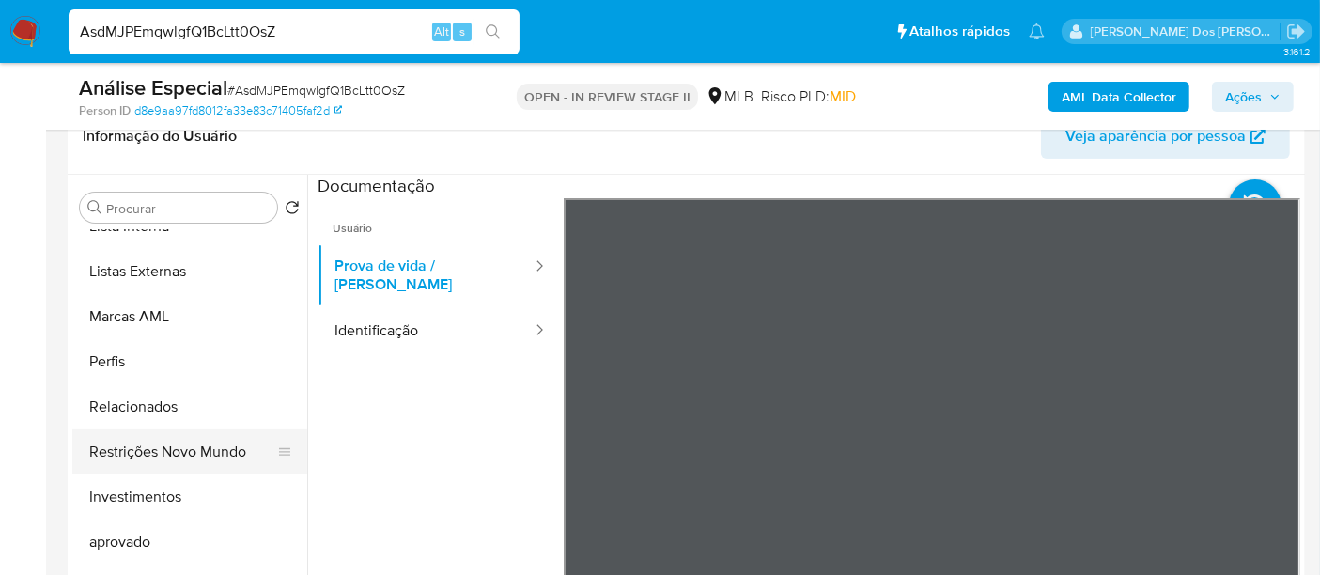
click at [185, 439] on button "Restrições Novo Mundo" at bounding box center [182, 451] width 220 height 45
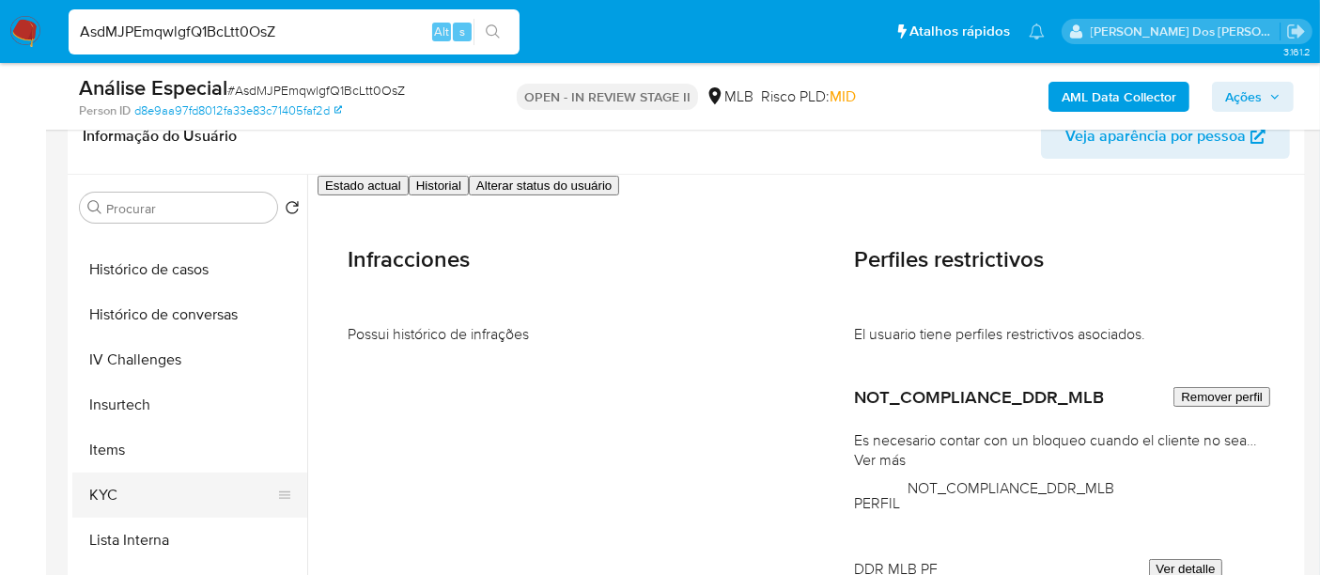
scroll to position [555, 0]
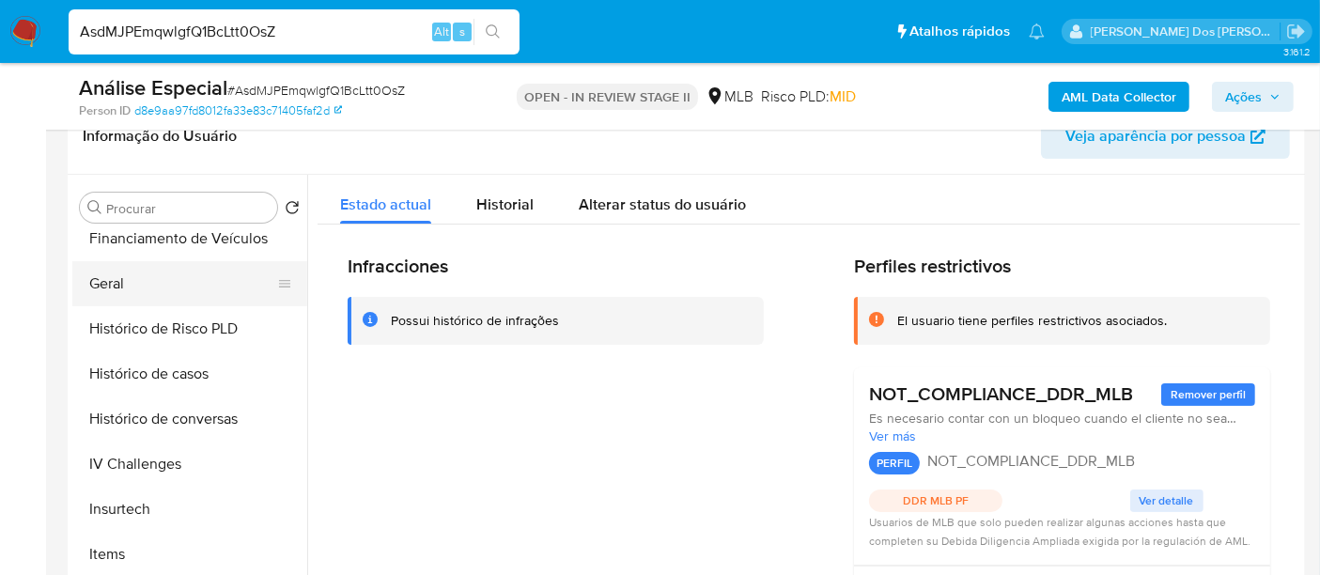
click at [113, 285] on button "Geral" at bounding box center [182, 283] width 220 height 45
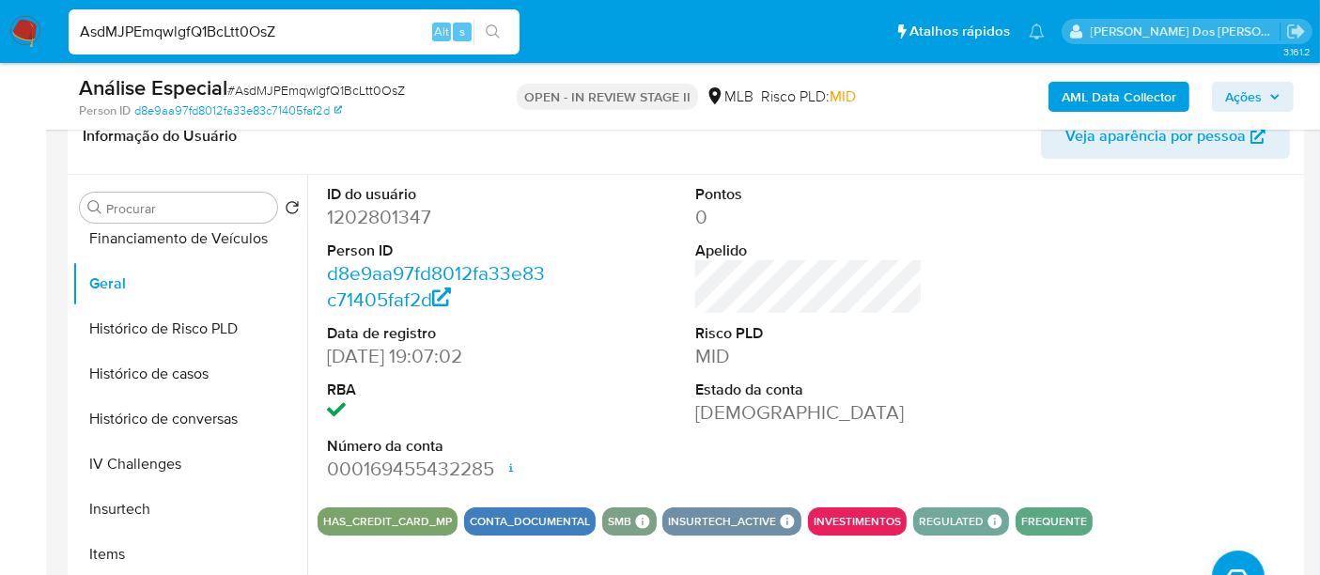
click at [190, 26] on input "AsdMJPEmqwlgfQ1BcLtt0OsZ" at bounding box center [294, 32] width 451 height 24
paste input "v6N7gmPkDf1wTSDgvsxLF20y"
type input "v6N7gmPkDf1wTSDgvsxLF20y"
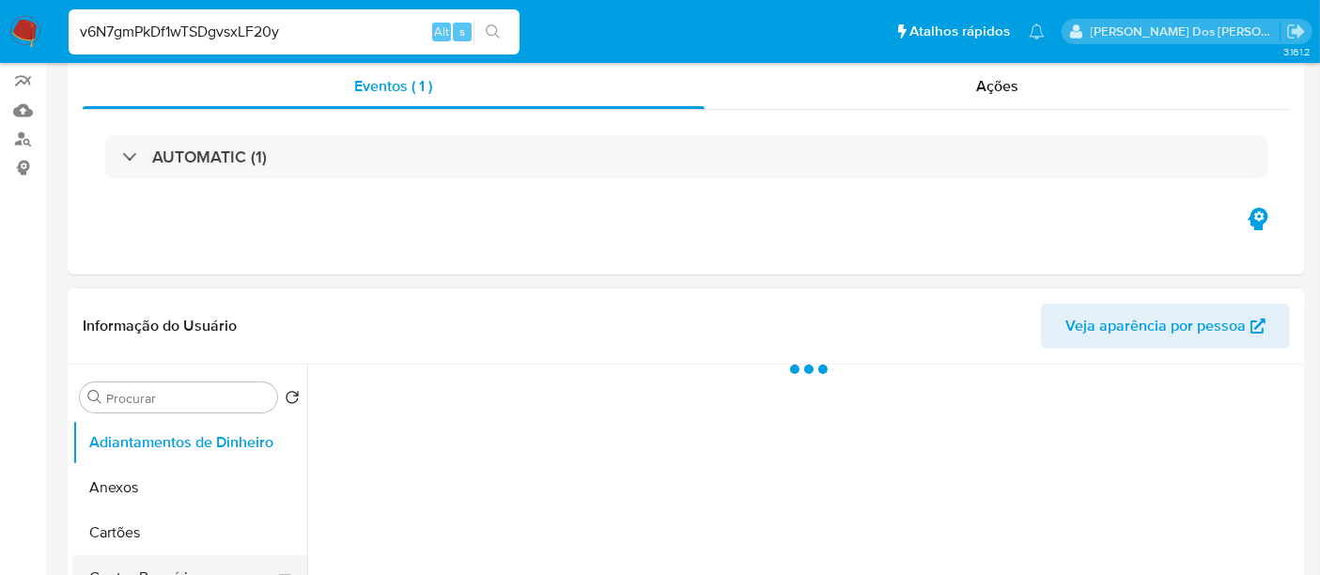
scroll to position [313, 0]
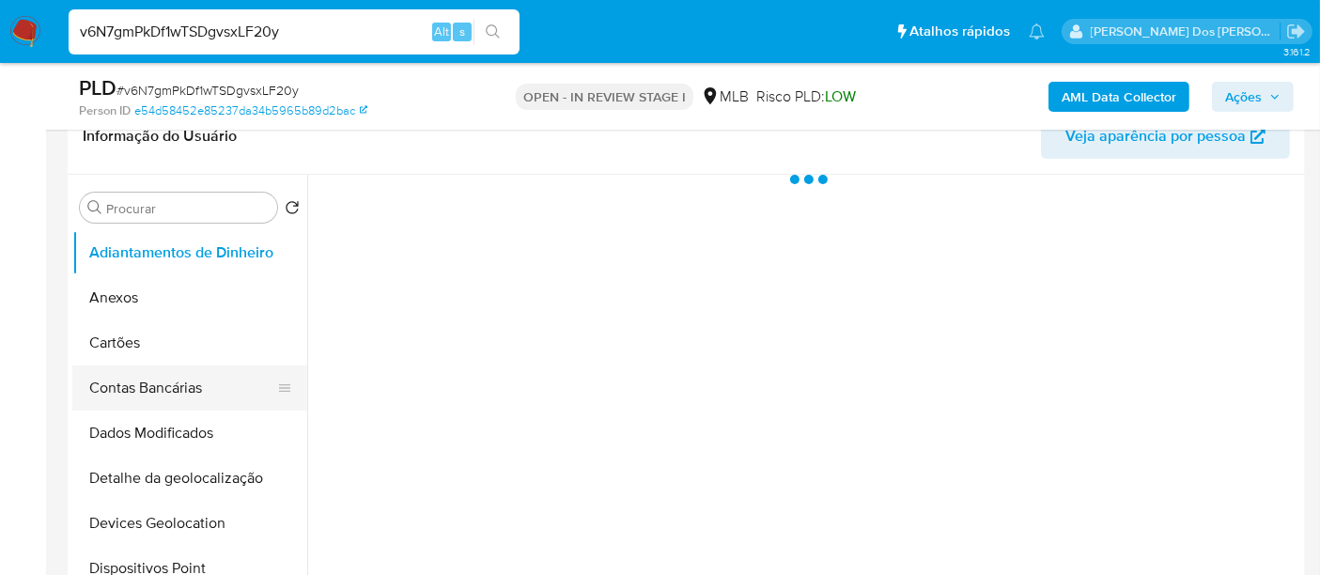
select select "10"
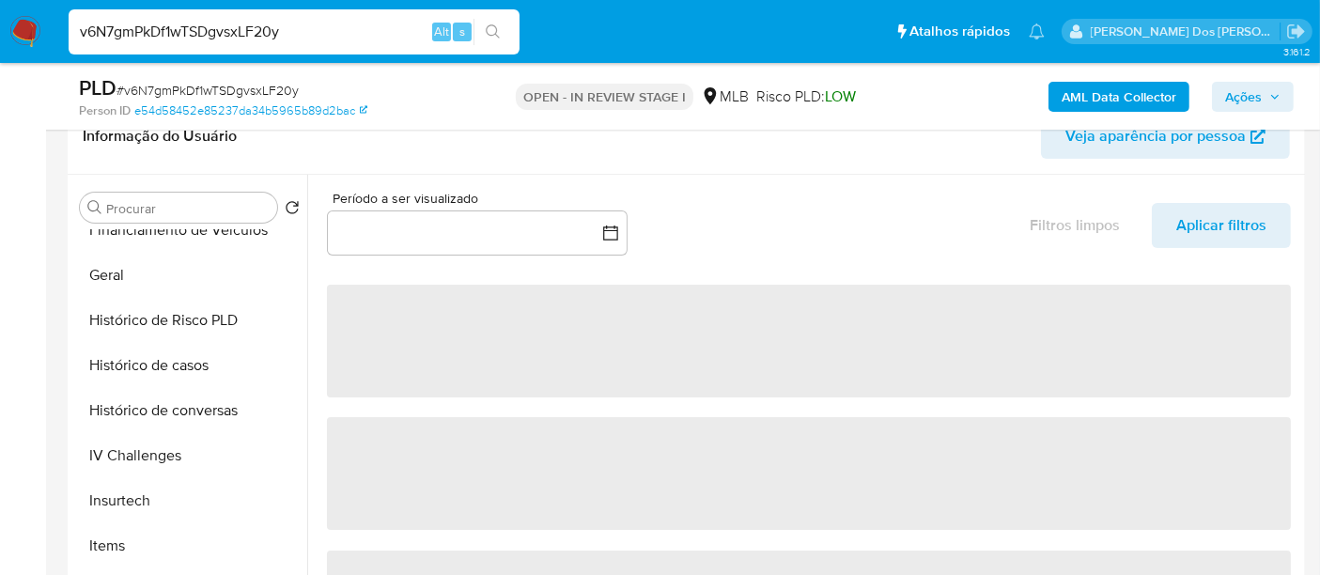
scroll to position [625, 0]
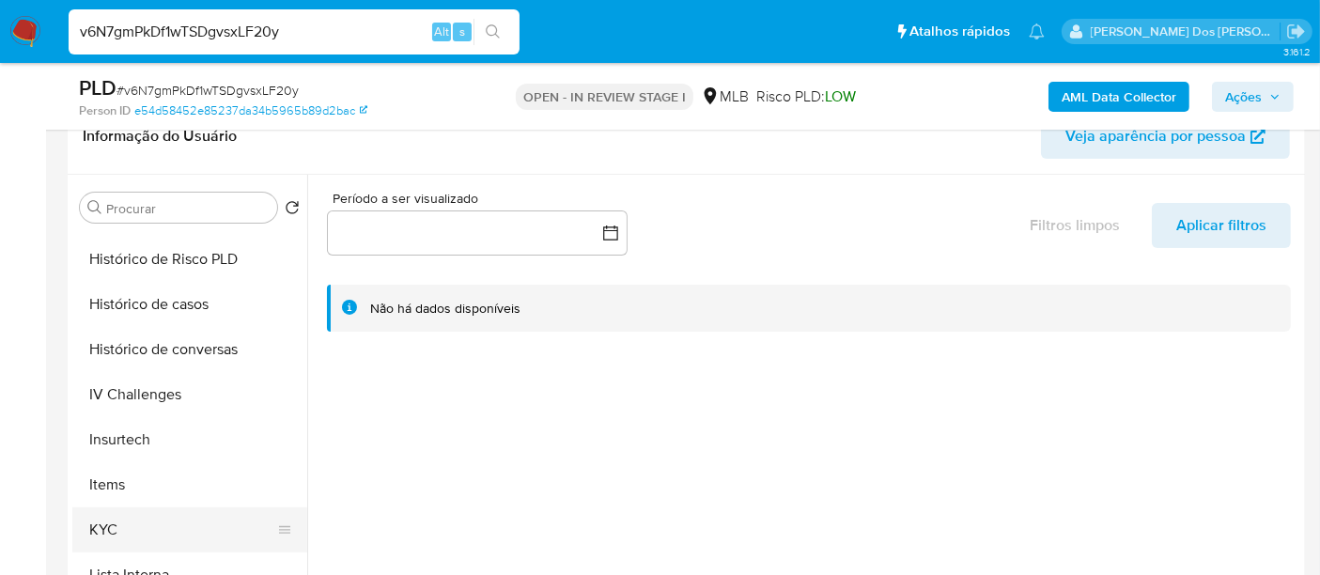
click at [100, 523] on button "KYC" at bounding box center [182, 529] width 220 height 45
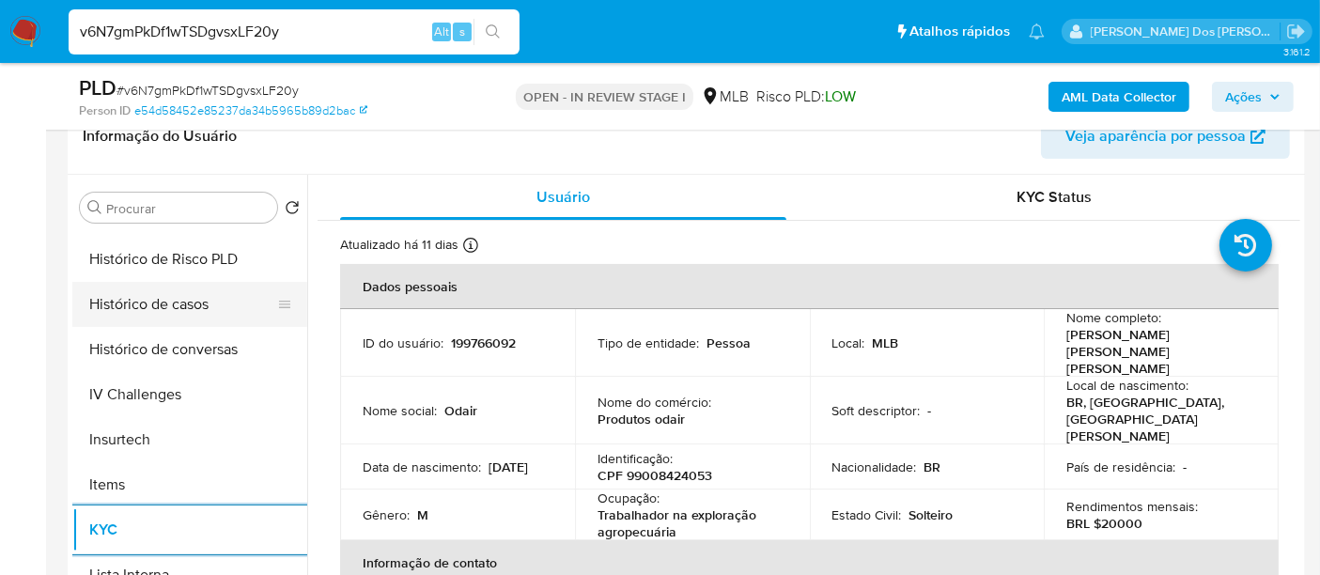
click at [191, 308] on button "Histórico de casos" at bounding box center [182, 304] width 220 height 45
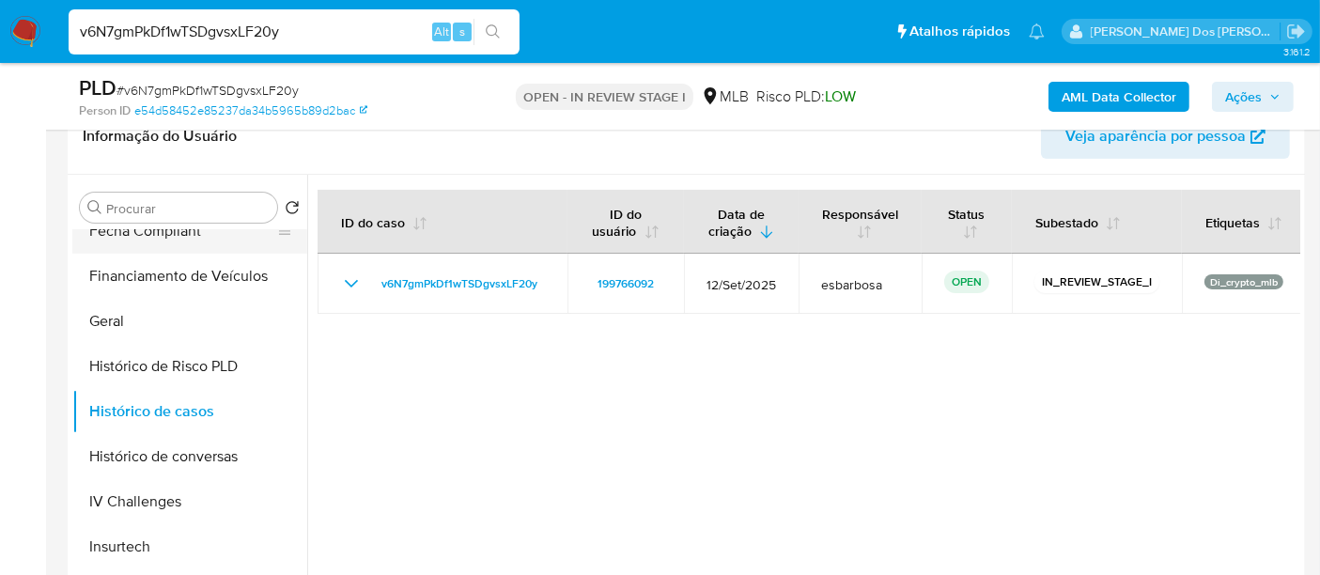
scroll to position [312, 0]
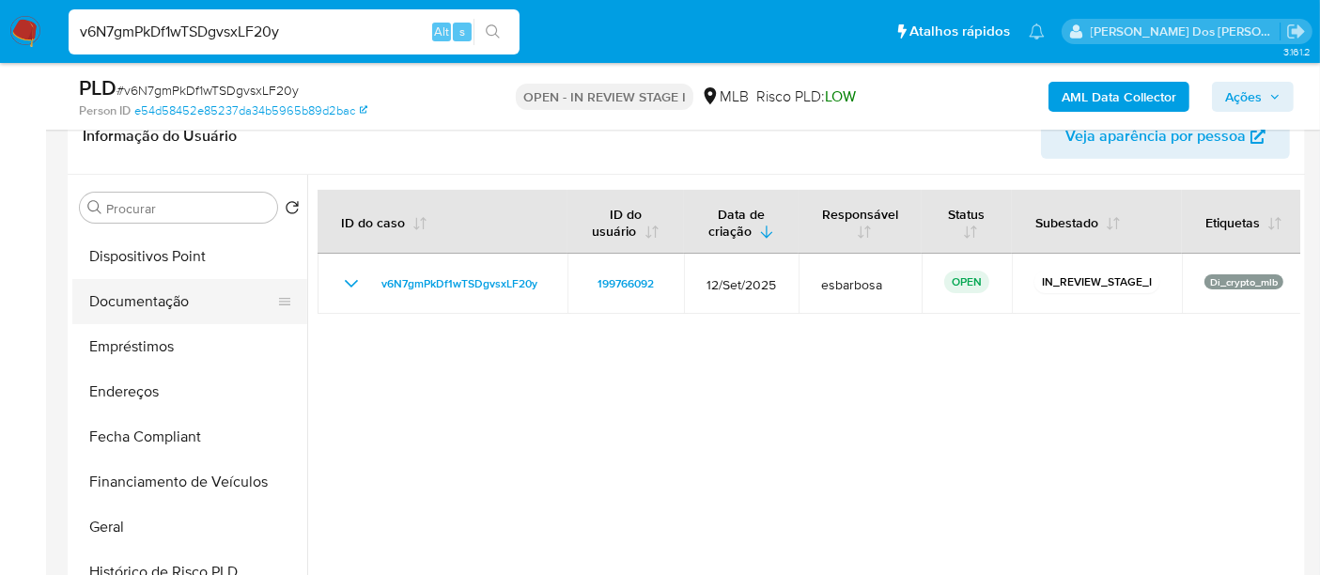
click at [162, 311] on button "Documentação" at bounding box center [182, 301] width 220 height 45
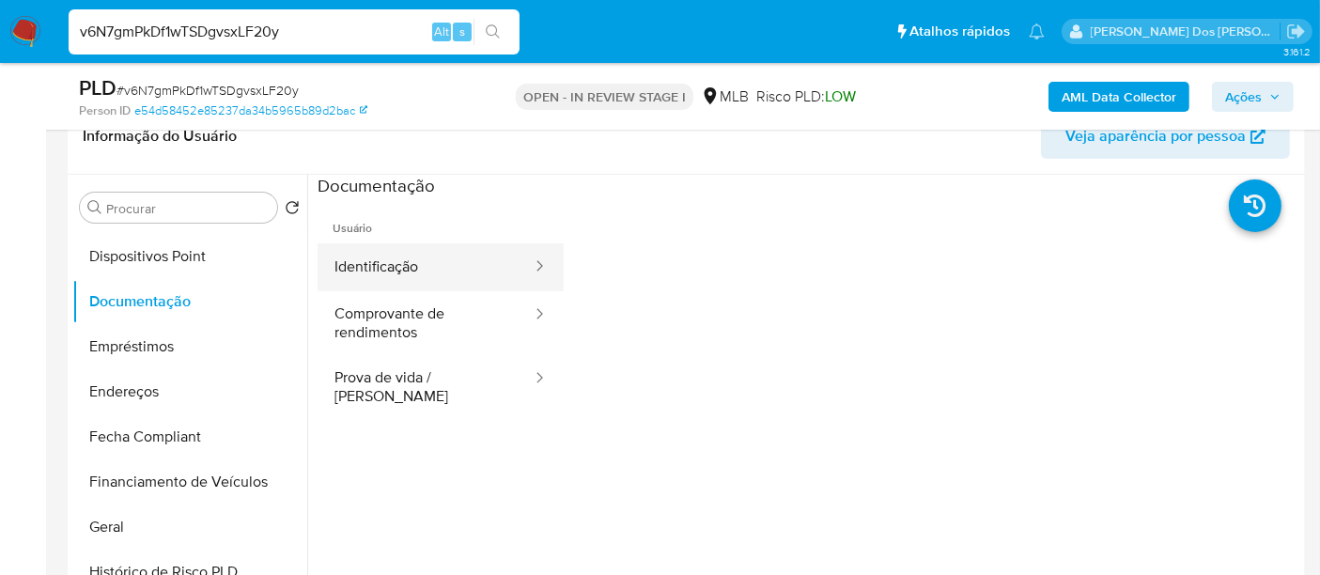
click at [366, 269] on button "Identificação" at bounding box center [425, 267] width 216 height 48
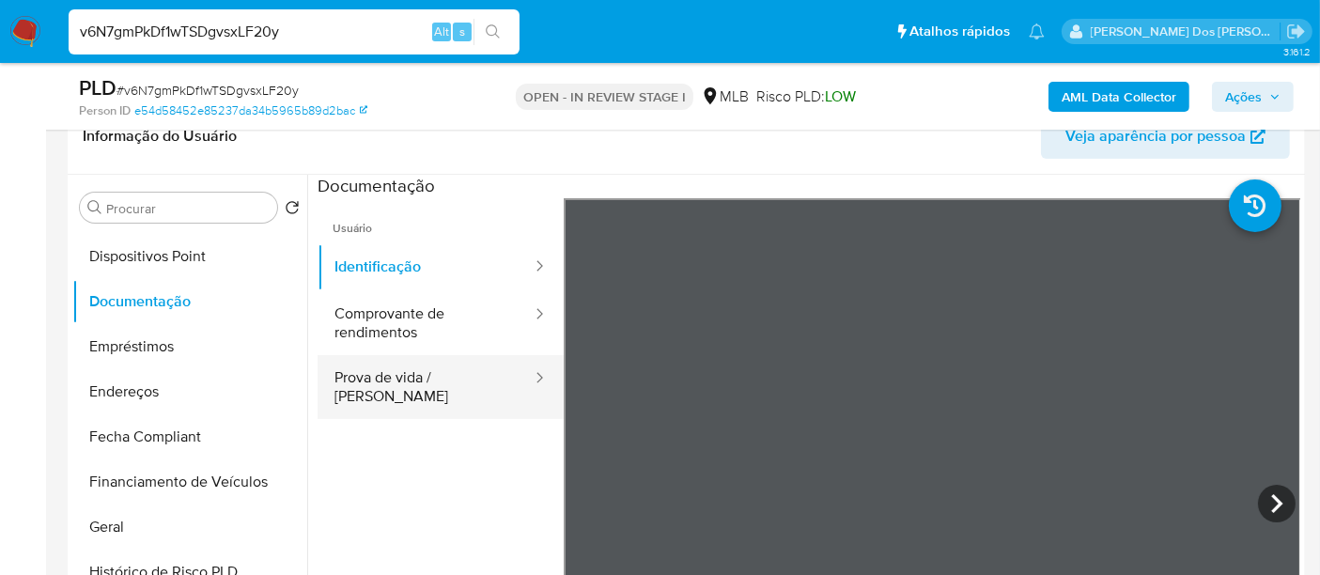
click at [415, 381] on button "Prova de vida / [PERSON_NAME]" at bounding box center [425, 387] width 216 height 64
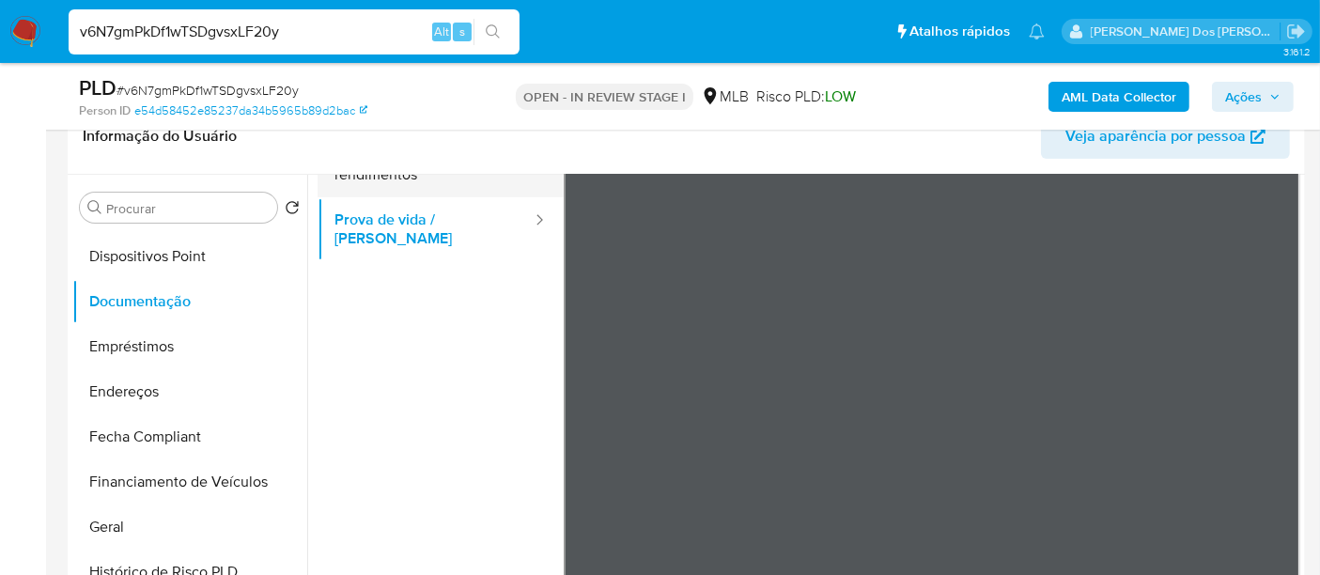
scroll to position [0, 0]
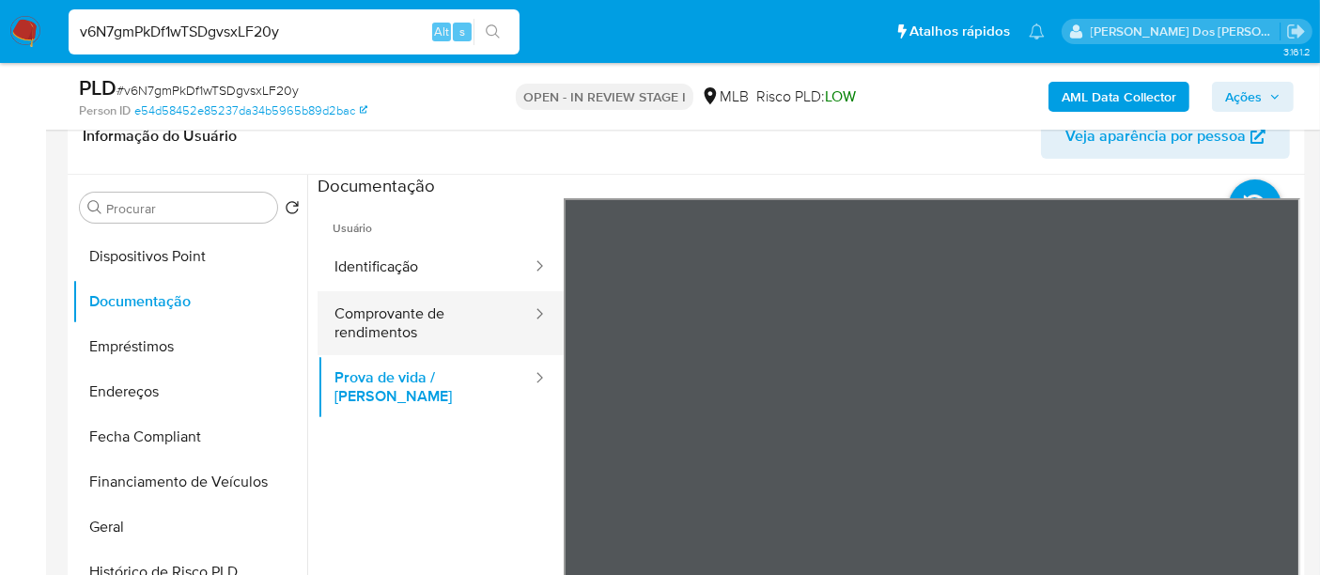
click at [419, 304] on button "Comprovante de rendimentos" at bounding box center [425, 323] width 216 height 64
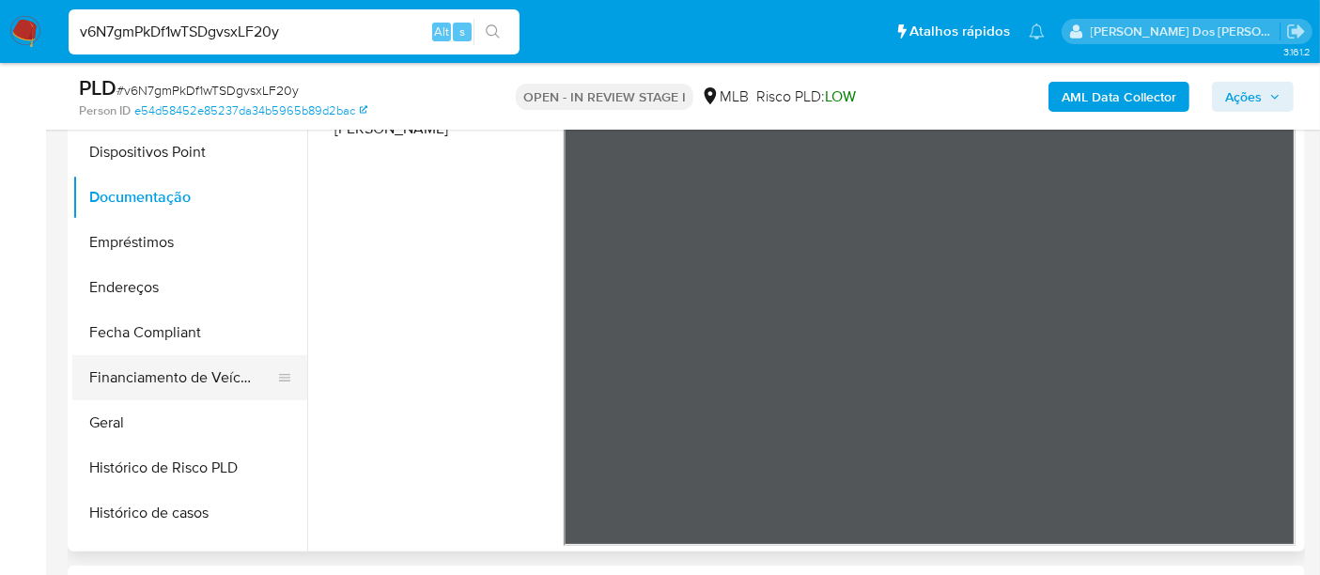
scroll to position [520, 0]
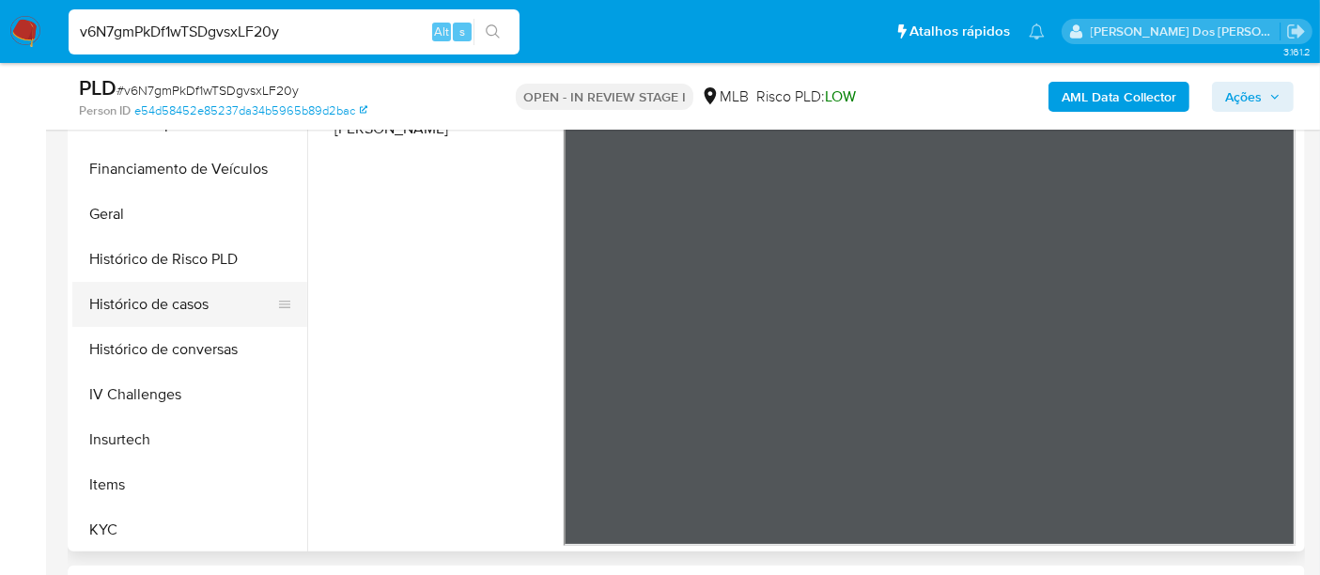
click at [182, 315] on button "Histórico de casos" at bounding box center [182, 304] width 220 height 45
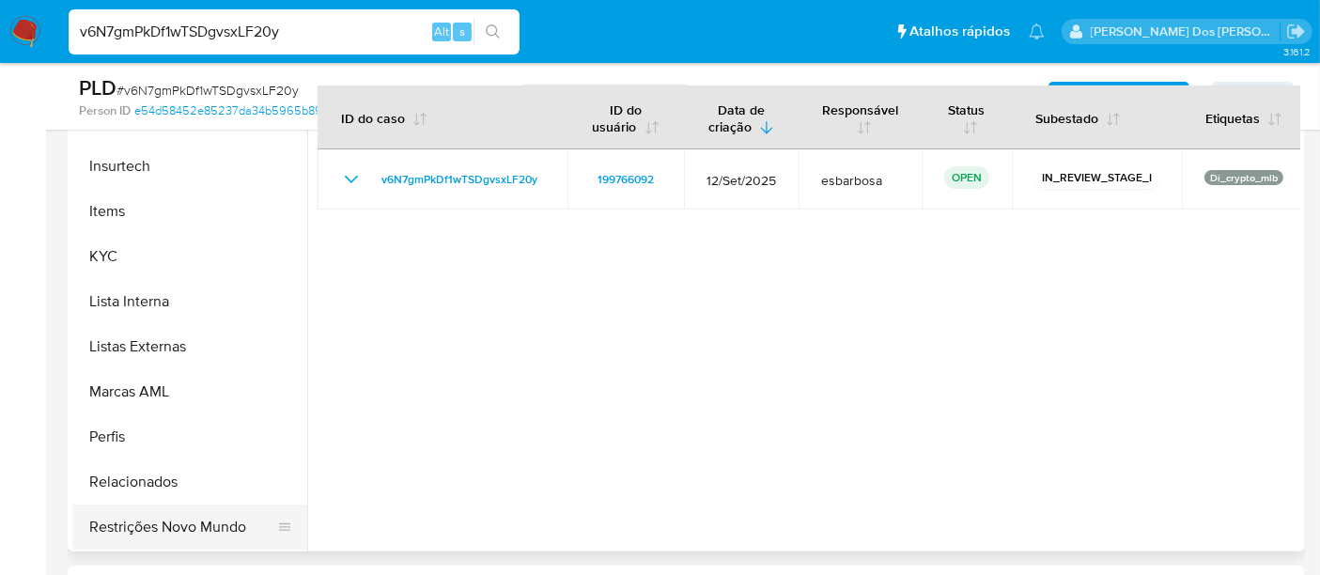
scroll to position [972, 0]
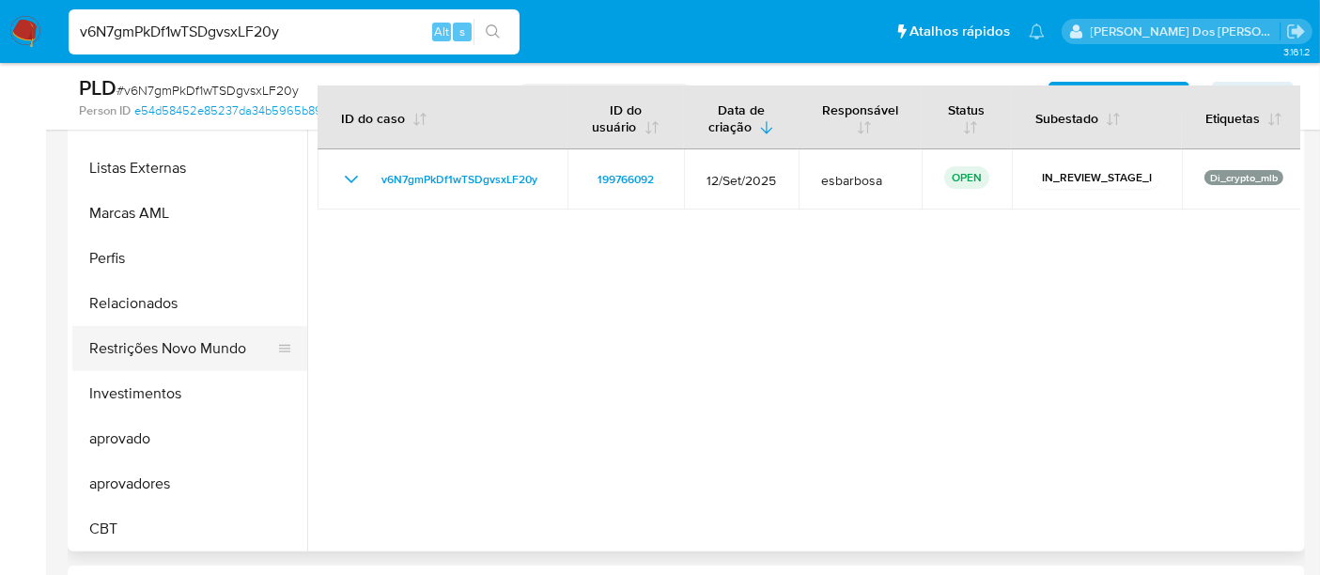
click at [217, 344] on button "Restrições Novo Mundo" at bounding box center [182, 348] width 220 height 45
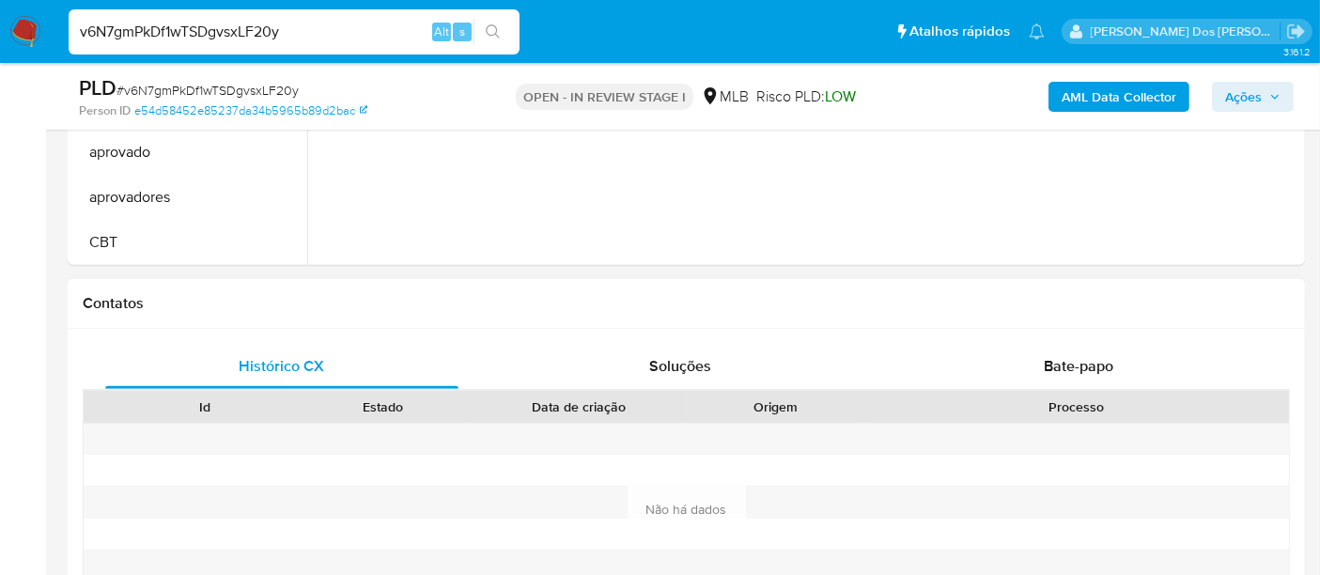
scroll to position [834, 0]
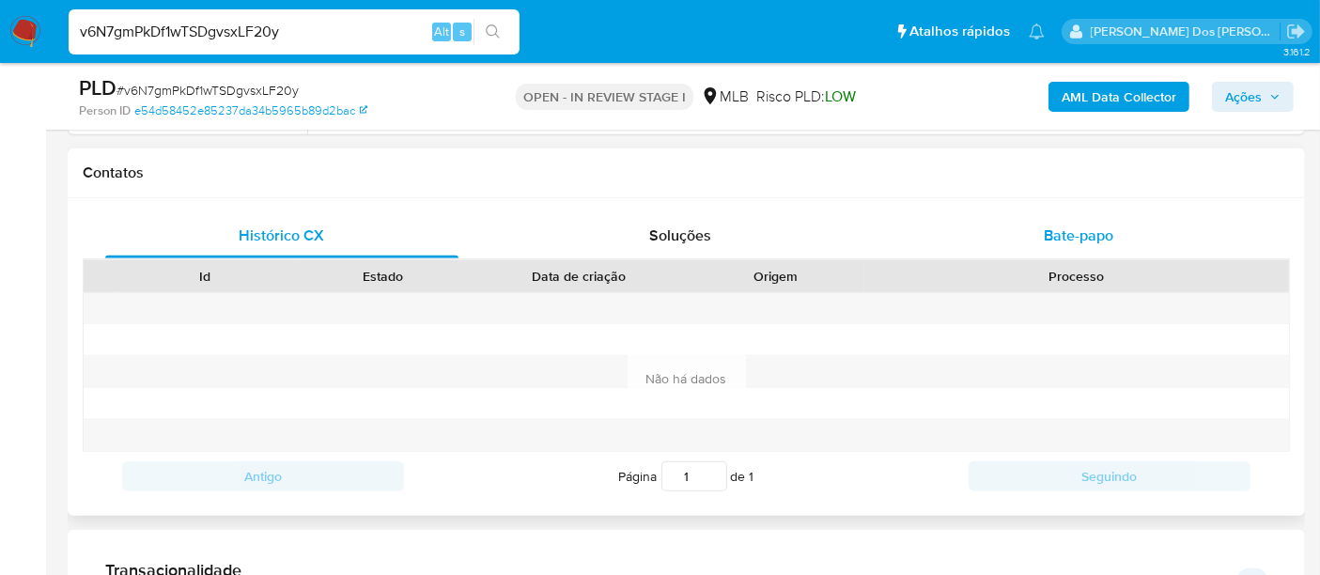
click at [1065, 237] on span "Bate-papo" at bounding box center [1079, 235] width 70 height 22
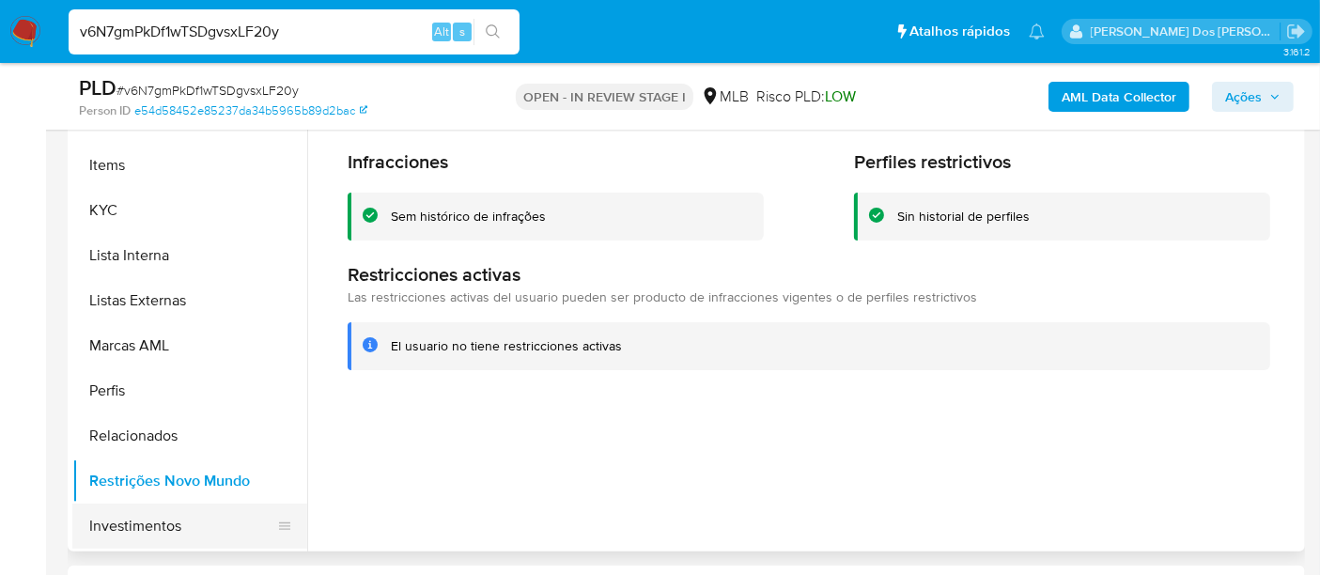
scroll to position [765, 0]
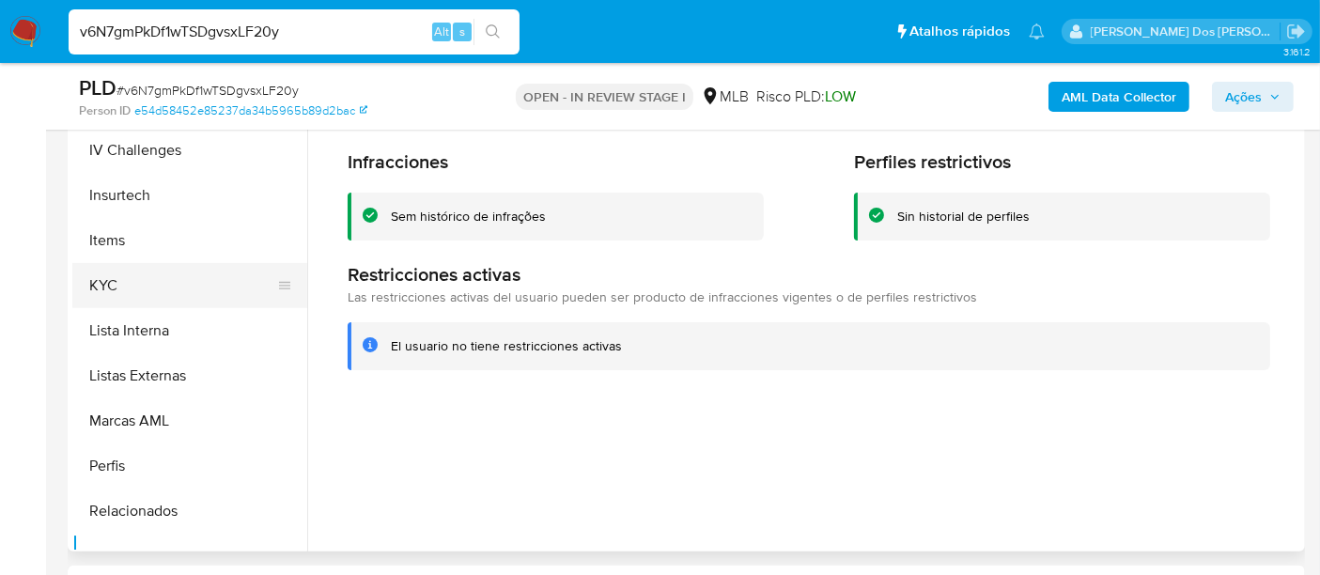
click at [113, 293] on button "KYC" at bounding box center [182, 285] width 220 height 45
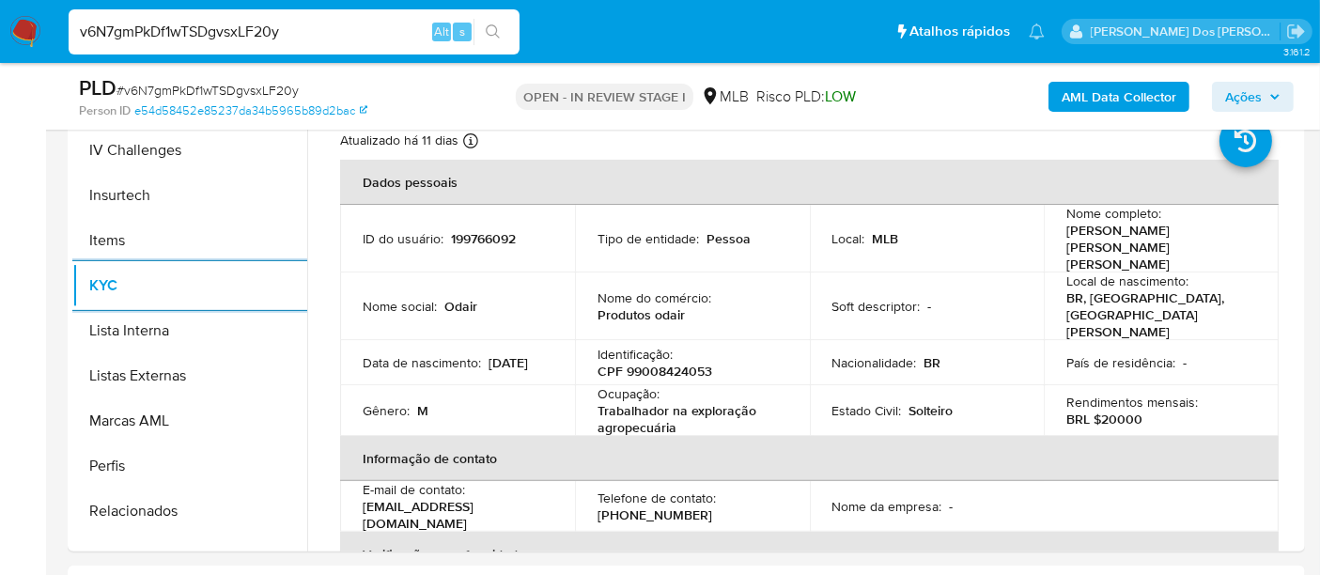
click at [319, 26] on input "v6N7gmPkDf1wTSDgvsxLF20y" at bounding box center [294, 32] width 451 height 24
paste input "3nkyJnivqlvbEuezCzVnu1se"
type input "3nkyJnivqlvbEuezCzVnu1se"
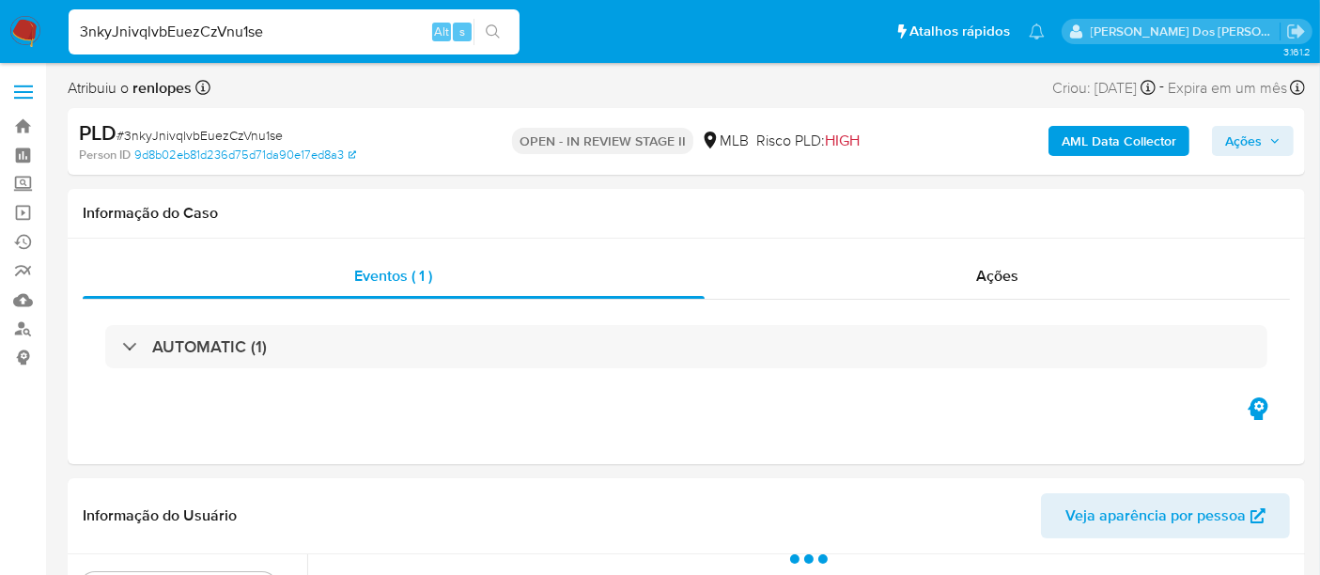
select select "10"
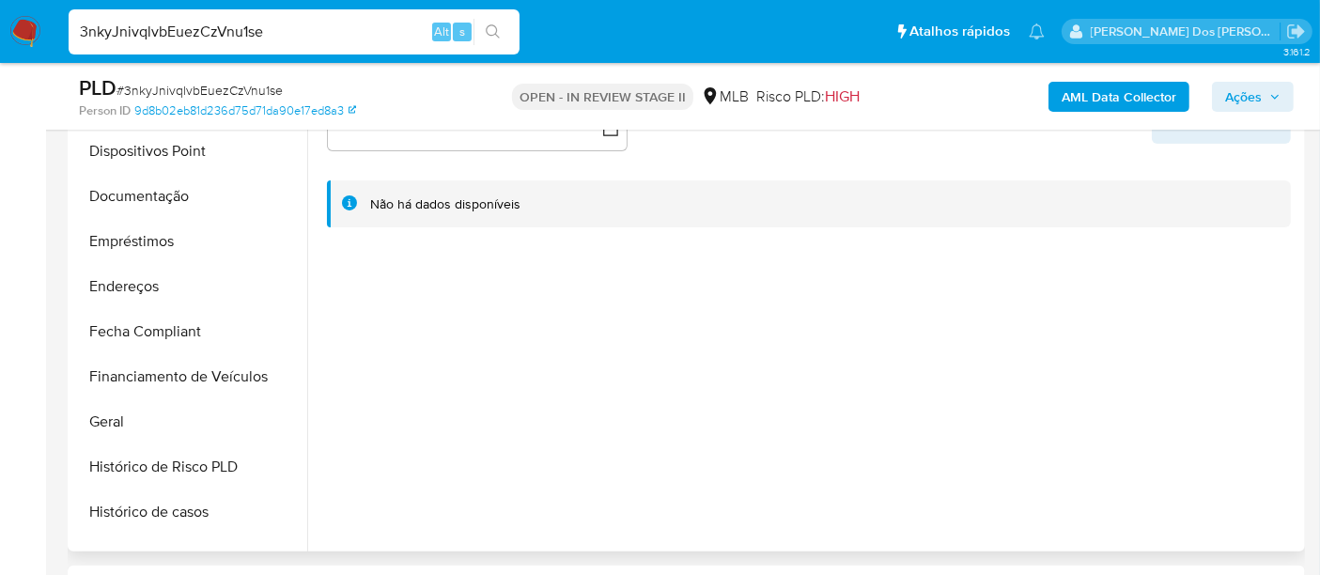
scroll to position [521, 0]
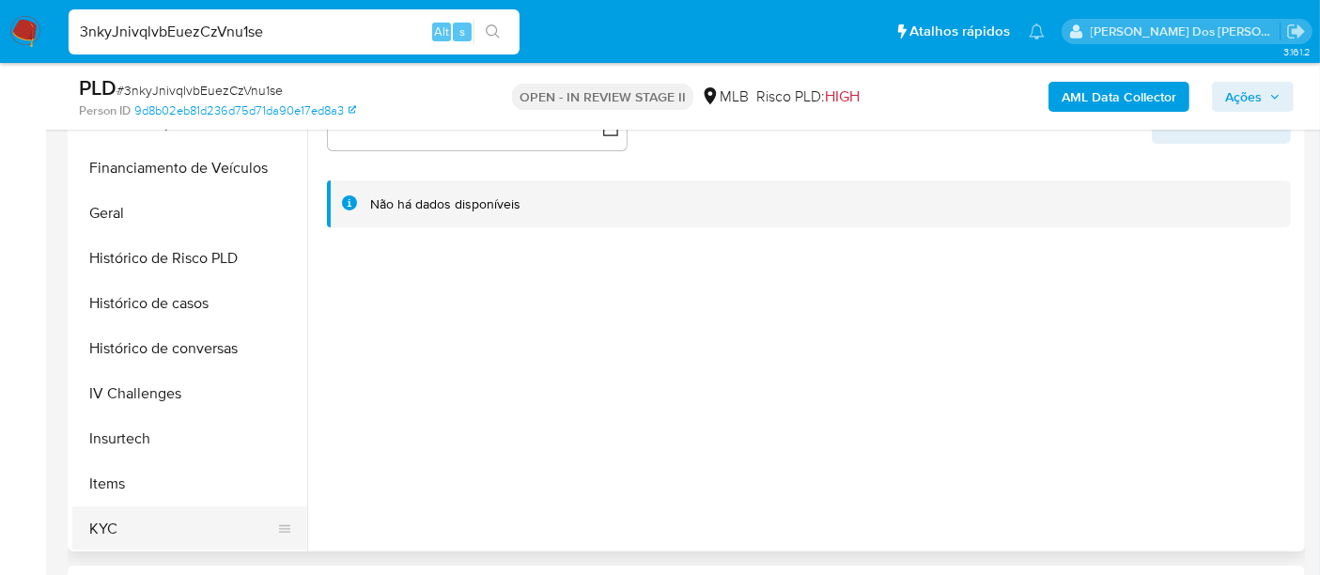
click at [104, 519] on button "KYC" at bounding box center [182, 528] width 220 height 45
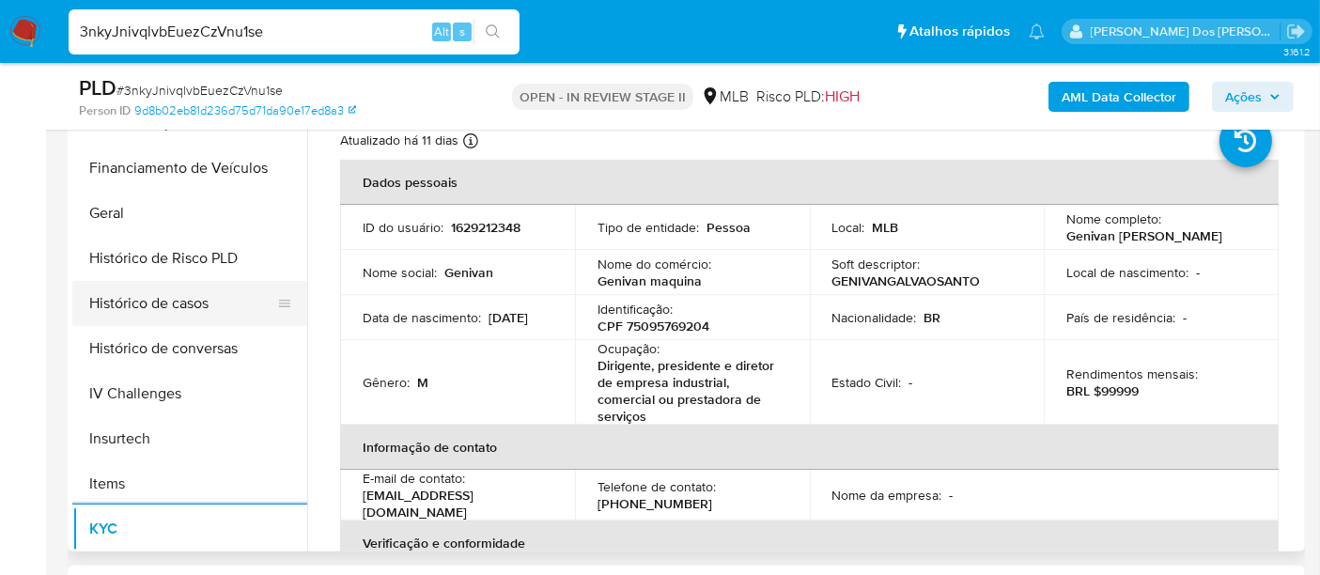
scroll to position [417, 0]
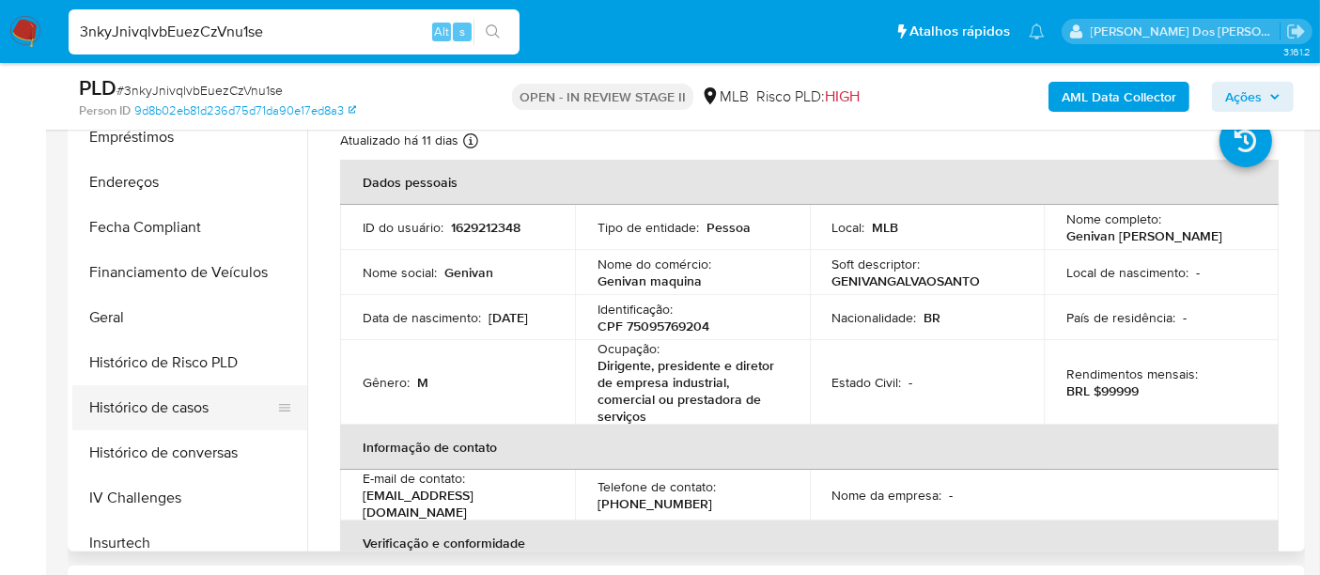
click at [198, 397] on button "Histórico de casos" at bounding box center [182, 407] width 220 height 45
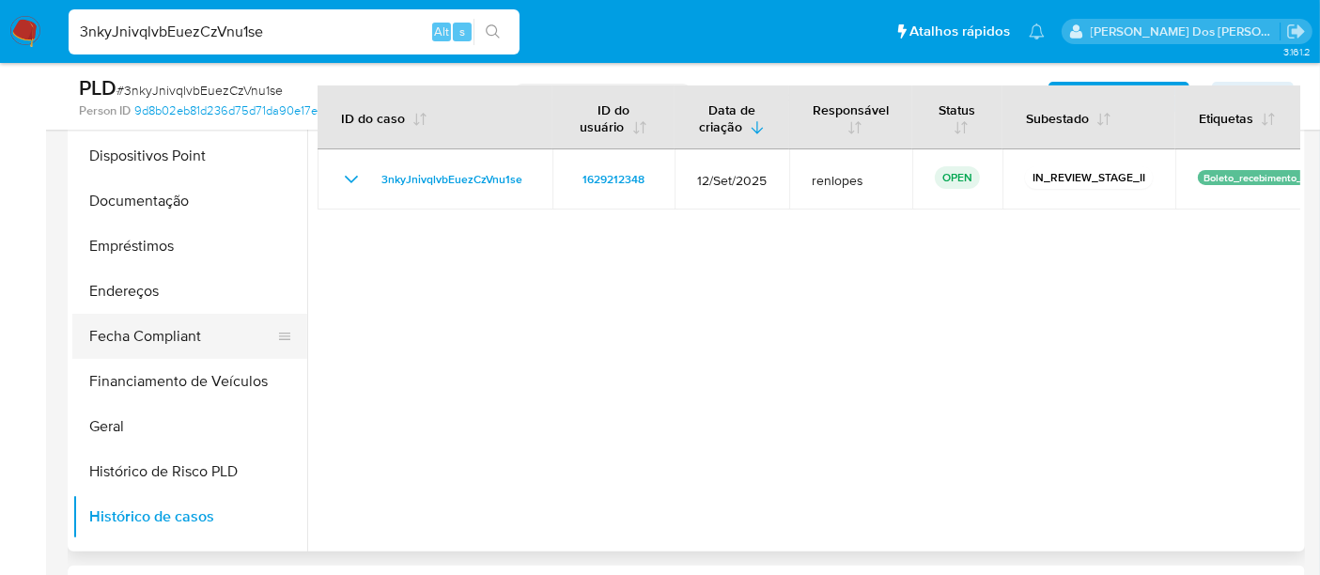
scroll to position [209, 0]
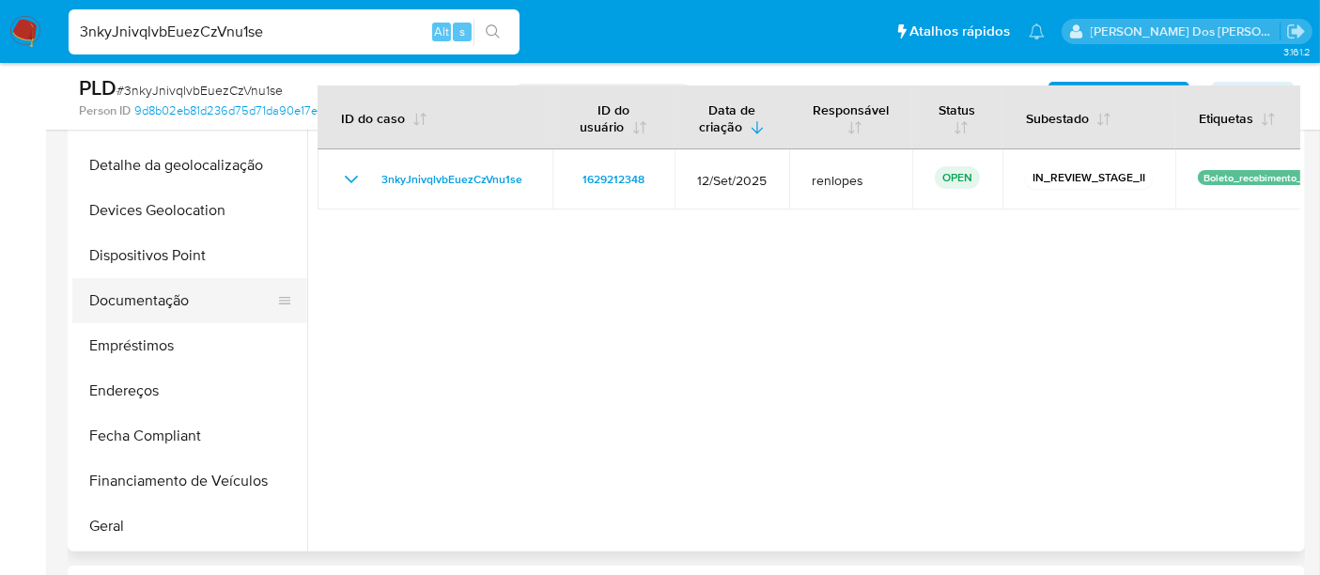
click at [171, 298] on button "Documentação" at bounding box center [182, 300] width 220 height 45
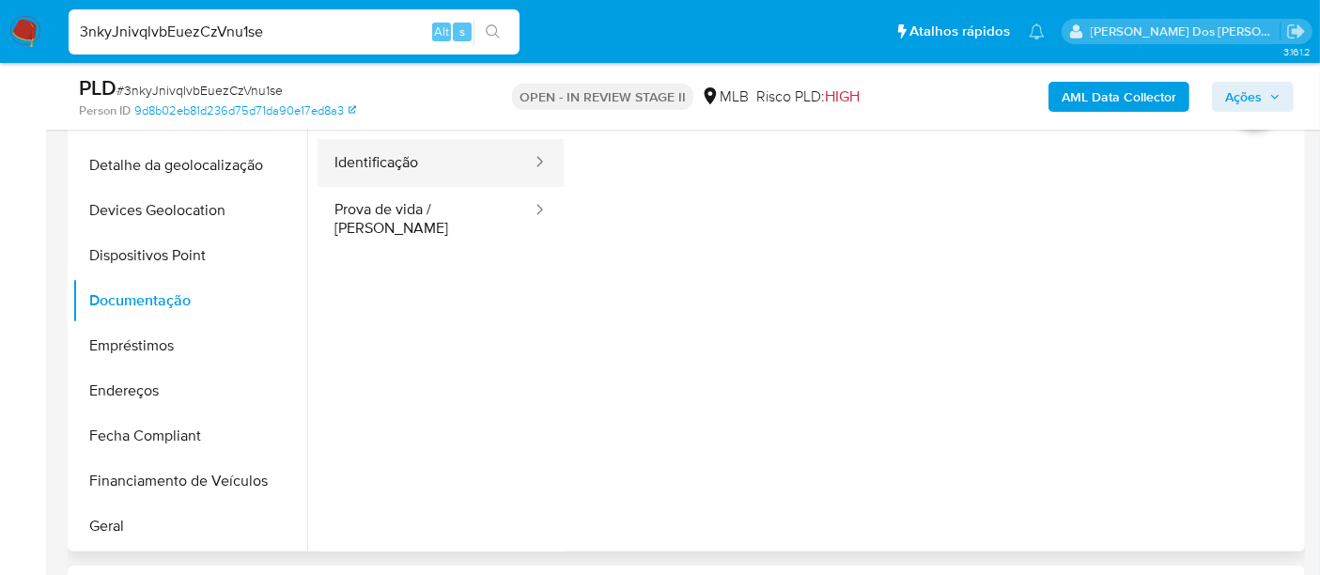
click at [392, 166] on button "Identificação" at bounding box center [425, 163] width 216 height 48
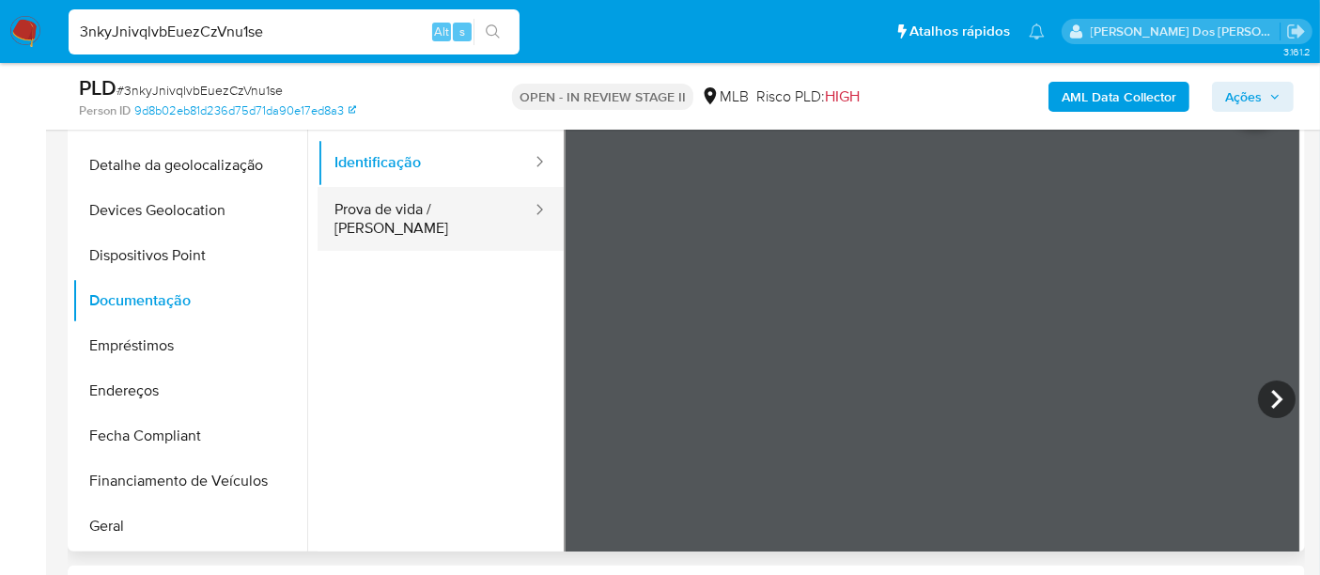
click at [434, 216] on button "Prova de vida / Selfie" at bounding box center [425, 219] width 216 height 64
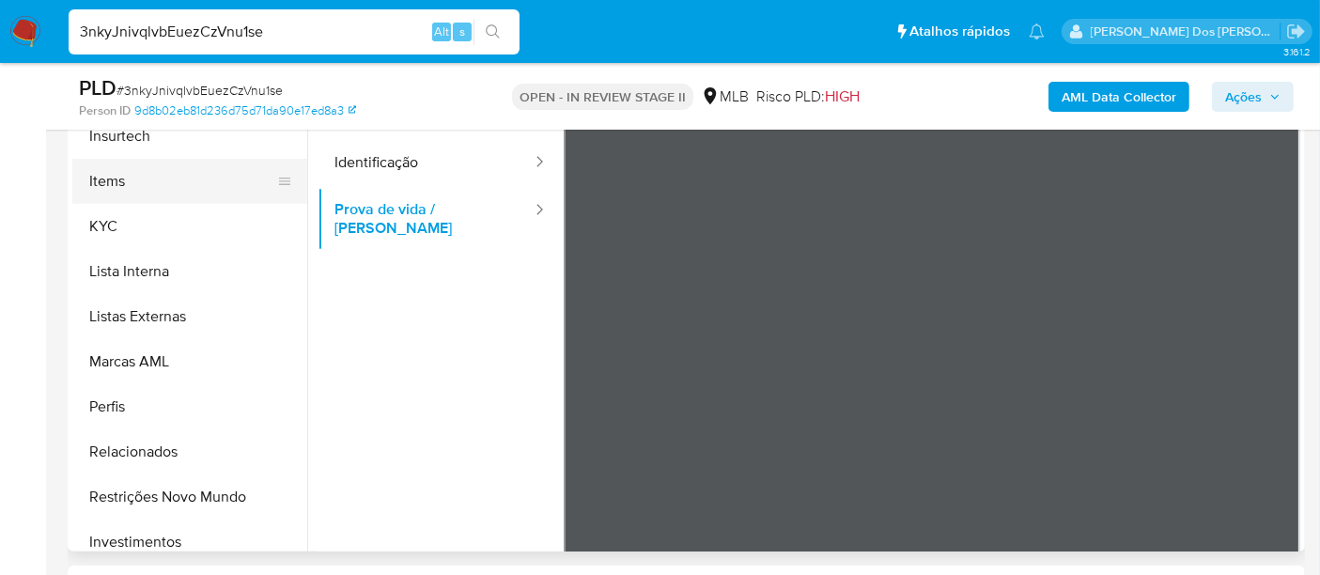
scroll to position [939, 0]
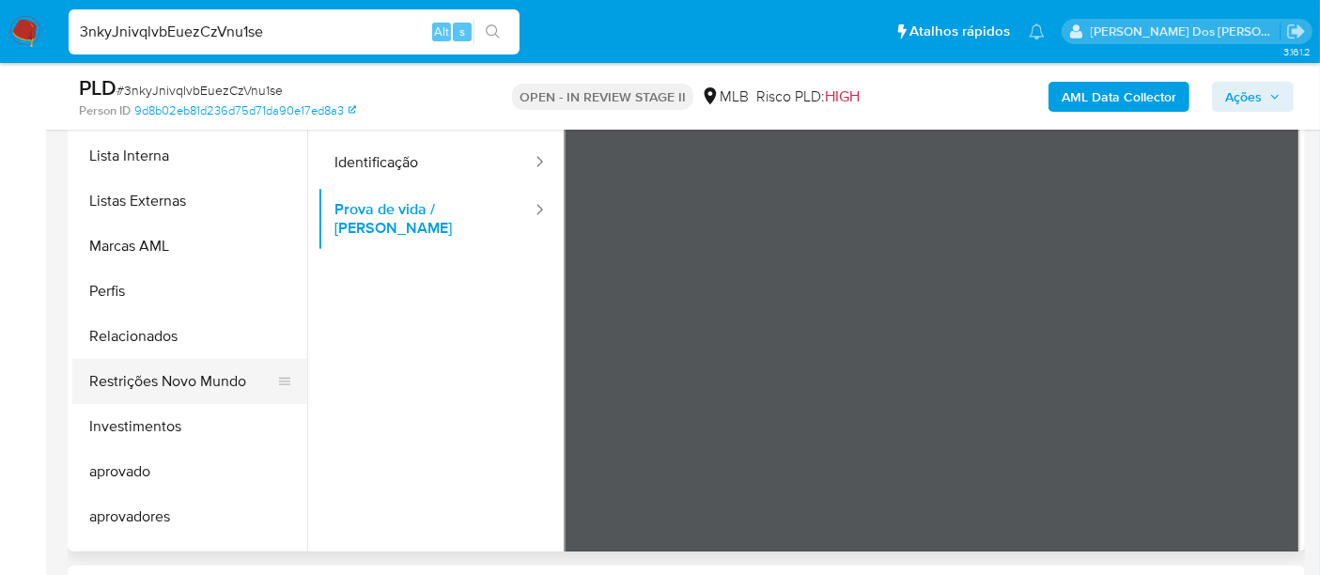
click at [188, 387] on button "Restrições Novo Mundo" at bounding box center [182, 381] width 220 height 45
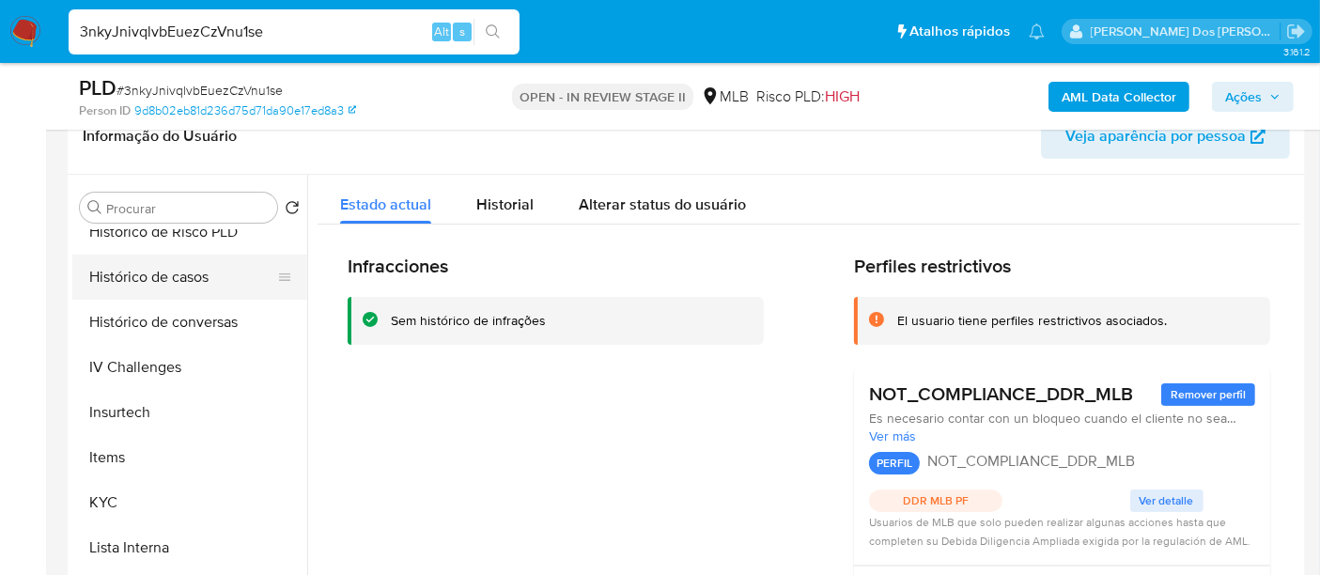
scroll to position [521, 0]
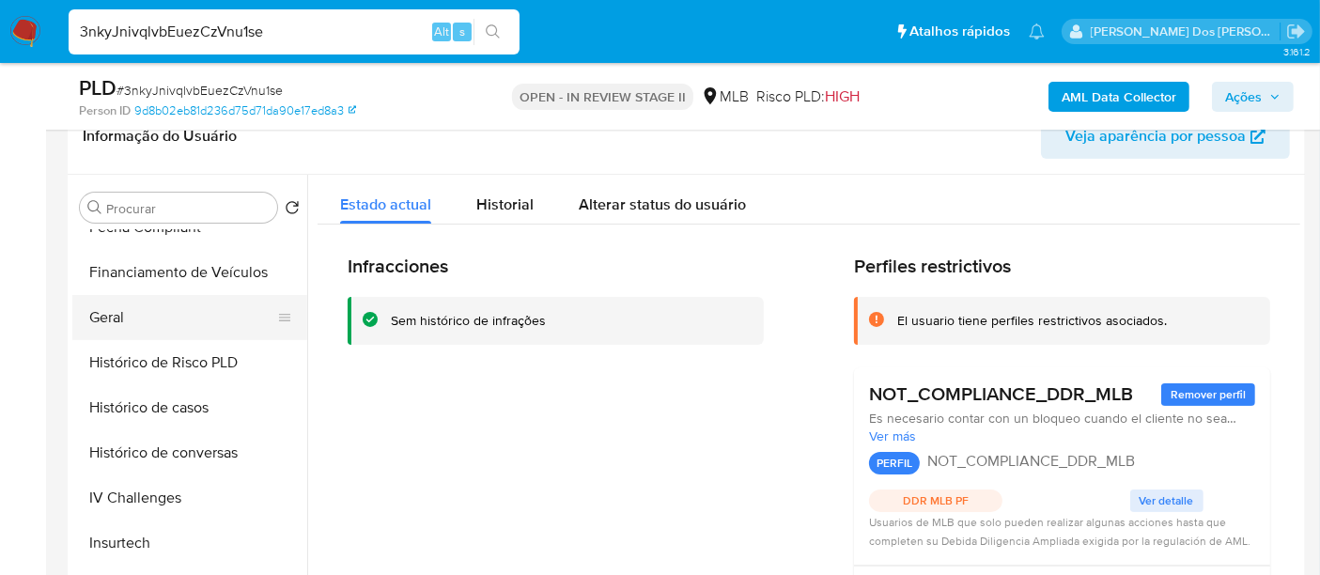
click at [124, 323] on button "Geral" at bounding box center [182, 317] width 220 height 45
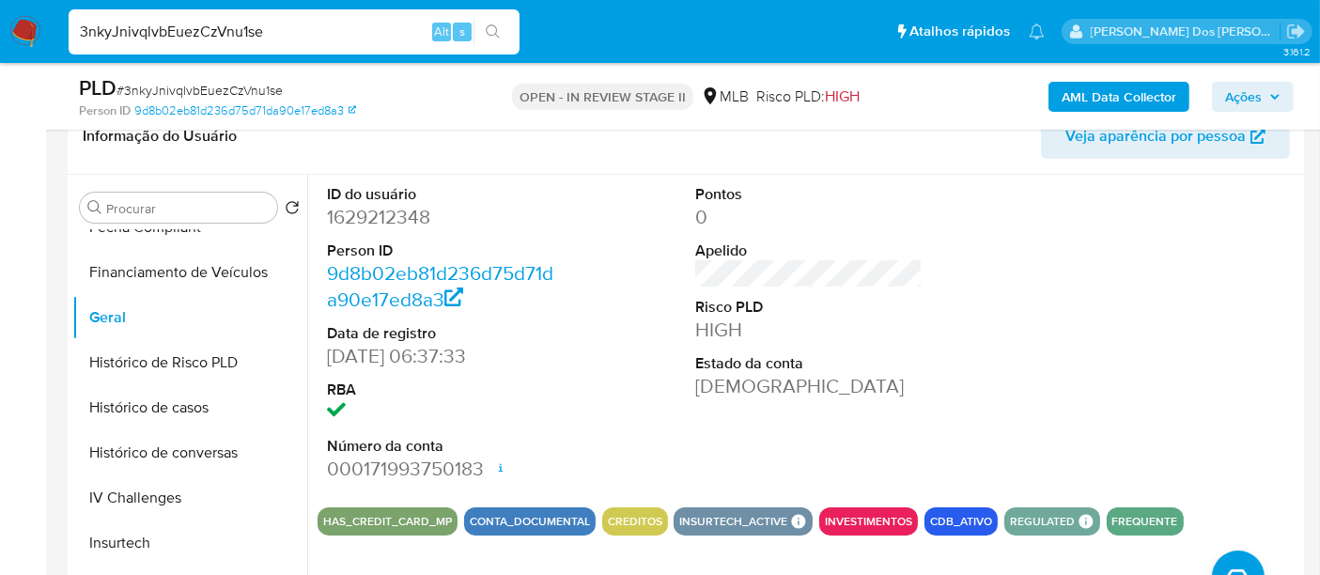
click at [326, 39] on input "3nkyJnivqlvbEuezCzVnu1se" at bounding box center [294, 32] width 451 height 24
paste input "TZnAlOBBaB0tNBw7C83otksJ"
type input "TZnAlOBBaB0tNBw7C83otksJ"
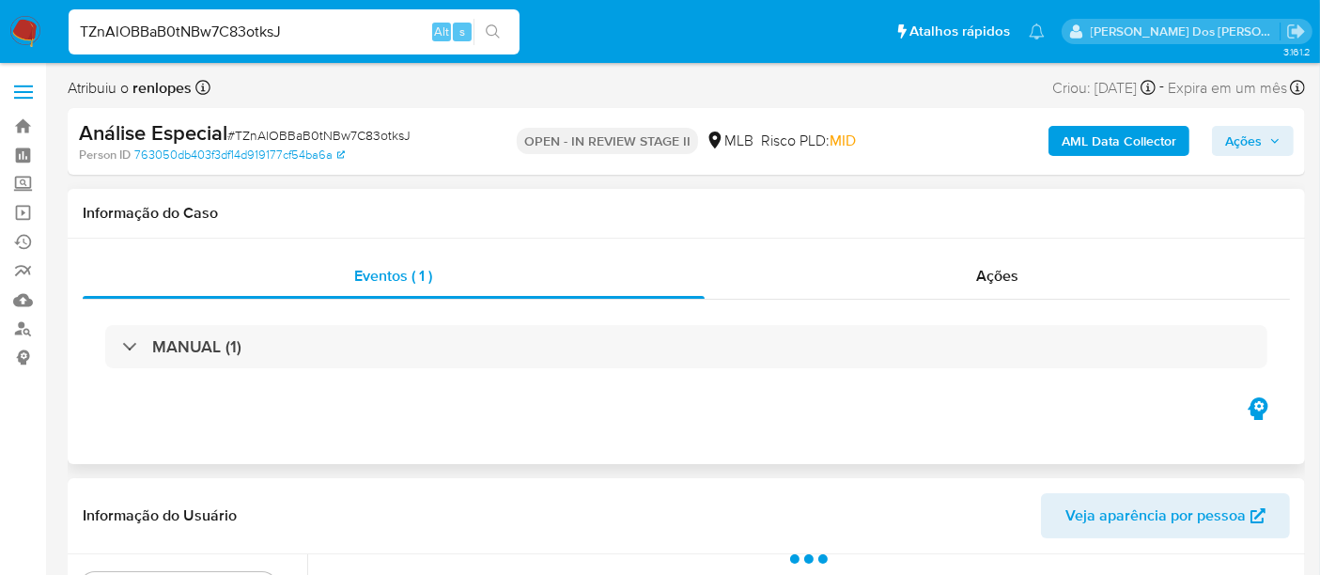
select select "10"
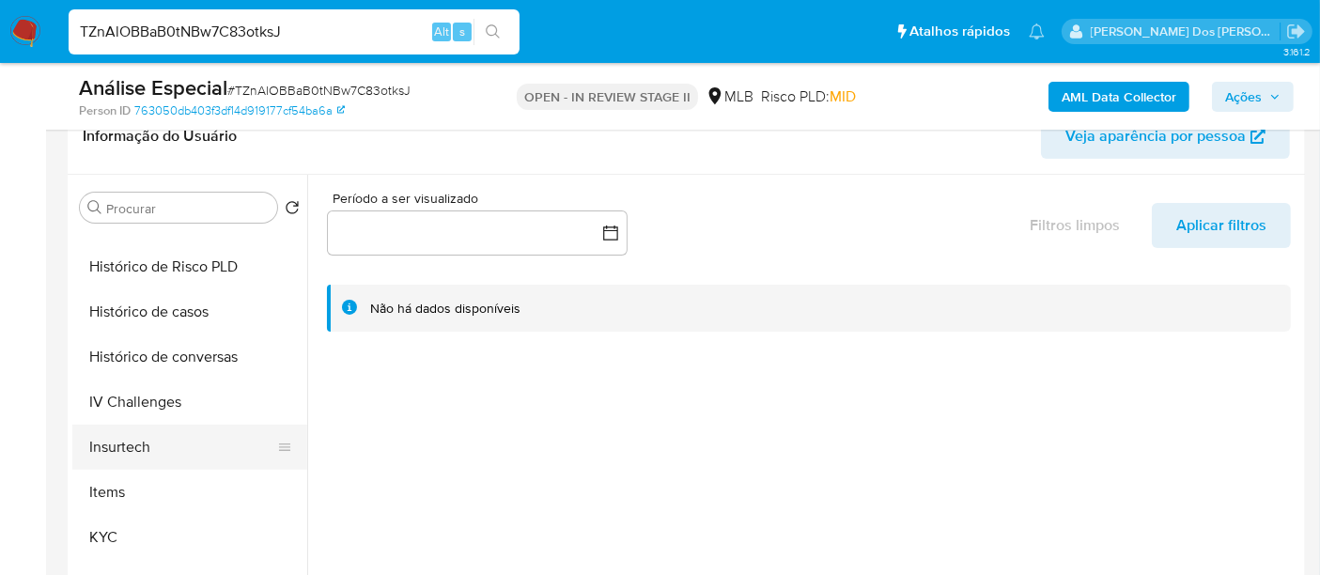
scroll to position [626, 0]
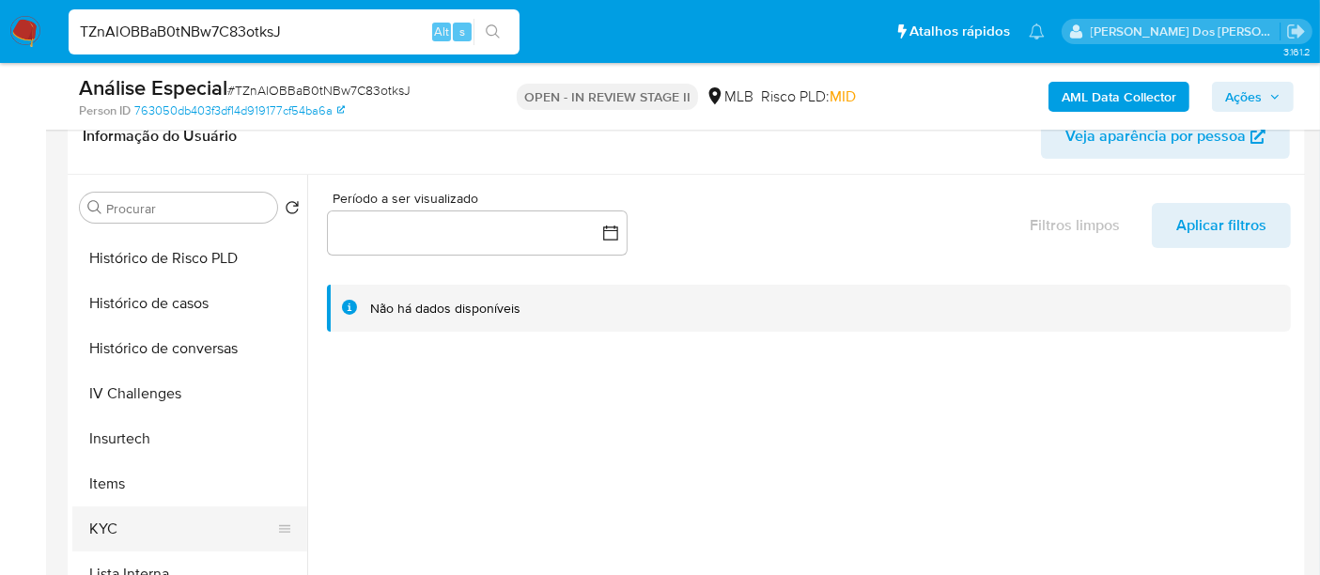
click at [112, 521] on button "KYC" at bounding box center [182, 528] width 220 height 45
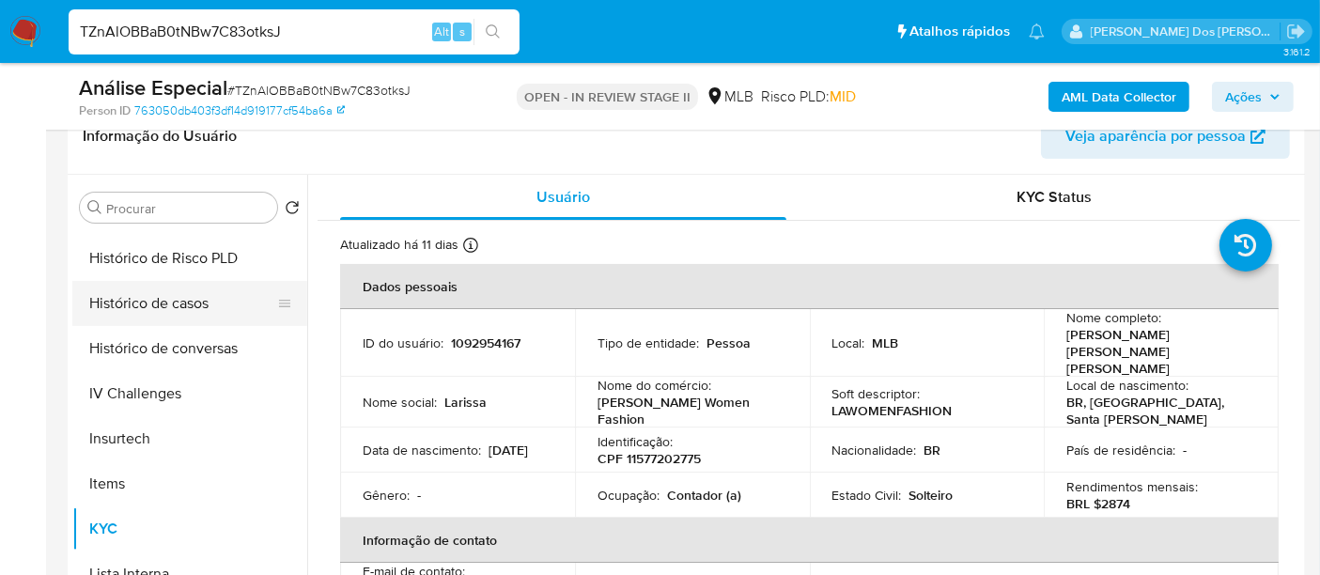
click at [154, 296] on button "Histórico de casos" at bounding box center [182, 303] width 220 height 45
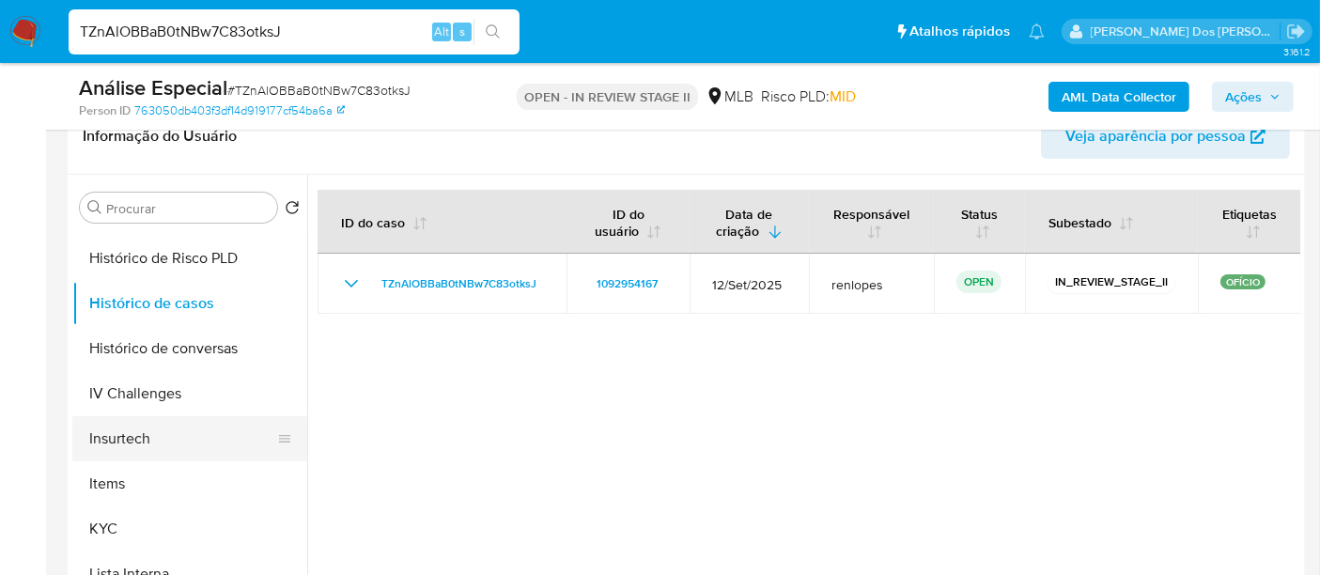
scroll to position [313, 0]
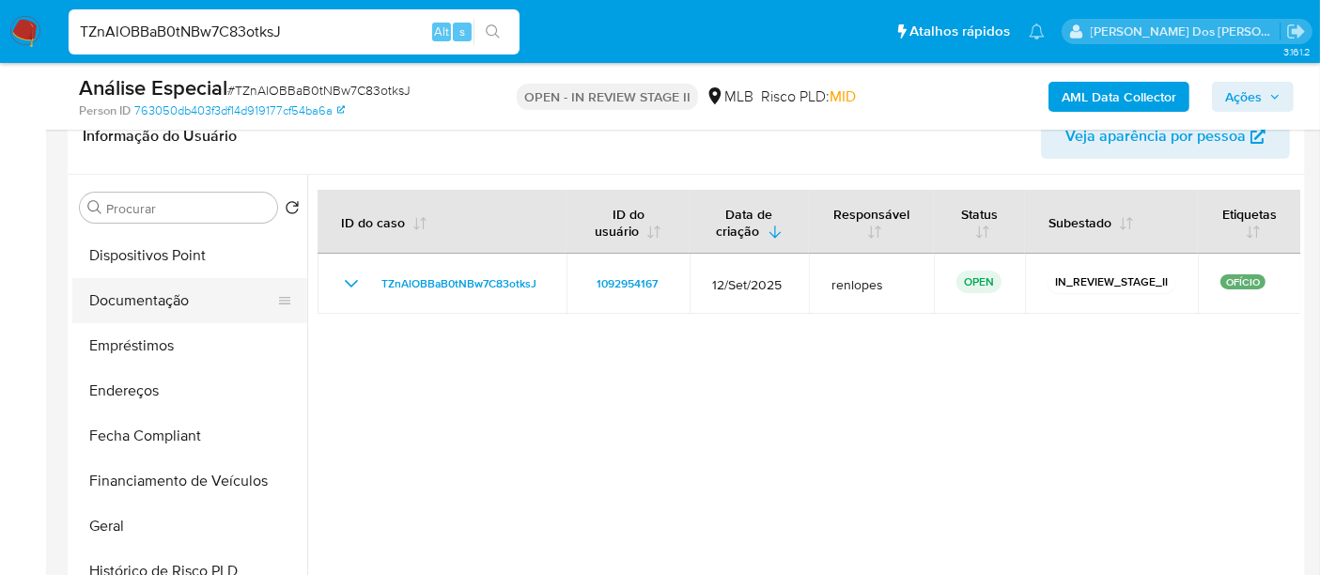
click at [147, 300] on button "Documentação" at bounding box center [182, 300] width 220 height 45
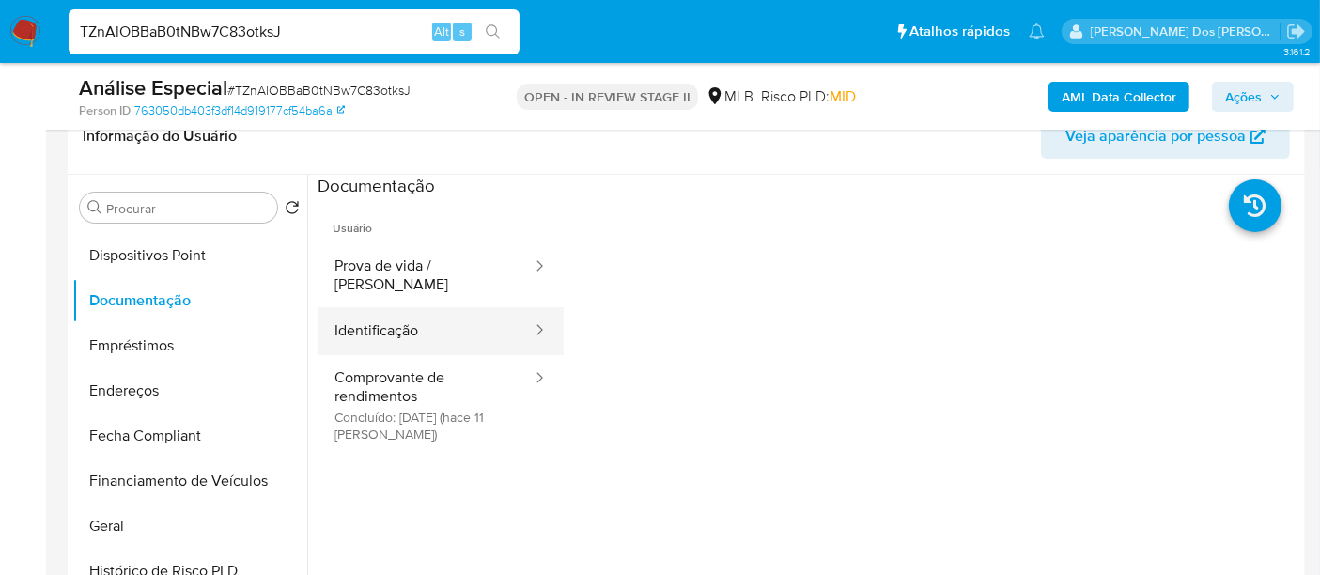
click at [346, 307] on button "Identificação" at bounding box center [425, 331] width 216 height 48
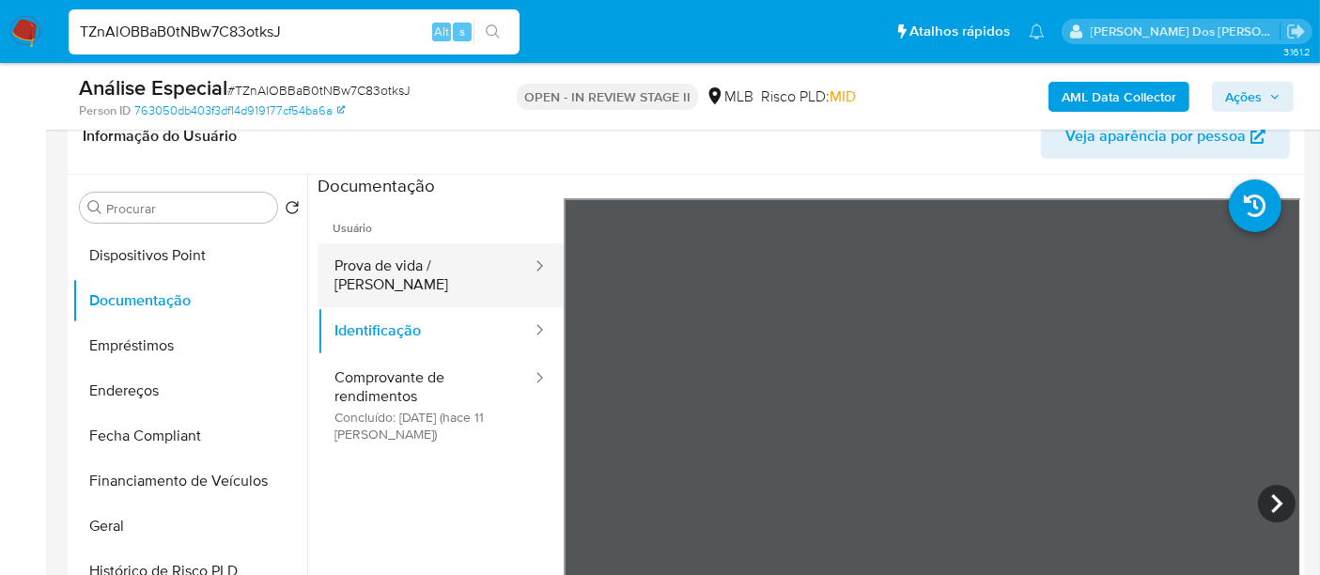
click at [451, 253] on button "Prova de vida / [PERSON_NAME]" at bounding box center [425, 275] width 216 height 64
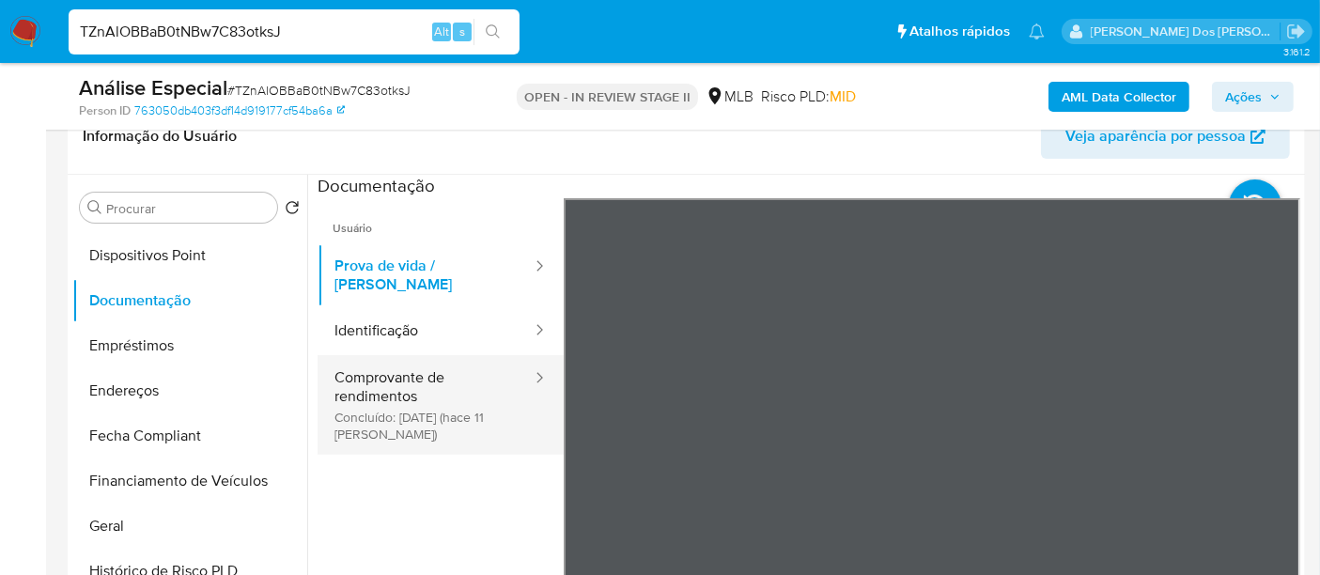
click at [356, 380] on button "Comprovante de rendimentos Concluído: 18/09/2025 (hace 11 días)" at bounding box center [425, 405] width 216 height 100
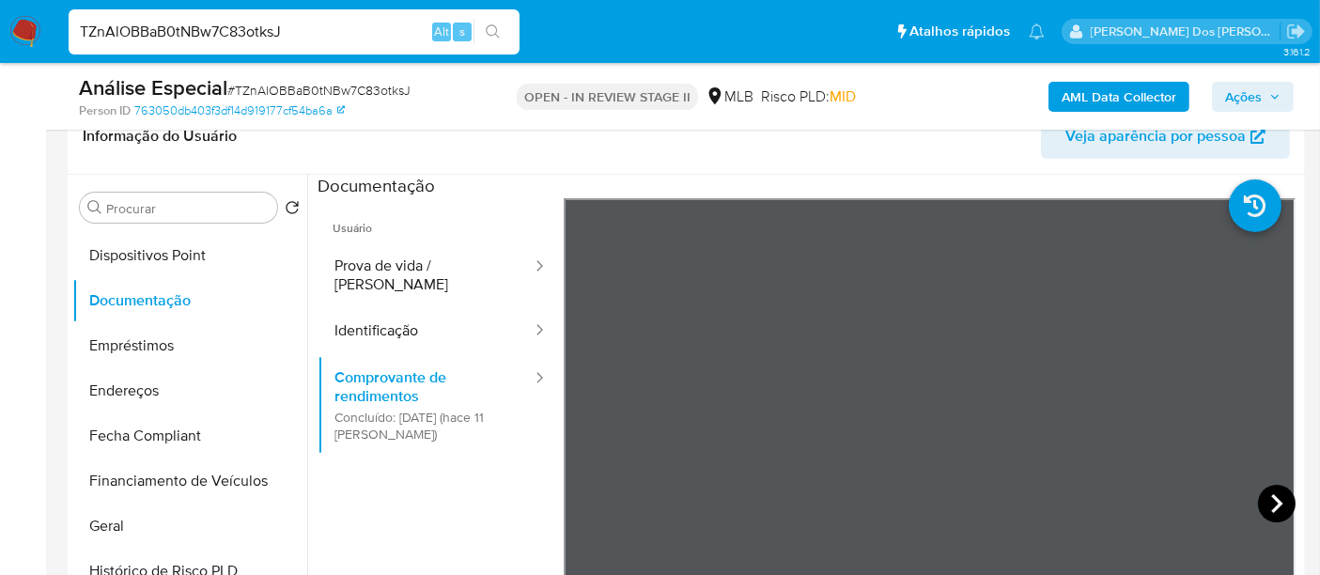
click at [1271, 500] on icon at bounding box center [1276, 503] width 11 height 19
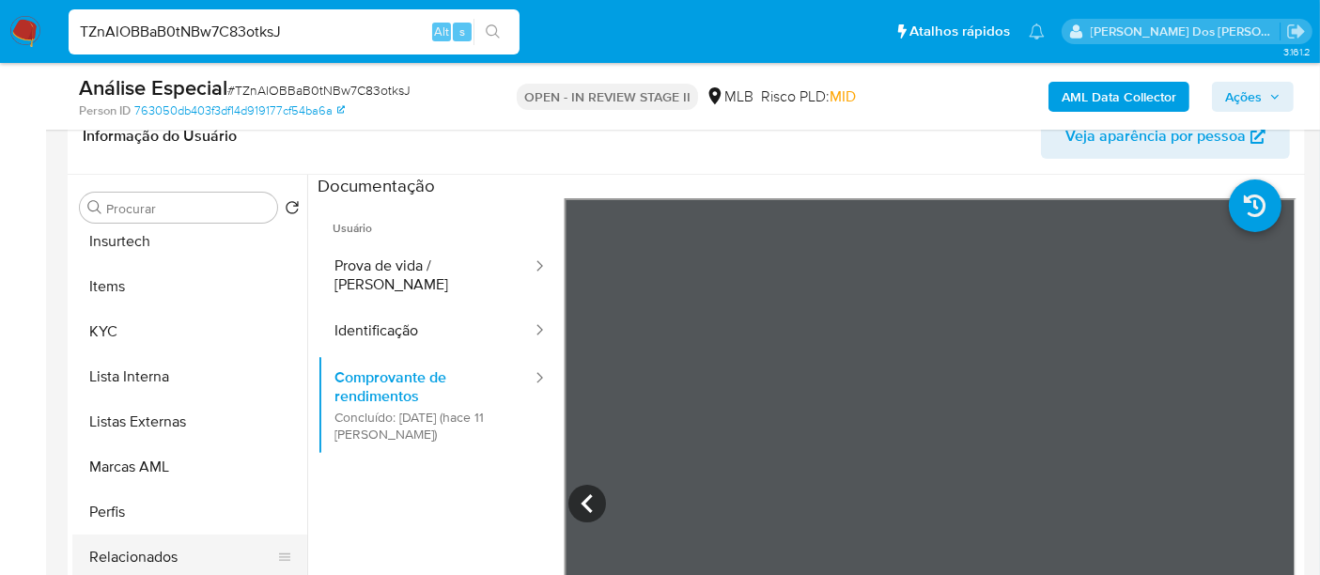
scroll to position [973, 0]
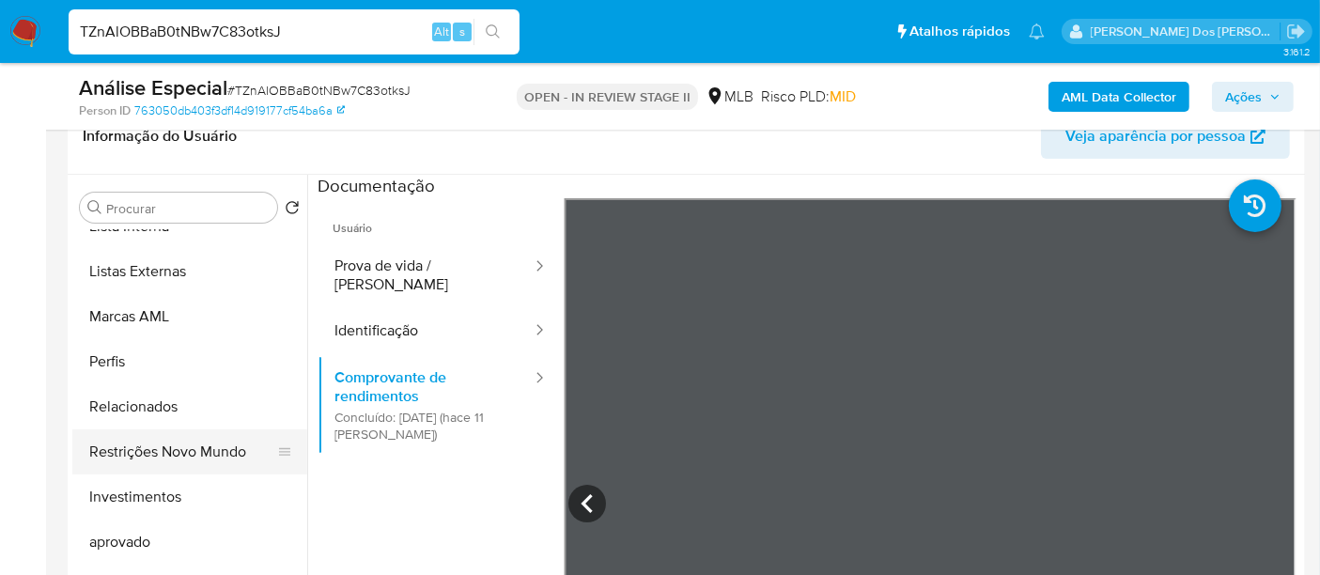
click at [185, 453] on button "Restrições Novo Mundo" at bounding box center [182, 451] width 220 height 45
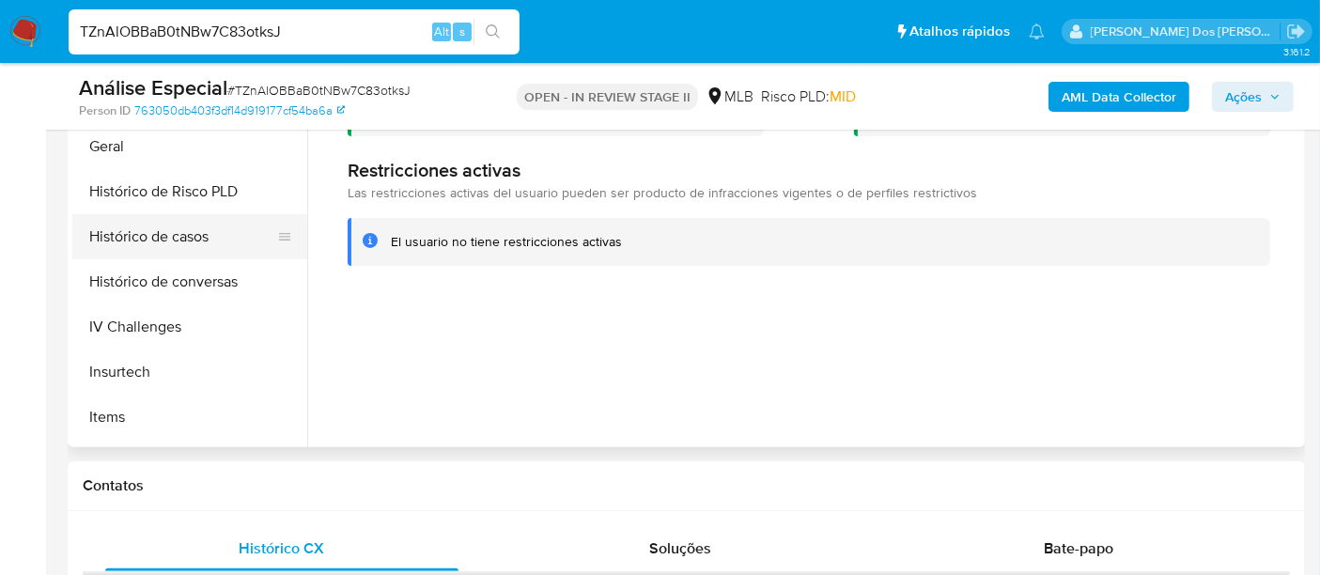
scroll to position [451, 0]
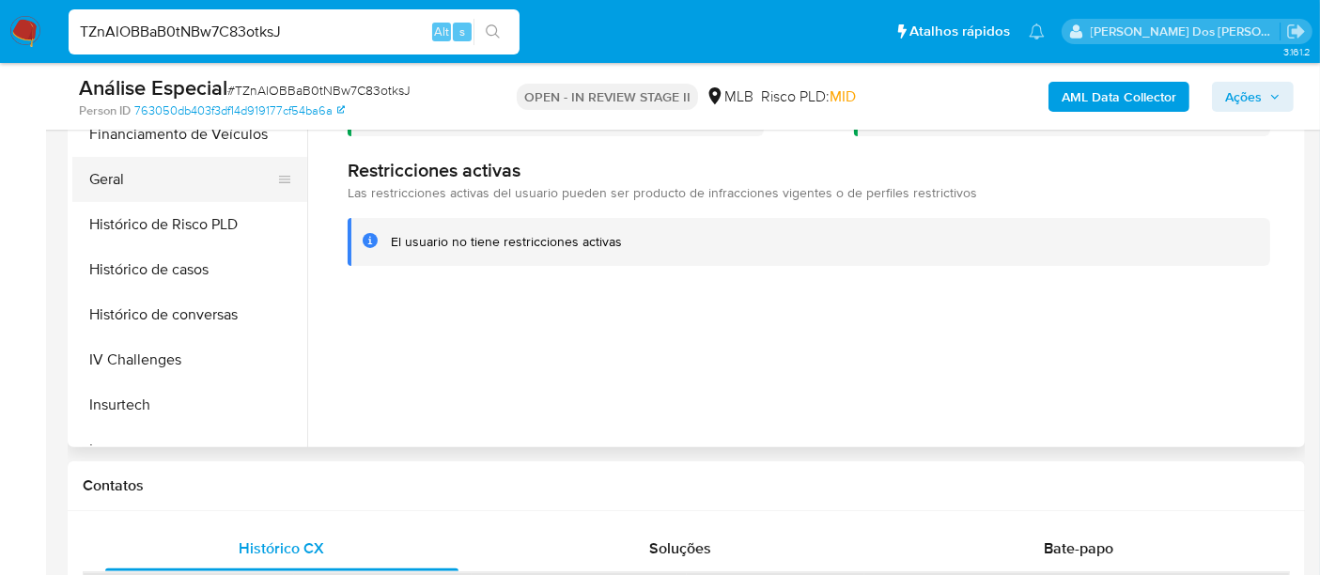
click at [108, 174] on button "Geral" at bounding box center [182, 179] width 220 height 45
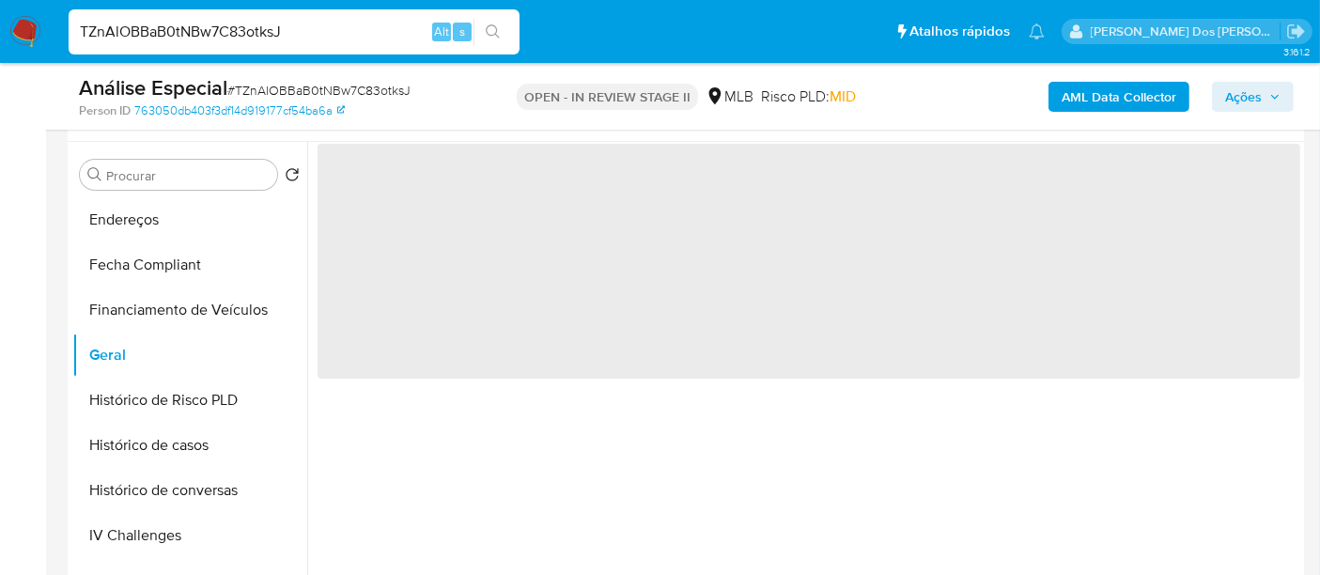
scroll to position [313, 0]
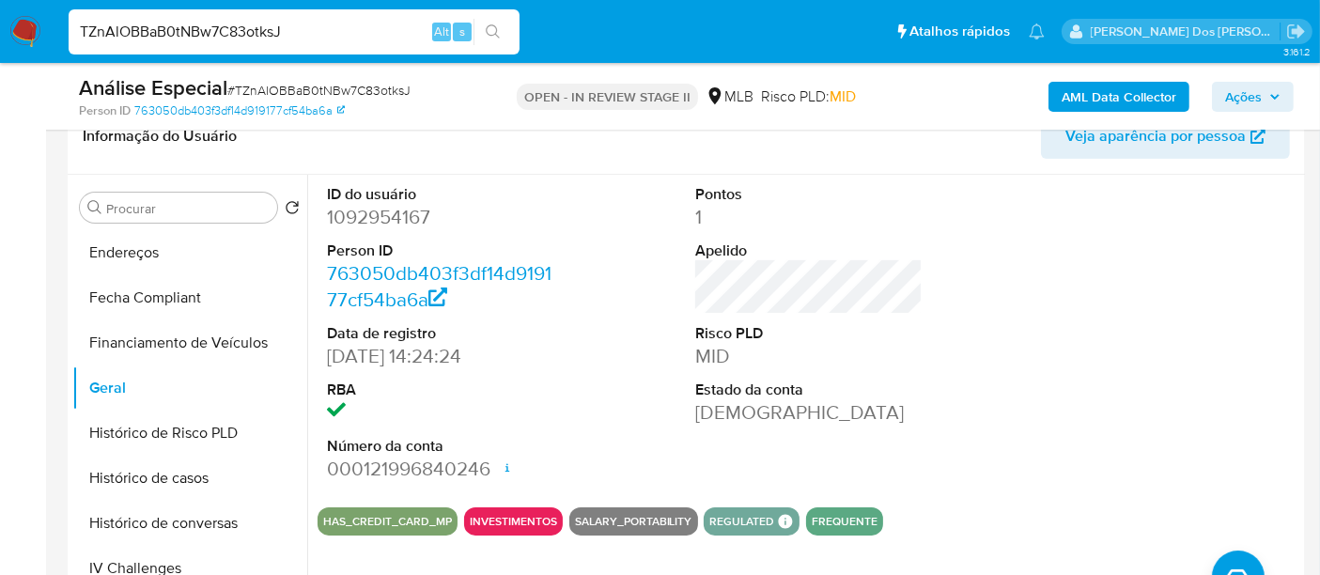
click at [23, 30] on img at bounding box center [25, 32] width 32 height 32
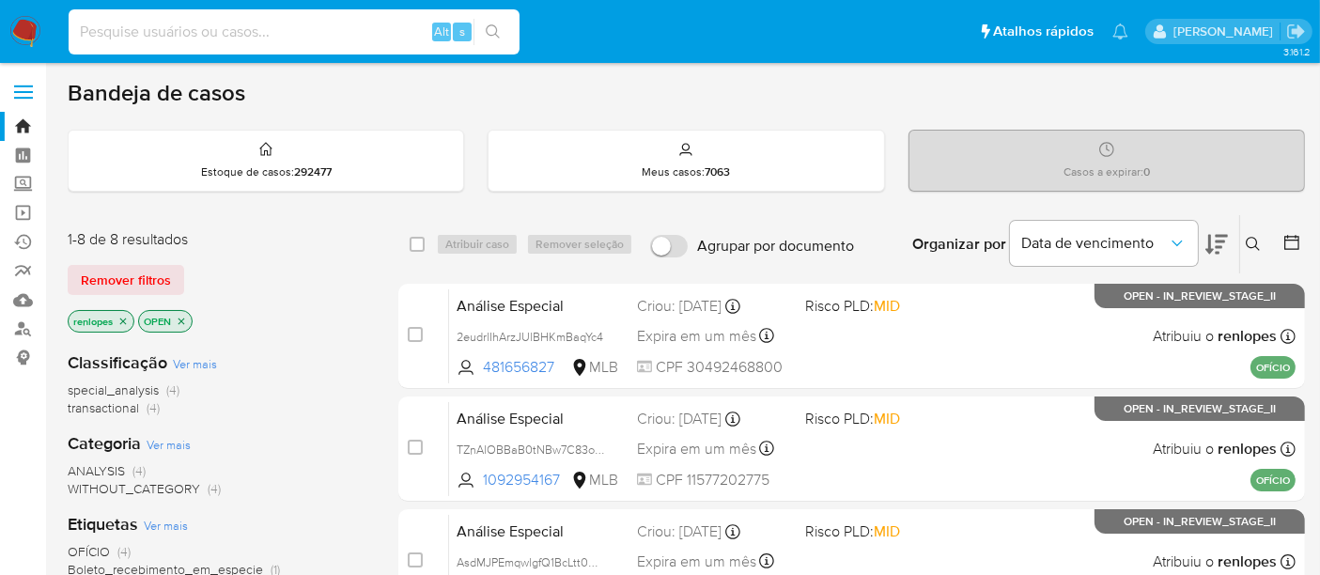
click at [204, 41] on input at bounding box center [294, 32] width 451 height 24
type input "[EMAIL_ADDRESS][DOMAIN_NAME]"
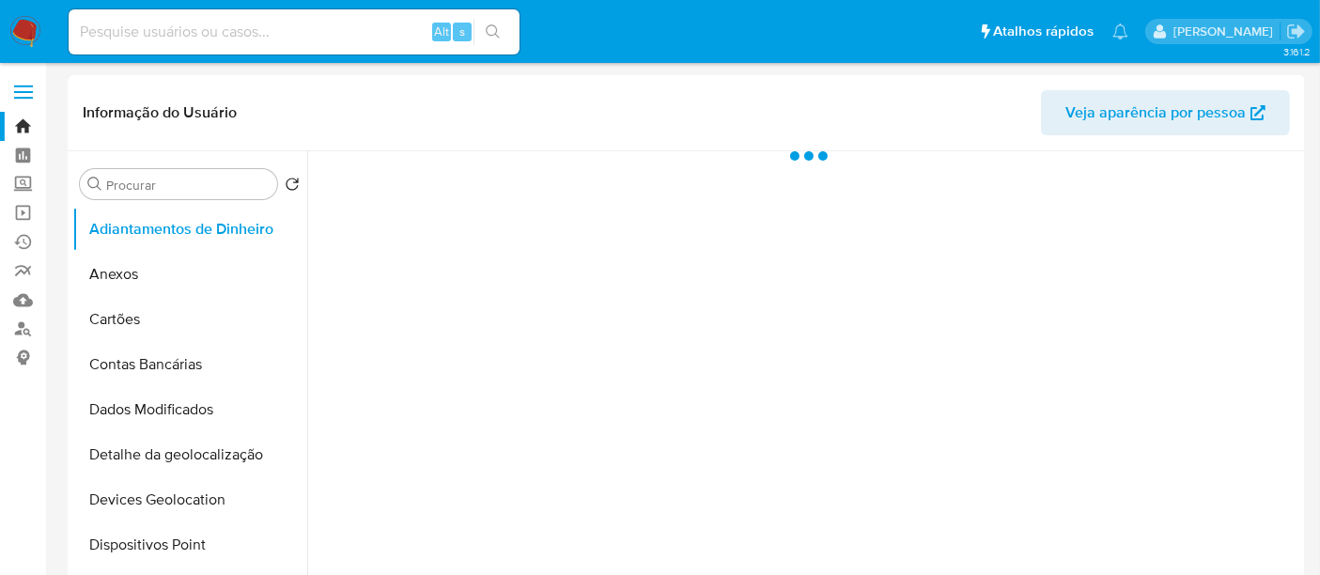
select select "10"
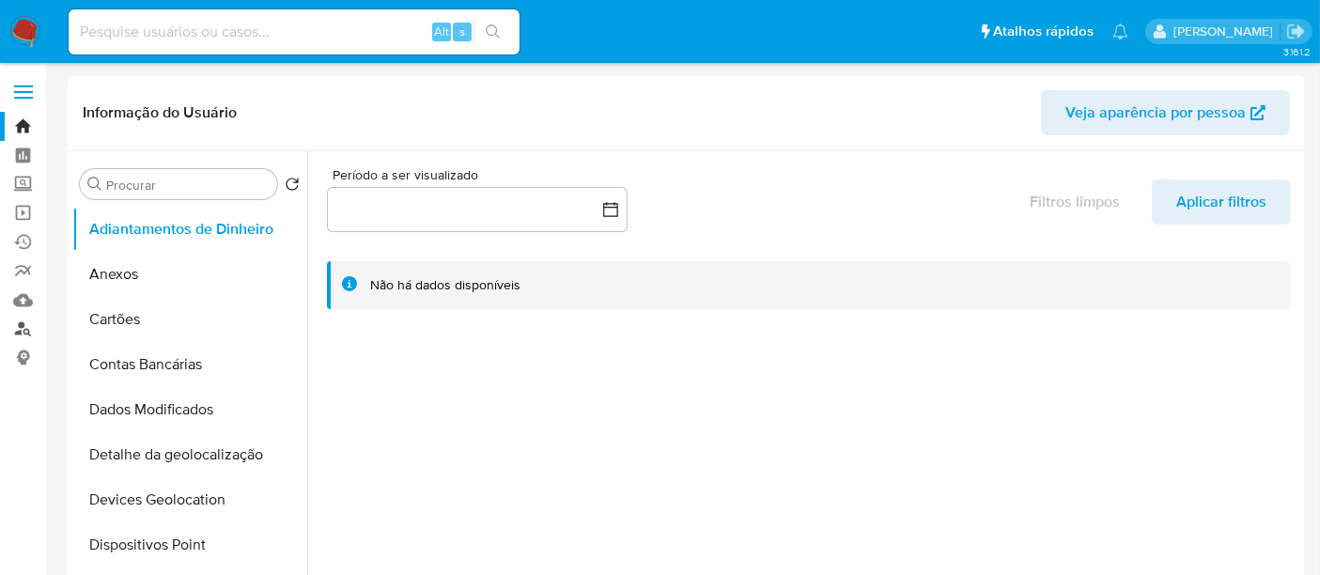
click at [28, 331] on link "Localizador de pessoas" at bounding box center [112, 329] width 224 height 29
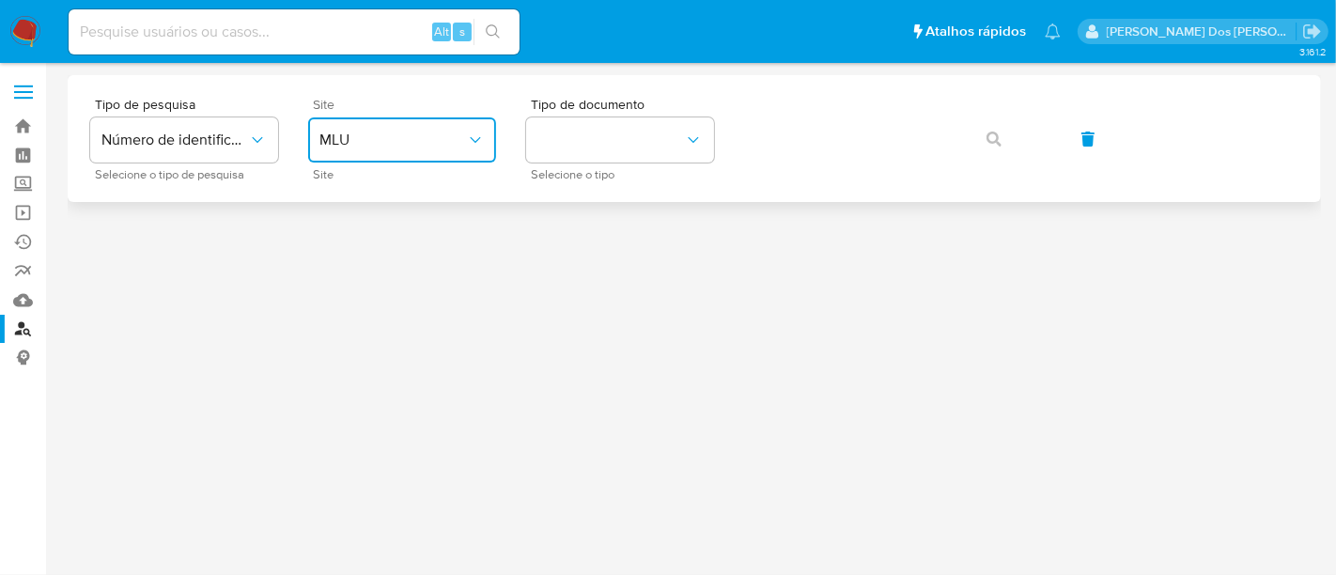
click at [392, 146] on span "MLU" at bounding box center [392, 140] width 147 height 19
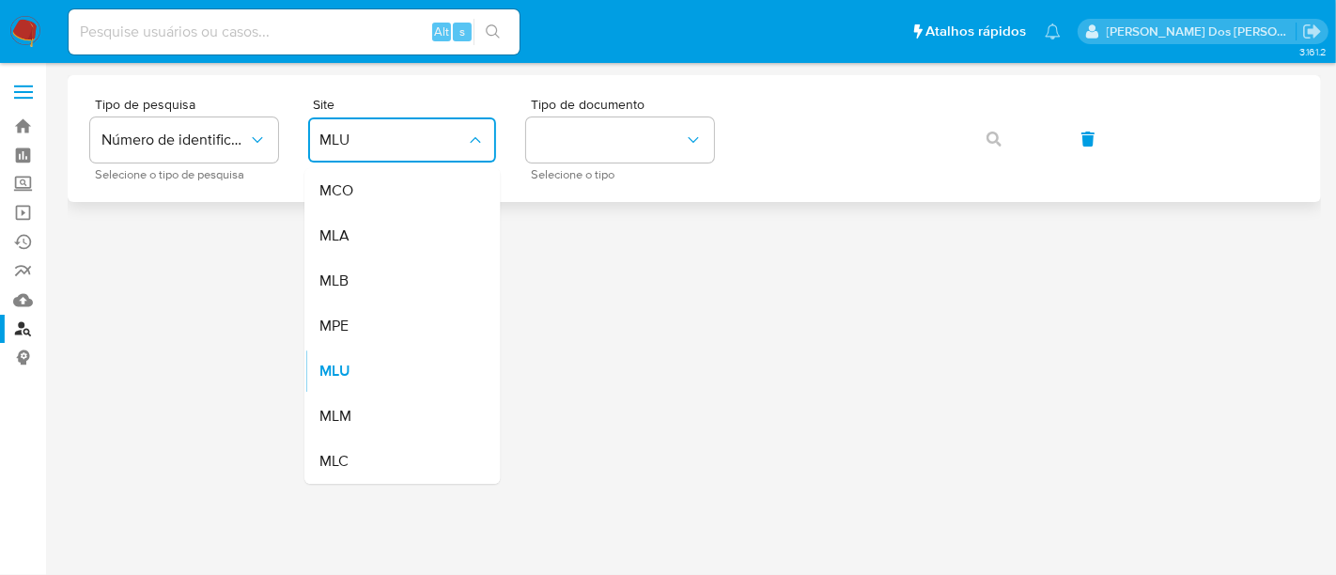
drag, startPoint x: 383, startPoint y: 288, endPoint x: 511, endPoint y: 199, distance: 155.8
click at [383, 288] on div "MLB" at bounding box center [396, 280] width 154 height 45
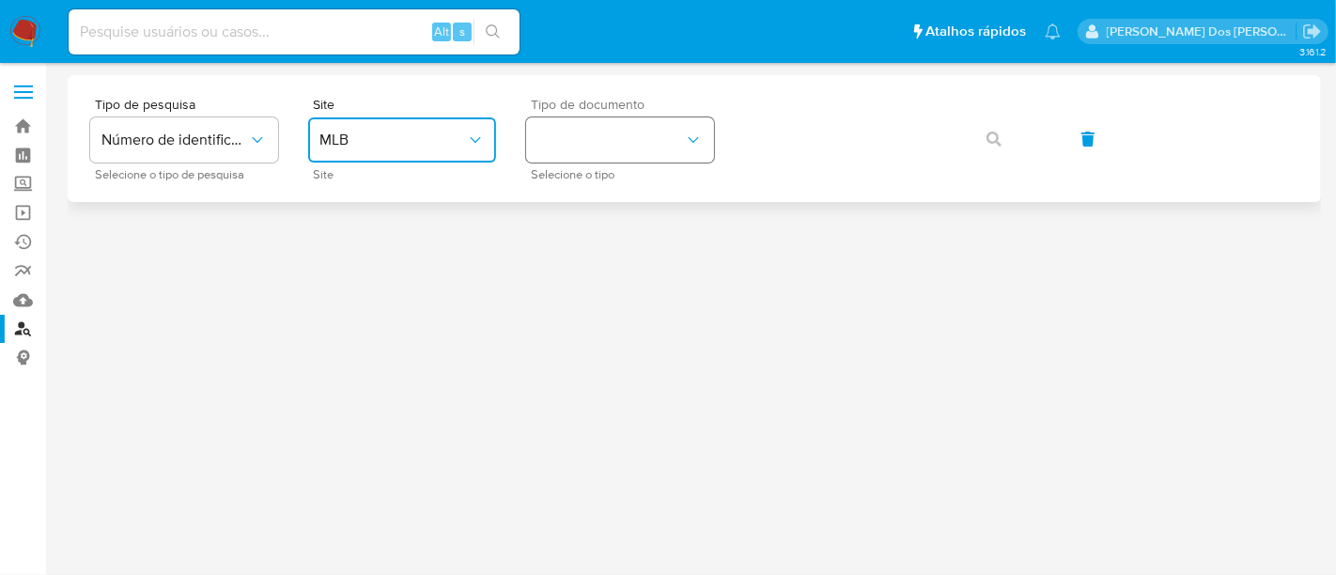
click at [572, 138] on button "identificationType" at bounding box center [620, 139] width 188 height 45
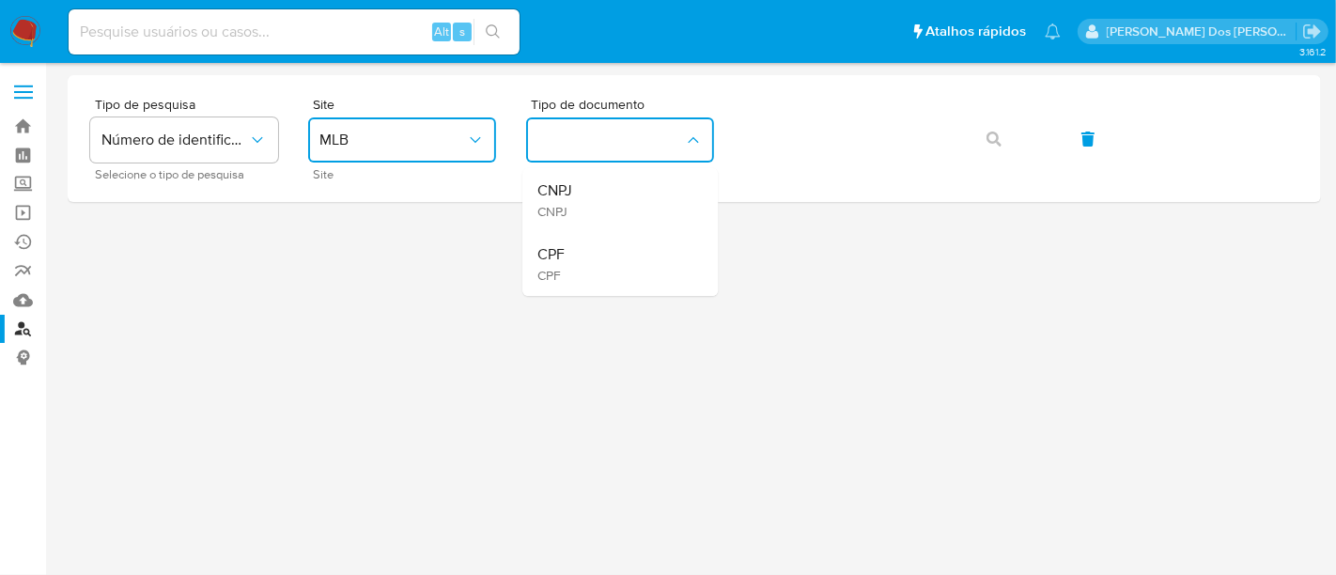
drag, startPoint x: 621, startPoint y: 235, endPoint x: 616, endPoint y: 243, distance: 9.7
click at [621, 237] on div "CPF CPF" at bounding box center [614, 264] width 154 height 64
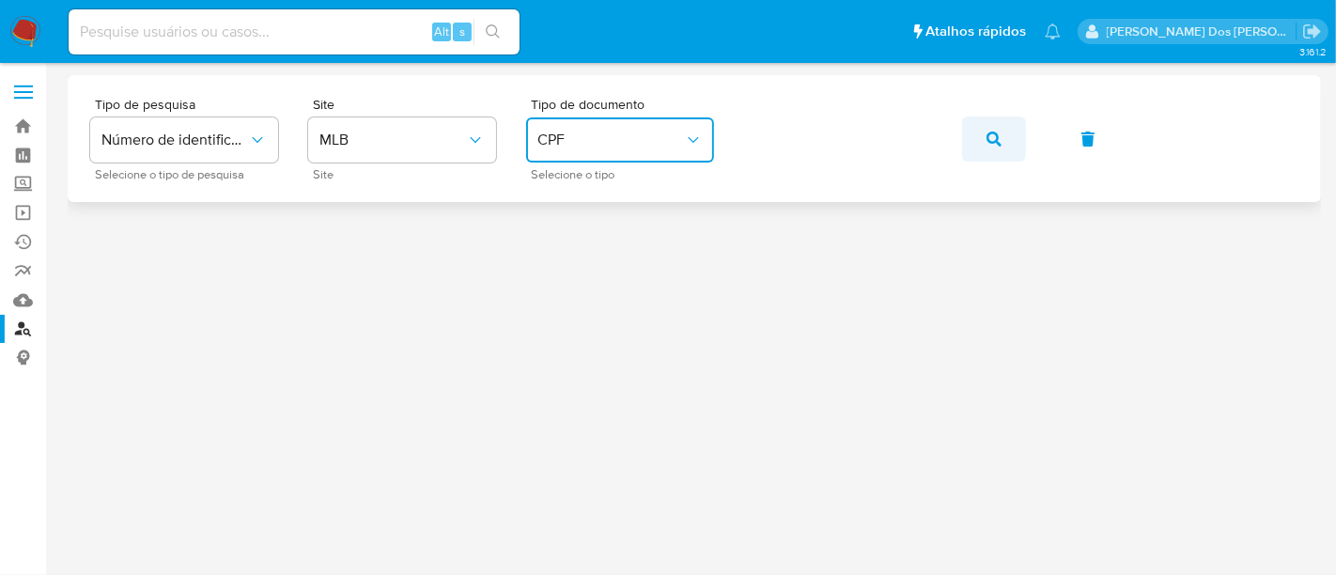
click at [998, 140] on icon "button" at bounding box center [993, 139] width 15 height 15
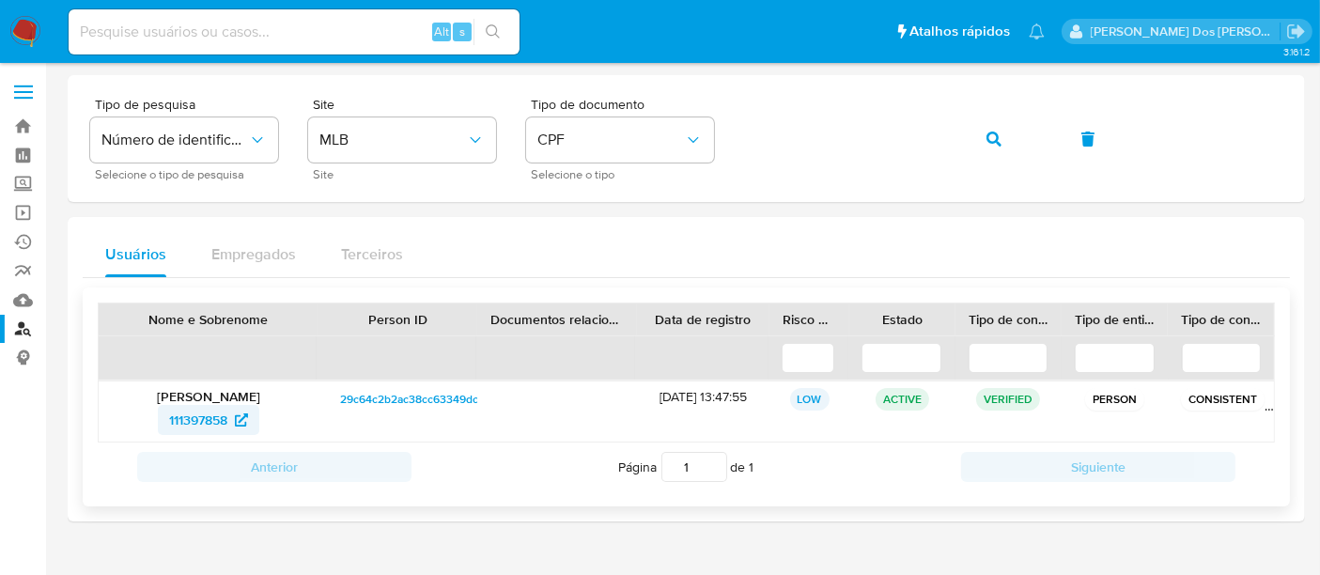
click at [207, 411] on span "111397858" at bounding box center [198, 420] width 58 height 30
click at [983, 135] on button "button" at bounding box center [994, 138] width 64 height 45
click at [193, 421] on span "179003469" at bounding box center [198, 420] width 66 height 30
click at [1009, 131] on button "button" at bounding box center [994, 138] width 64 height 45
click at [198, 410] on span "154414131" at bounding box center [198, 420] width 56 height 30
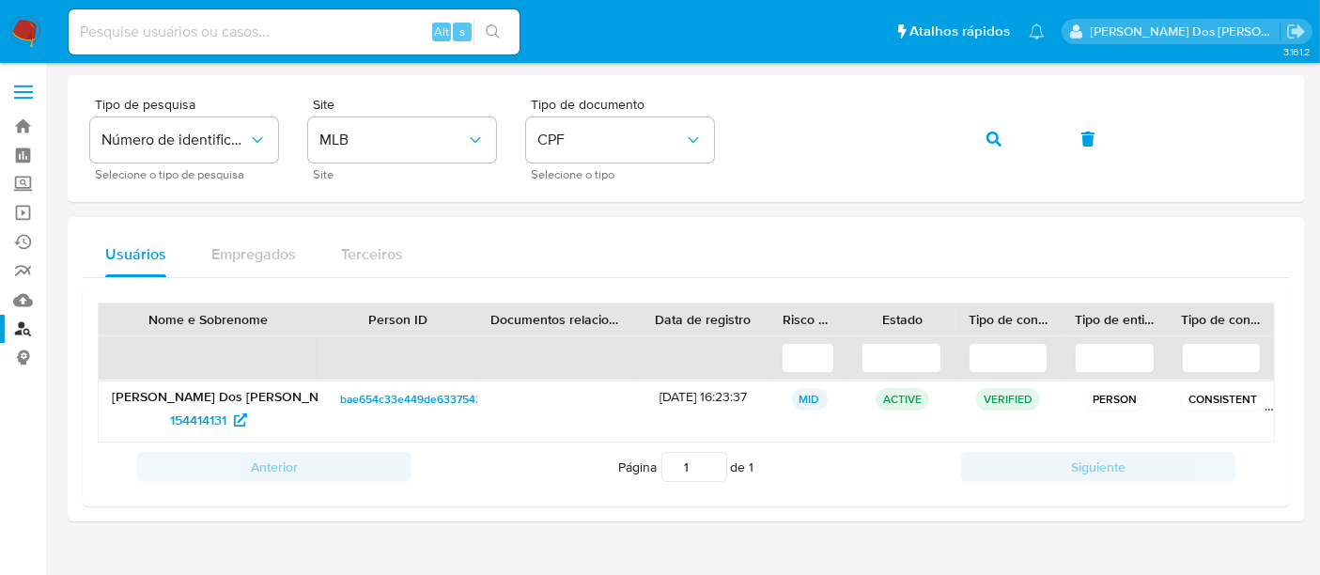
click at [239, 32] on input at bounding box center [294, 32] width 451 height 24
paste input "1LlCmYXQZTjdUPZytT5qCZQu"
type input "1LlCmYXQZTjdUPZytT5qCZQu"
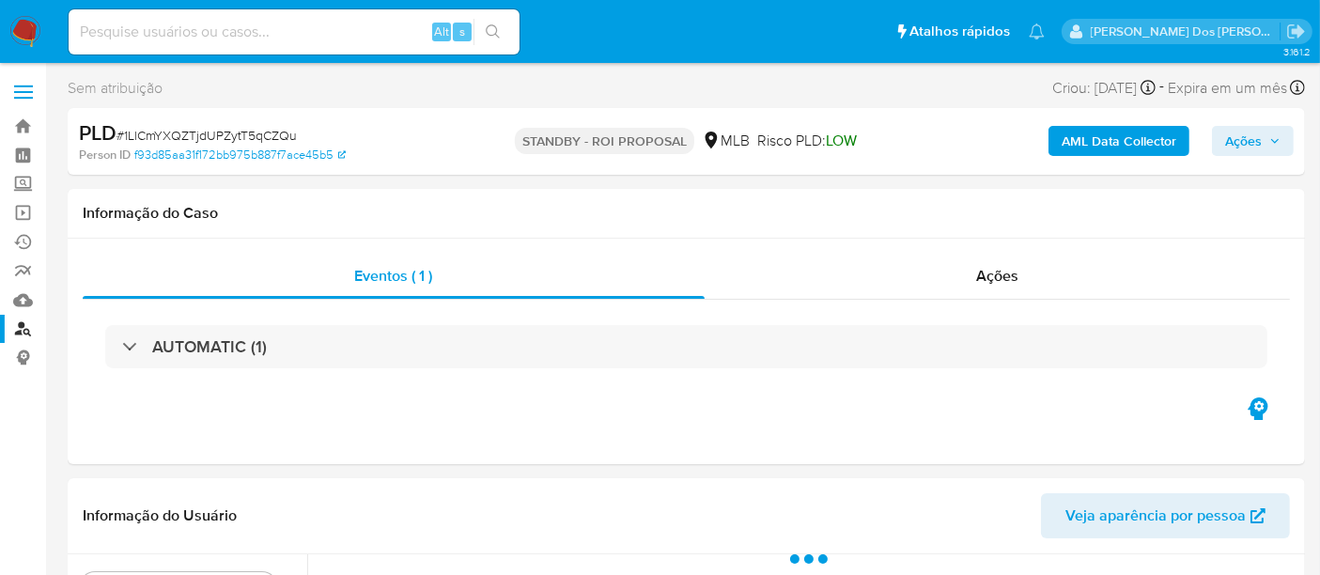
select select "10"
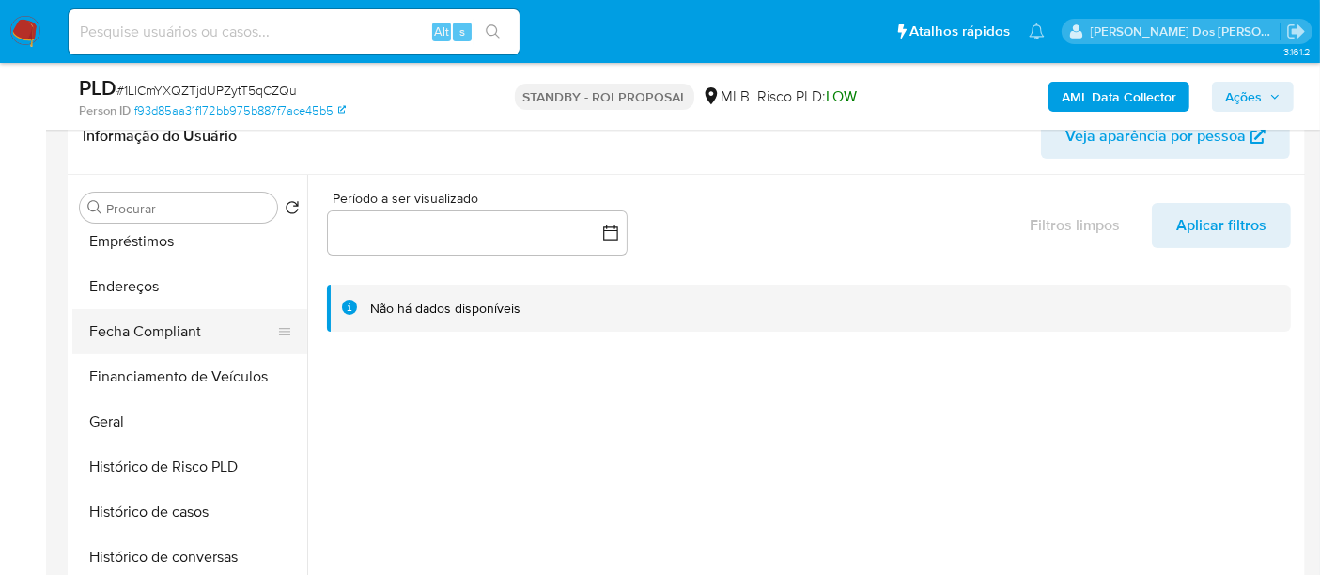
scroll to position [625, 0]
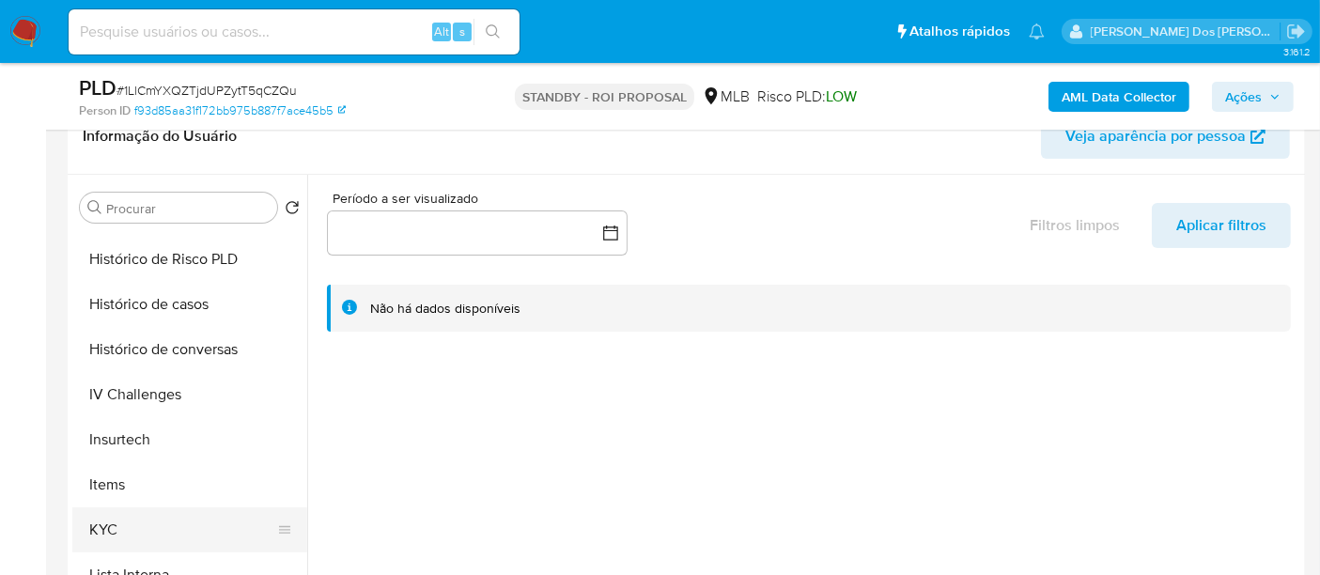
click at [107, 535] on button "KYC" at bounding box center [182, 529] width 220 height 45
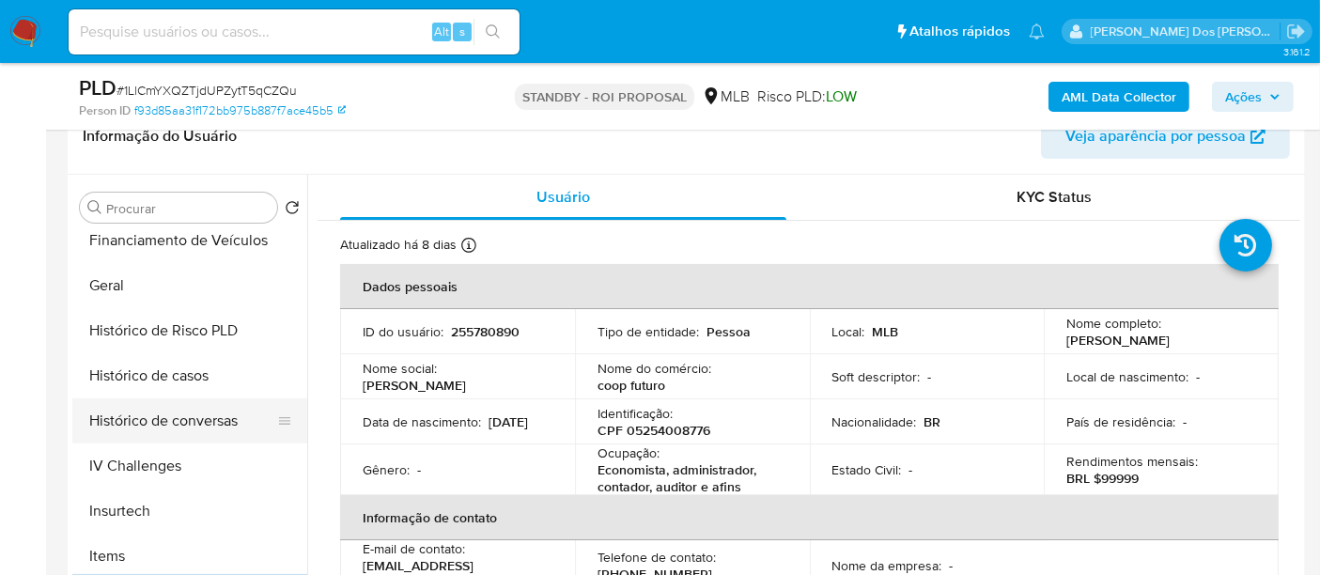
scroll to position [520, 0]
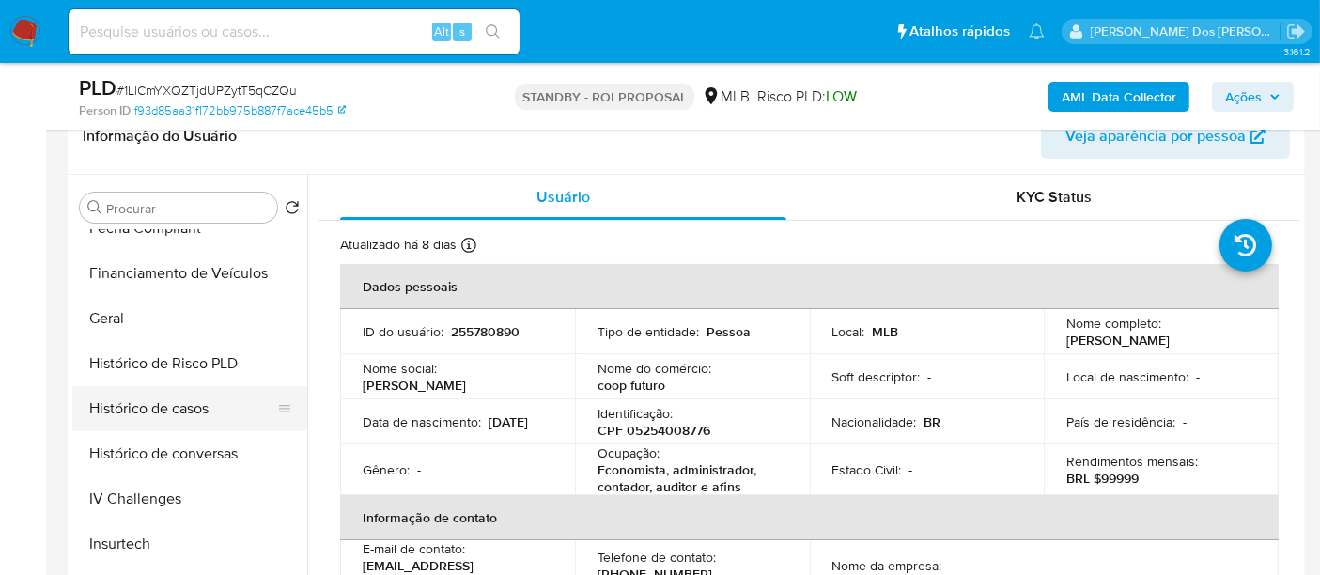
click at [195, 412] on button "Histórico de casos" at bounding box center [182, 408] width 220 height 45
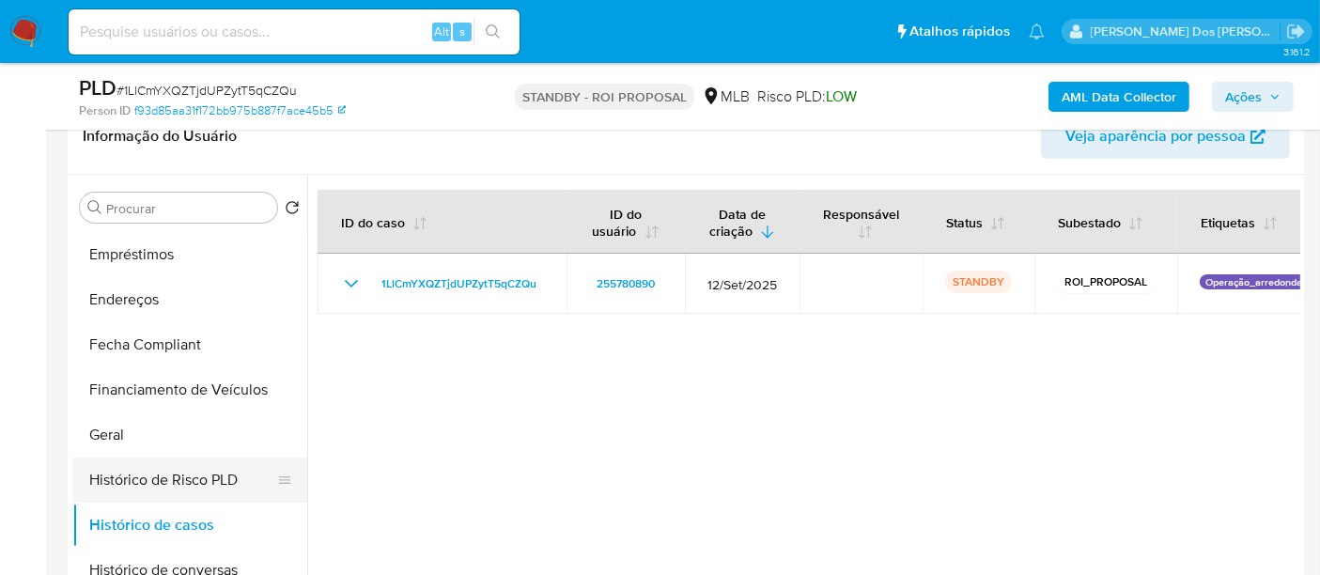
scroll to position [208, 0]
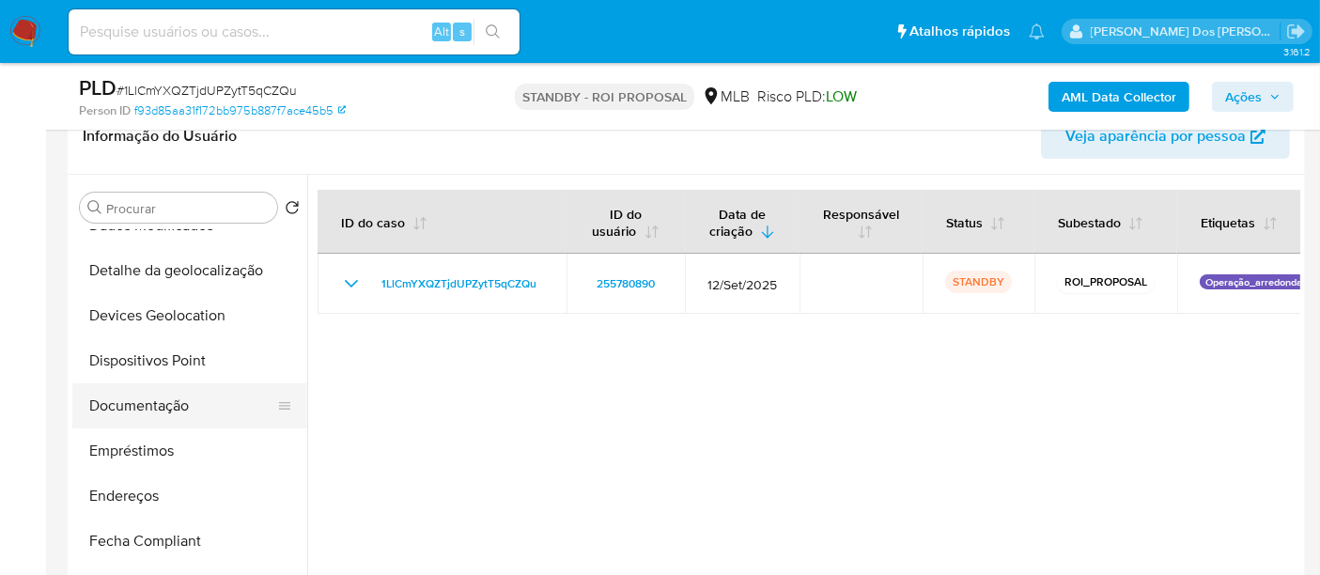
click at [162, 410] on button "Documentação" at bounding box center [182, 405] width 220 height 45
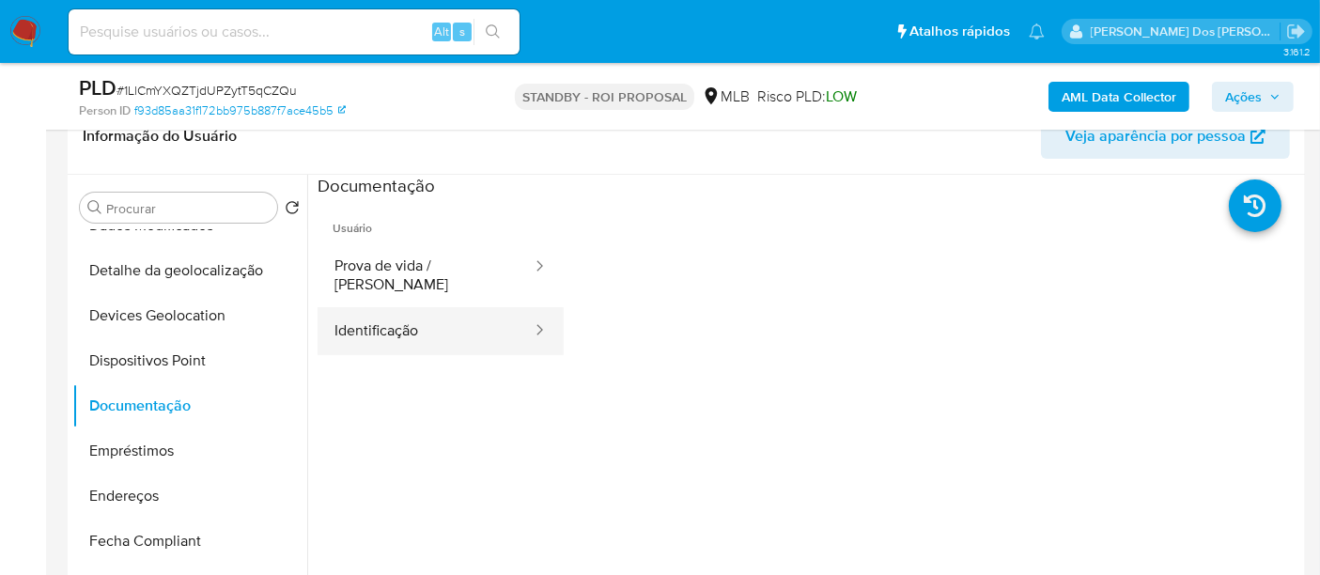
click at [406, 307] on button "Identificação" at bounding box center [425, 331] width 216 height 48
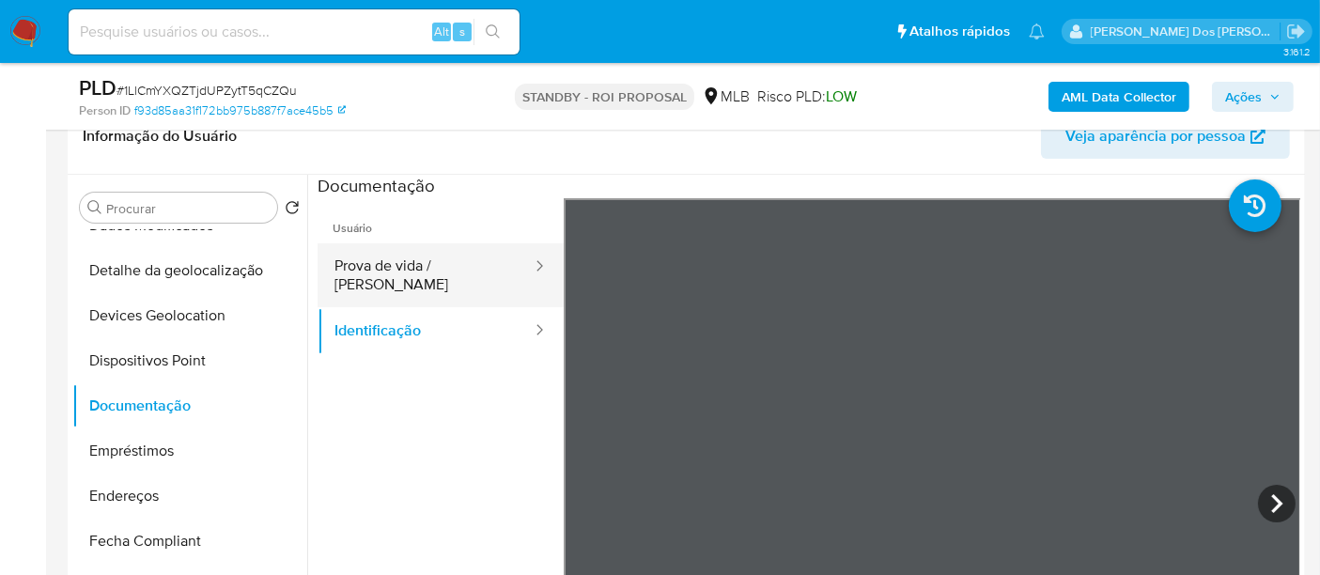
click at [378, 272] on button "Prova de vida / [PERSON_NAME]" at bounding box center [425, 275] width 216 height 64
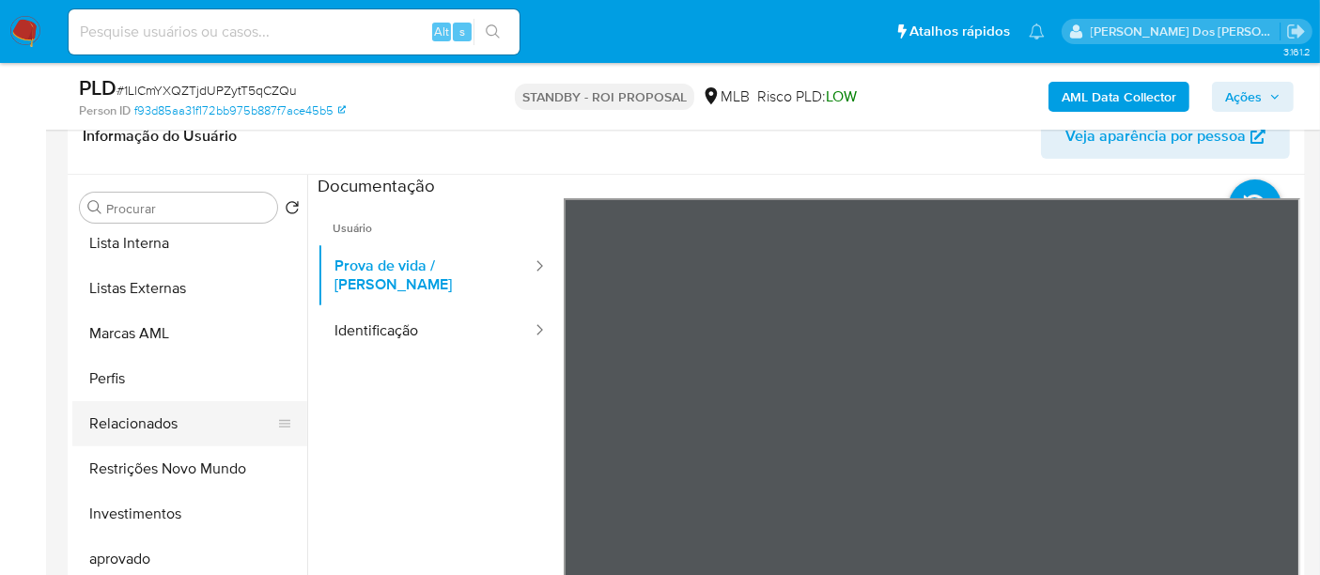
scroll to position [973, 0]
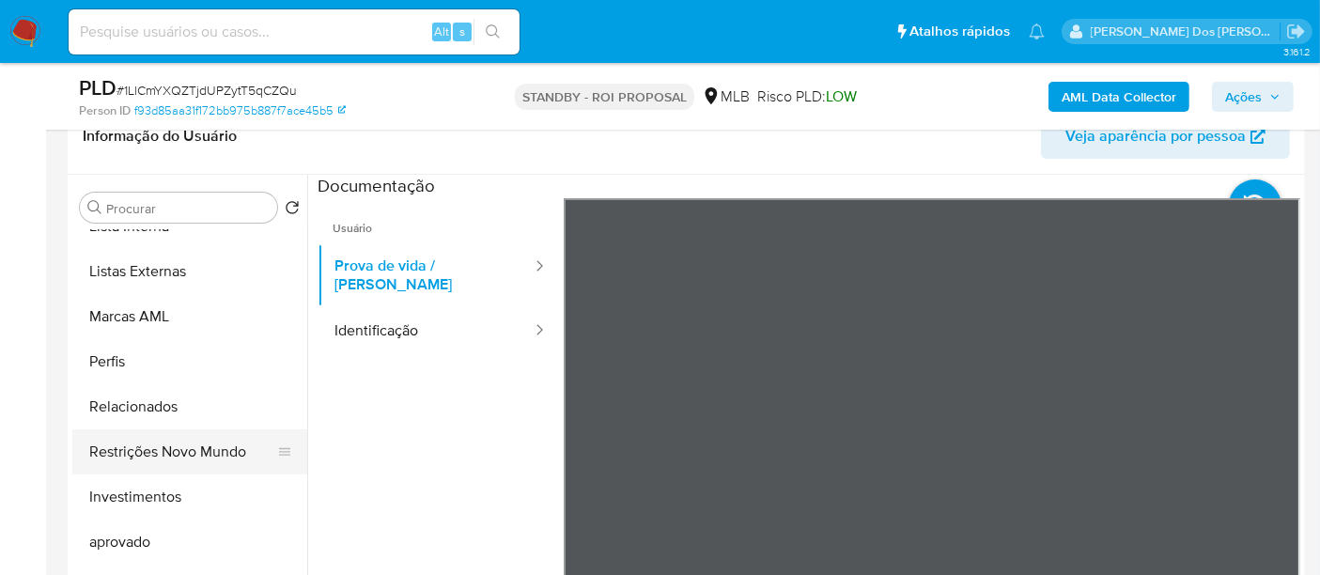
click at [204, 449] on button "Restrições Novo Mundo" at bounding box center [182, 451] width 220 height 45
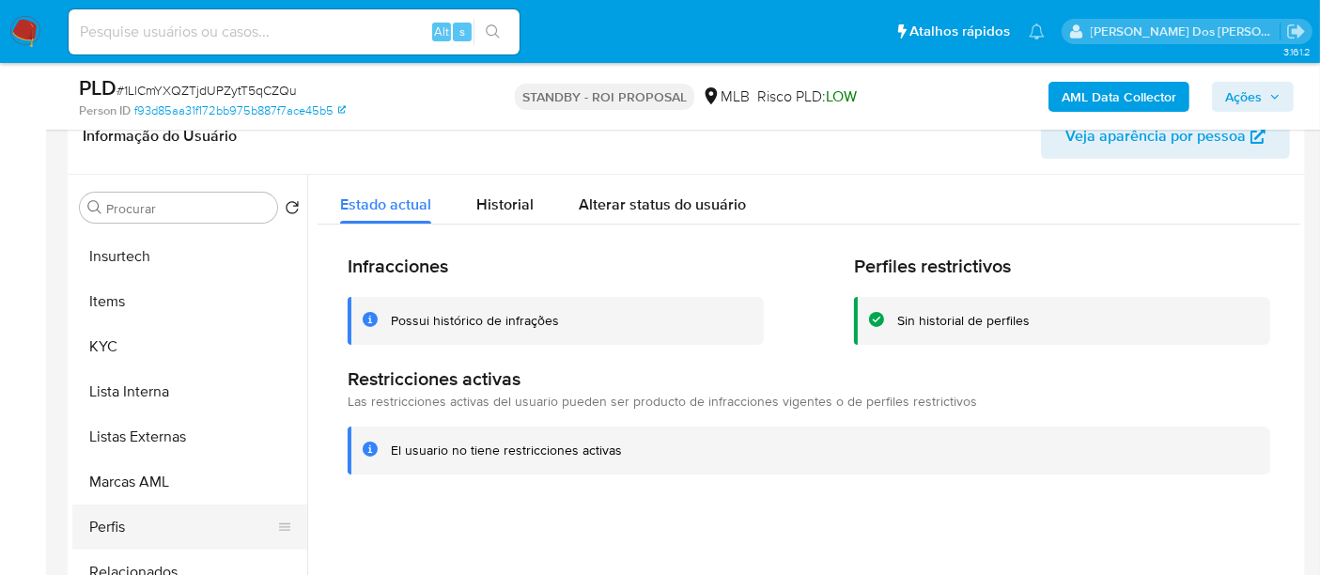
scroll to position [555, 0]
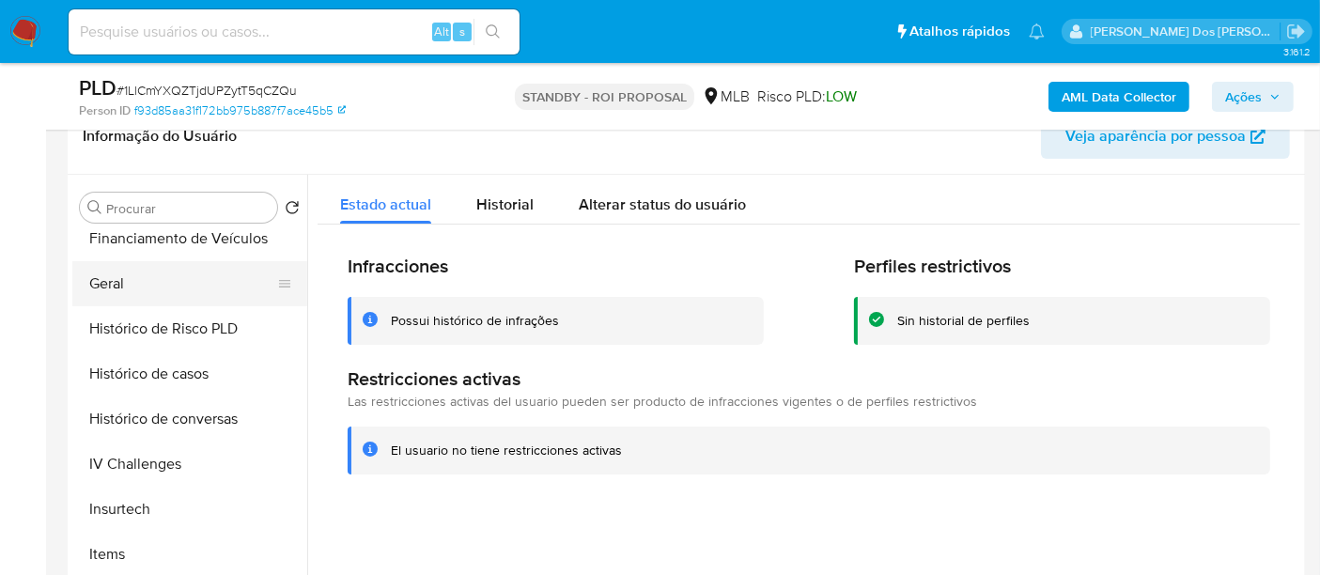
click at [117, 289] on button "Geral" at bounding box center [182, 283] width 220 height 45
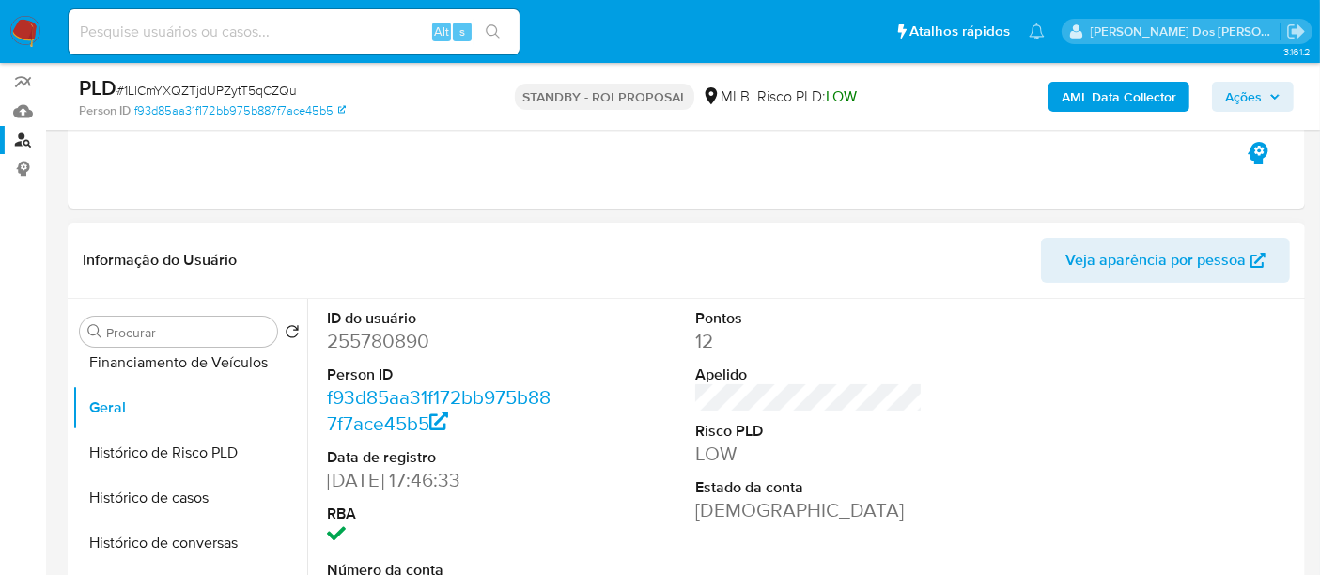
scroll to position [0, 0]
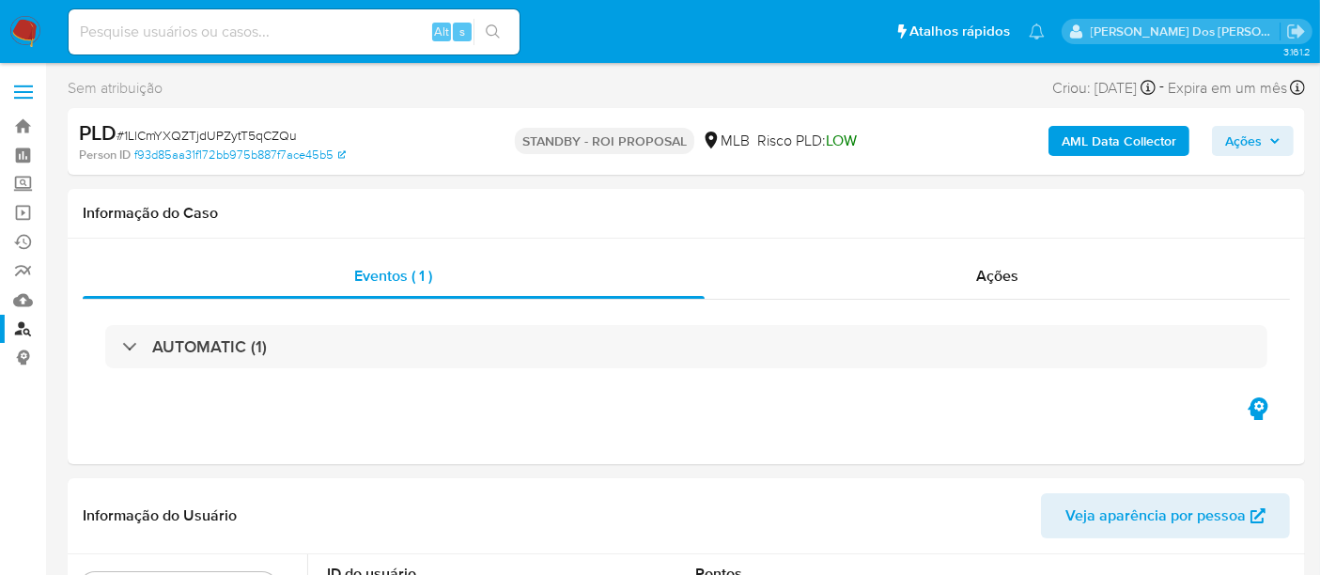
click at [31, 333] on link "Localizador de pessoas" at bounding box center [112, 329] width 224 height 29
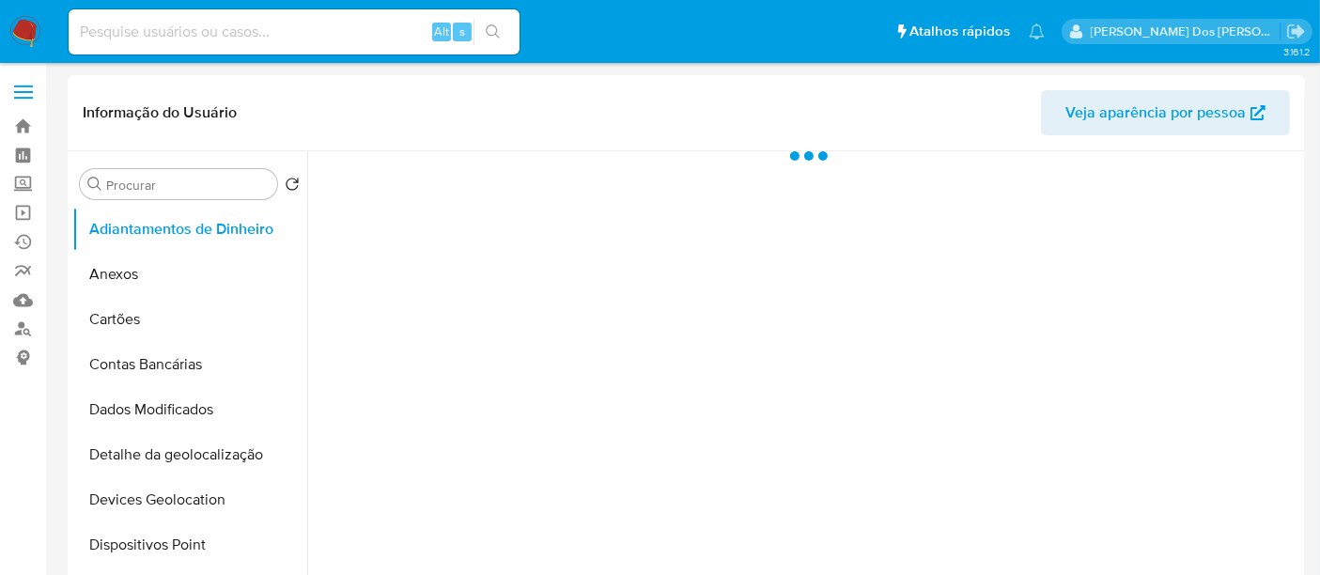
select select "10"
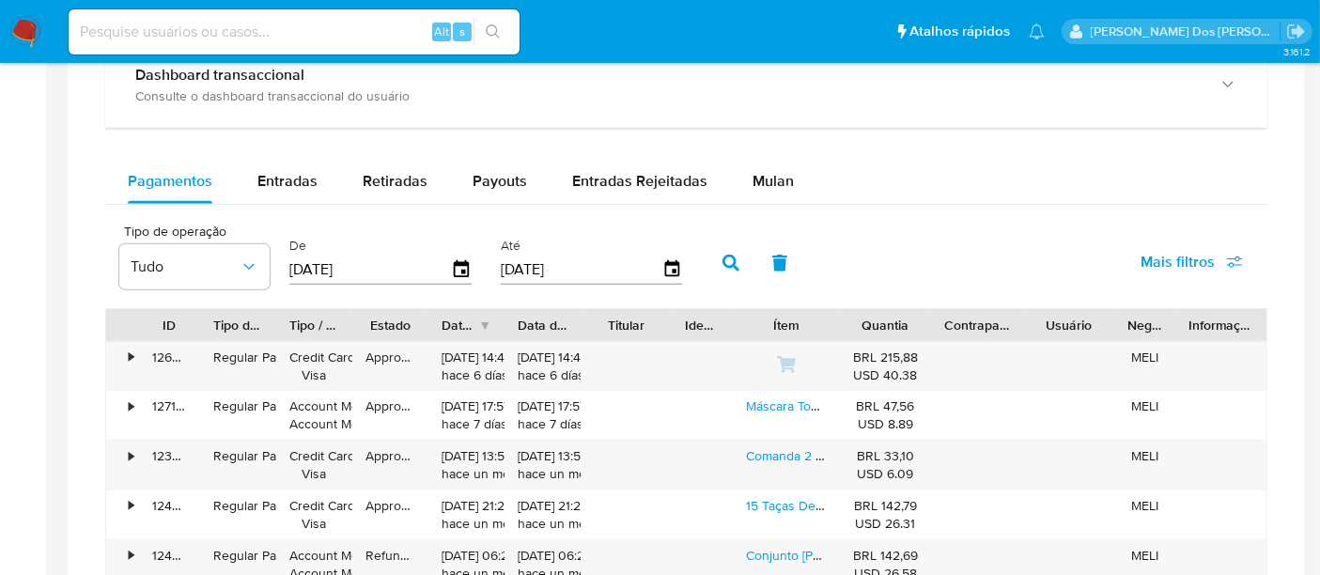
scroll to position [1148, 0]
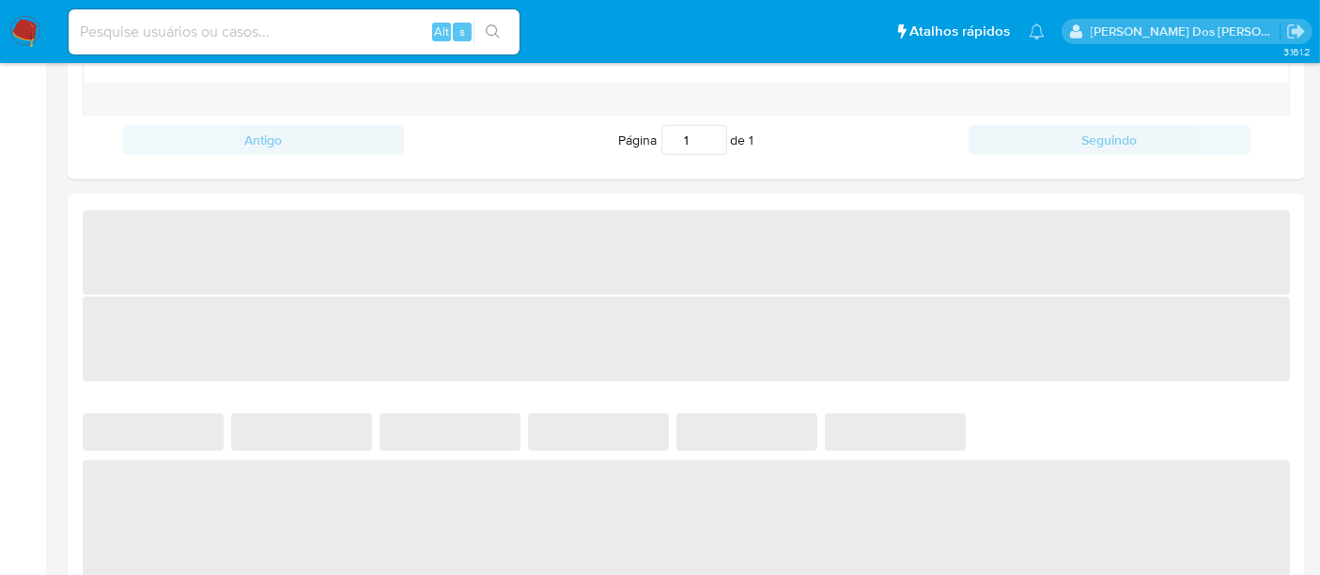
select select "10"
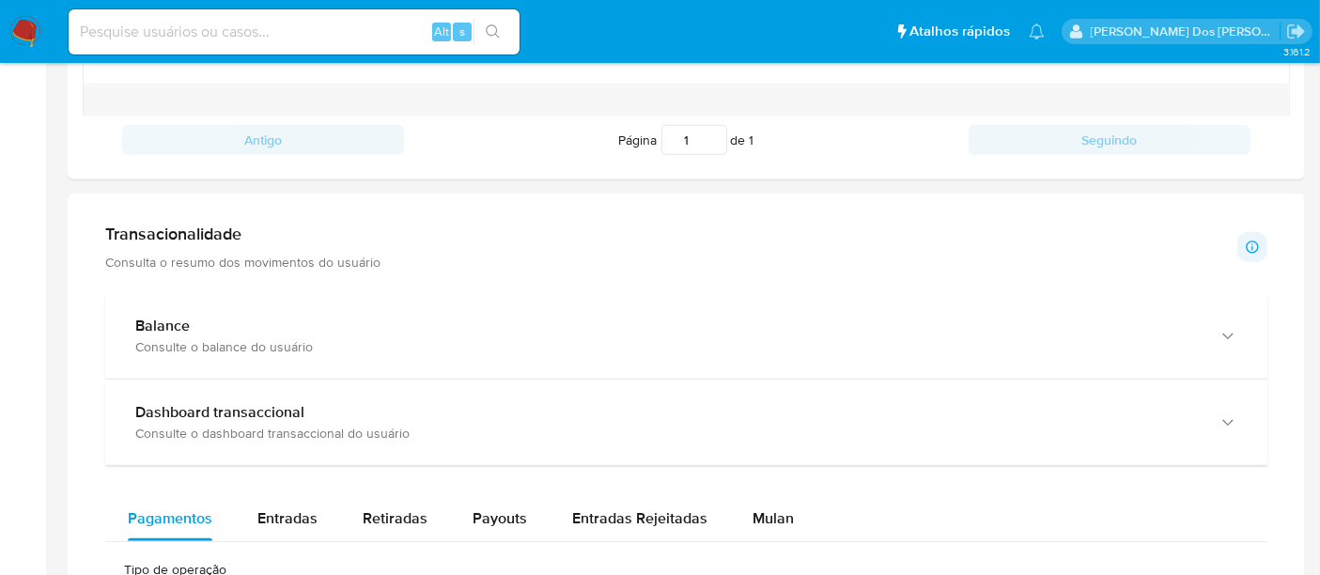
scroll to position [1252, 0]
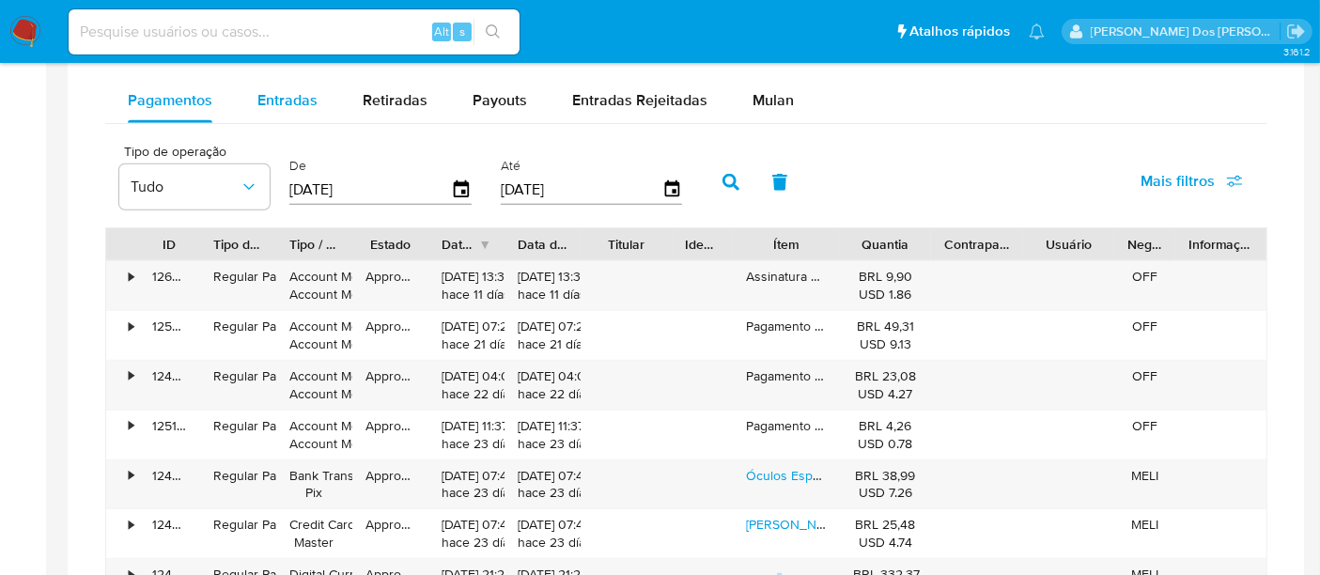
click at [301, 99] on span "Entradas" at bounding box center [287, 100] width 60 height 22
select select "10"
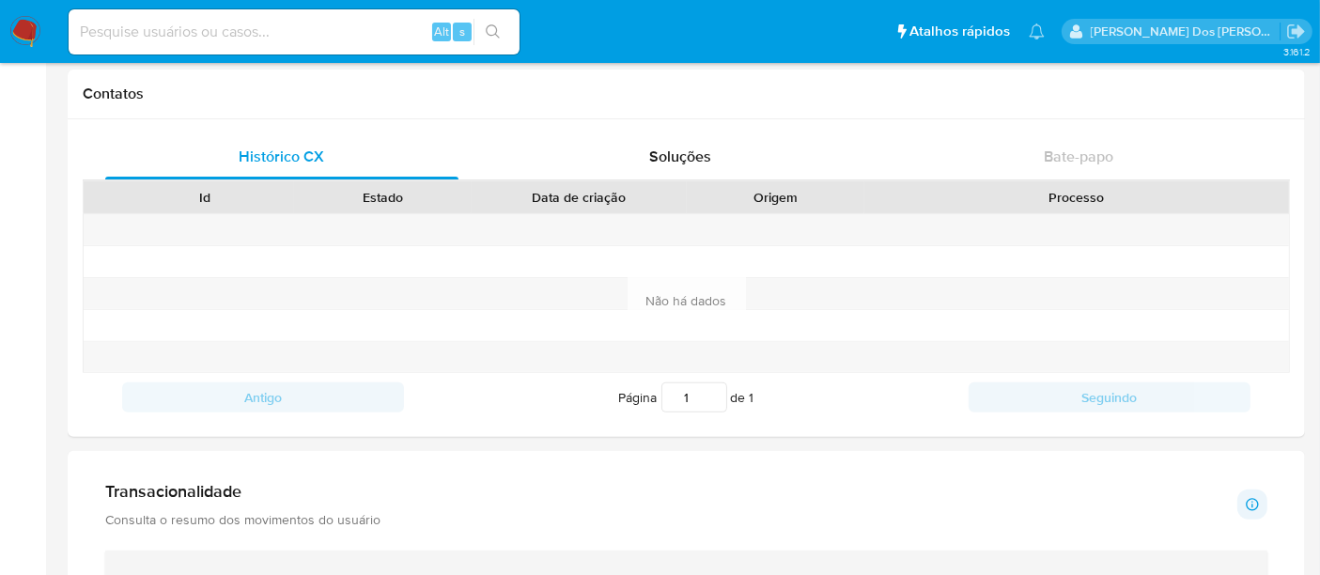
scroll to position [730, 0]
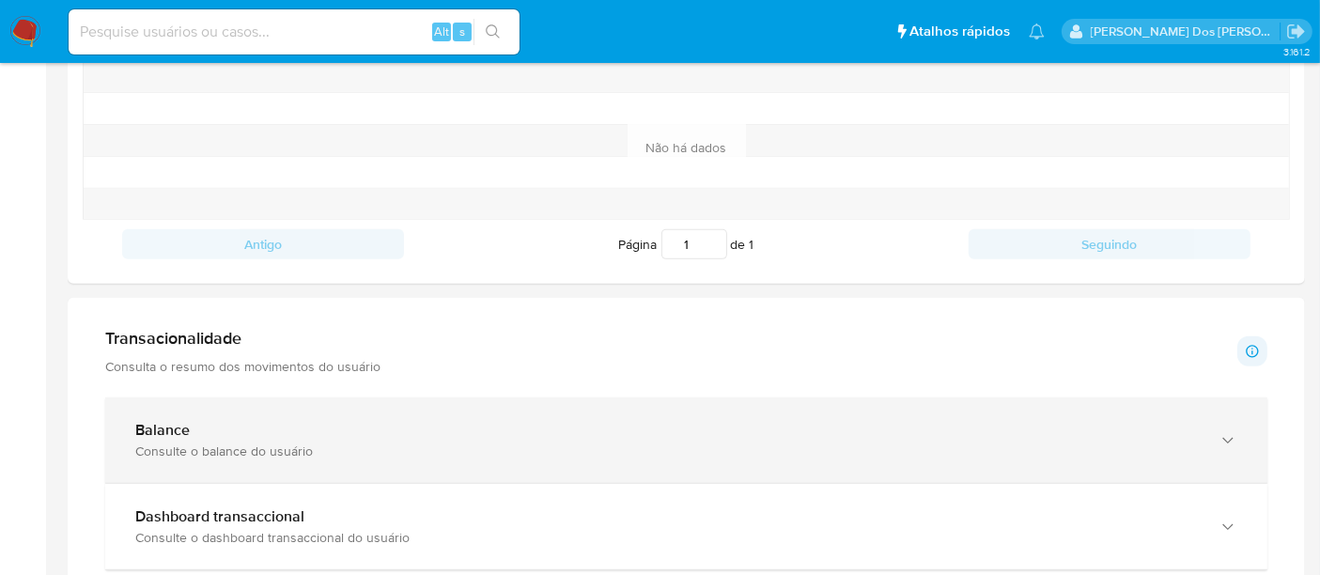
click at [535, 424] on div "Balance" at bounding box center [667, 430] width 1064 height 19
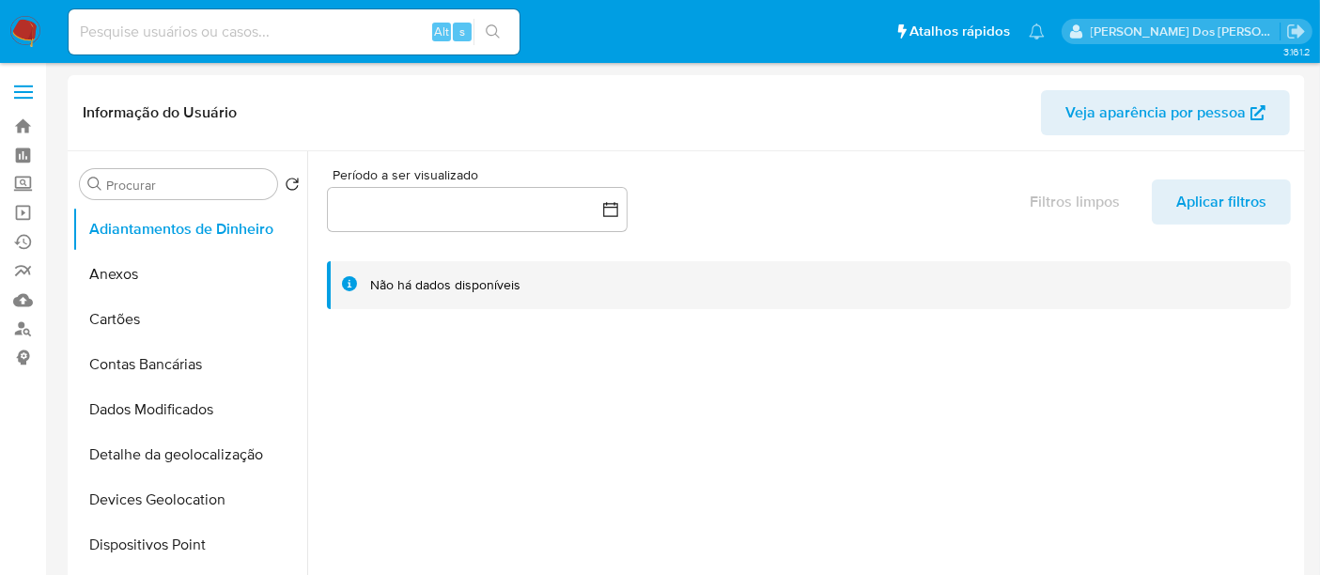
scroll to position [0, 0]
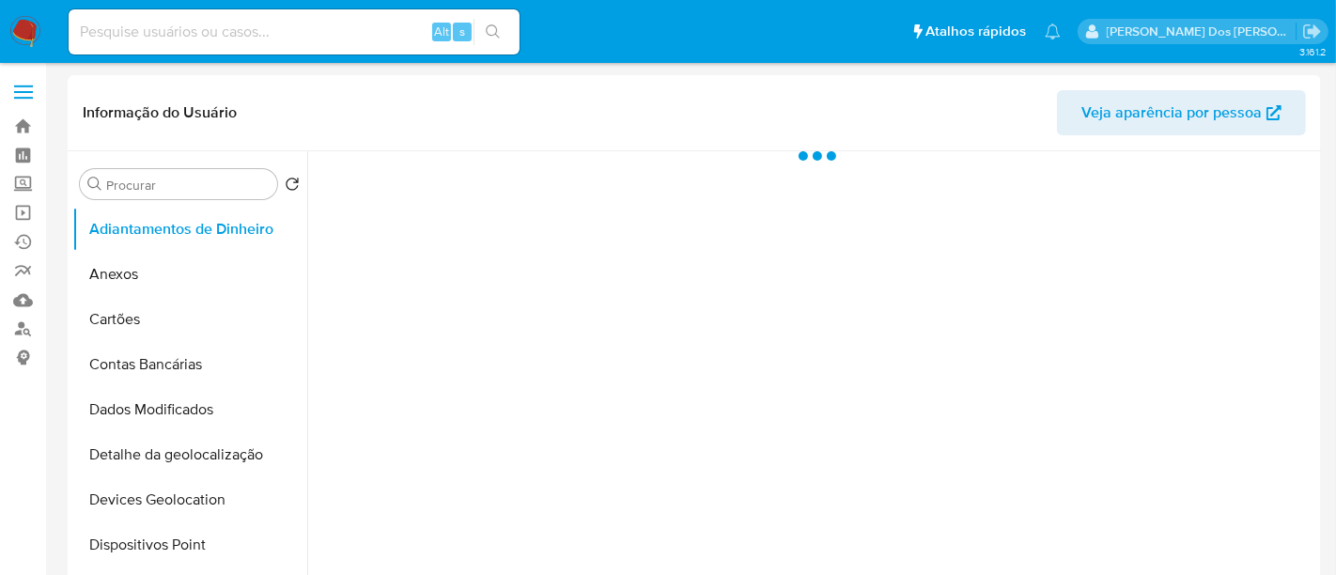
select select "10"
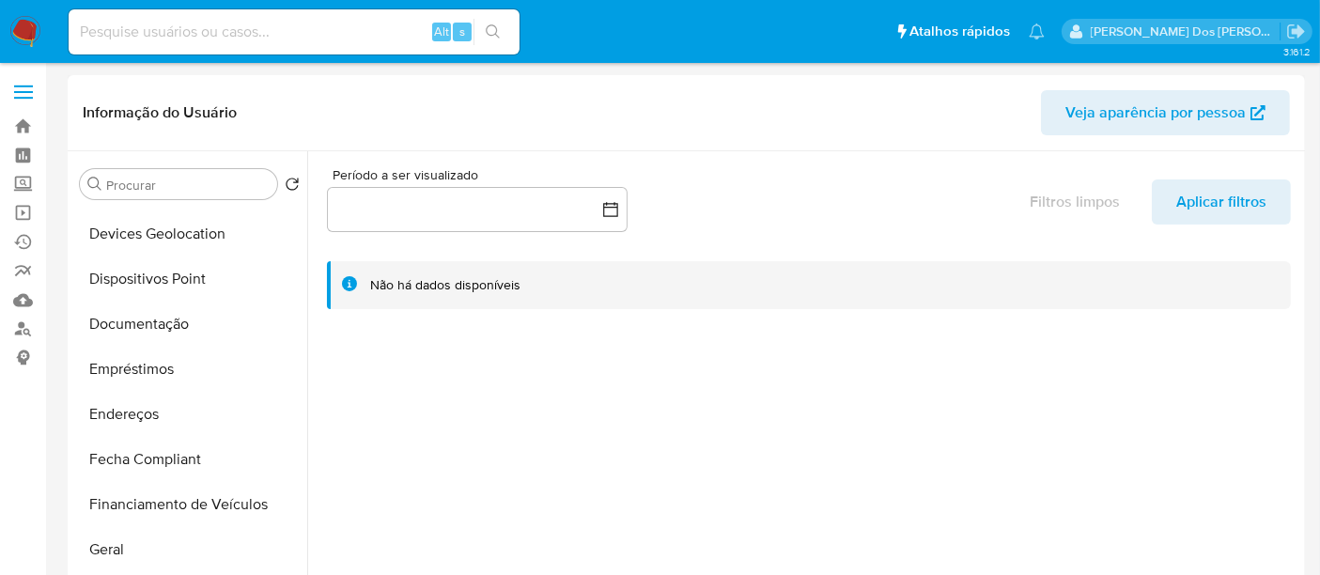
scroll to position [417, 0]
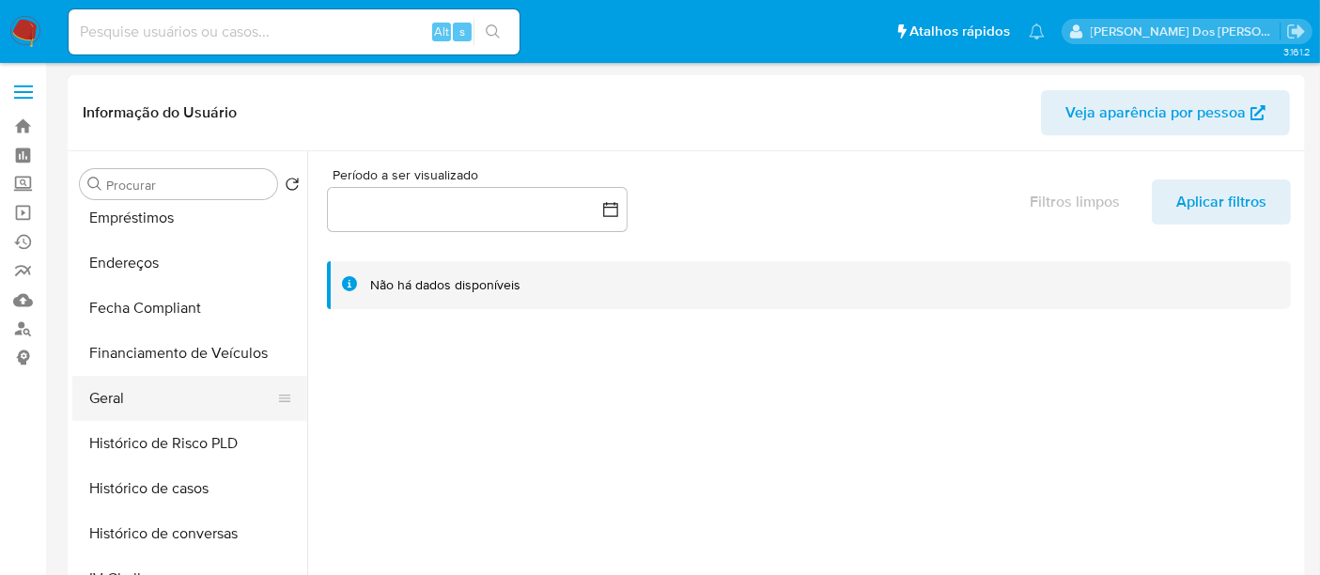
click at [117, 412] on button "Geral" at bounding box center [182, 398] width 220 height 45
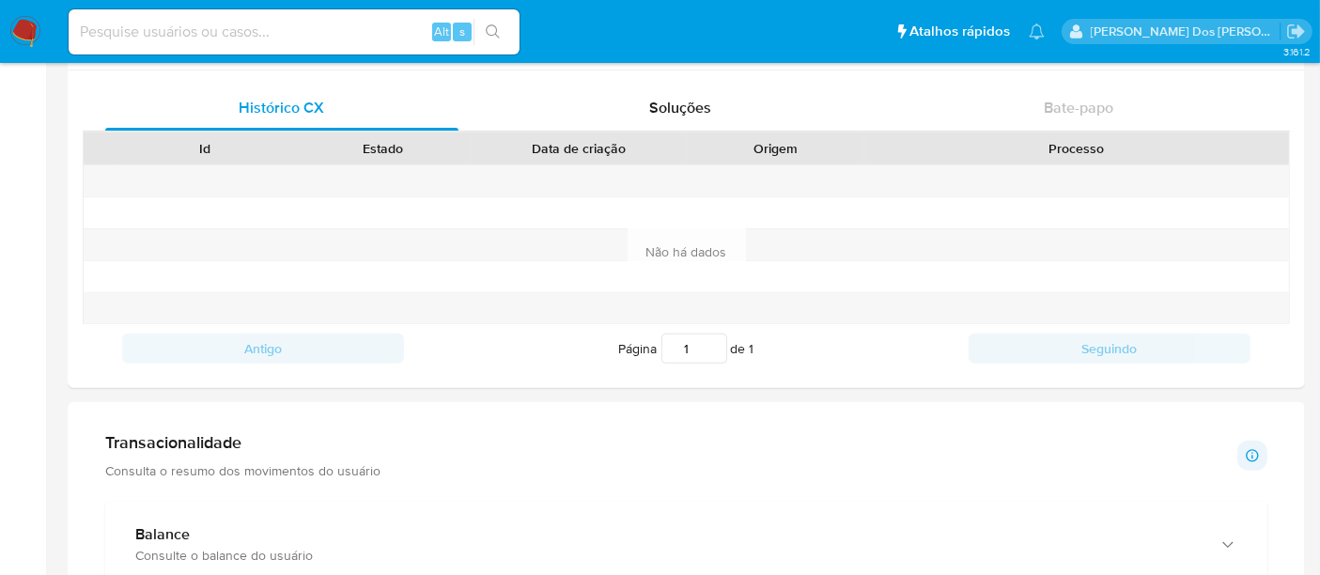
scroll to position [834, 0]
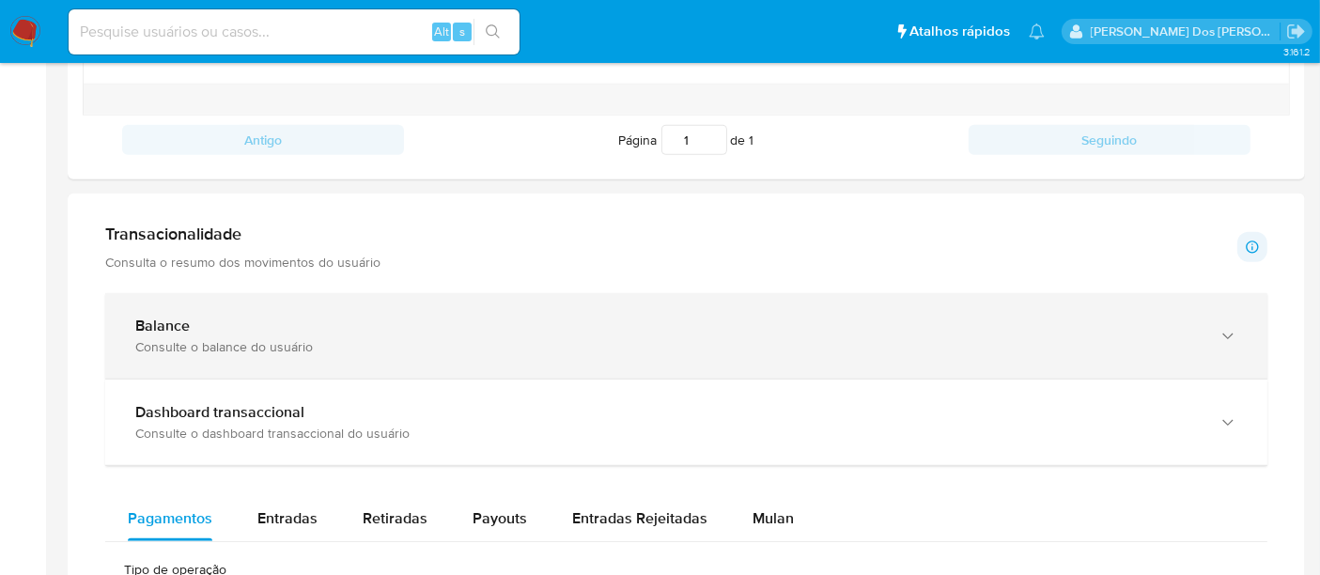
click at [547, 342] on div "Consulte o balance do usuário" at bounding box center [667, 346] width 1064 height 17
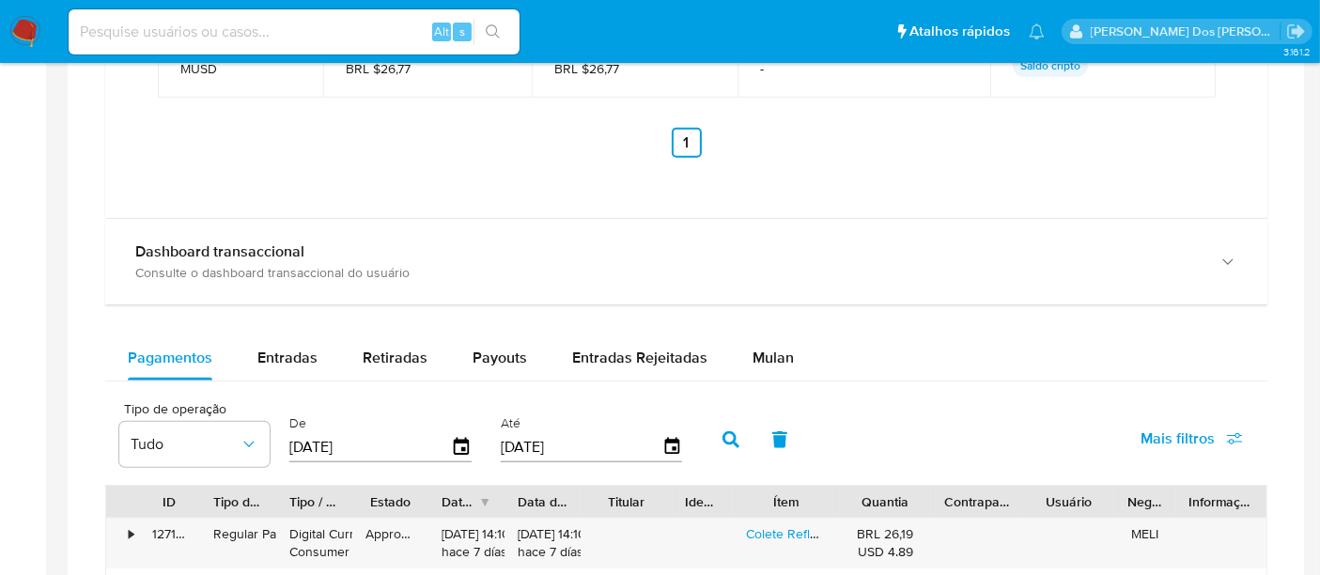
scroll to position [1879, 0]
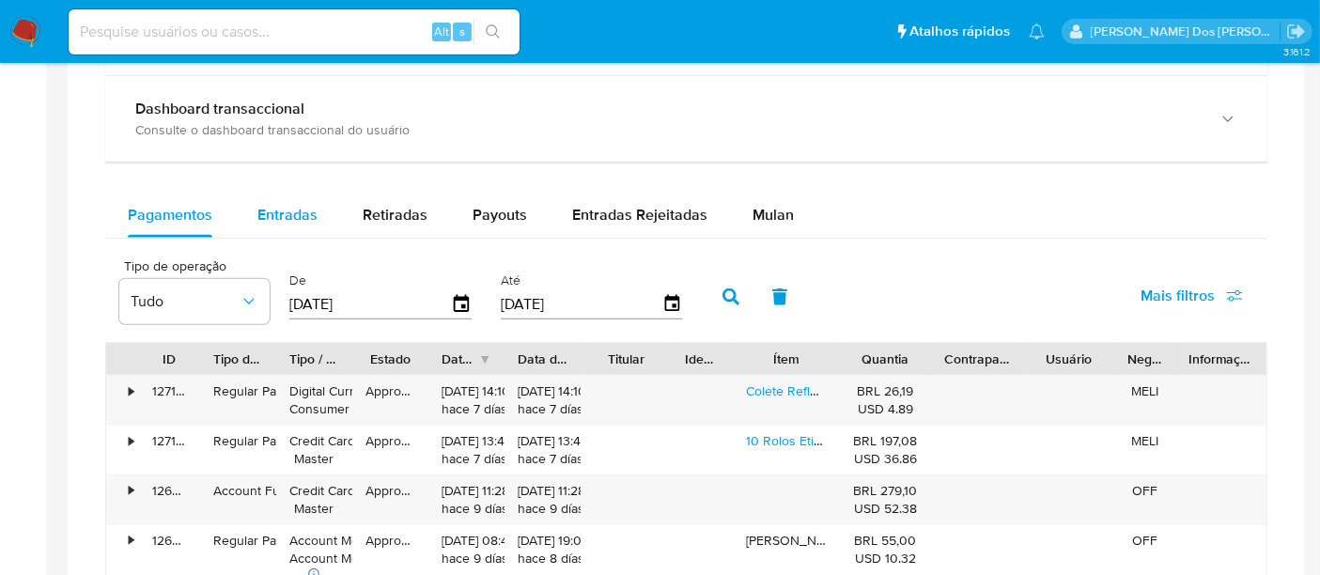
click at [318, 206] on button "Entradas" at bounding box center [287, 215] width 105 height 45
select select "10"
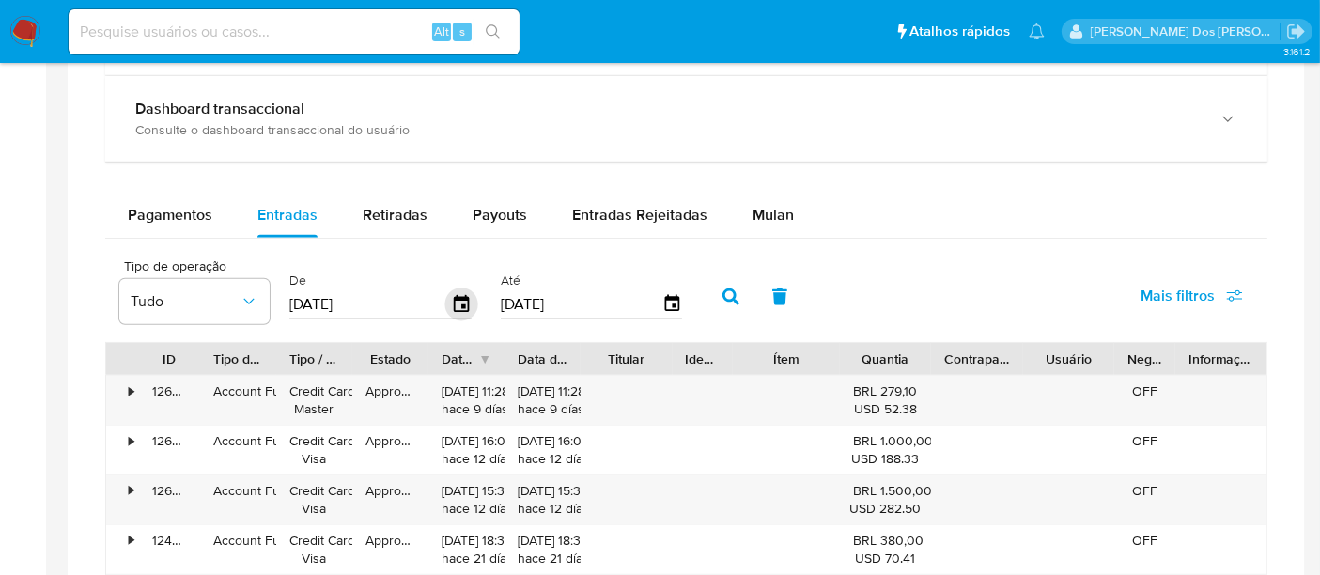
click at [452, 302] on icon "button" at bounding box center [461, 304] width 33 height 33
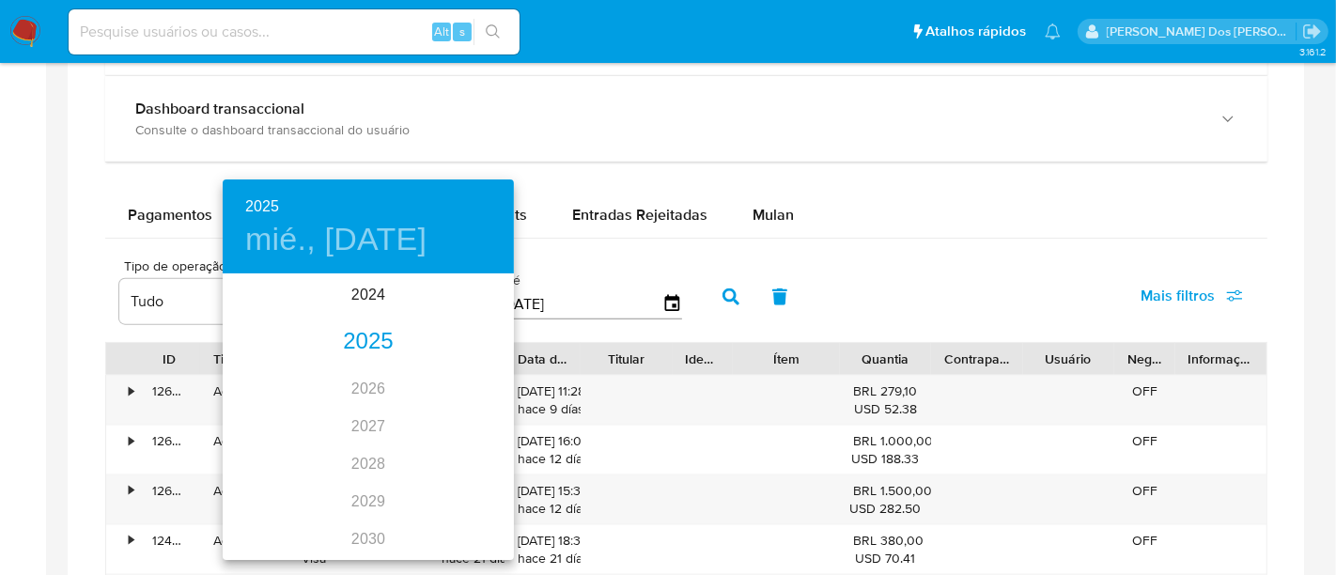
click at [364, 348] on div "2025" at bounding box center [368, 342] width 291 height 38
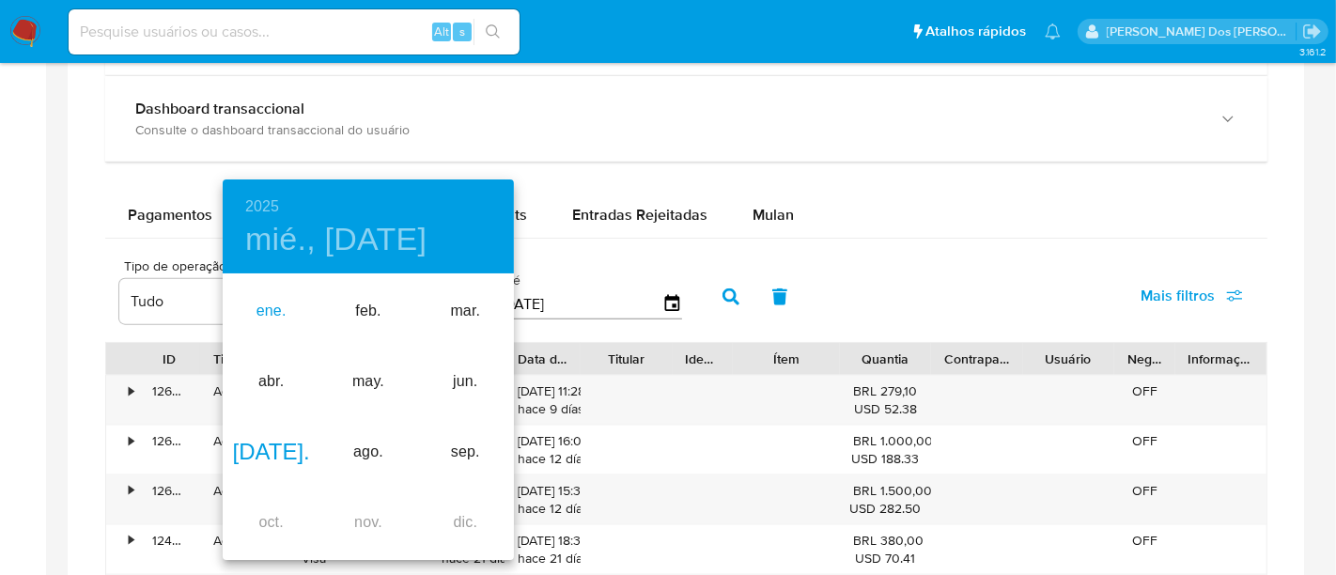
click at [257, 313] on div "ene." at bounding box center [271, 311] width 97 height 70
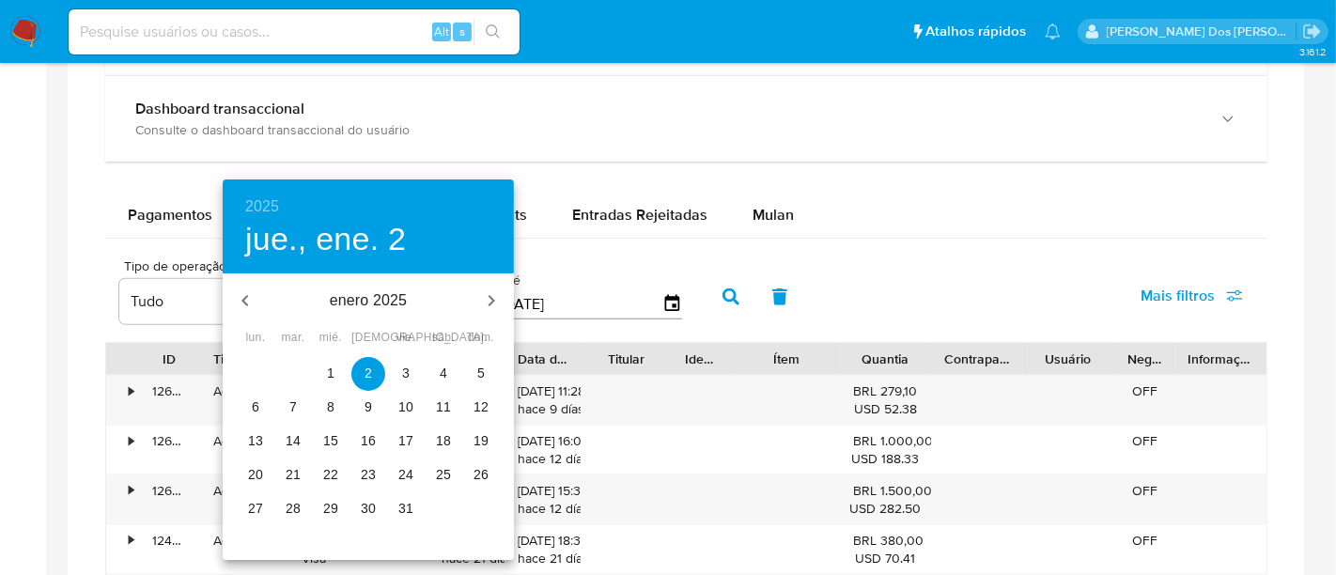
click at [330, 366] on p "1" at bounding box center [331, 373] width 8 height 19
type input "01/01/2025"
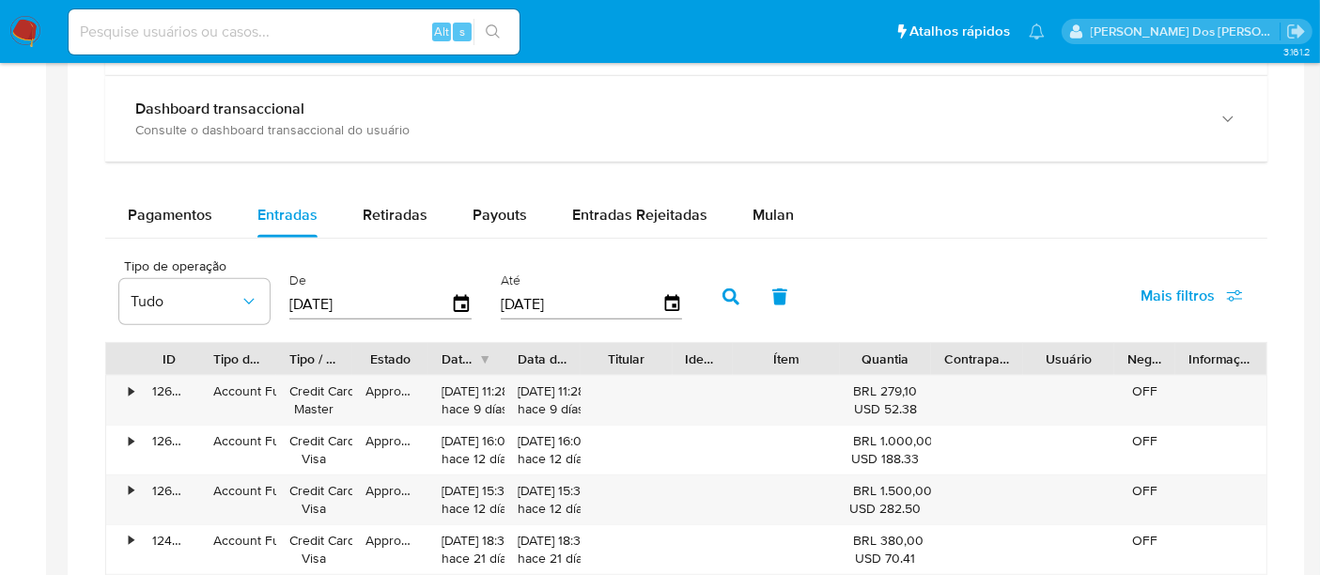
drag, startPoint x: 1172, startPoint y: 290, endPoint x: 1157, endPoint y: 294, distance: 15.5
click at [1173, 290] on span "Mais filtros" at bounding box center [1177, 295] width 74 height 45
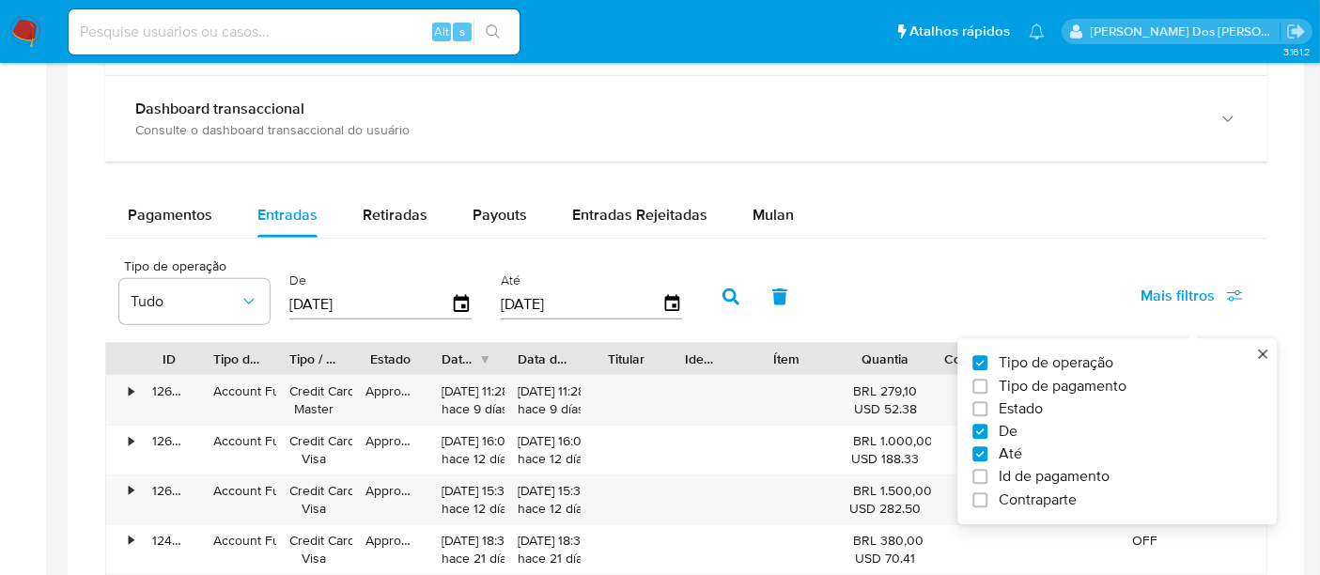
click at [1031, 399] on span "Estado" at bounding box center [1020, 408] width 44 height 19
click at [987, 401] on input "Estado" at bounding box center [979, 408] width 15 height 15
checkbox input "true"
type input "01/01/2025"
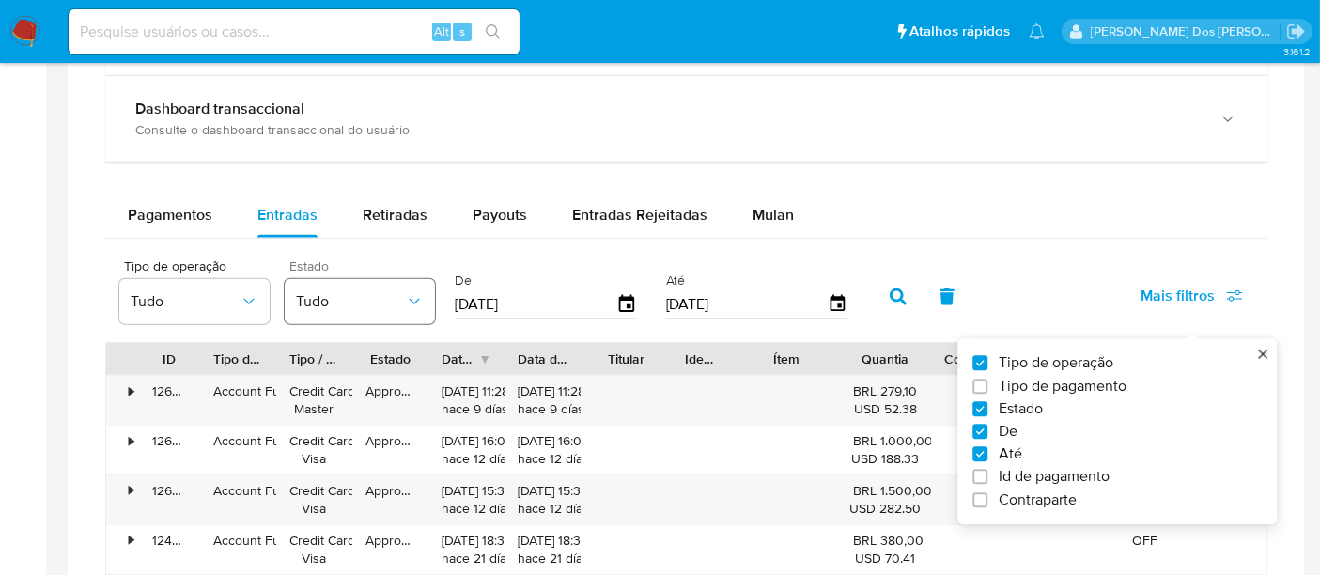
click at [416, 293] on icon "button" at bounding box center [414, 301] width 19 height 19
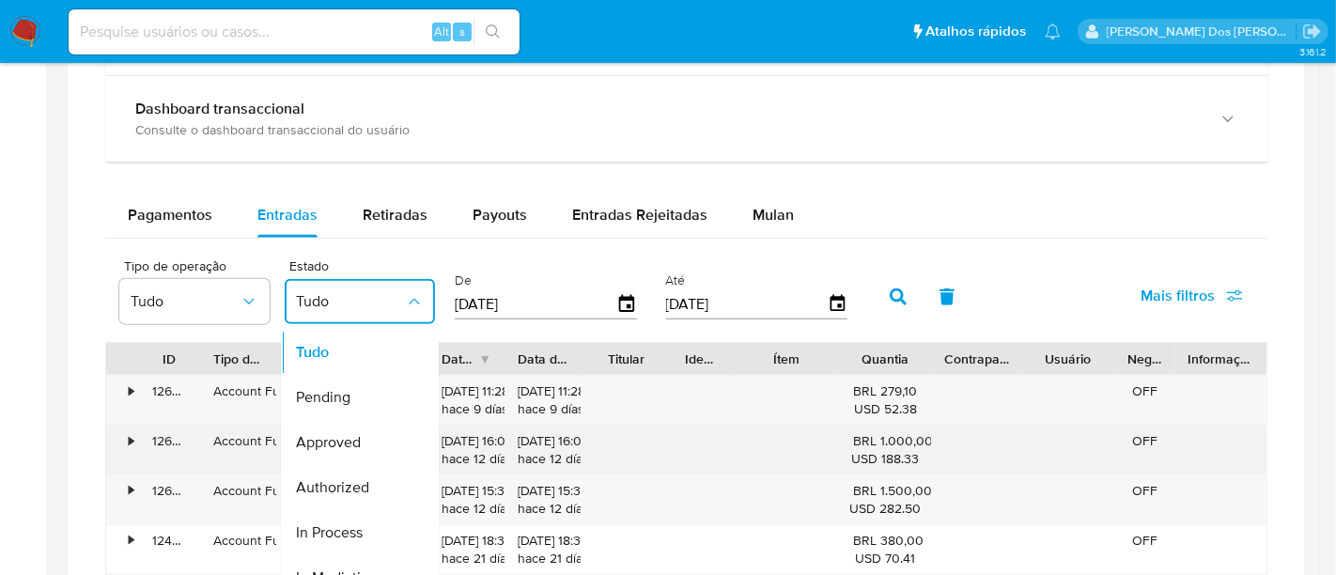
drag, startPoint x: 357, startPoint y: 440, endPoint x: 373, endPoint y: 432, distance: 17.6
click at [357, 440] on span "Approved" at bounding box center [328, 442] width 65 height 19
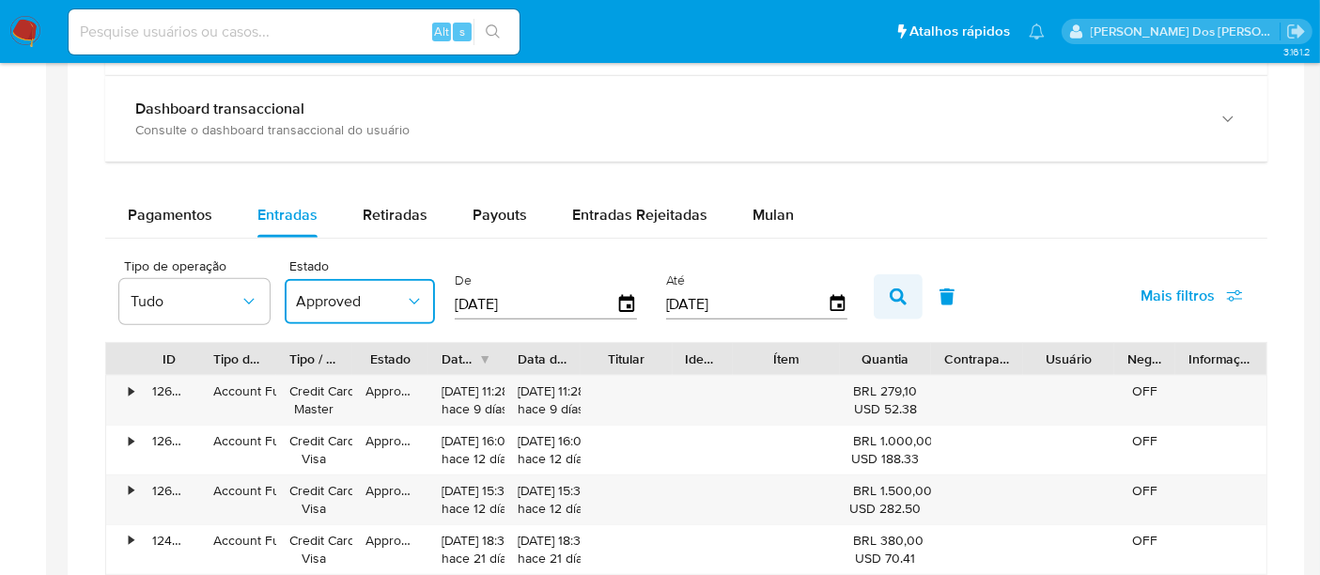
click at [893, 296] on icon "button" at bounding box center [898, 296] width 17 height 17
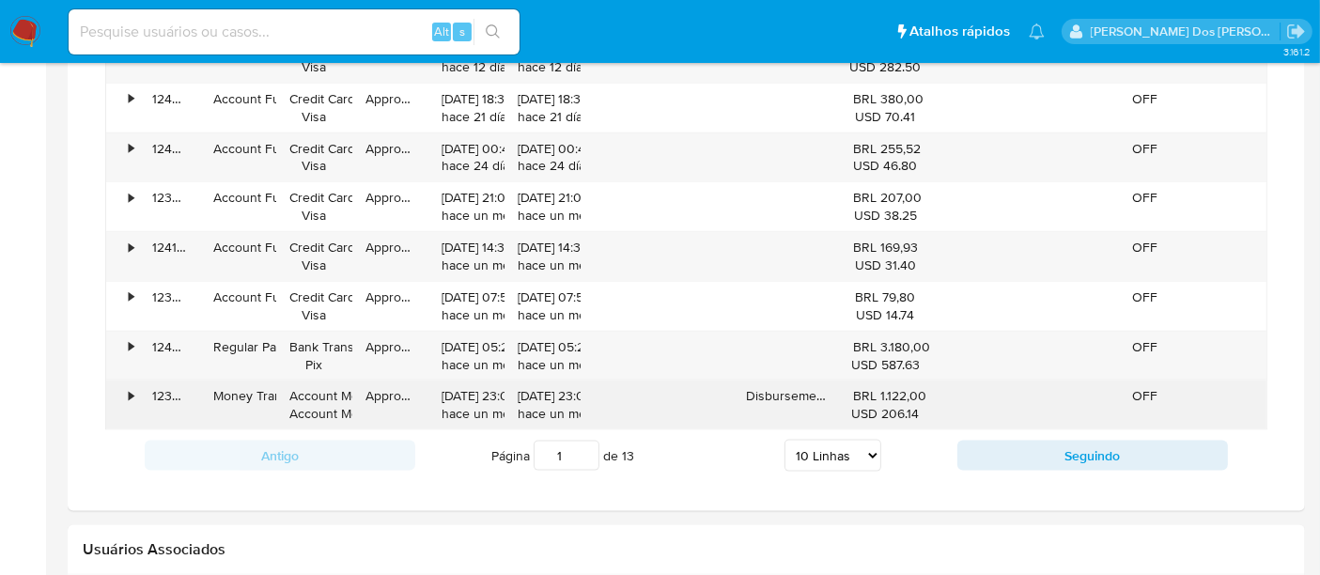
scroll to position [2296, 0]
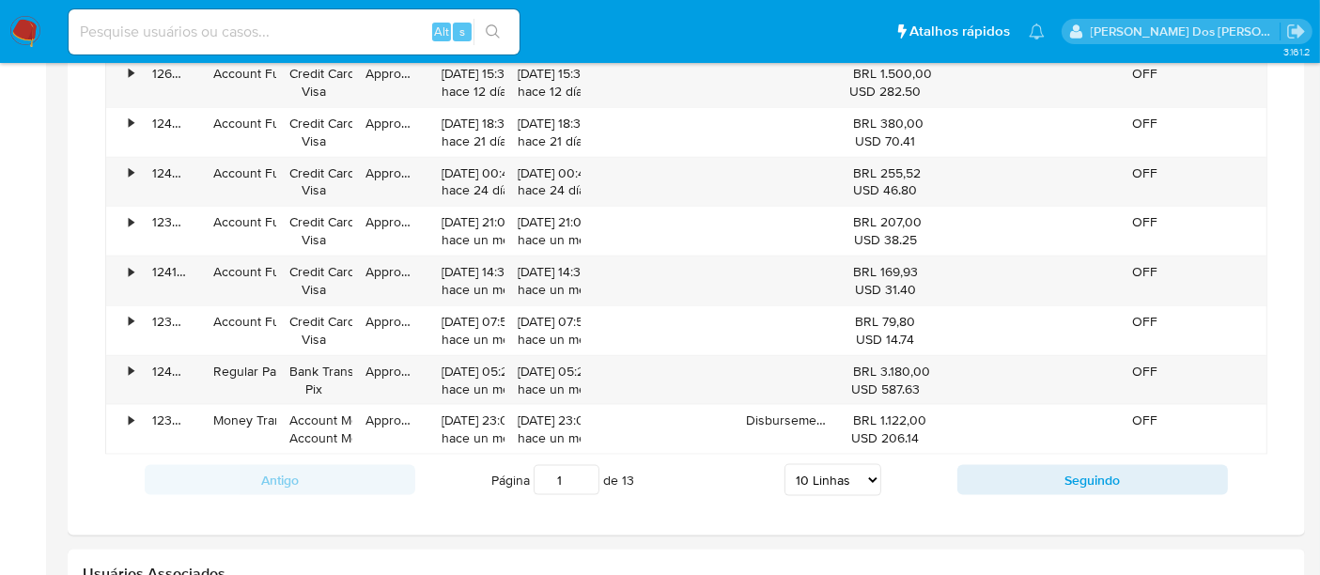
click at [850, 470] on select "5 Linhas 10 Linhas 20 Linhas 25 Linhas 50 Linhas 100 Linhas" at bounding box center [832, 480] width 97 height 32
select select "100"
click at [785, 464] on select "5 Linhas 10 Linhas 20 Linhas 25 Linhas 50 Linhas 100 Linhas" at bounding box center [832, 480] width 97 height 32
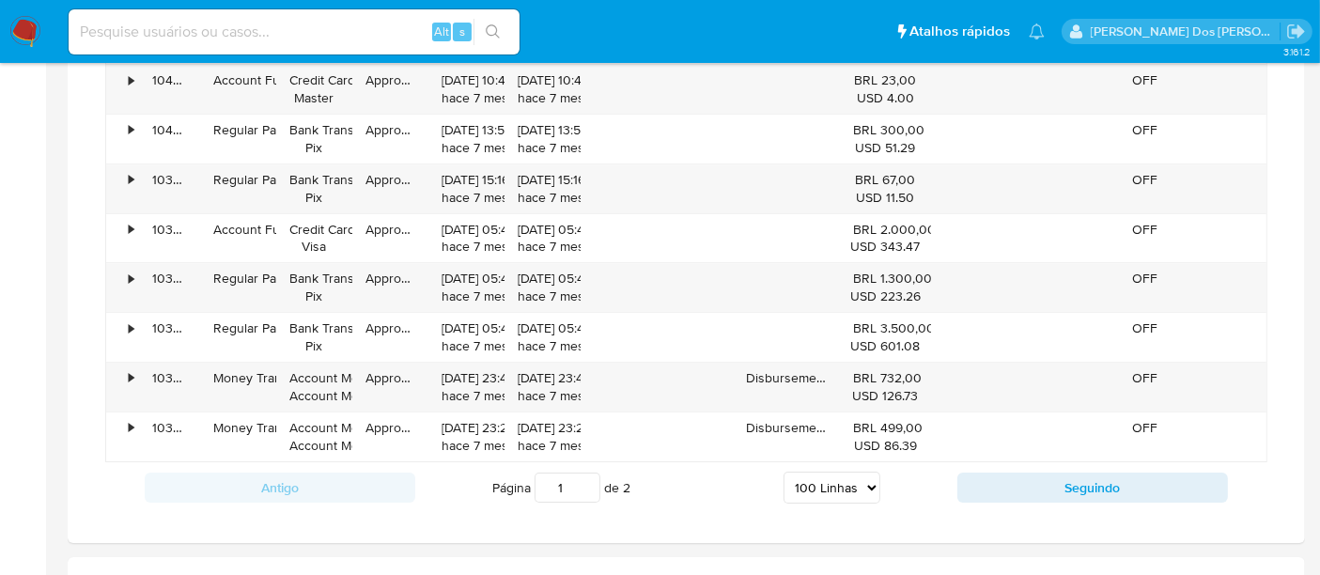
scroll to position [6784, 0]
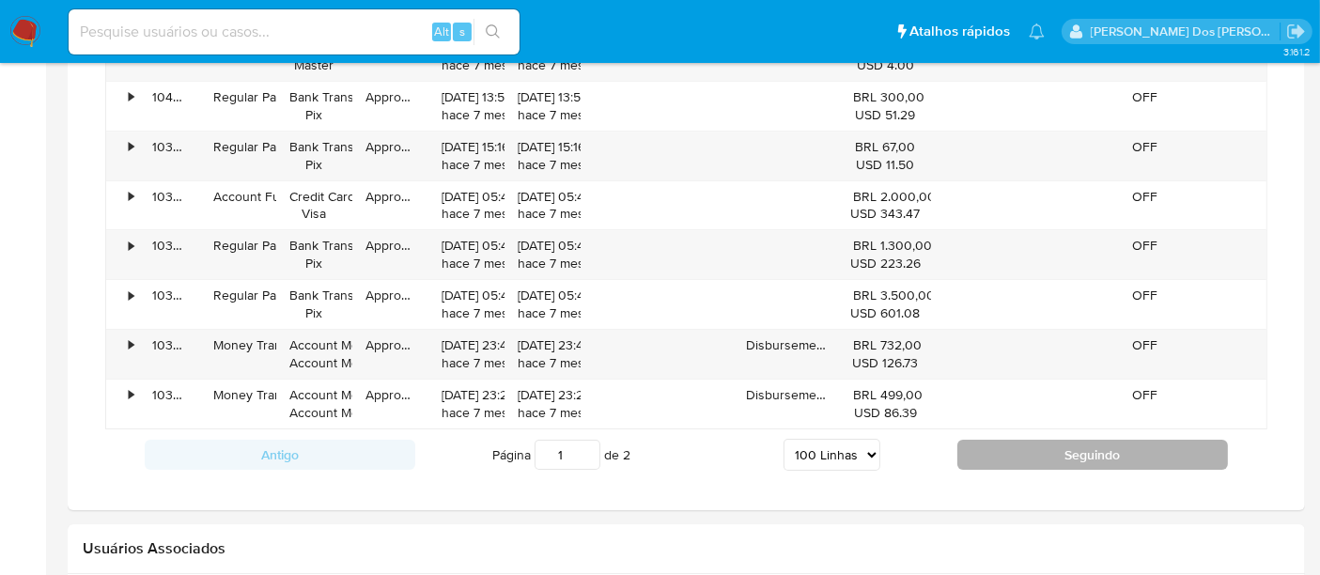
click at [1012, 440] on button "Seguindo" at bounding box center [1092, 455] width 271 height 30
type input "2"
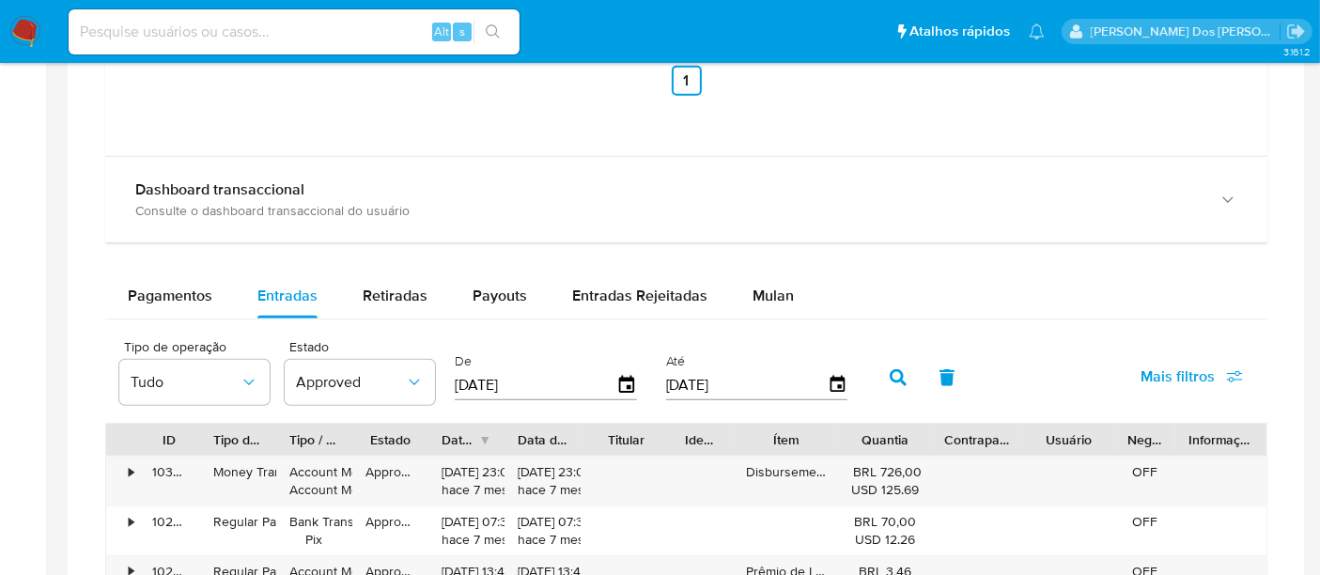
scroll to position [1800, 0]
click at [767, 288] on span "Mulan" at bounding box center [772, 294] width 41 height 22
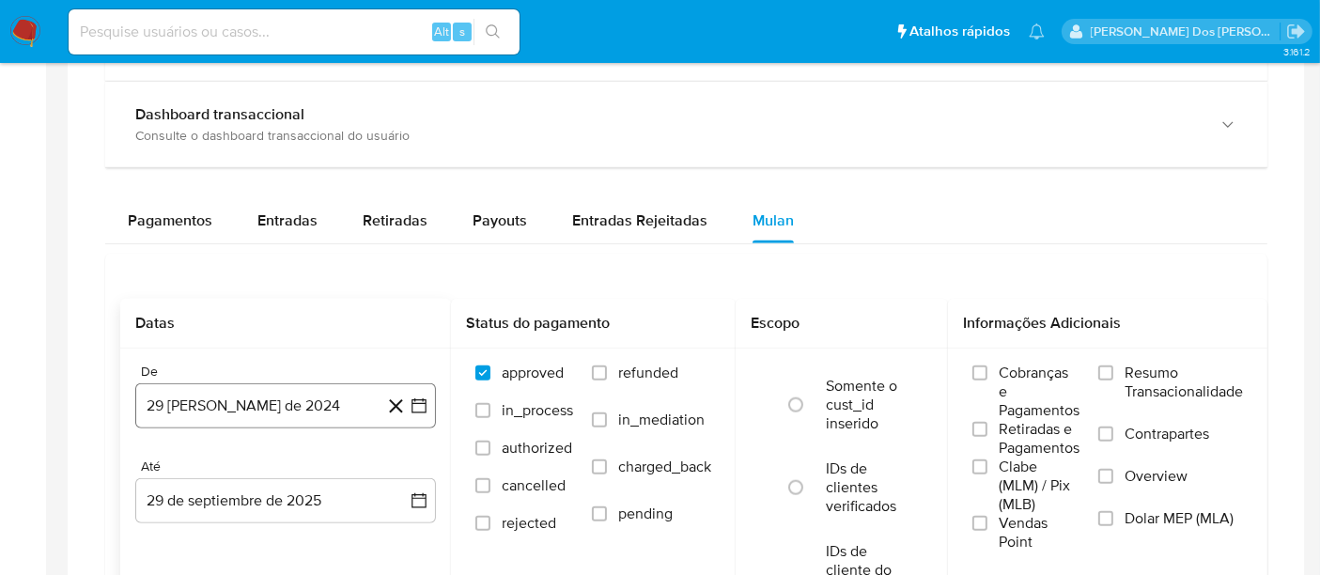
scroll to position [1904, 0]
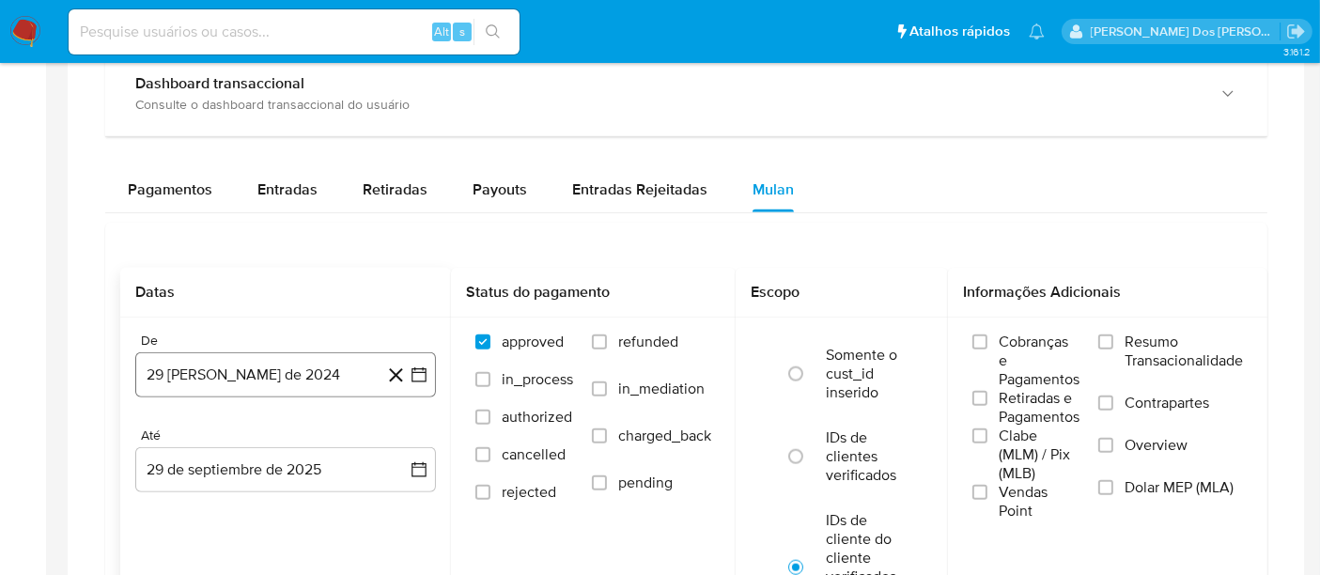
click at [293, 366] on button "29 de agosto de 2024" at bounding box center [285, 374] width 301 height 45
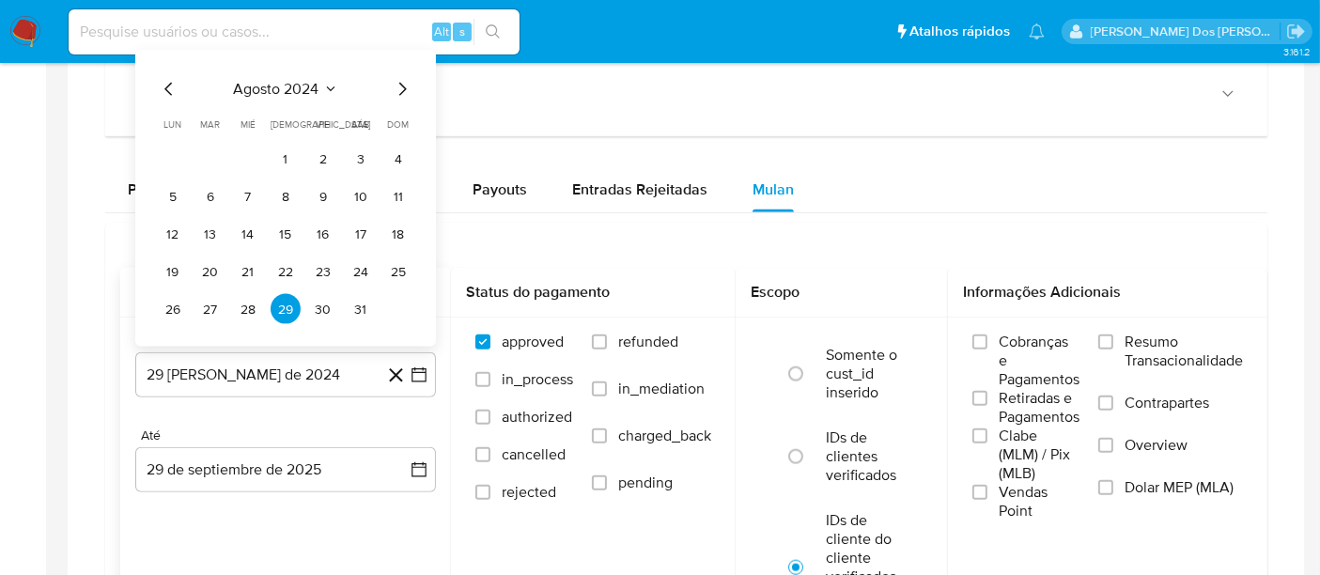
click at [329, 82] on icon "Seleccionar mes y año" at bounding box center [330, 89] width 15 height 15
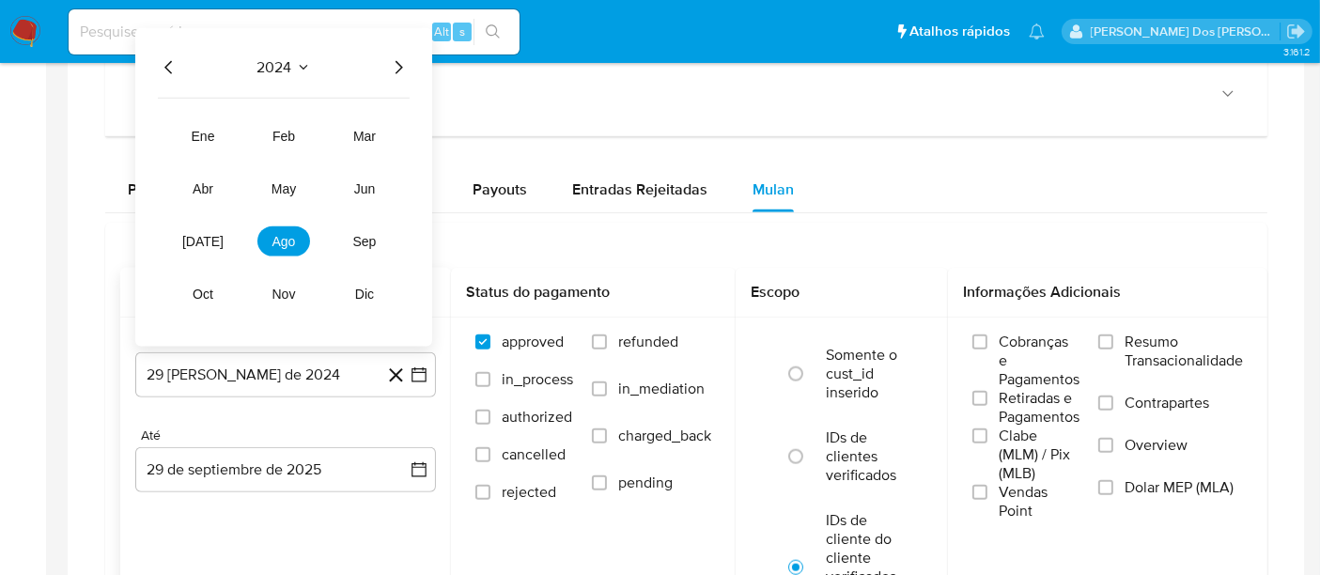
click at [393, 62] on icon "Año siguiente" at bounding box center [398, 67] width 23 height 23
click at [192, 129] on span "ene" at bounding box center [203, 136] width 23 height 15
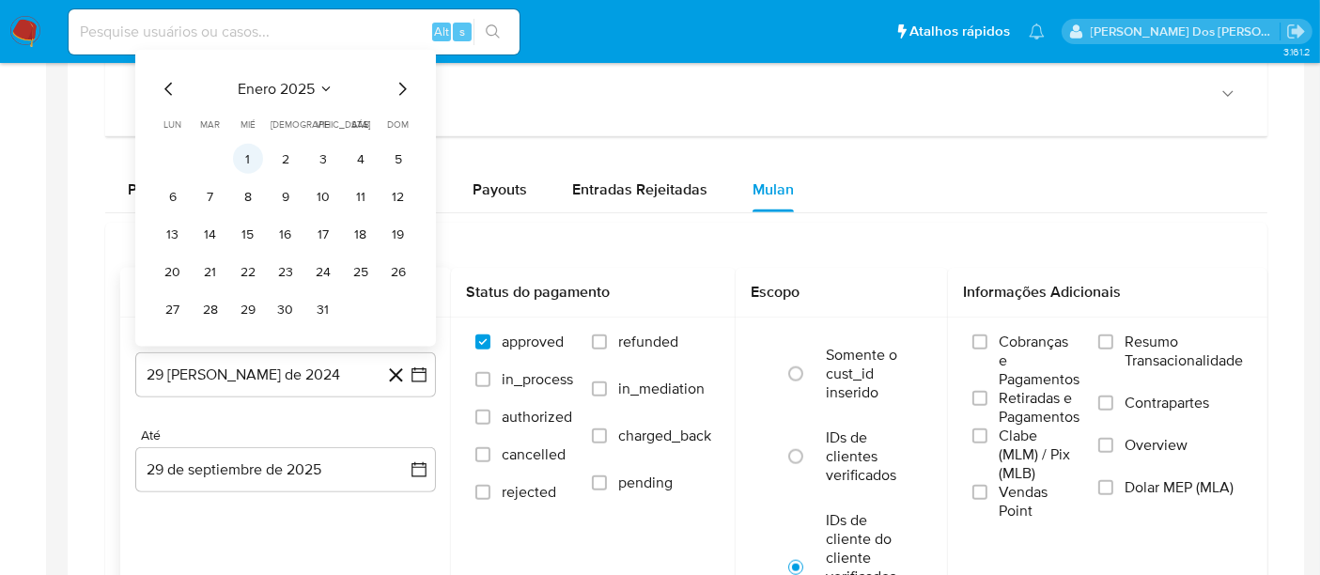
click at [243, 158] on button "1" at bounding box center [248, 159] width 30 height 30
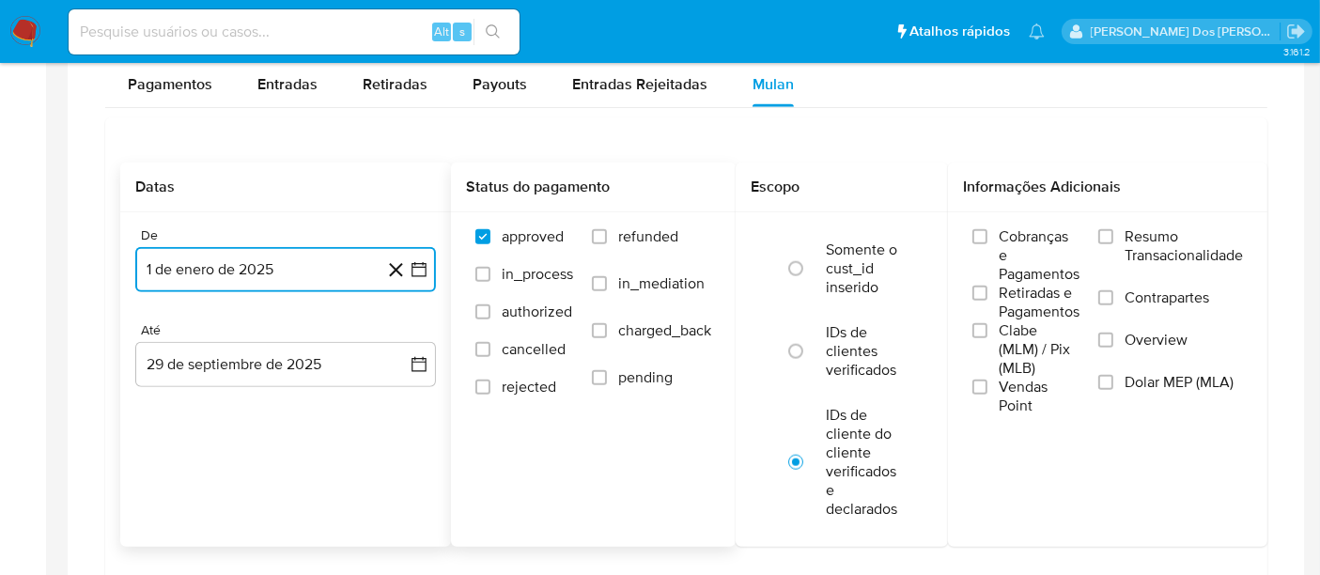
scroll to position [2112, 0]
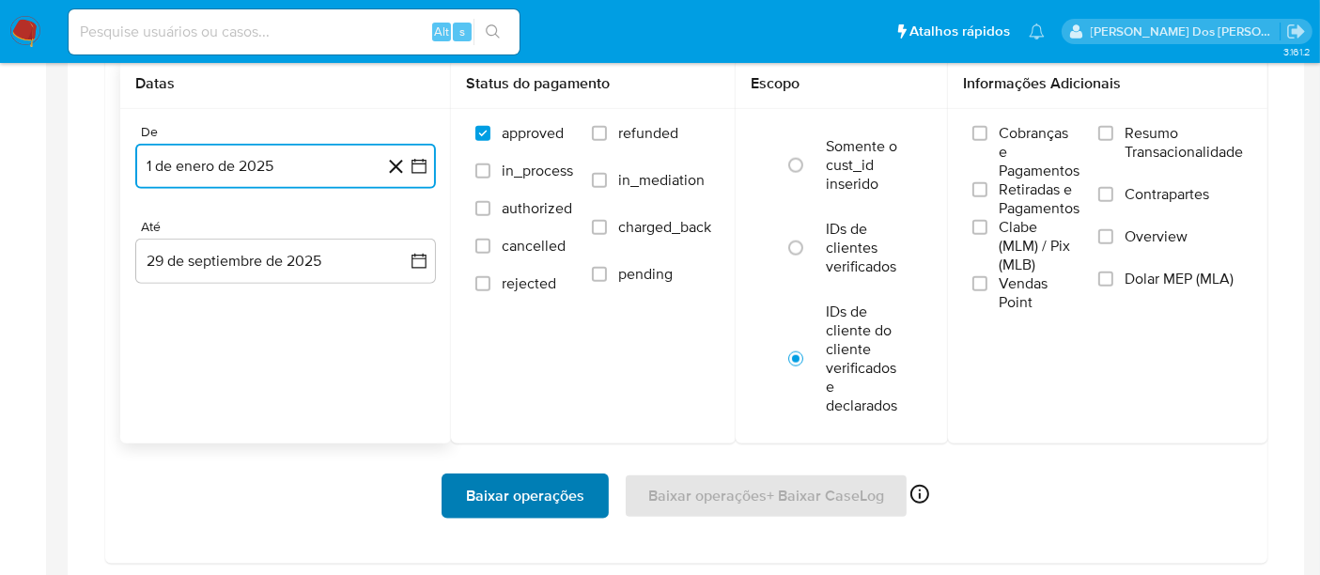
click at [518, 500] on span "Baixar operações" at bounding box center [525, 495] width 118 height 41
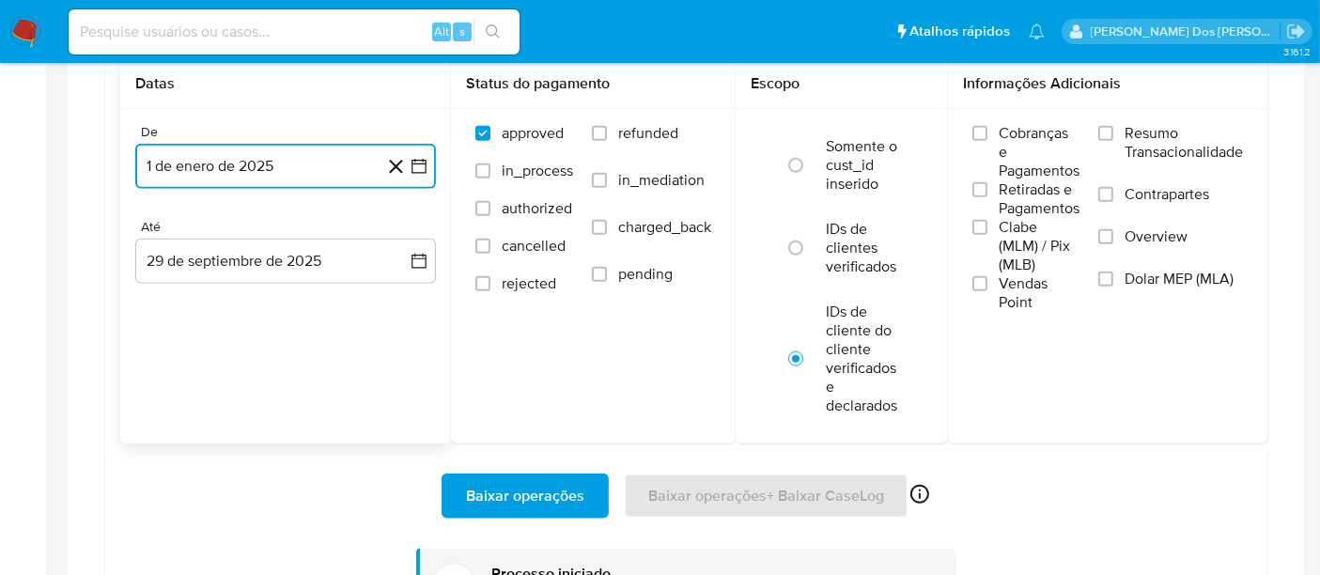
scroll to position [2217, 0]
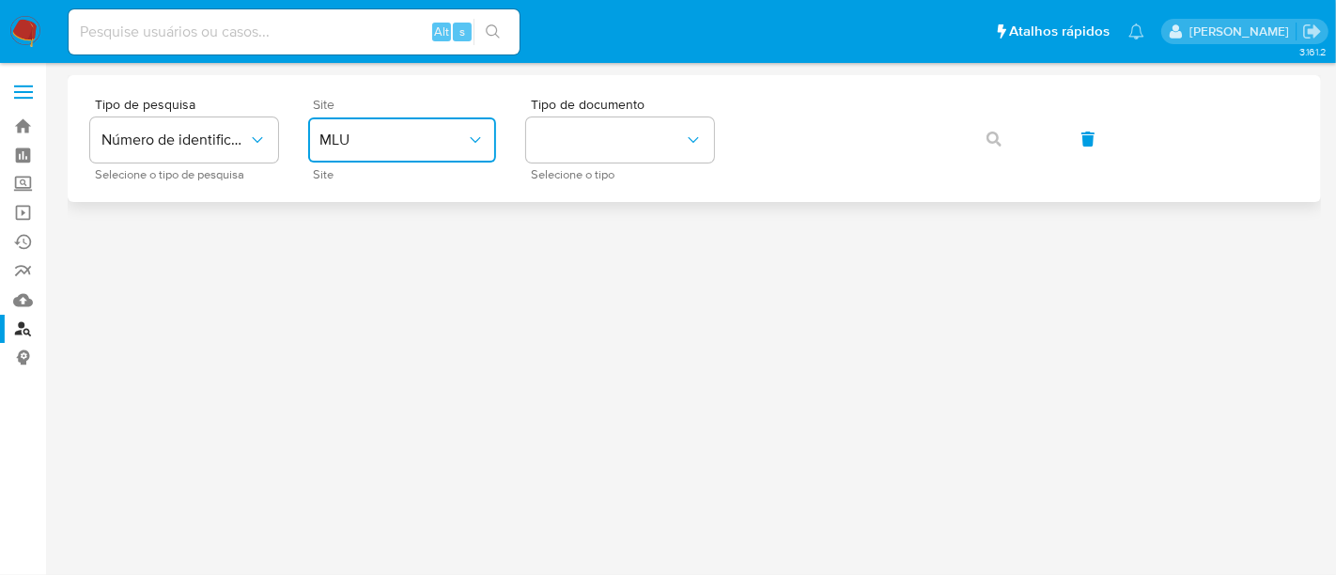
click at [345, 141] on span "MLU" at bounding box center [392, 140] width 147 height 19
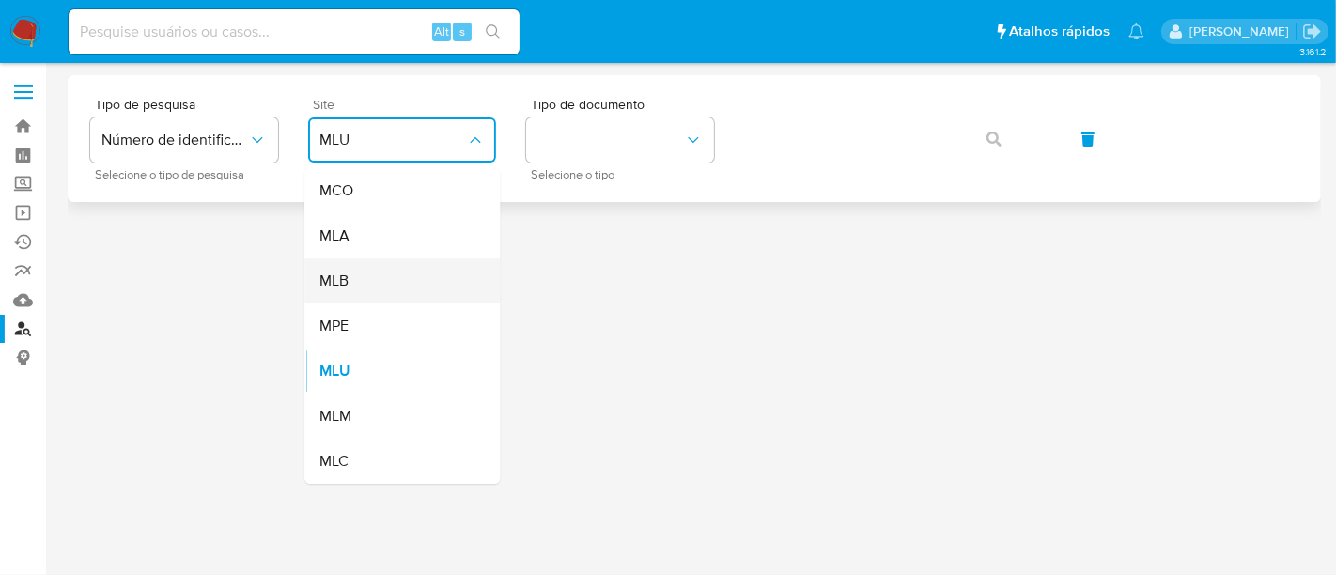
click at [367, 284] on div "MLB" at bounding box center [396, 280] width 154 height 45
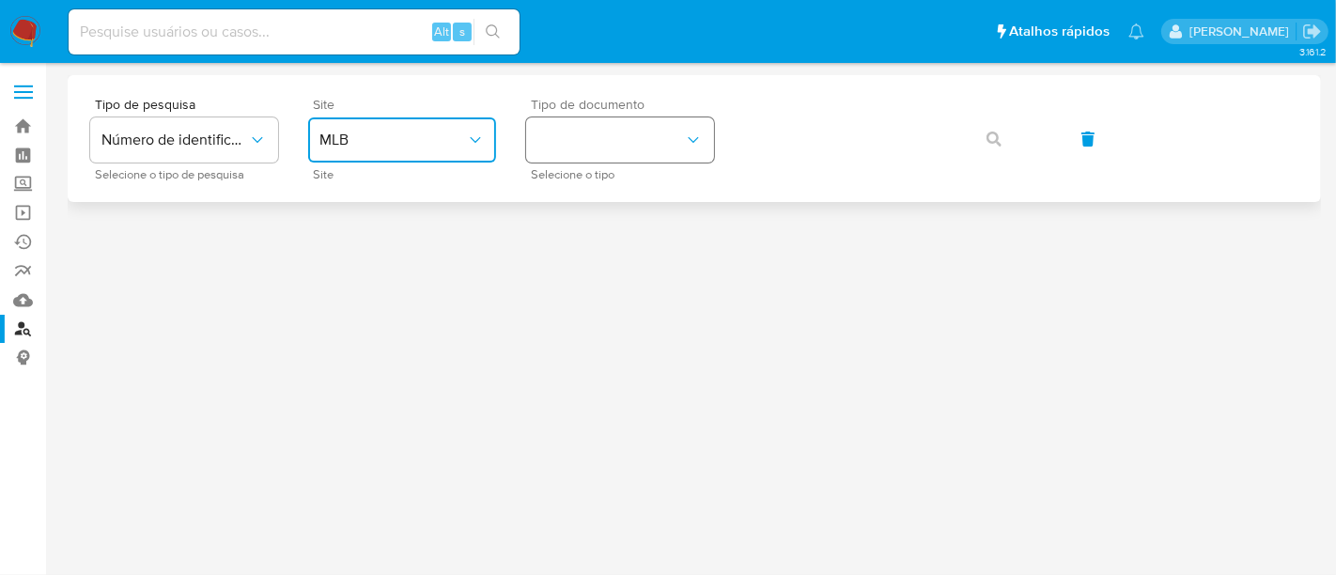
click at [592, 125] on button "identificationType" at bounding box center [620, 139] width 188 height 45
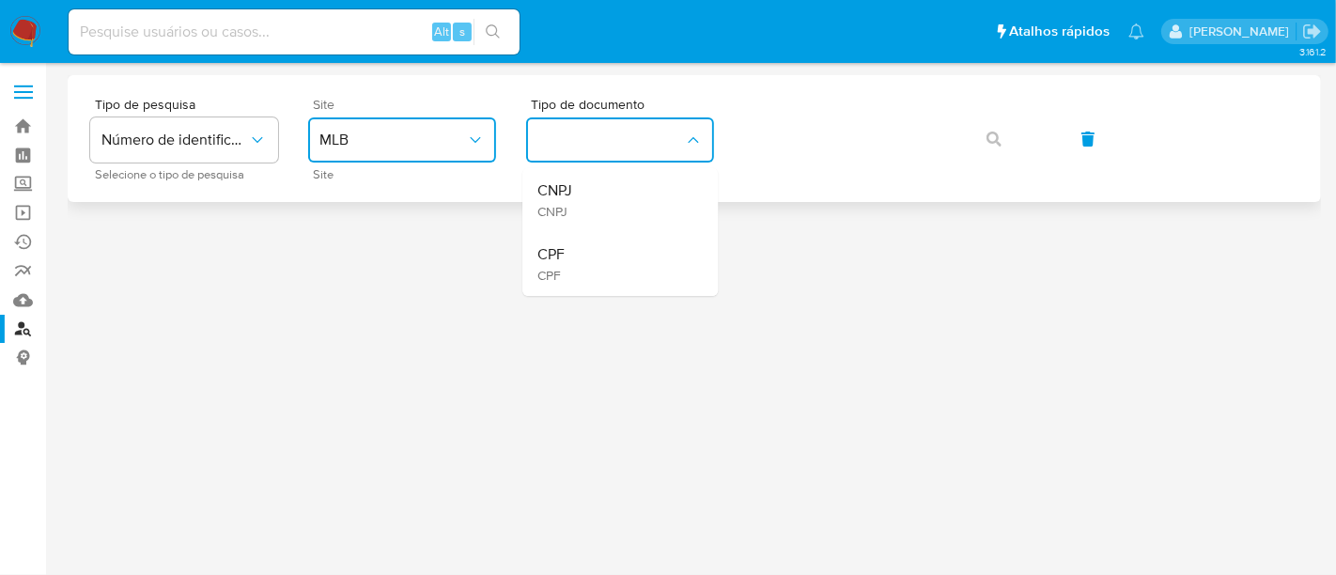
drag, startPoint x: 591, startPoint y: 257, endPoint x: 736, endPoint y: 163, distance: 173.3
click at [592, 258] on div "CPF CPF" at bounding box center [614, 264] width 154 height 64
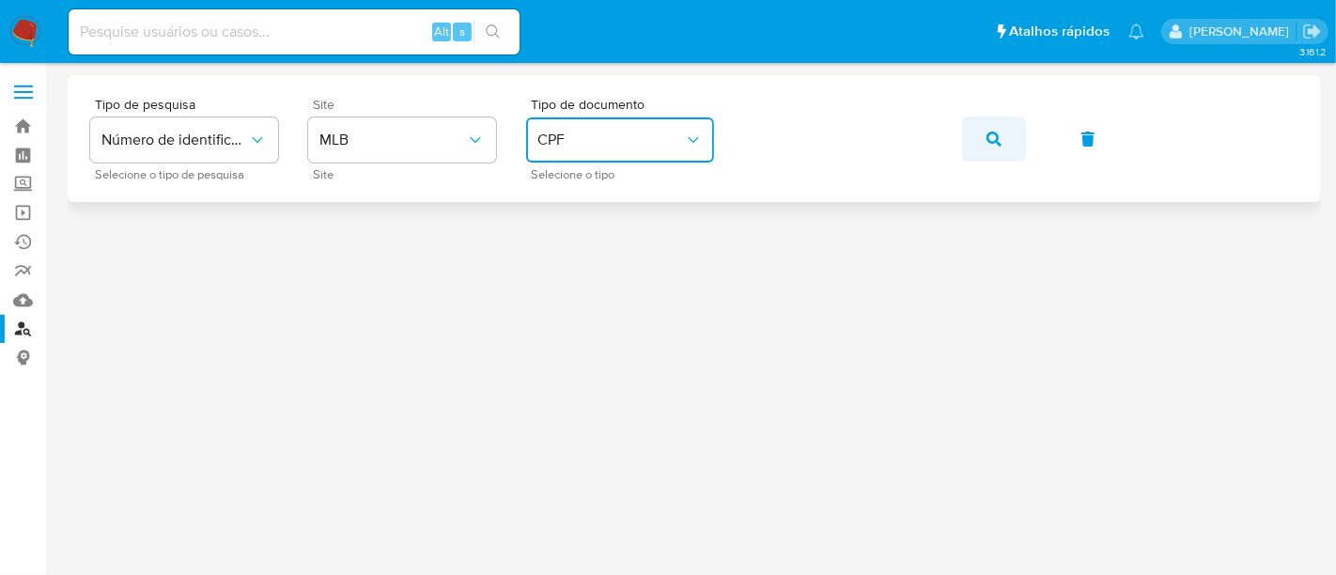
click at [993, 132] on icon "button" at bounding box center [993, 139] width 15 height 15
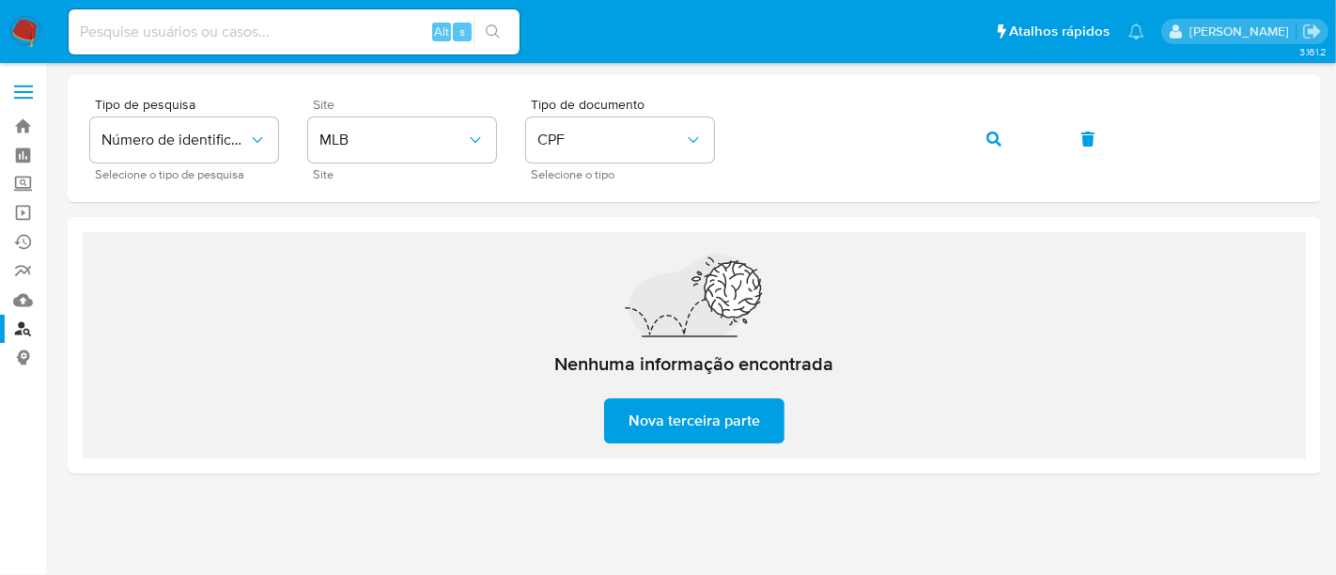
click at [289, 33] on input at bounding box center [294, 32] width 451 height 24
paste input "waBaZrx9gAY1N7yZNbnfxyxh"
type input "waBaZrx9gAY1N7yZNbnfxyxh"
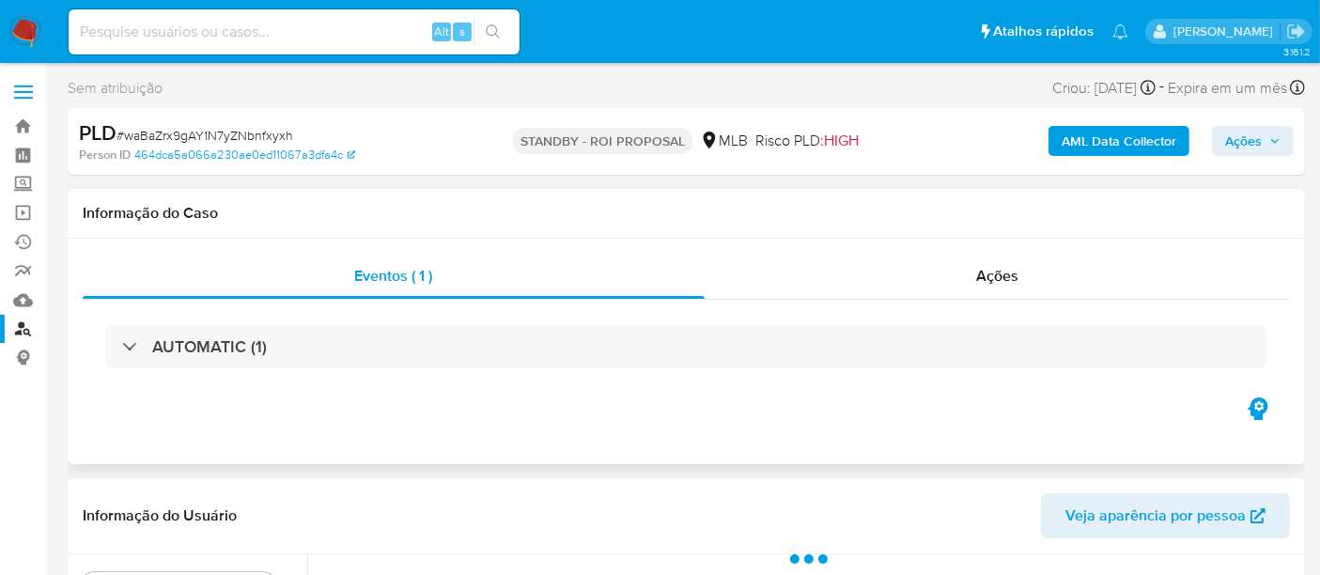
select select "10"
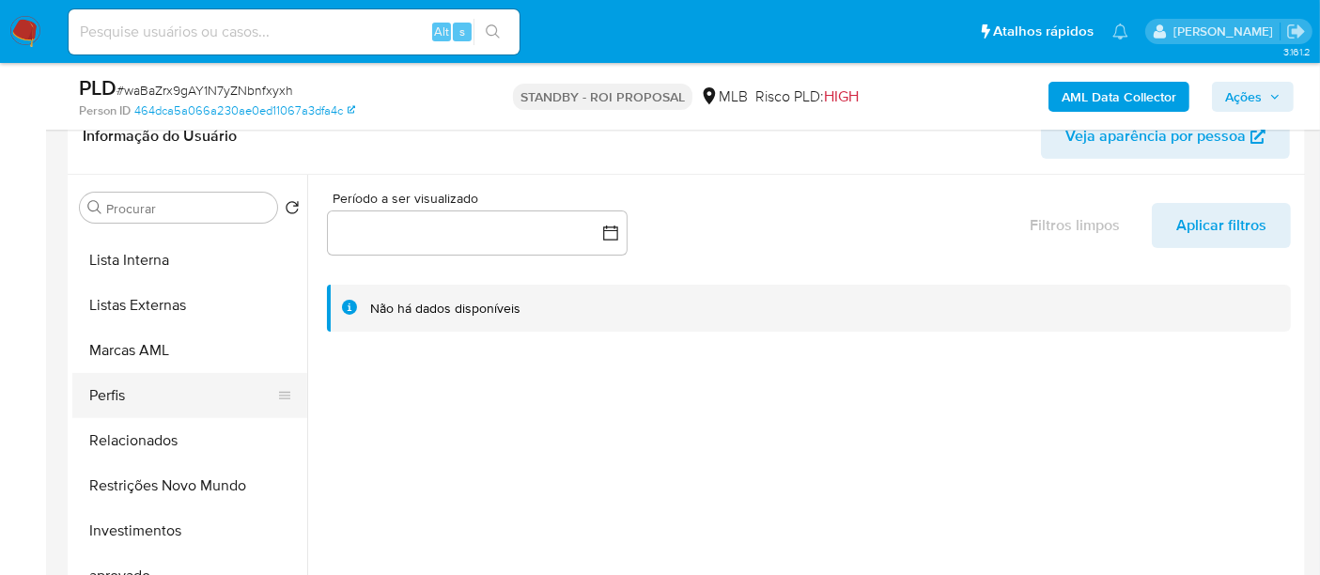
scroll to position [834, 0]
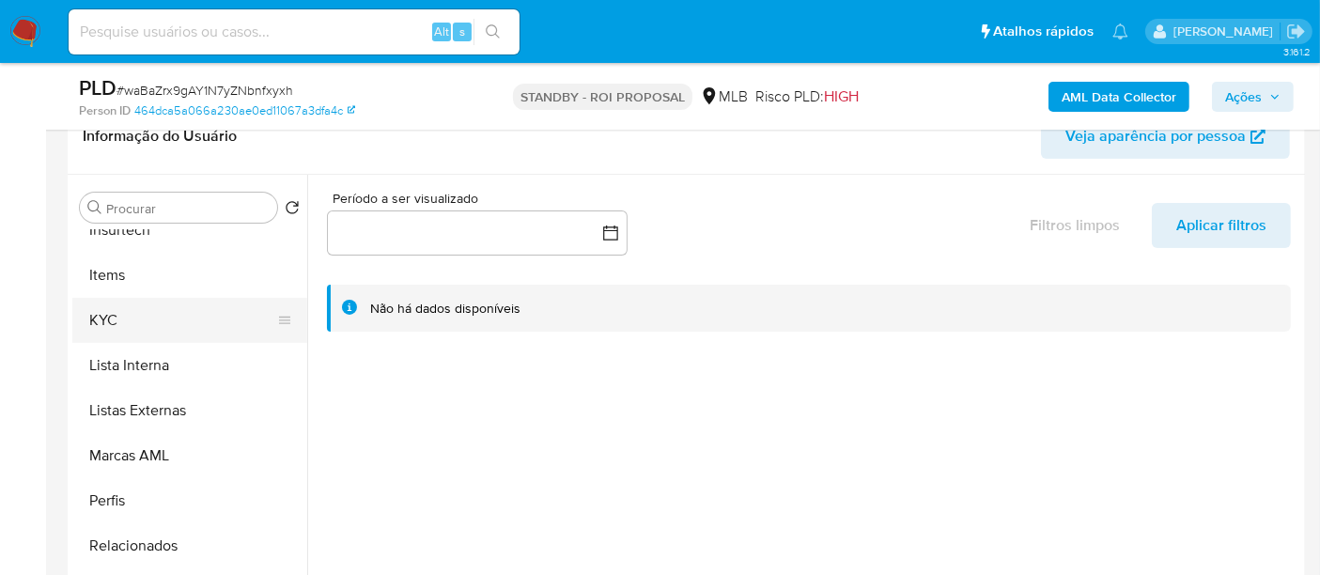
click at [116, 317] on button "KYC" at bounding box center [182, 320] width 220 height 45
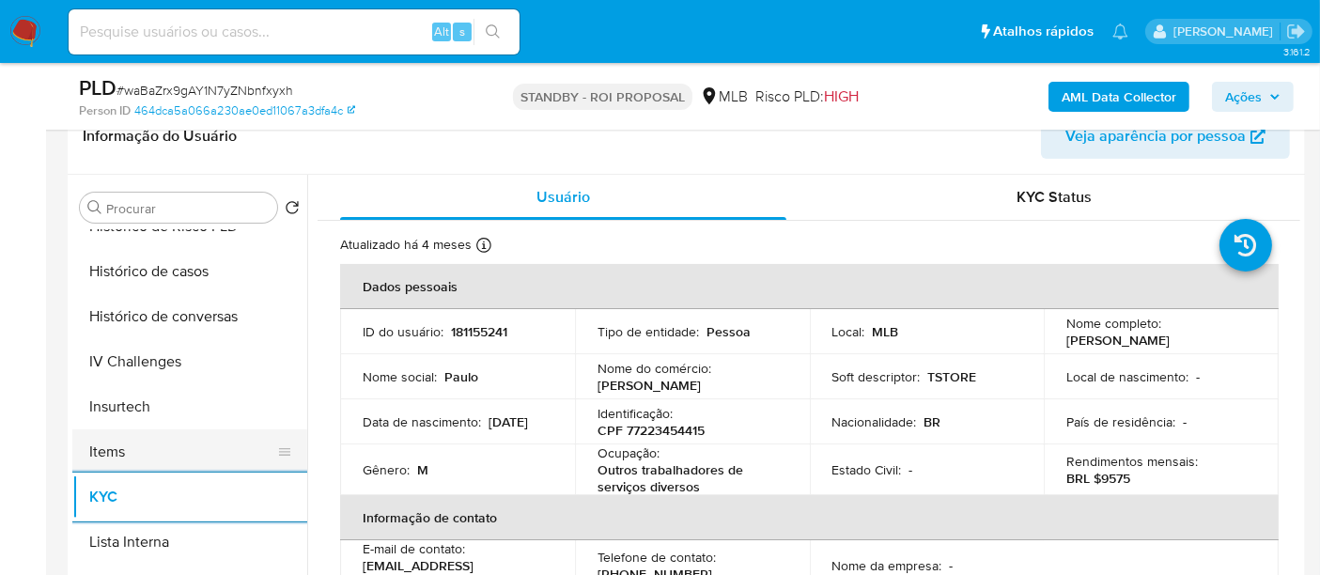
scroll to position [626, 0]
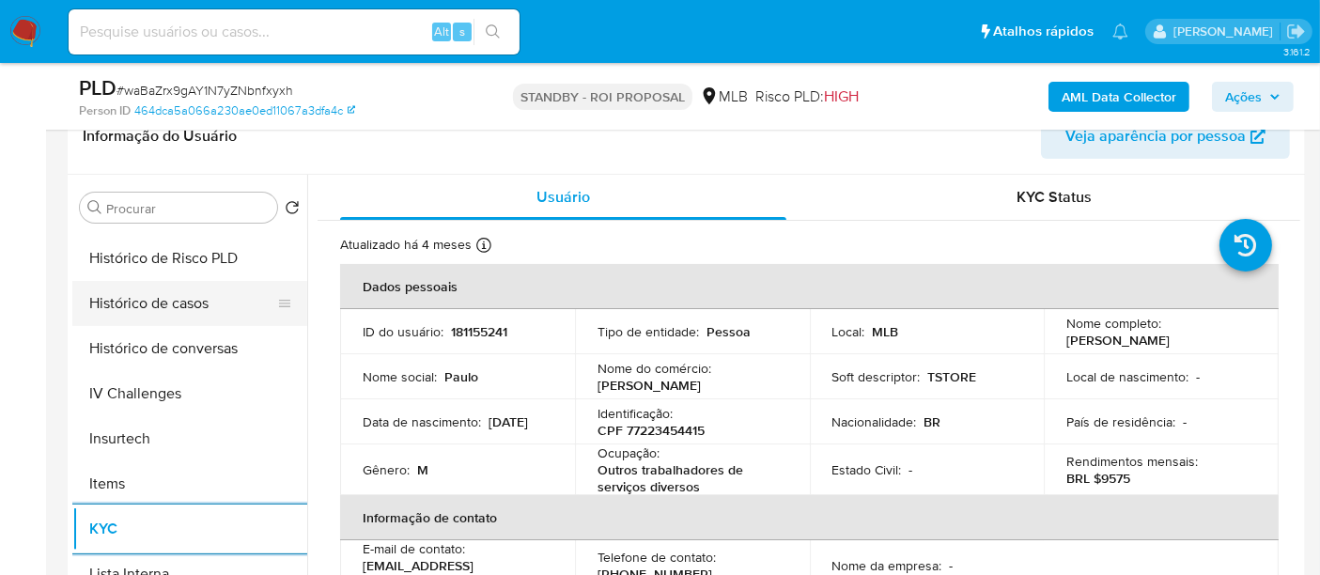
click at [166, 311] on button "Histórico de casos" at bounding box center [182, 303] width 220 height 45
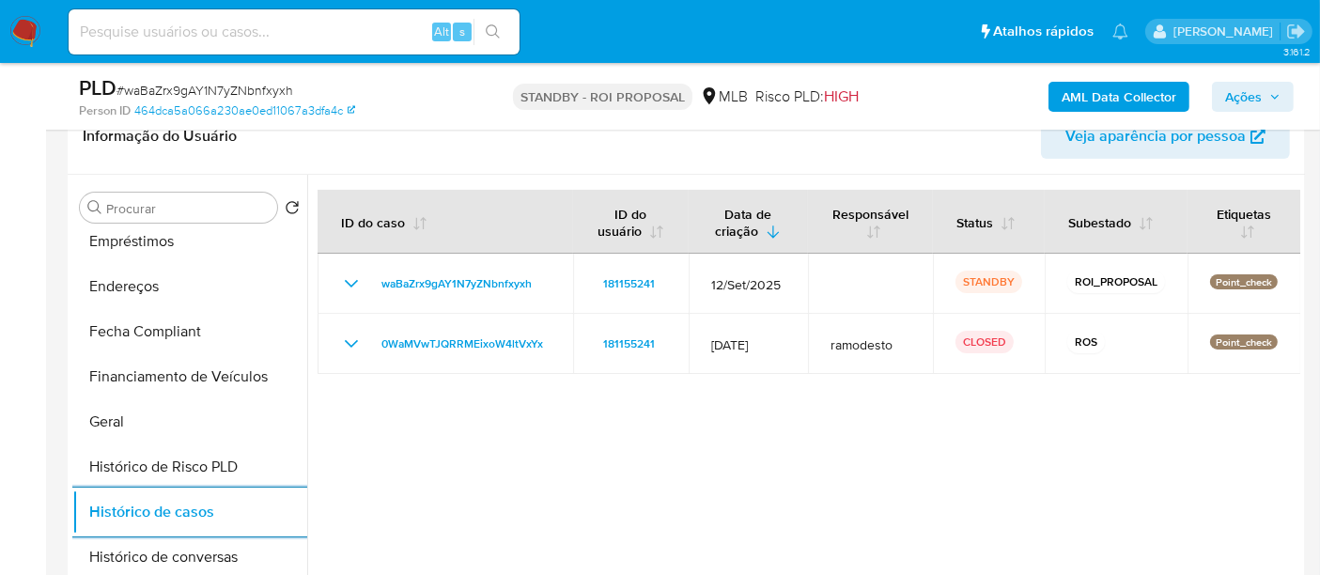
scroll to position [313, 0]
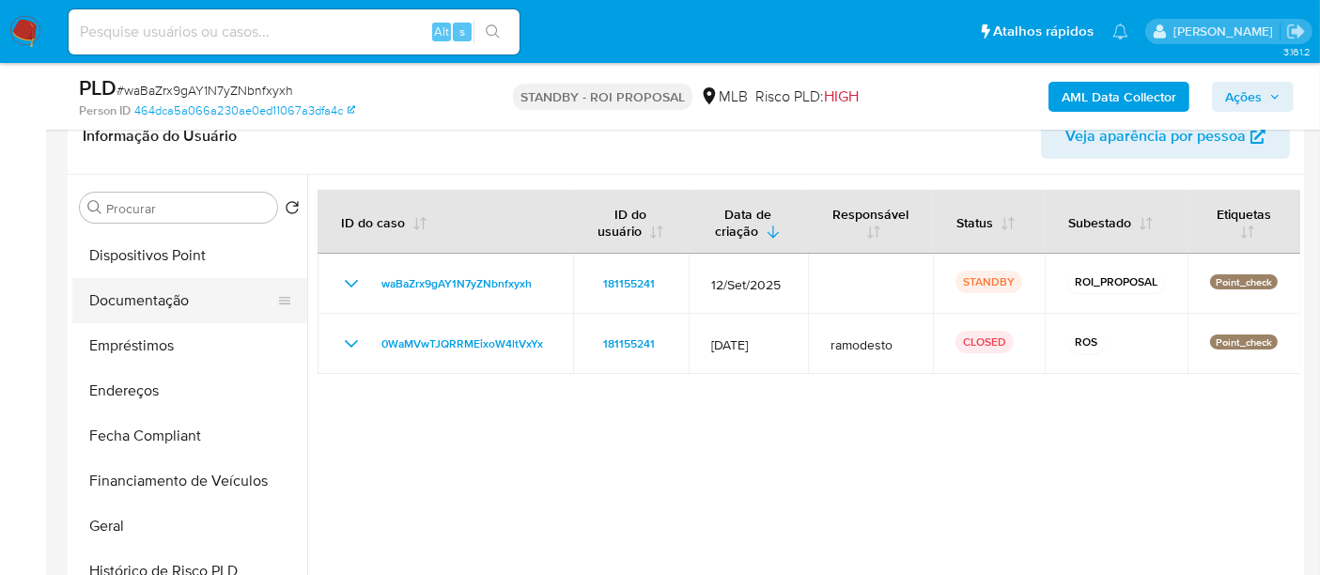
click at [157, 300] on button "Documentação" at bounding box center [182, 300] width 220 height 45
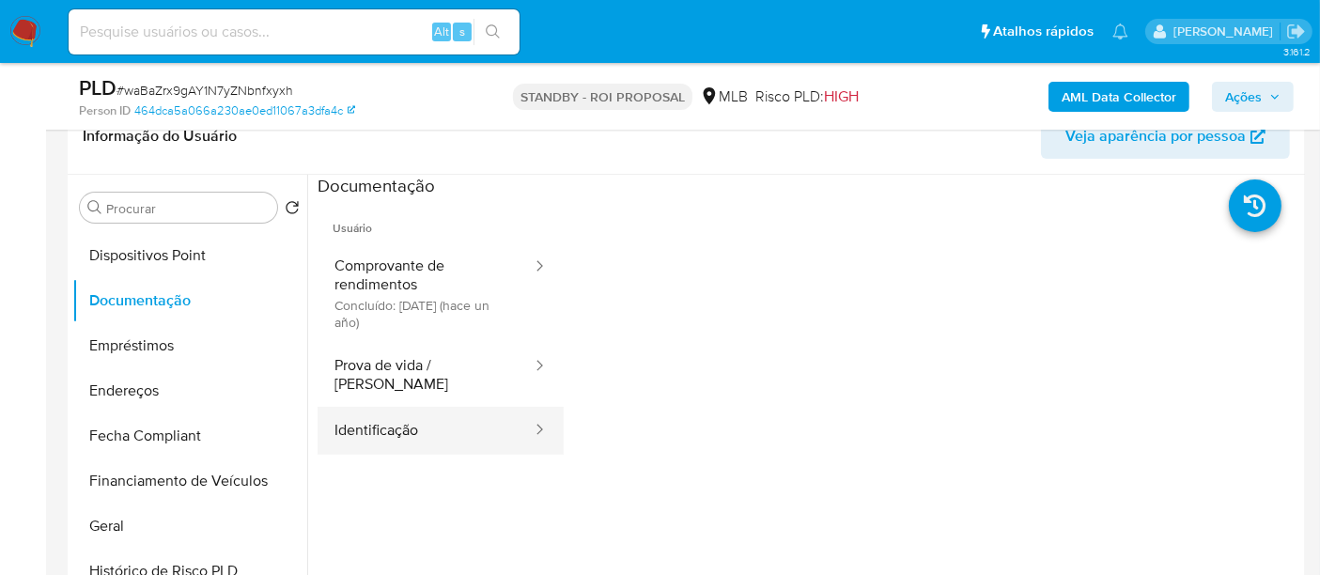
click at [388, 409] on button "Identificação" at bounding box center [425, 431] width 216 height 48
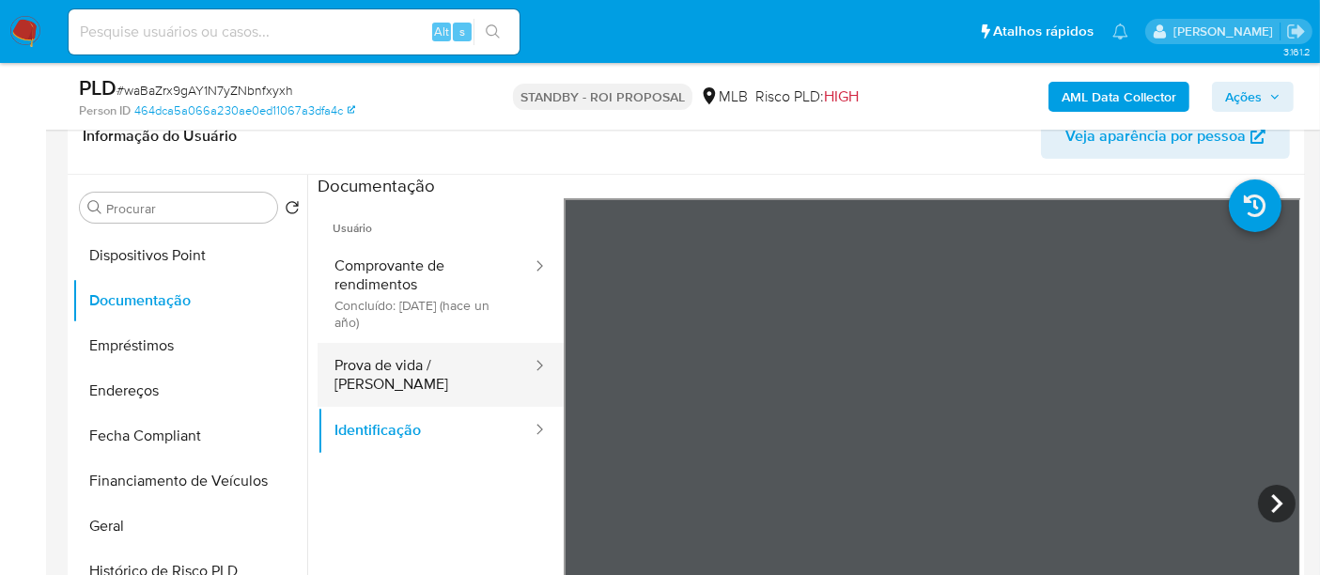
click at [430, 365] on button "Prova de vida / [PERSON_NAME]" at bounding box center [425, 375] width 216 height 64
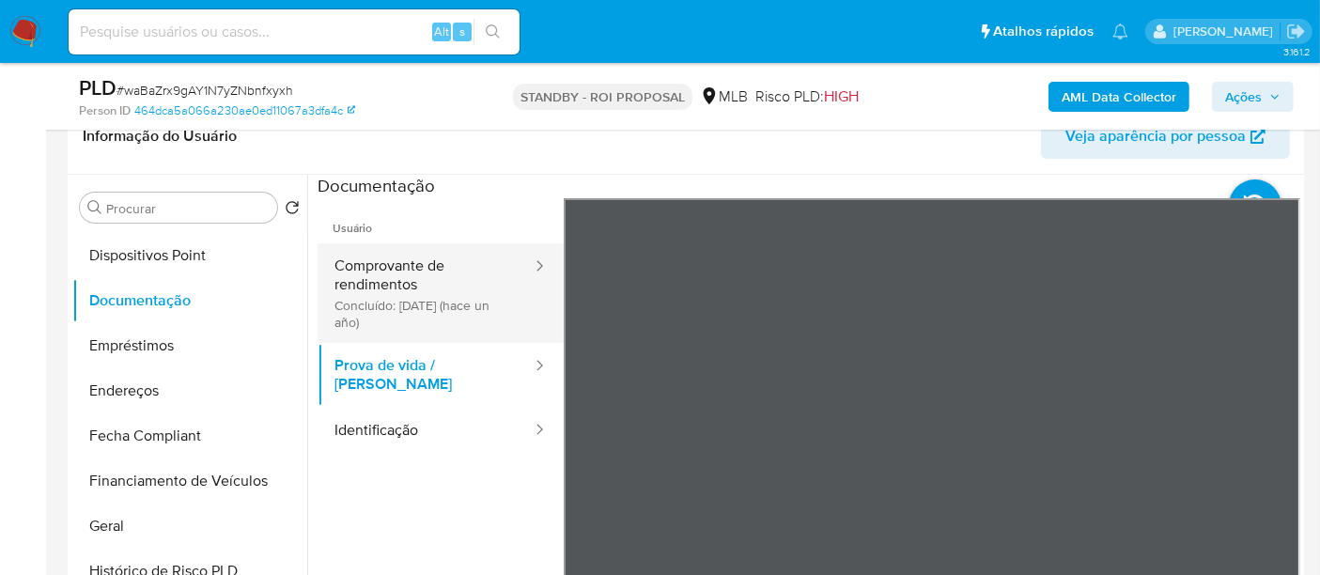
click at [392, 296] on button "Comprovante de rendimentos Concluído: [DATE] (hace un año)" at bounding box center [425, 293] width 216 height 100
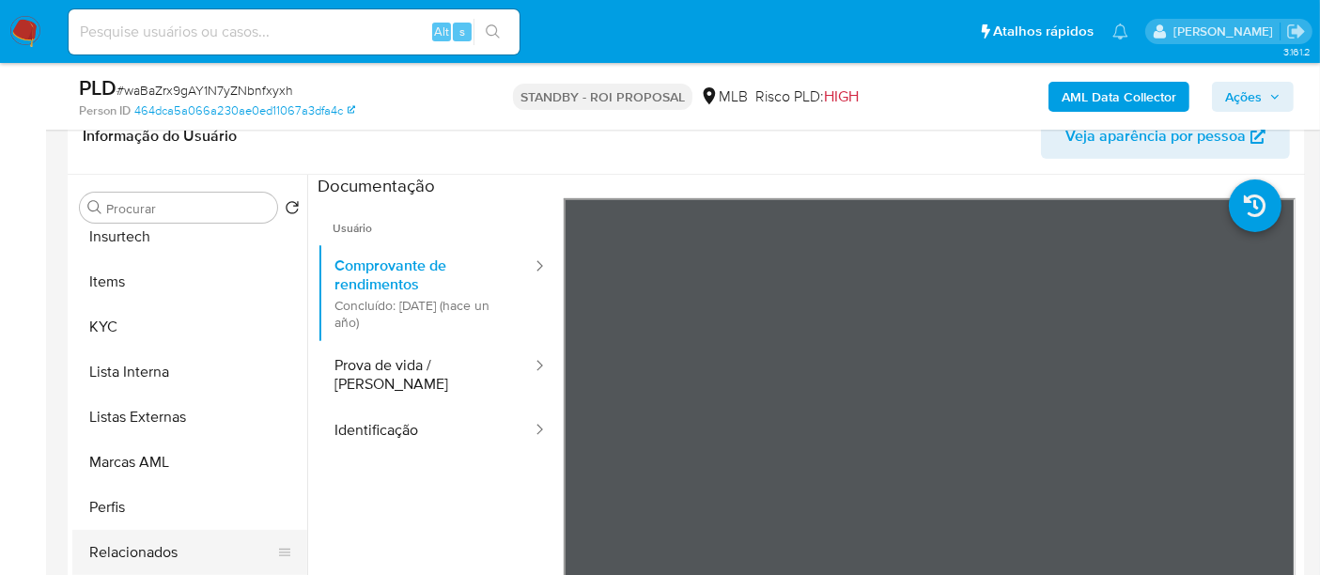
scroll to position [939, 0]
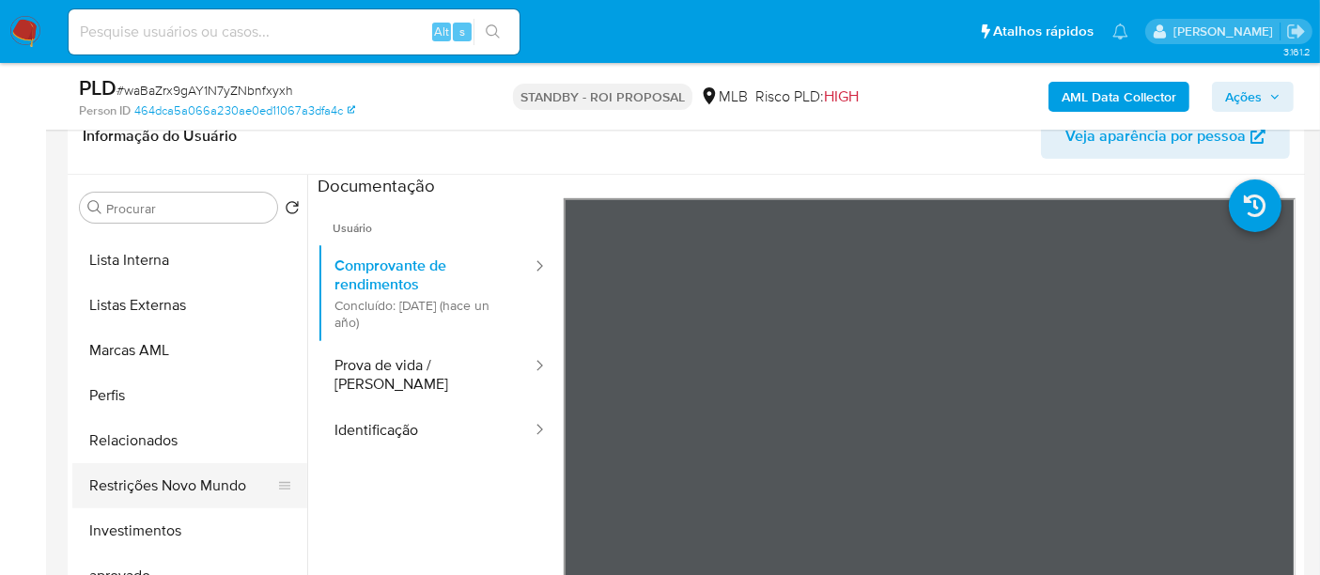
click at [196, 492] on button "Restrições Novo Mundo" at bounding box center [182, 485] width 220 height 45
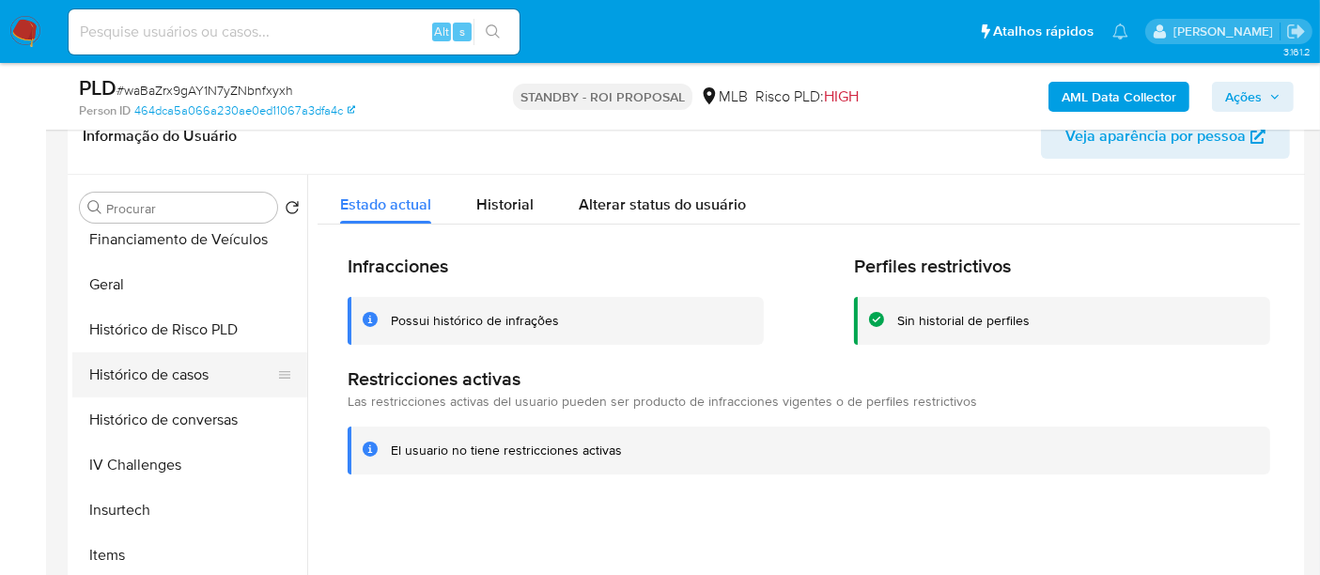
scroll to position [521, 0]
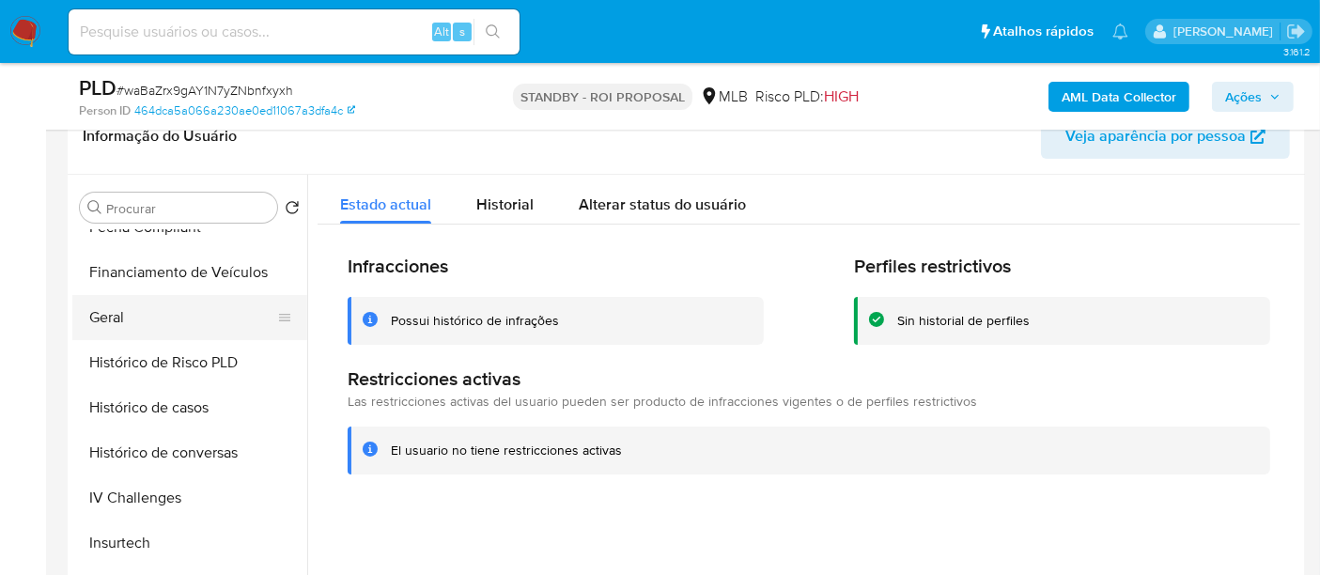
click at [125, 312] on button "Geral" at bounding box center [182, 317] width 220 height 45
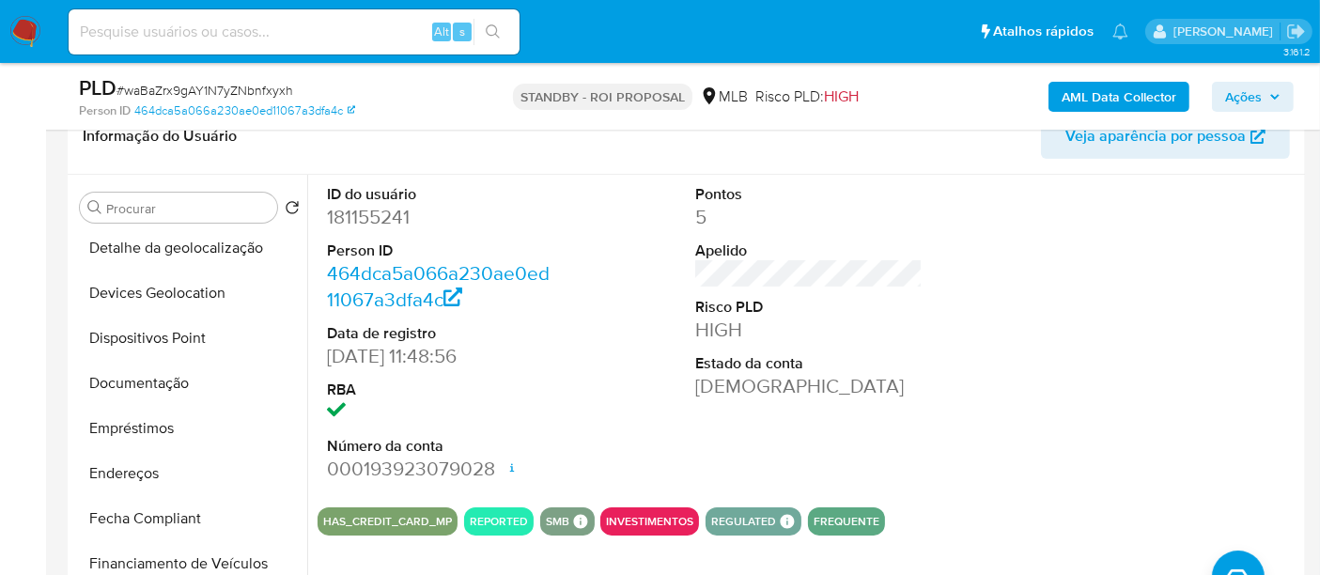
scroll to position [209, 0]
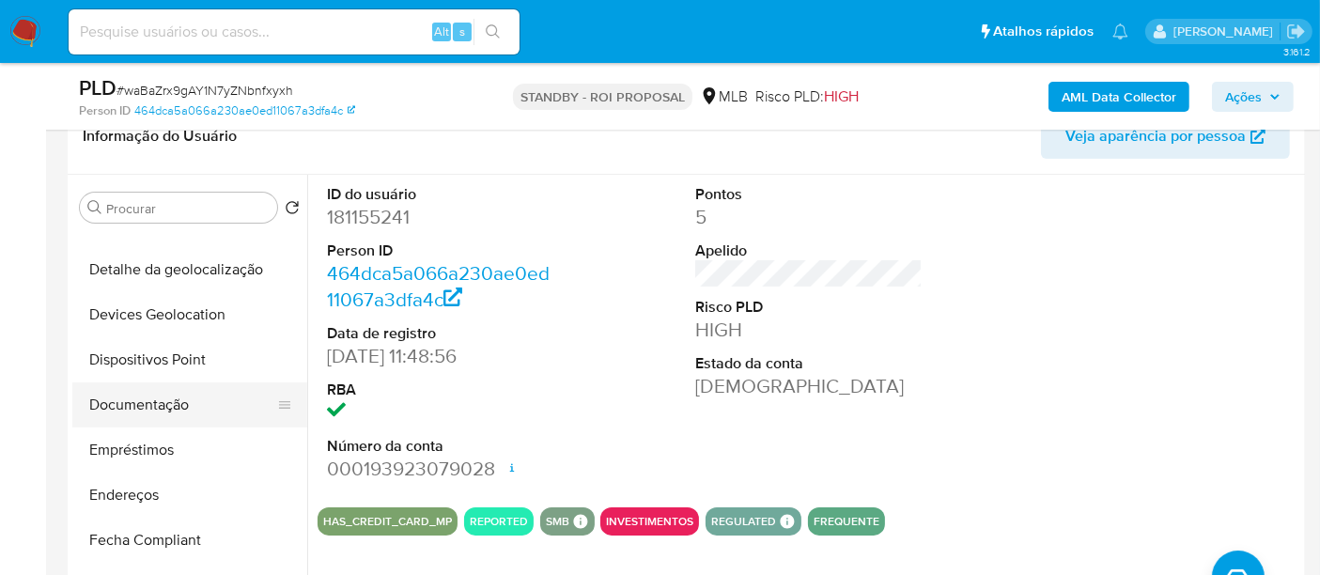
click at [190, 396] on button "Documentação" at bounding box center [182, 404] width 220 height 45
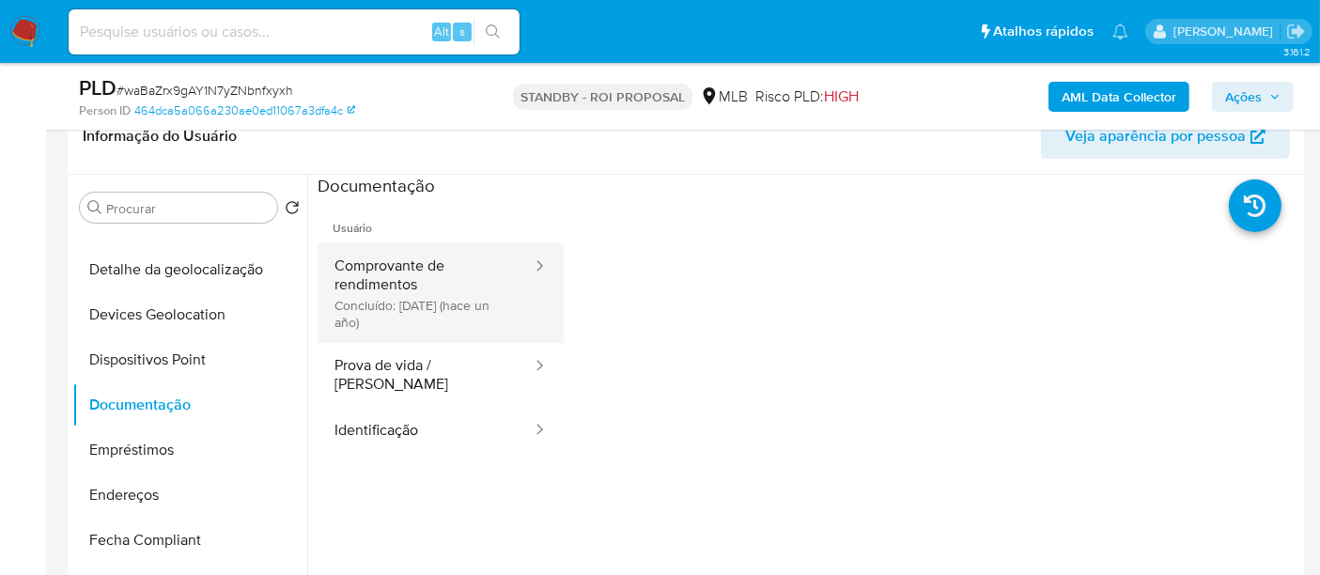
click at [382, 316] on button "Comprovante de rendimentos Concluído: [DATE] (hace un año)" at bounding box center [425, 293] width 216 height 100
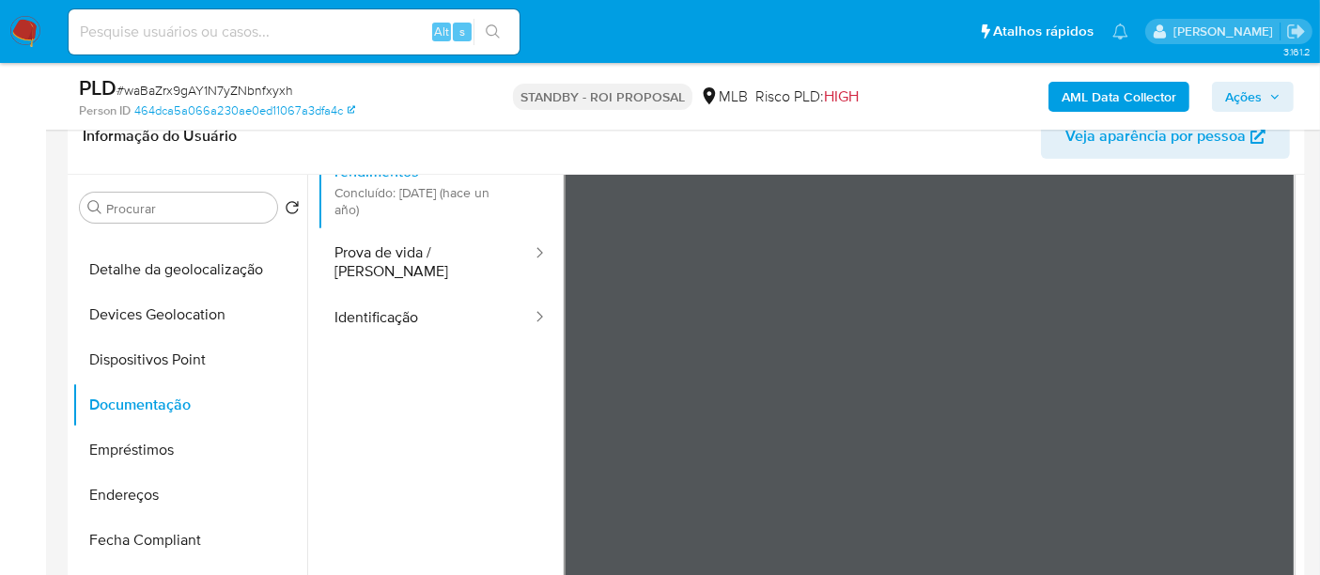
scroll to position [163, 0]
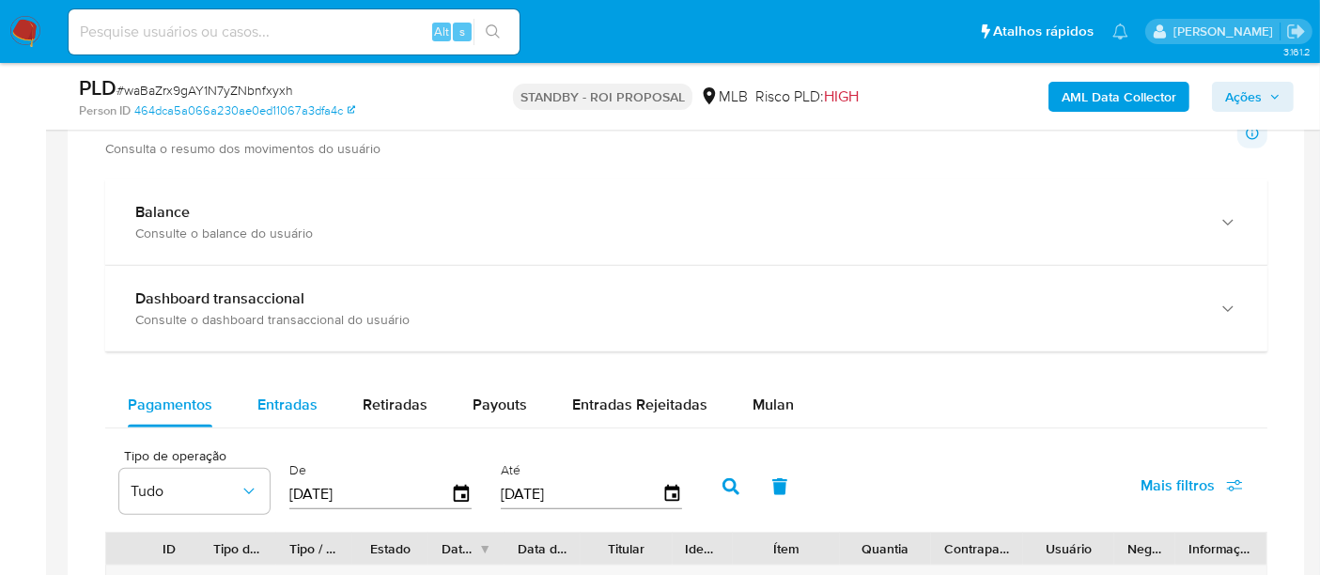
click at [289, 401] on span "Entradas" at bounding box center [287, 405] width 60 height 22
select select "10"
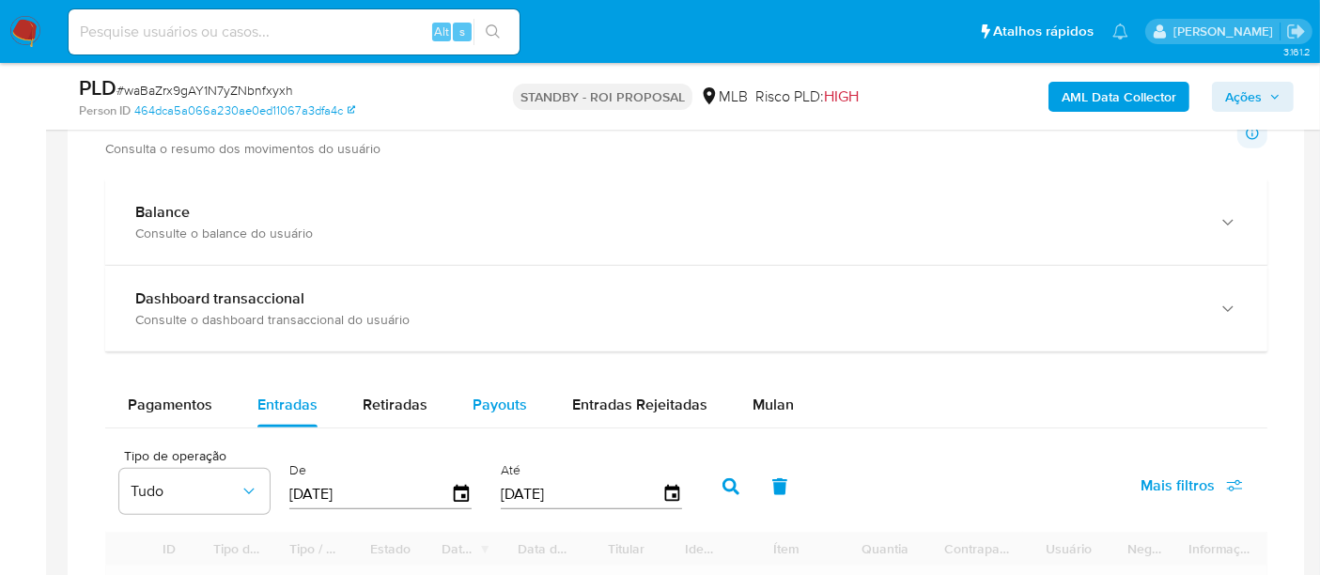
scroll to position [1461, 0]
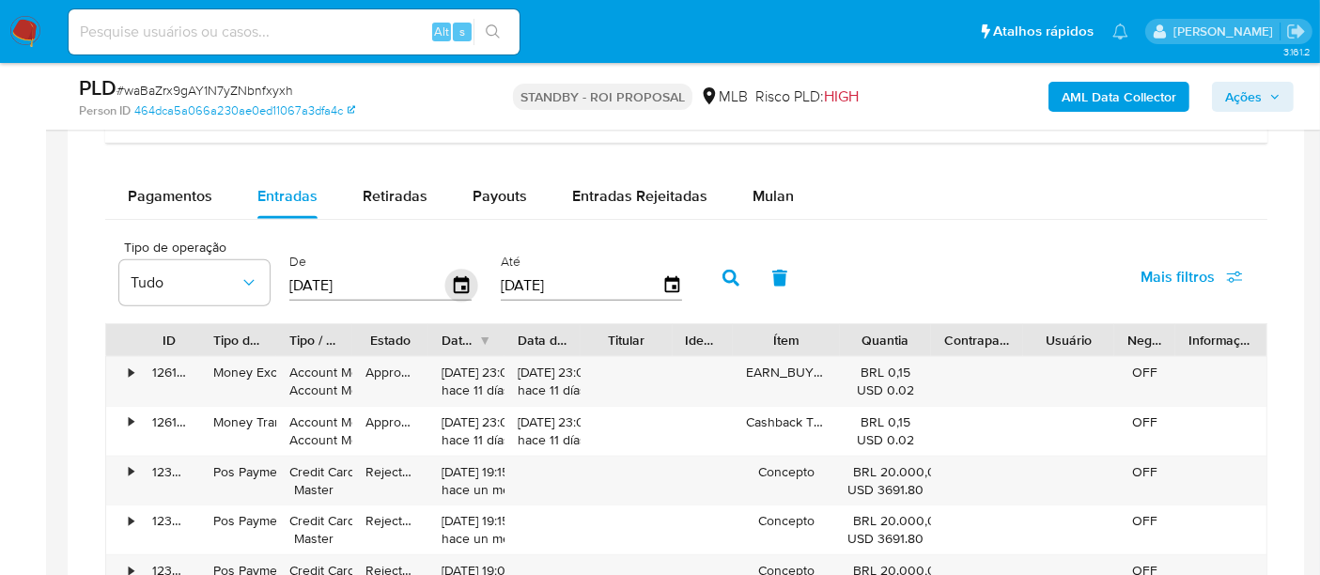
click at [456, 279] on icon "button" at bounding box center [461, 285] width 33 height 33
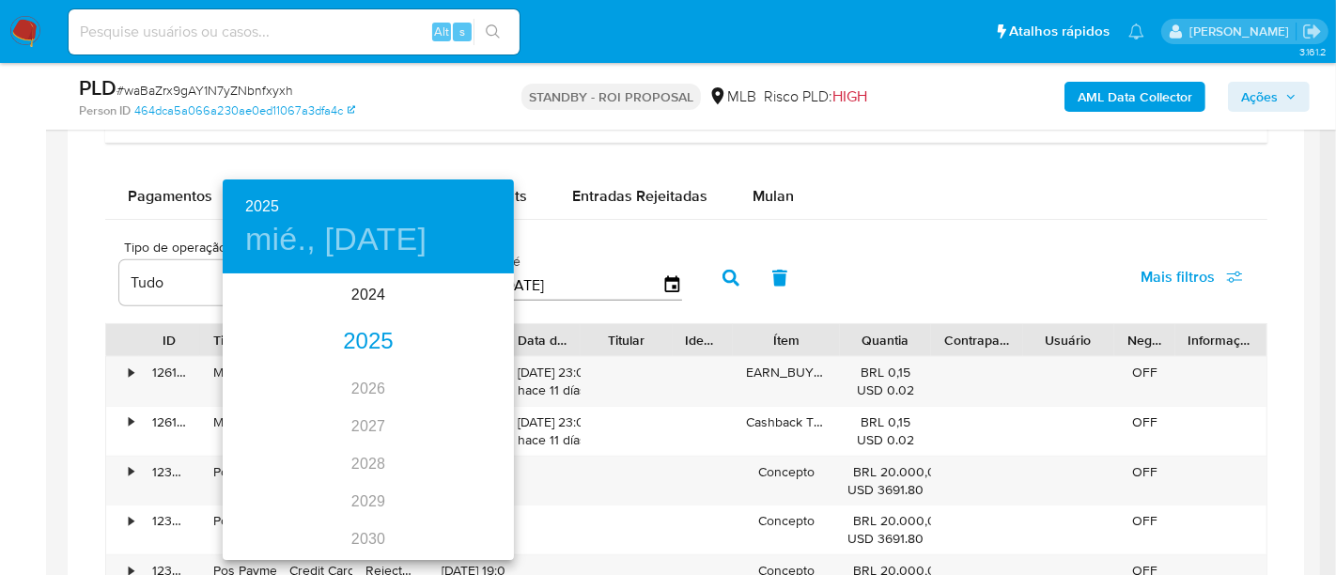
click at [382, 339] on div "2025" at bounding box center [368, 342] width 291 height 38
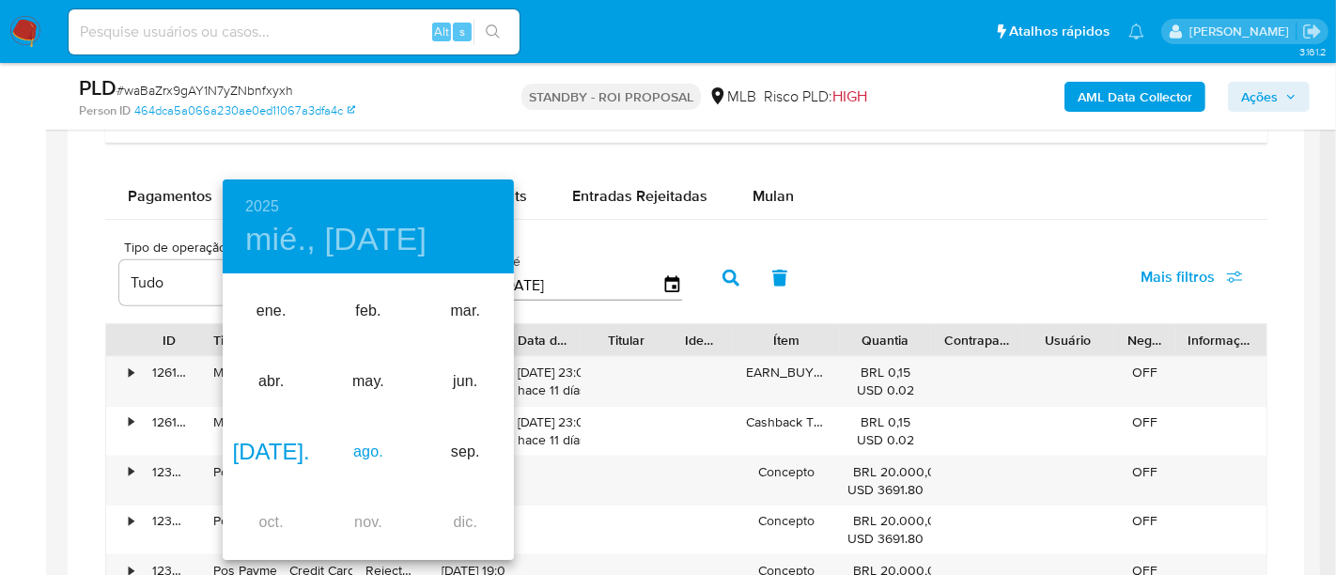
click at [364, 446] on div "ago." at bounding box center [367, 452] width 97 height 70
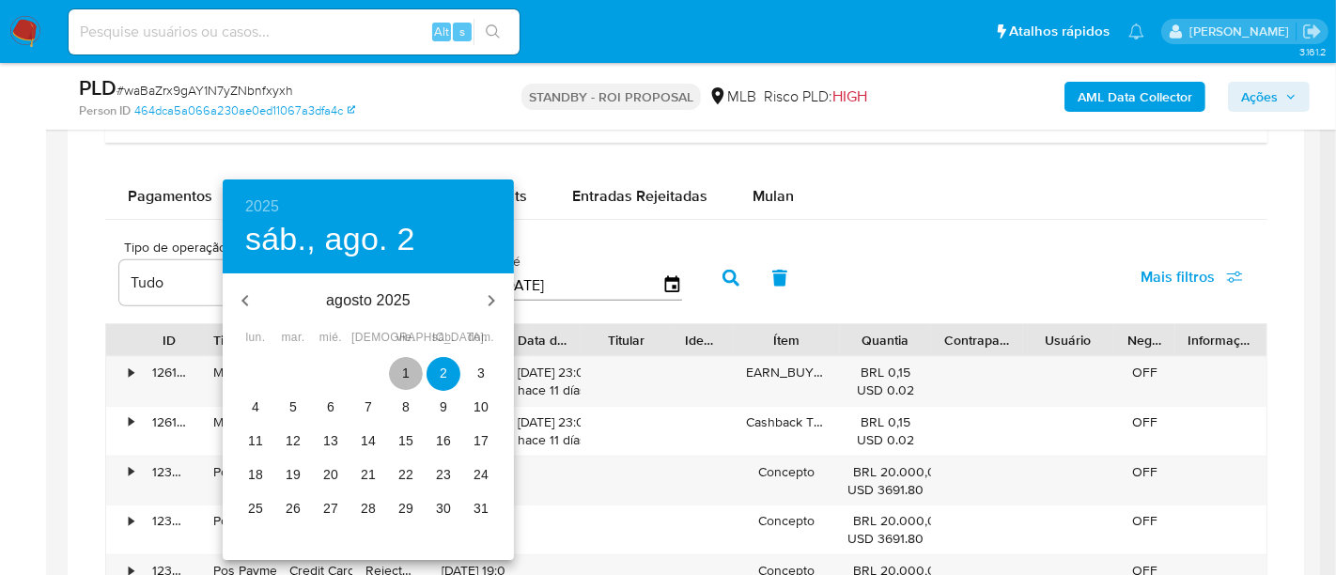
click at [398, 378] on span "1" at bounding box center [406, 373] width 34 height 19
type input "[DATE]"
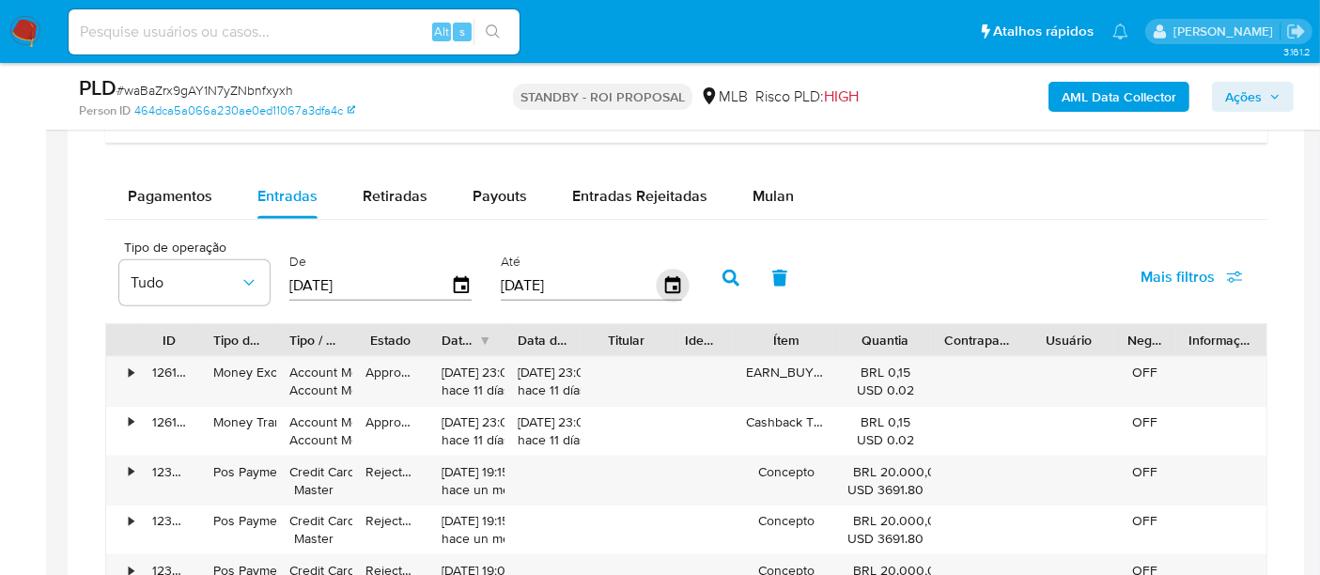
click at [660, 280] on icon "button" at bounding box center [672, 285] width 33 height 33
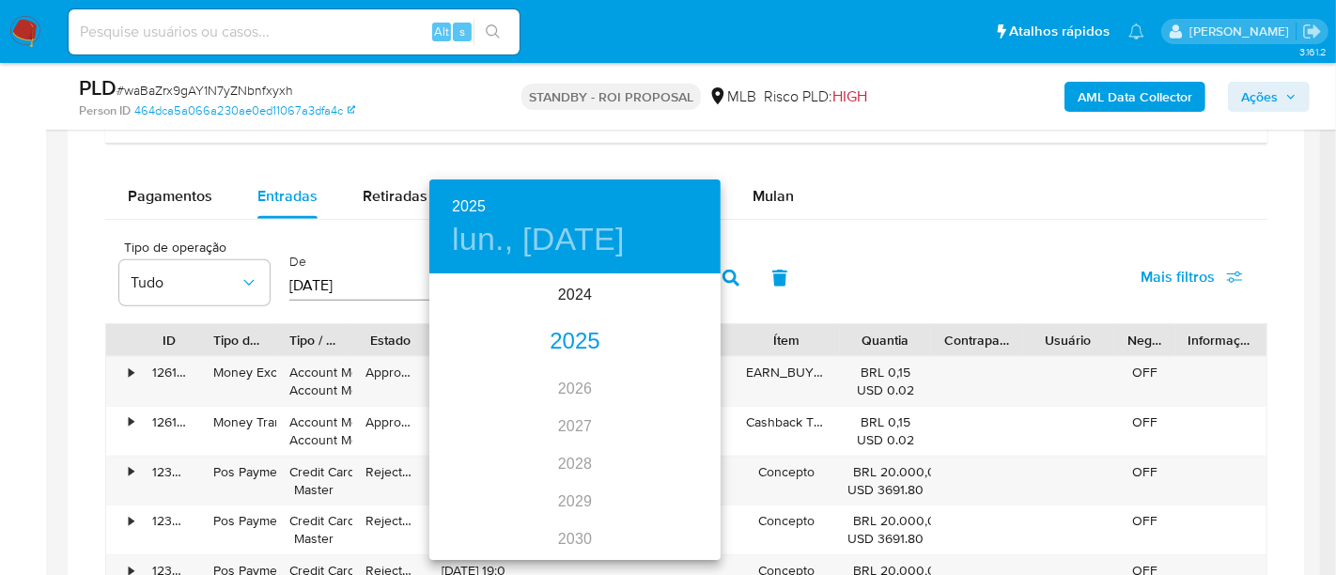
click at [580, 349] on div "2025" at bounding box center [574, 342] width 291 height 38
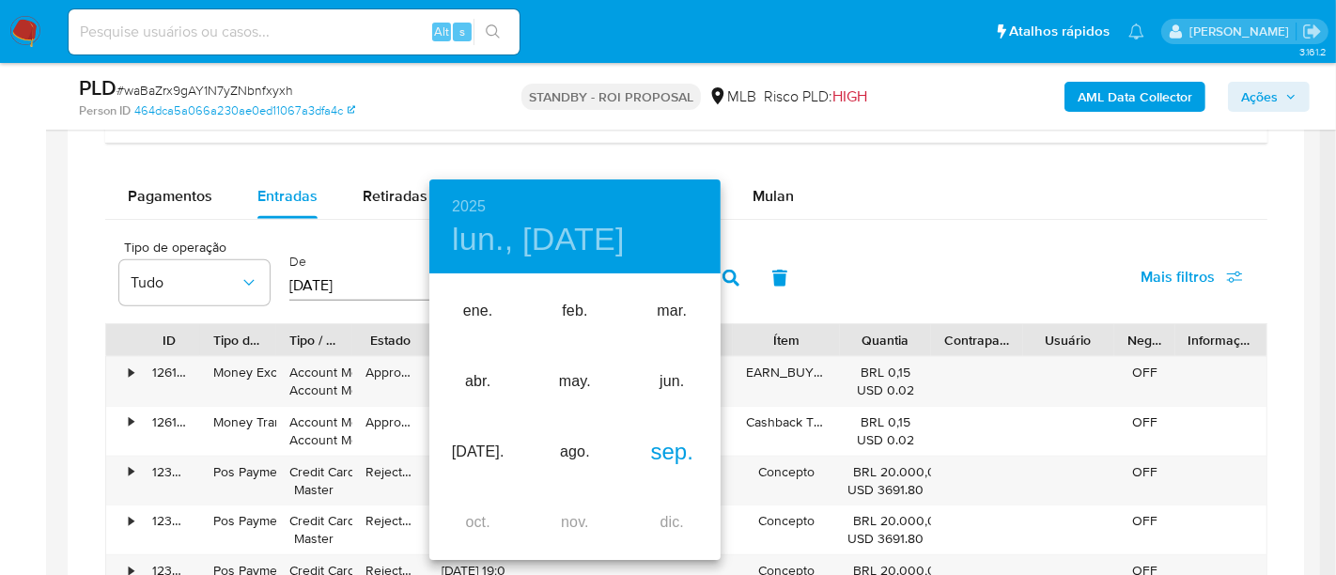
click at [653, 449] on div "sep." at bounding box center [672, 452] width 97 height 70
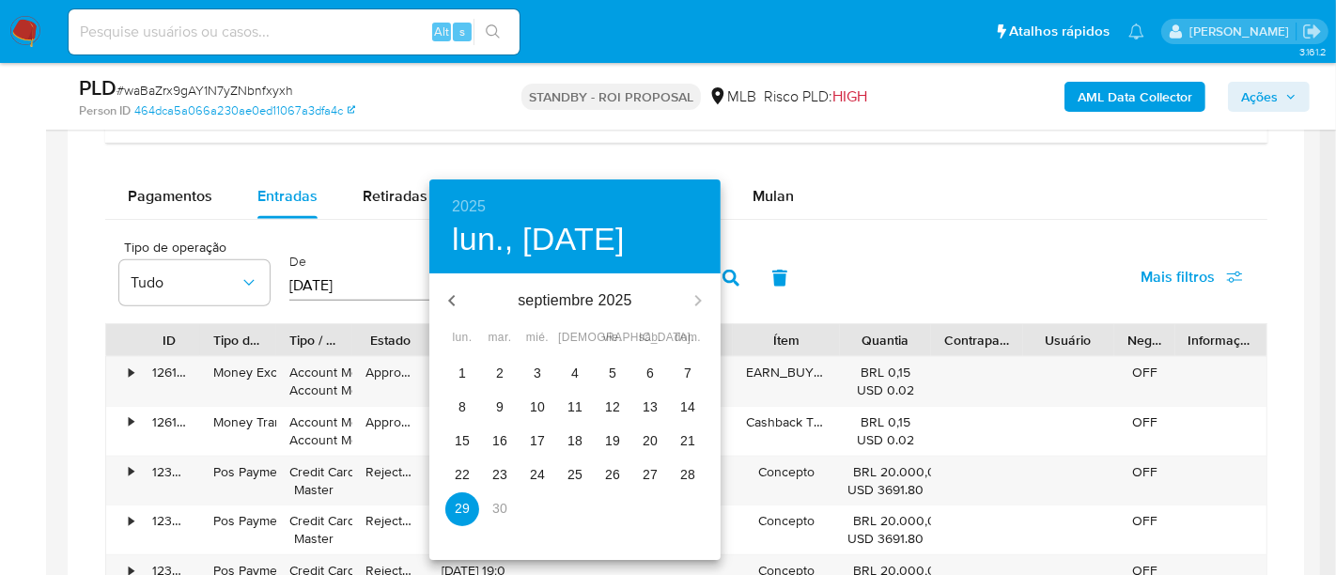
click at [618, 479] on p "26" at bounding box center [612, 474] width 15 height 19
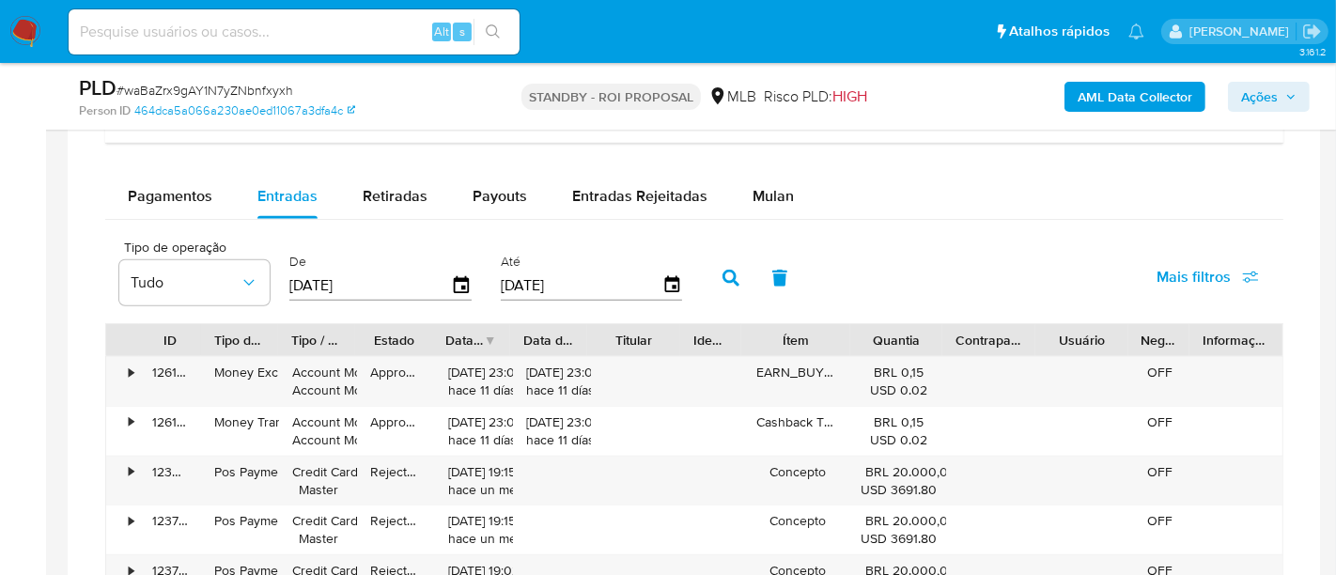
type input "[DATE]"
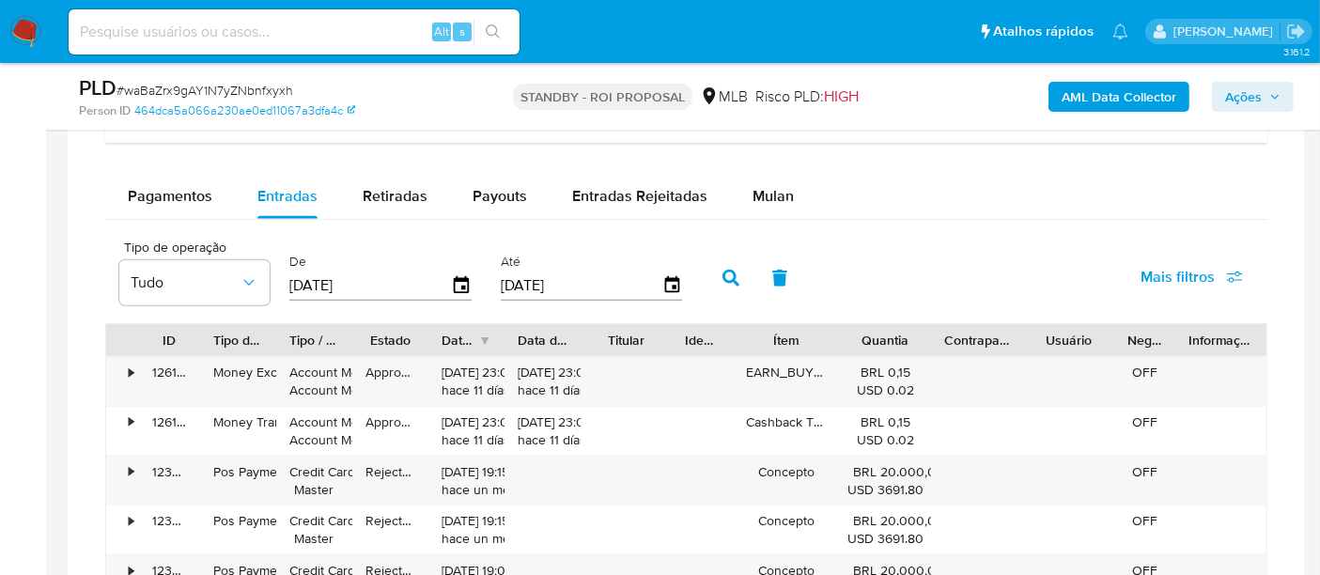
click at [1139, 277] on button "Mais filtros" at bounding box center [1191, 277] width 151 height 45
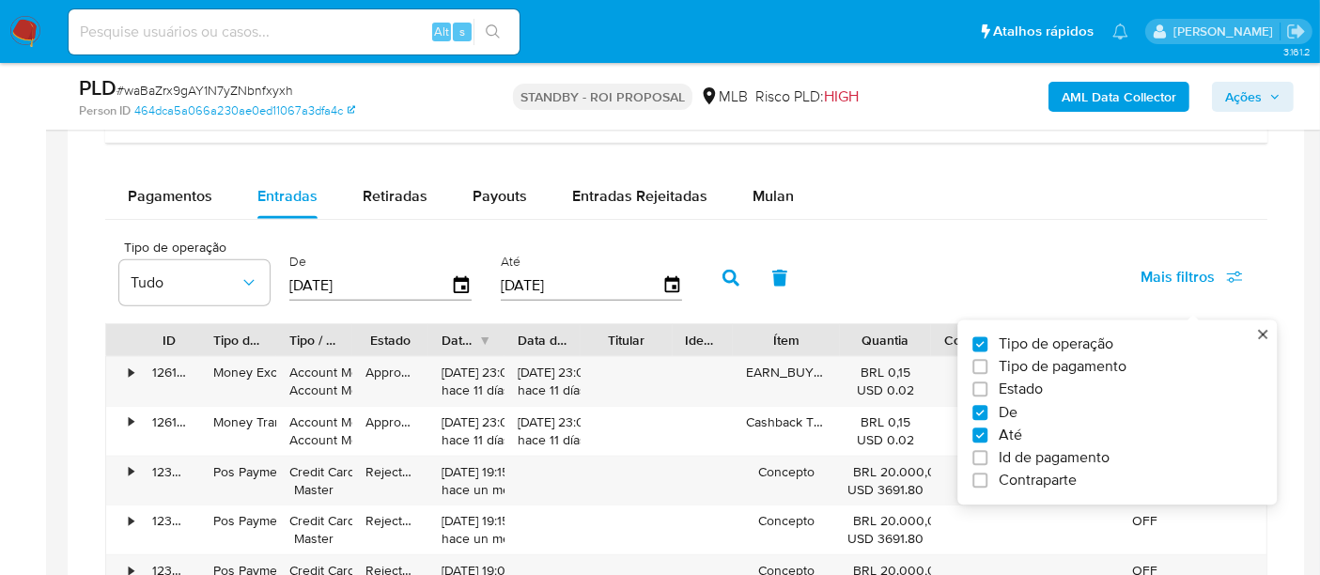
click at [1017, 386] on span "Estado" at bounding box center [1020, 389] width 44 height 19
click at [987, 386] on input "Estado" at bounding box center [979, 389] width 15 height 15
checkbox input "true"
type input "[DATE]"
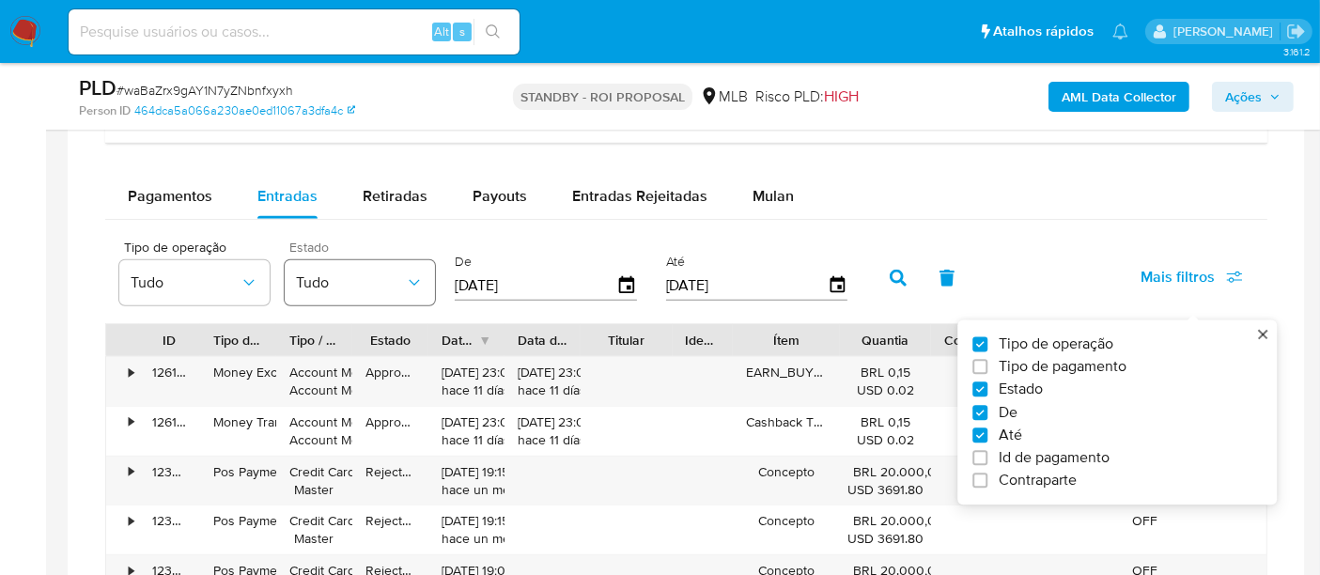
click at [420, 273] on icon "button" at bounding box center [414, 282] width 19 height 19
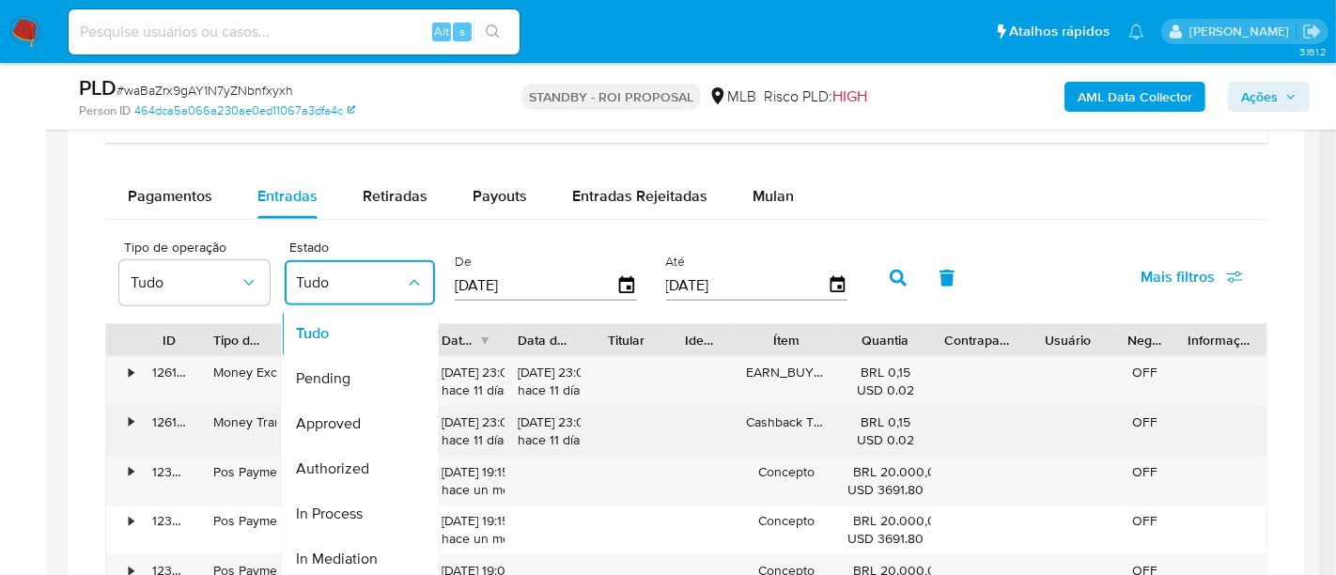
click at [366, 406] on div "Approved" at bounding box center [350, 423] width 109 height 45
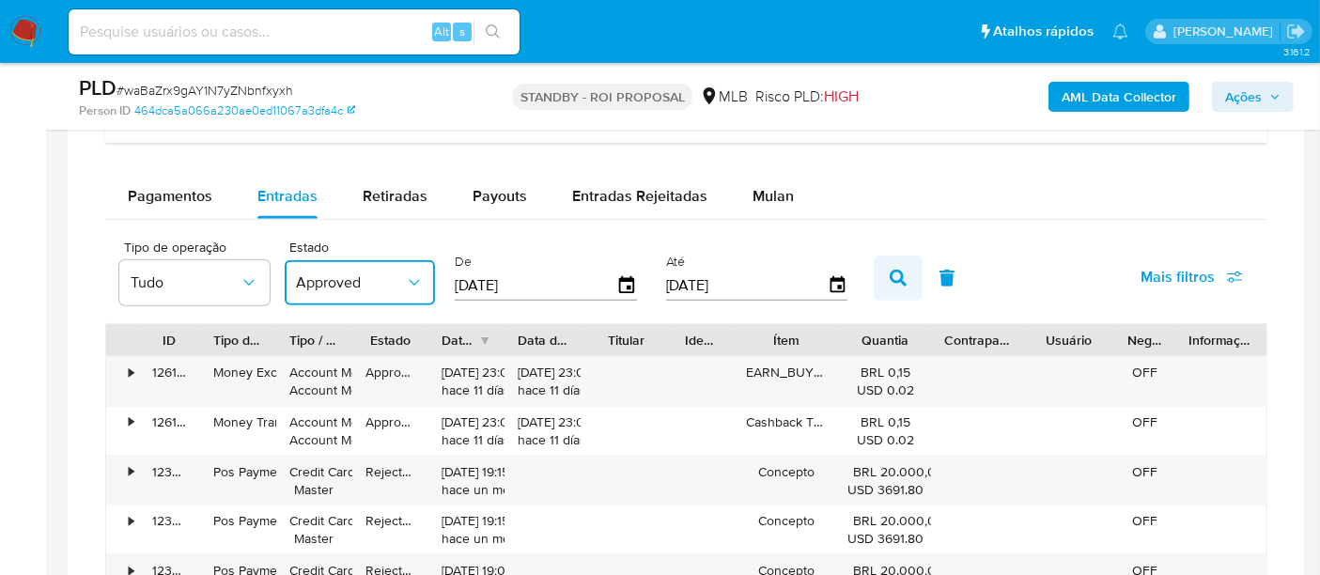
click at [877, 280] on button "button" at bounding box center [898, 277] width 49 height 45
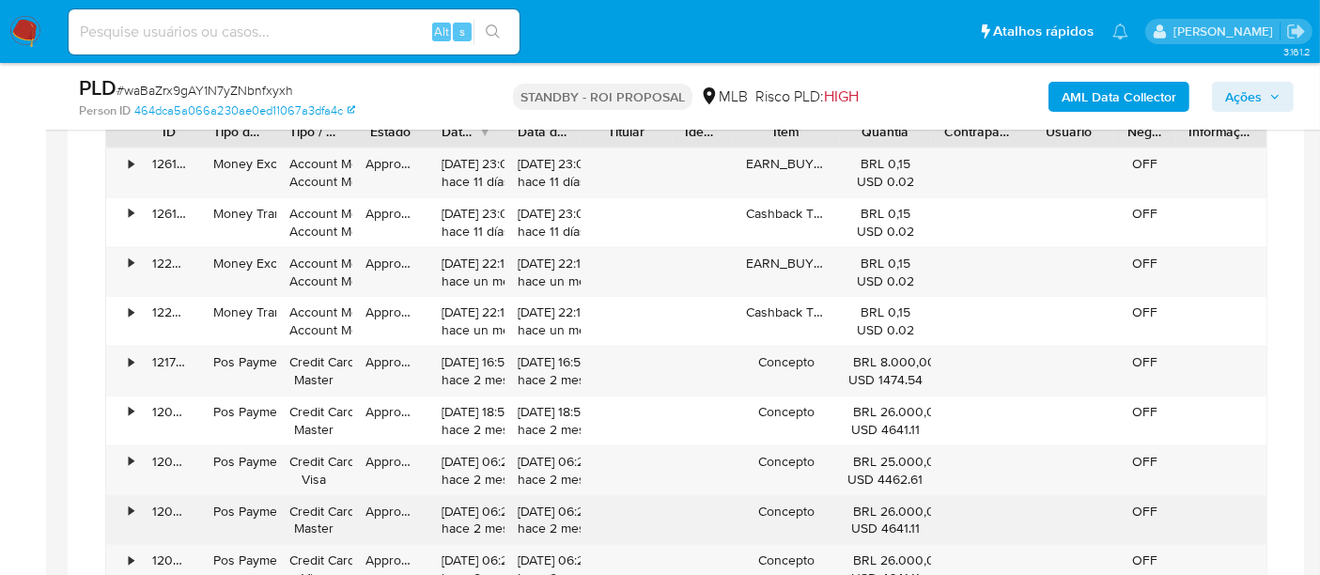
scroll to position [1565, 0]
